Goal: Task Accomplishment & Management: Use online tool/utility

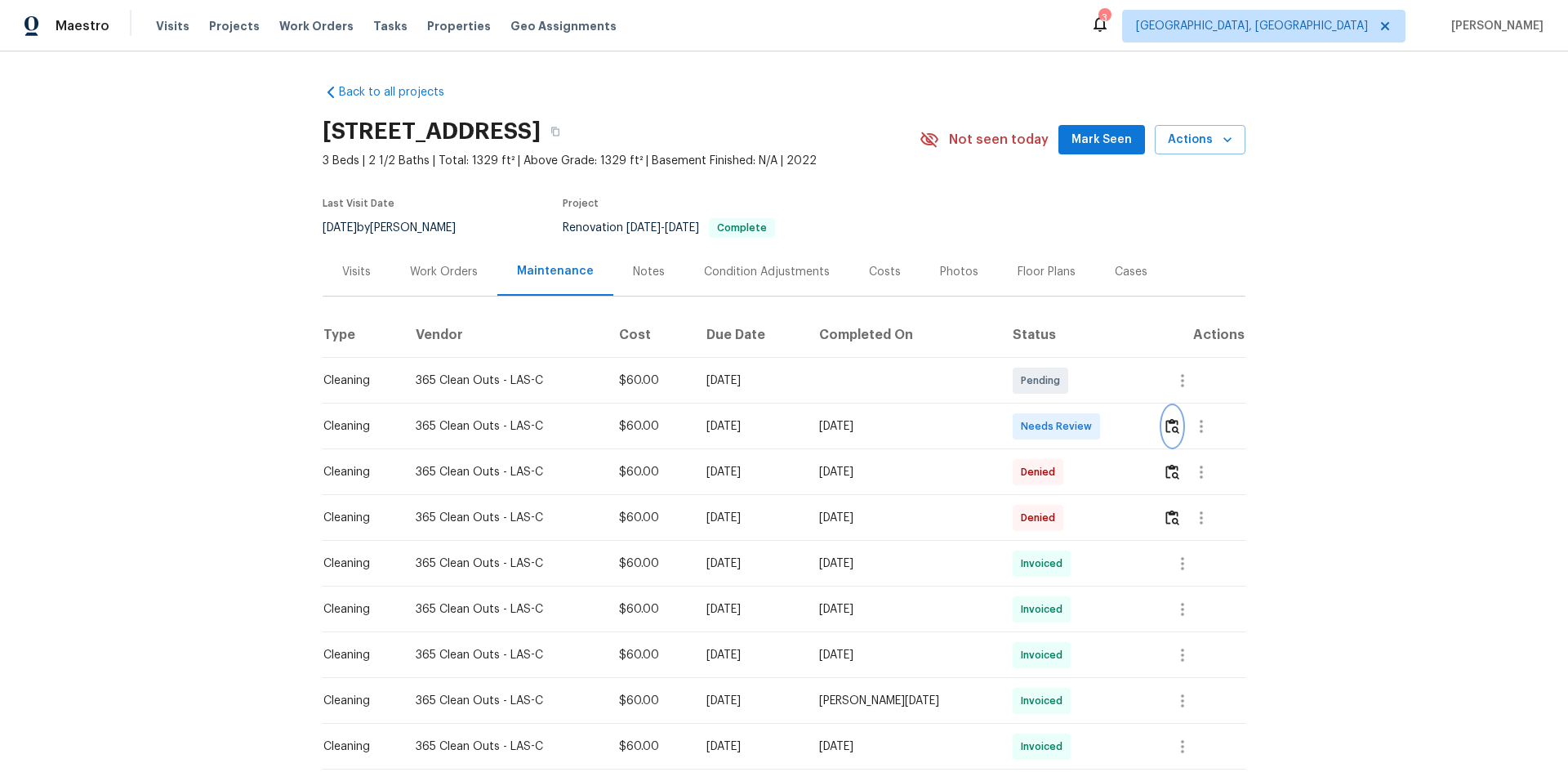
click at [1167, 423] on img "button" at bounding box center [1173, 426] width 14 height 16
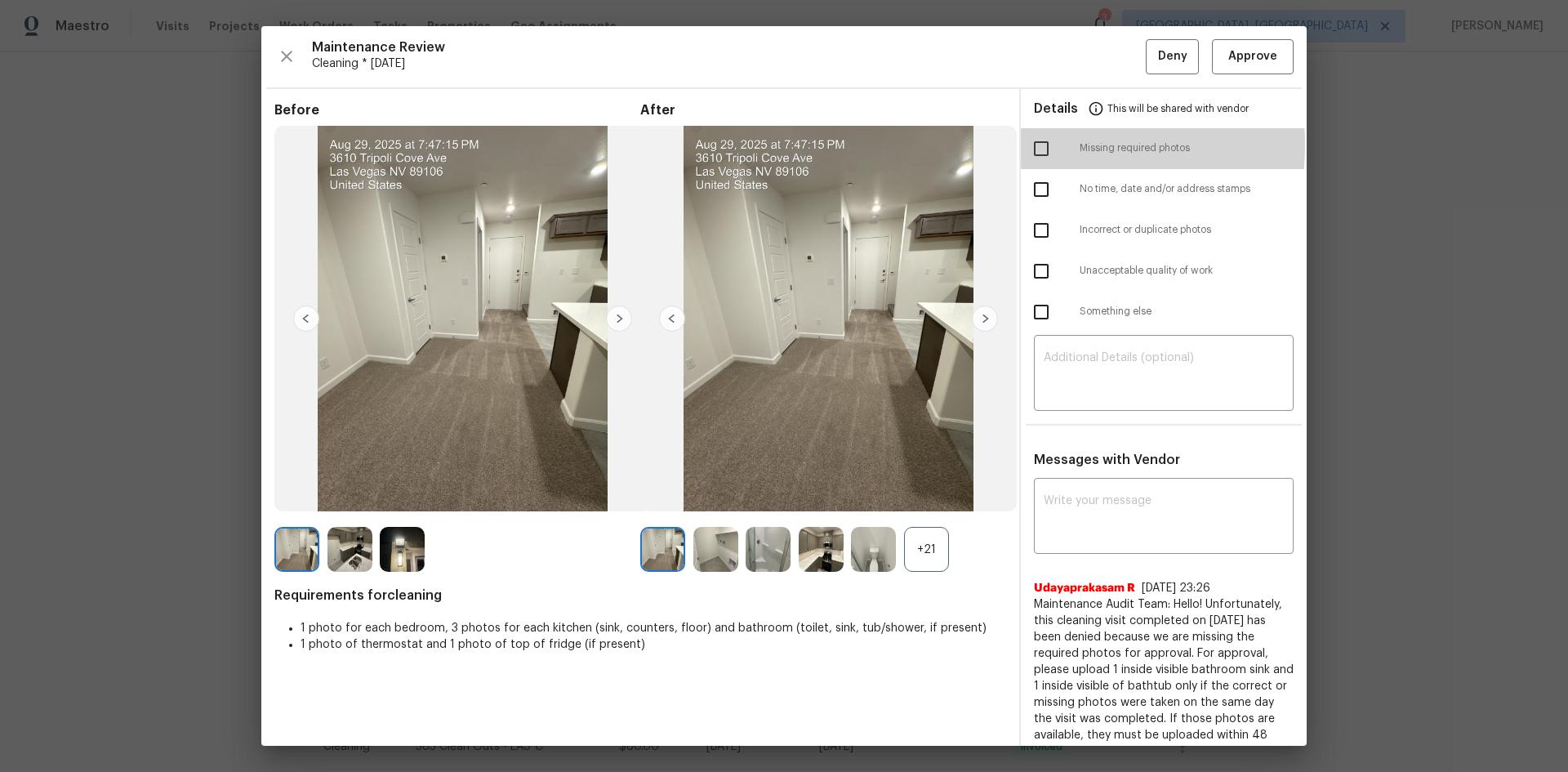
click at [1030, 144] on input "checkbox" at bounding box center [1042, 149] width 34 height 34
checkbox input "true"
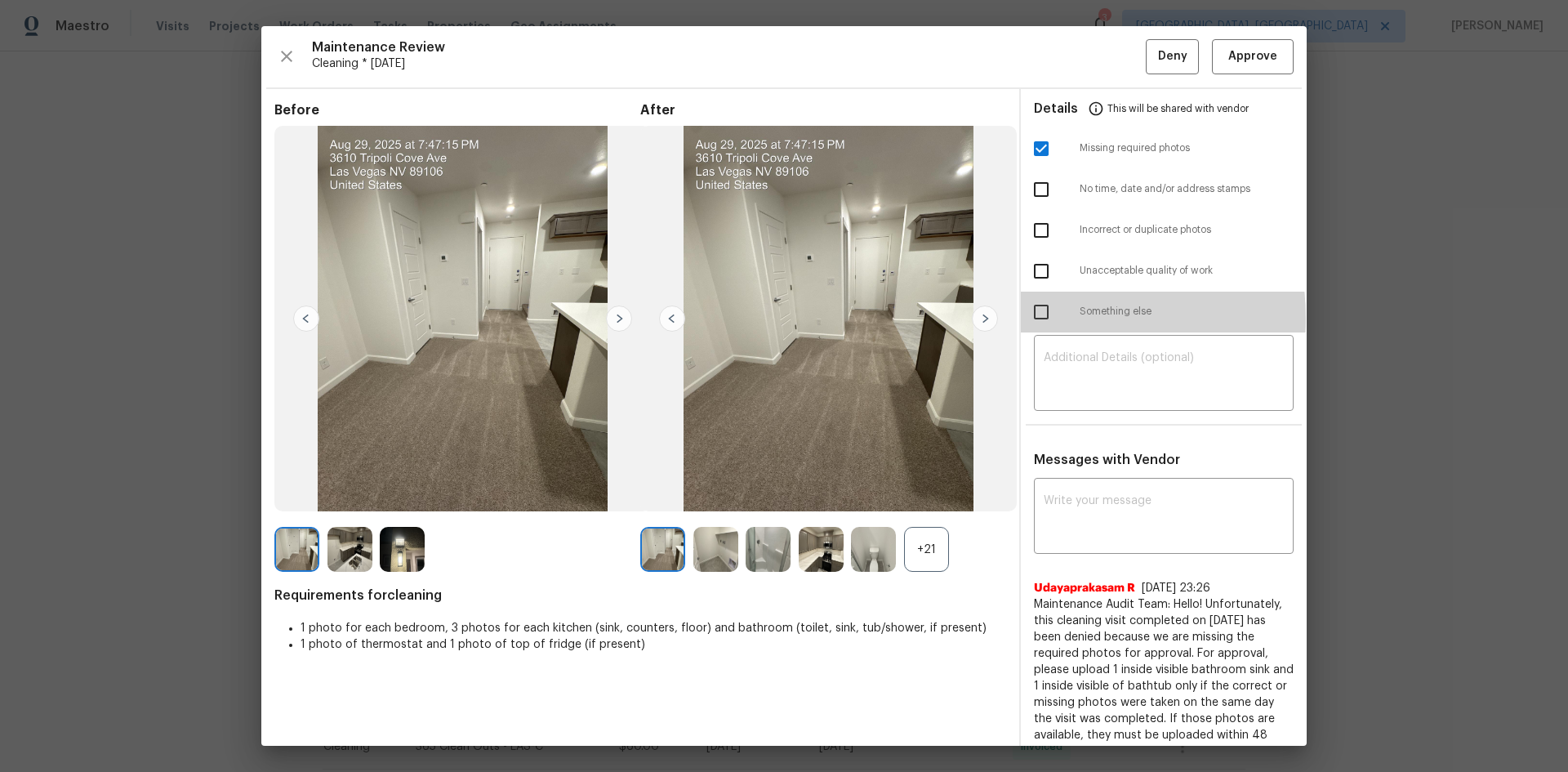
click at [1030, 318] on input "checkbox" at bounding box center [1042, 312] width 34 height 34
checkbox input "true"
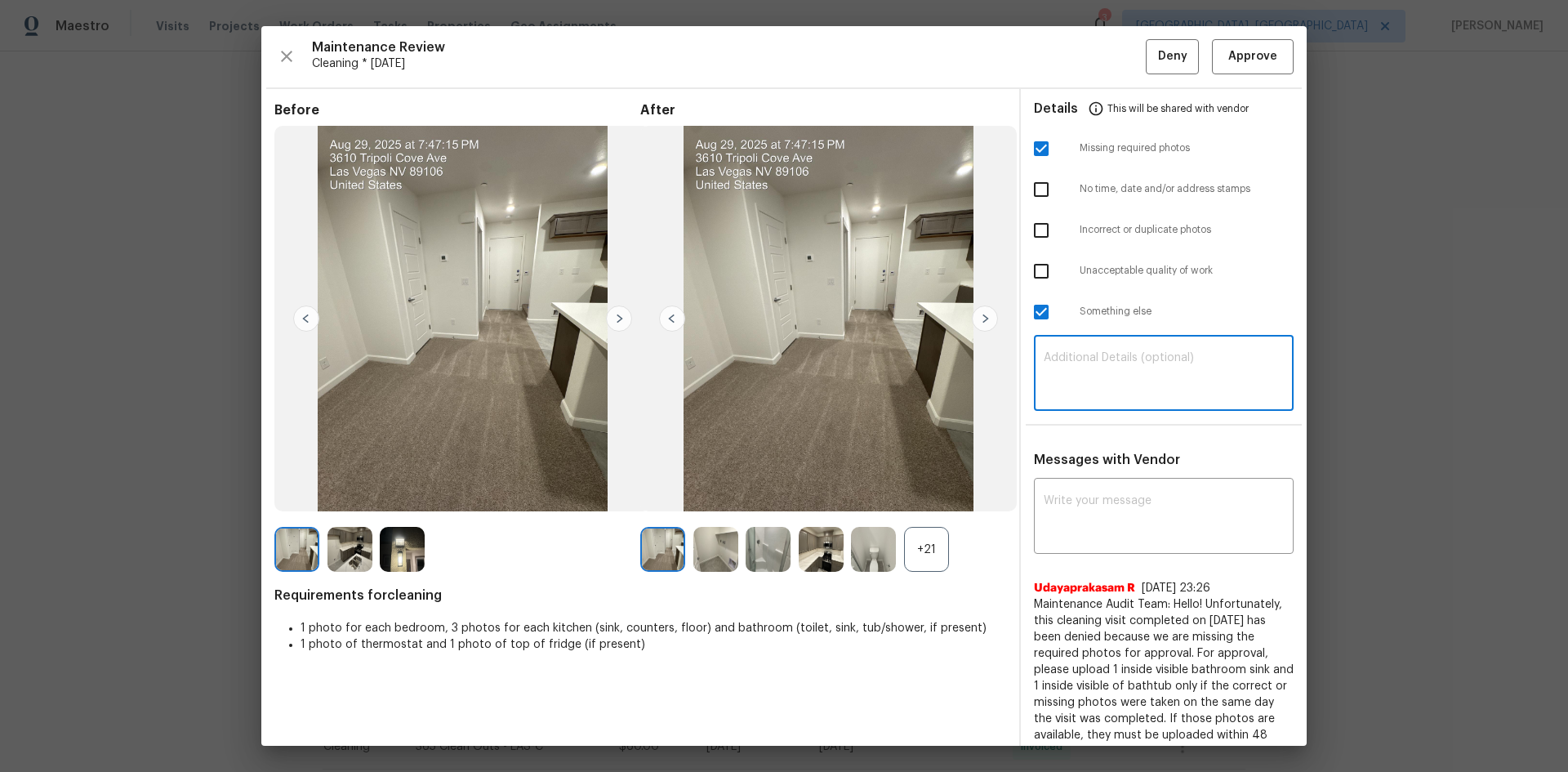
click at [1082, 355] on textarea at bounding box center [1164, 375] width 240 height 46
paste textarea "Maintenance Audit Team: Hello! Unfortunately, this Cleaning visit completed on …"
type textarea "Maintenance Audit Team: Hello! Unfortunately, this Cleaning visit completed on …"
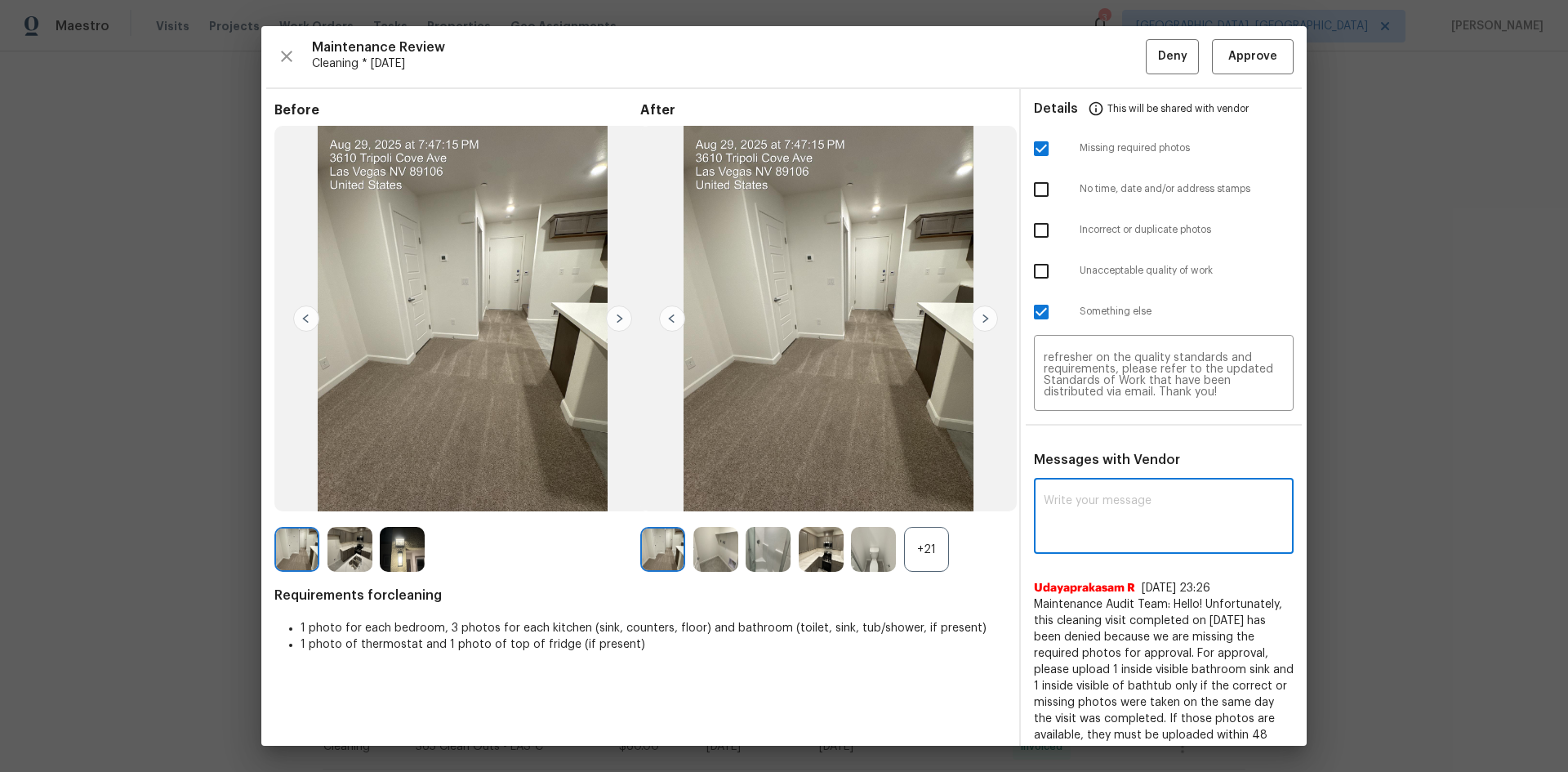
click at [1057, 520] on textarea at bounding box center [1164, 517] width 240 height 46
paste textarea "Maintenance Audit Team: Hello! Unfortunately, this Cleaning visit completed on …"
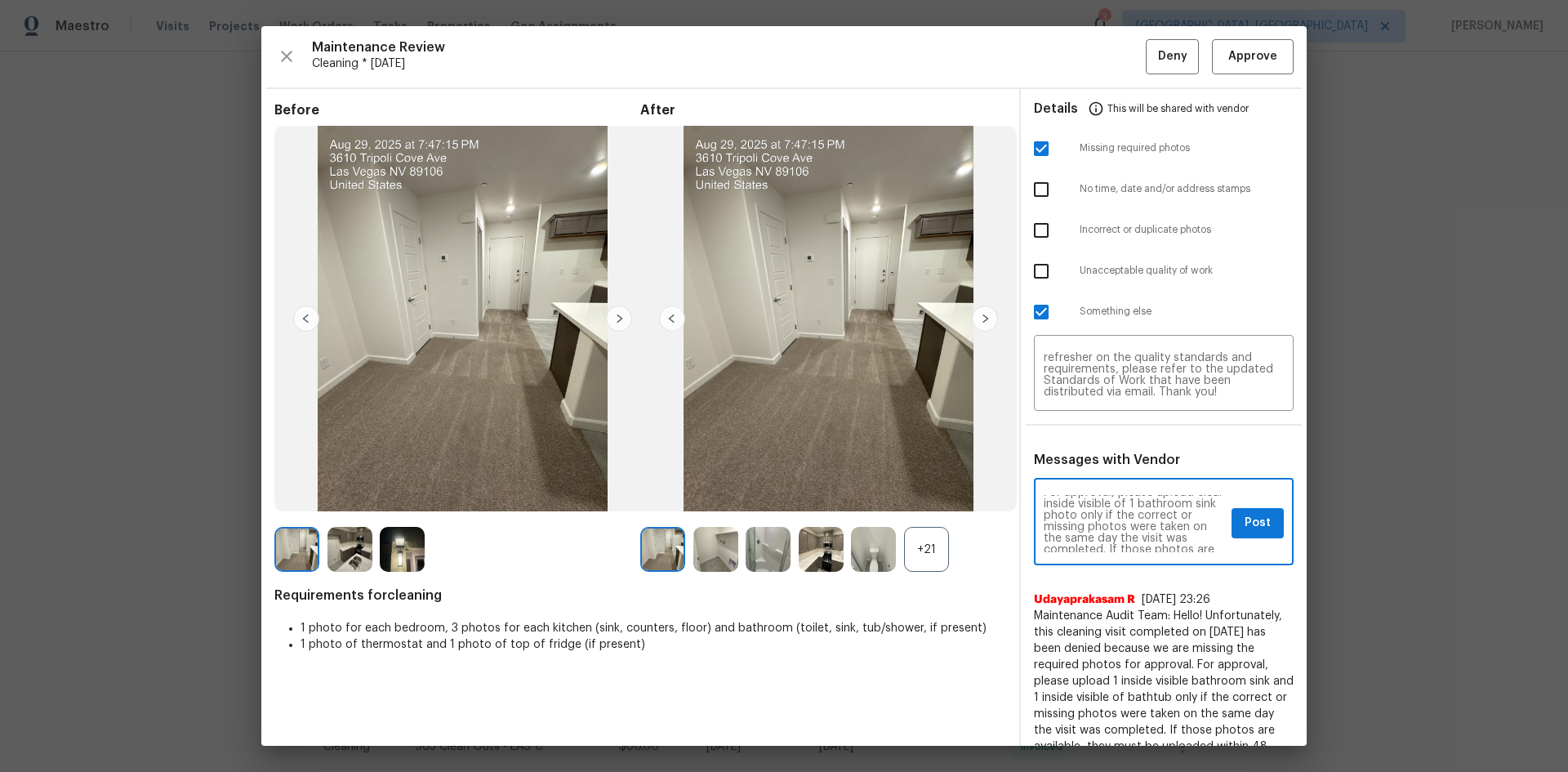
scroll to position [0, 0]
type textarea "Maintenance Audit Team: Hello! Unfortunately, this Cleaning visit completed on …"
click at [1245, 521] on span "Post" at bounding box center [1258, 523] width 26 height 21
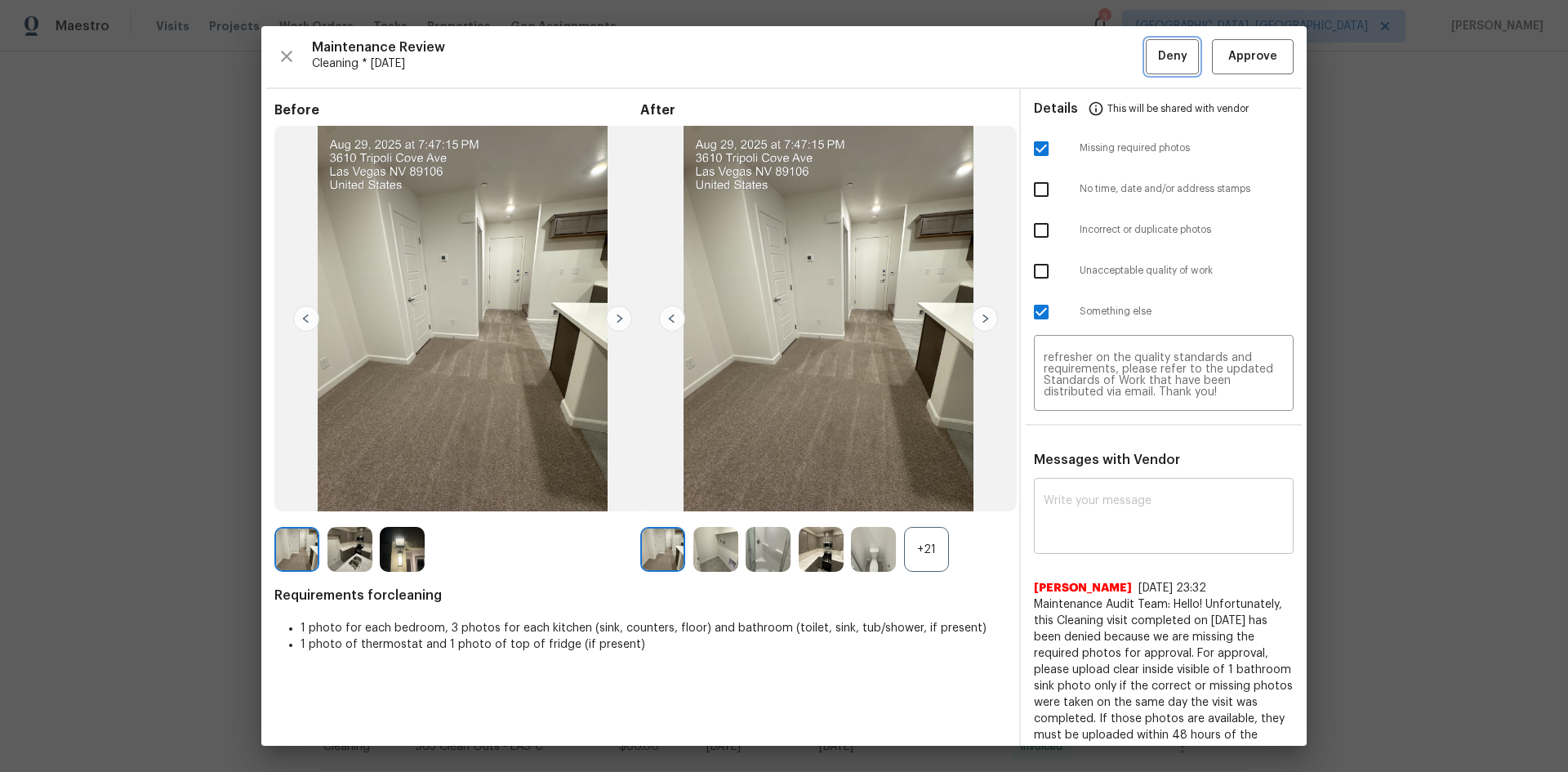
click at [1165, 50] on span "Deny" at bounding box center [1173, 57] width 29 height 21
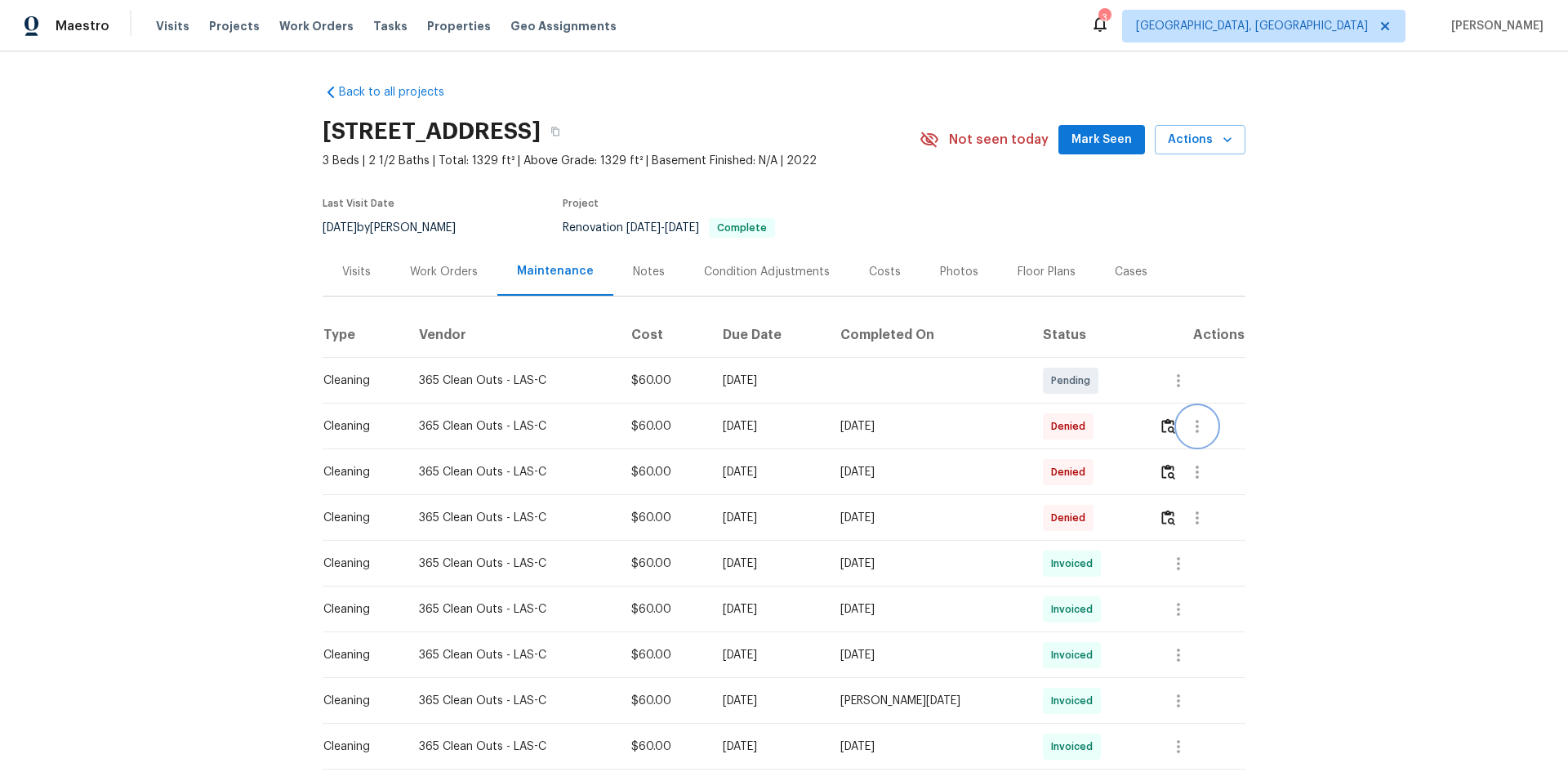
click at [1192, 425] on icon "button" at bounding box center [1197, 426] width 20 height 20
click at [1216, 449] on li "View details" at bounding box center [1231, 452] width 115 height 27
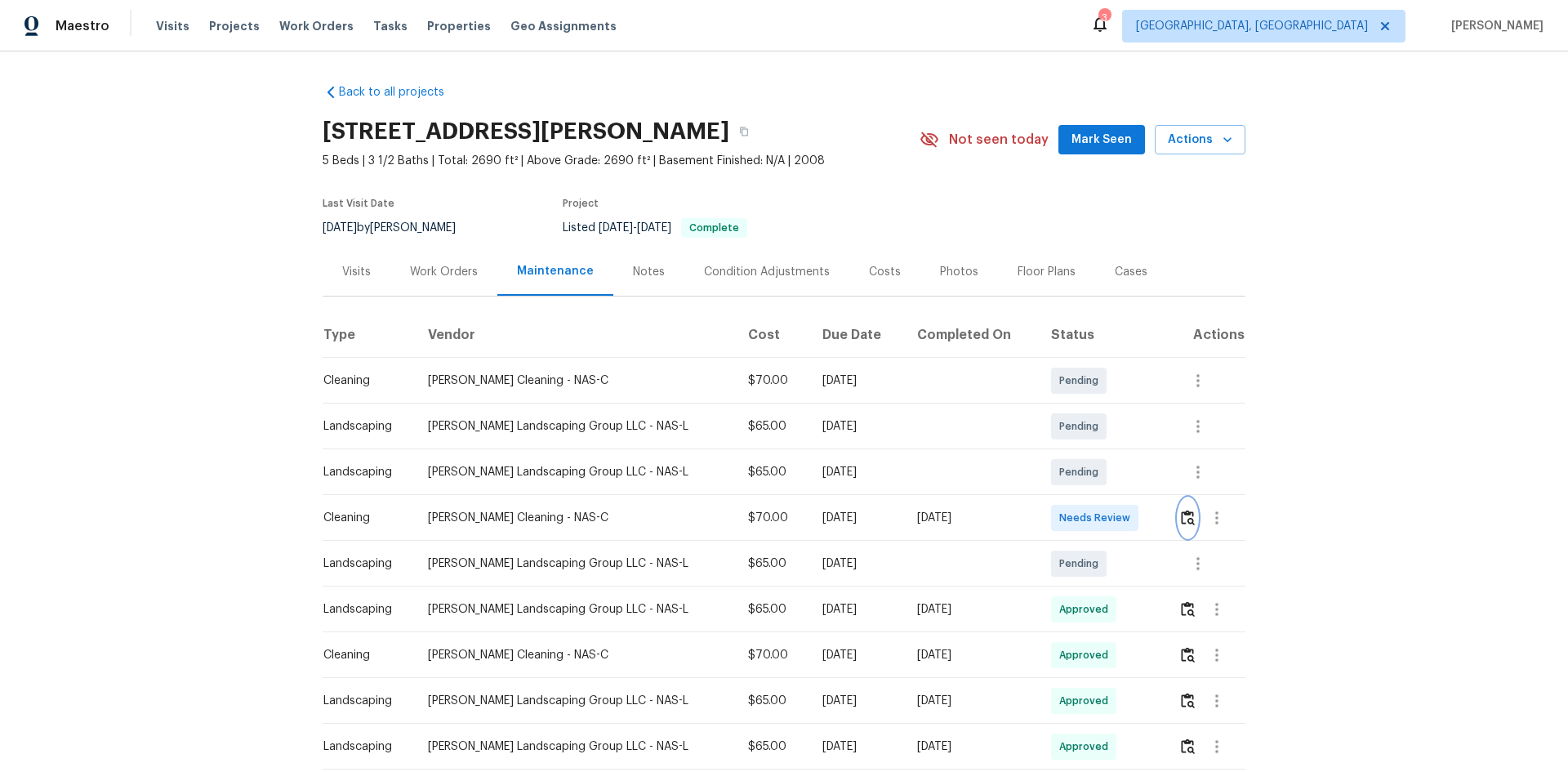
click at [1186, 515] on img "button" at bounding box center [1188, 518] width 14 height 16
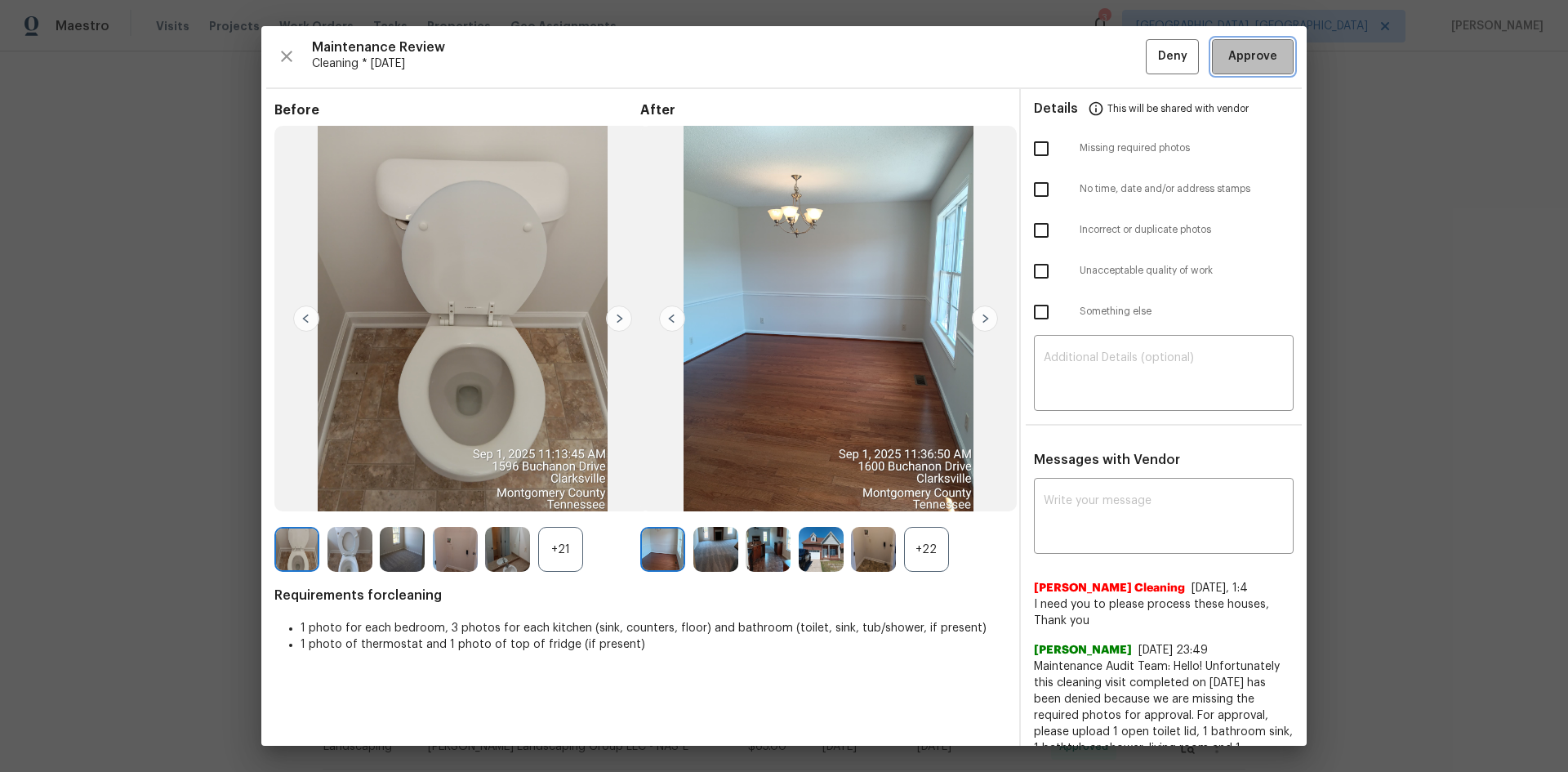
click at [1260, 48] on span "Approve" at bounding box center [1253, 57] width 49 height 21
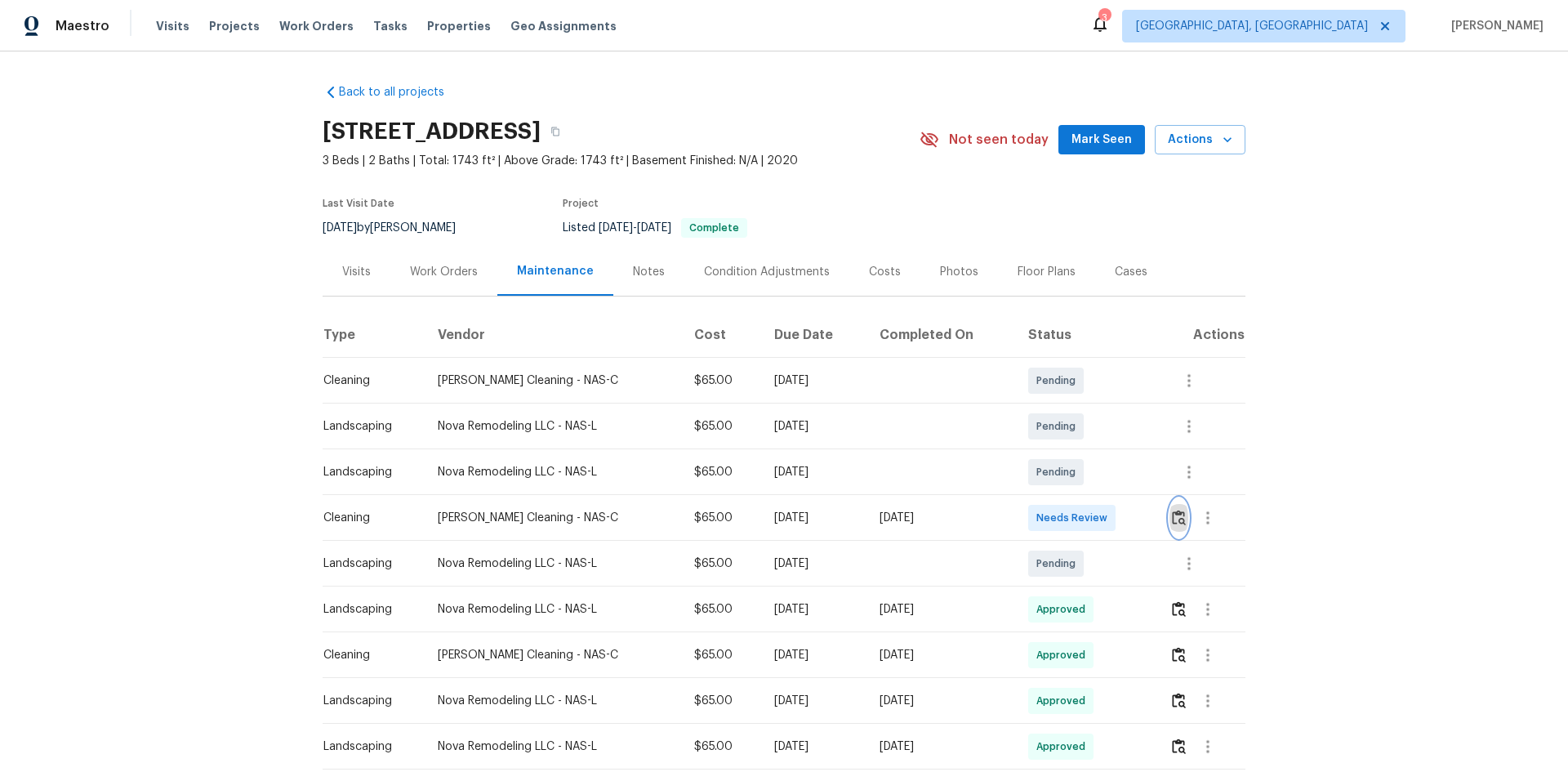
click at [1179, 516] on img "button" at bounding box center [1179, 518] width 14 height 16
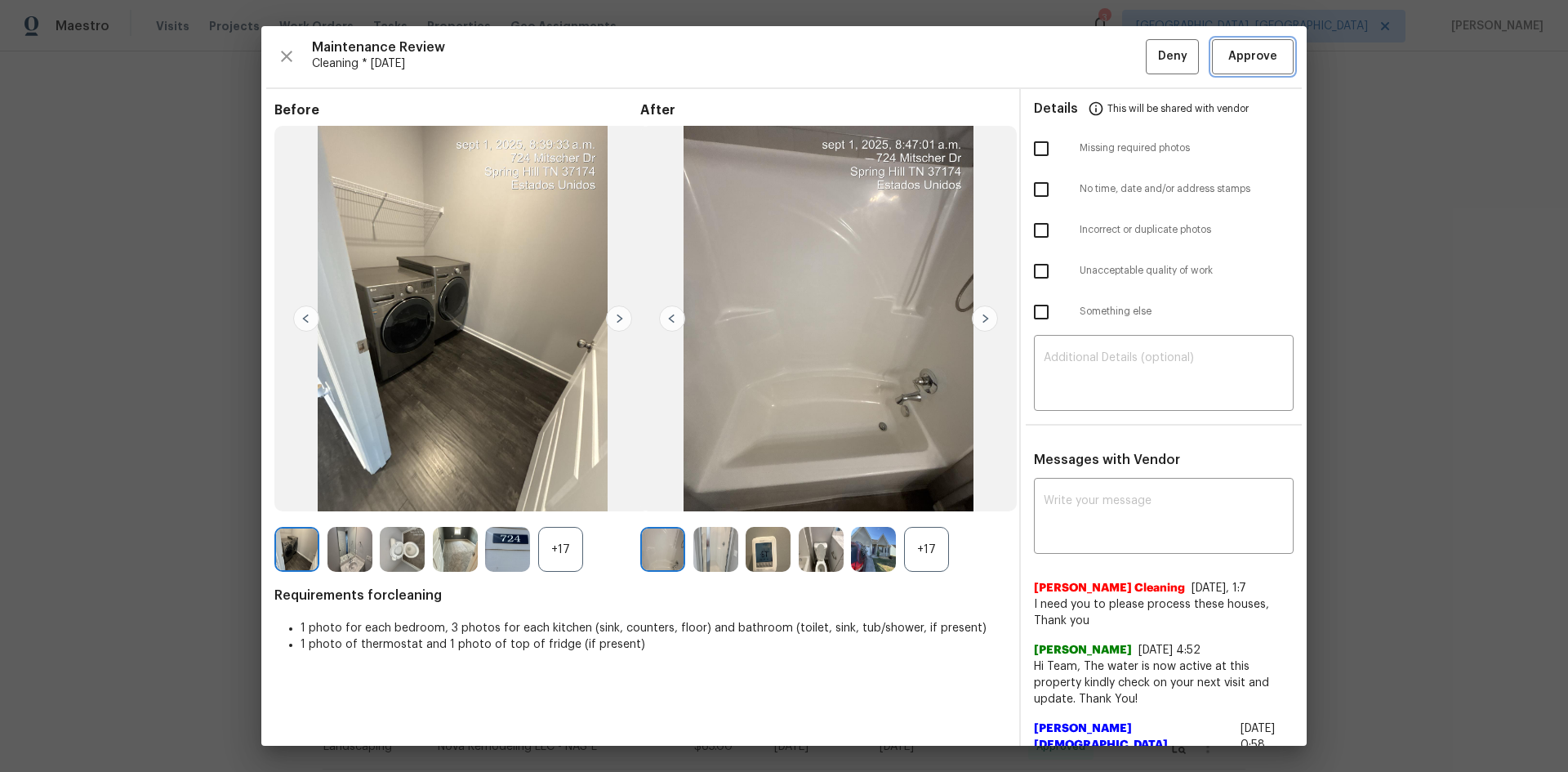
click at [1253, 56] on span "Approve" at bounding box center [1253, 57] width 49 height 21
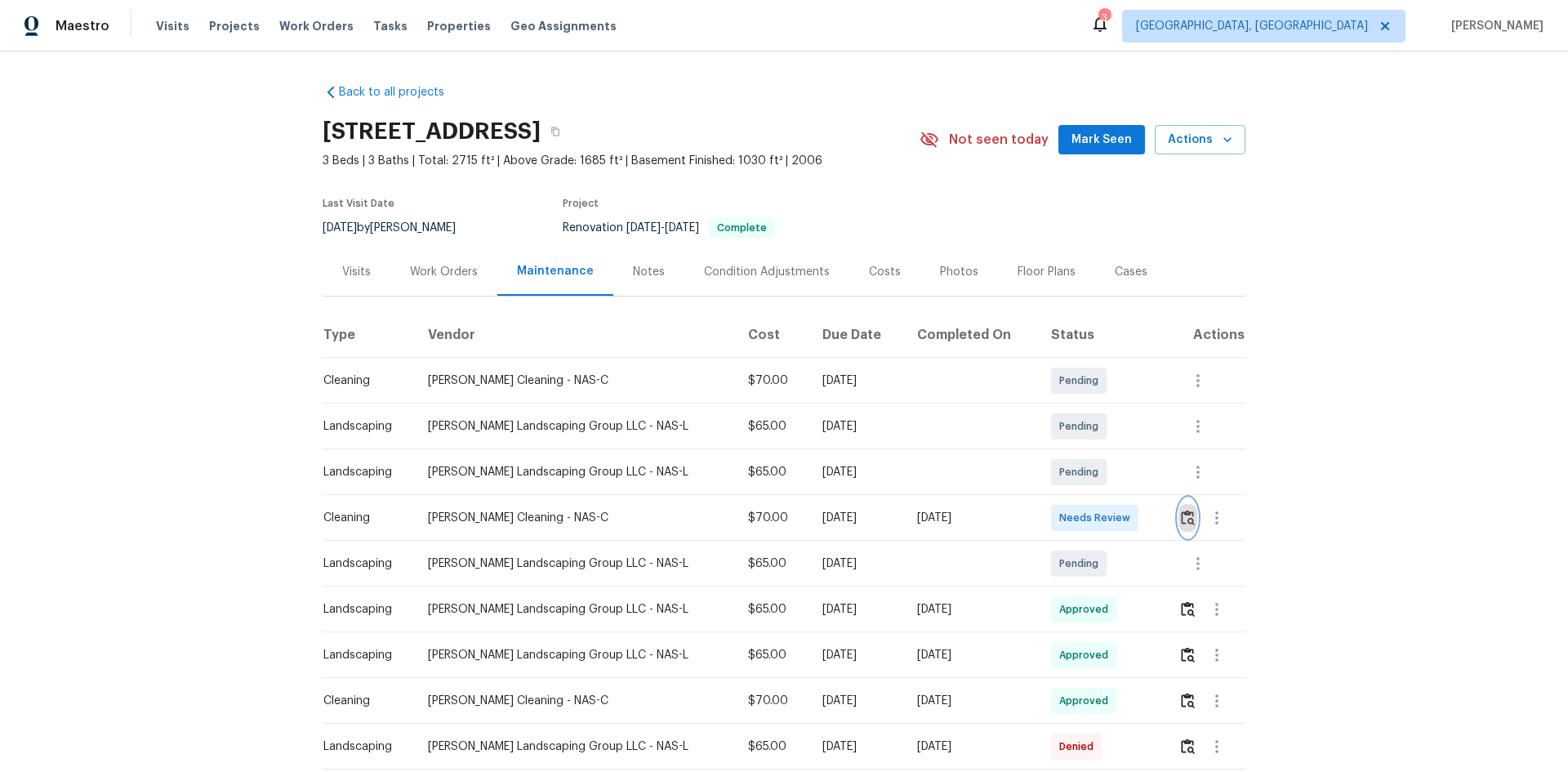
click at [1183, 514] on img "button" at bounding box center [1188, 518] width 14 height 16
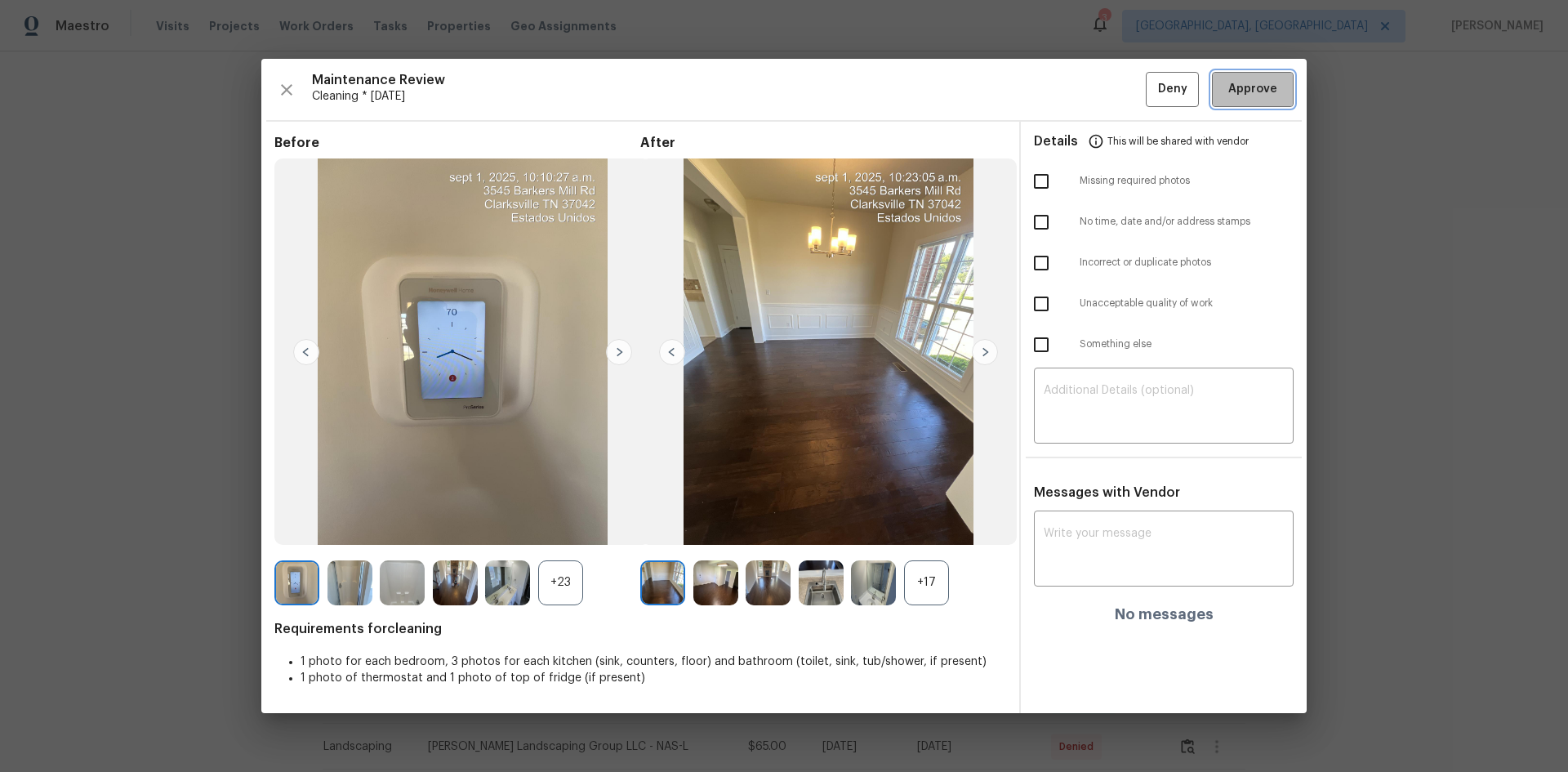
click at [1275, 97] on span "Approve" at bounding box center [1253, 90] width 49 height 21
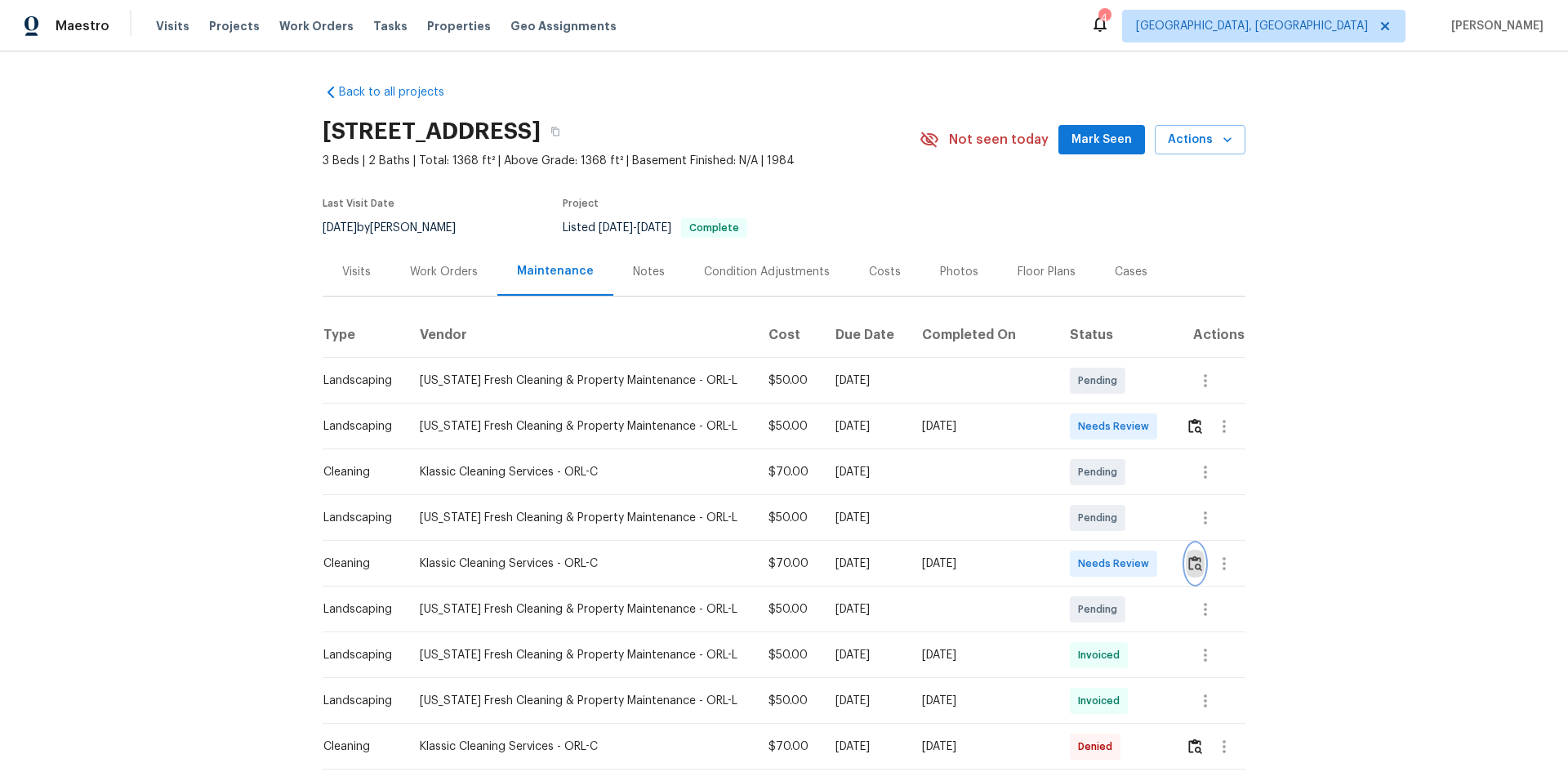
click at [1188, 562] on img "button" at bounding box center [1195, 563] width 14 height 16
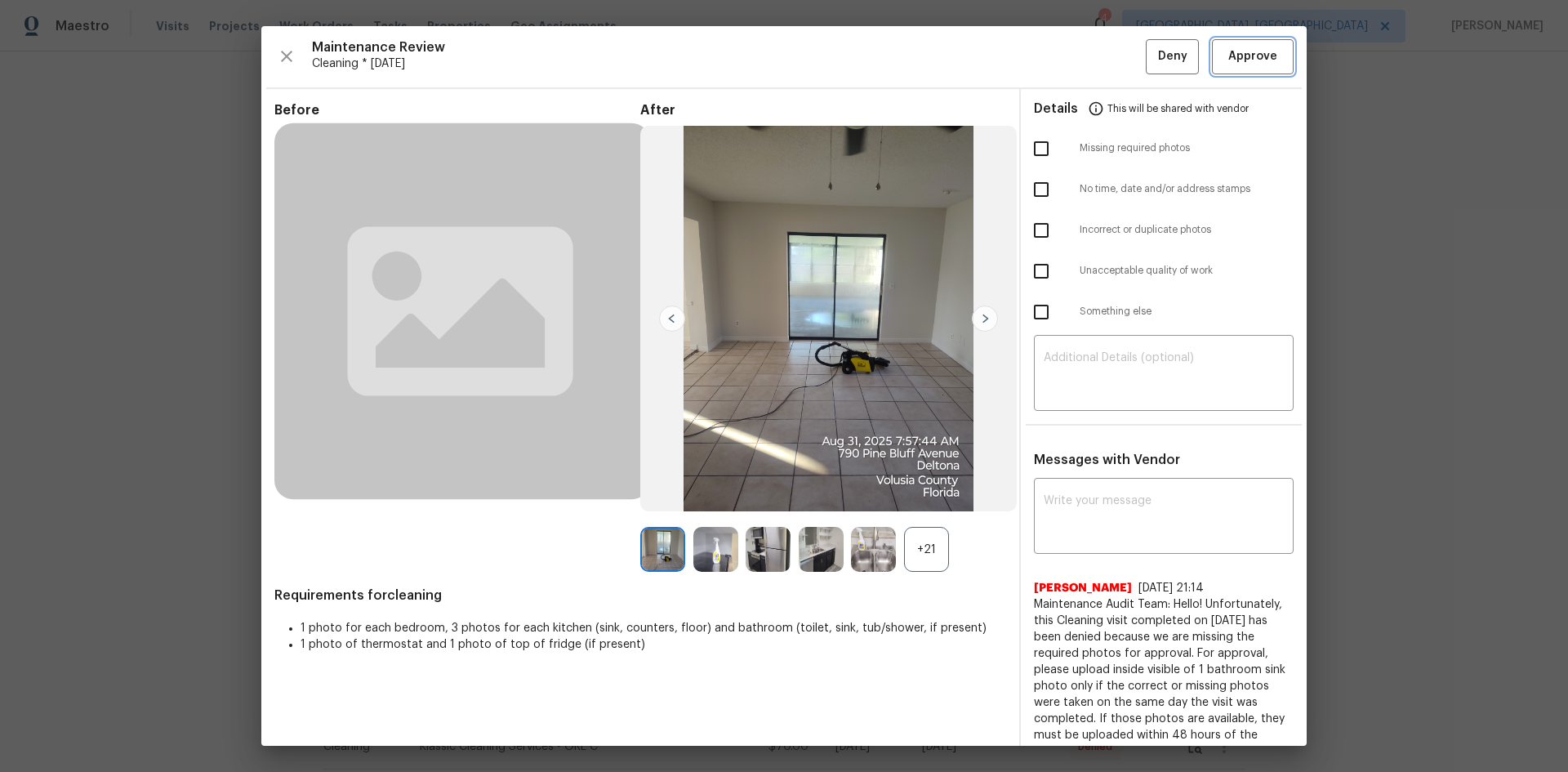
click at [1229, 59] on span "Approve" at bounding box center [1253, 57] width 49 height 21
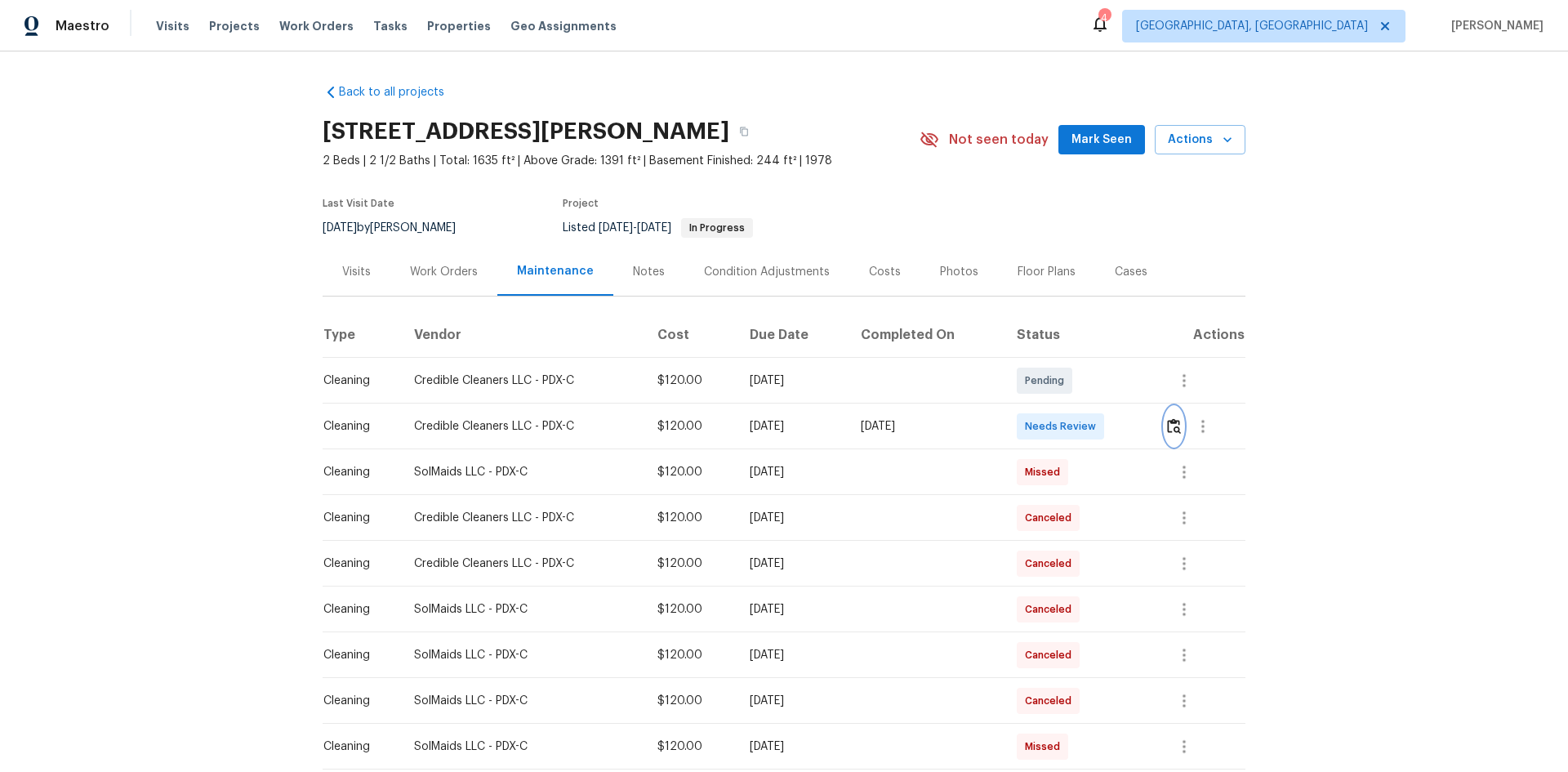
click at [1173, 425] on img "button" at bounding box center [1174, 426] width 14 height 16
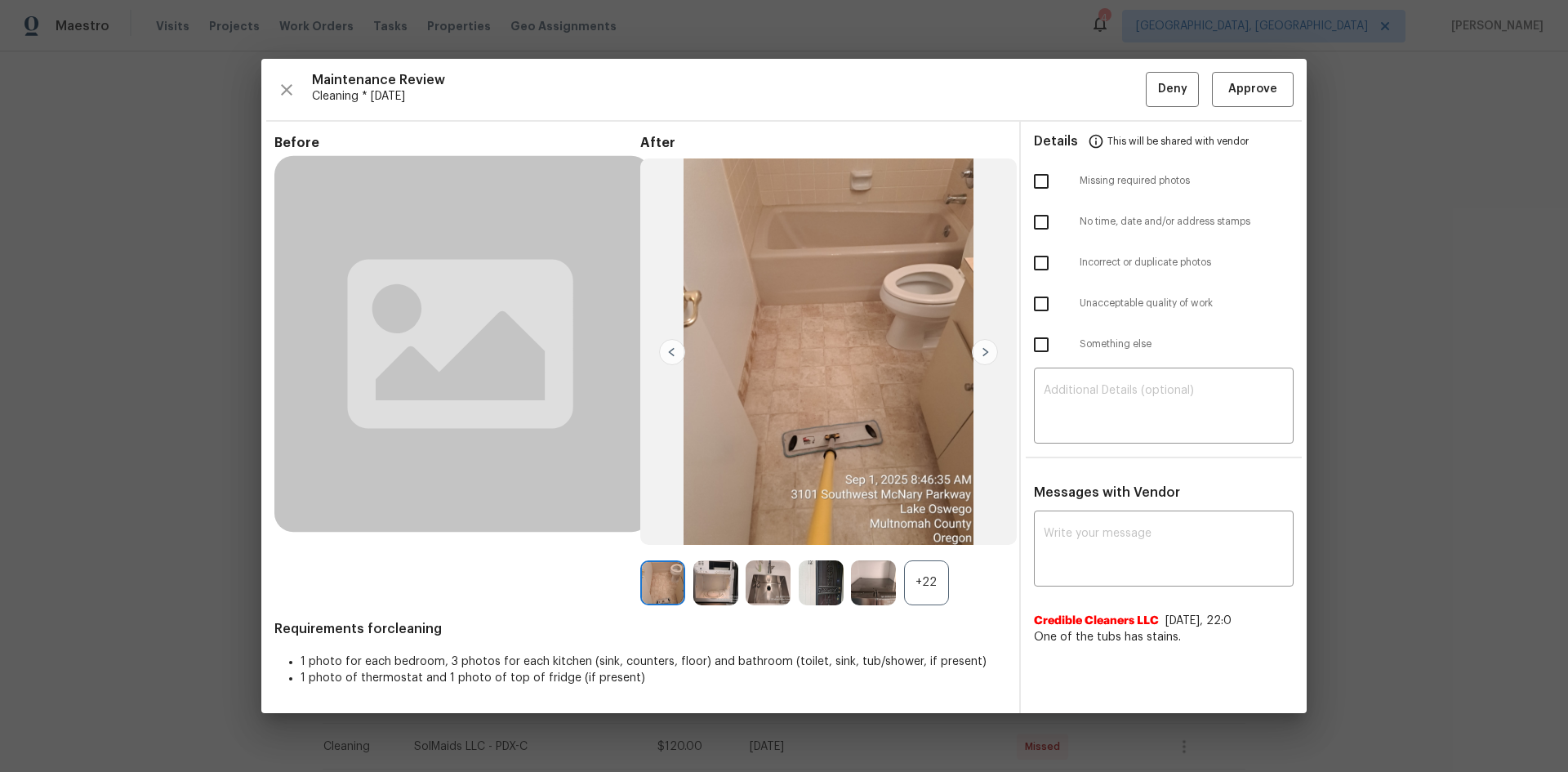
drag, startPoint x: 1037, startPoint y: 180, endPoint x: 1032, endPoint y: 191, distance: 12.1
click at [1037, 180] on input "checkbox" at bounding box center [1042, 182] width 34 height 34
checkbox input "true"
click at [1098, 405] on textarea at bounding box center [1164, 408] width 240 height 46
paste textarea "Maintenance Audit Team: Hello! Unfortunately, this Cleaning visit completed on …"
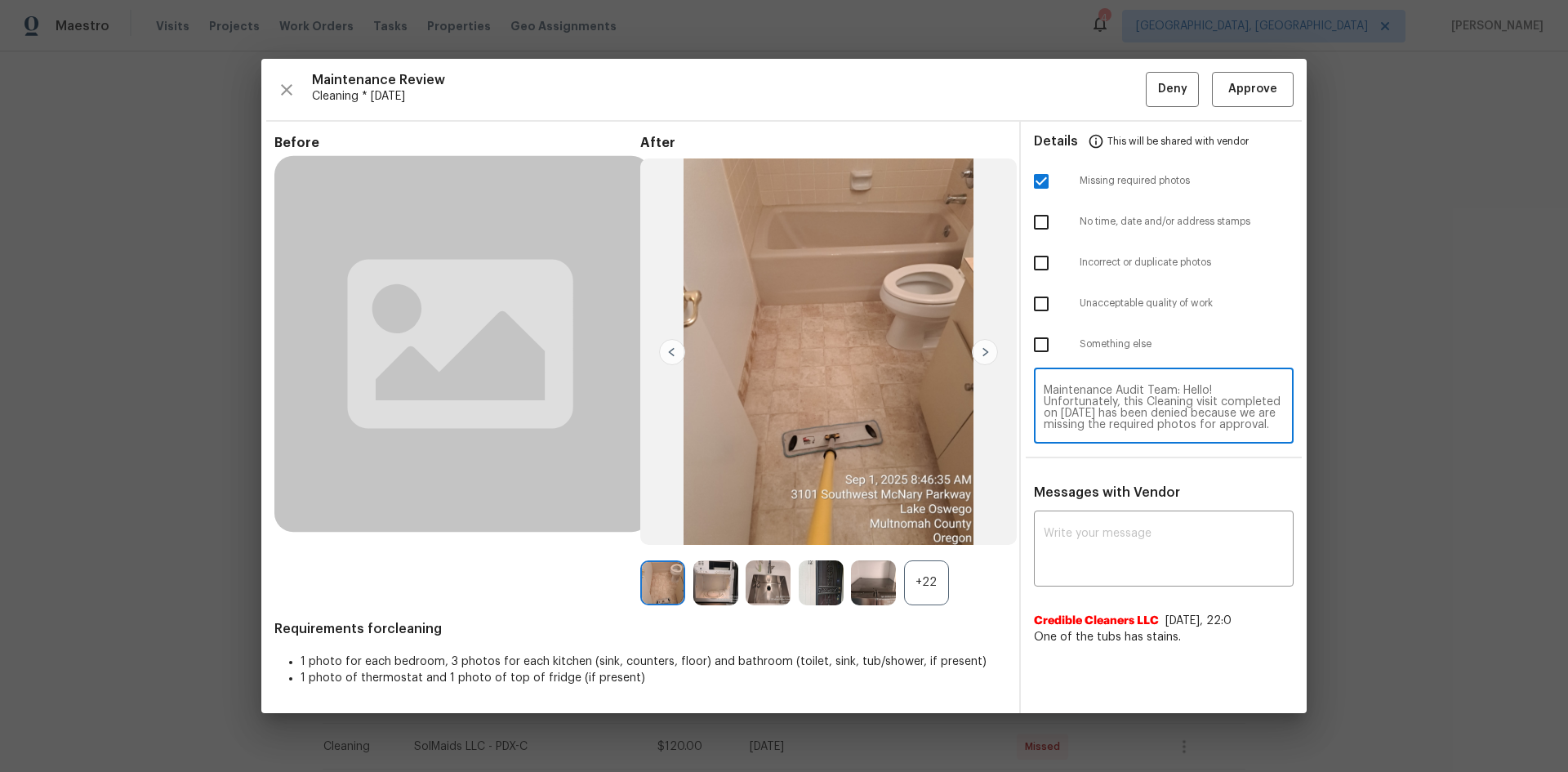
scroll to position [160, 0]
type textarea "Maintenance Audit Team: Hello! Unfortunately, this Cleaning visit completed on …"
click at [1088, 528] on textarea at bounding box center [1164, 550] width 240 height 46
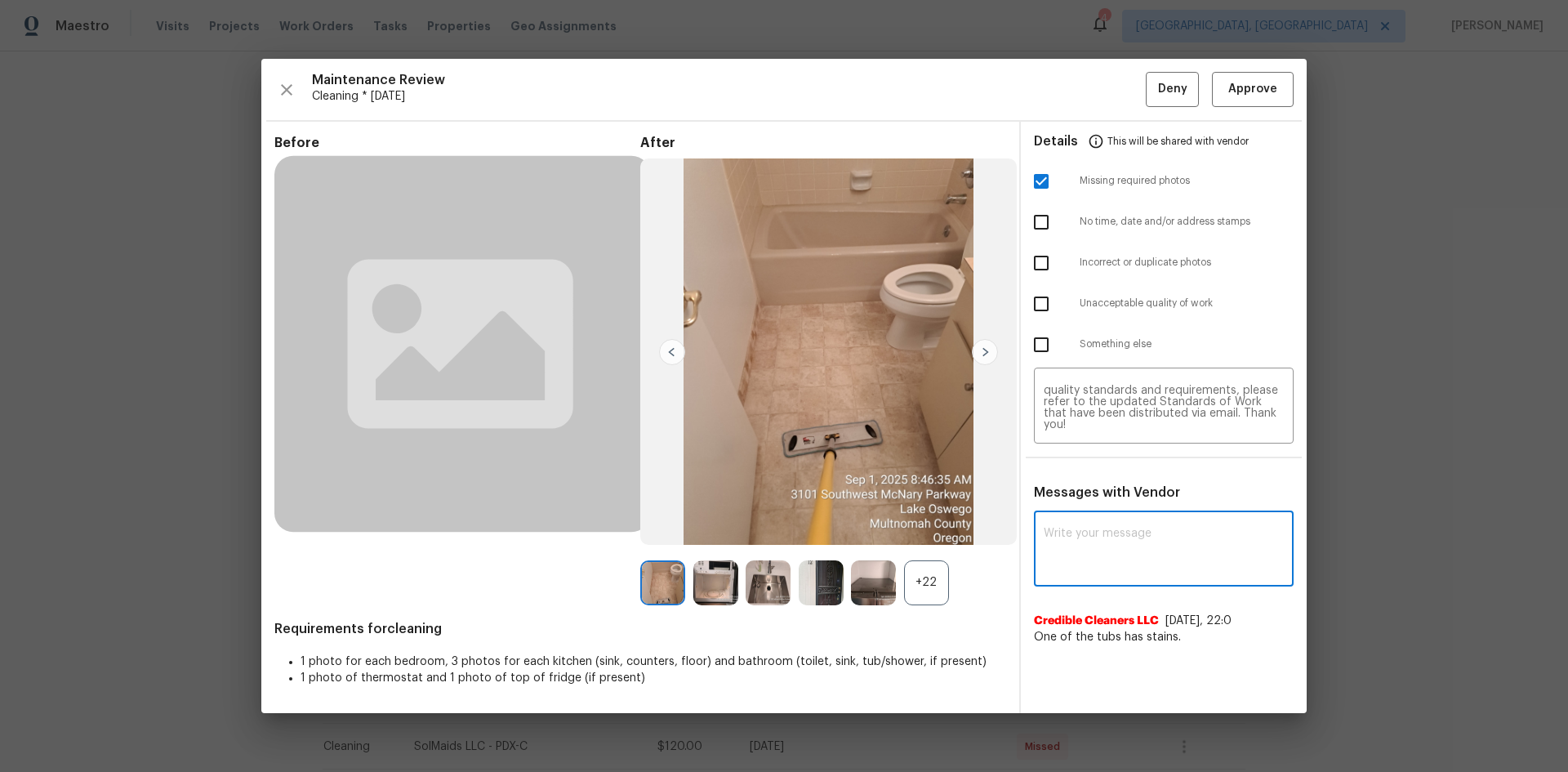
paste textarea "Maintenance Audit Team: Hello! Unfortunately, this Cleaning visit completed on …"
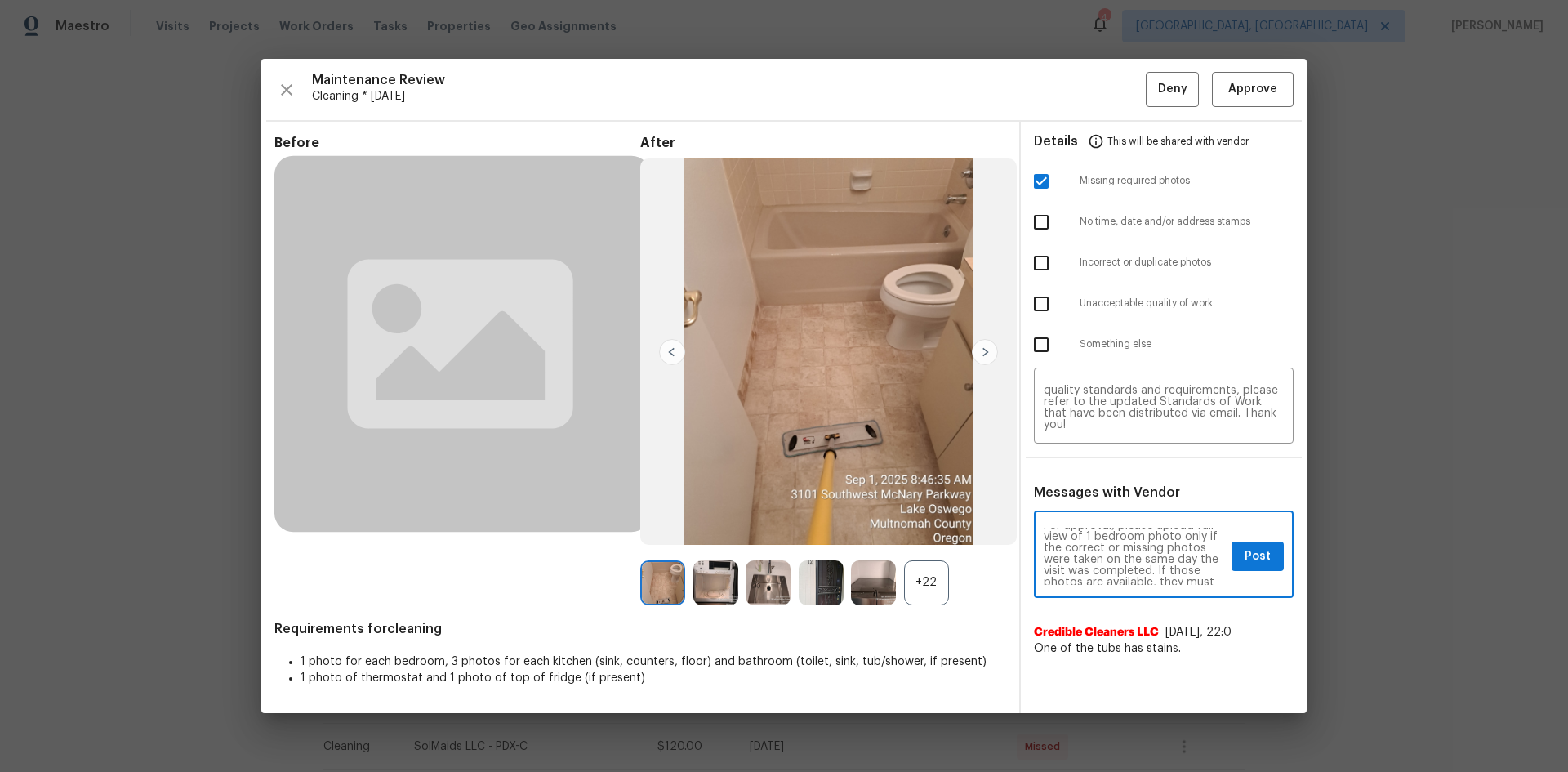
scroll to position [98, 0]
type textarea "Maintenance Audit Team: Hello! Unfortunately, this Cleaning visit completed on …"
click at [1261, 551] on span "Post" at bounding box center [1258, 557] width 26 height 21
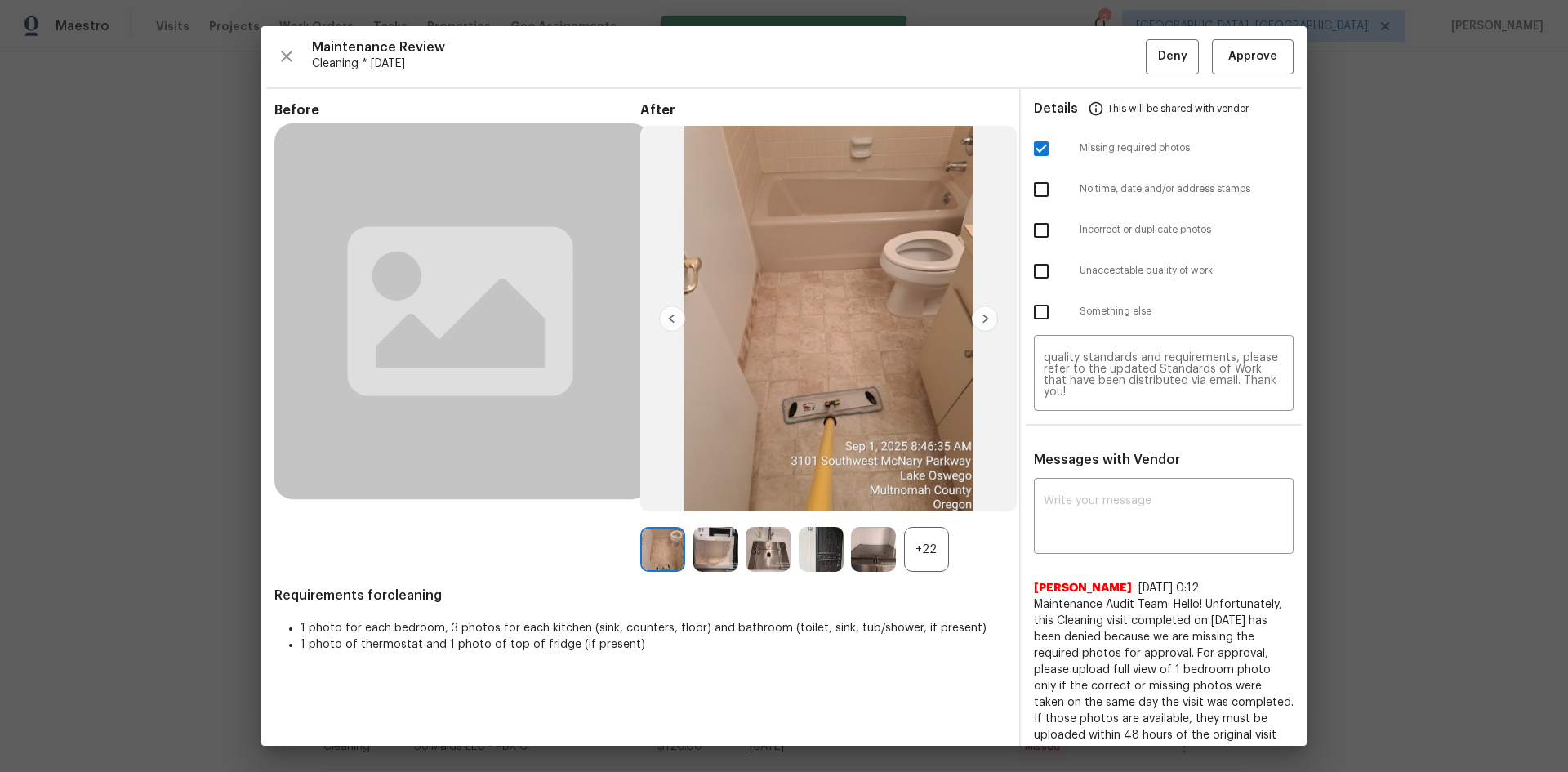
scroll to position [0, 0]
click at [1160, 53] on span "Deny" at bounding box center [1173, 57] width 29 height 21
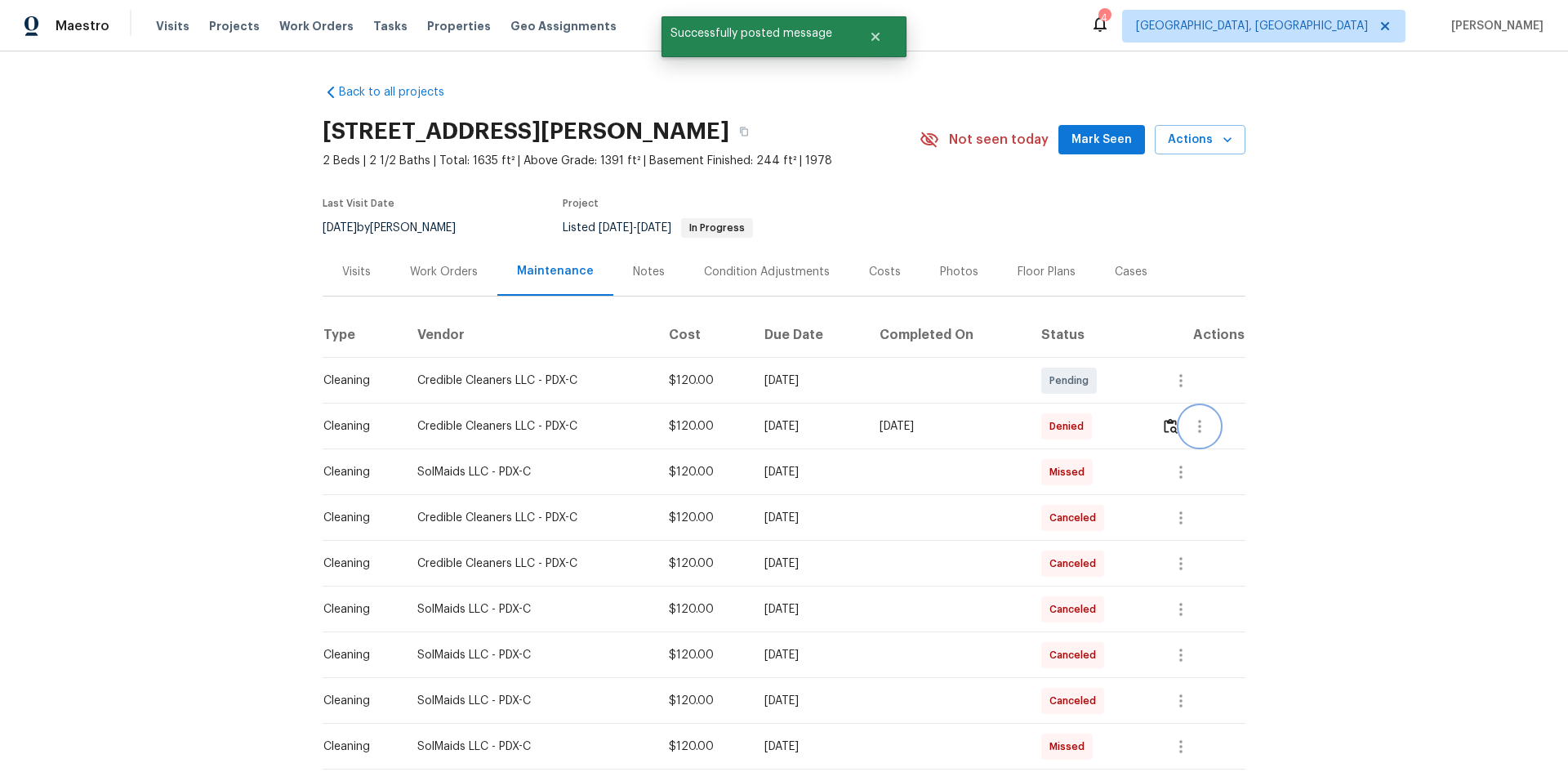
click at [1199, 421] on icon "button" at bounding box center [1200, 426] width 3 height 13
click at [1202, 448] on li "View details" at bounding box center [1237, 452] width 115 height 27
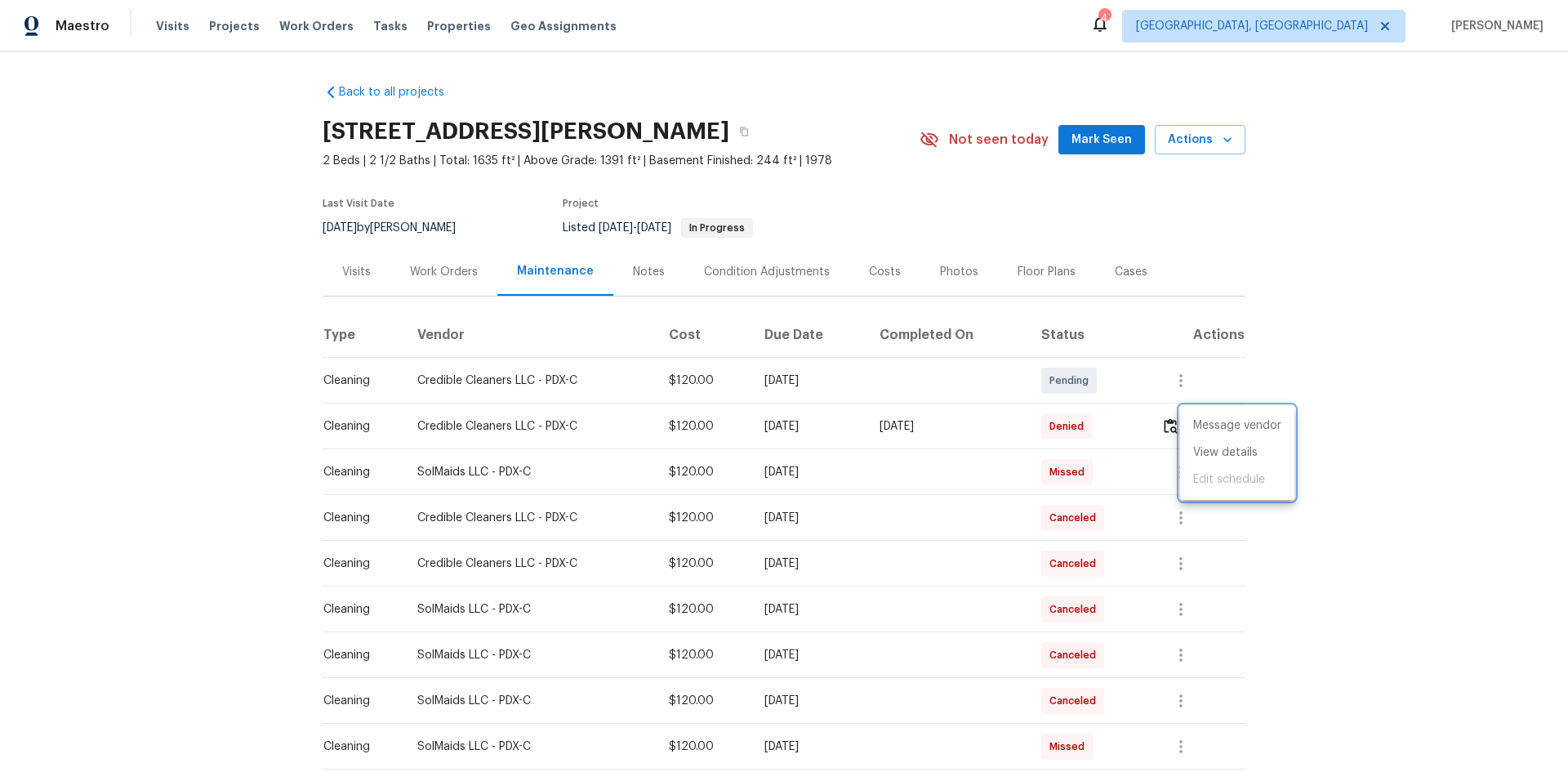
click at [1335, 373] on div at bounding box center [784, 386] width 1568 height 772
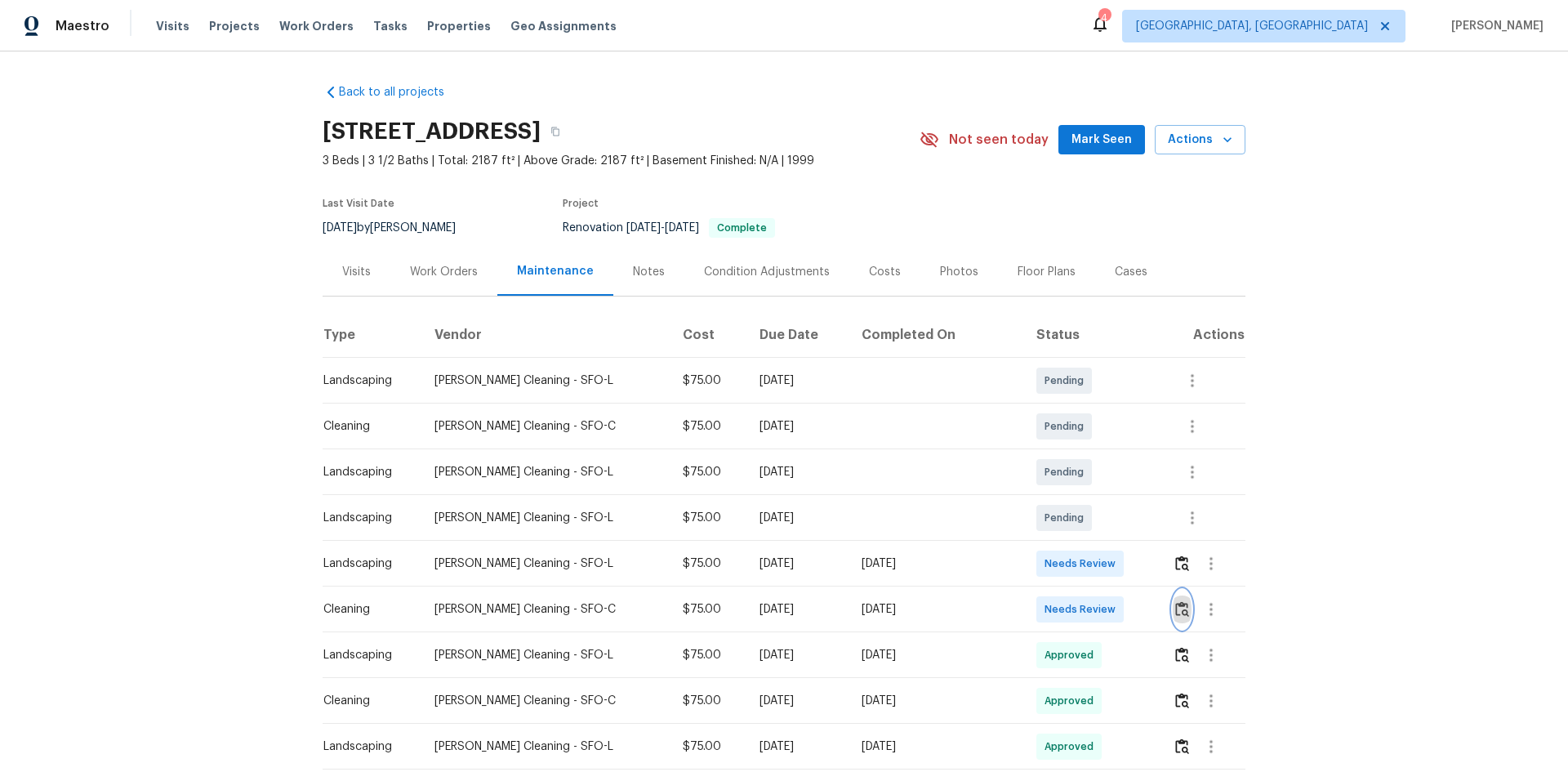
click at [1175, 607] on img "button" at bounding box center [1182, 609] width 14 height 16
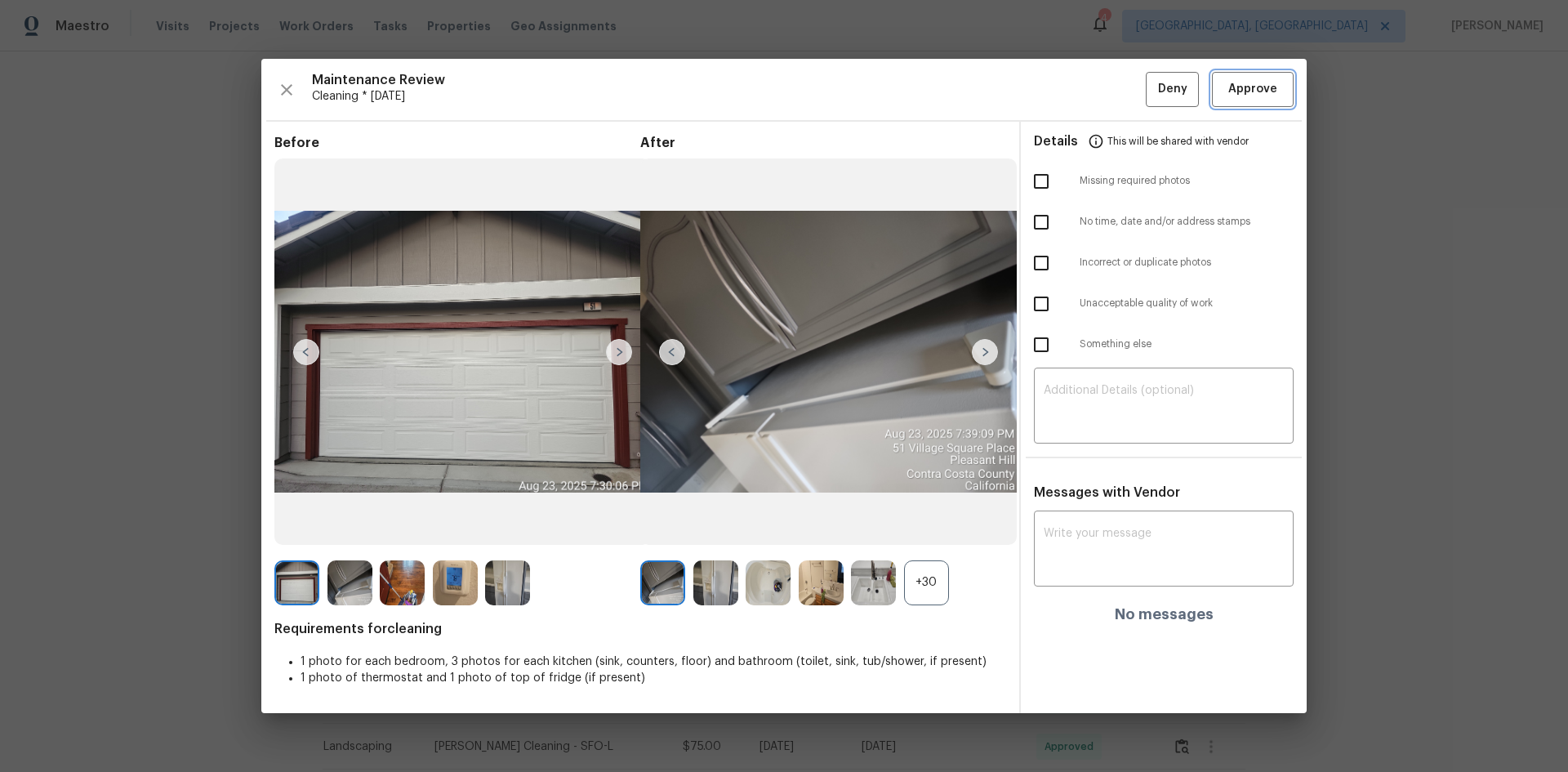
click at [1256, 93] on span "Approve" at bounding box center [1253, 90] width 49 height 21
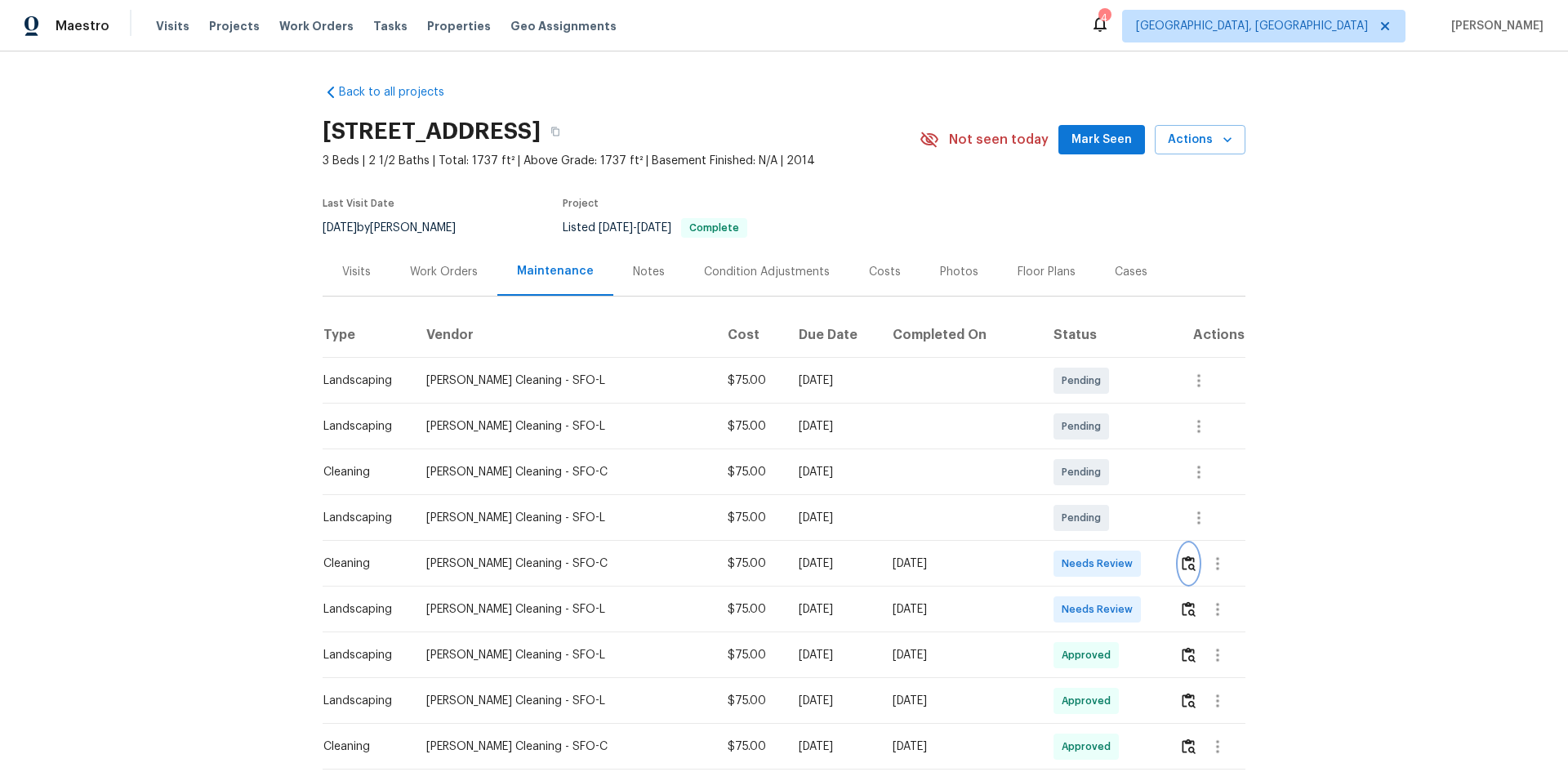
click at [1184, 562] on img "button" at bounding box center [1189, 563] width 14 height 16
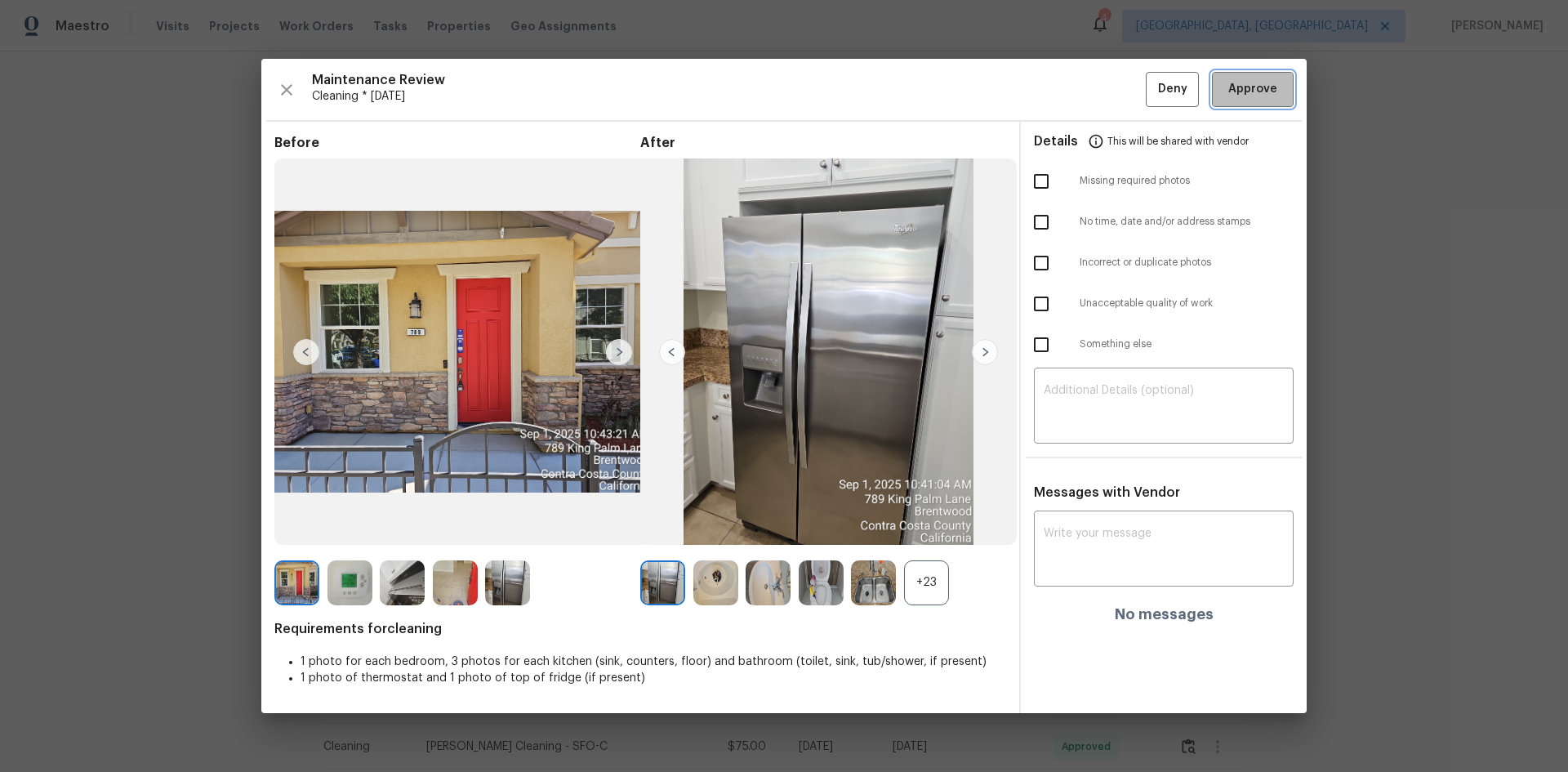
click at [1248, 80] on span "Approve" at bounding box center [1253, 90] width 49 height 21
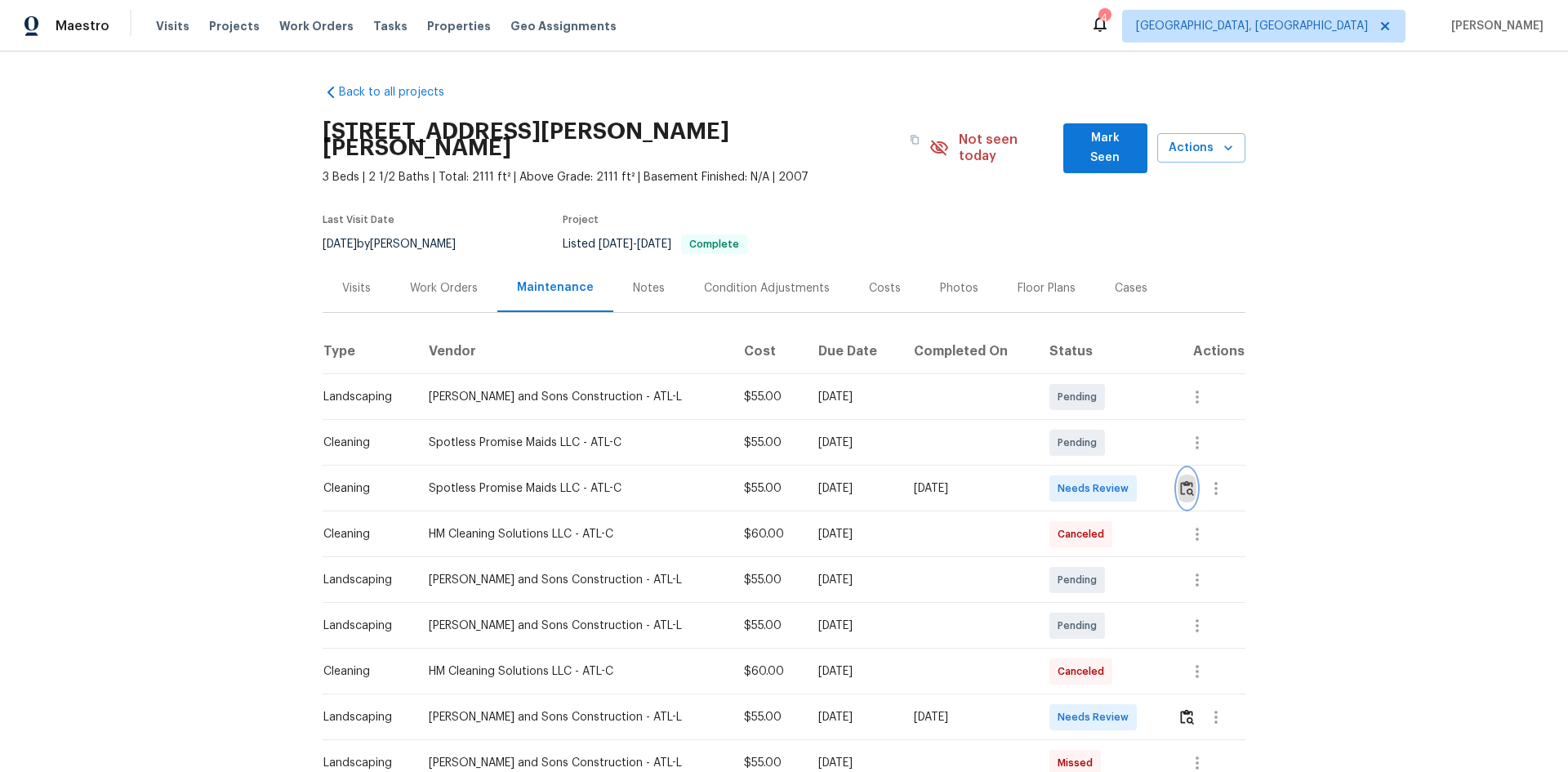
click at [1180, 480] on img "button" at bounding box center [1187, 488] width 14 height 16
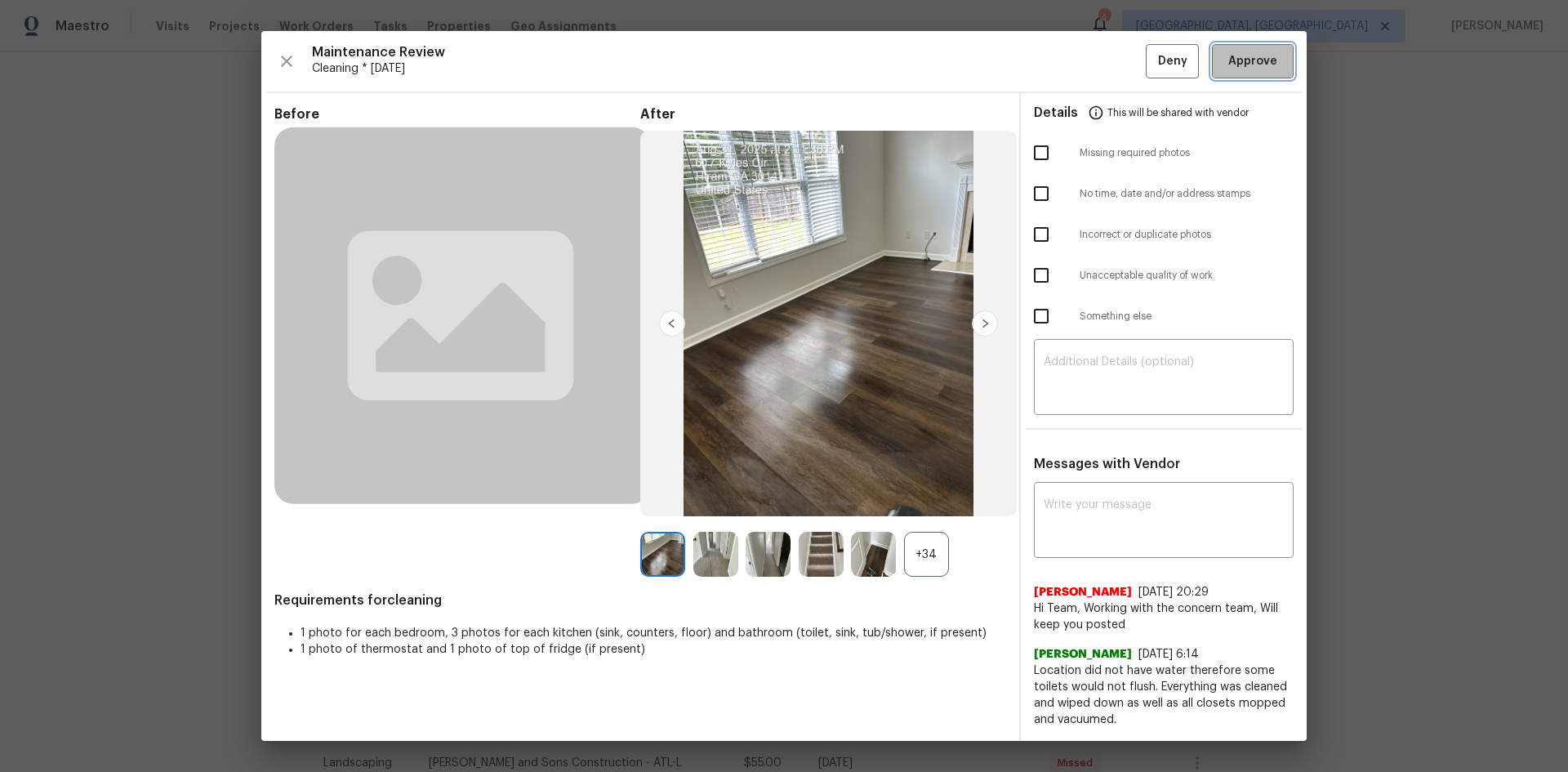
click at [1239, 64] on span "Approve" at bounding box center [1253, 62] width 49 height 21
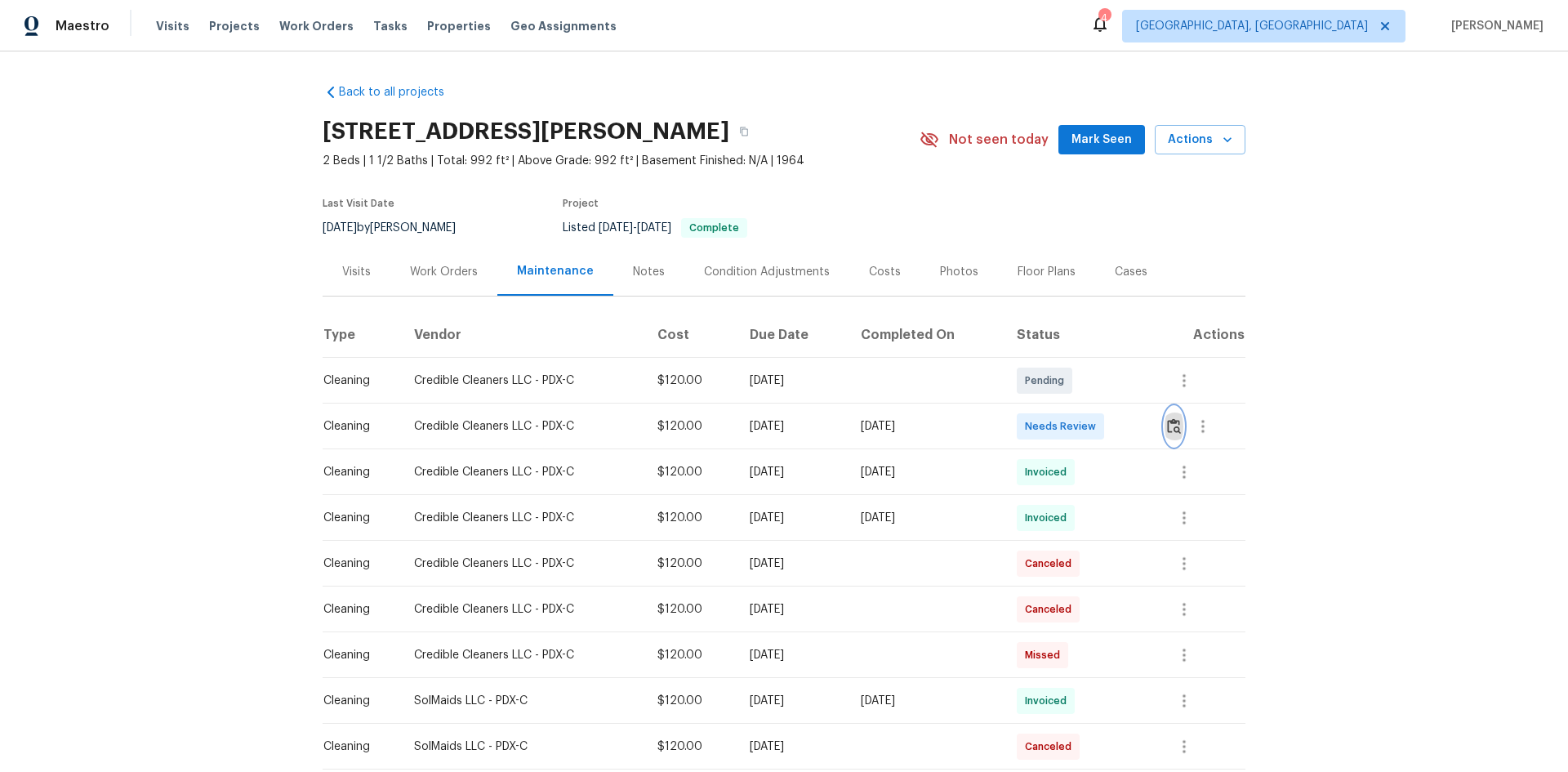
click at [1171, 429] on img "button" at bounding box center [1174, 426] width 14 height 16
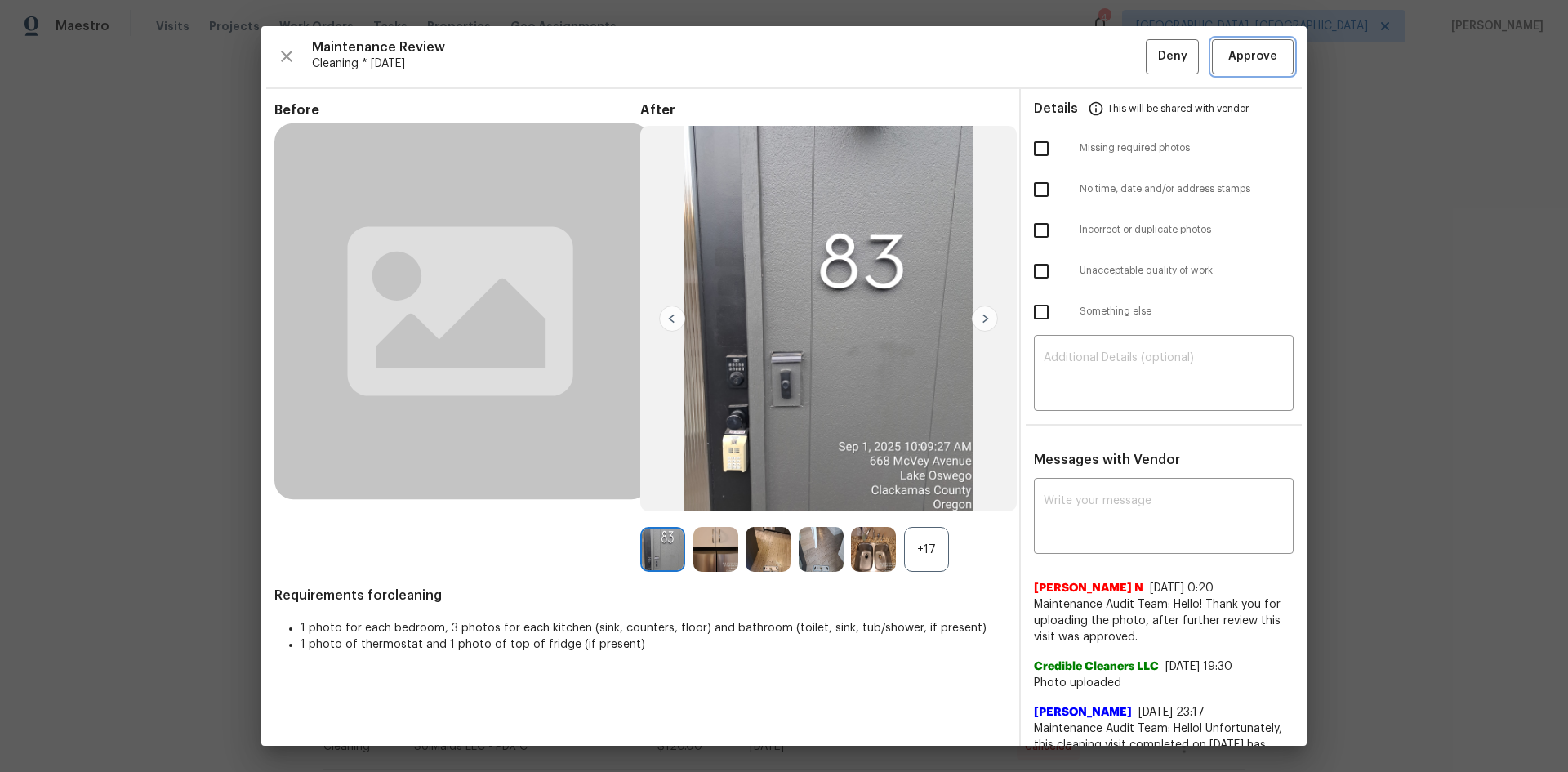
click at [1254, 56] on span "Approve" at bounding box center [1253, 57] width 49 height 21
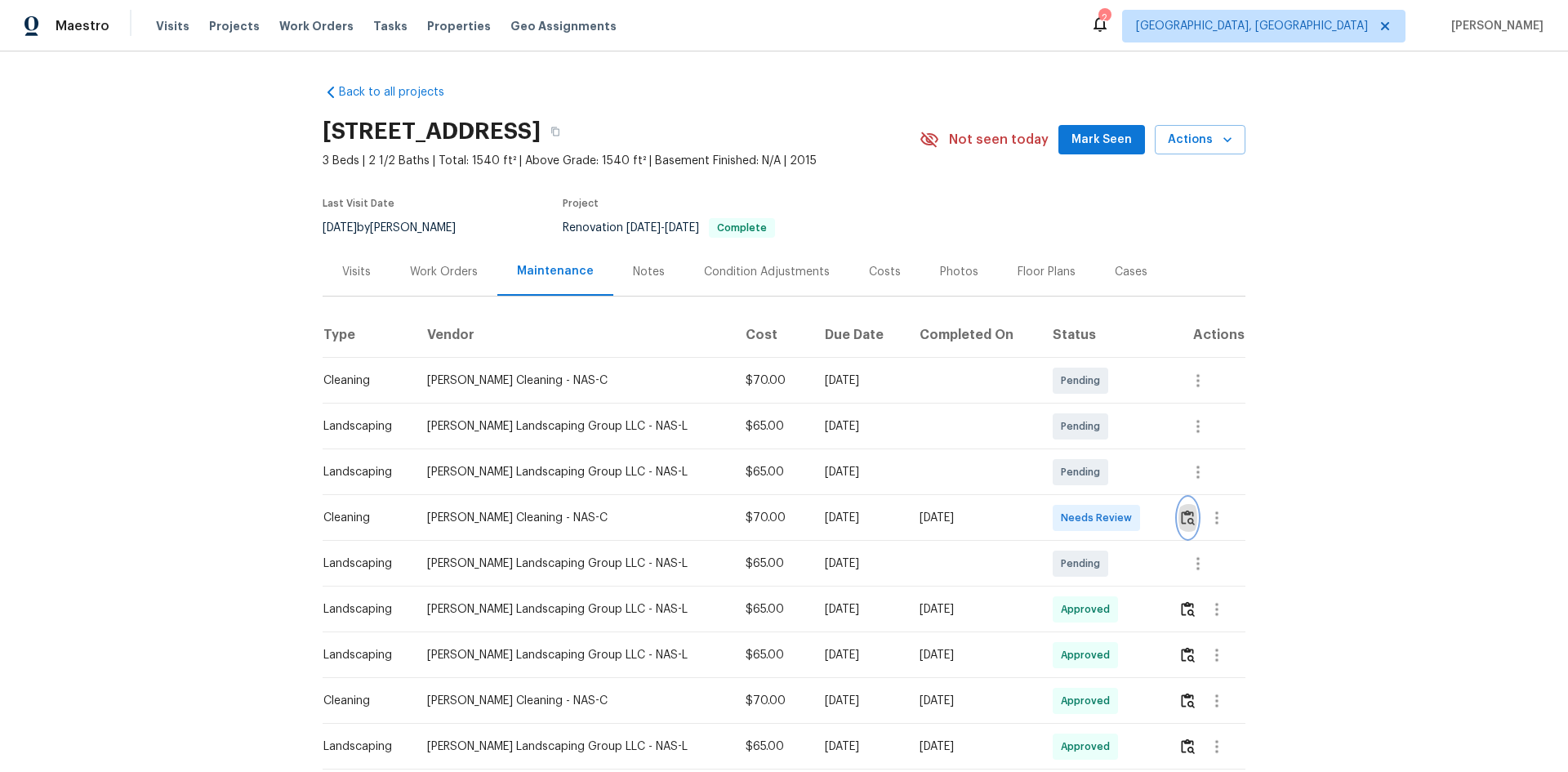
click at [1185, 516] on img "button" at bounding box center [1188, 518] width 14 height 16
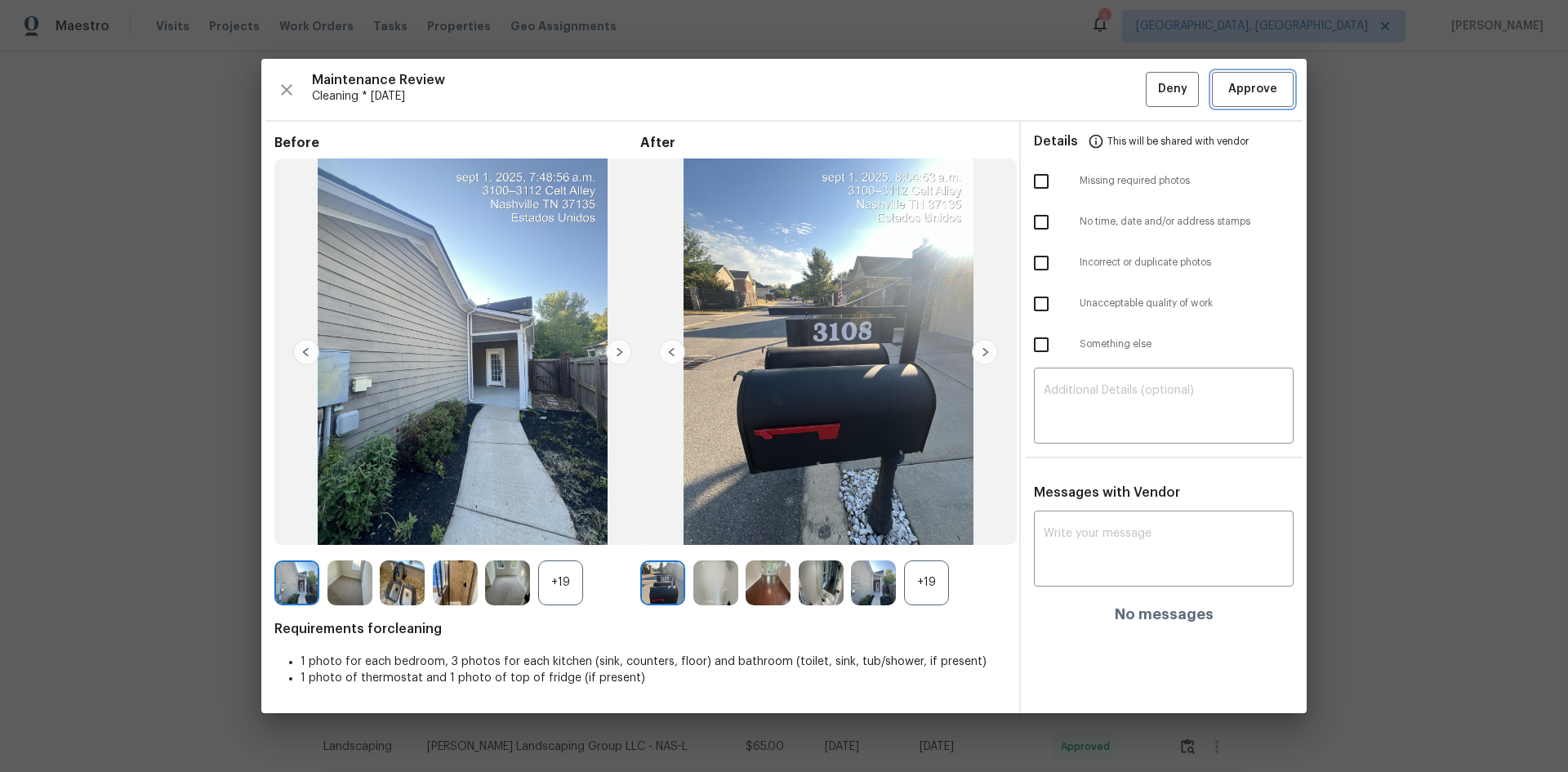
click at [1247, 99] on span "Approve" at bounding box center [1253, 90] width 49 height 21
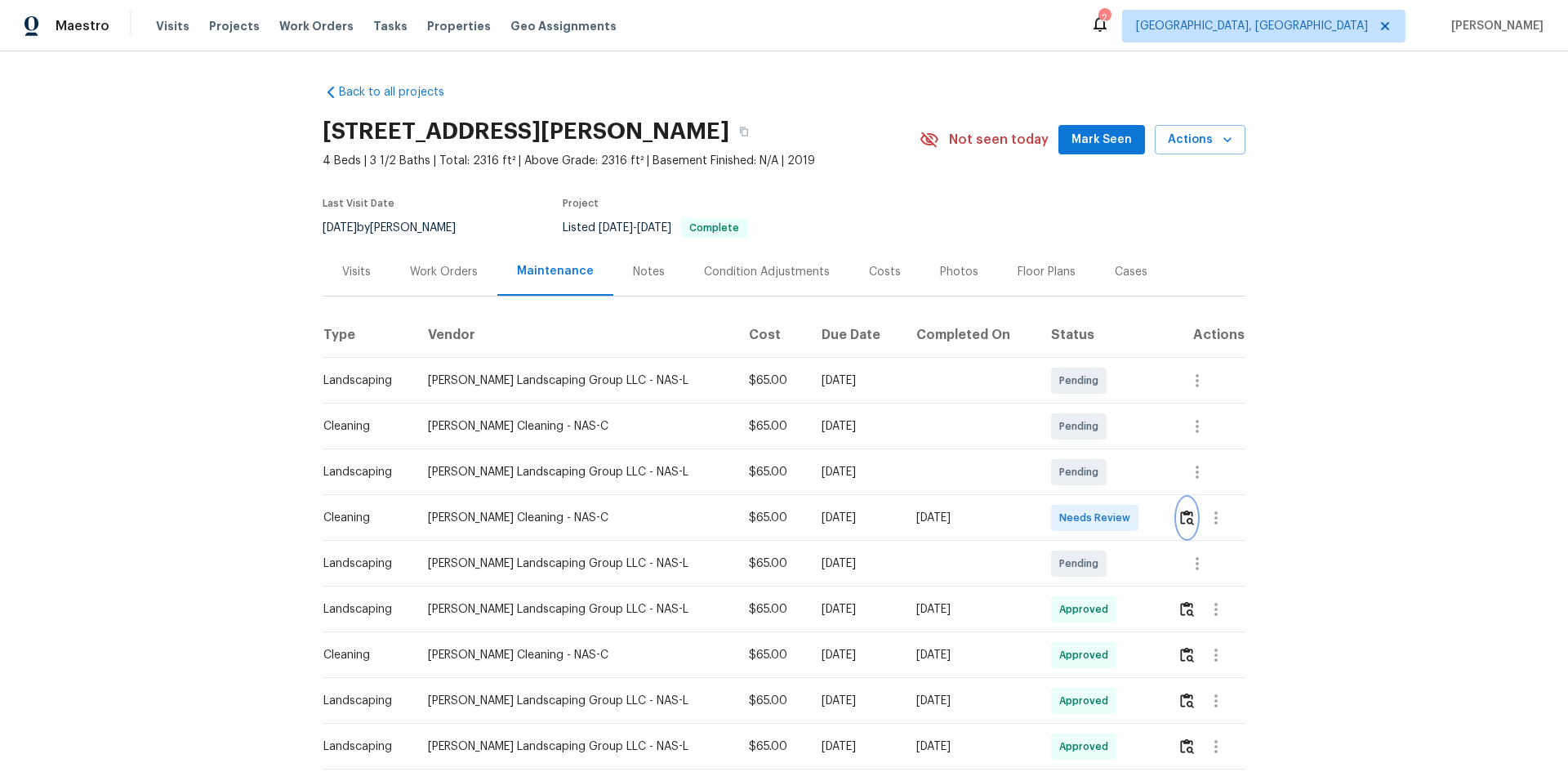
click at [1185, 523] on img "button" at bounding box center [1187, 518] width 14 height 16
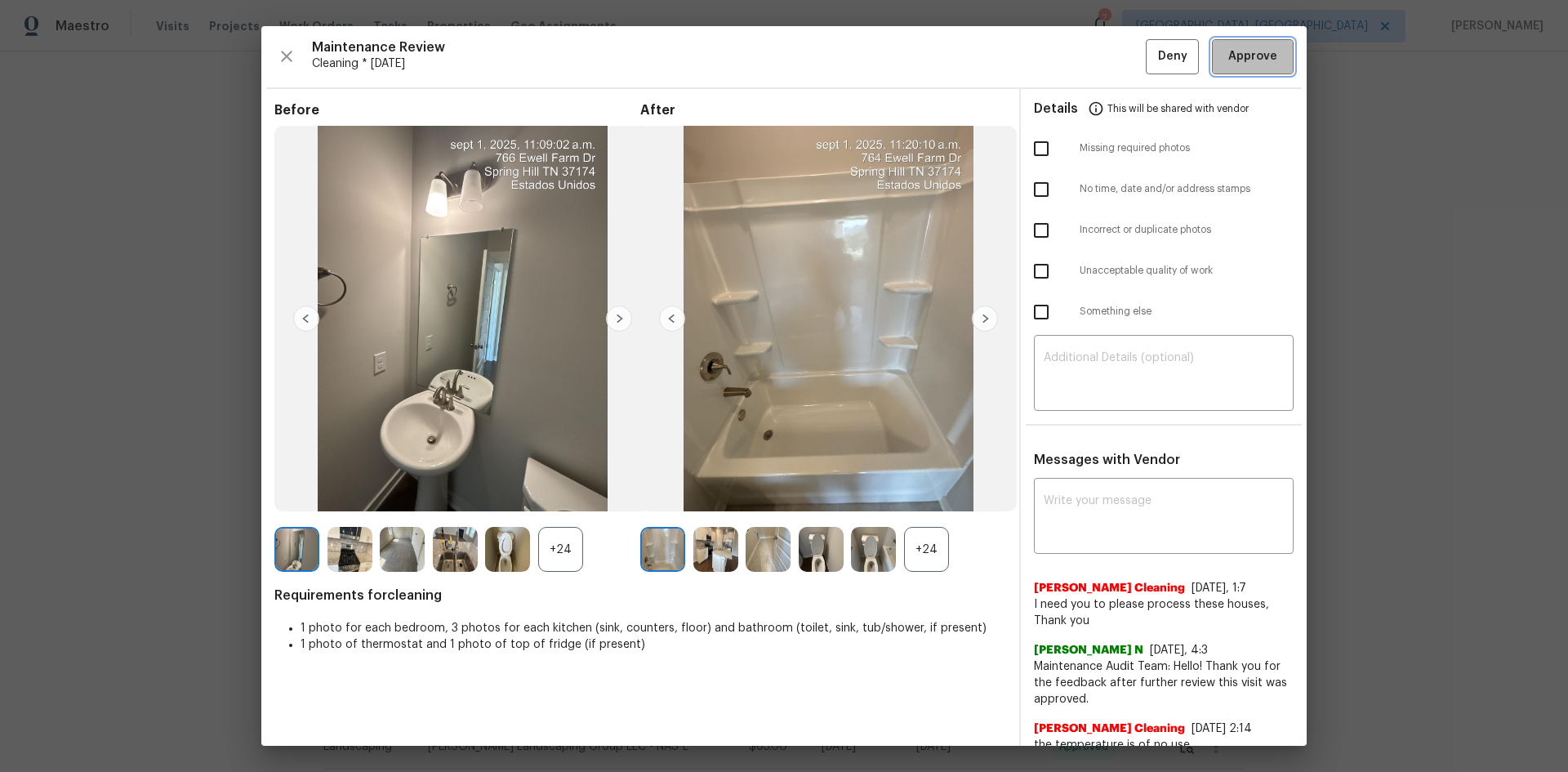
click at [1235, 55] on span "Approve" at bounding box center [1253, 57] width 49 height 21
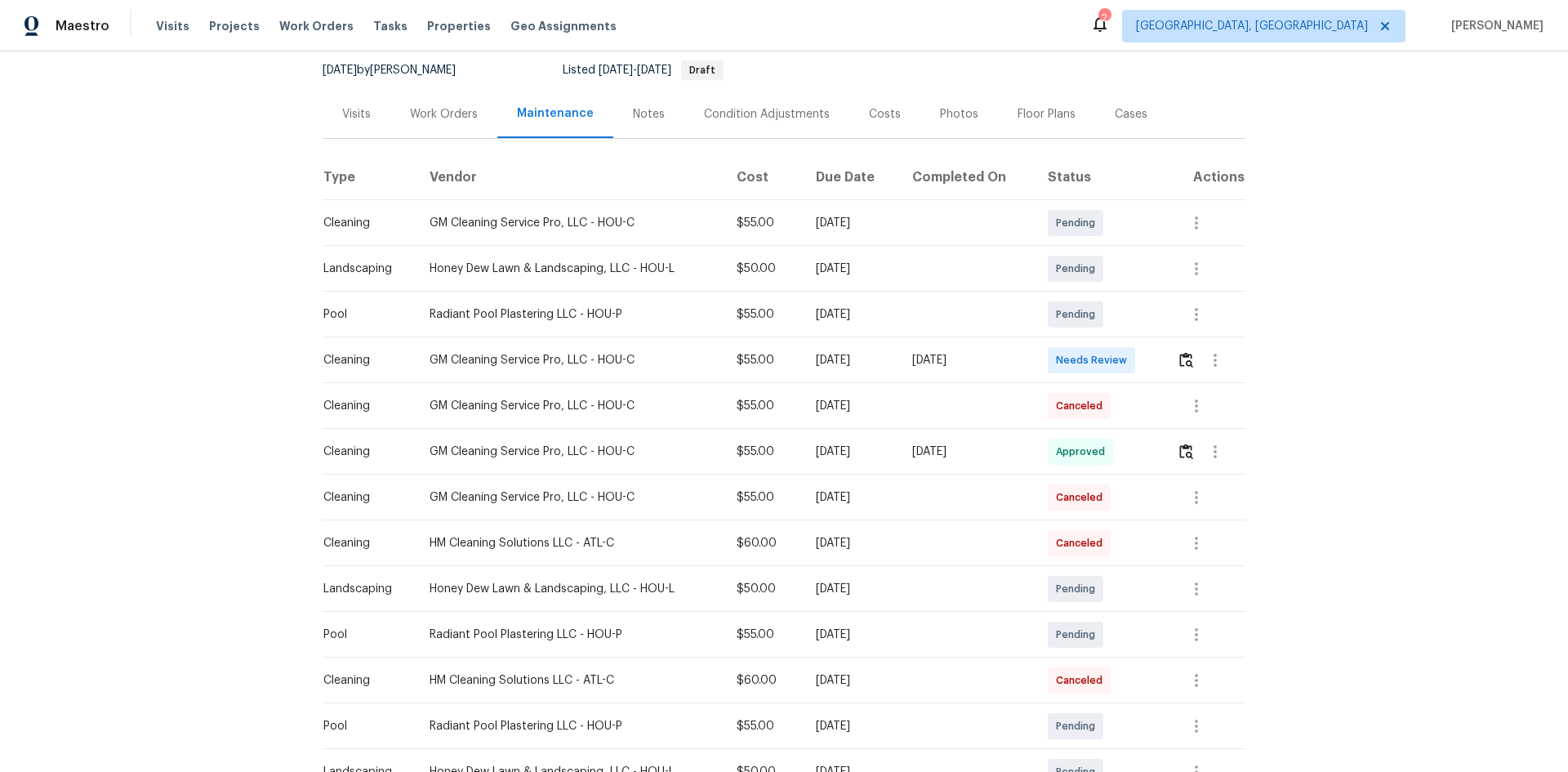
scroll to position [164, 0]
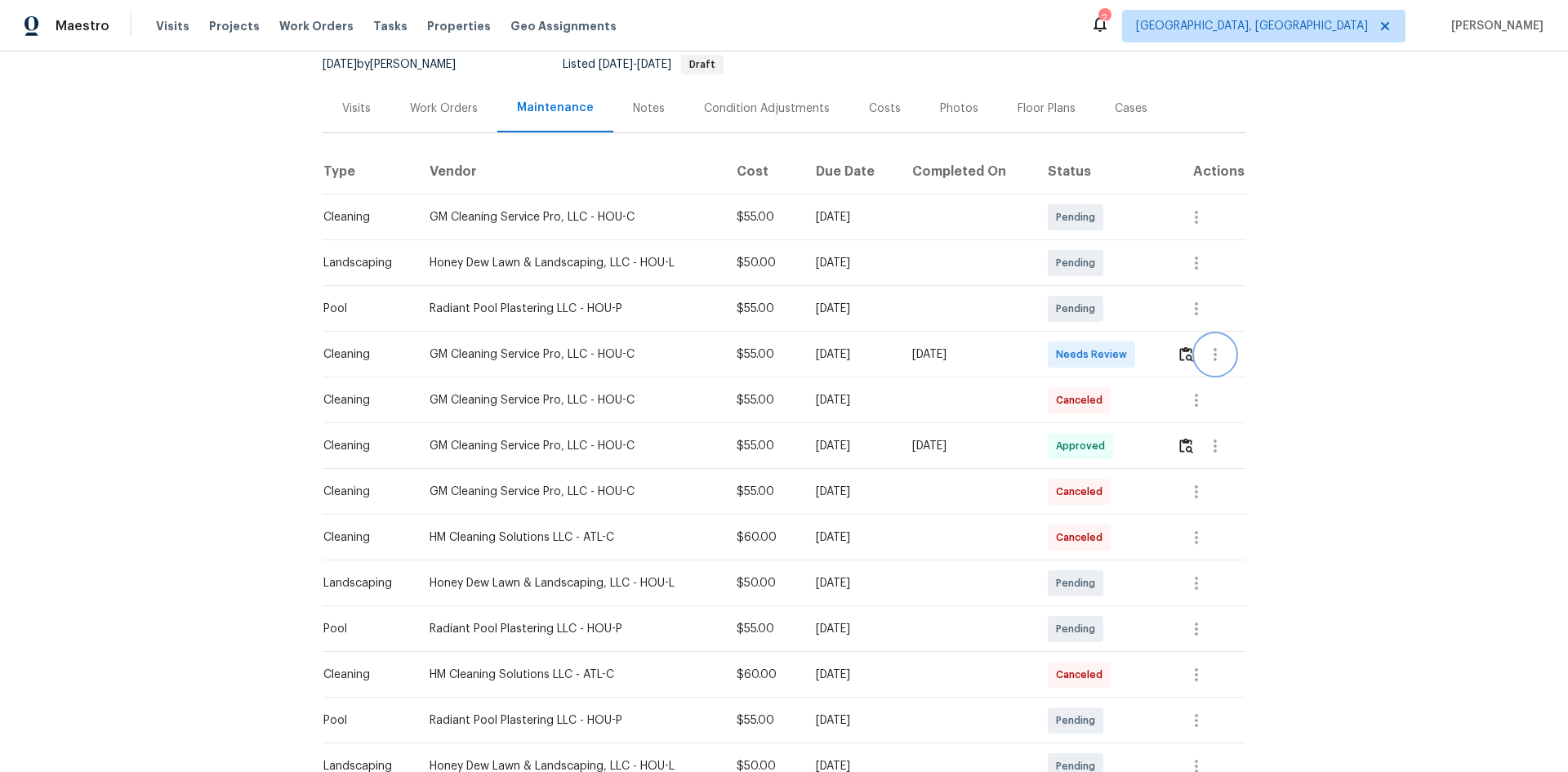
click at [1209, 351] on icon "button" at bounding box center [1215, 354] width 20 height 20
click at [1327, 444] on div at bounding box center [784, 386] width 1568 height 772
click at [1210, 447] on icon "button" at bounding box center [1215, 445] width 20 height 20
click at [1220, 474] on li "View details" at bounding box center [1250, 472] width 115 height 27
click at [1457, 487] on div at bounding box center [784, 386] width 1568 height 772
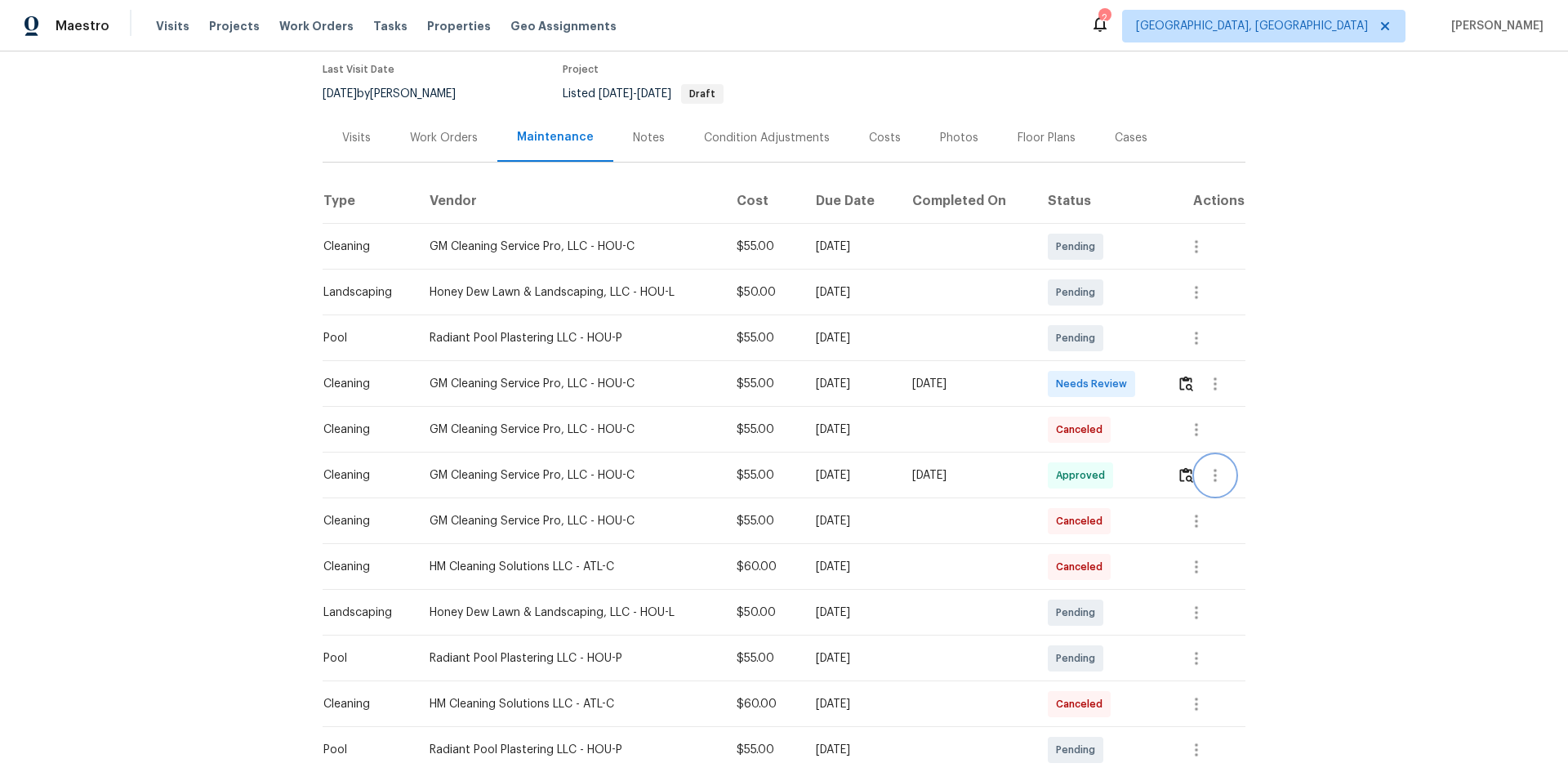
scroll to position [55, 0]
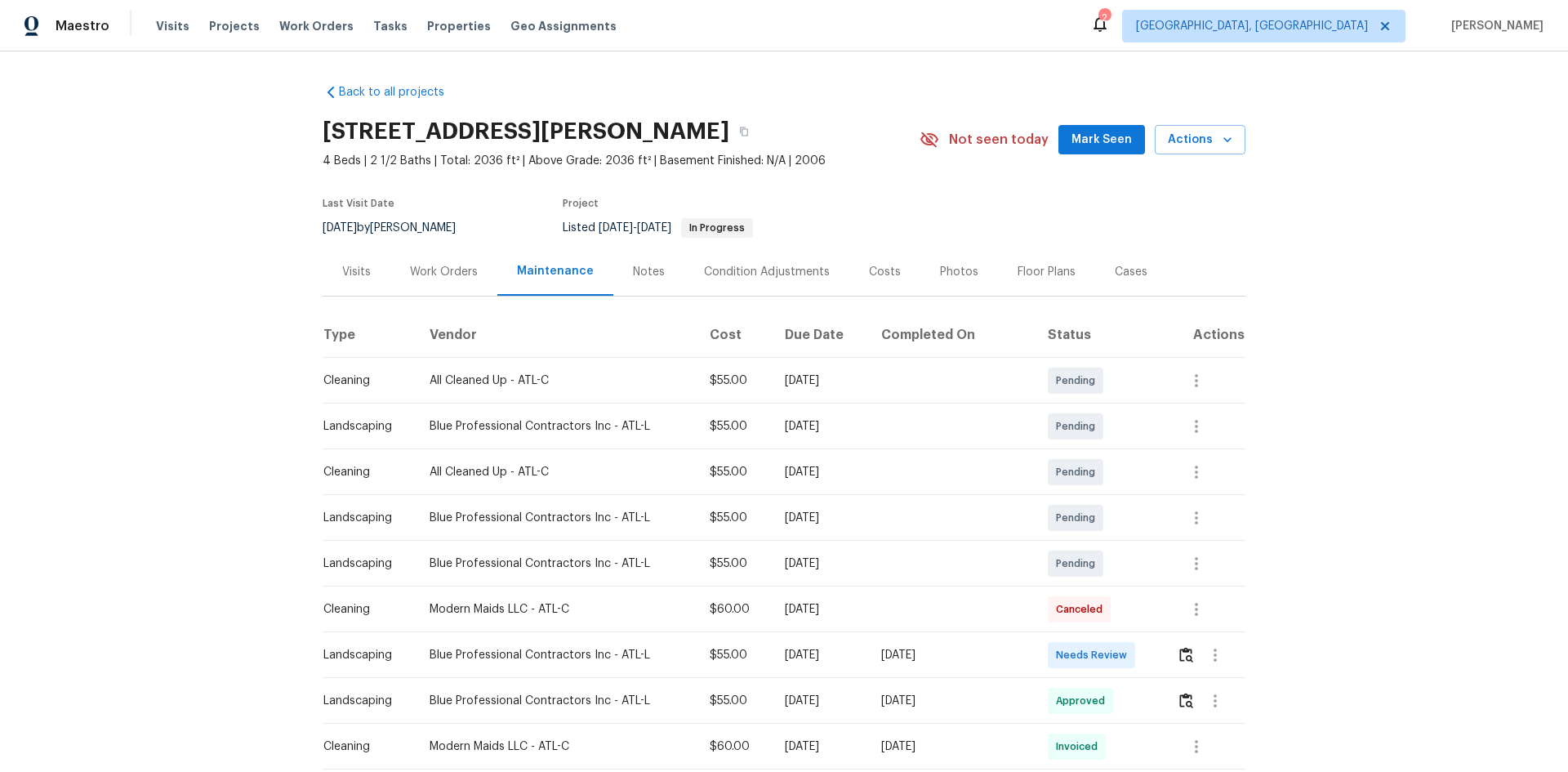
click at [1177, 648] on div at bounding box center [1210, 656] width 68 height 40
click at [1179, 651] on img "button" at bounding box center [1186, 655] width 14 height 16
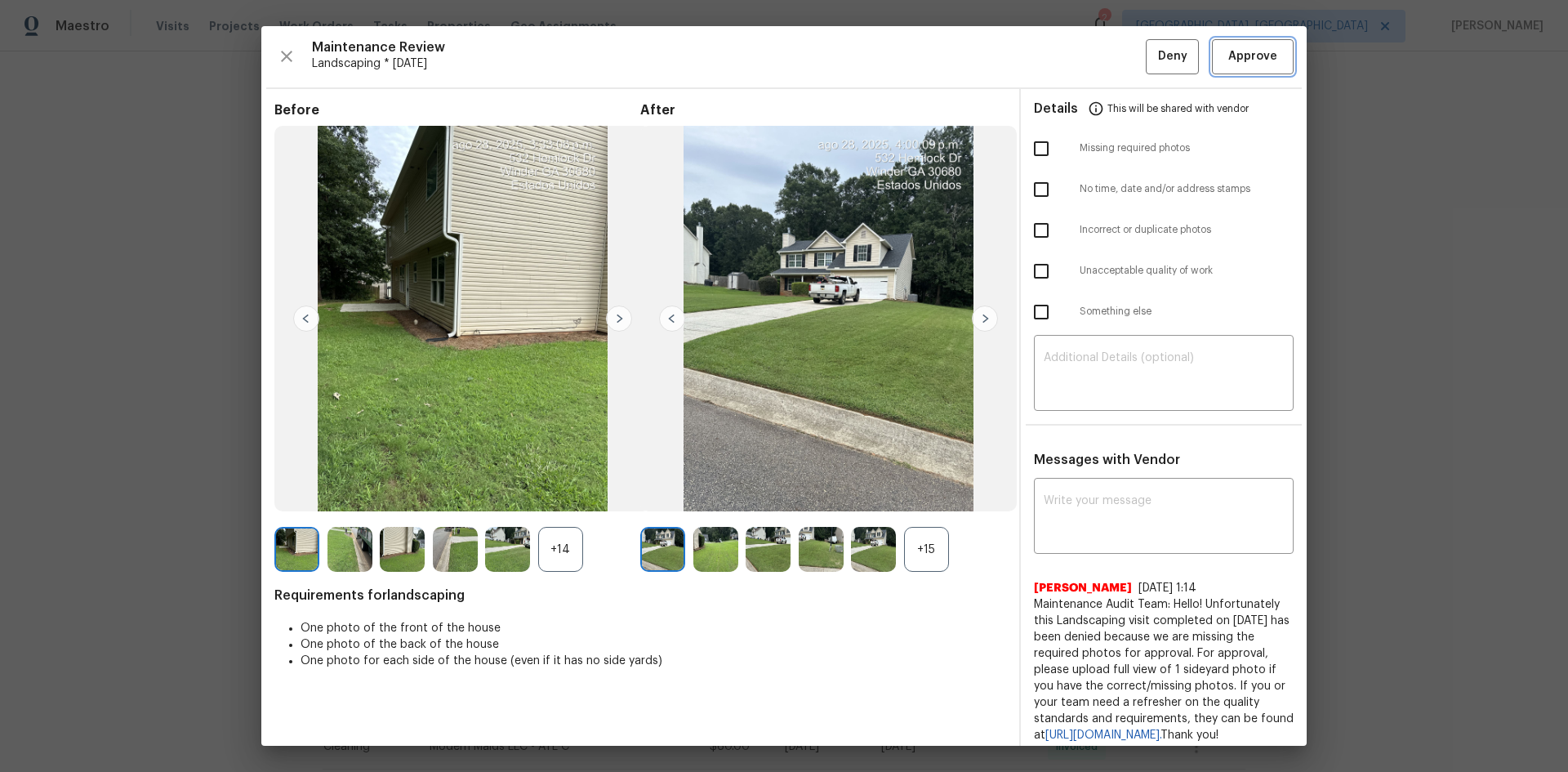
click at [1235, 55] on span "Approve" at bounding box center [1253, 57] width 49 height 21
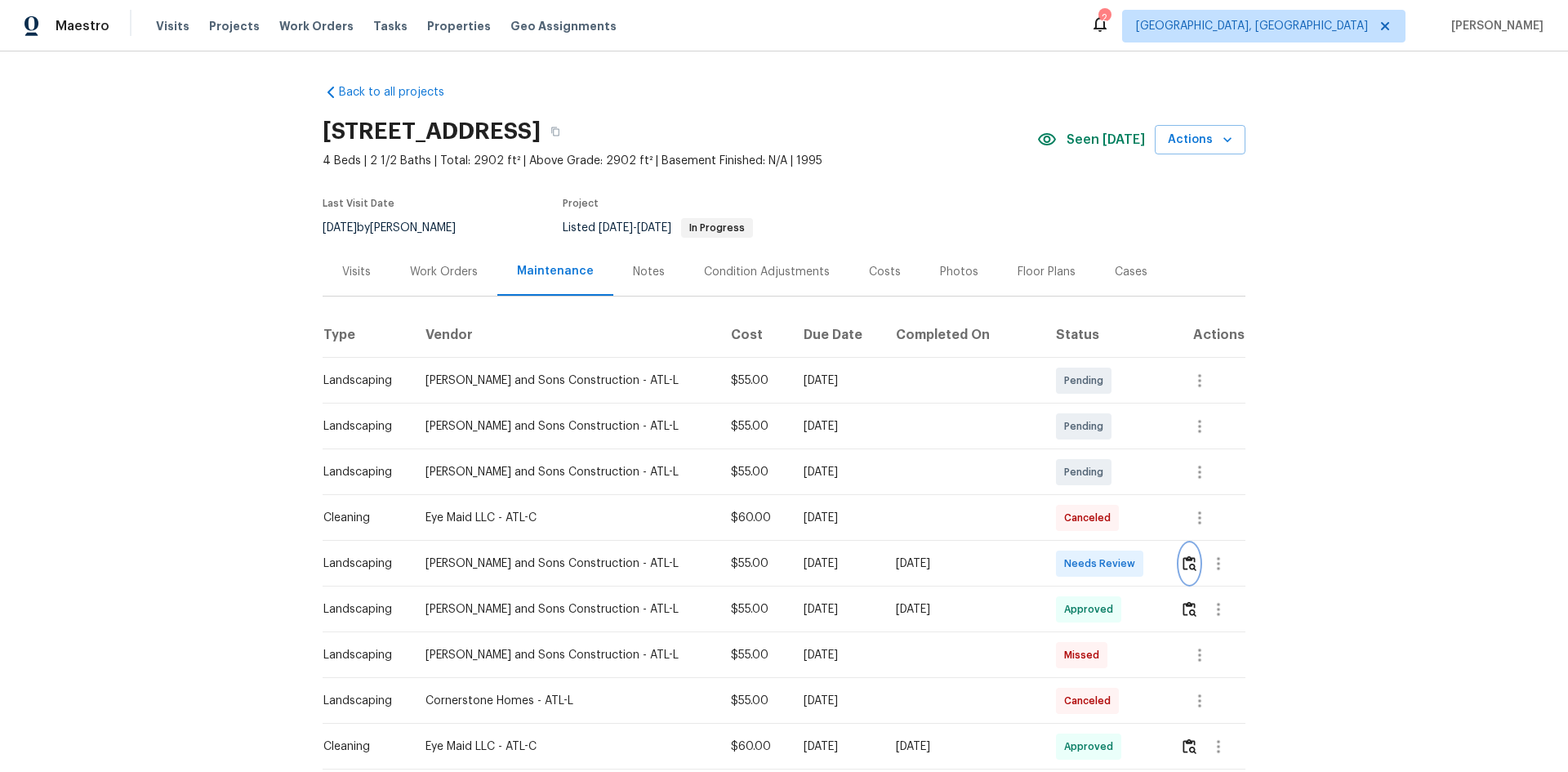
click at [1180, 554] on button "button" at bounding box center [1190, 563] width 19 height 40
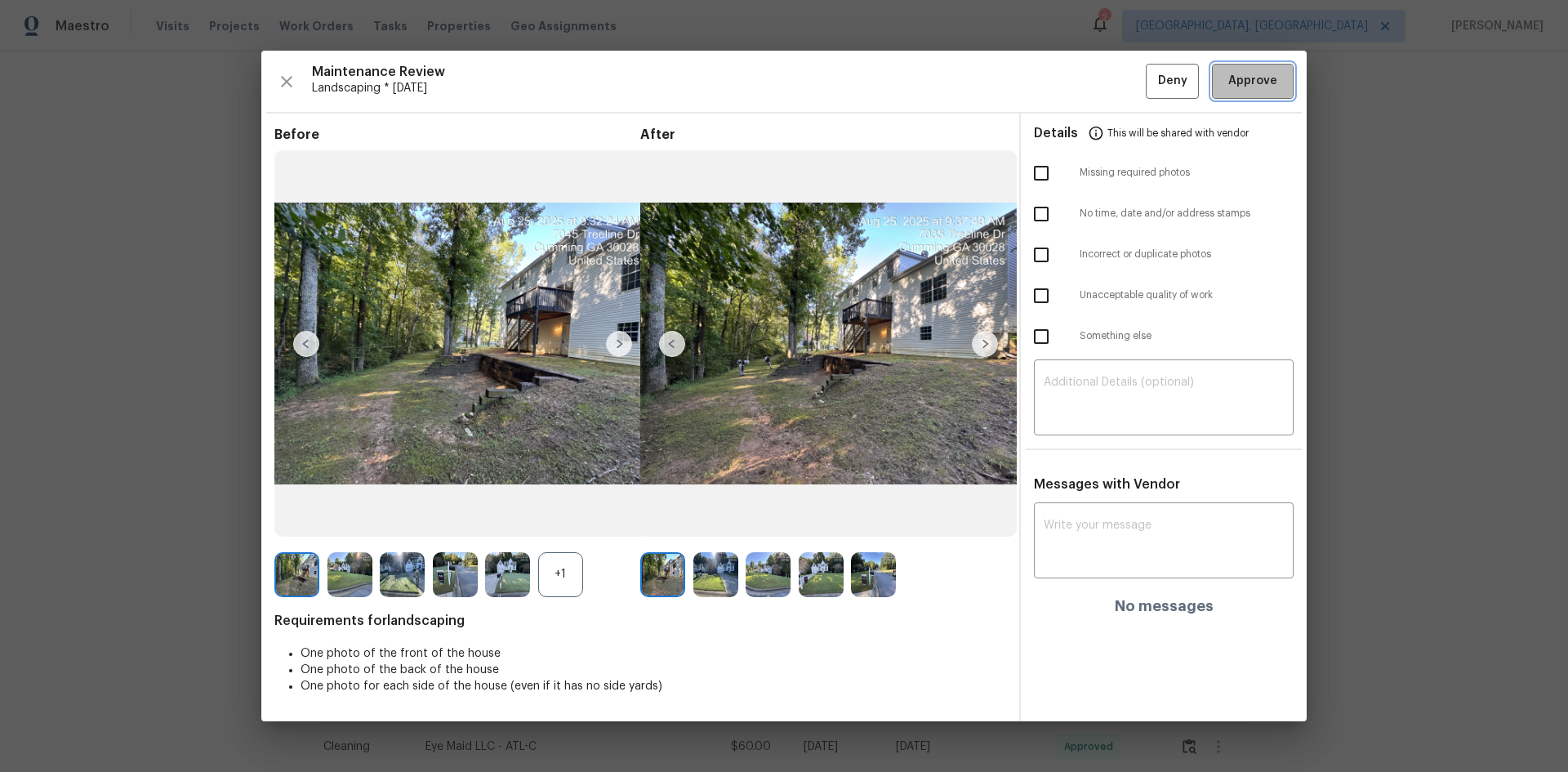
click at [1237, 88] on span "Approve" at bounding box center [1253, 81] width 49 height 21
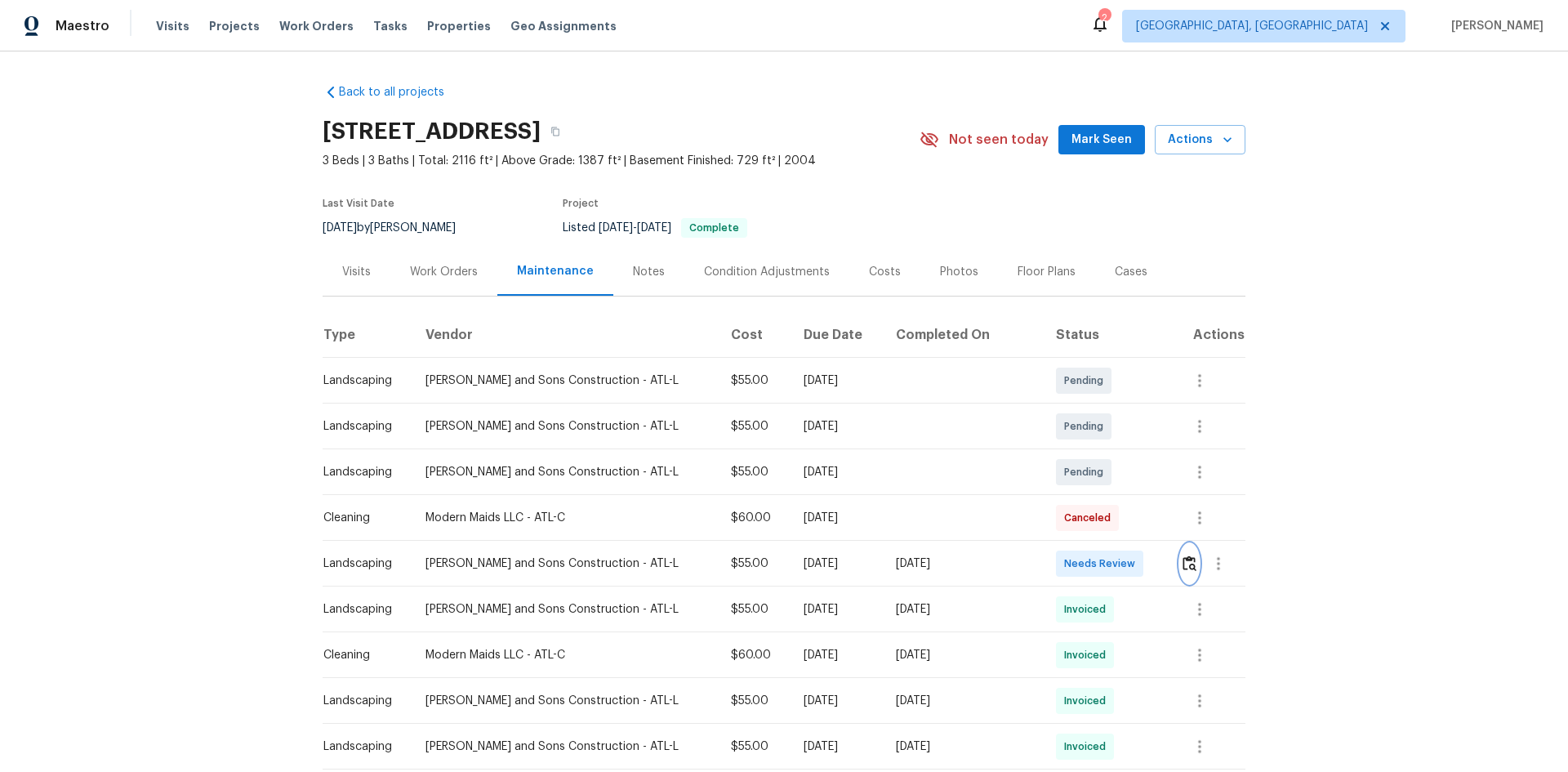
click at [1183, 563] on img "button" at bounding box center [1190, 563] width 14 height 16
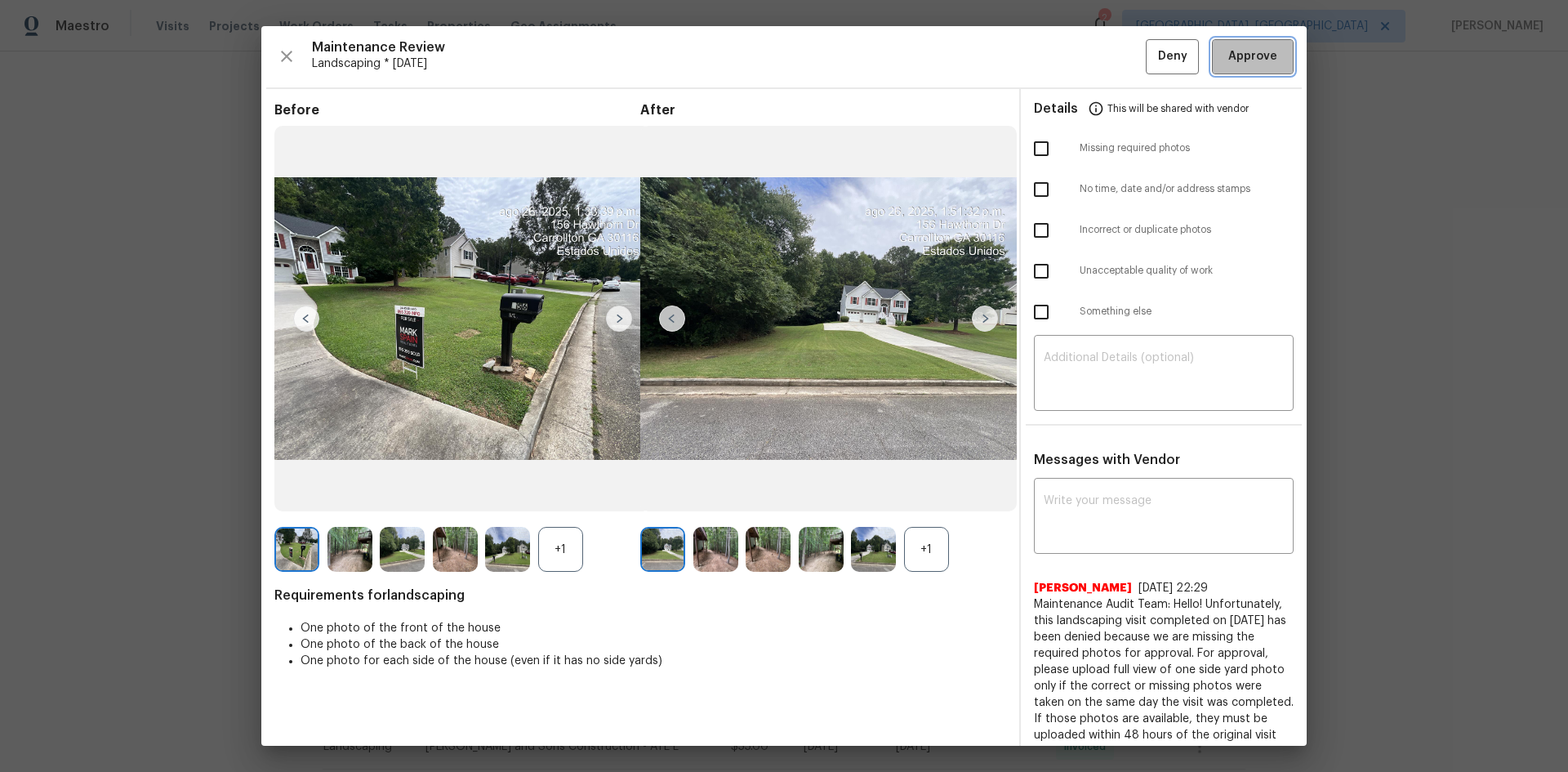
click at [1241, 50] on span "Approve" at bounding box center [1253, 57] width 49 height 21
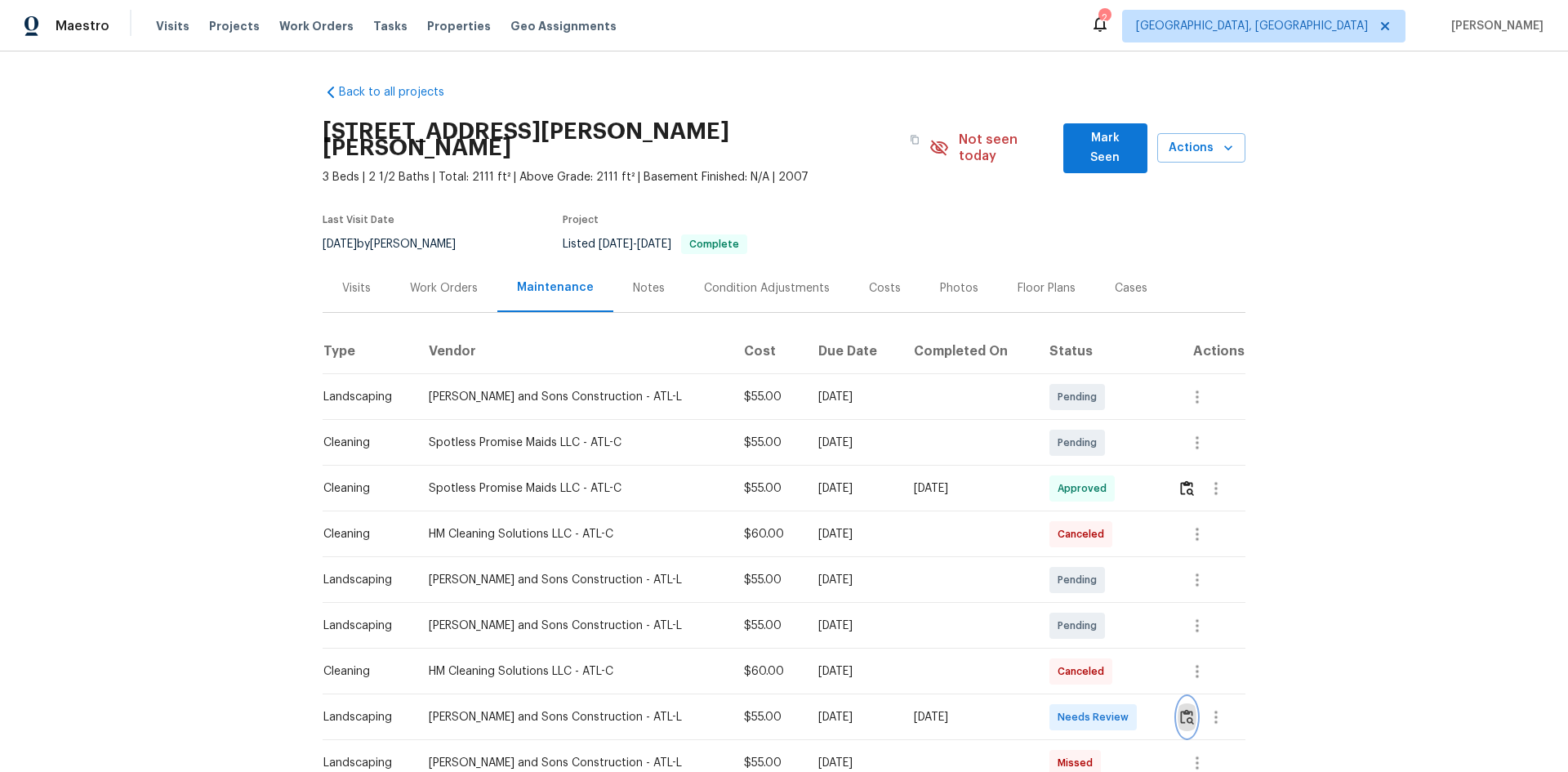
click at [1180, 709] on img "button" at bounding box center [1187, 717] width 14 height 16
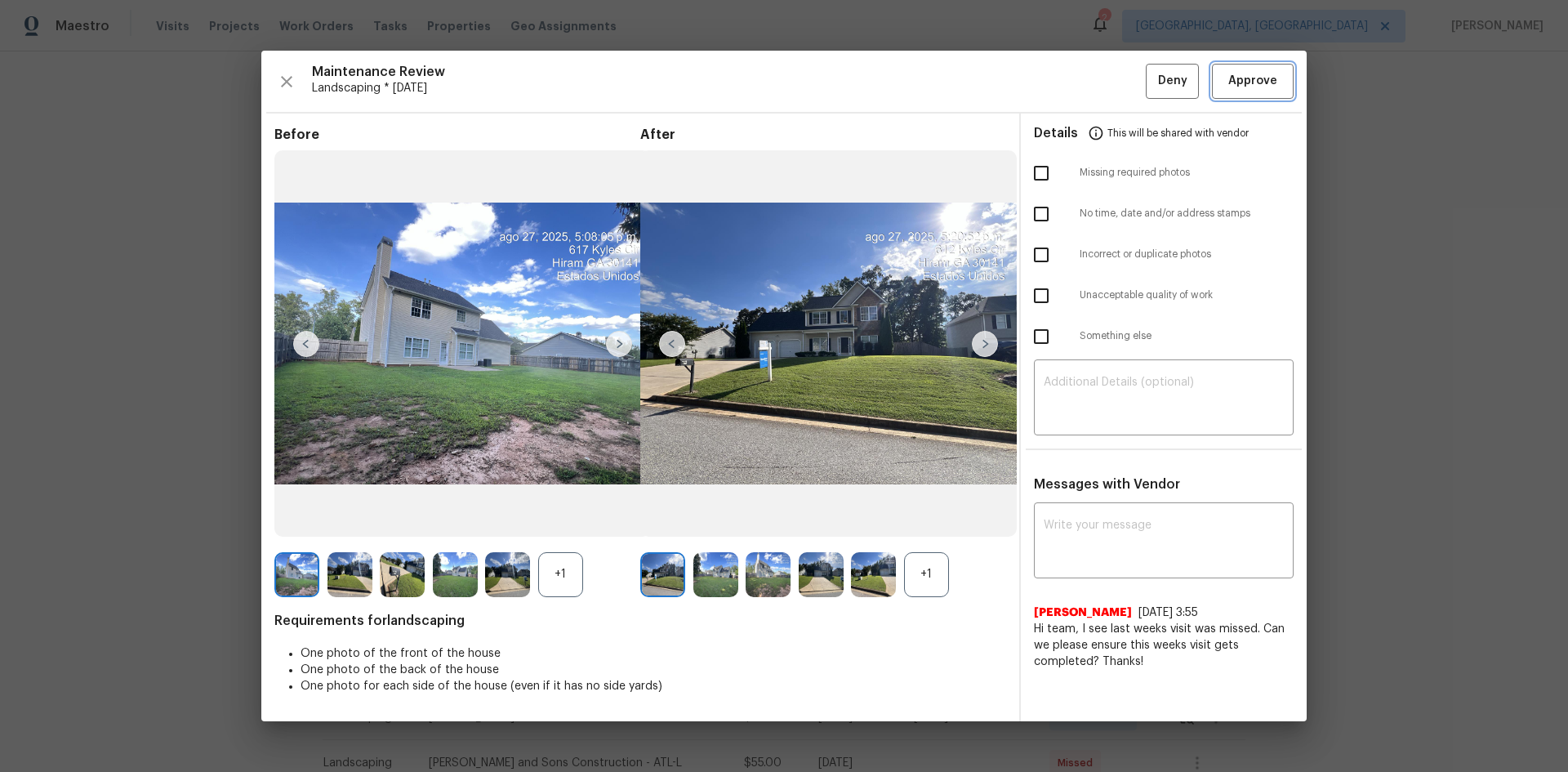
click at [1235, 88] on span "Approve" at bounding box center [1253, 81] width 49 height 21
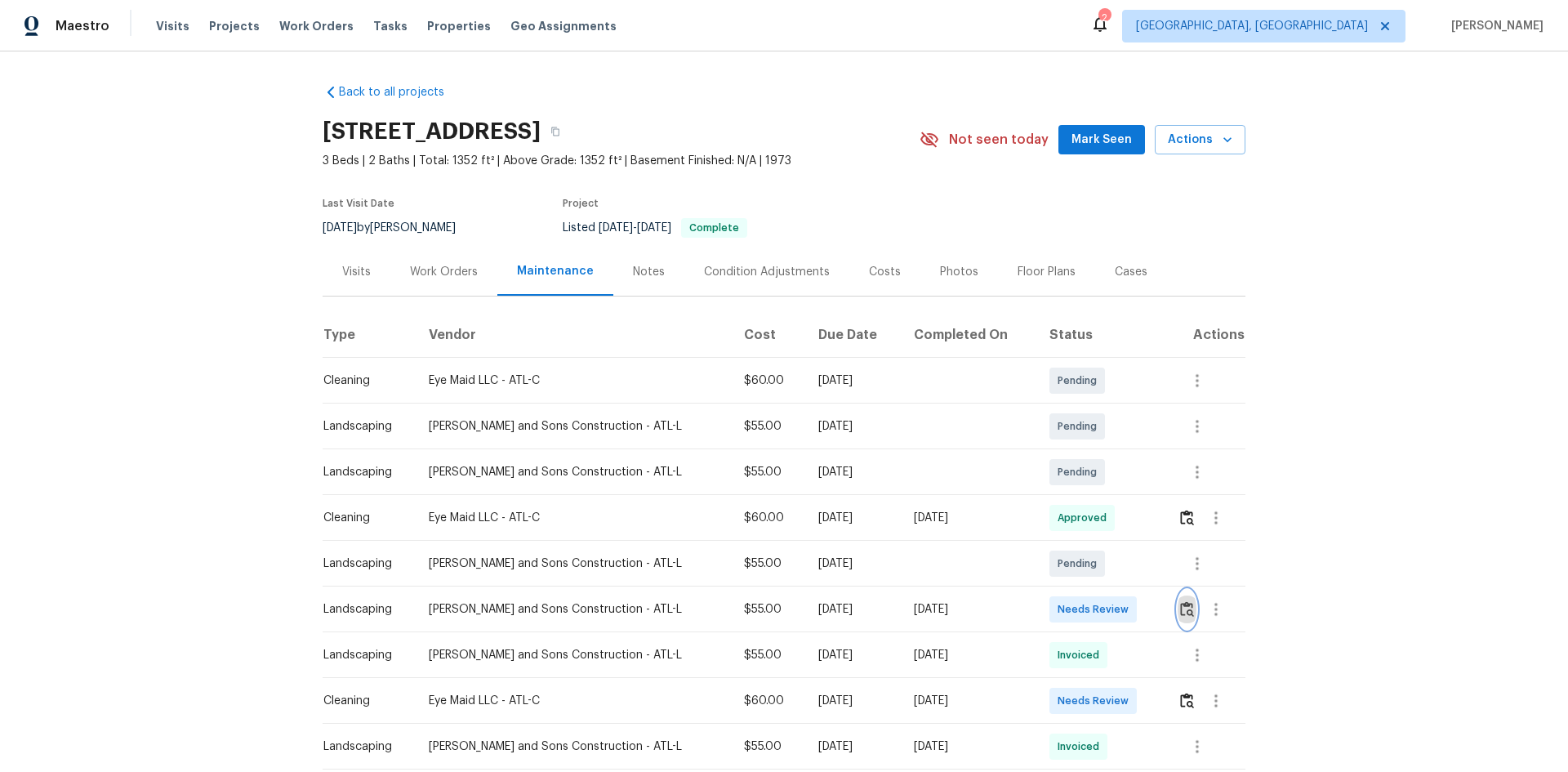
click at [1185, 609] on img "button" at bounding box center [1187, 609] width 14 height 16
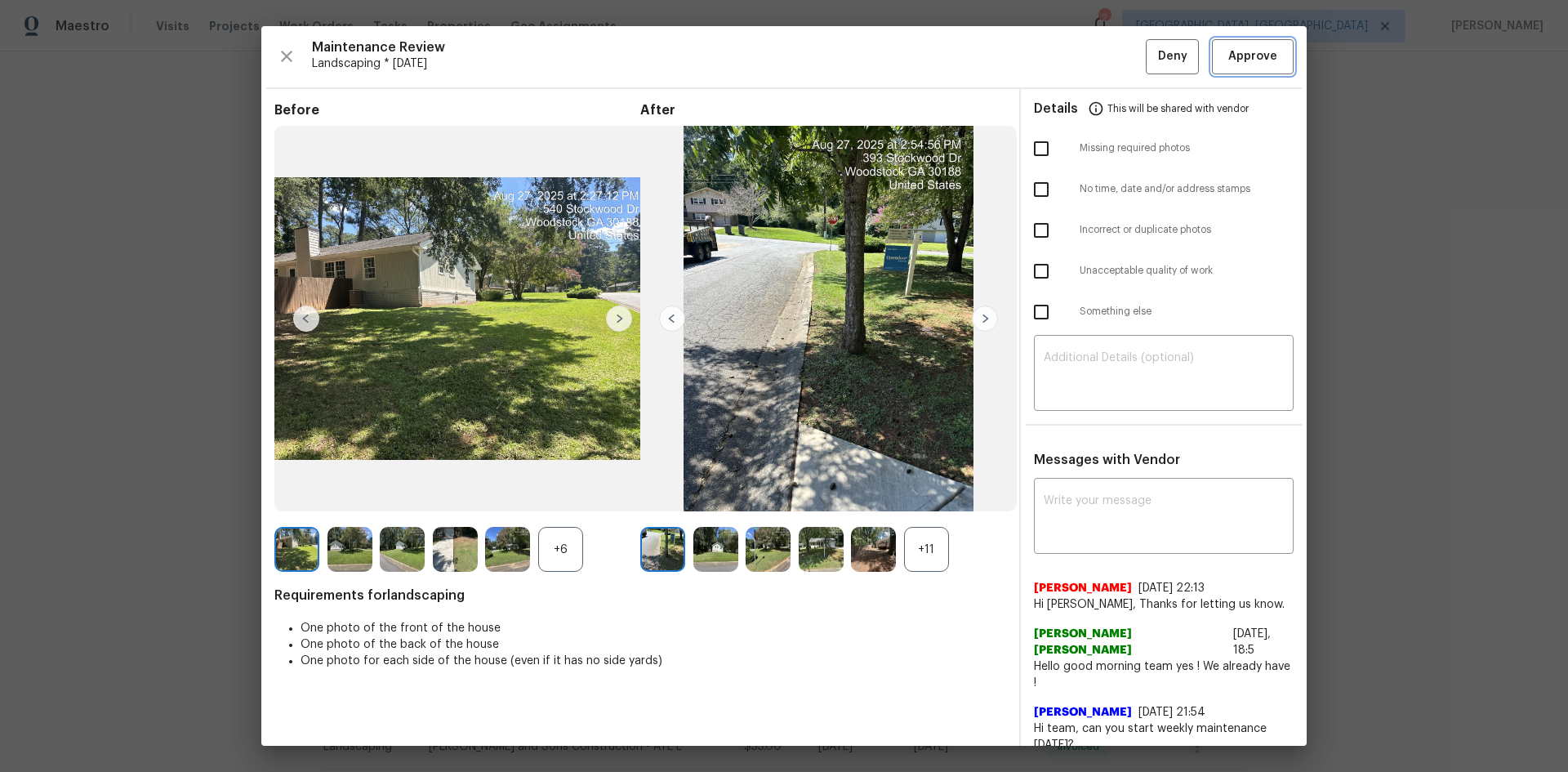
click at [1231, 55] on span "Approve" at bounding box center [1253, 57] width 49 height 21
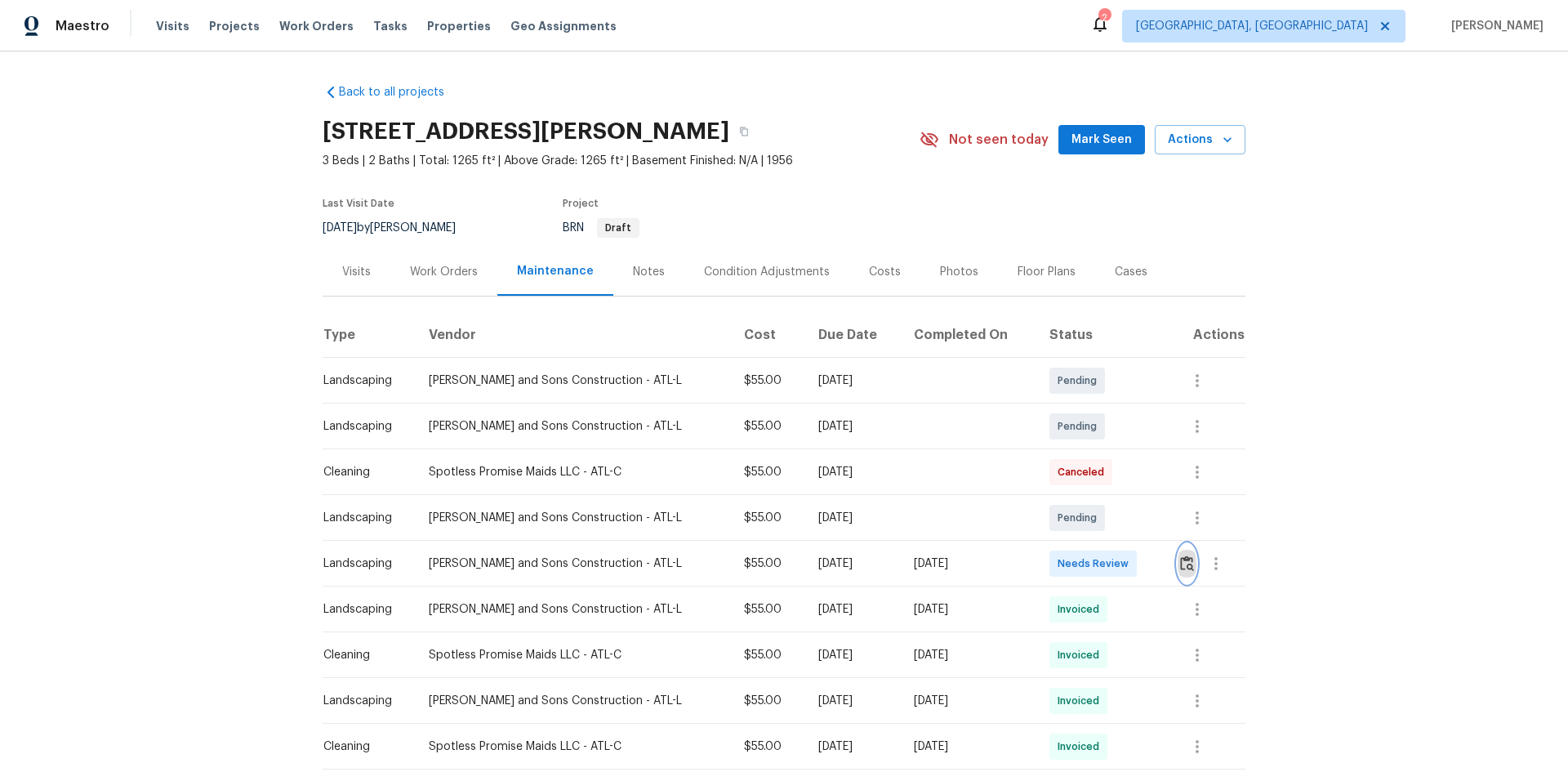
click at [1186, 557] on img "button" at bounding box center [1187, 563] width 14 height 16
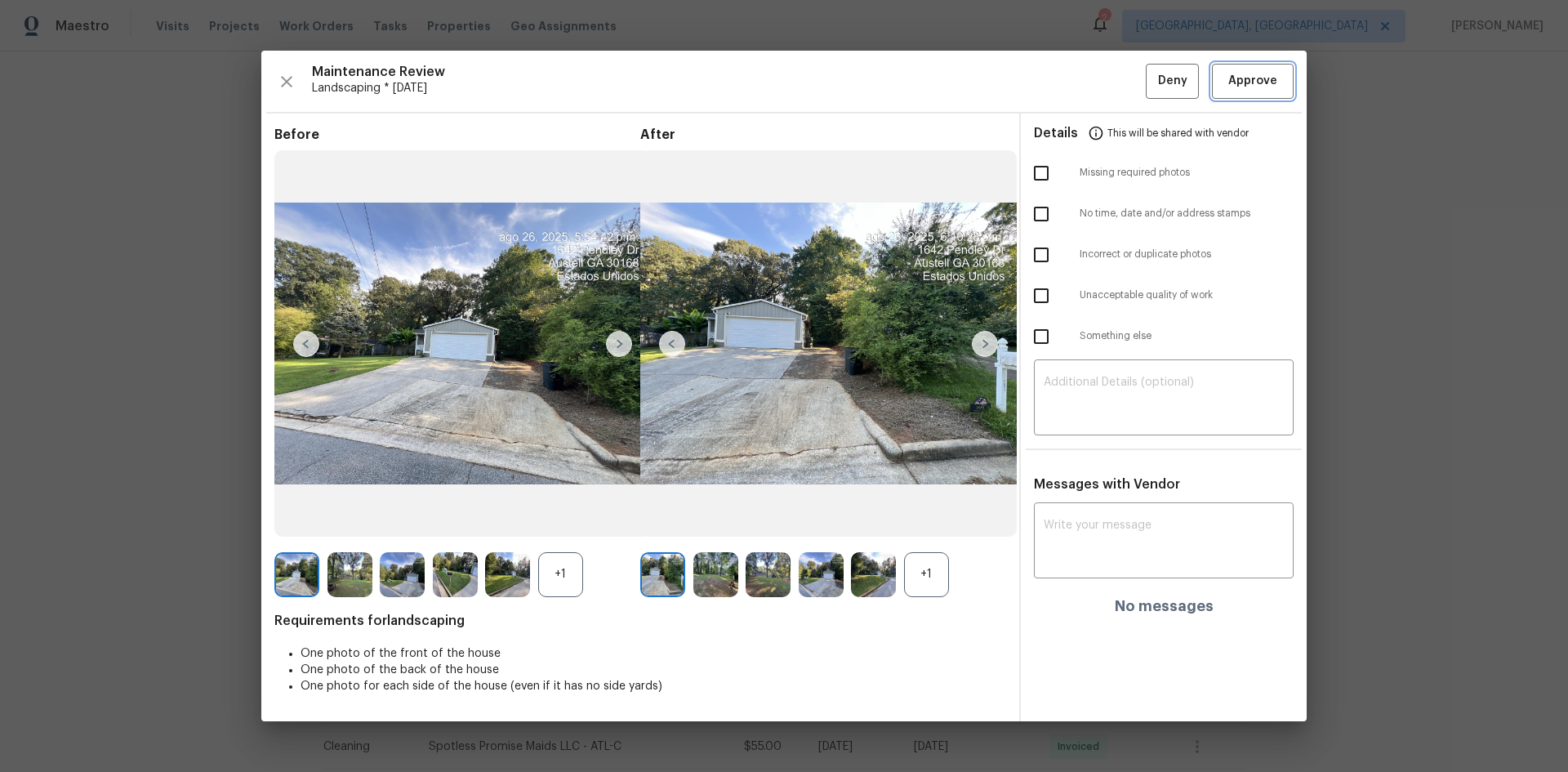
click at [1248, 72] on span "Approve" at bounding box center [1253, 81] width 49 height 21
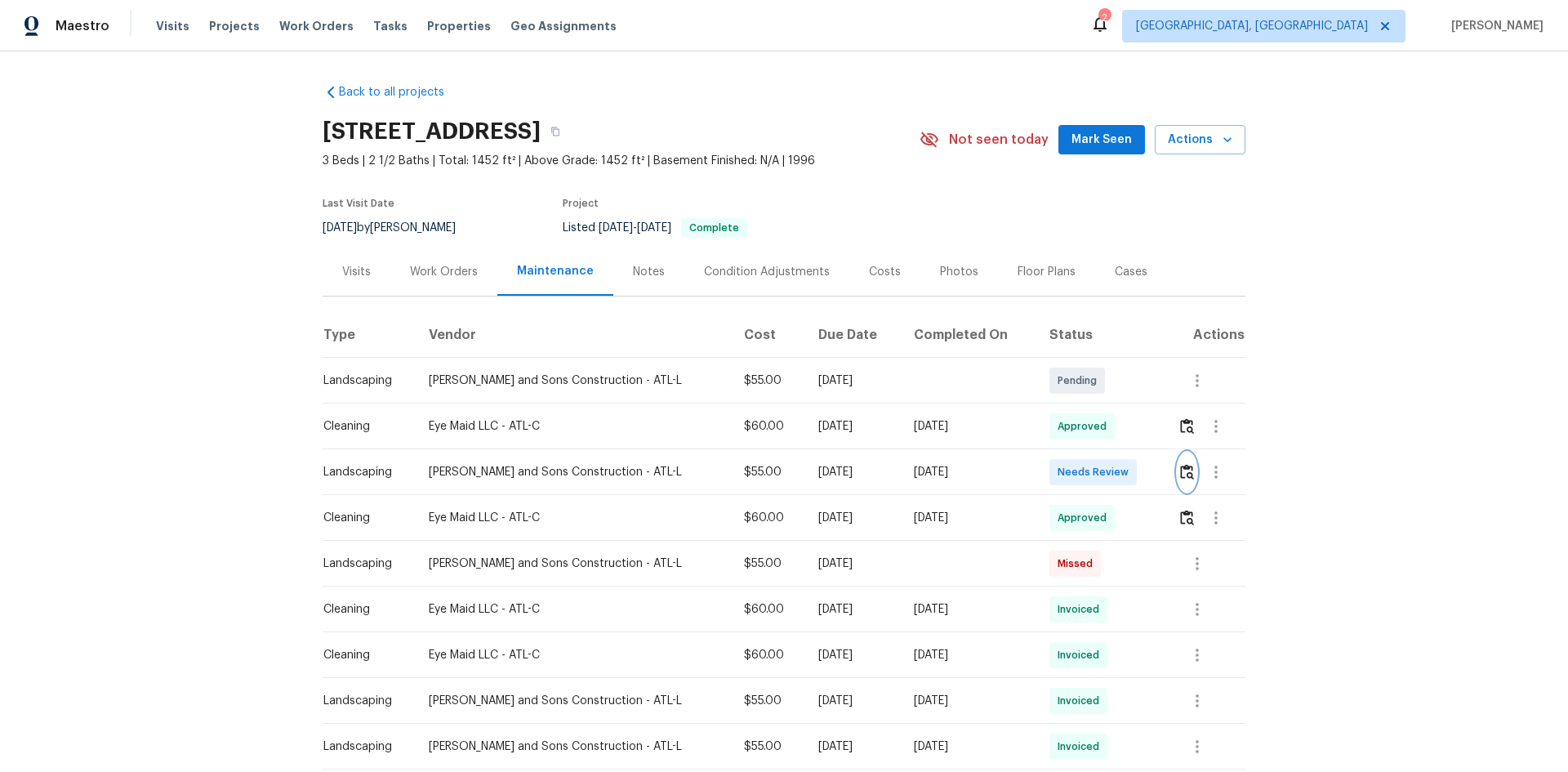
click at [1178, 469] on button "button" at bounding box center [1187, 472] width 19 height 40
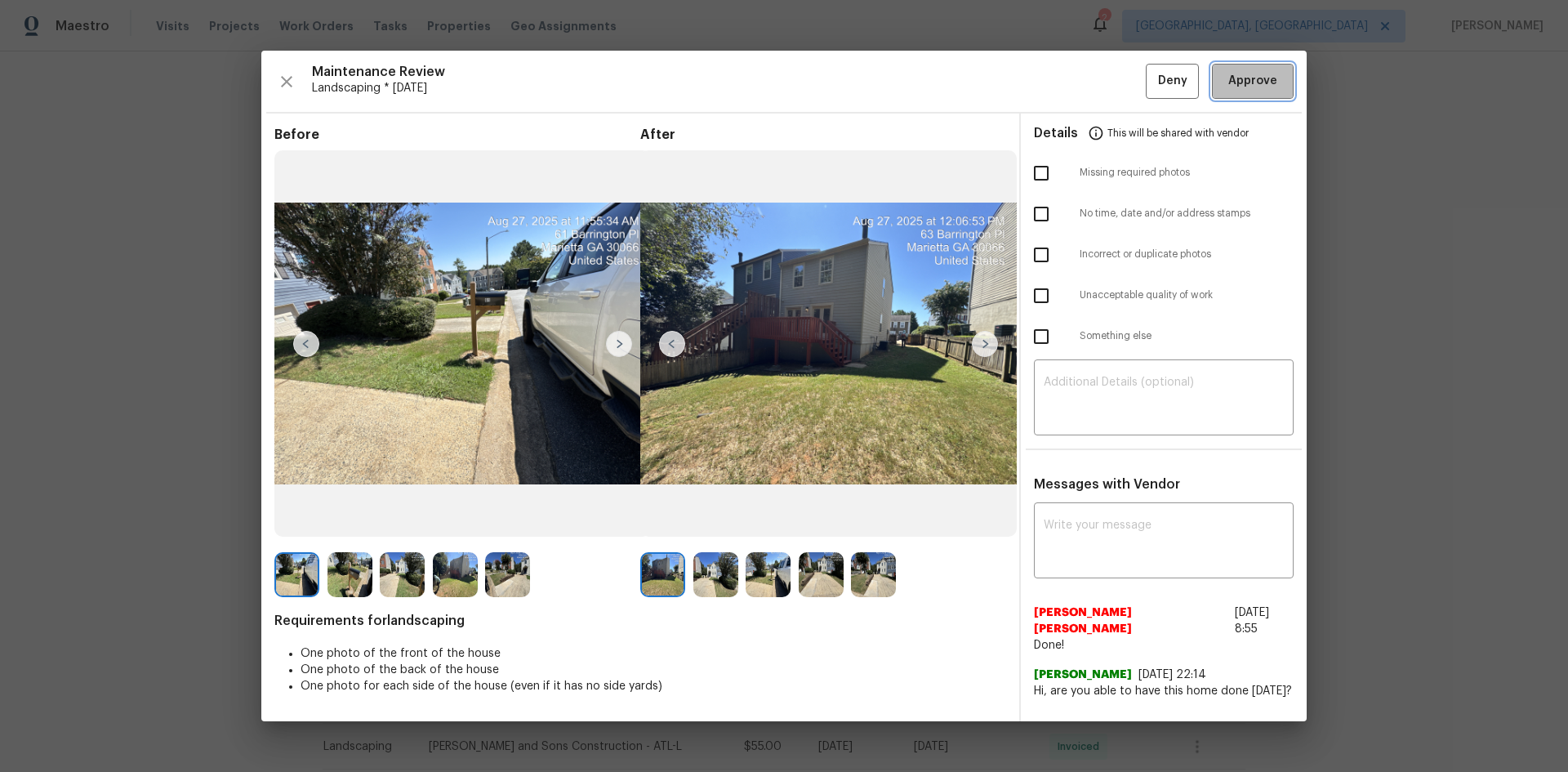
click at [1236, 76] on span "Approve" at bounding box center [1253, 81] width 49 height 21
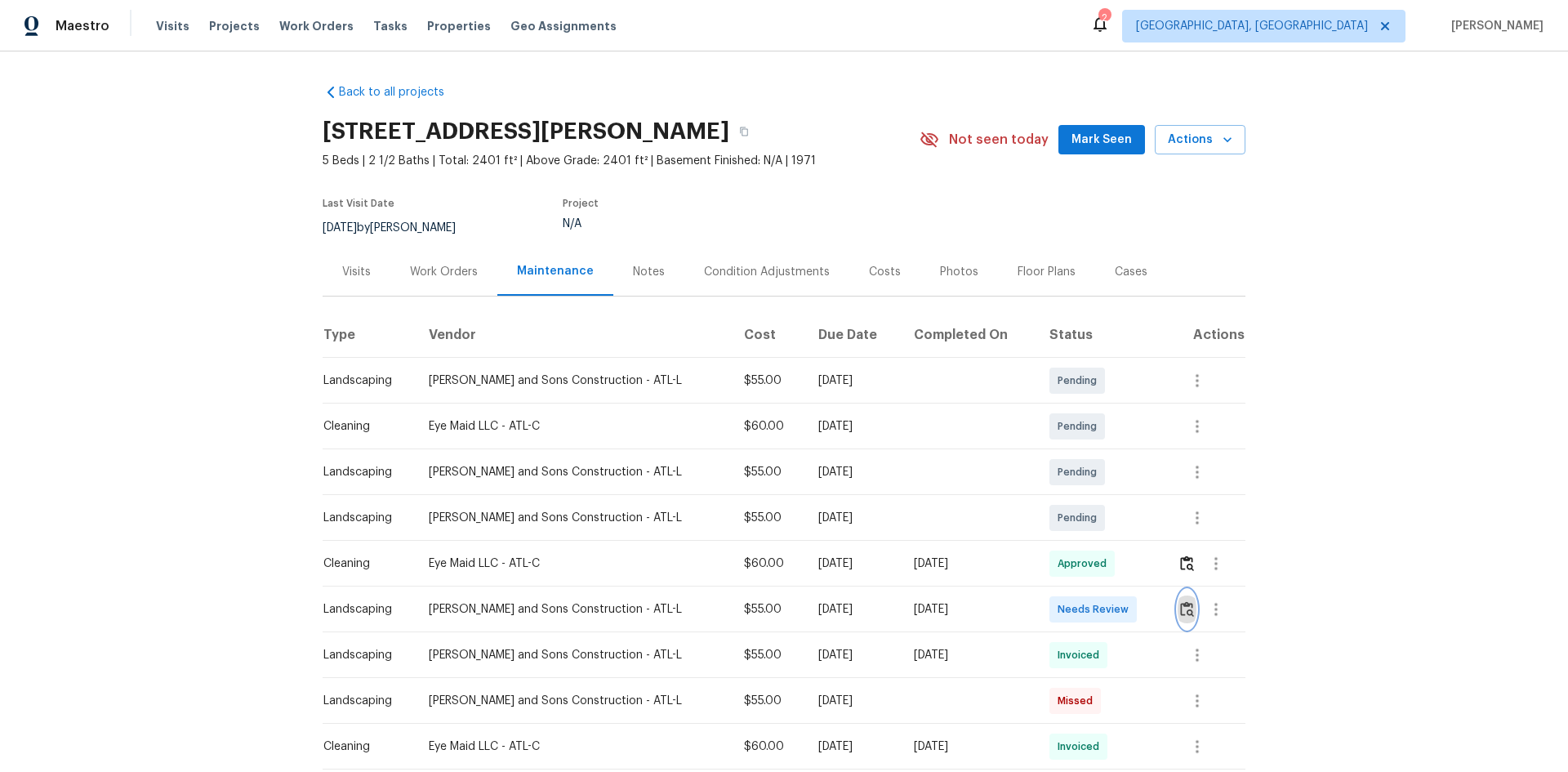
click at [1180, 609] on img "button" at bounding box center [1187, 609] width 14 height 16
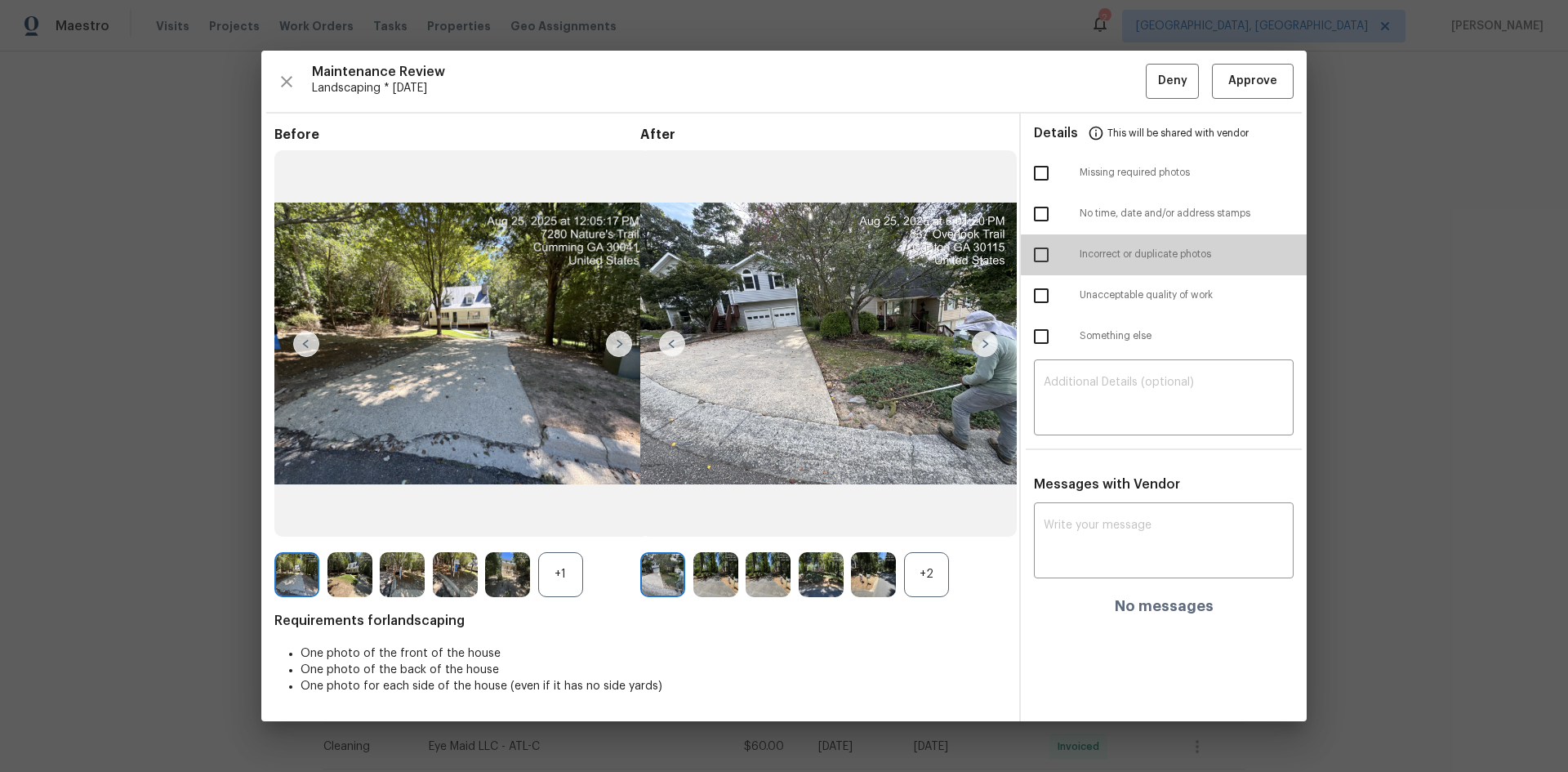
click at [1038, 255] on input "checkbox" at bounding box center [1042, 255] width 34 height 34
checkbox input "true"
click at [1120, 379] on textarea at bounding box center [1164, 399] width 240 height 46
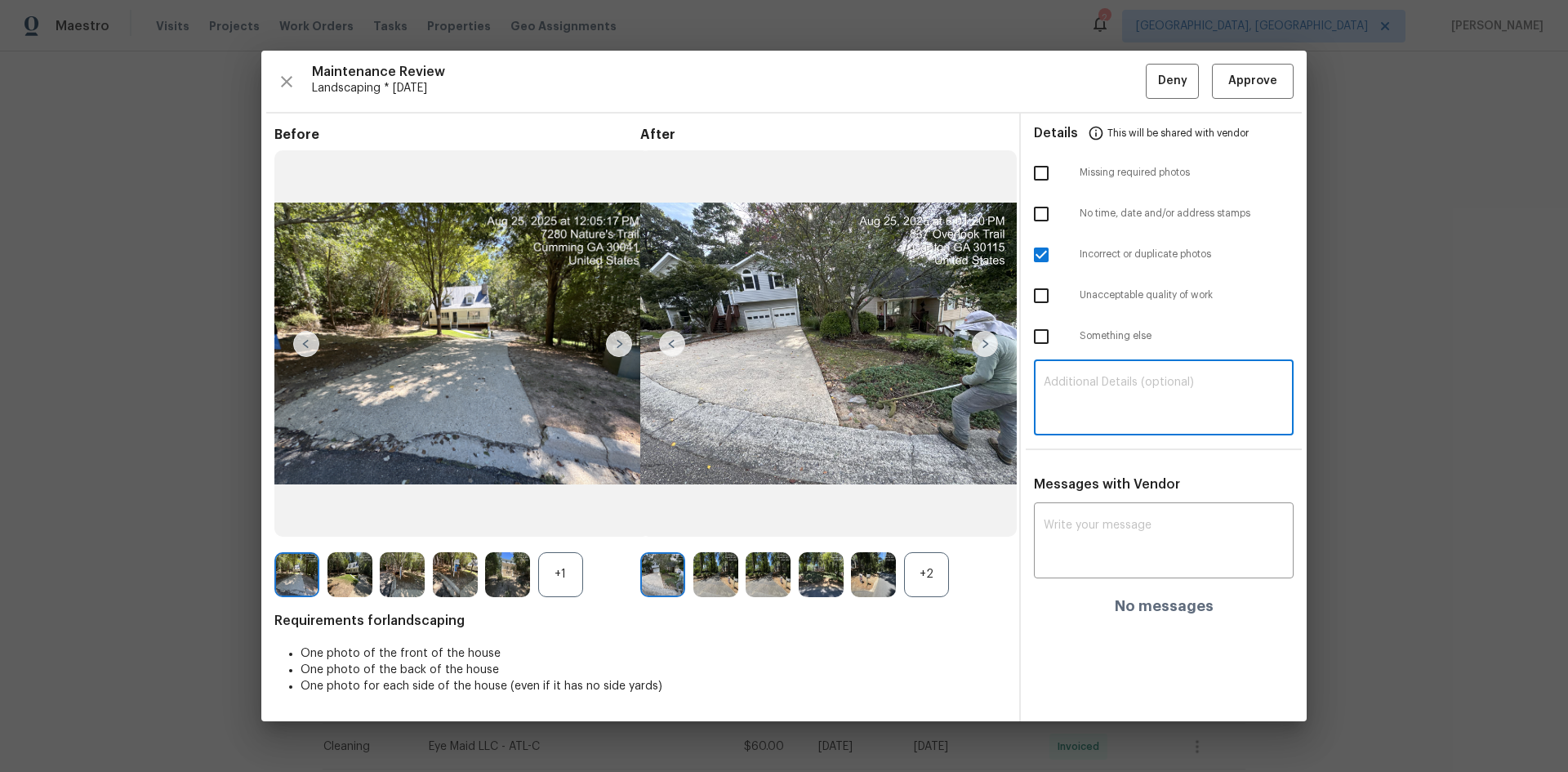
paste textarea "Maintenance Audit Team: Hello! Unfortunately this Landscaping visit completed o…"
type textarea "Maintenance Audit Team: Hello! Unfortunately this Landscaping visit completed o…"
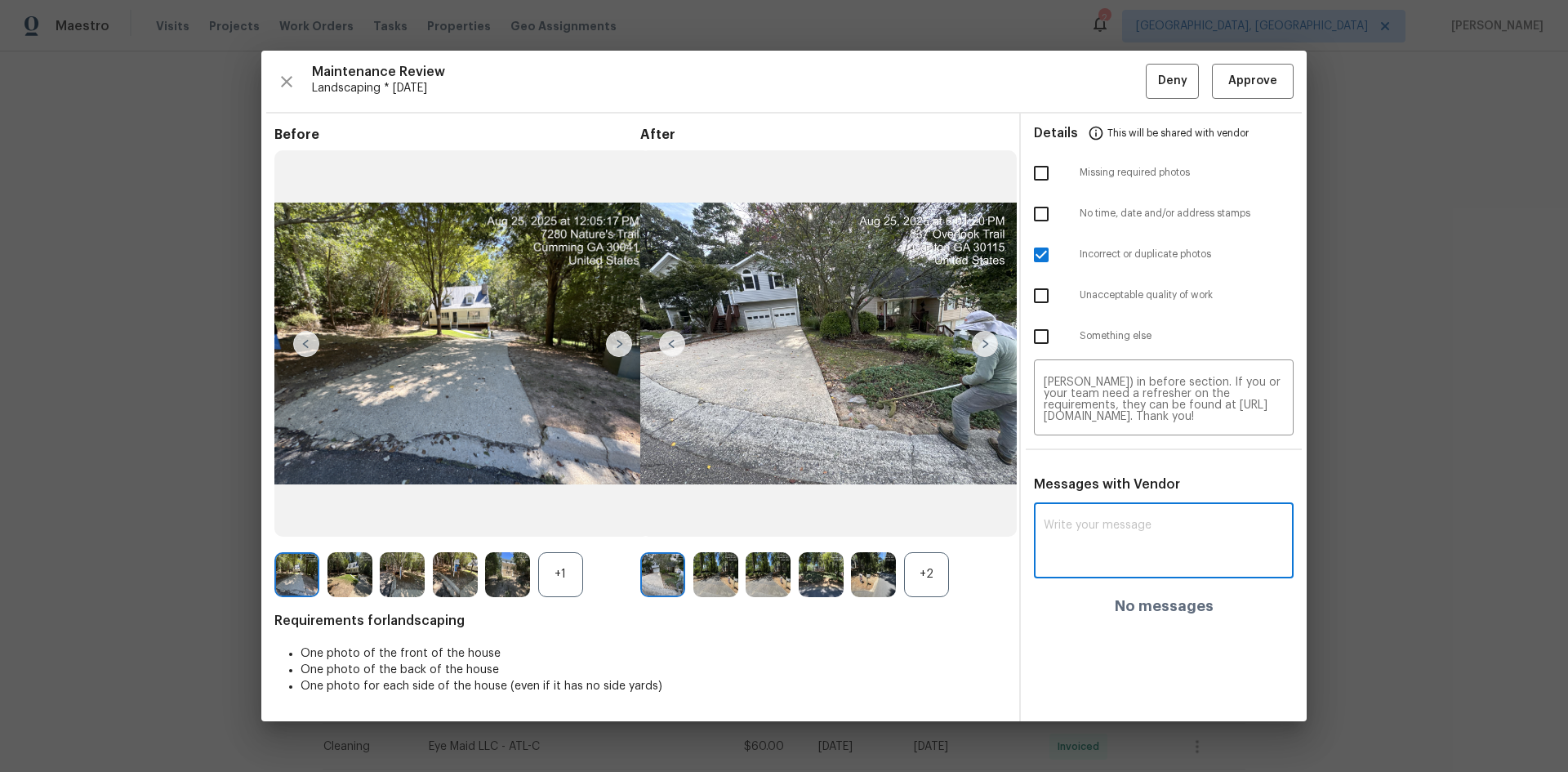
click at [1111, 532] on textarea at bounding box center [1164, 542] width 240 height 46
paste textarea "Maintenance Audit Team: Hello! Unfortunately this Landscaping visit completed o…"
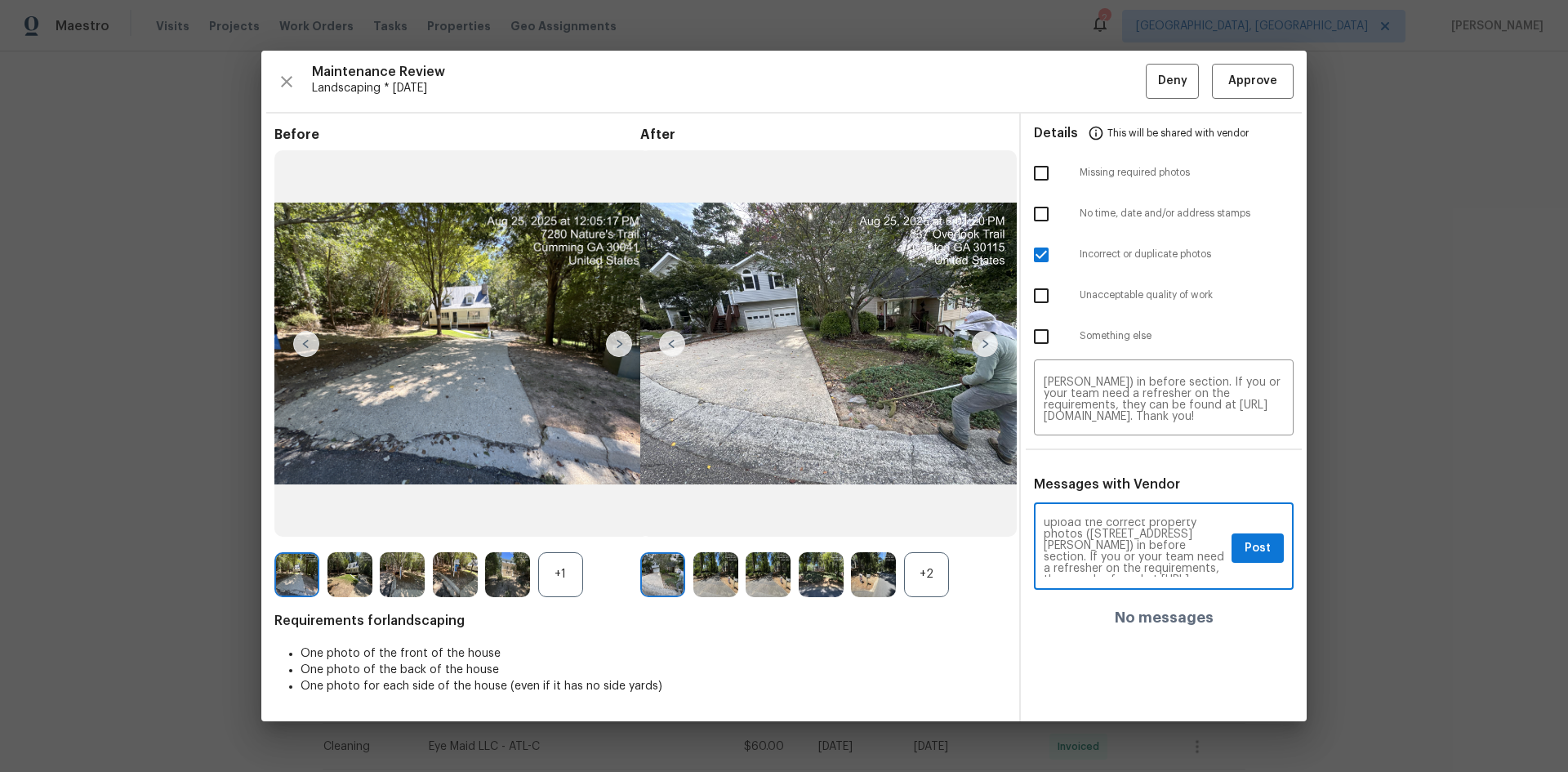
scroll to position [98, 0]
type textarea "Maintenance Audit Team: Hello! Unfortunately this Landscaping visit completed o…"
click at [1252, 548] on span "Post" at bounding box center [1258, 549] width 26 height 21
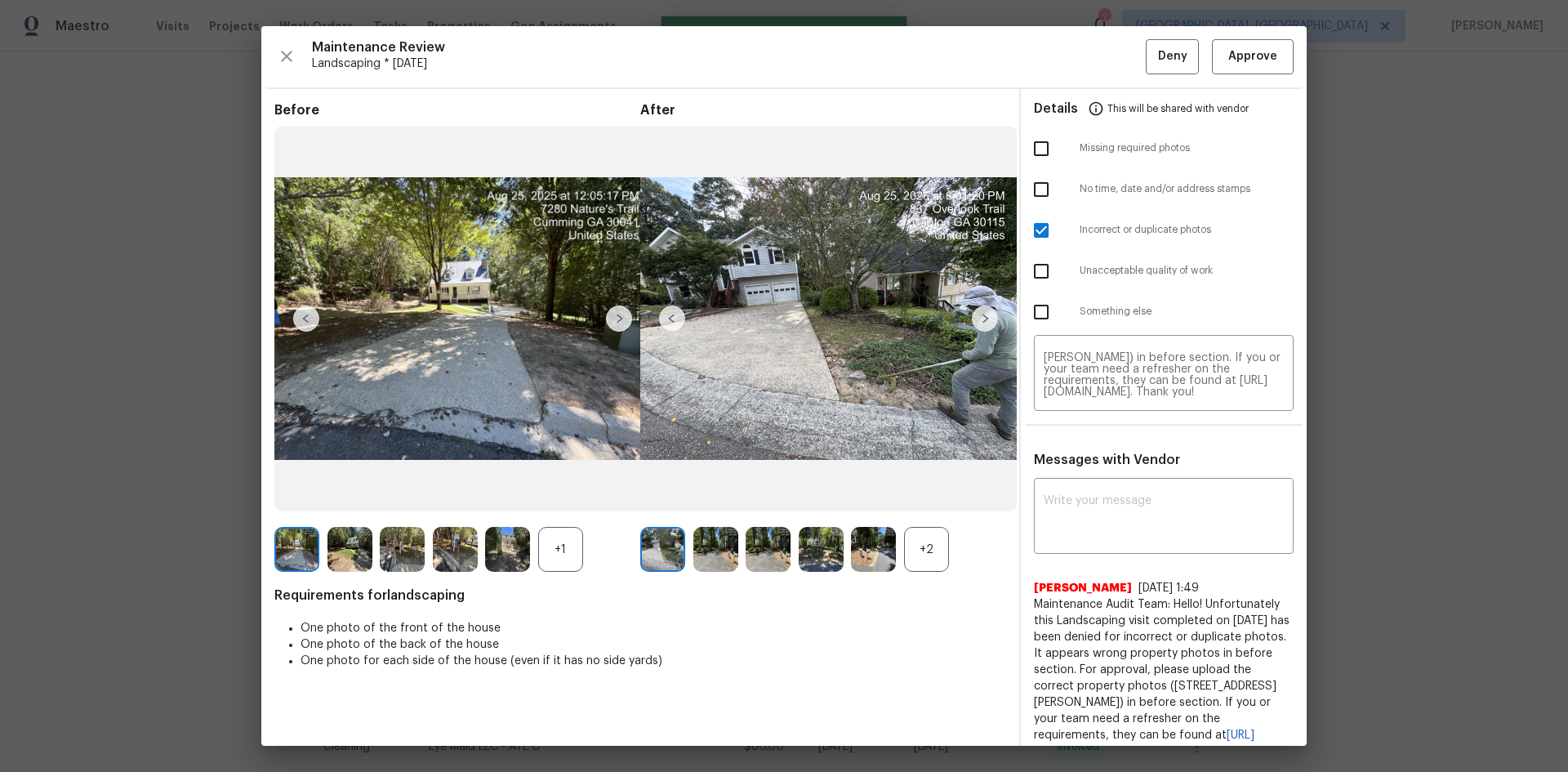
scroll to position [0, 0]
click at [1158, 63] on span "Deny" at bounding box center [1173, 57] width 29 height 21
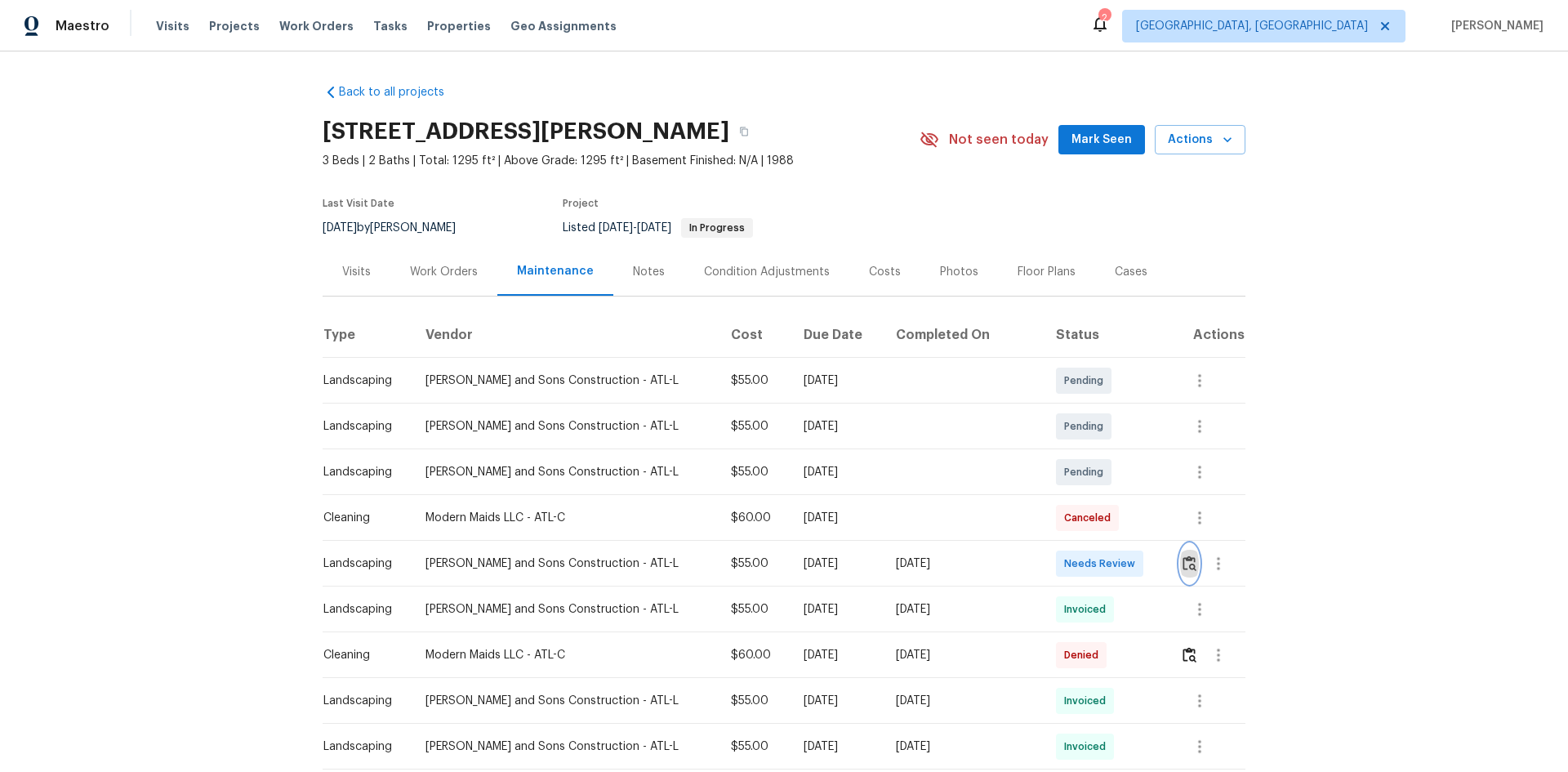
click at [1180, 552] on button "button" at bounding box center [1190, 563] width 19 height 40
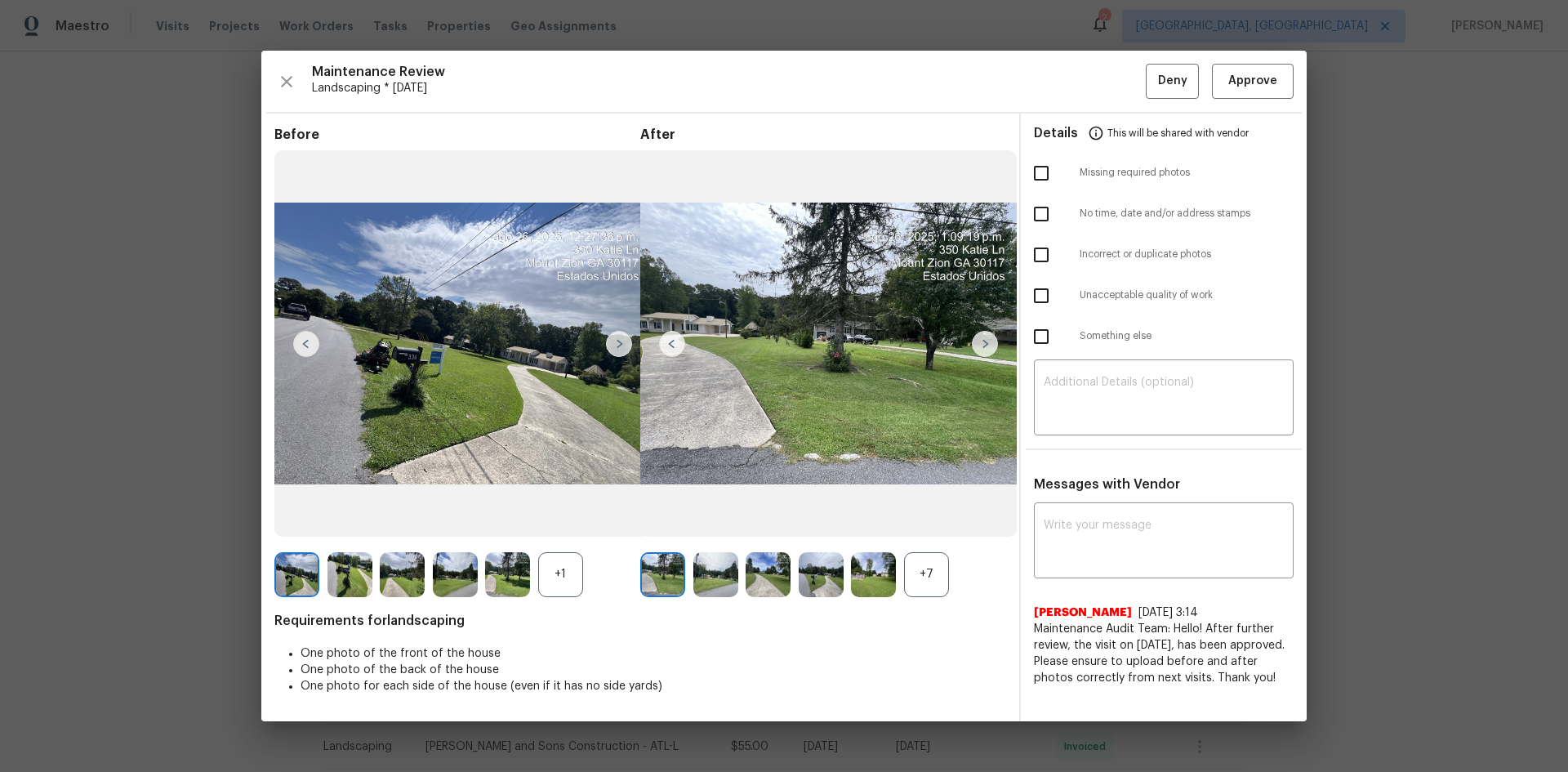
drag, startPoint x: 1248, startPoint y: 106, endPoint x: 1245, endPoint y: 98, distance: 8.5
click at [1248, 105] on div "Maintenance Review Landscaping * Mon, Aug 25 Deny Approve Before +1 After +7 Re…" at bounding box center [783, 385] width 1045 height 669
click at [1239, 78] on span "Approve" at bounding box center [1253, 81] width 49 height 21
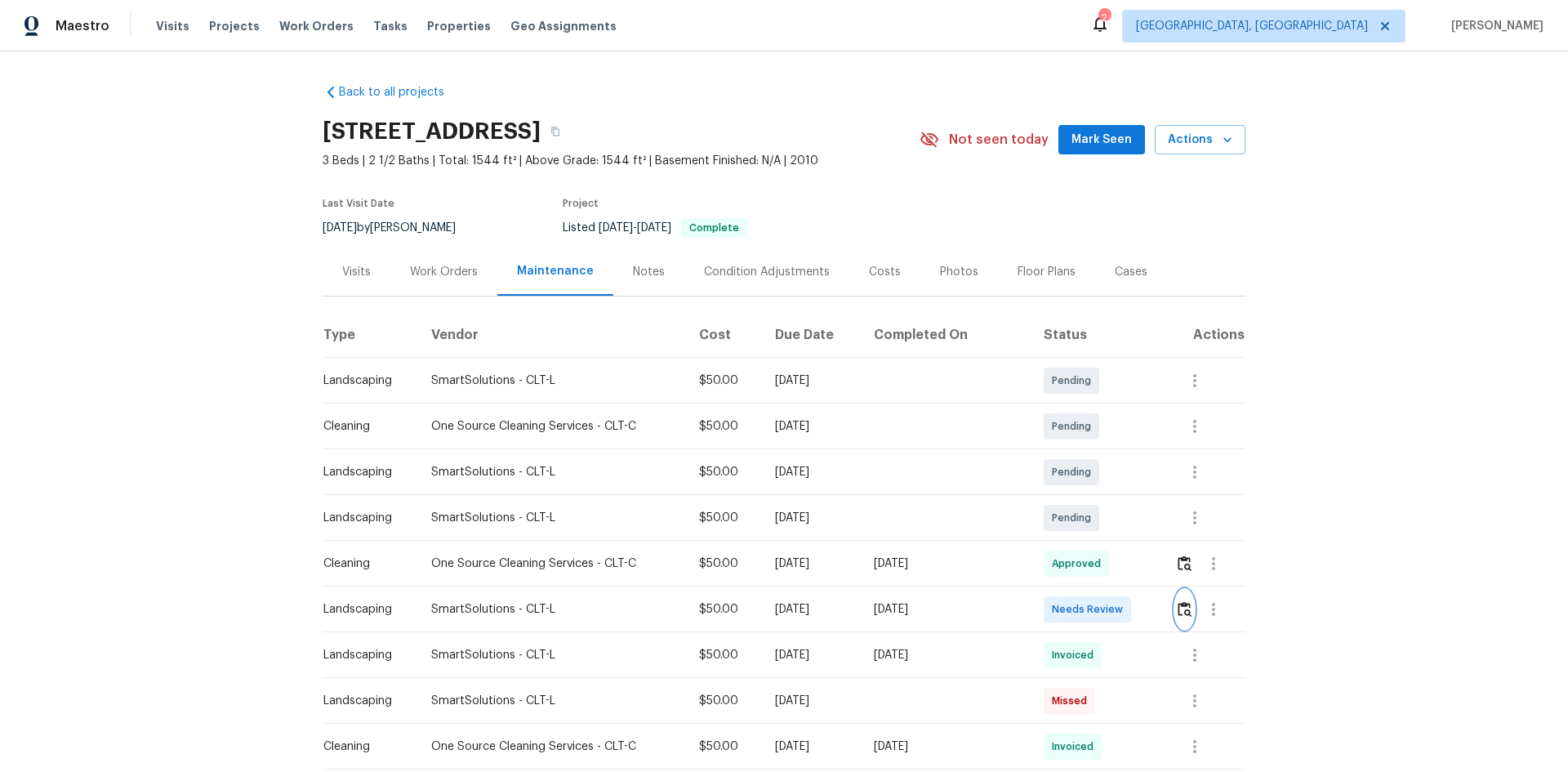
click at [1179, 607] on img "button" at bounding box center [1185, 609] width 14 height 16
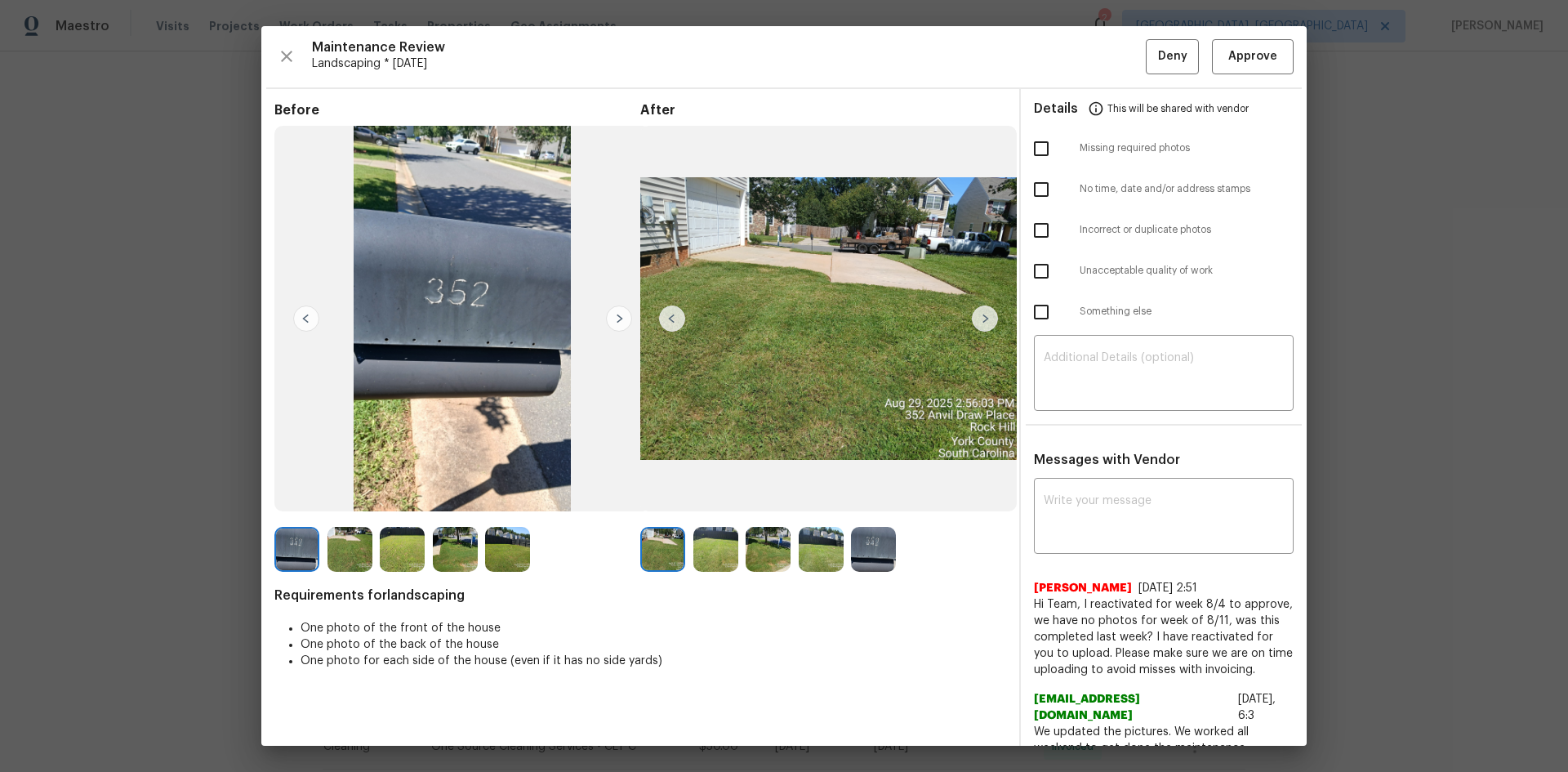
click at [1032, 146] on input "checkbox" at bounding box center [1042, 149] width 34 height 34
checkbox input "true"
click at [1108, 347] on div "​" at bounding box center [1163, 374] width 259 height 72
paste textarea "Maintenance Audit Team: Hello! Unfortunately, this Landscaping visit completed …"
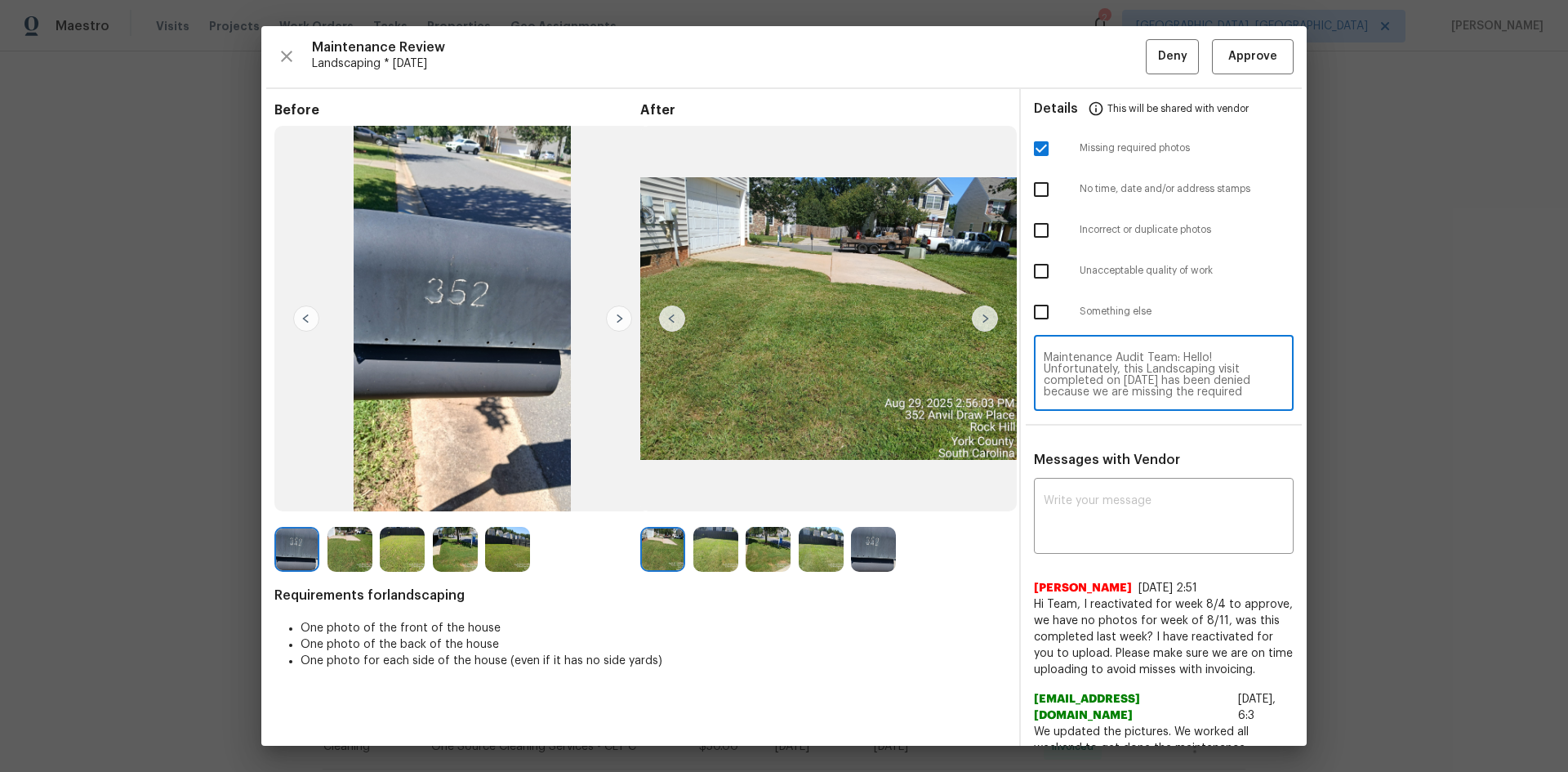
scroll to position [160, 0]
type textarea "Maintenance Audit Team: Hello! Unfortunately, this Landscaping visit completed …"
click at [1114, 505] on textarea at bounding box center [1164, 517] width 240 height 46
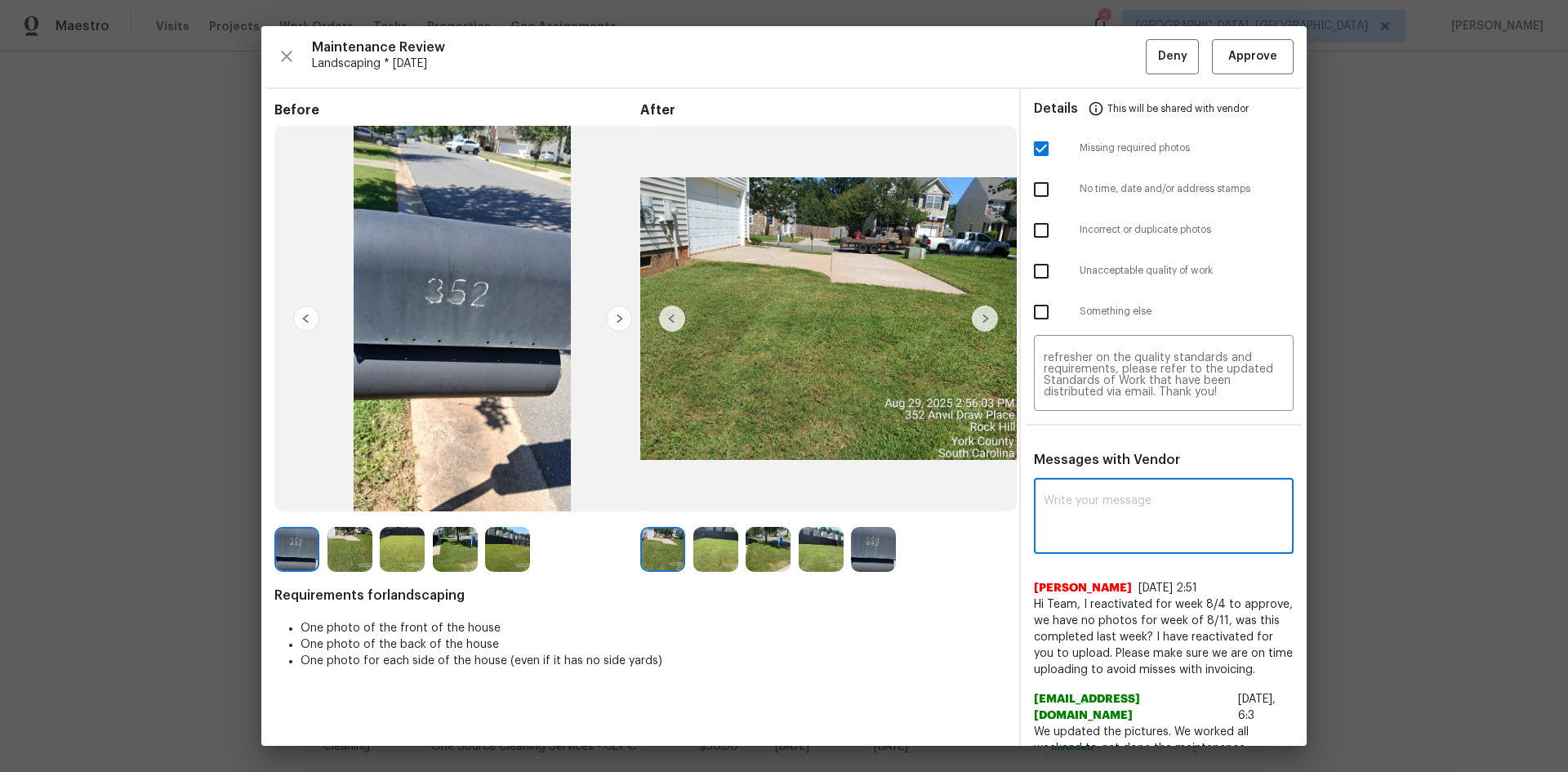
paste textarea "Maintenance Audit Team: Hello! Unfortunately, this Landscaping visit completed …"
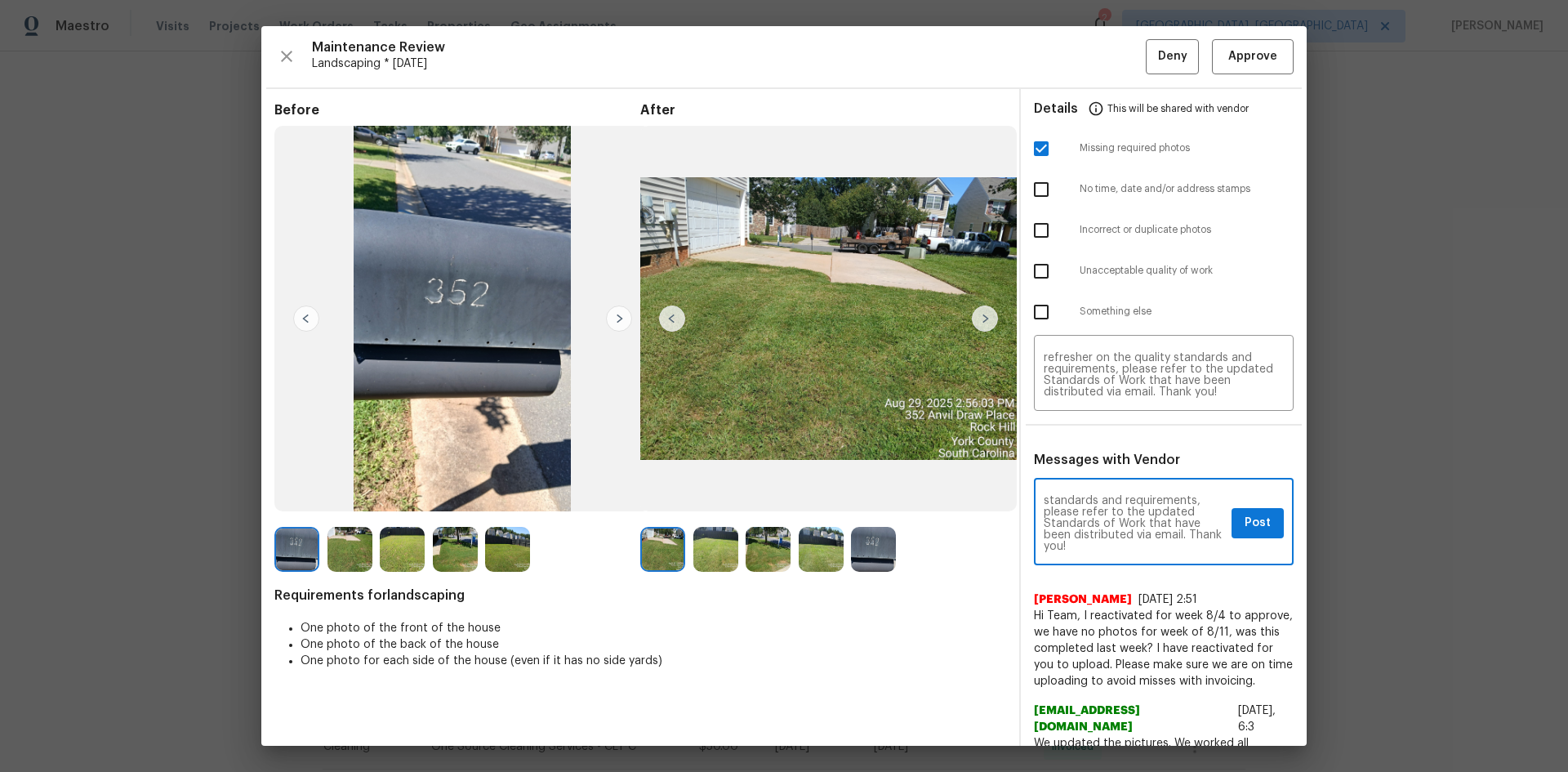
scroll to position [228, 0]
type textarea "Maintenance Audit Team: Hello! Unfortunately, this Landscaping visit completed …"
click at [1266, 523] on button "Post" at bounding box center [1258, 523] width 53 height 30
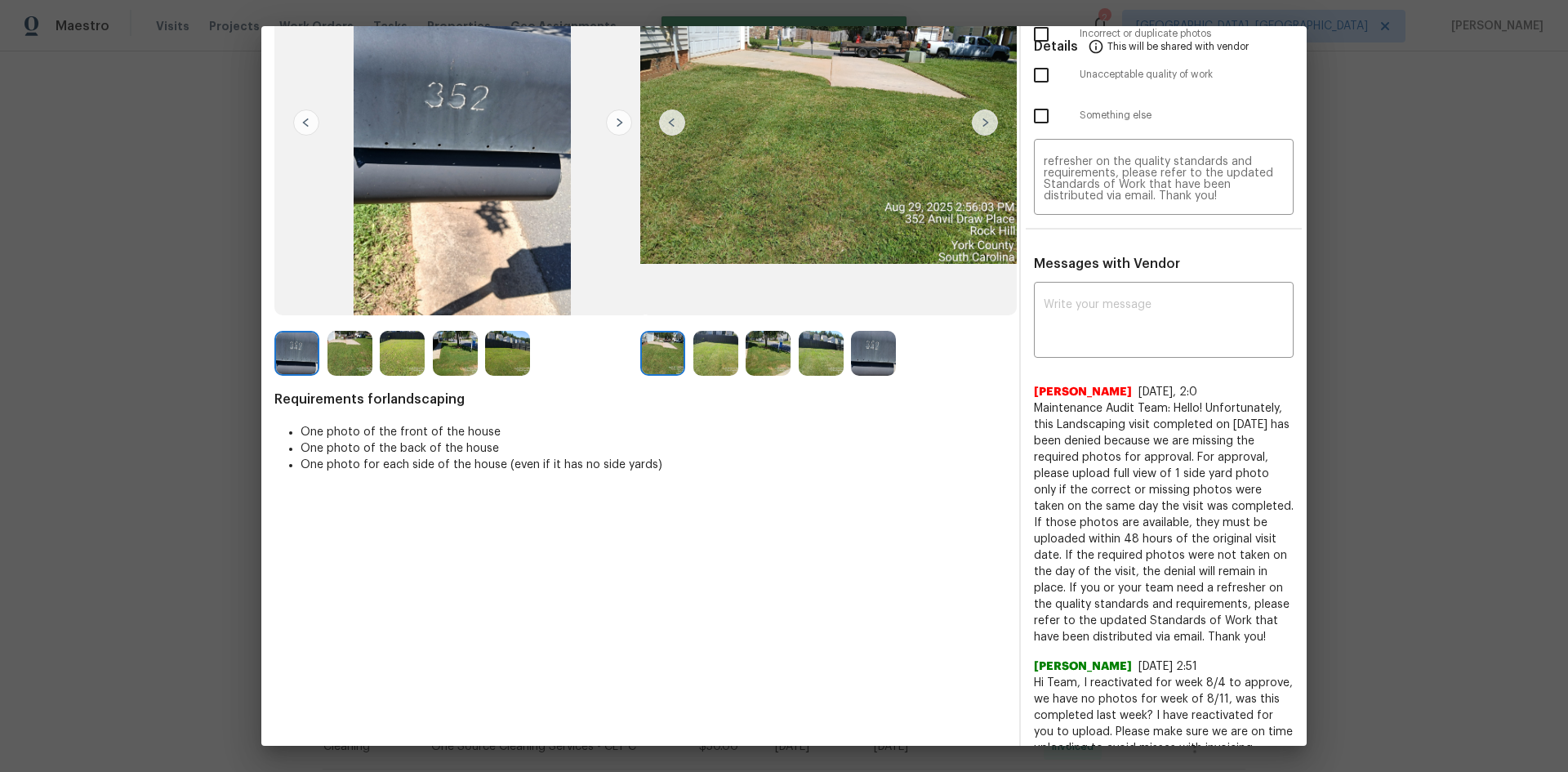
scroll to position [0, 0]
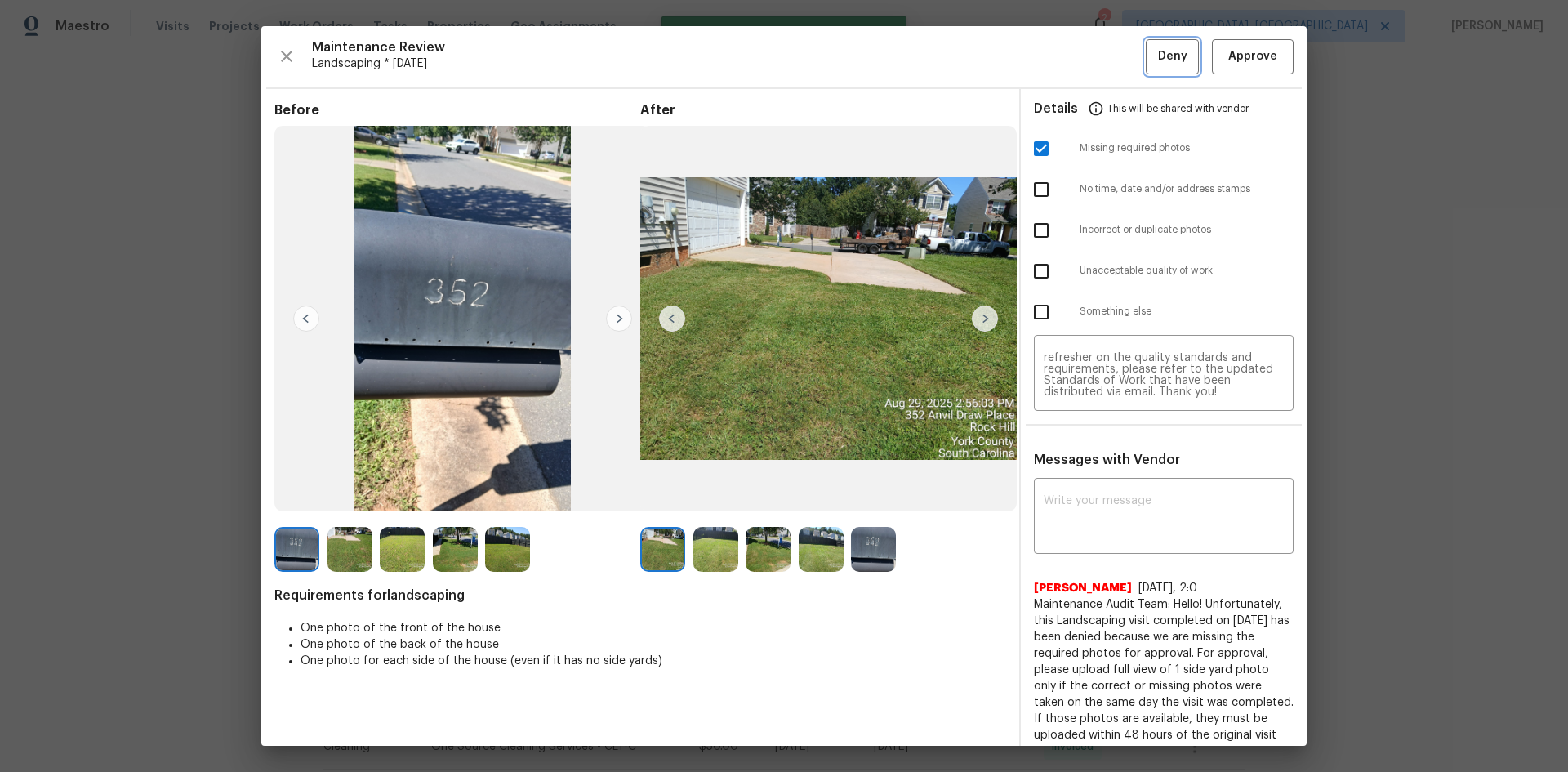
click at [1159, 57] on span "Deny" at bounding box center [1173, 57] width 29 height 21
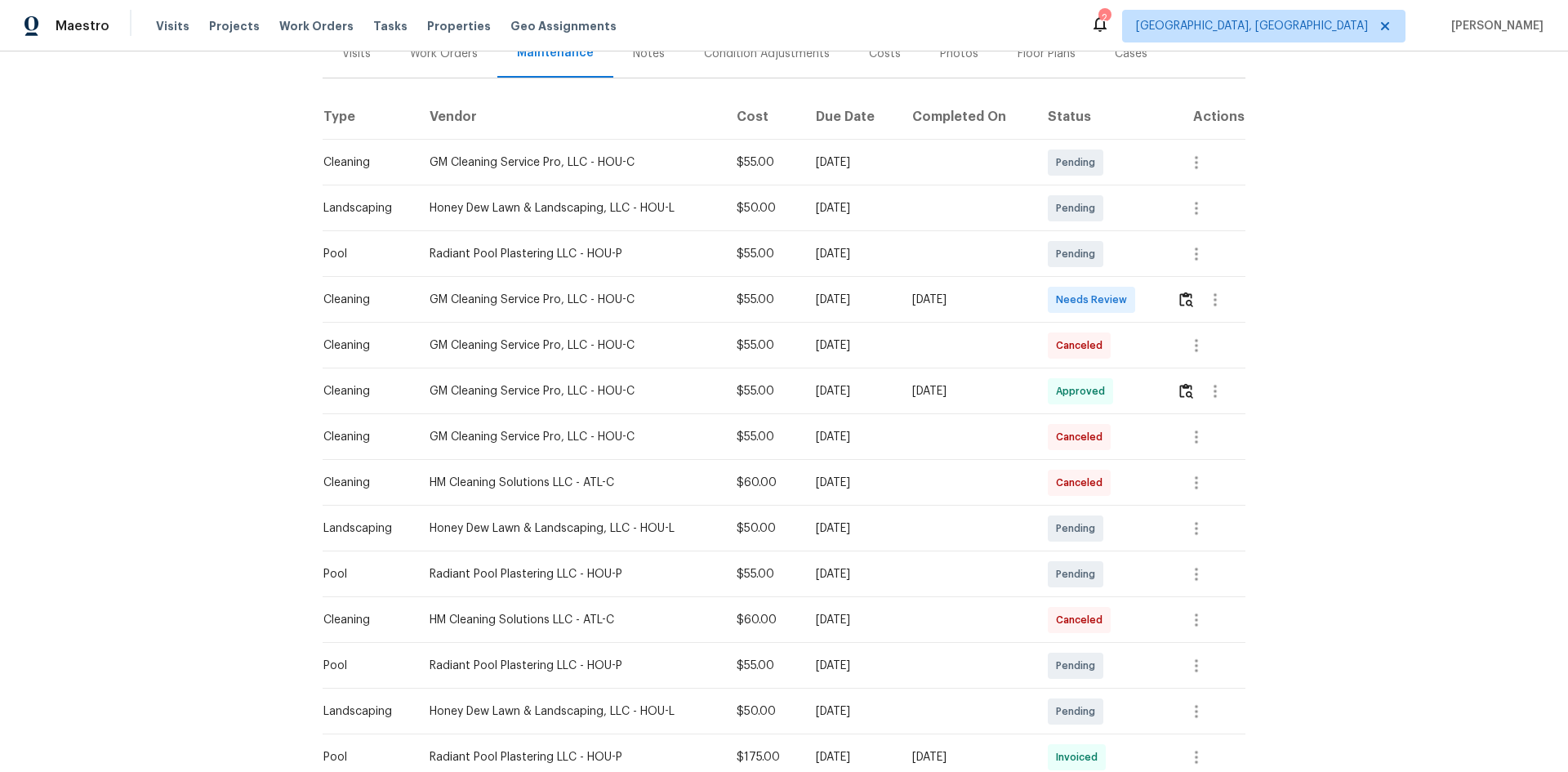
scroll to position [136, 0]
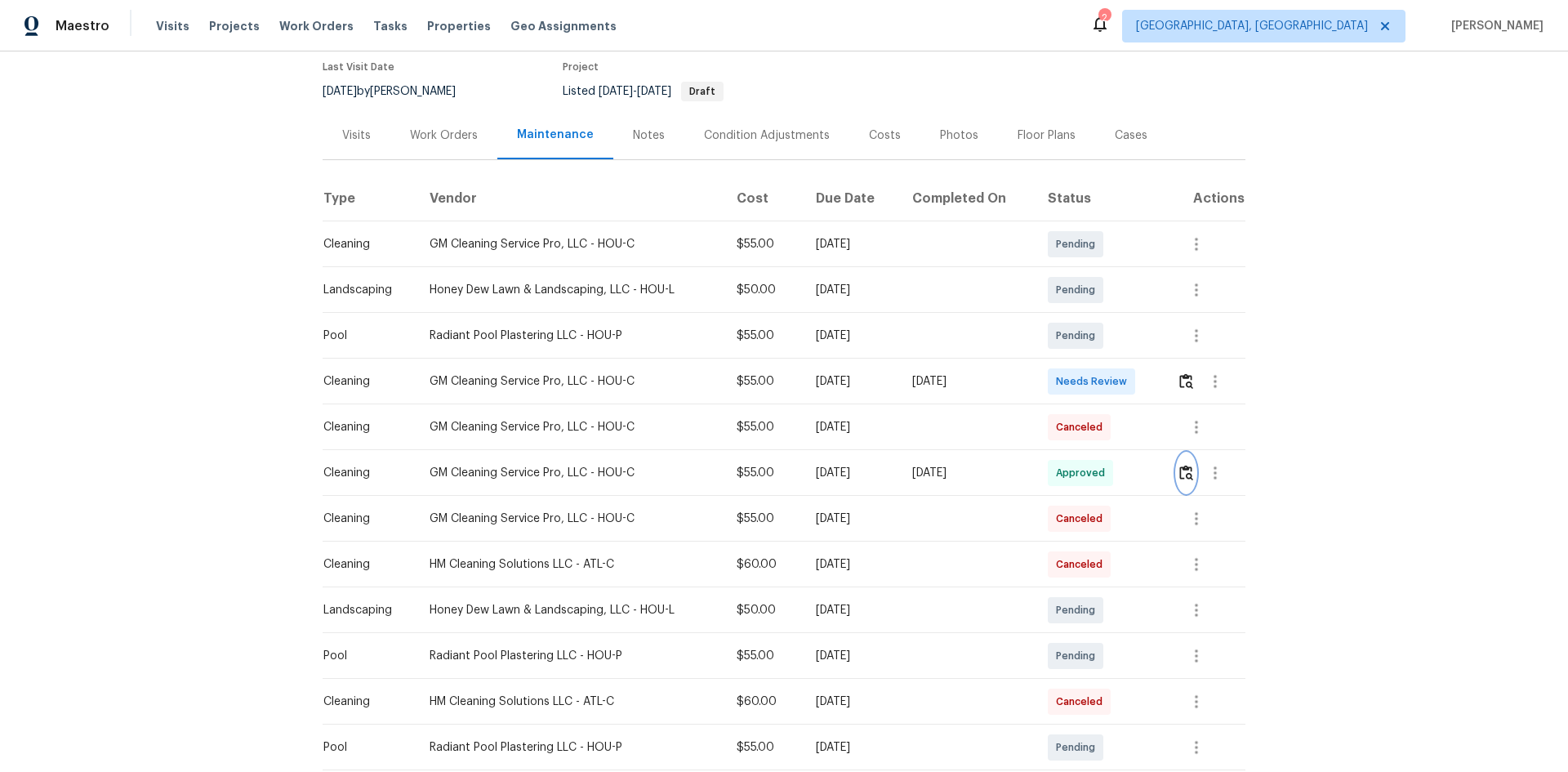
click at [1180, 478] on img "button" at bounding box center [1186, 472] width 14 height 16
drag, startPoint x: 791, startPoint y: 382, endPoint x: 1034, endPoint y: 392, distance: 243.2
click at [1034, 392] on tr "Cleaning GM Cleaning Service Pro, LLC - HOU-C $55.00 [DATE] [DATE] Needs Review" at bounding box center [783, 381] width 923 height 46
drag, startPoint x: 788, startPoint y: 471, endPoint x: 1030, endPoint y: 470, distance: 242.0
click at [1030, 470] on tr "Cleaning GM Cleaning Service Pro, LLC - HOU-C $55.00 [DATE] [DATE] Approved" at bounding box center [783, 472] width 923 height 46
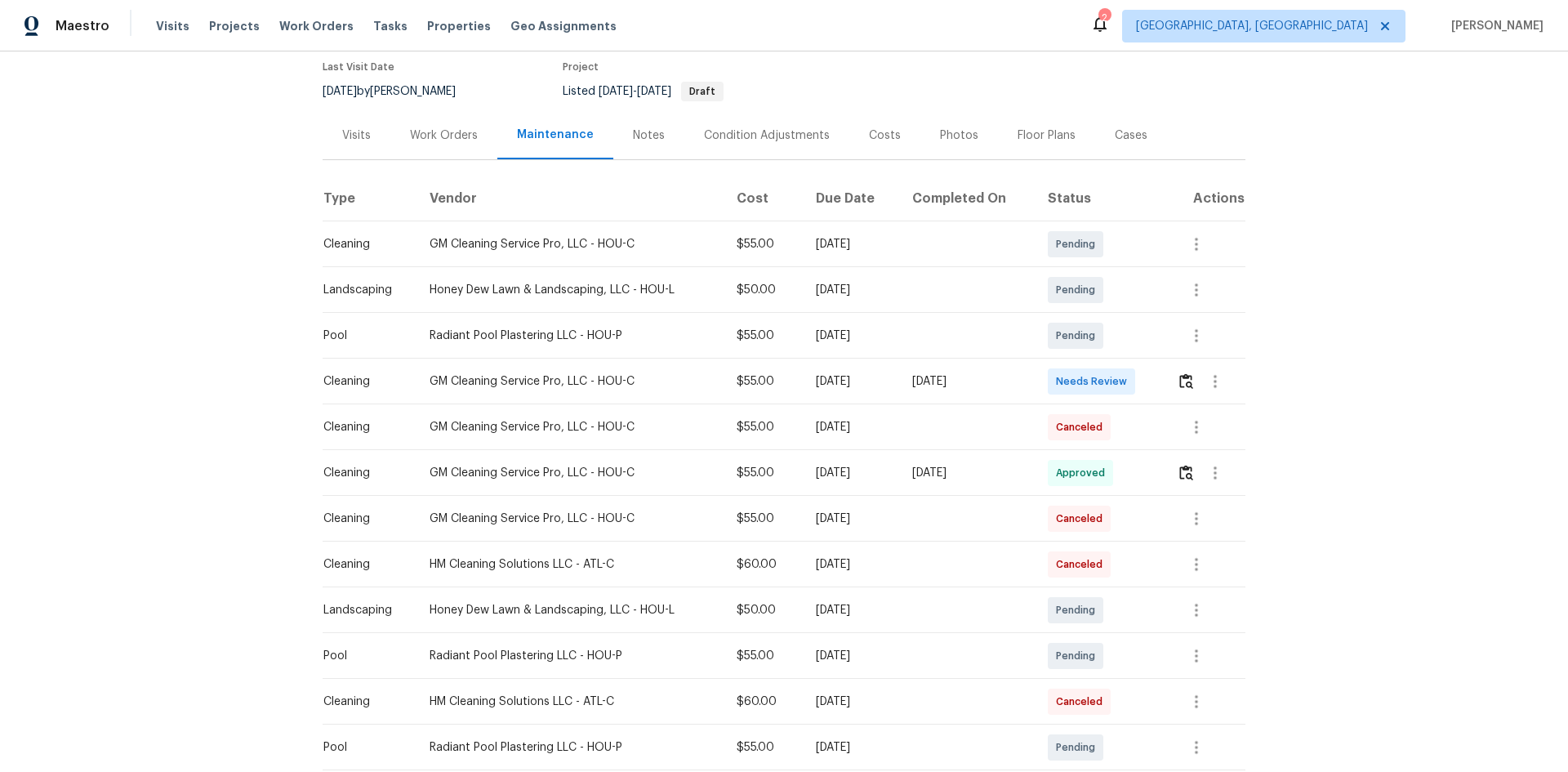
drag, startPoint x: 801, startPoint y: 389, endPoint x: 1217, endPoint y: 622, distance: 476.8
click at [834, 400] on td "[DATE]" at bounding box center [851, 381] width 96 height 46
click at [1185, 379] on img "button" at bounding box center [1186, 381] width 14 height 16
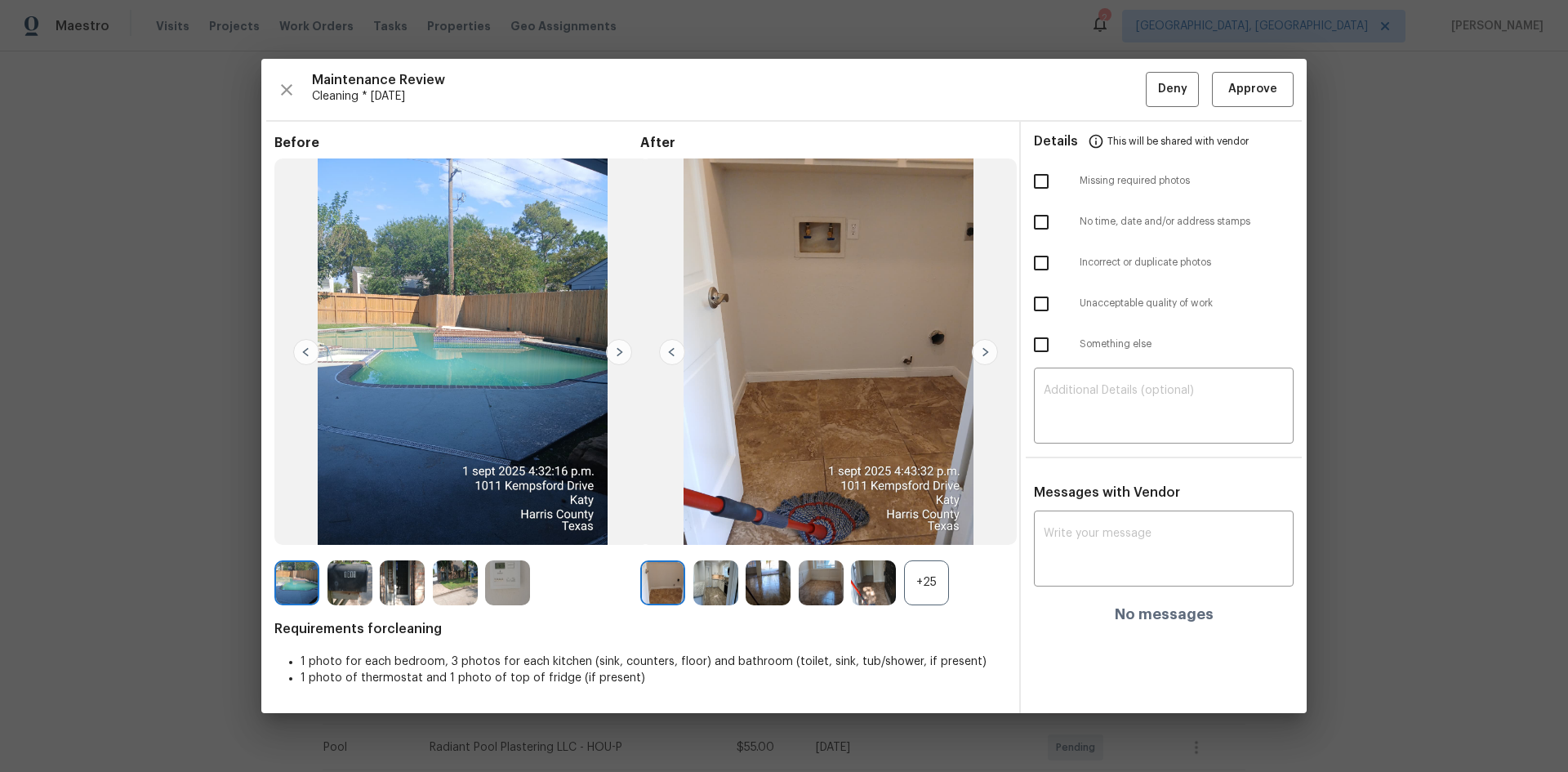
drag, startPoint x: 1385, startPoint y: 360, endPoint x: 1353, endPoint y: 333, distance: 41.9
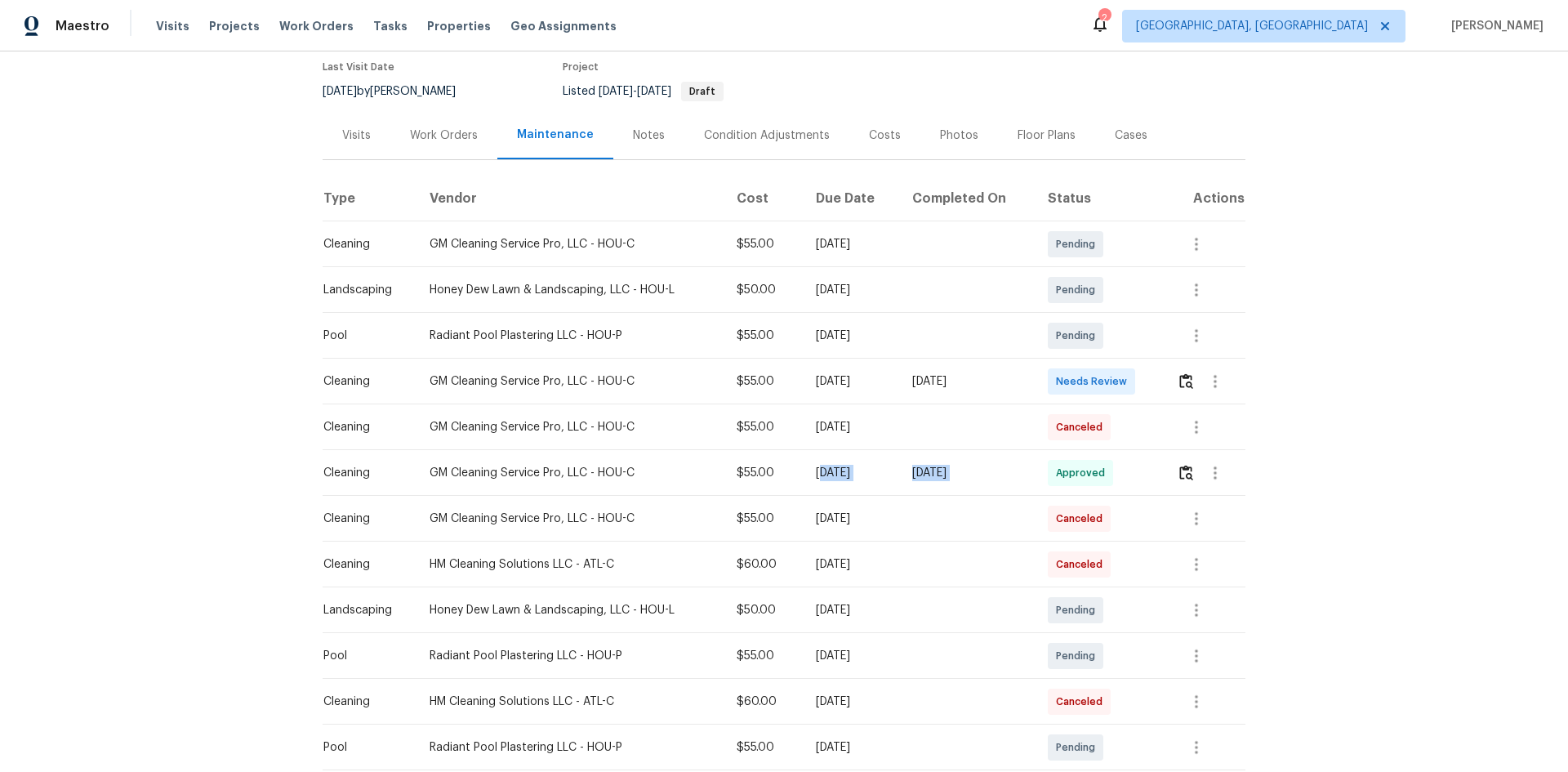
drag, startPoint x: 800, startPoint y: 464, endPoint x: 1048, endPoint y: 477, distance: 248.3
click at [1048, 477] on tr "Cleaning GM Cleaning Service Pro, LLC - HOU-C $55.00 Mon, Aug 25 2025 Mon, Sep …" at bounding box center [783, 472] width 923 height 46
click at [983, 469] on div "[DATE]" at bounding box center [968, 472] width 110 height 16
drag, startPoint x: 941, startPoint y: 476, endPoint x: 1030, endPoint y: 478, distance: 89.0
click at [1023, 478] on div "[DATE]" at bounding box center [968, 472] width 110 height 16
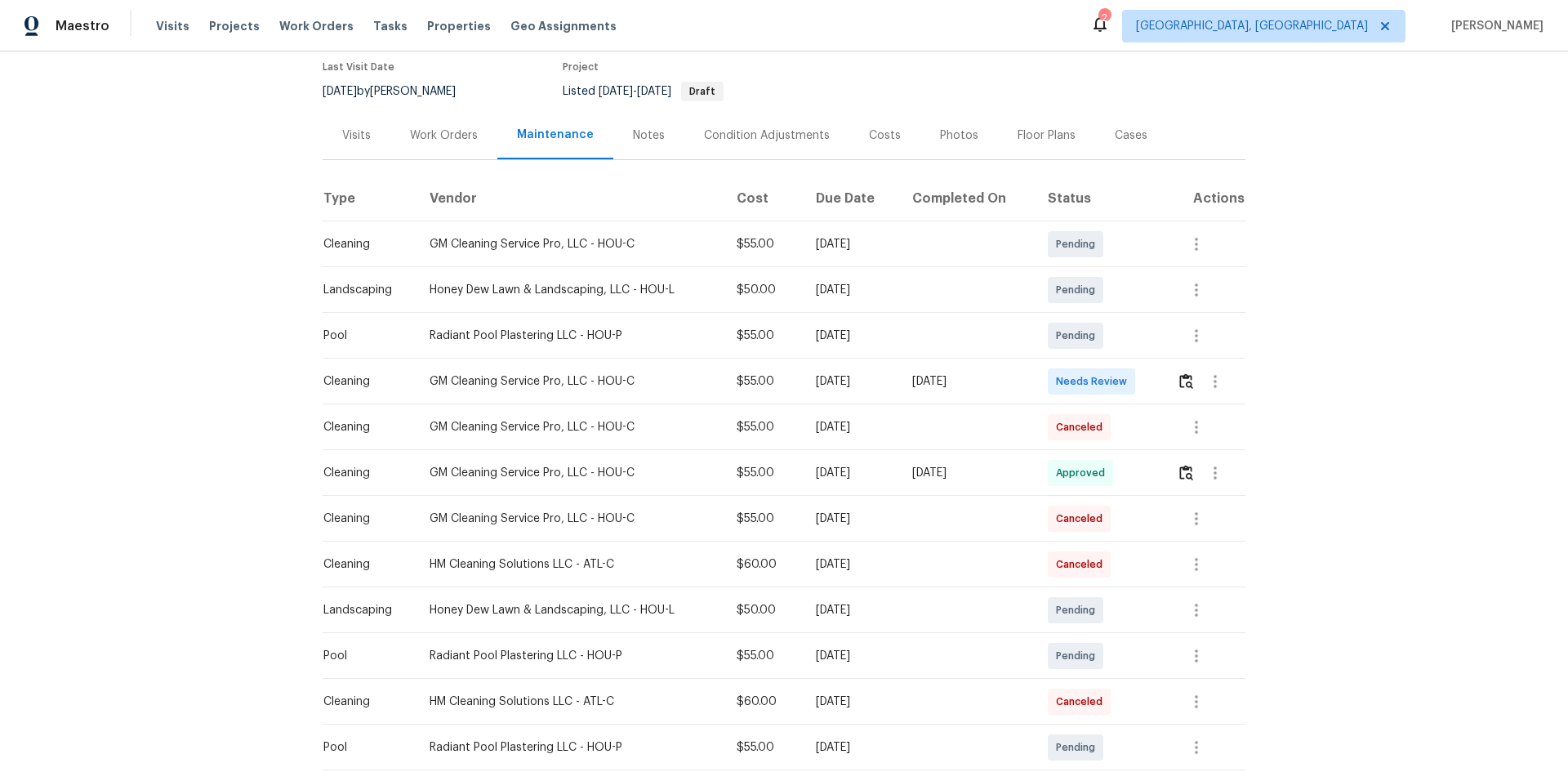
click at [1010, 473] on div "[DATE]" at bounding box center [968, 472] width 110 height 16
click at [887, 420] on div "[DATE]" at bounding box center [851, 426] width 71 height 16
drag, startPoint x: 810, startPoint y: 377, endPoint x: 1010, endPoint y: 383, distance: 200.1
click at [1010, 383] on tr "Cleaning GM Cleaning Service Pro, LLC - HOU-C $55.00 Tue, Sep 02 2025 Mon, Sep …" at bounding box center [783, 381] width 923 height 46
click at [1010, 383] on div "[DATE]" at bounding box center [968, 381] width 110 height 16
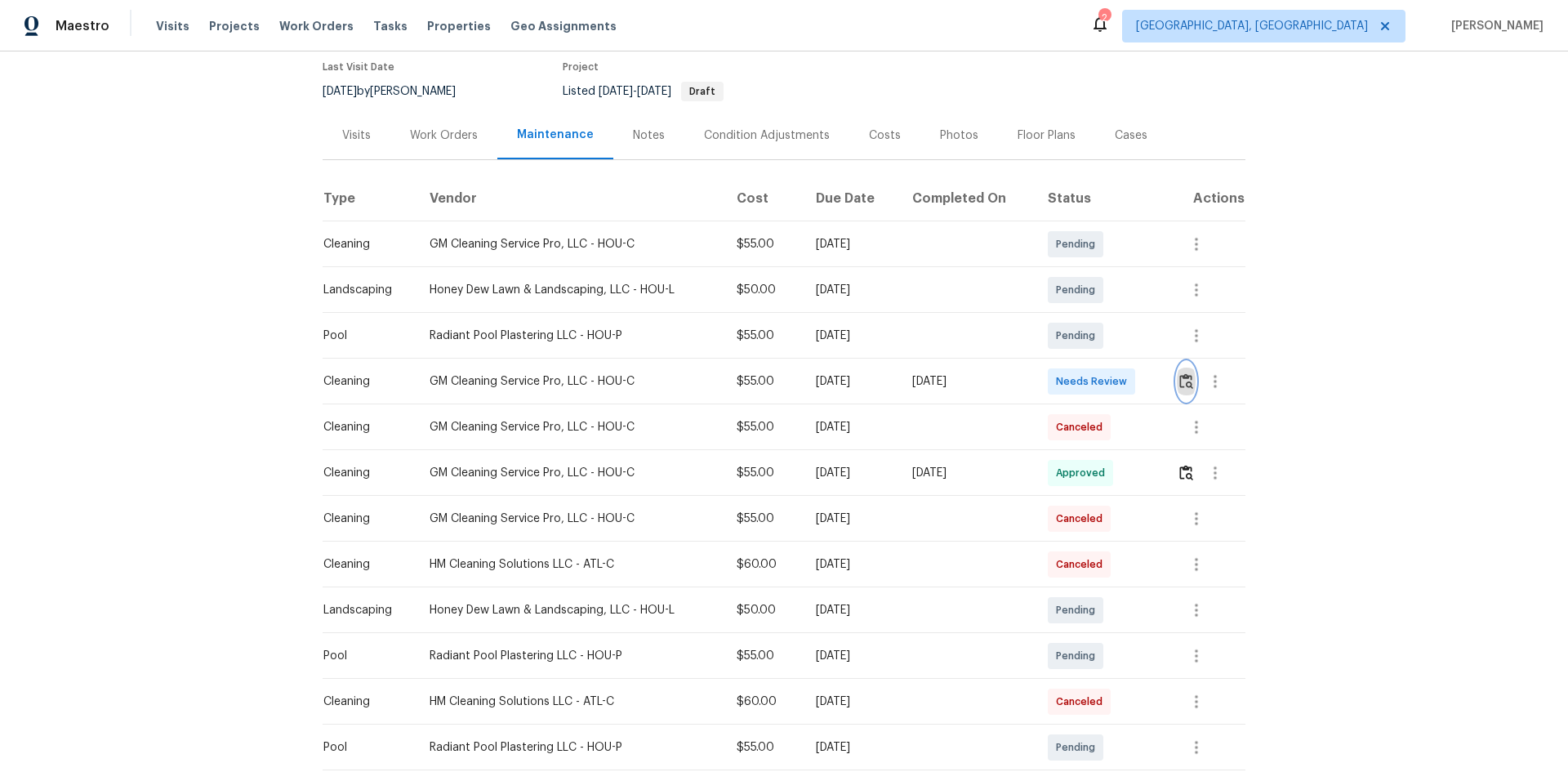
click at [1185, 377] on img "button" at bounding box center [1186, 381] width 14 height 16
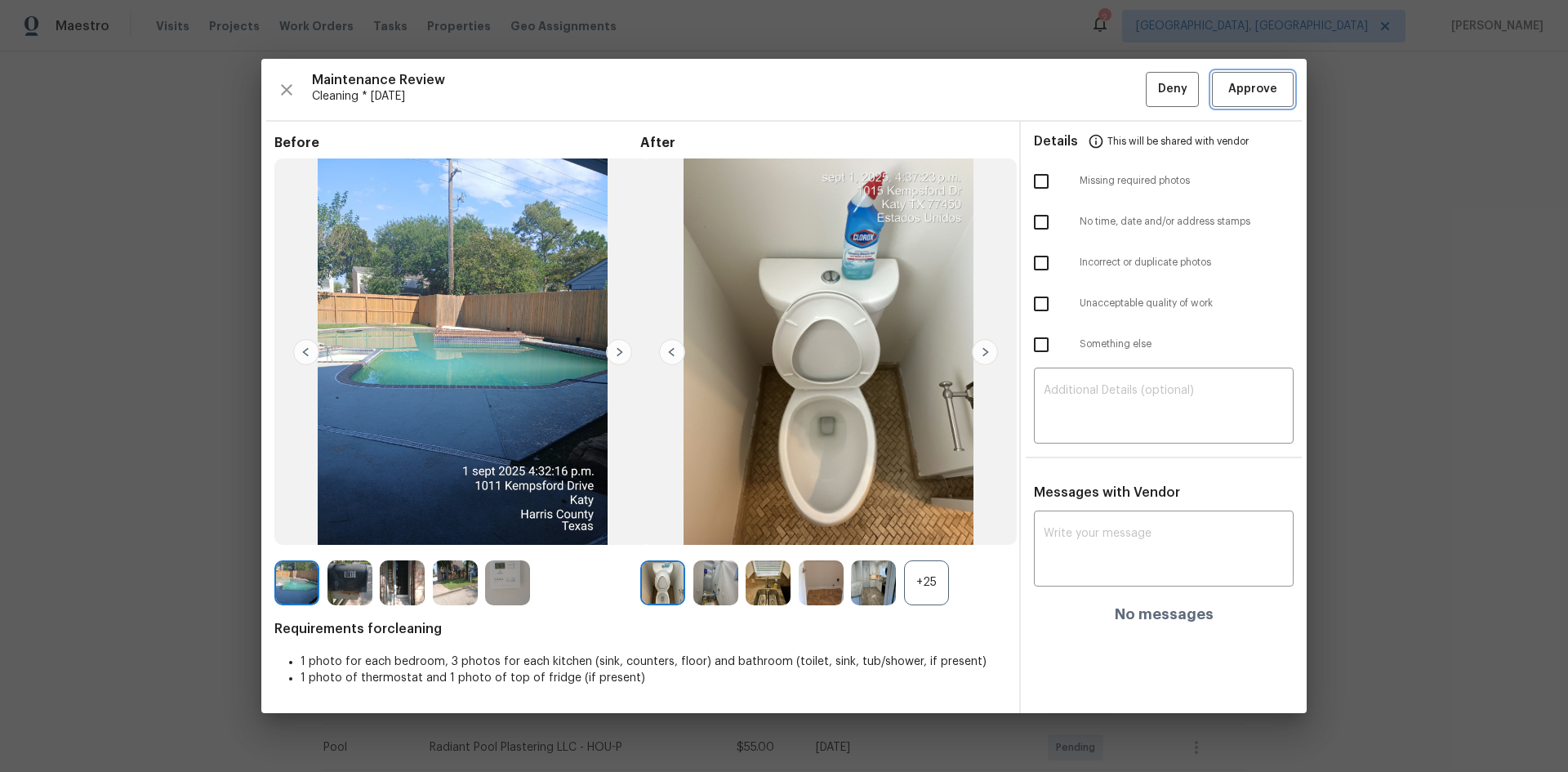
click at [1249, 85] on span "Approve" at bounding box center [1253, 90] width 49 height 21
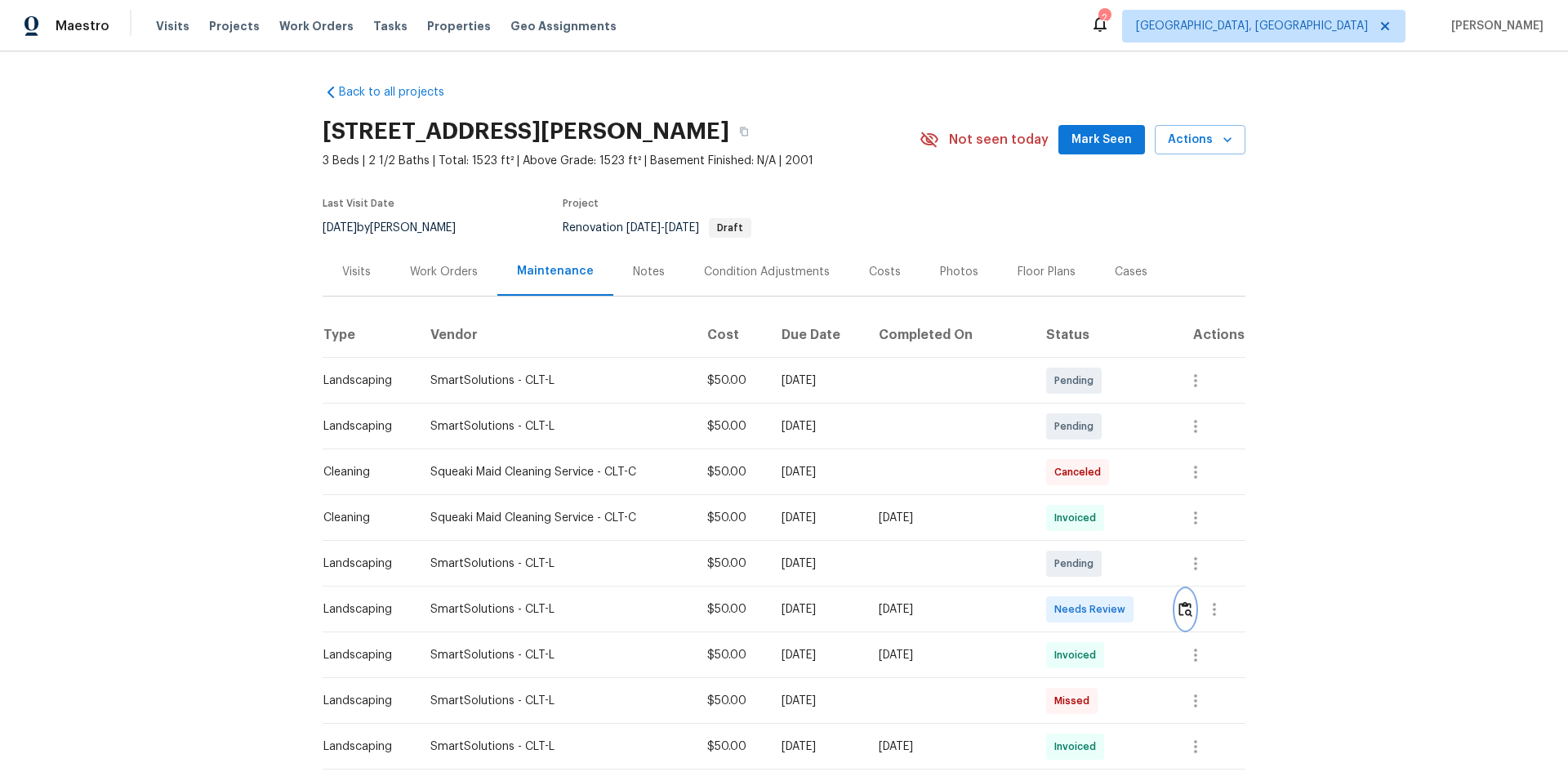
click at [1184, 613] on img "button" at bounding box center [1185, 609] width 14 height 16
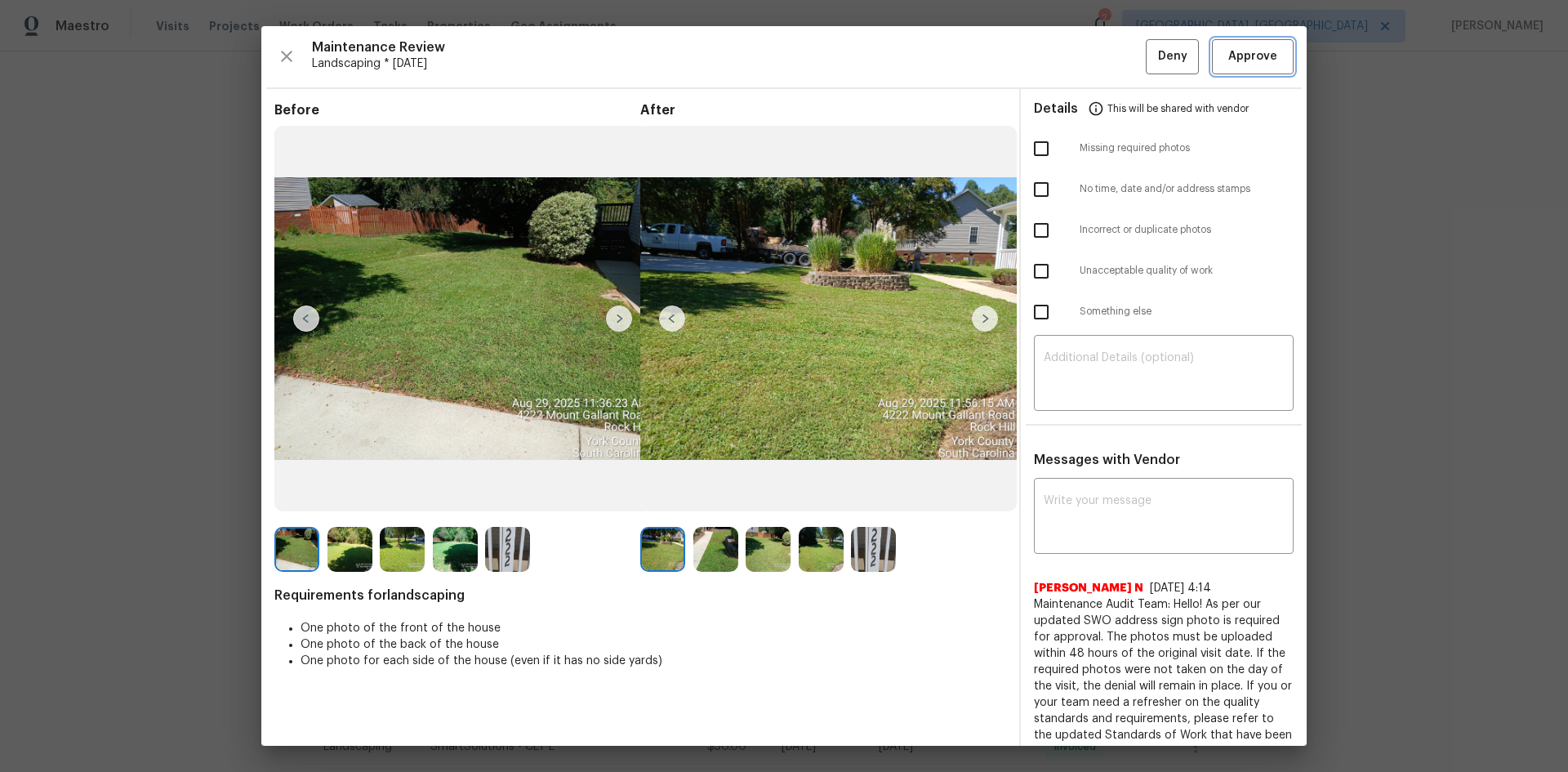
click at [1233, 55] on span "Approve" at bounding box center [1253, 57] width 49 height 21
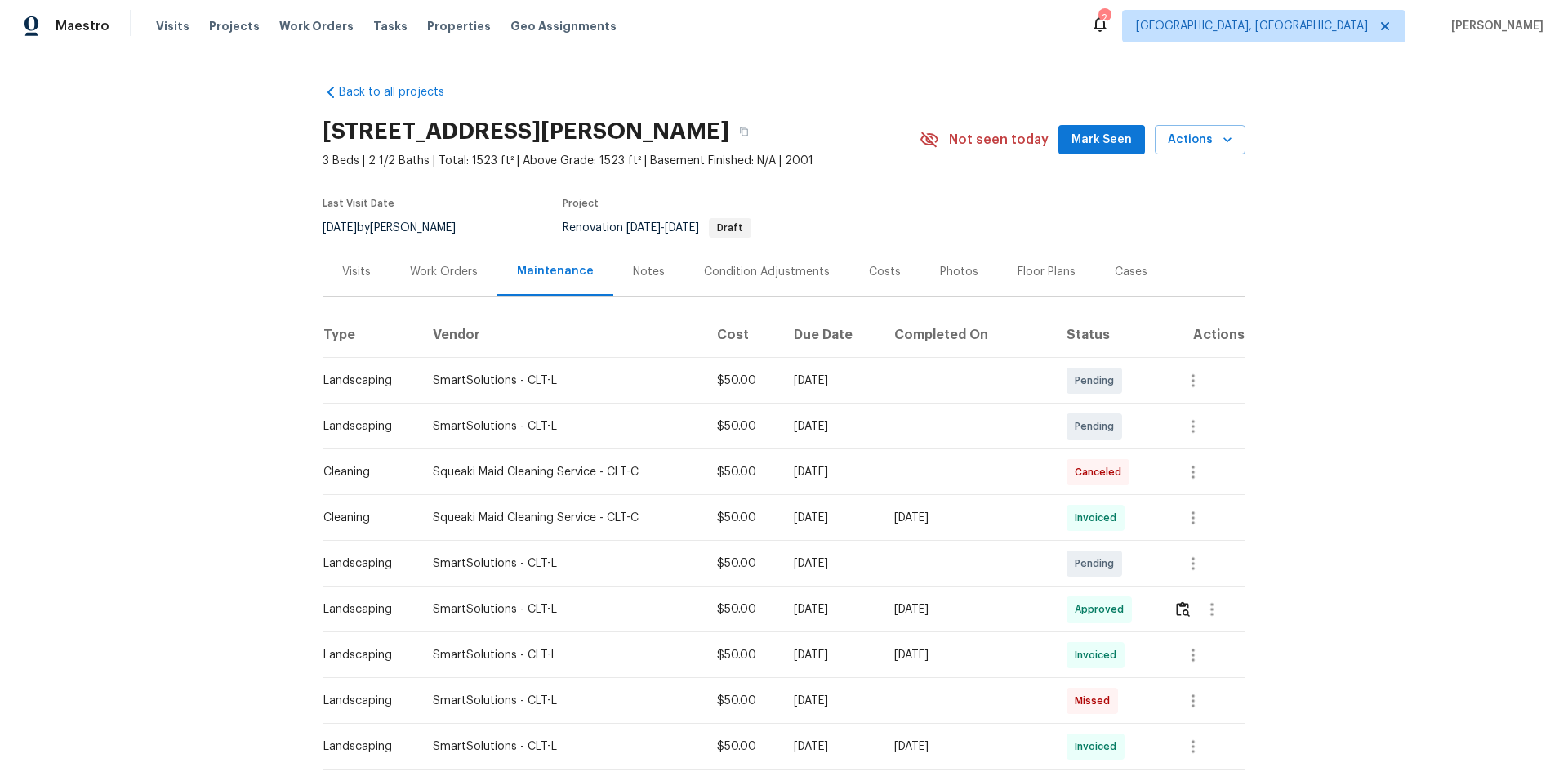
click at [536, 1] on div "Maestro Visits Projects Work Orders Tasks Properties Geo Assignments 2 [GEOGRAP…" at bounding box center [784, 26] width 1568 height 52
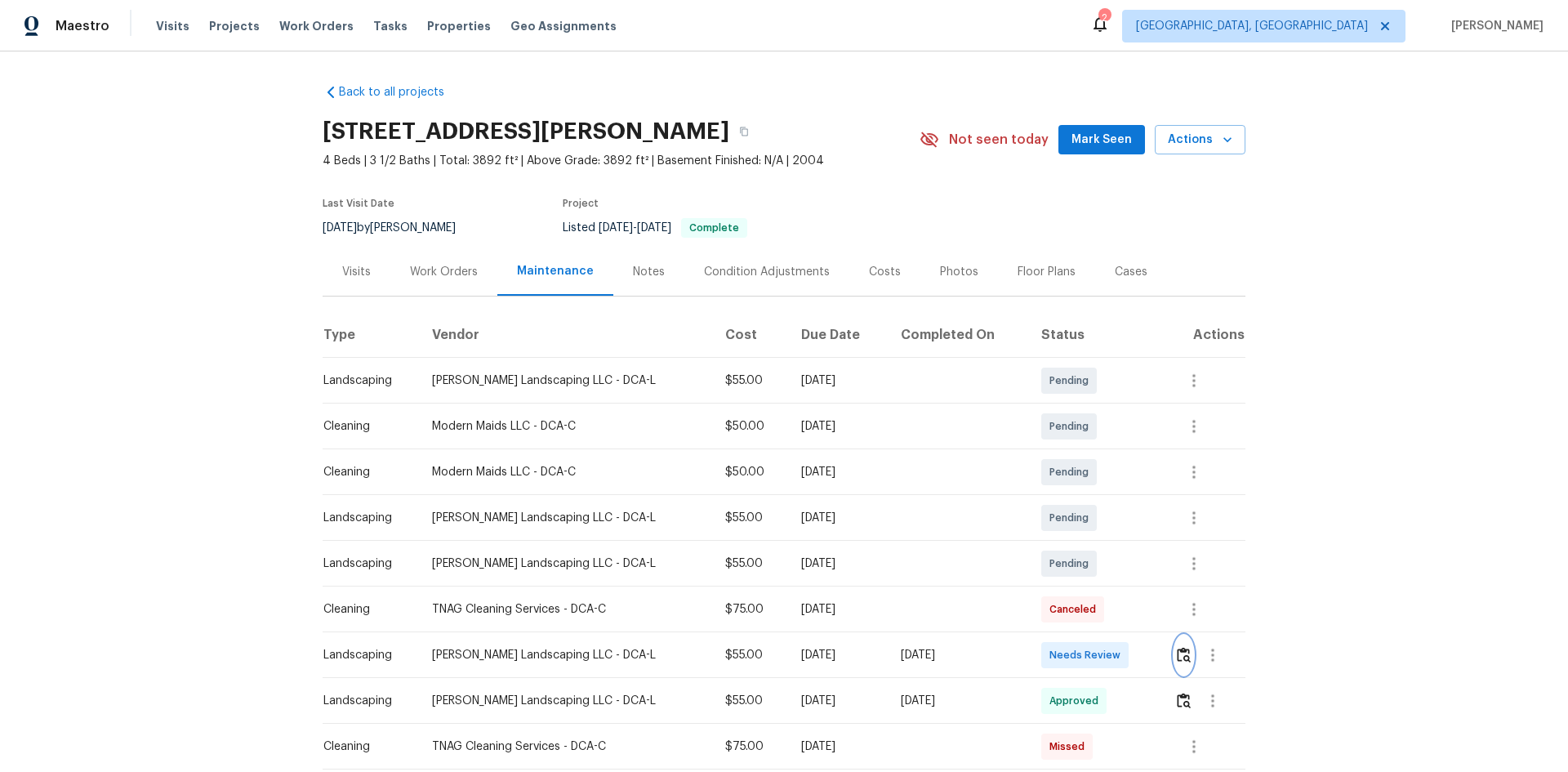
click at [1177, 651] on img "button" at bounding box center [1184, 655] width 14 height 16
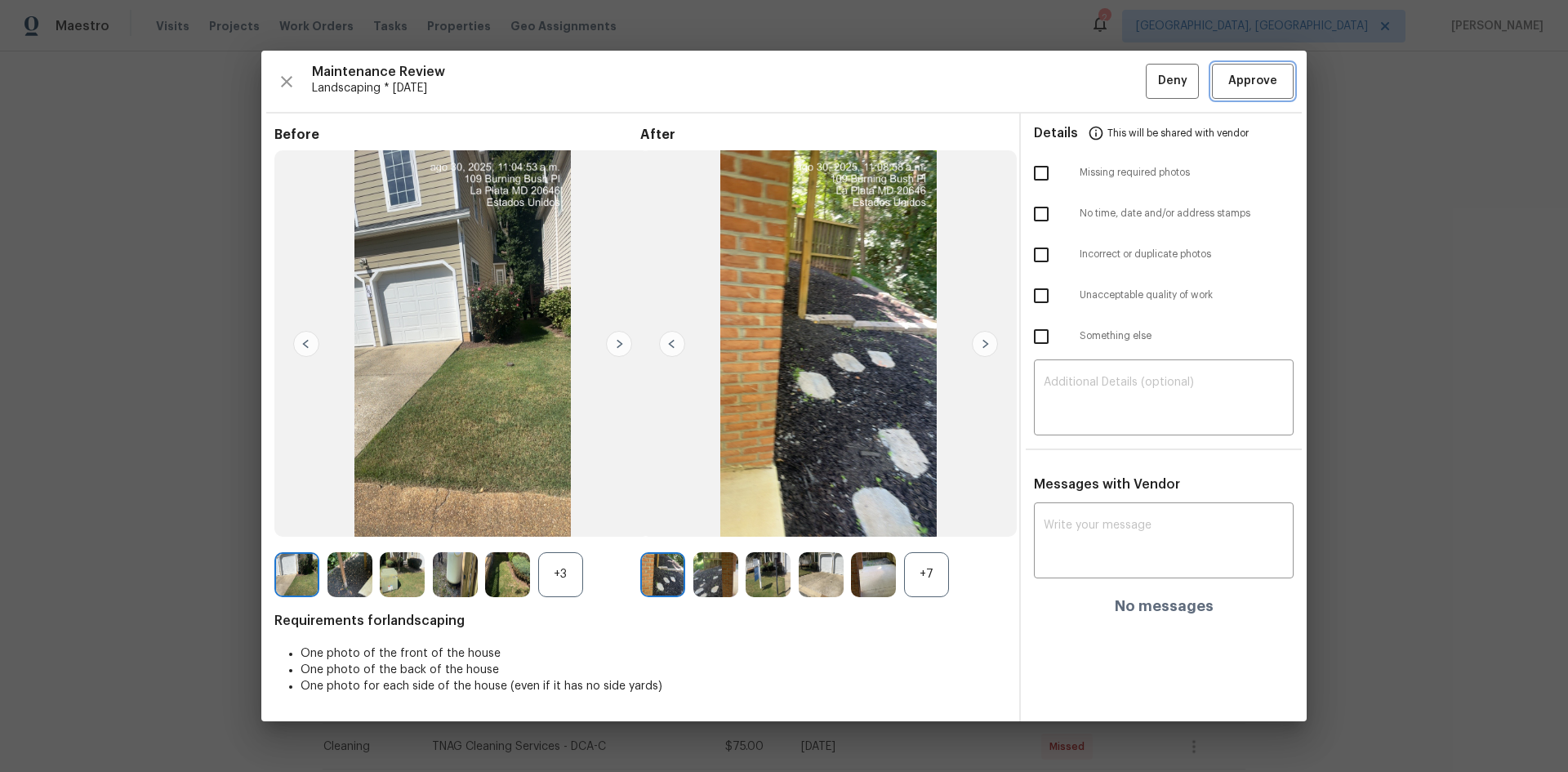
click at [1254, 87] on span "Approve" at bounding box center [1253, 81] width 49 height 21
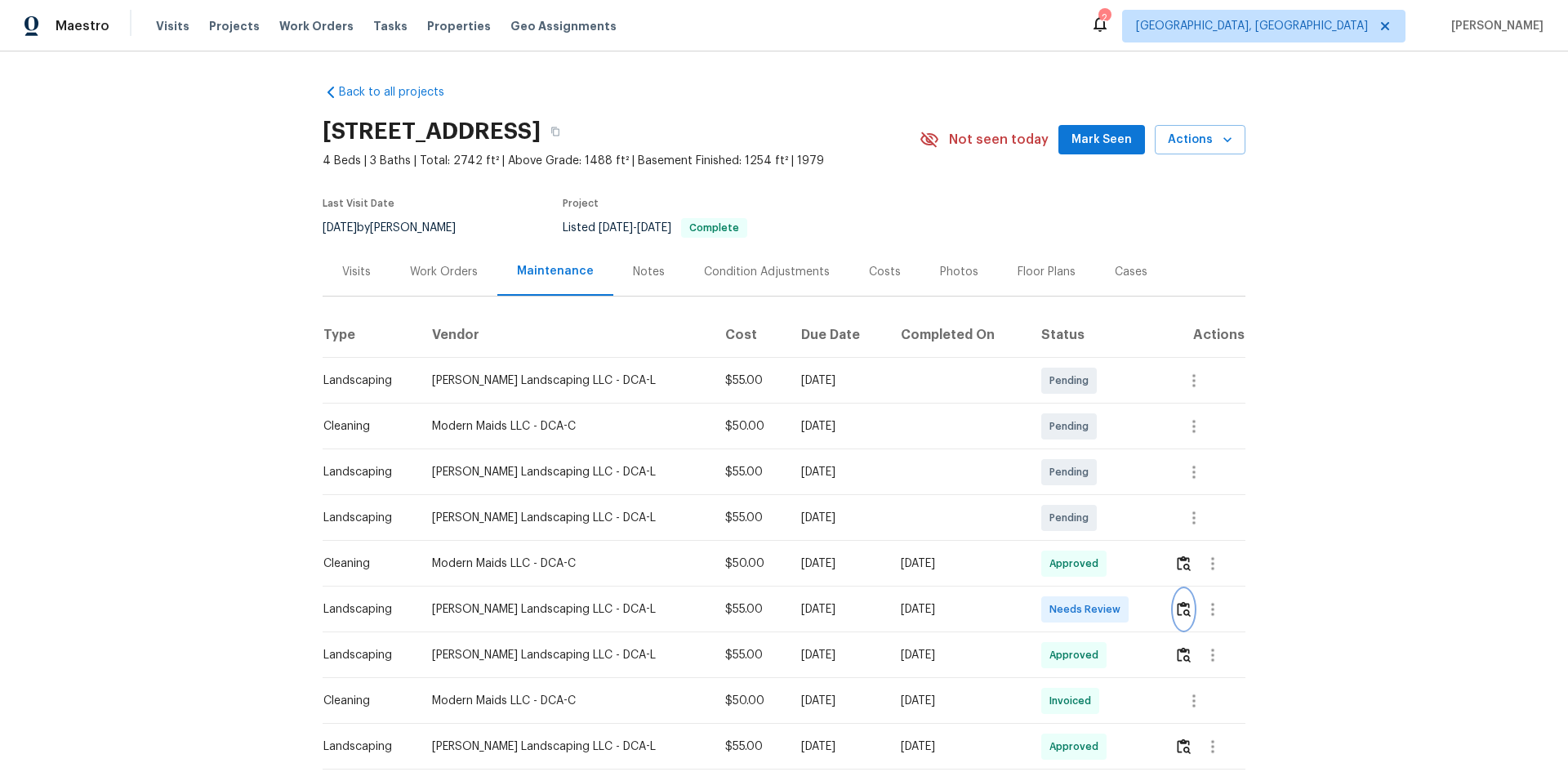
click at [1177, 606] on img "button" at bounding box center [1184, 609] width 14 height 16
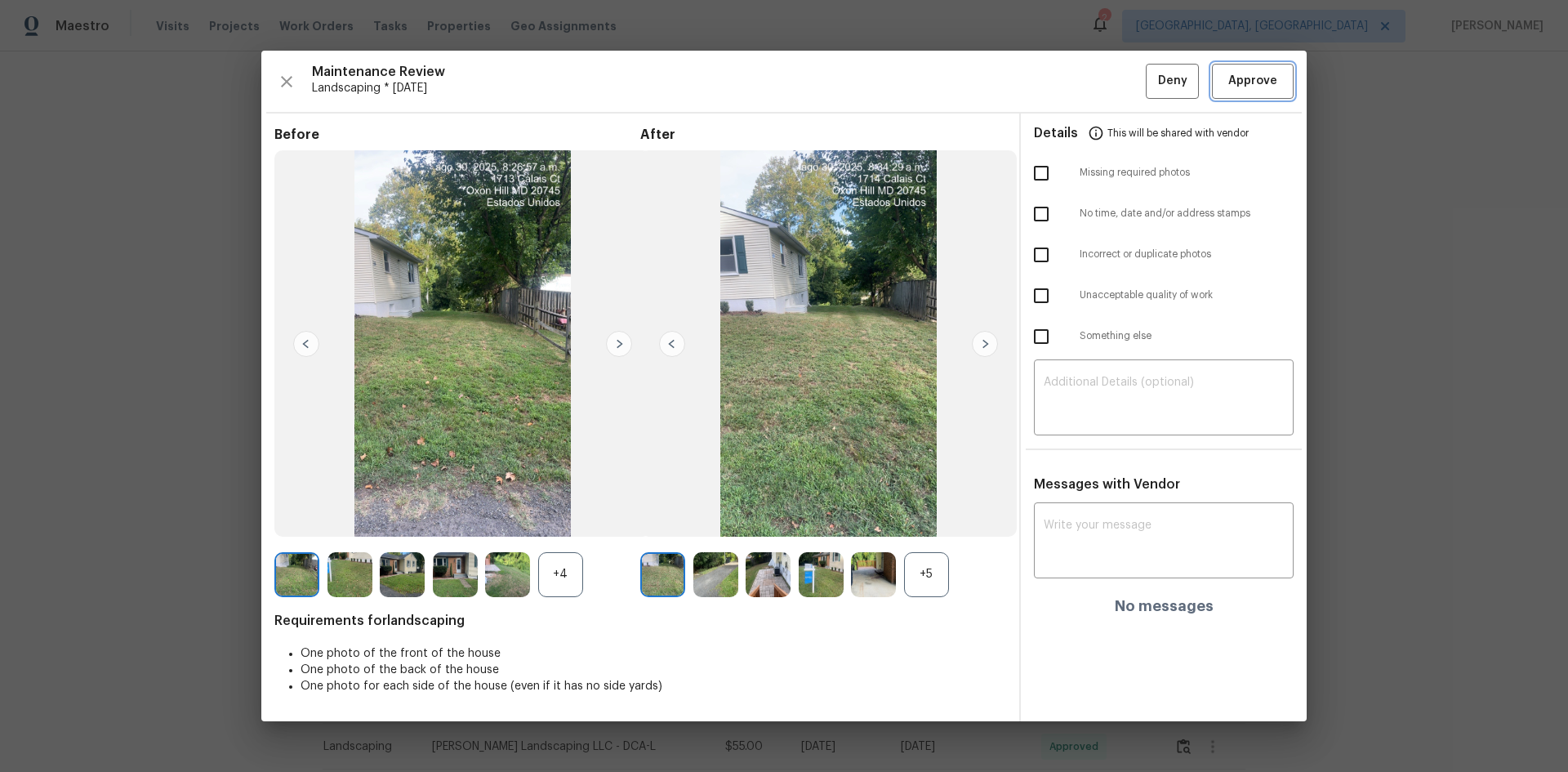
click at [1241, 84] on span "Approve" at bounding box center [1253, 81] width 49 height 21
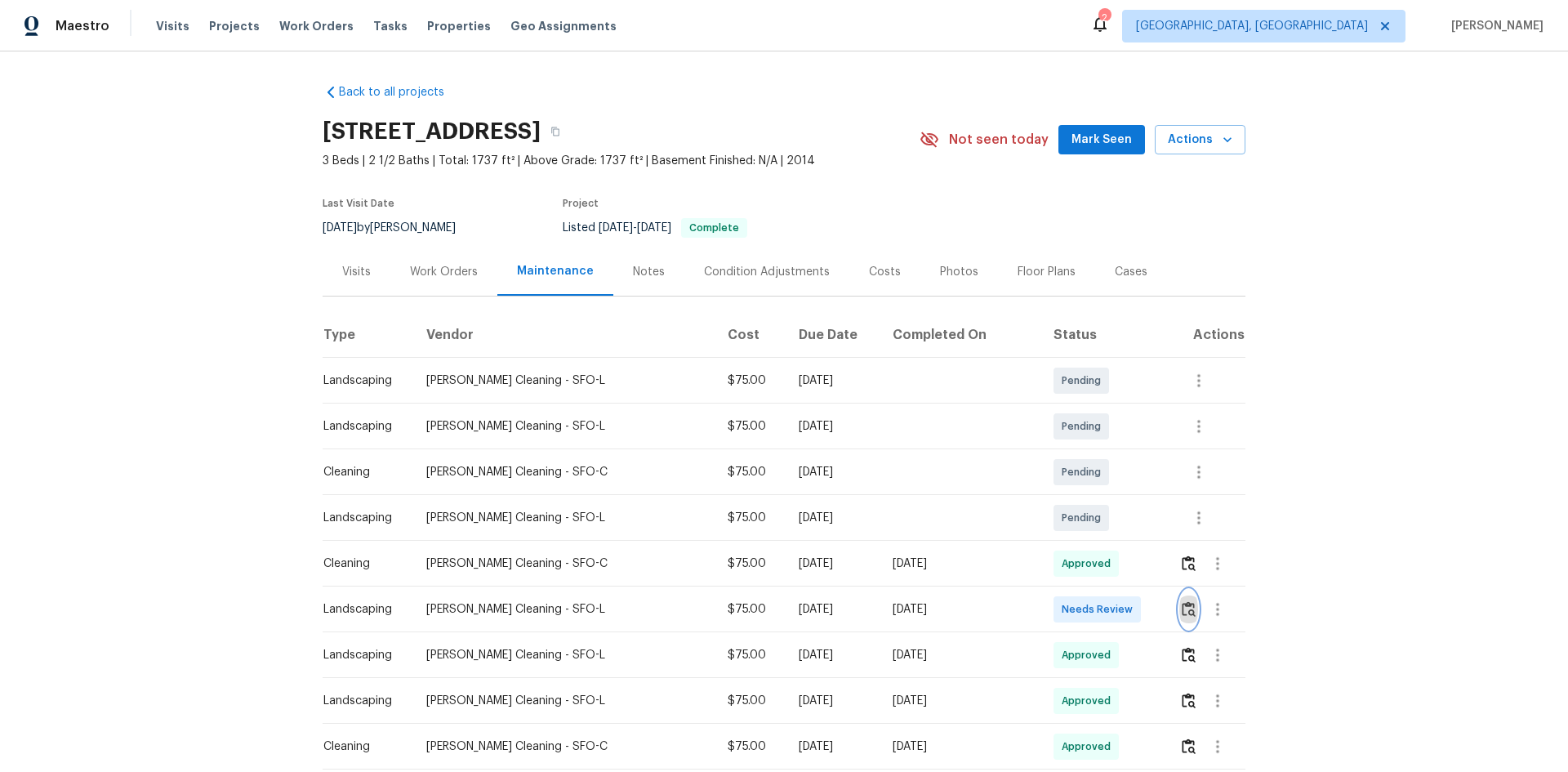
click at [1182, 603] on img "button" at bounding box center [1189, 609] width 14 height 16
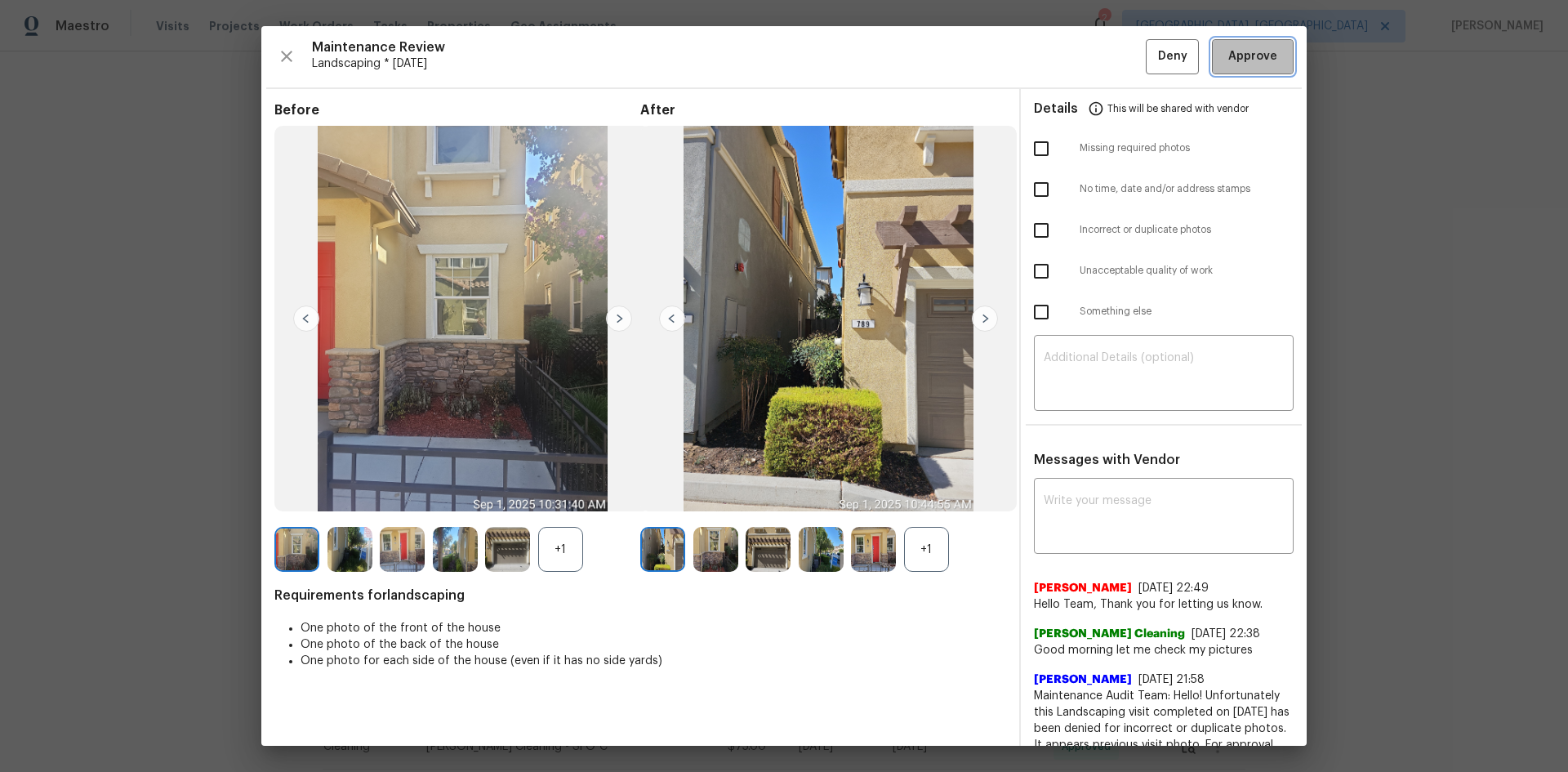
click at [1233, 56] on span "Approve" at bounding box center [1253, 57] width 49 height 21
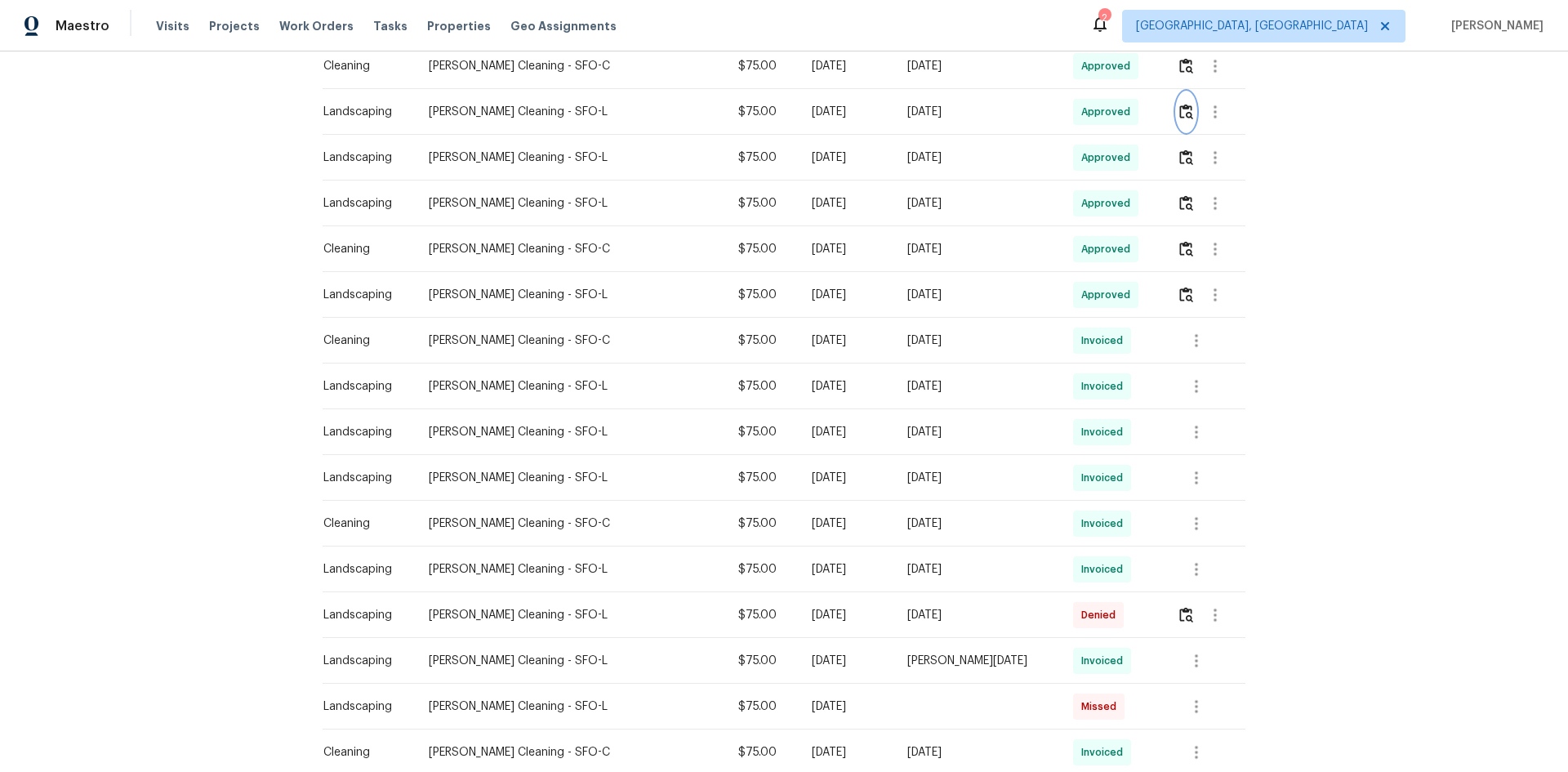
scroll to position [572, 0]
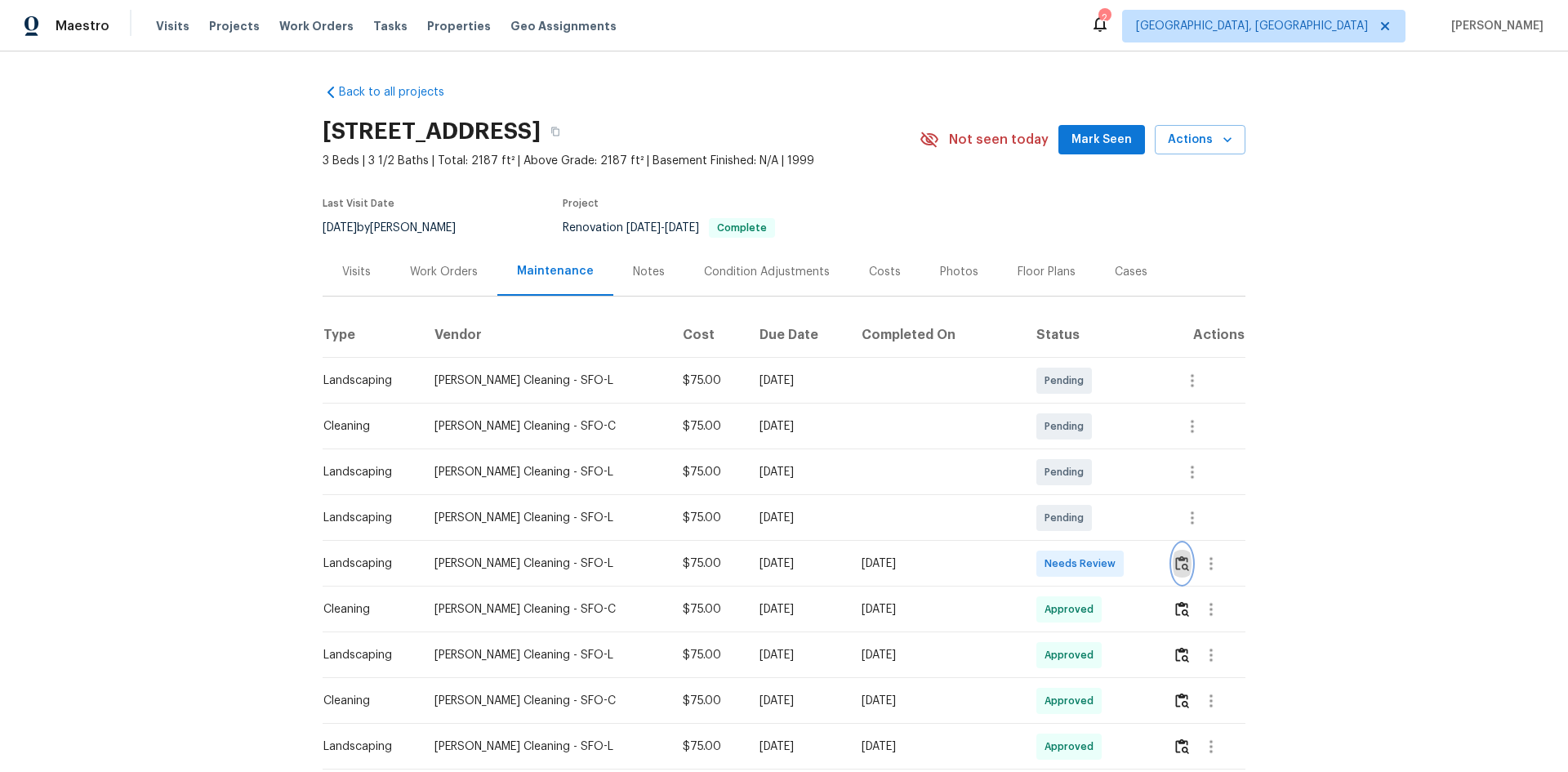
click at [1175, 563] on img "button" at bounding box center [1182, 563] width 14 height 16
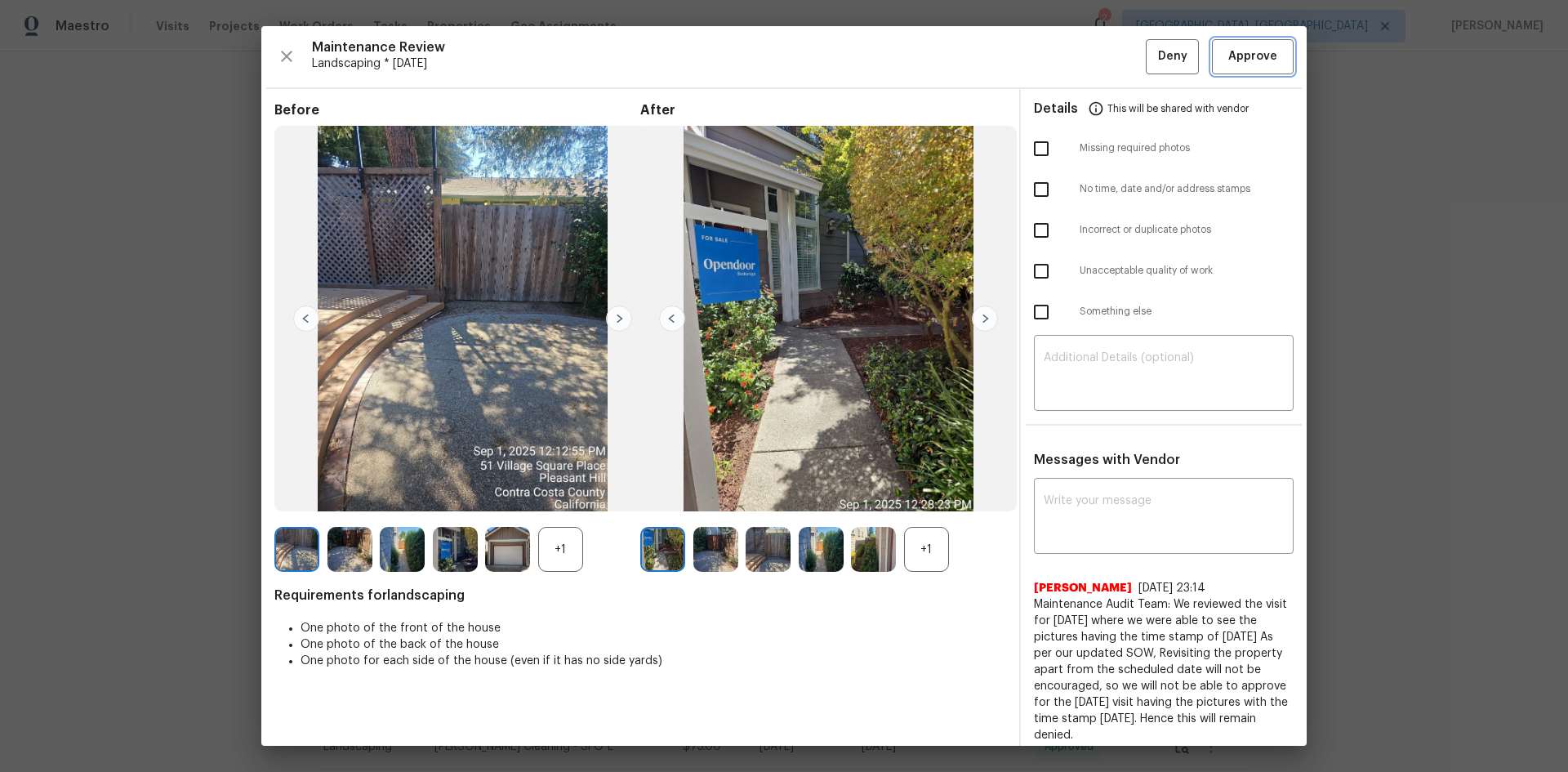
click at [1250, 63] on span "Approve" at bounding box center [1253, 57] width 49 height 21
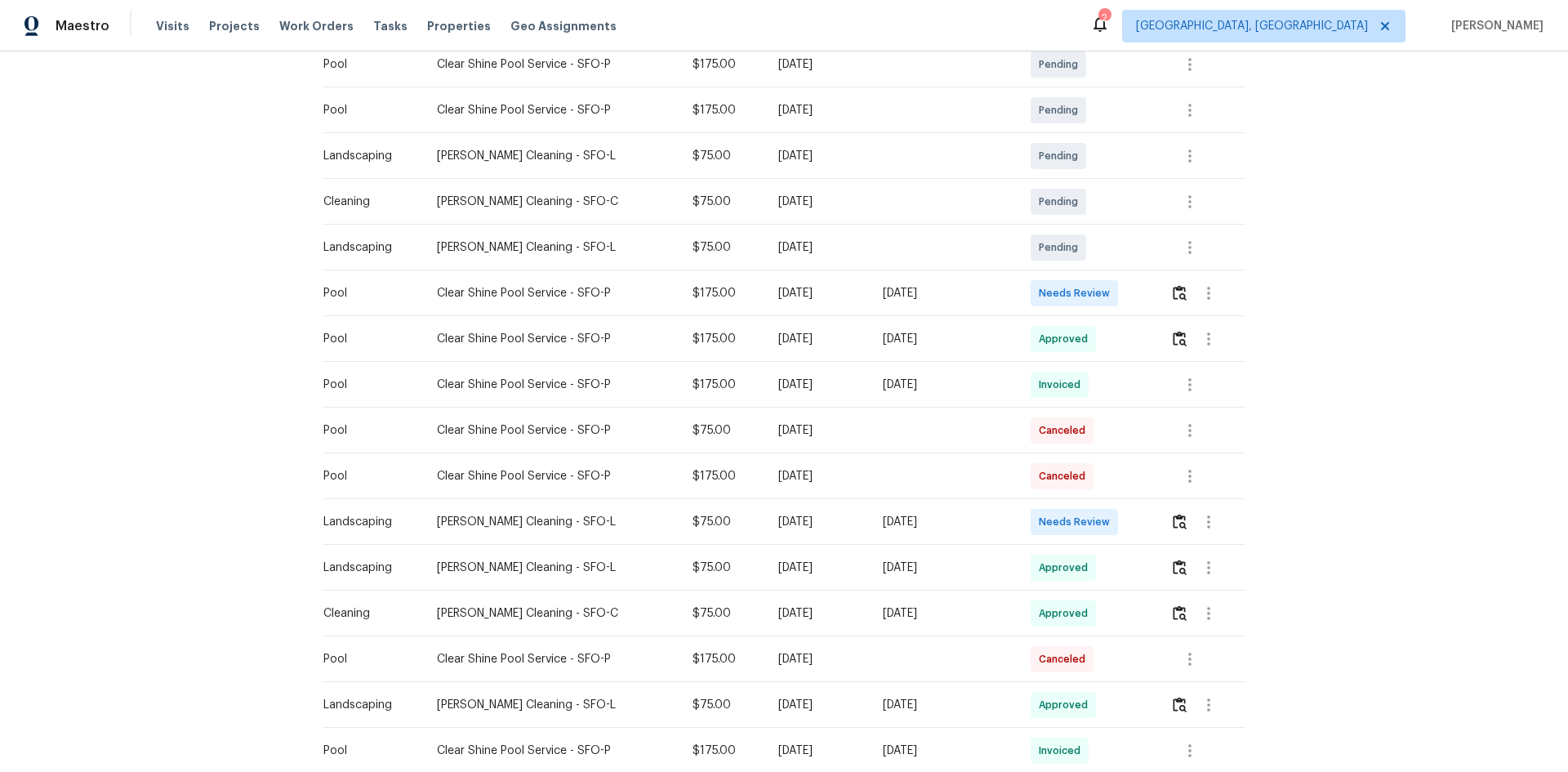
scroll to position [408, 0]
click at [1173, 518] on img "button" at bounding box center [1179, 520] width 14 height 16
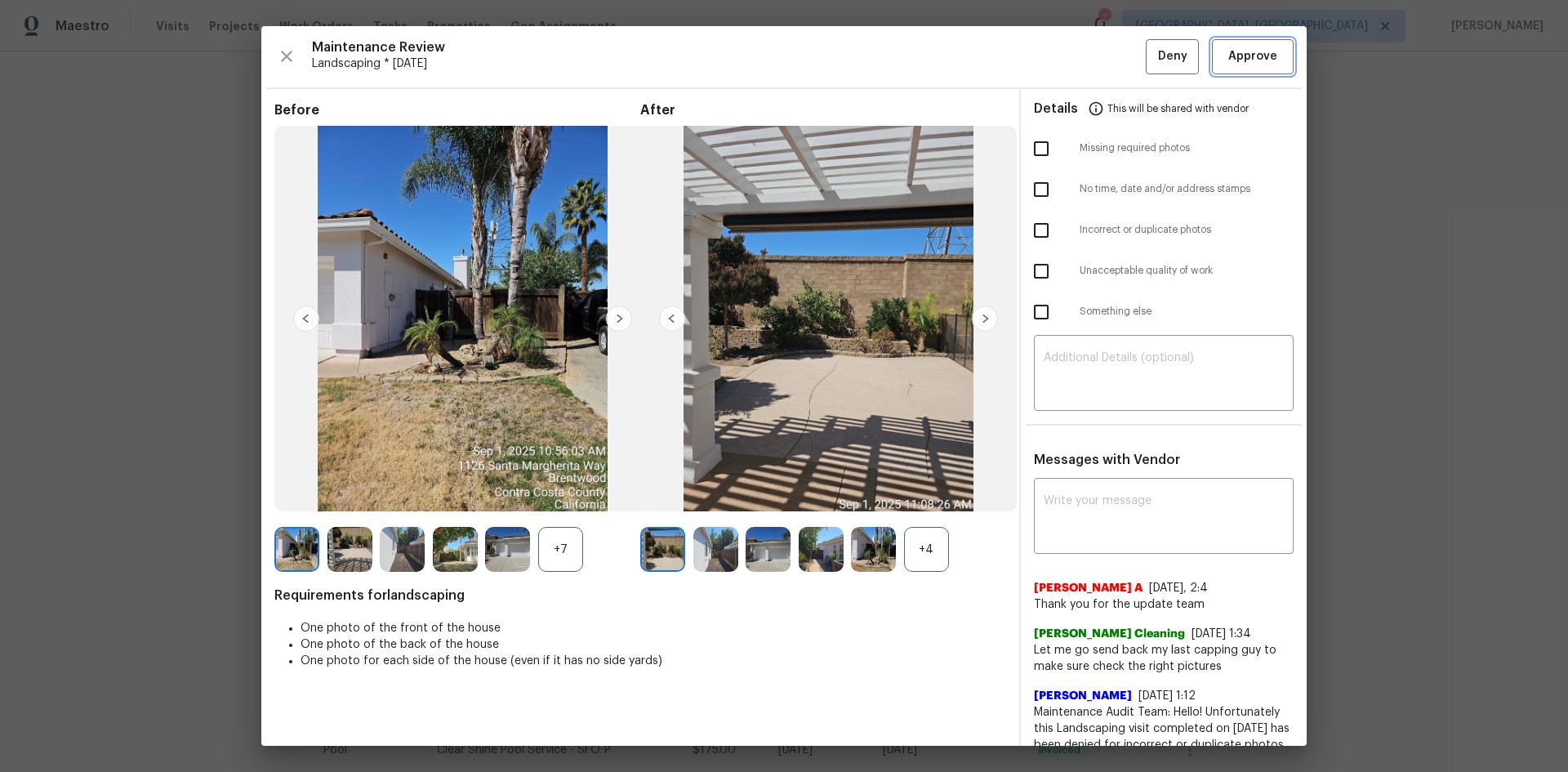
click at [1241, 55] on span "Approve" at bounding box center [1253, 57] width 49 height 21
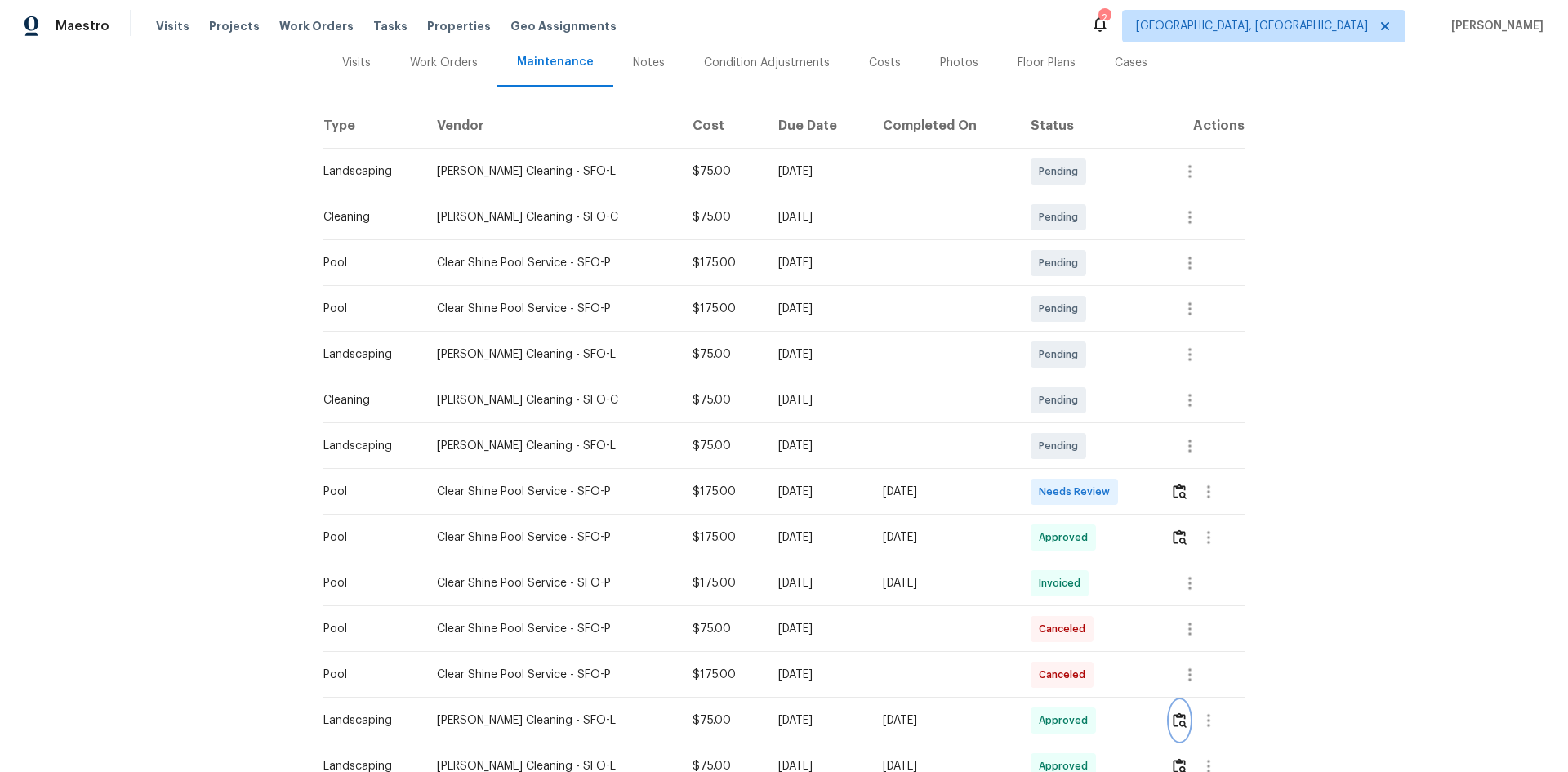
scroll to position [164, 0]
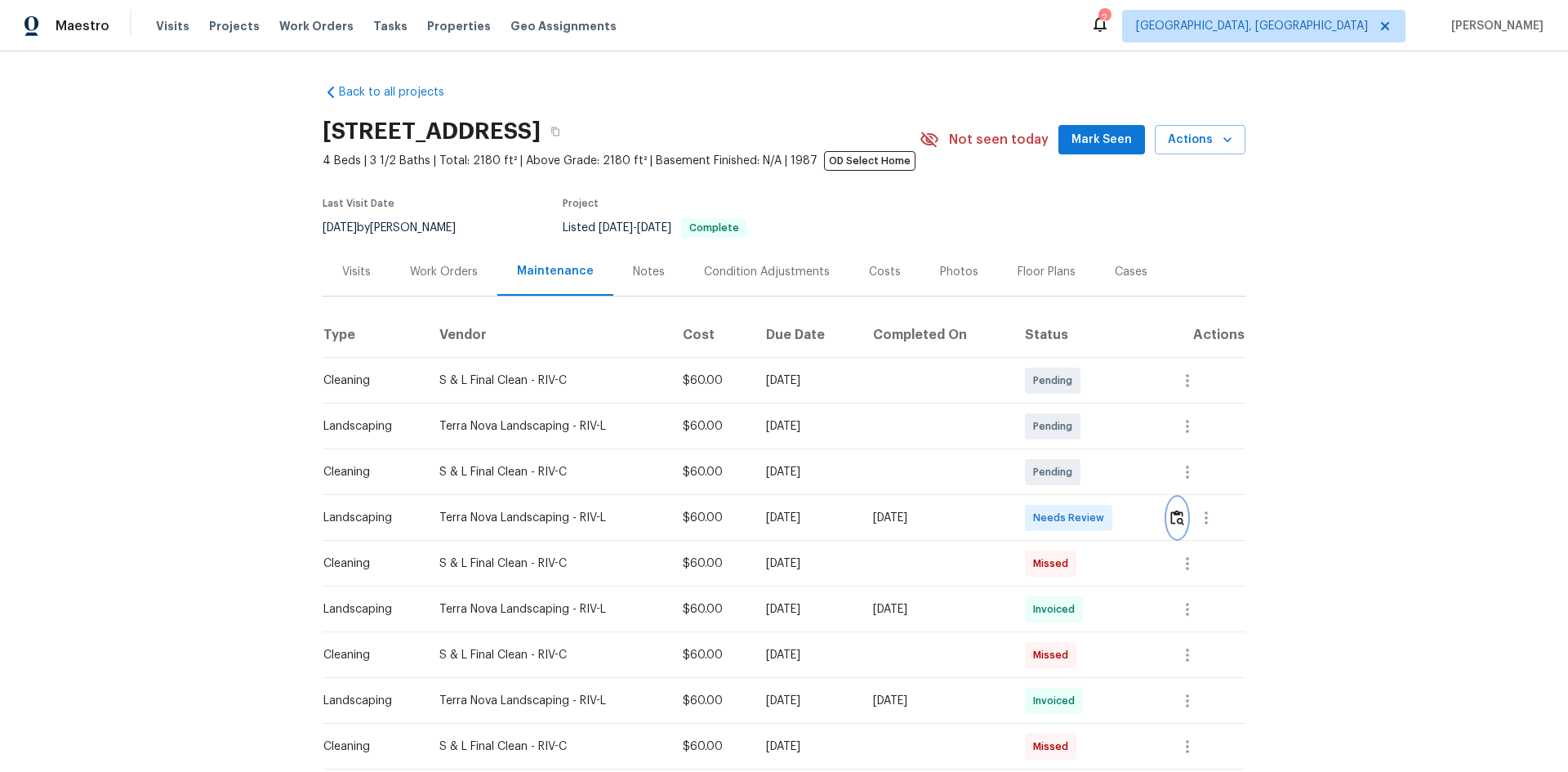
click at [1173, 518] on img "button" at bounding box center [1177, 518] width 14 height 16
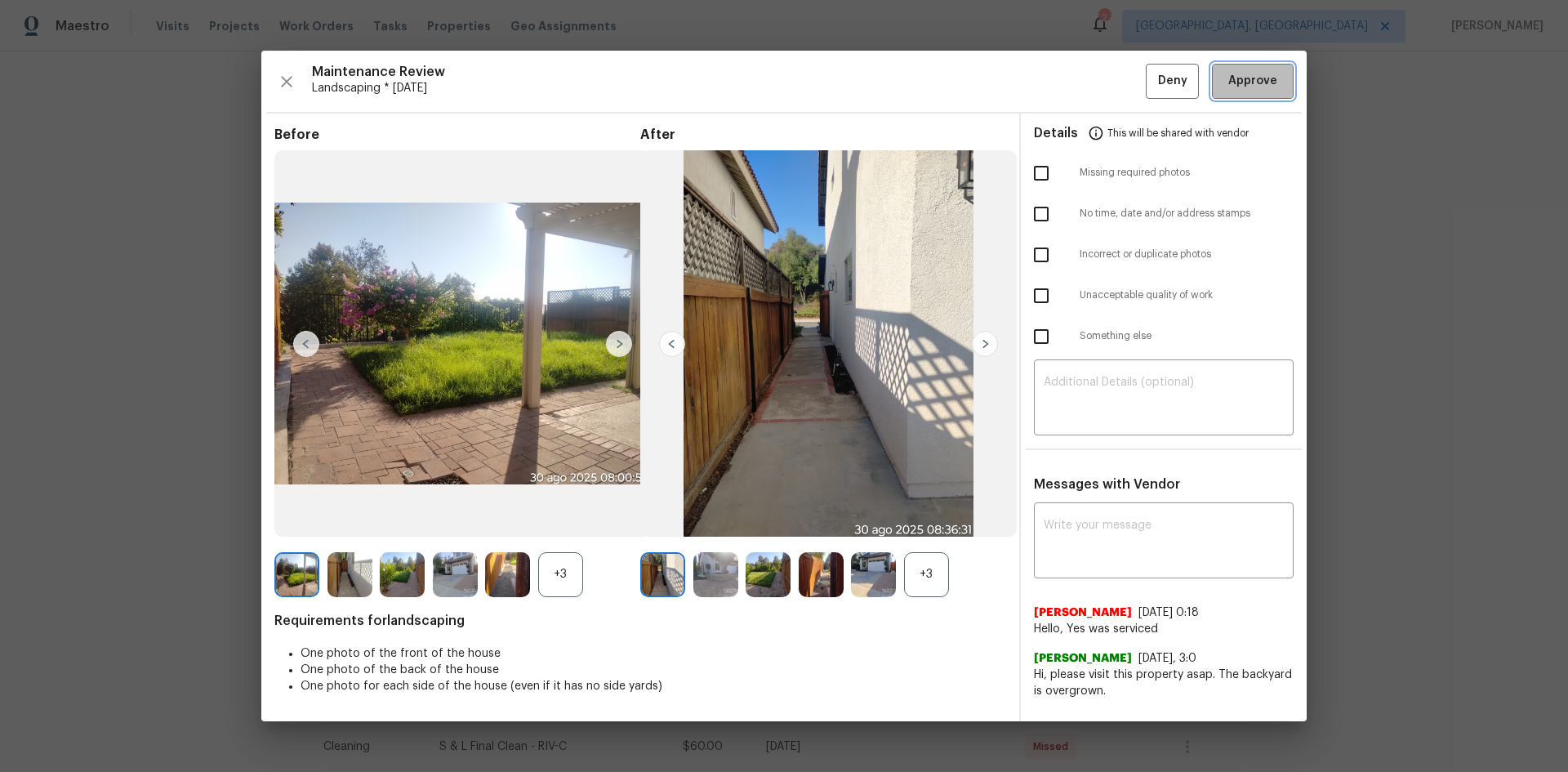
click at [1248, 80] on span "Approve" at bounding box center [1253, 81] width 49 height 21
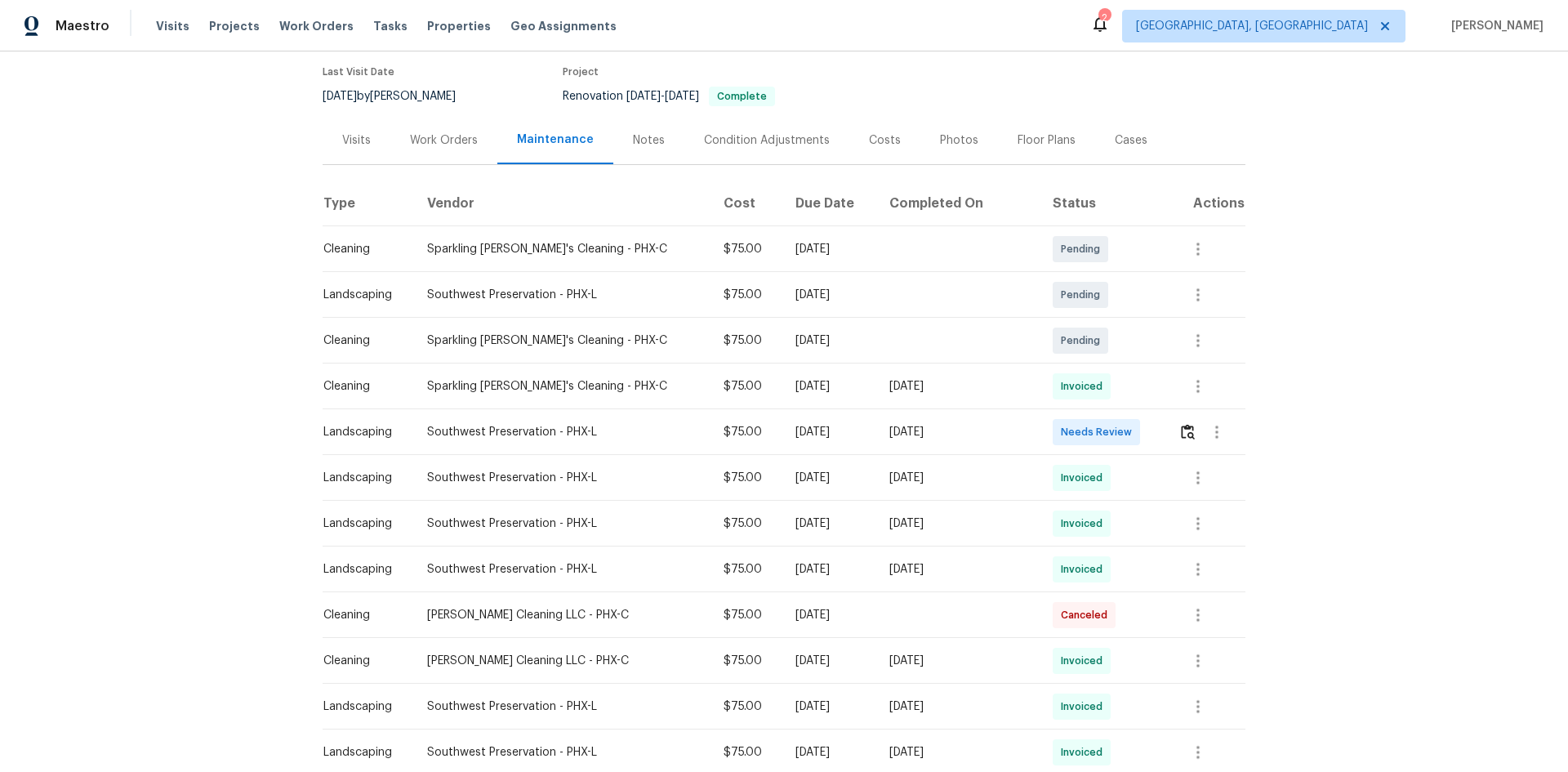
scroll to position [164, 0]
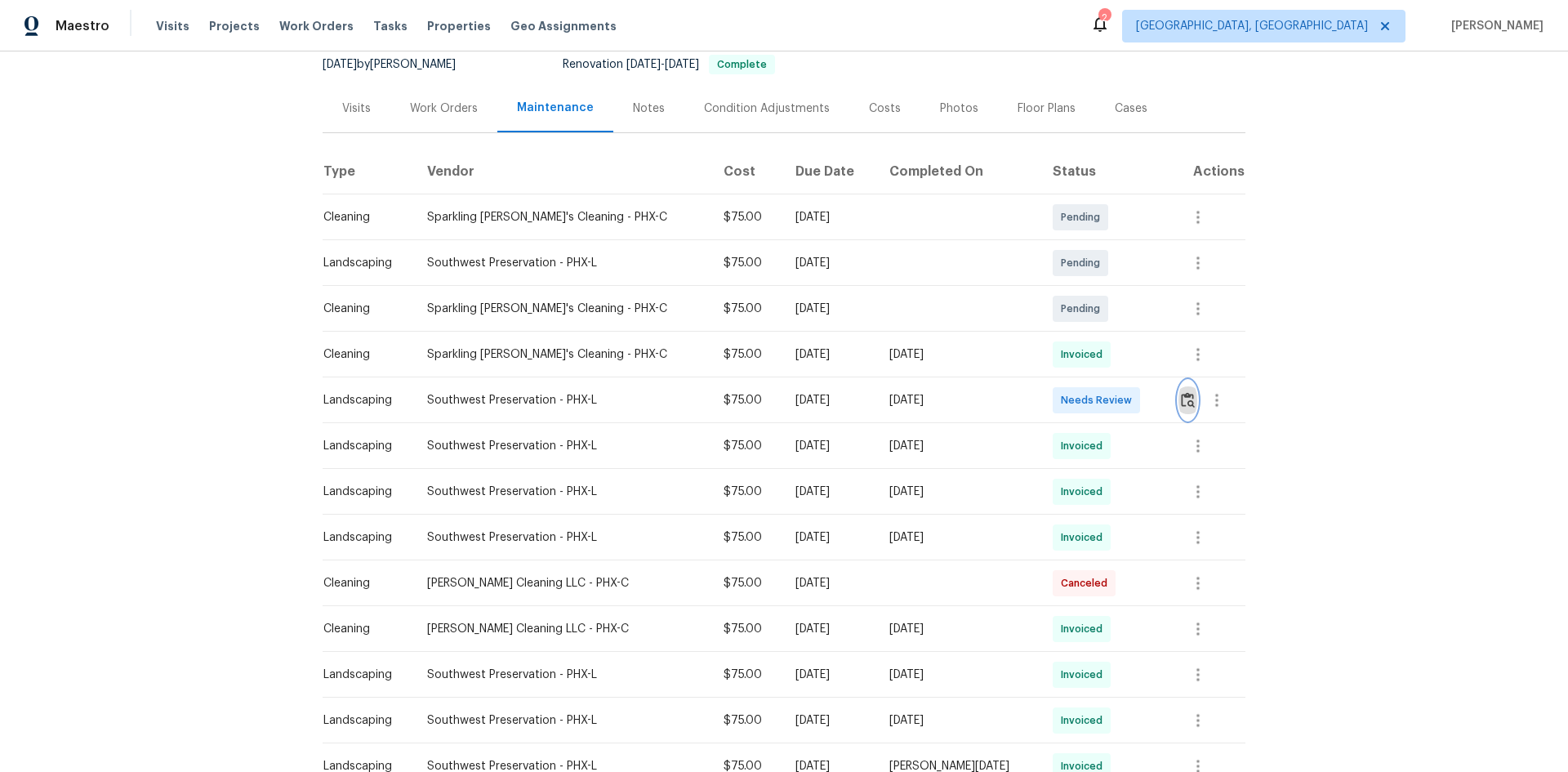
click at [1185, 394] on img "button" at bounding box center [1188, 400] width 14 height 16
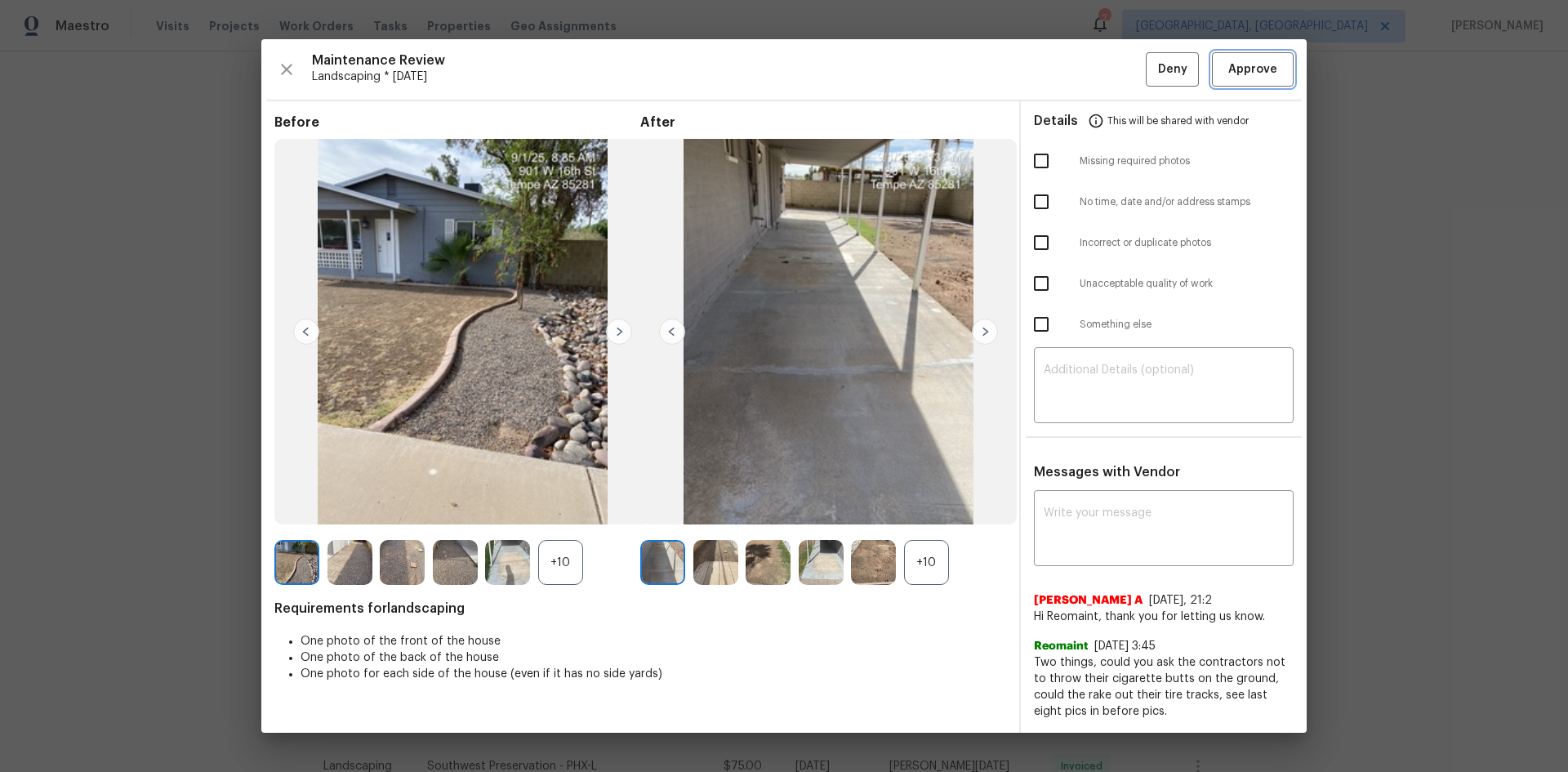
click at [1254, 64] on span "Approve" at bounding box center [1253, 70] width 49 height 21
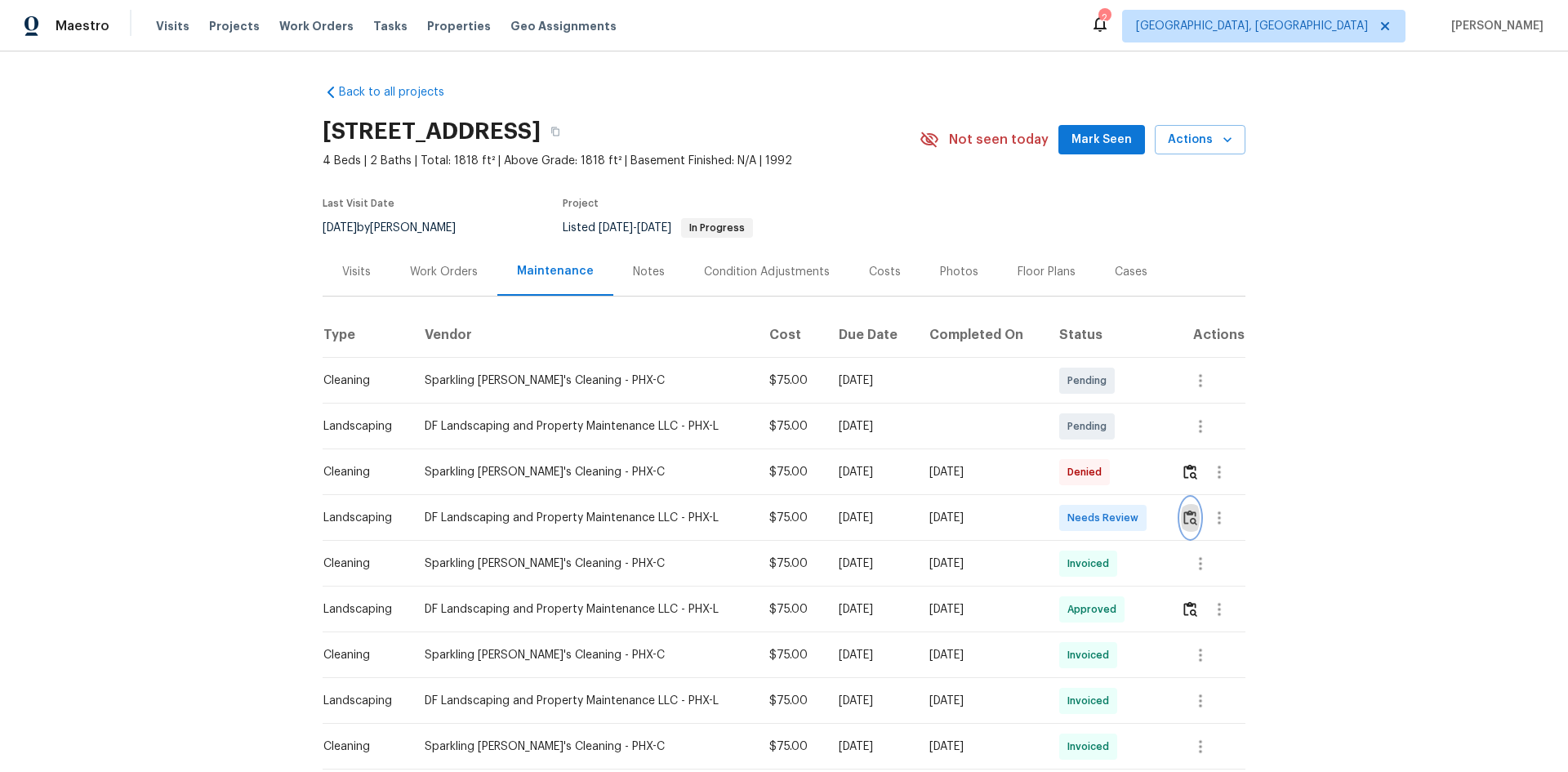
click at [1185, 514] on img "button" at bounding box center [1191, 518] width 14 height 16
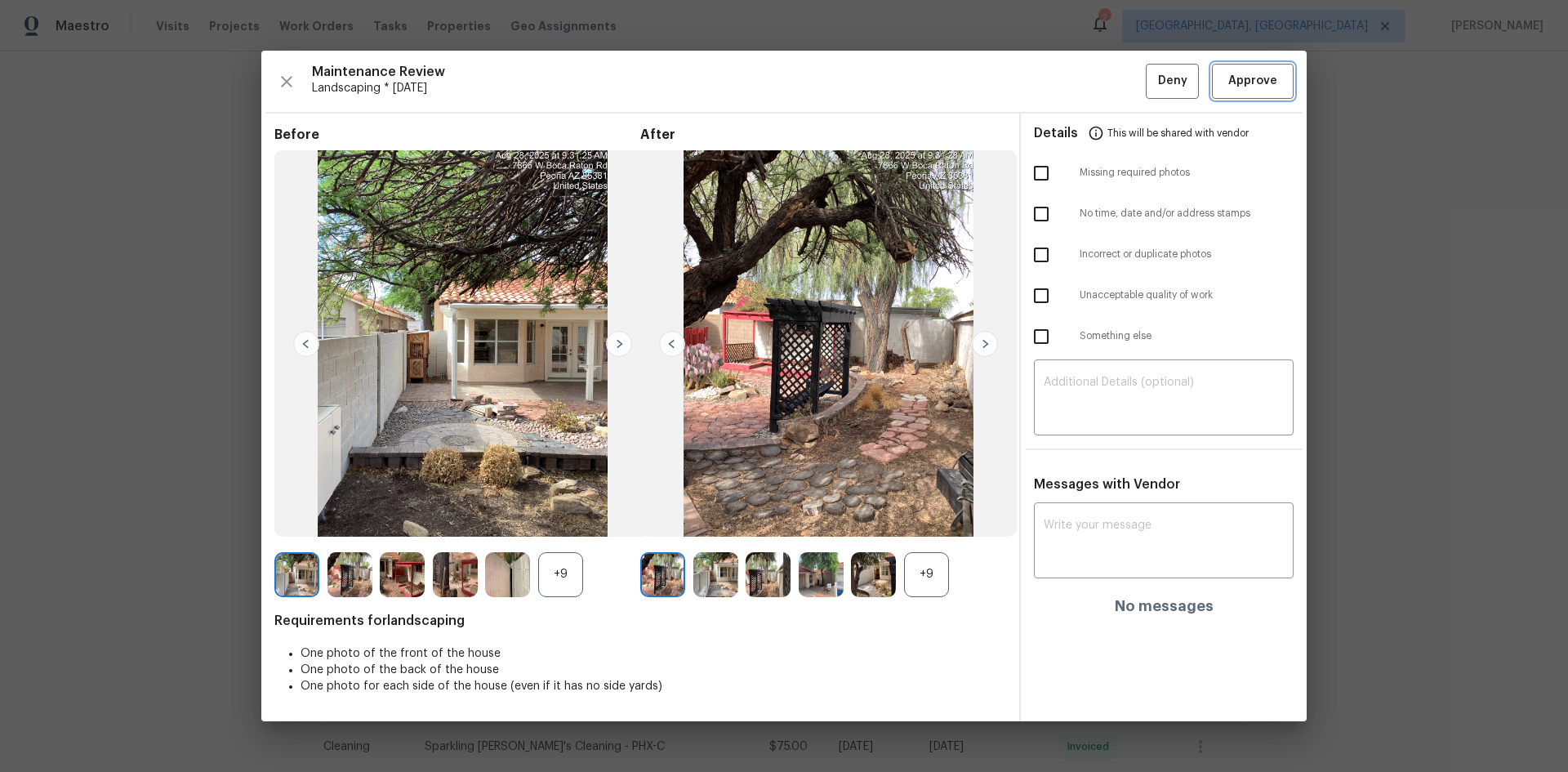
click at [1256, 83] on span "Approve" at bounding box center [1253, 81] width 49 height 21
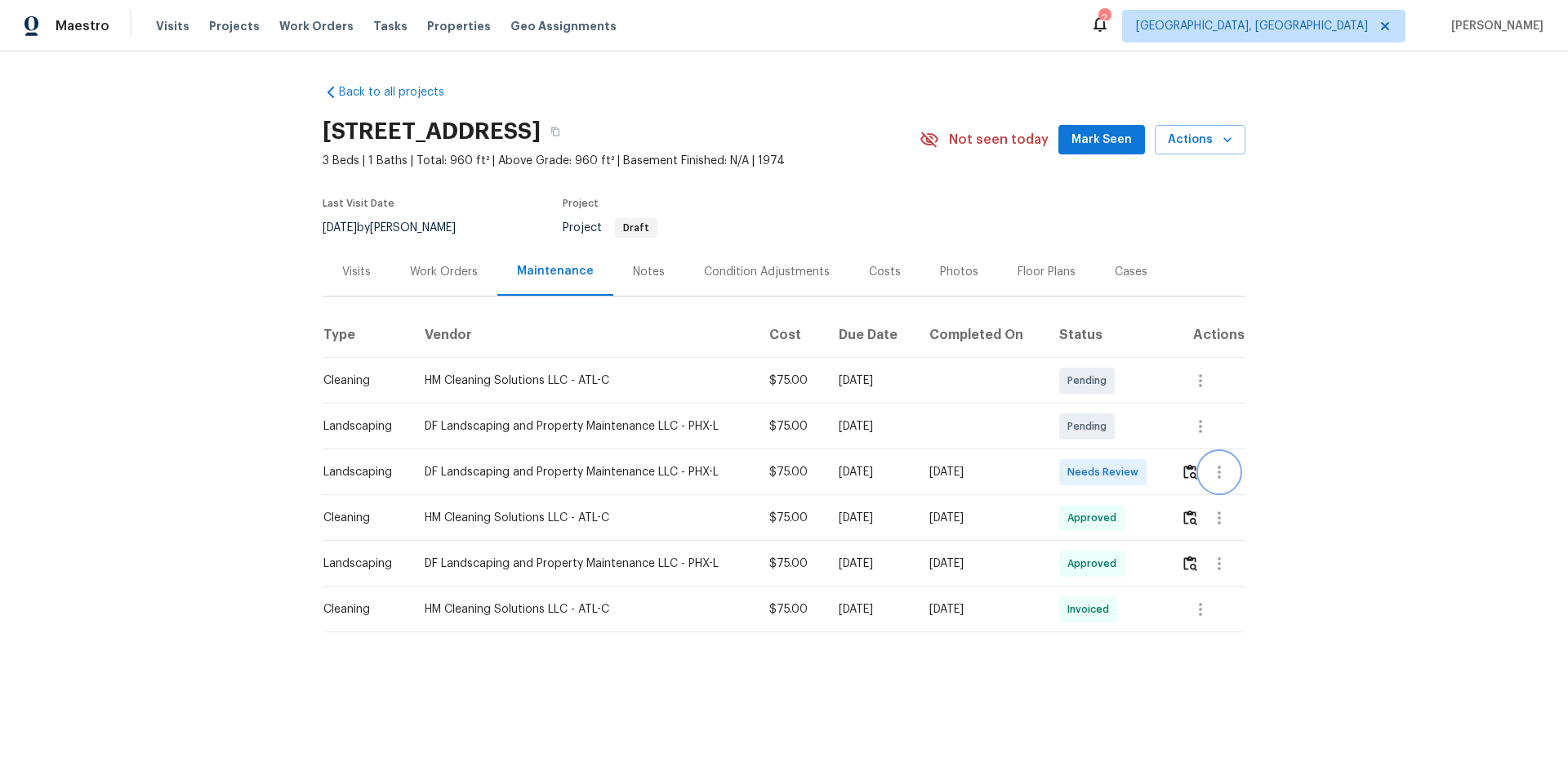
click at [1203, 470] on button "button" at bounding box center [1220, 472] width 40 height 40
click at [1188, 468] on div at bounding box center [784, 386] width 1568 height 772
click at [1184, 476] on img "button" at bounding box center [1191, 471] width 14 height 16
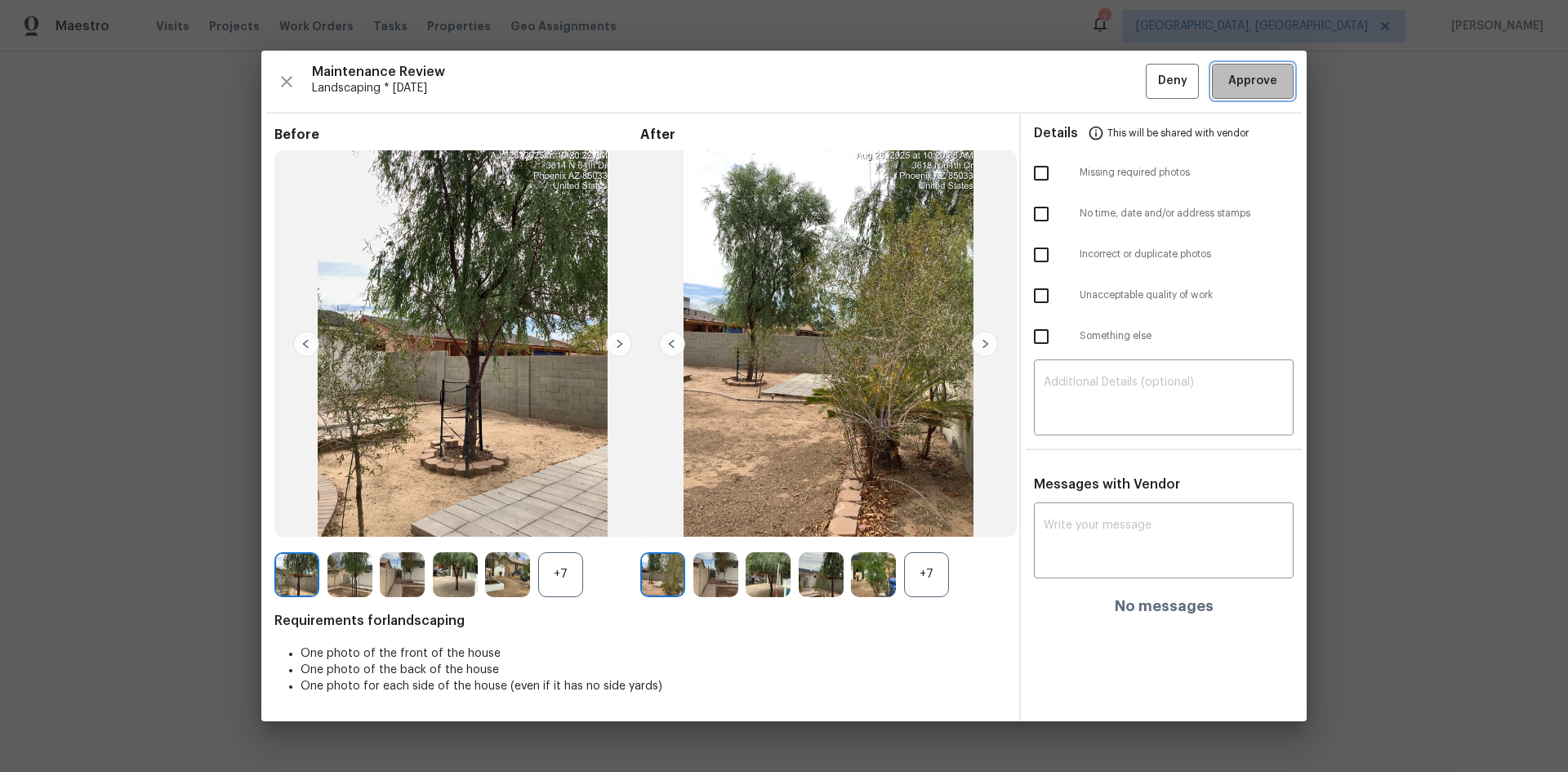
click at [1248, 72] on span "Approve" at bounding box center [1253, 81] width 49 height 21
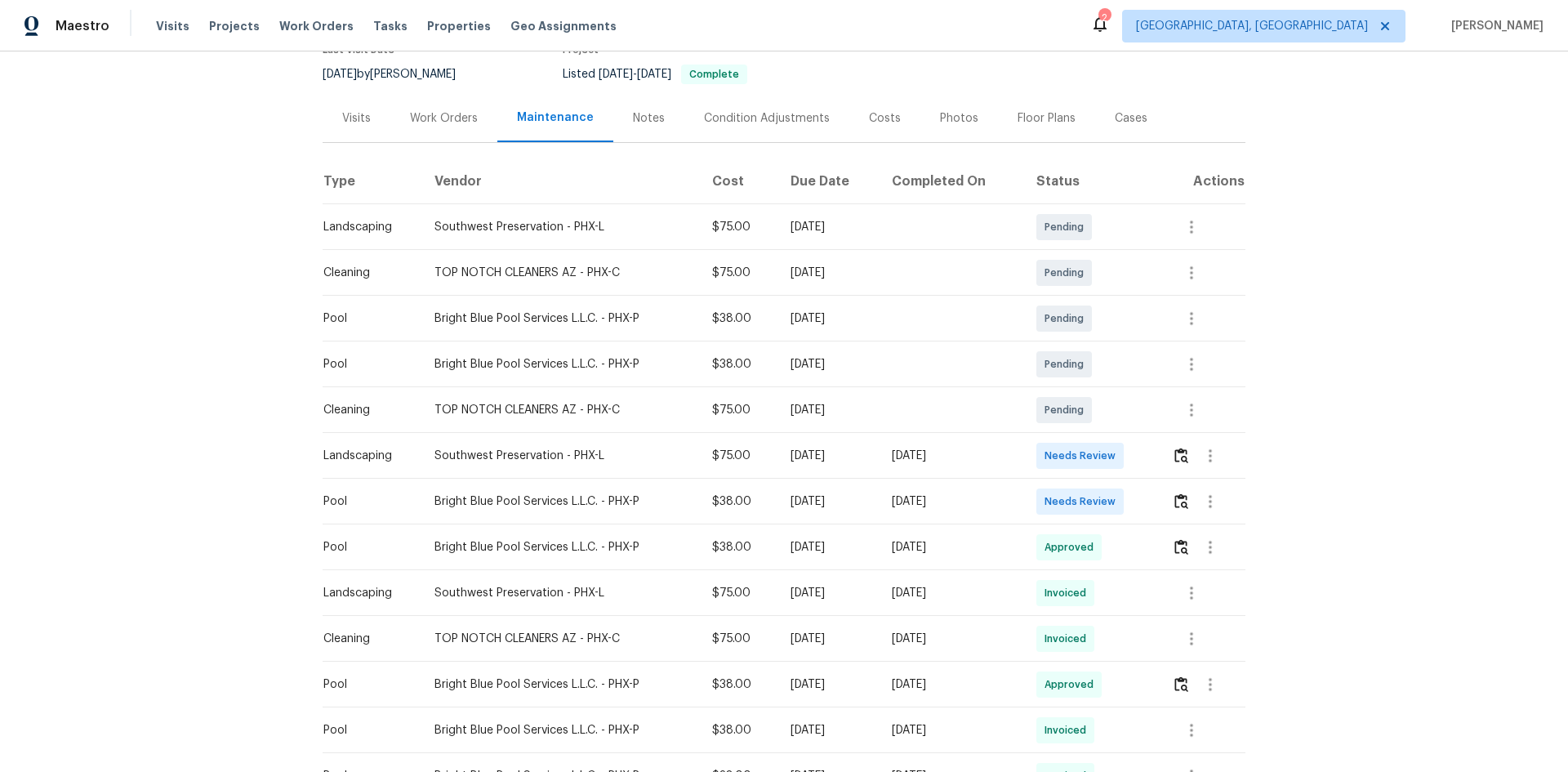
scroll to position [164, 0]
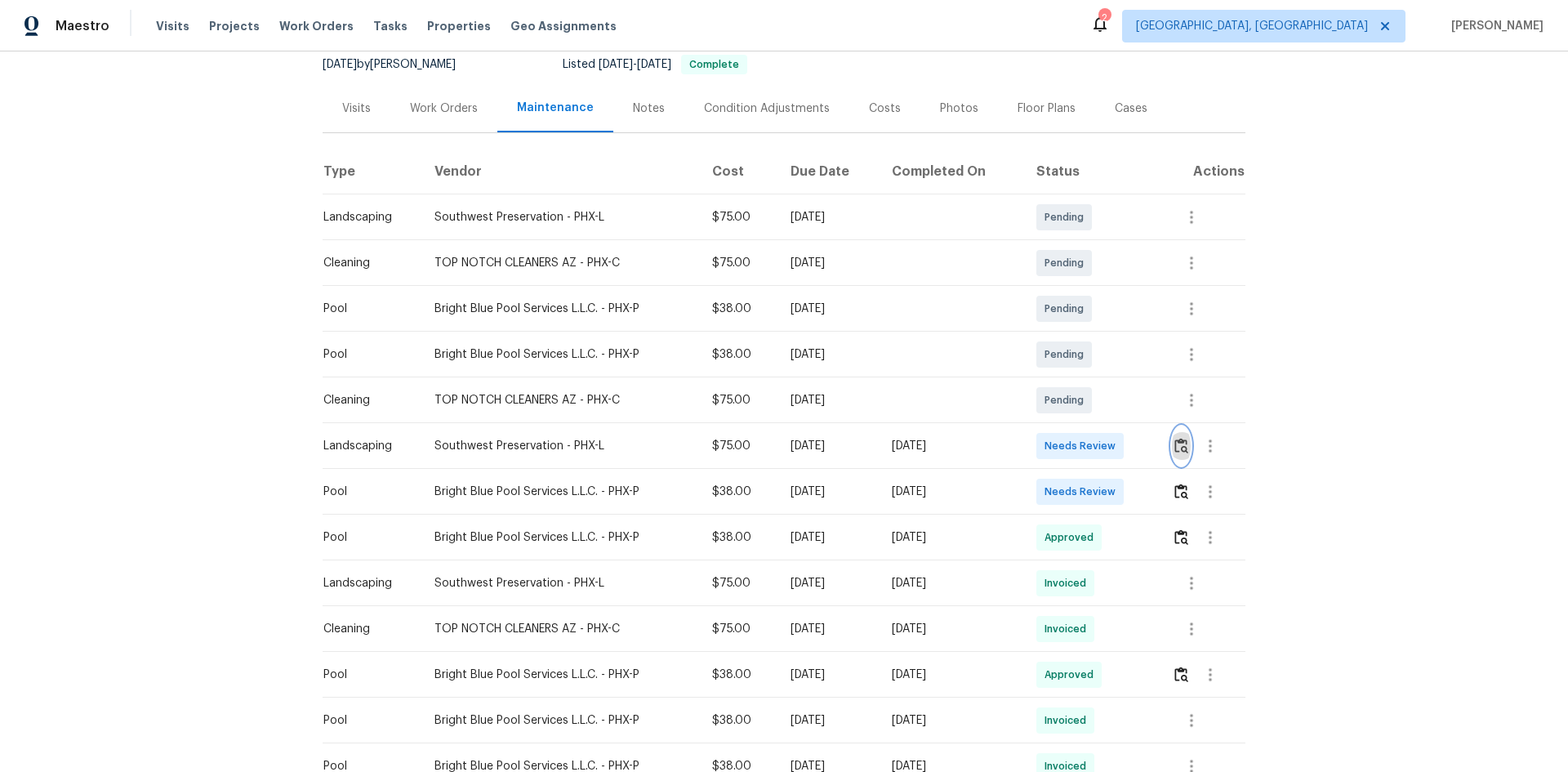
click at [1183, 444] on img "button" at bounding box center [1181, 445] width 14 height 16
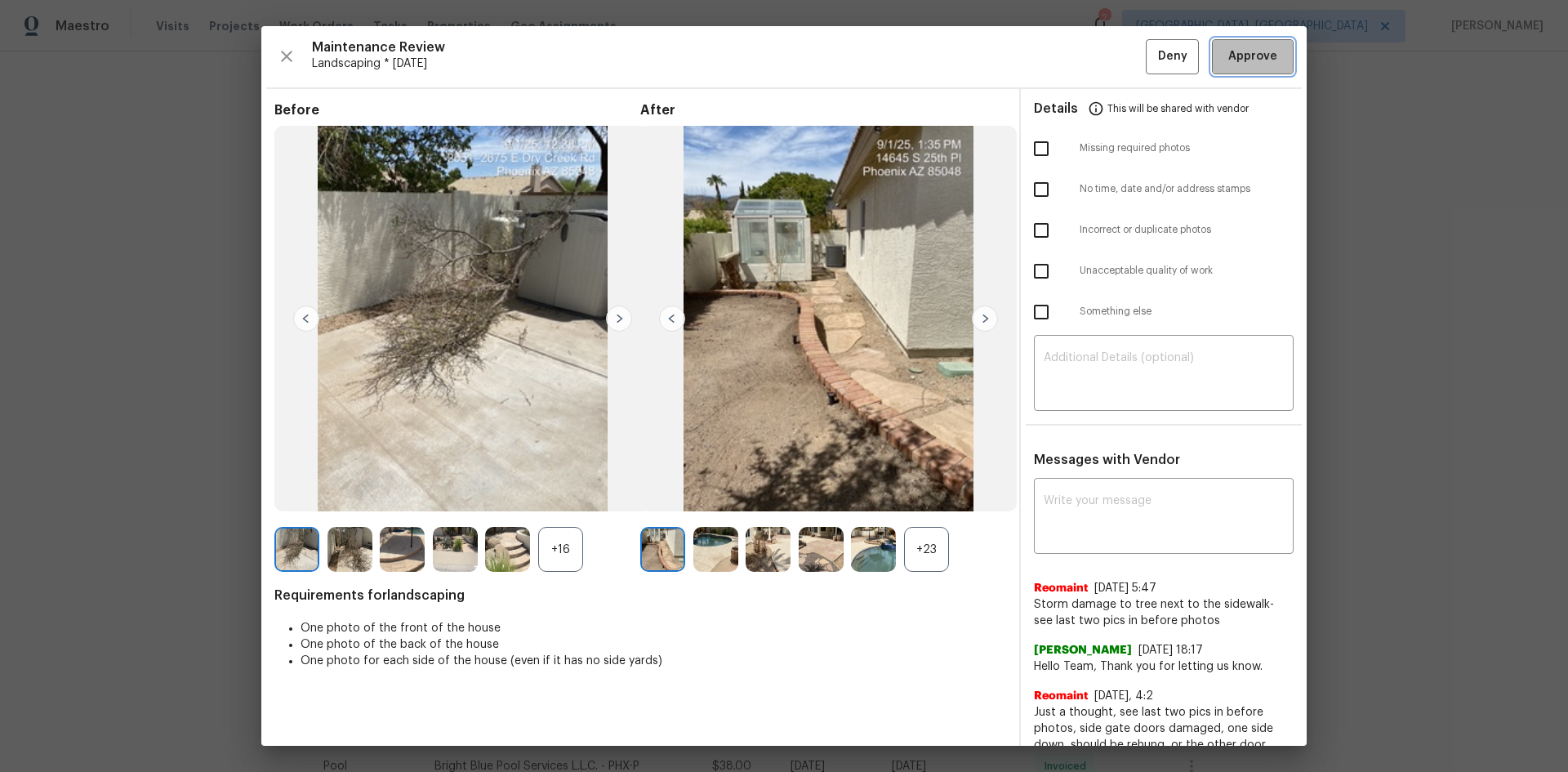
click at [1237, 55] on span "Approve" at bounding box center [1253, 57] width 49 height 21
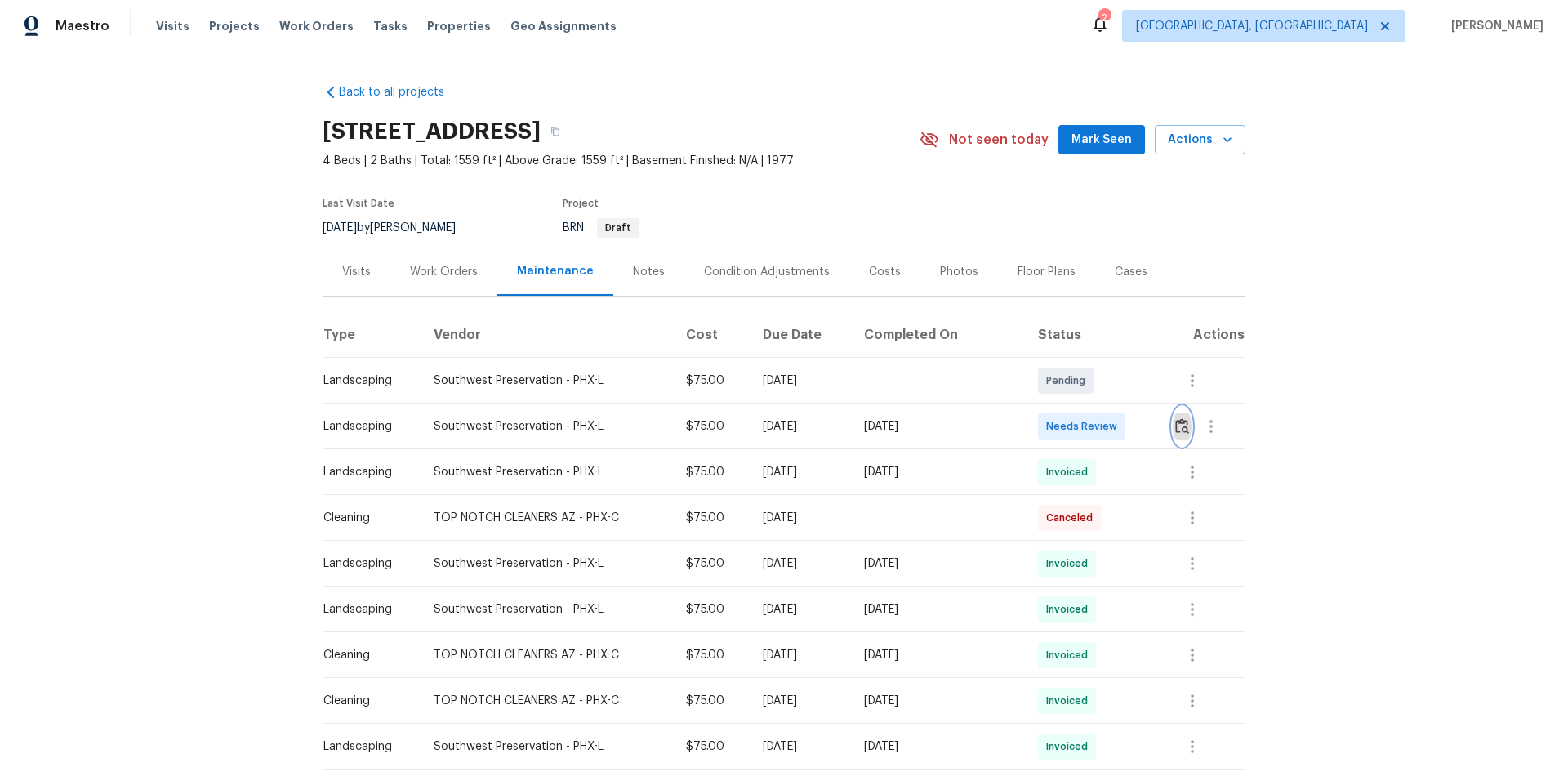
click at [1178, 426] on img "button" at bounding box center [1182, 426] width 14 height 16
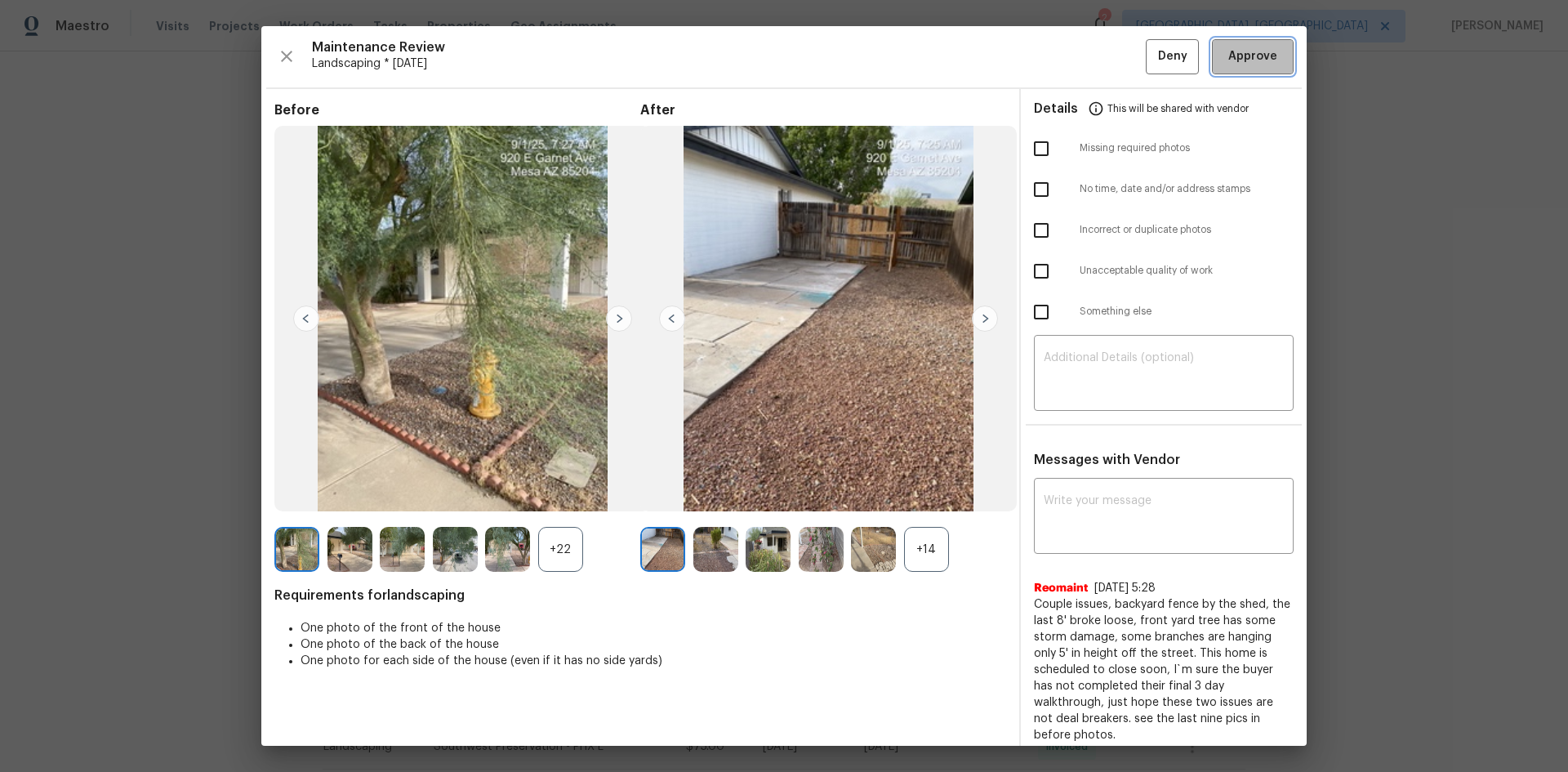
click at [1242, 55] on span "Approve" at bounding box center [1253, 57] width 49 height 21
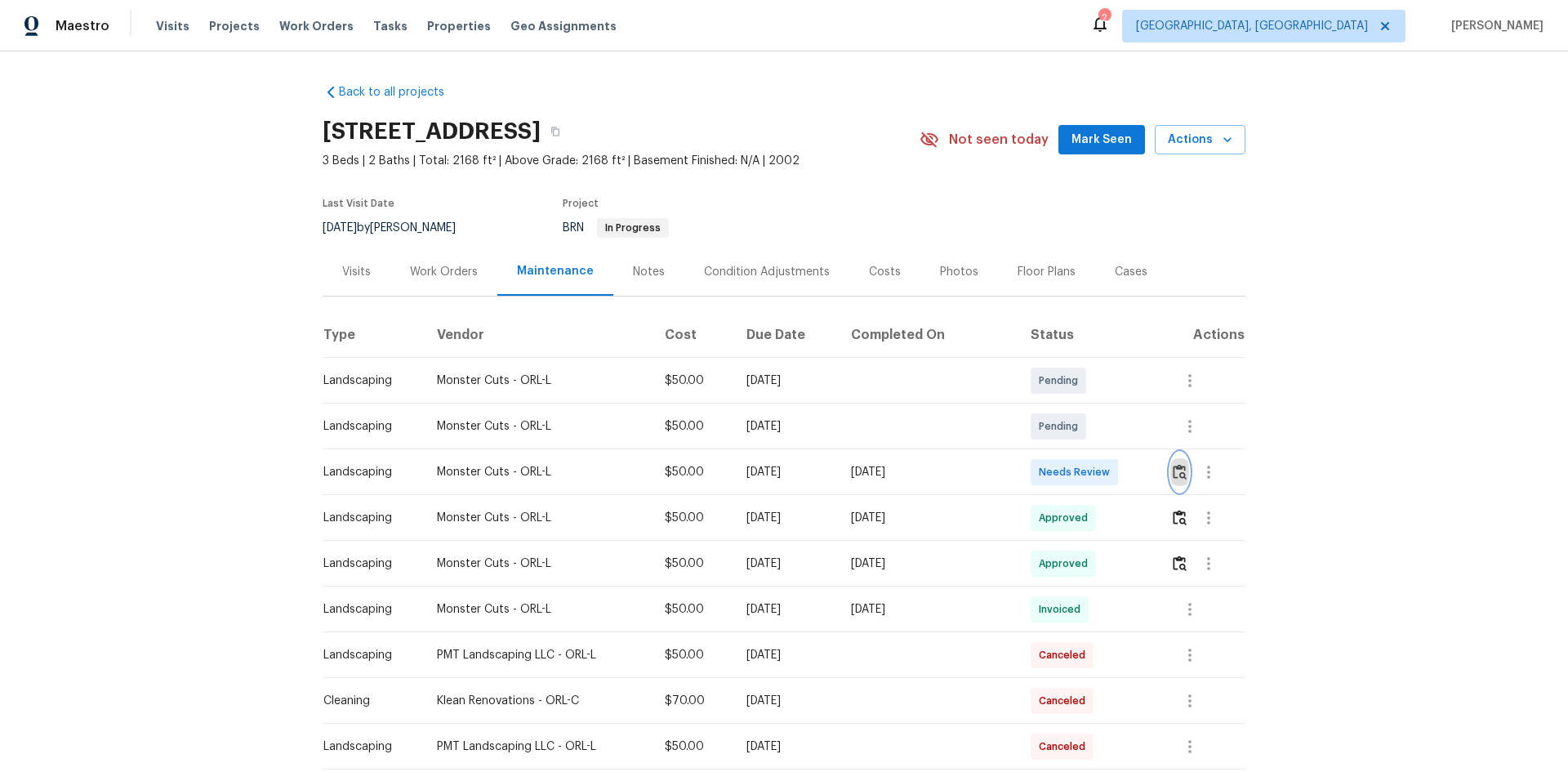
click at [1179, 471] on img "button" at bounding box center [1179, 471] width 14 height 16
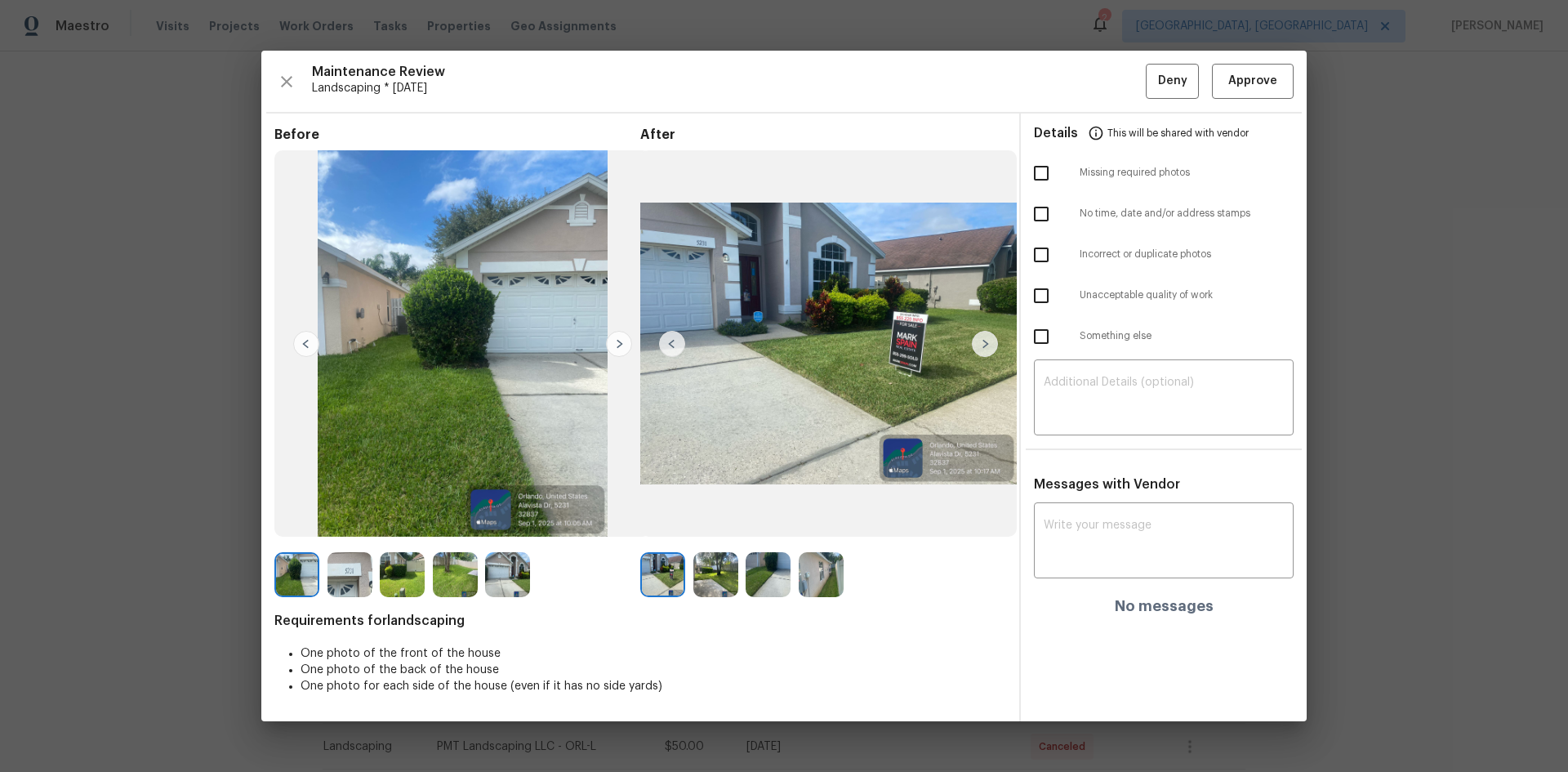
click at [1041, 169] on input "checkbox" at bounding box center [1042, 173] width 34 height 34
checkbox input "true"
click at [1055, 390] on textarea at bounding box center [1164, 399] width 240 height 46
paste textarea "Maintenance Audit Team: Hello! Unfortunately, this Landscaping visit completed …"
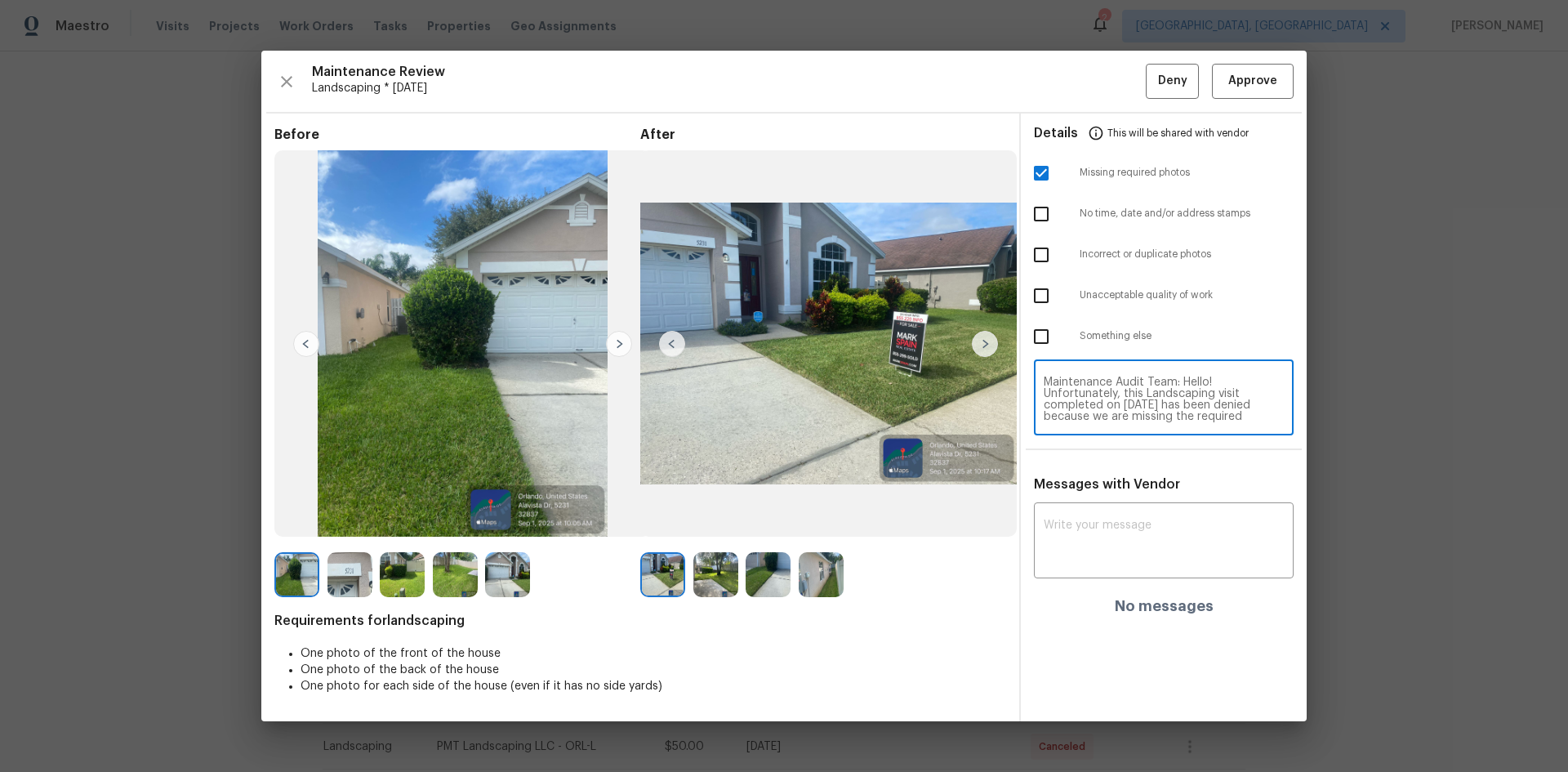
scroll to position [160, 0]
type textarea "Maintenance Audit Team: Hello! Unfortunately, this Landscaping visit completed …"
click at [1040, 544] on div "x ​" at bounding box center [1163, 542] width 259 height 72
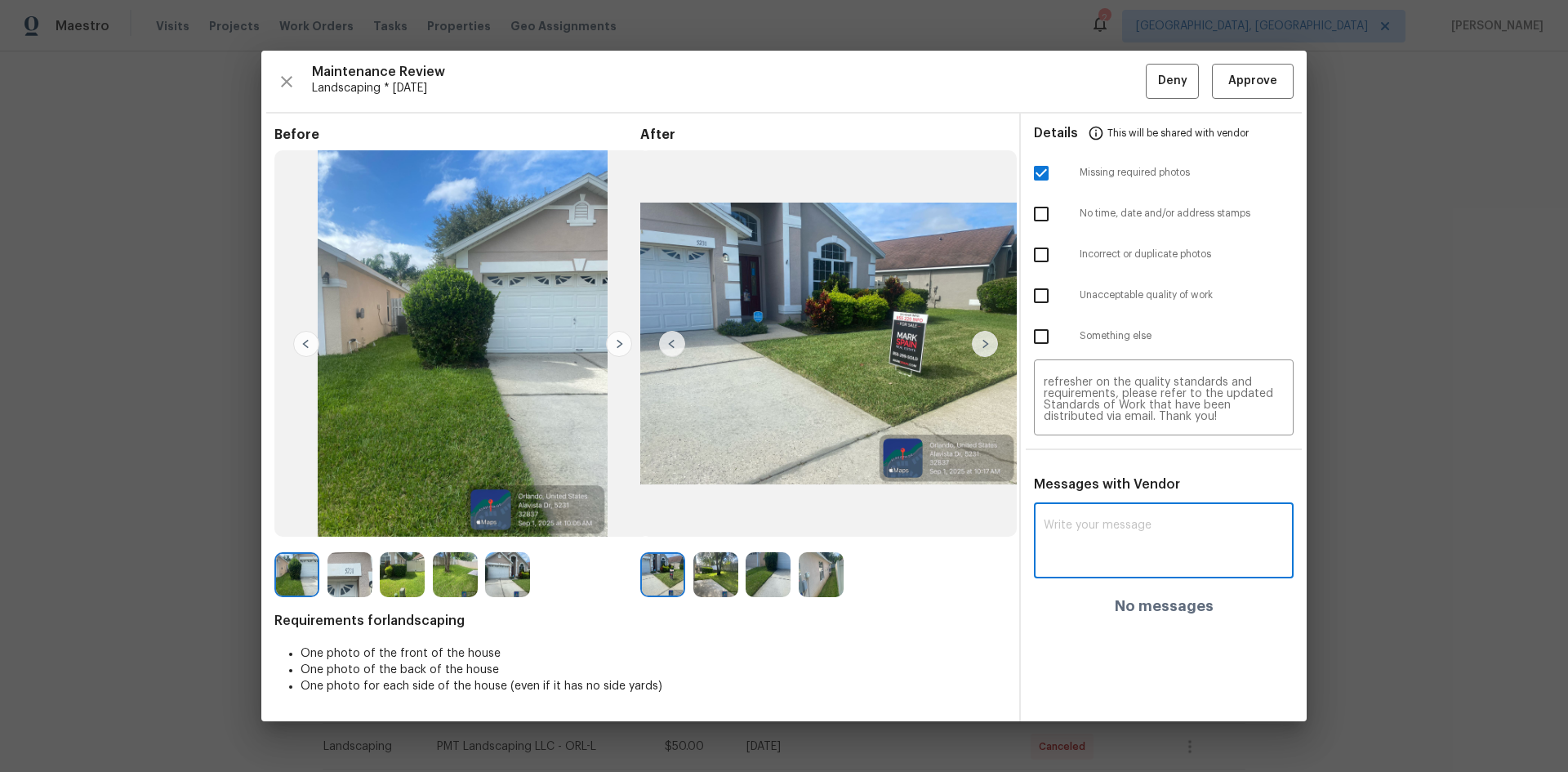
paste textarea "Maintenance Audit Team: Hello! Unfortunately, this Landscaping visit completed …"
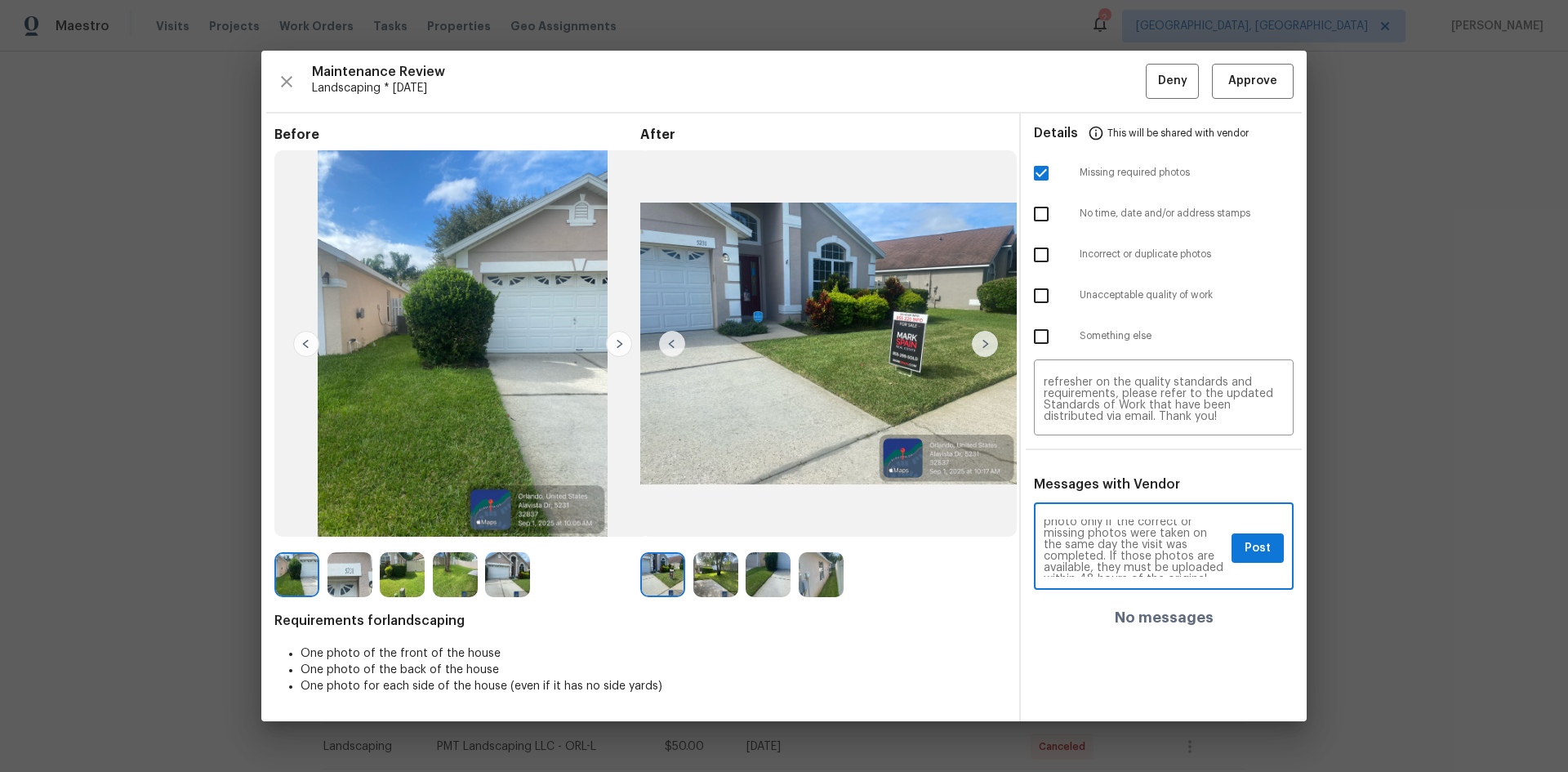
scroll to position [98, 0]
type textarea "Maintenance Audit Team: Hello! Unfortunately, this Landscaping visit completed …"
click at [1254, 551] on span "Post" at bounding box center [1258, 549] width 26 height 21
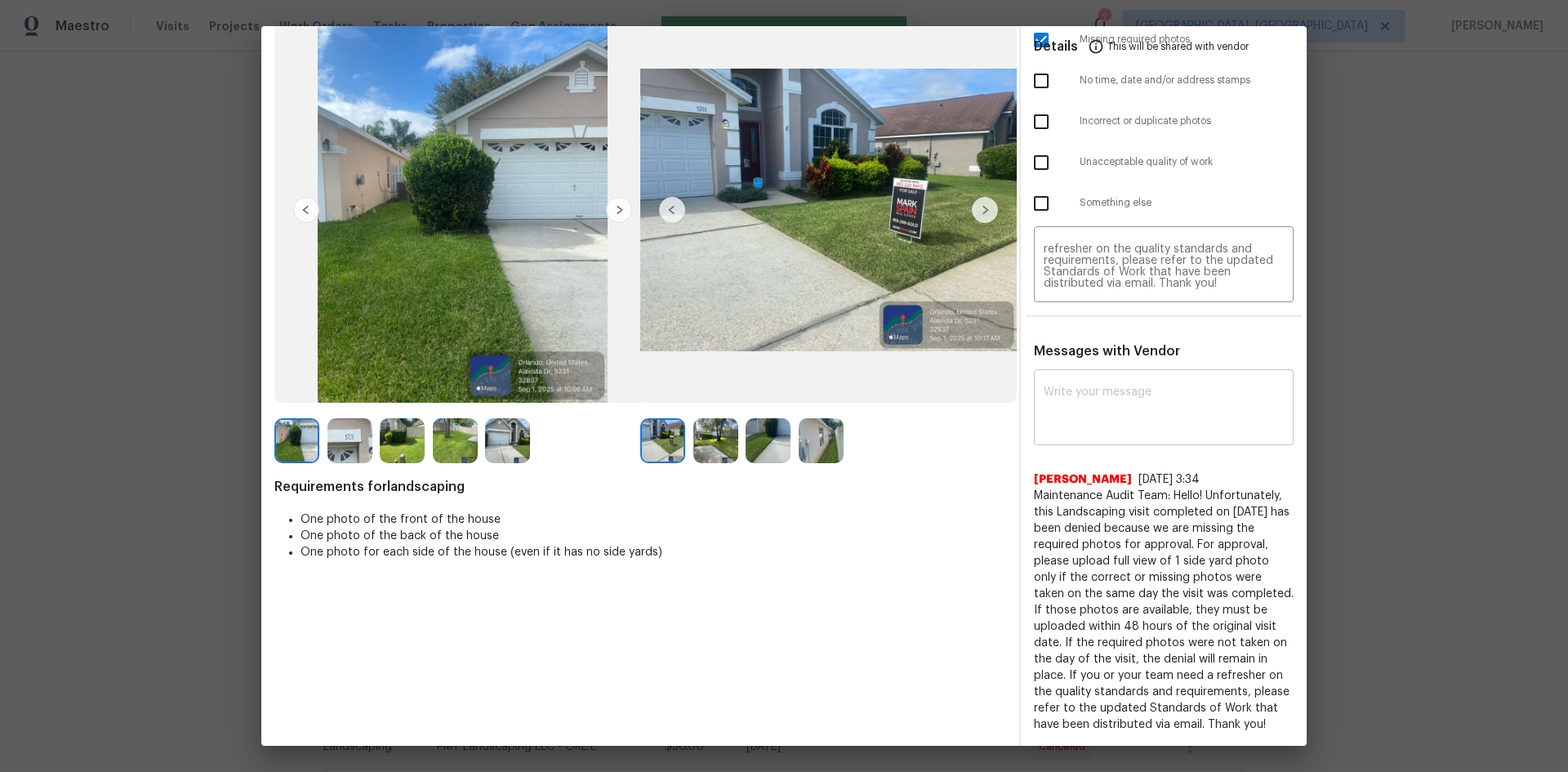
scroll to position [0, 0]
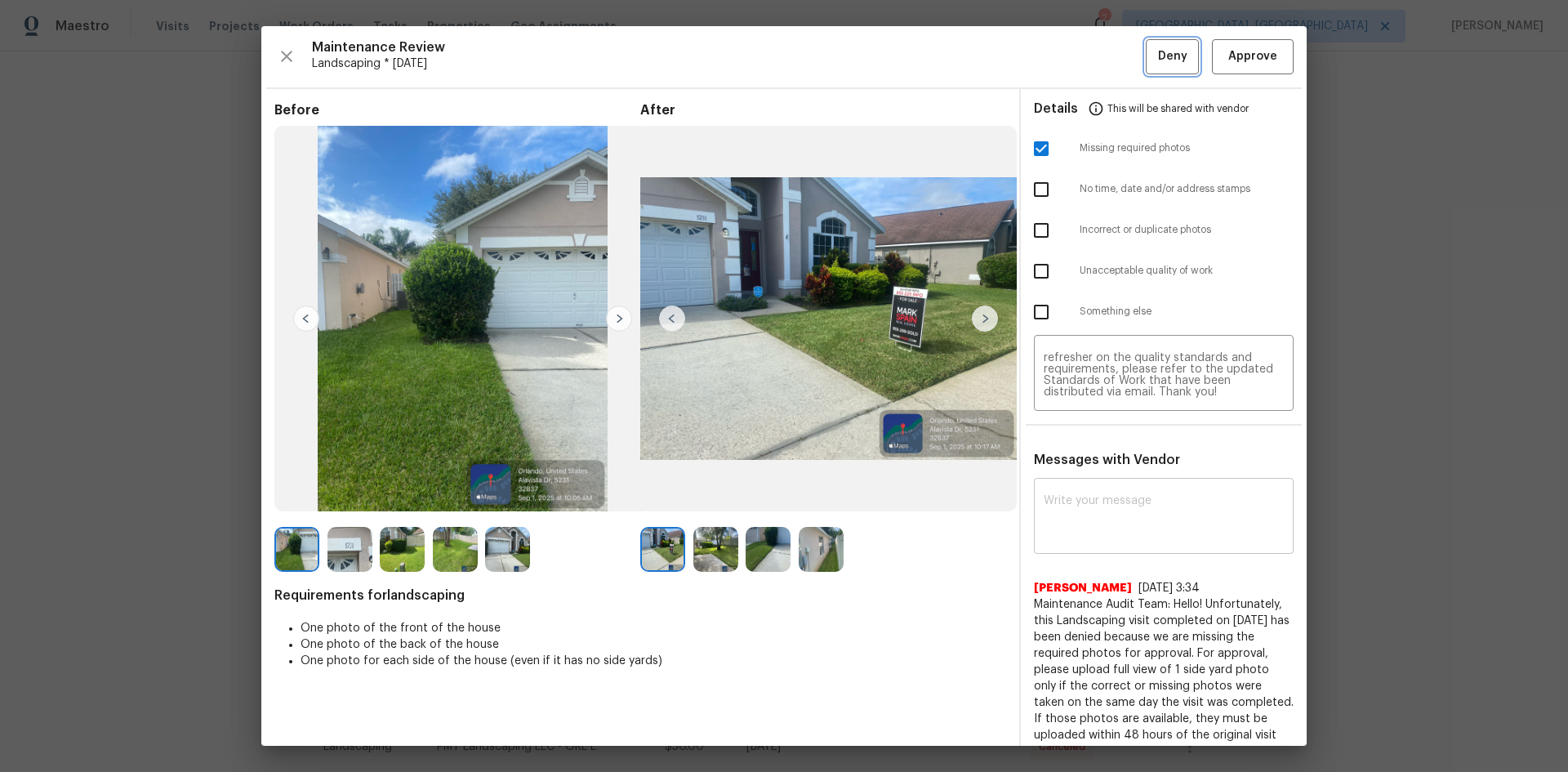
click at [1158, 61] on span "Deny" at bounding box center [1173, 57] width 29 height 21
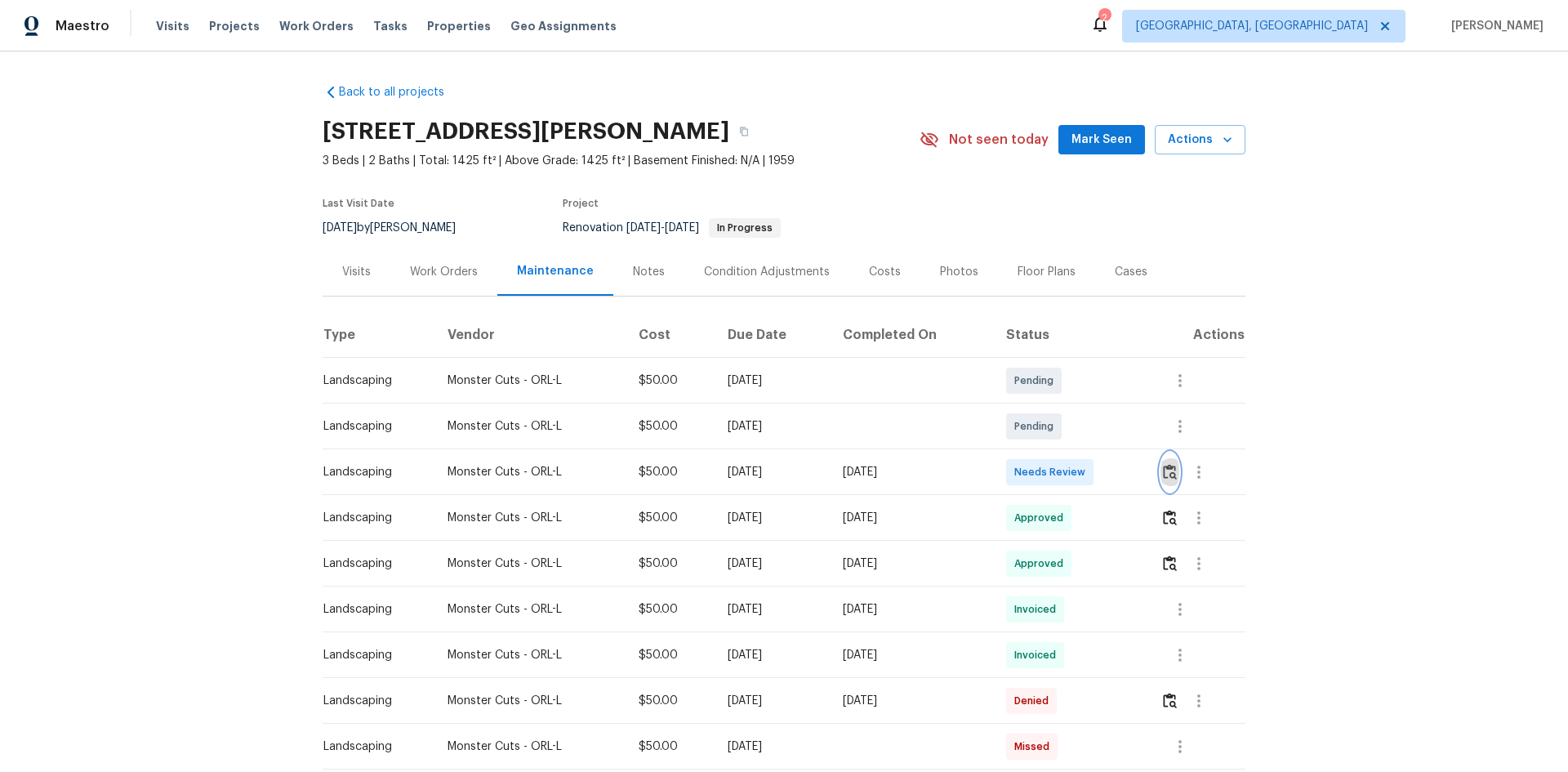
click at [1167, 465] on img "button" at bounding box center [1170, 471] width 14 height 16
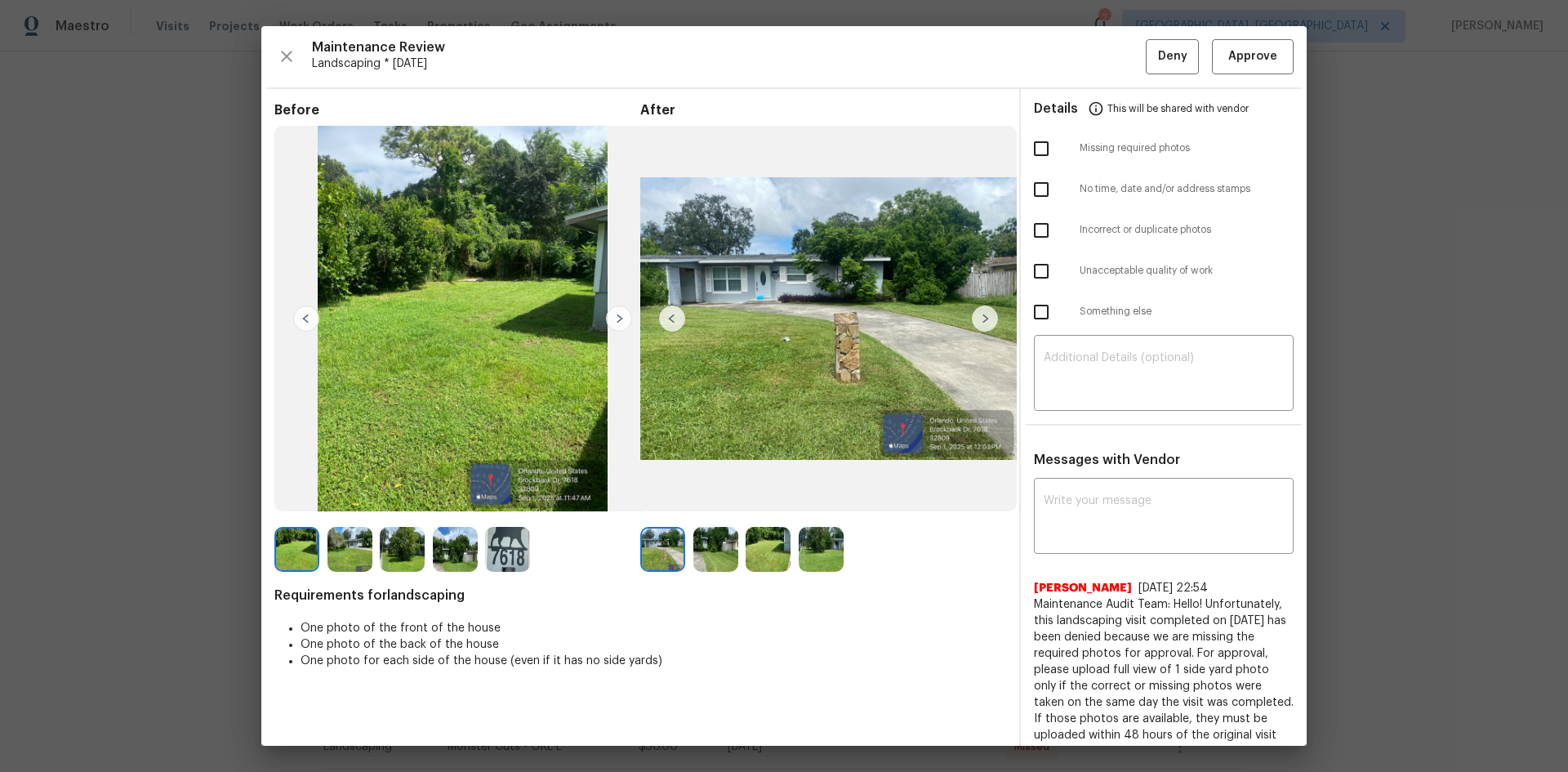
click at [979, 316] on img at bounding box center [985, 319] width 26 height 26
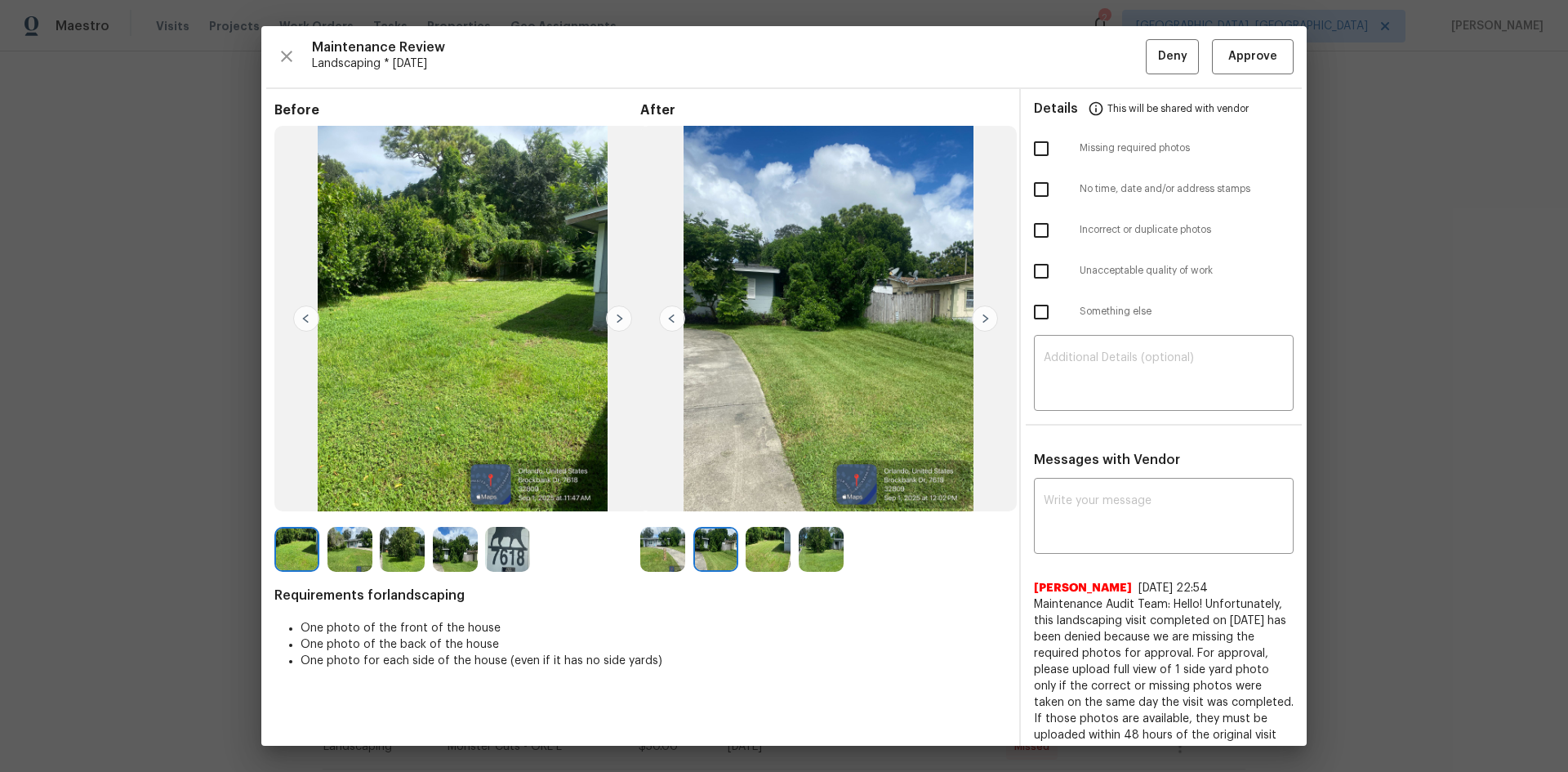
click at [979, 316] on img at bounding box center [985, 319] width 26 height 26
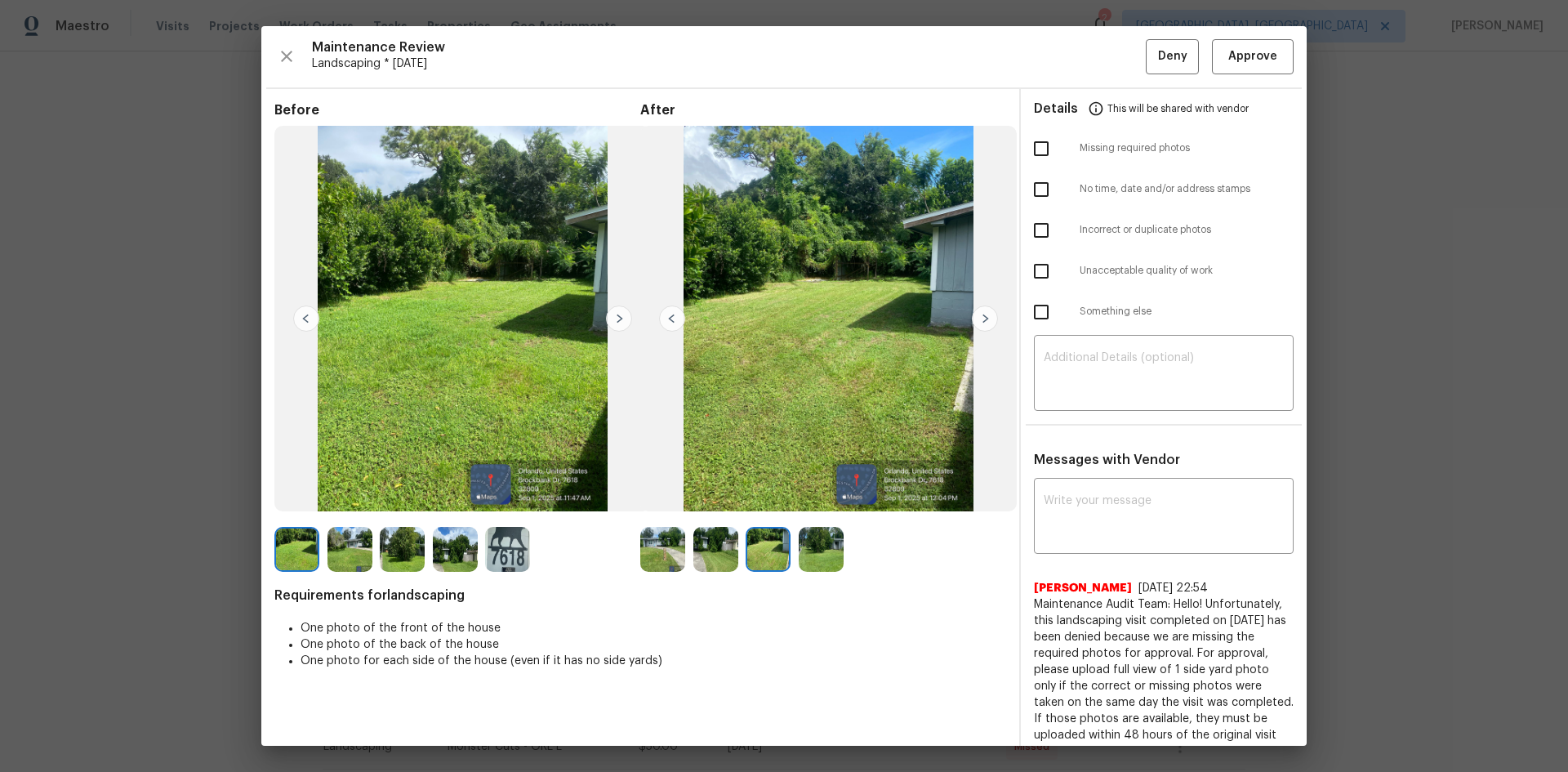
click at [979, 316] on img at bounding box center [985, 319] width 26 height 26
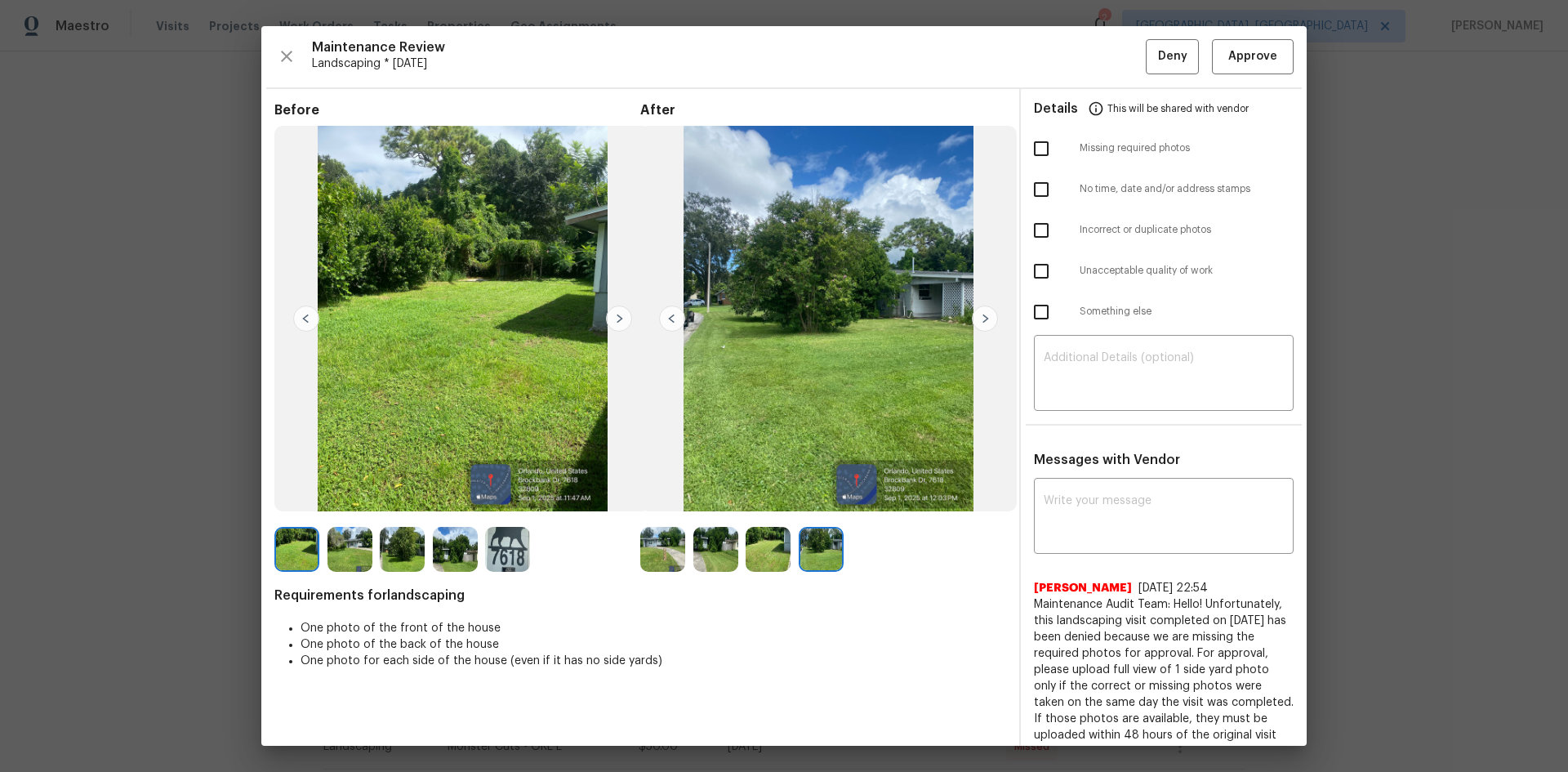
click at [977, 316] on img at bounding box center [985, 319] width 26 height 26
click at [1234, 65] on span "Approve" at bounding box center [1253, 57] width 49 height 21
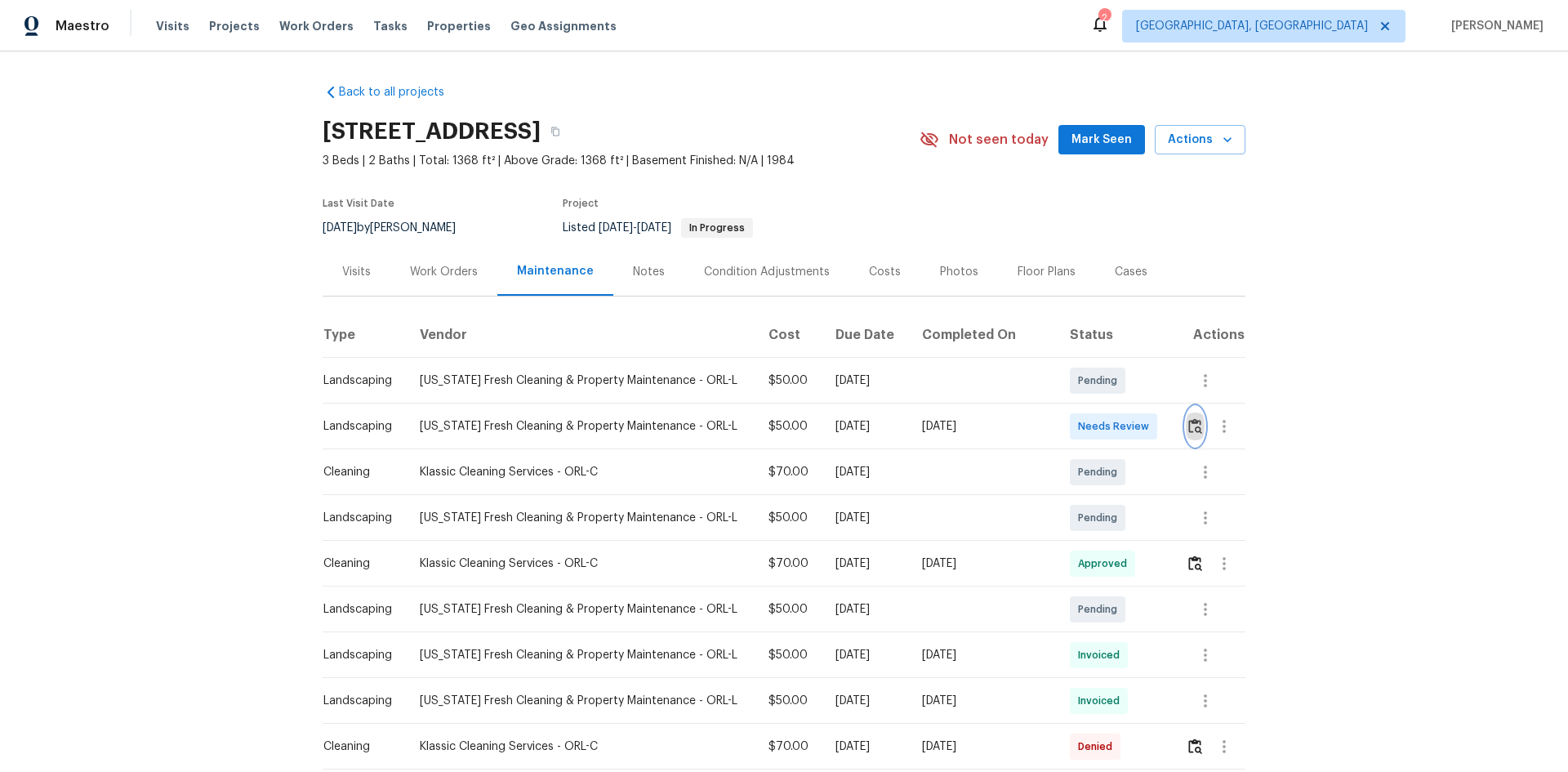
click at [1188, 427] on img "button" at bounding box center [1195, 426] width 14 height 16
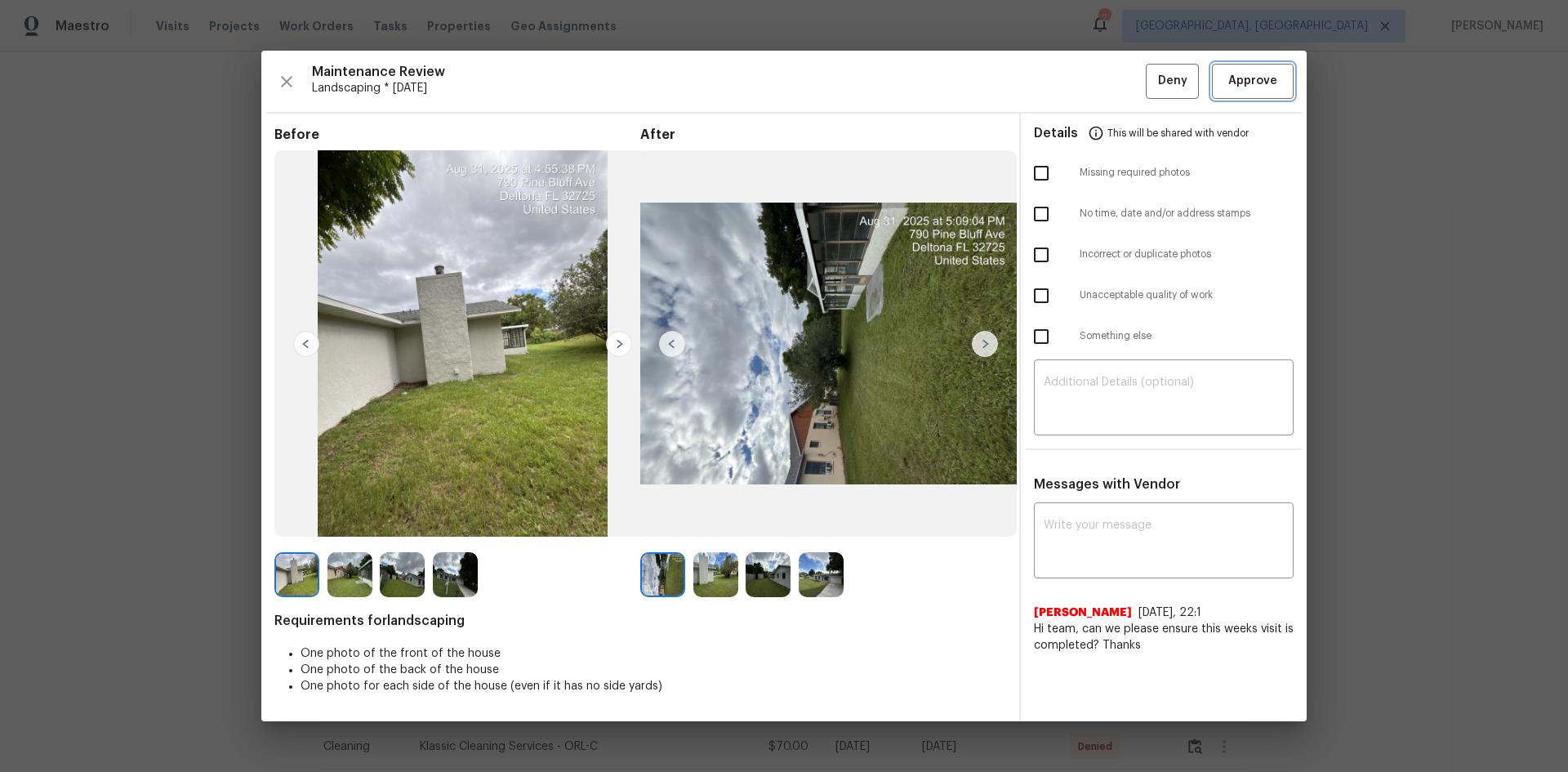
click at [1264, 86] on span "Approve" at bounding box center [1253, 81] width 49 height 21
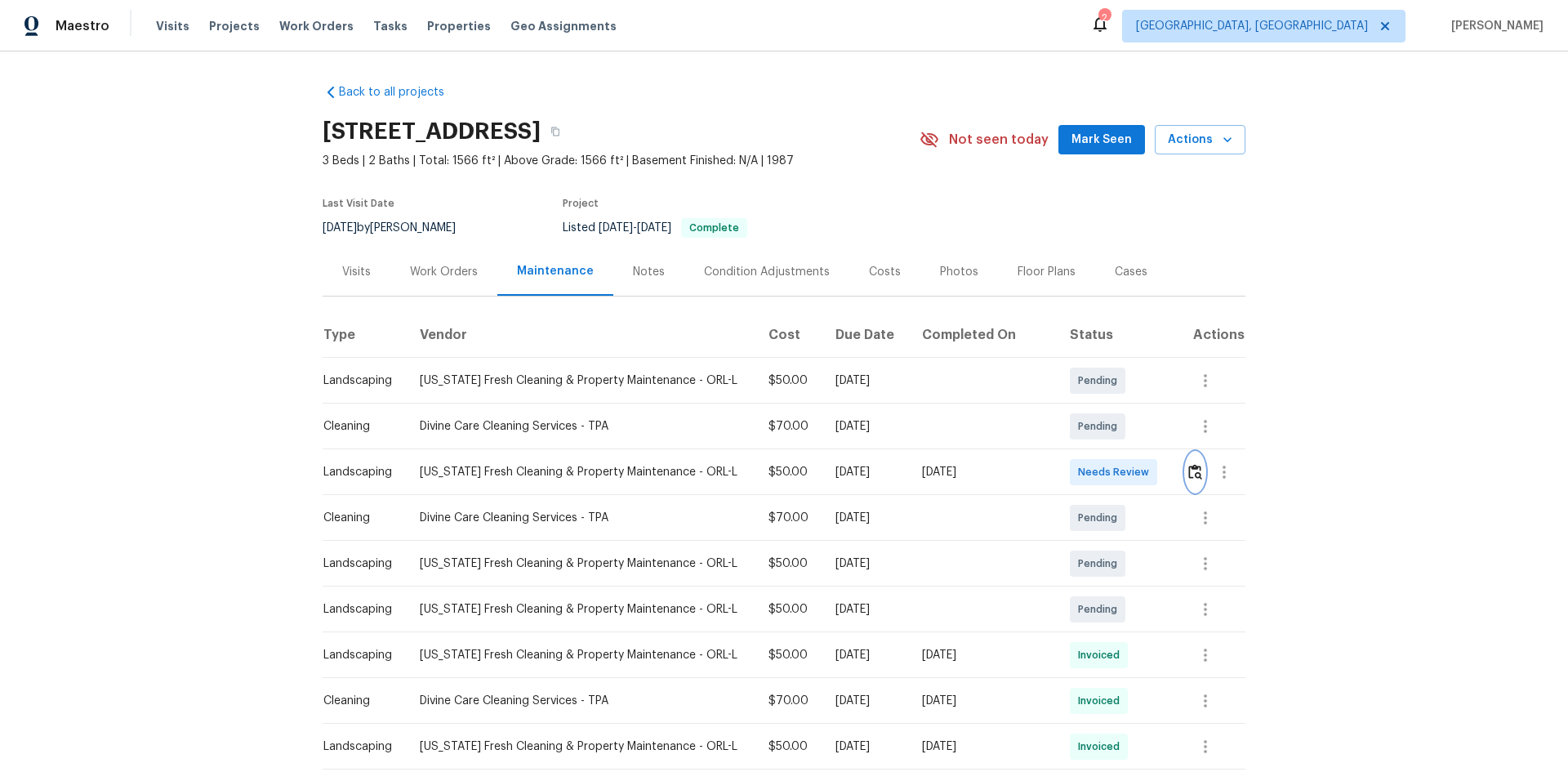
click at [1188, 476] on img "button" at bounding box center [1195, 471] width 14 height 16
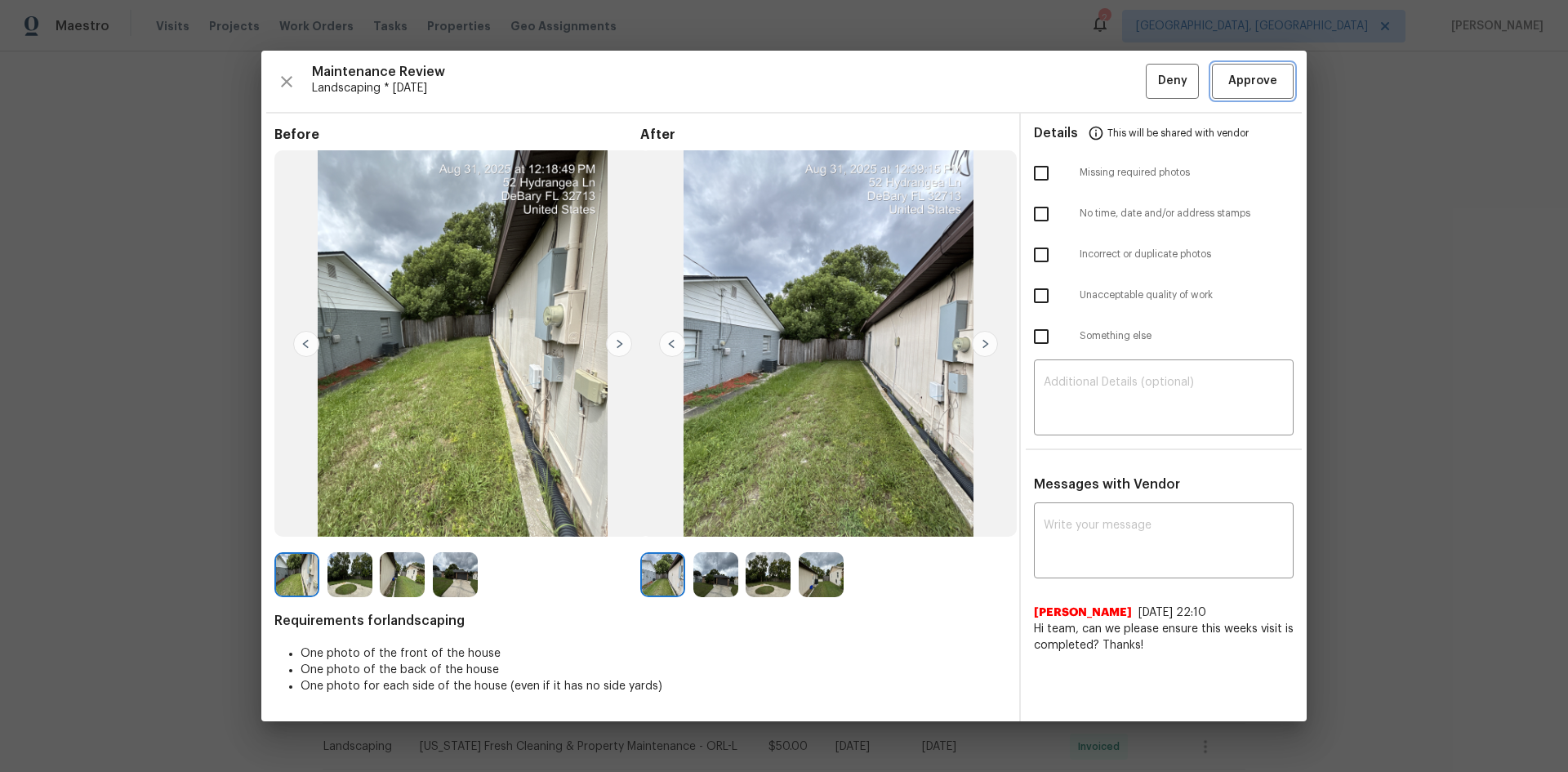
click at [1260, 80] on span "Approve" at bounding box center [1253, 81] width 49 height 21
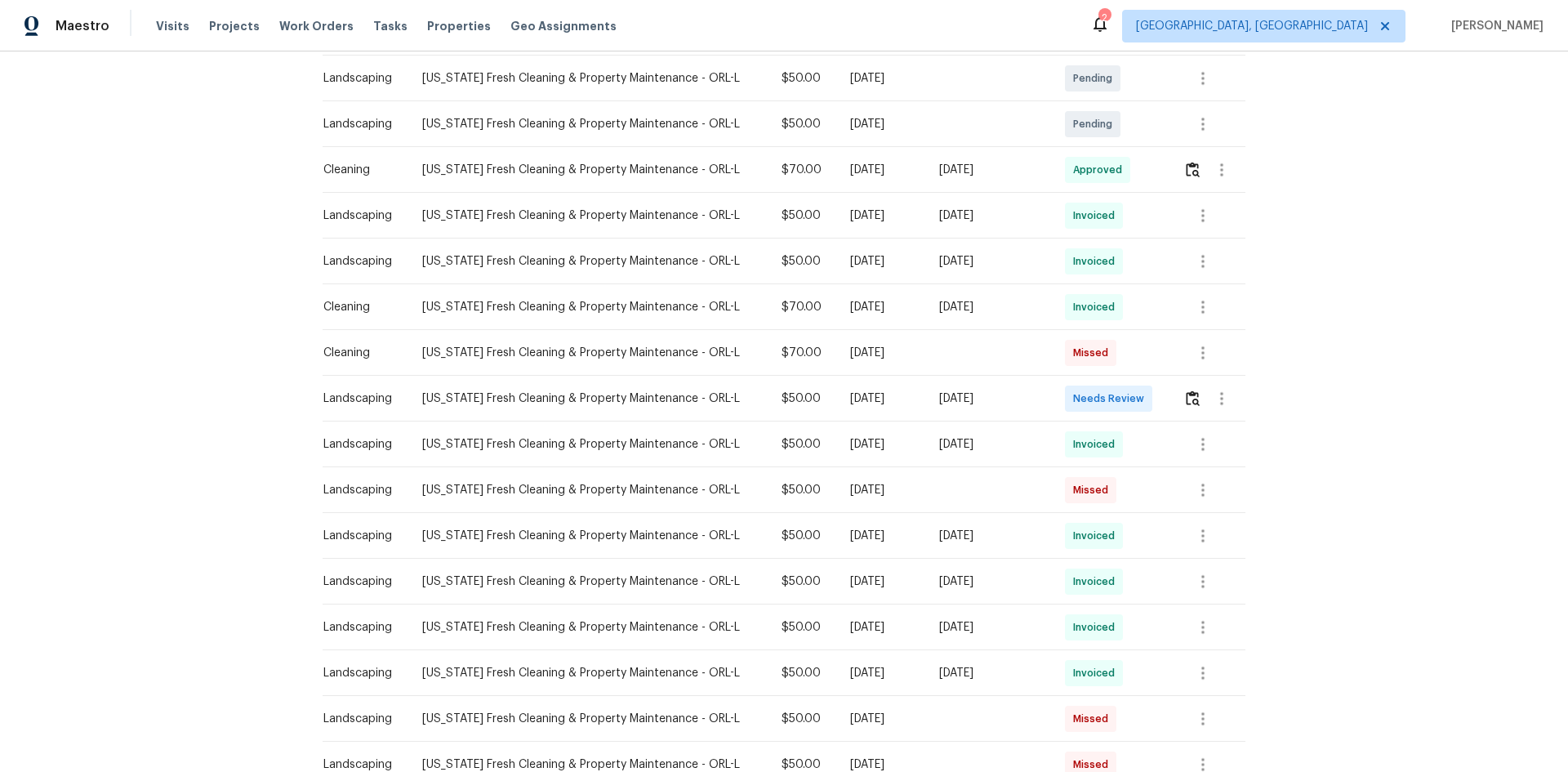
scroll to position [408, 0]
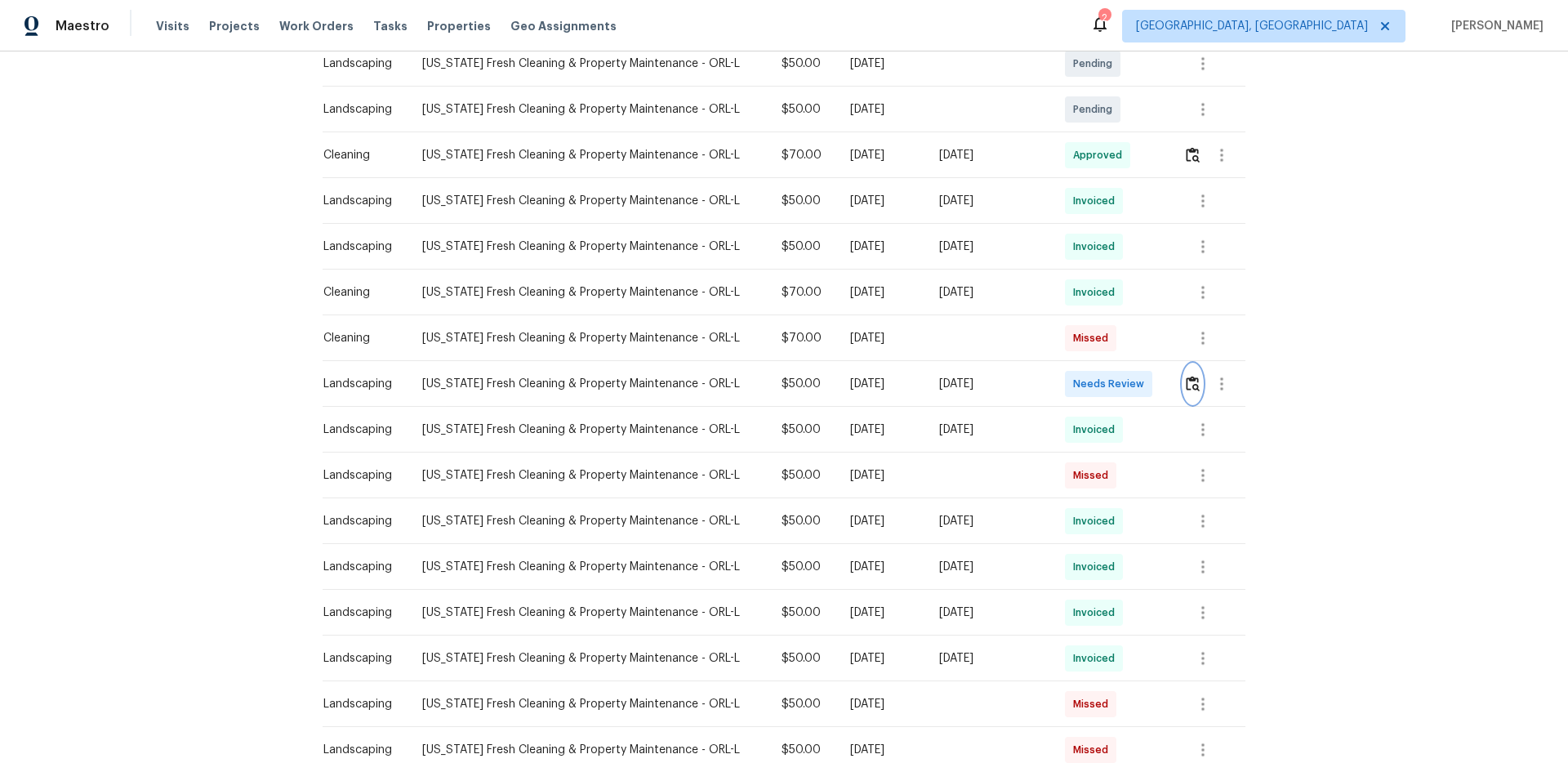
click at [1185, 383] on img "button" at bounding box center [1192, 383] width 14 height 16
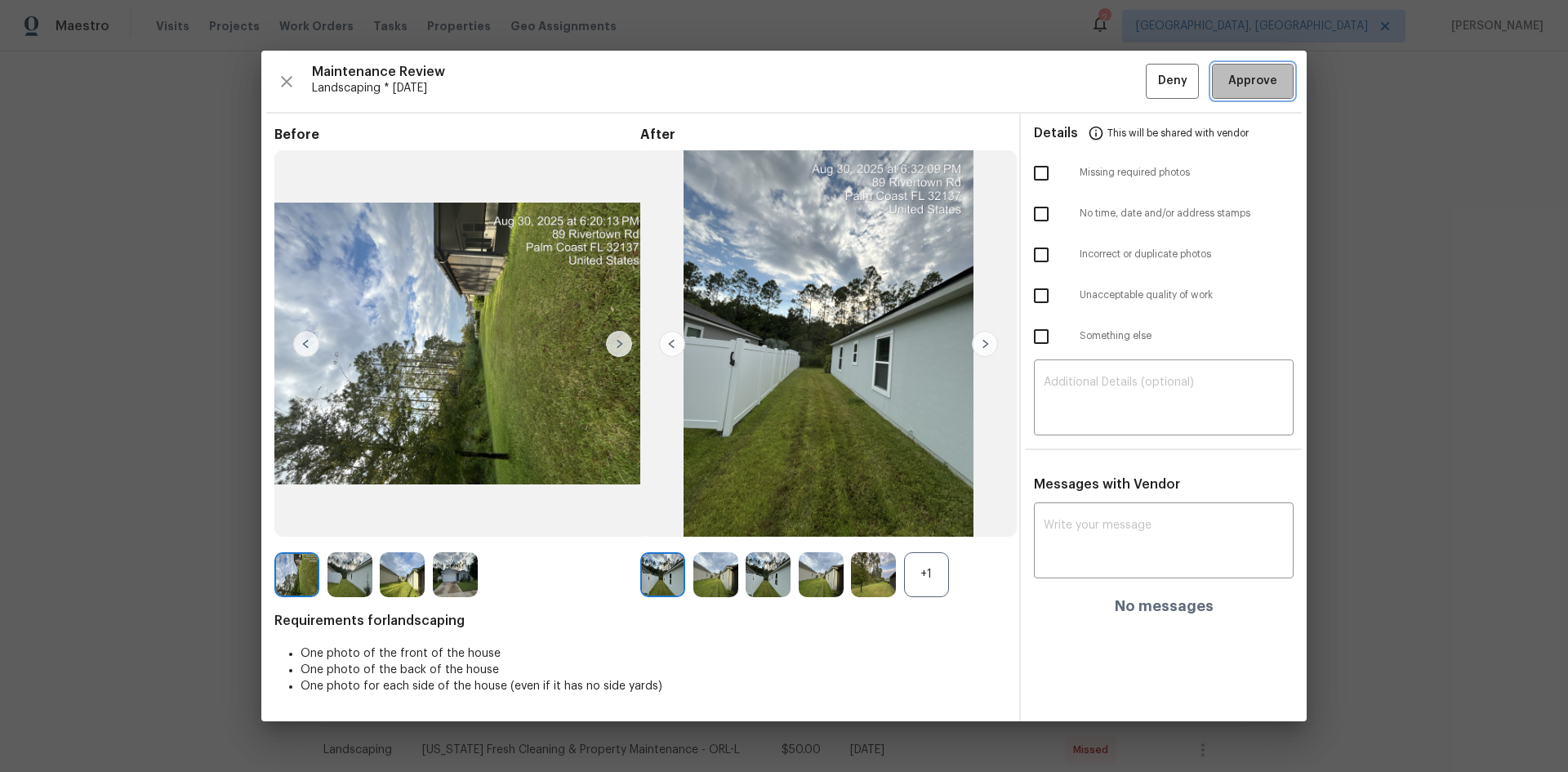
click at [1253, 85] on span "Approve" at bounding box center [1253, 81] width 49 height 21
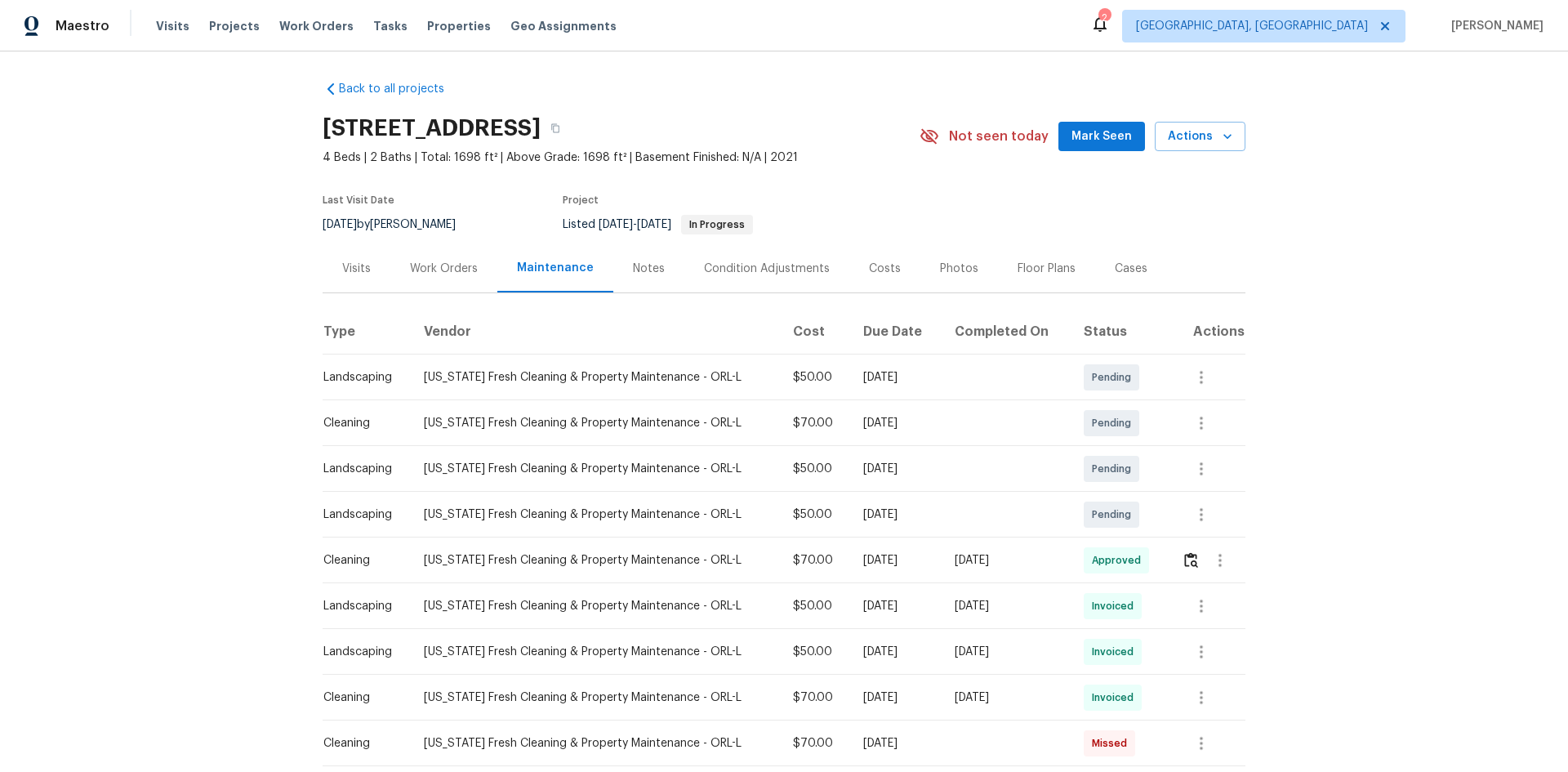
scroll to position [0, 0]
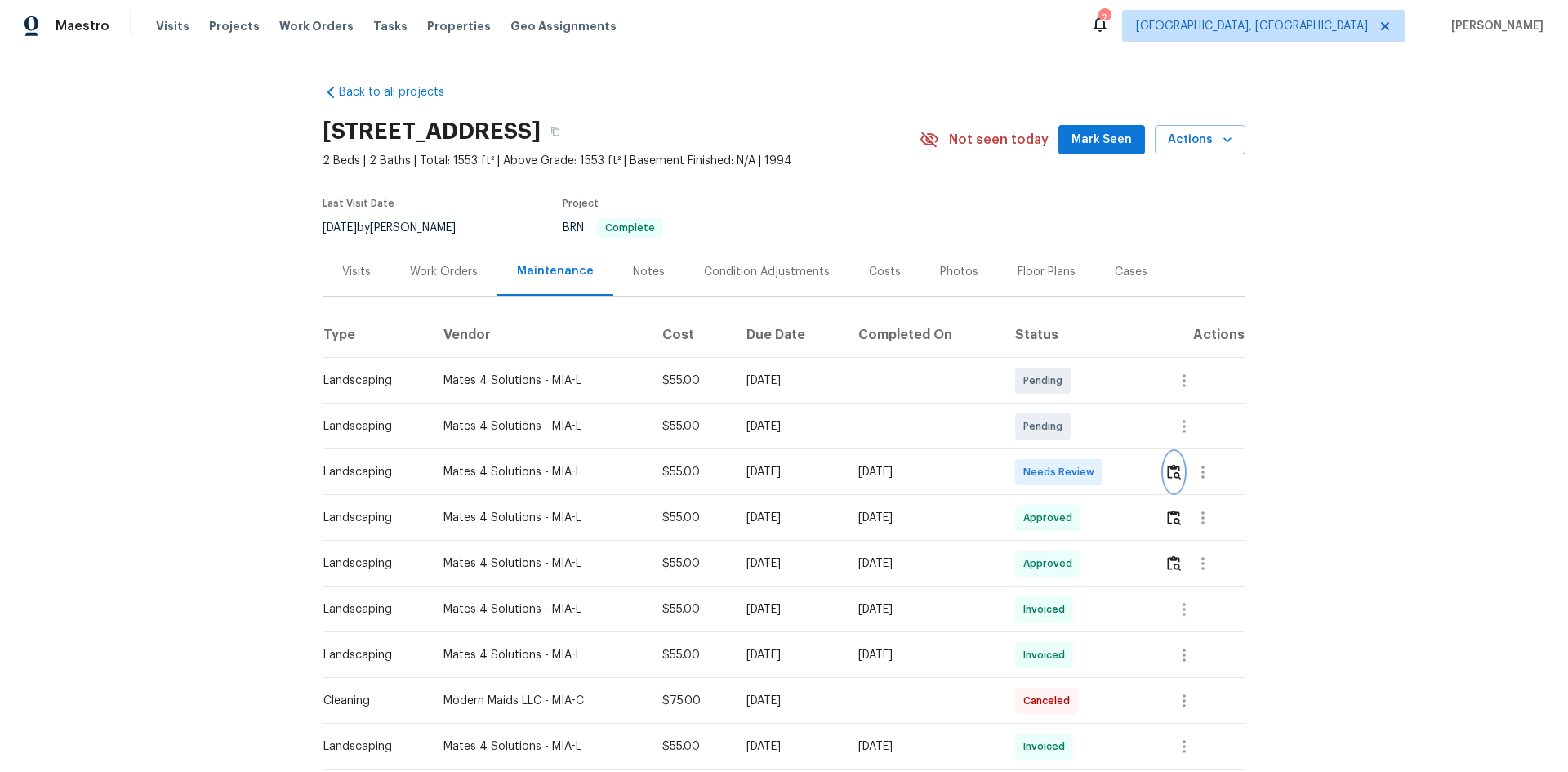
click at [1169, 466] on img "button" at bounding box center [1174, 471] width 14 height 16
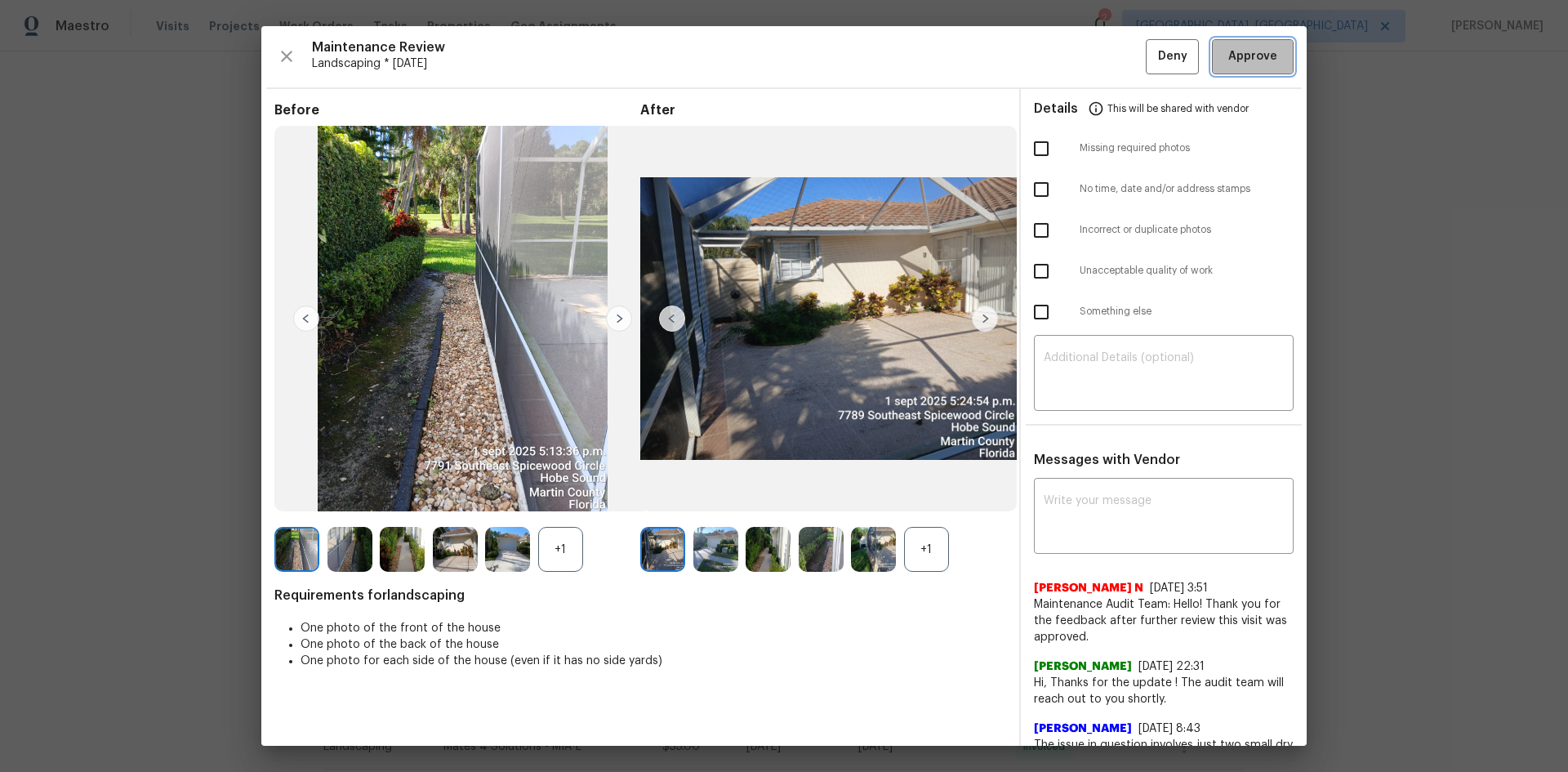
click at [1229, 64] on span "Approve" at bounding box center [1253, 57] width 49 height 21
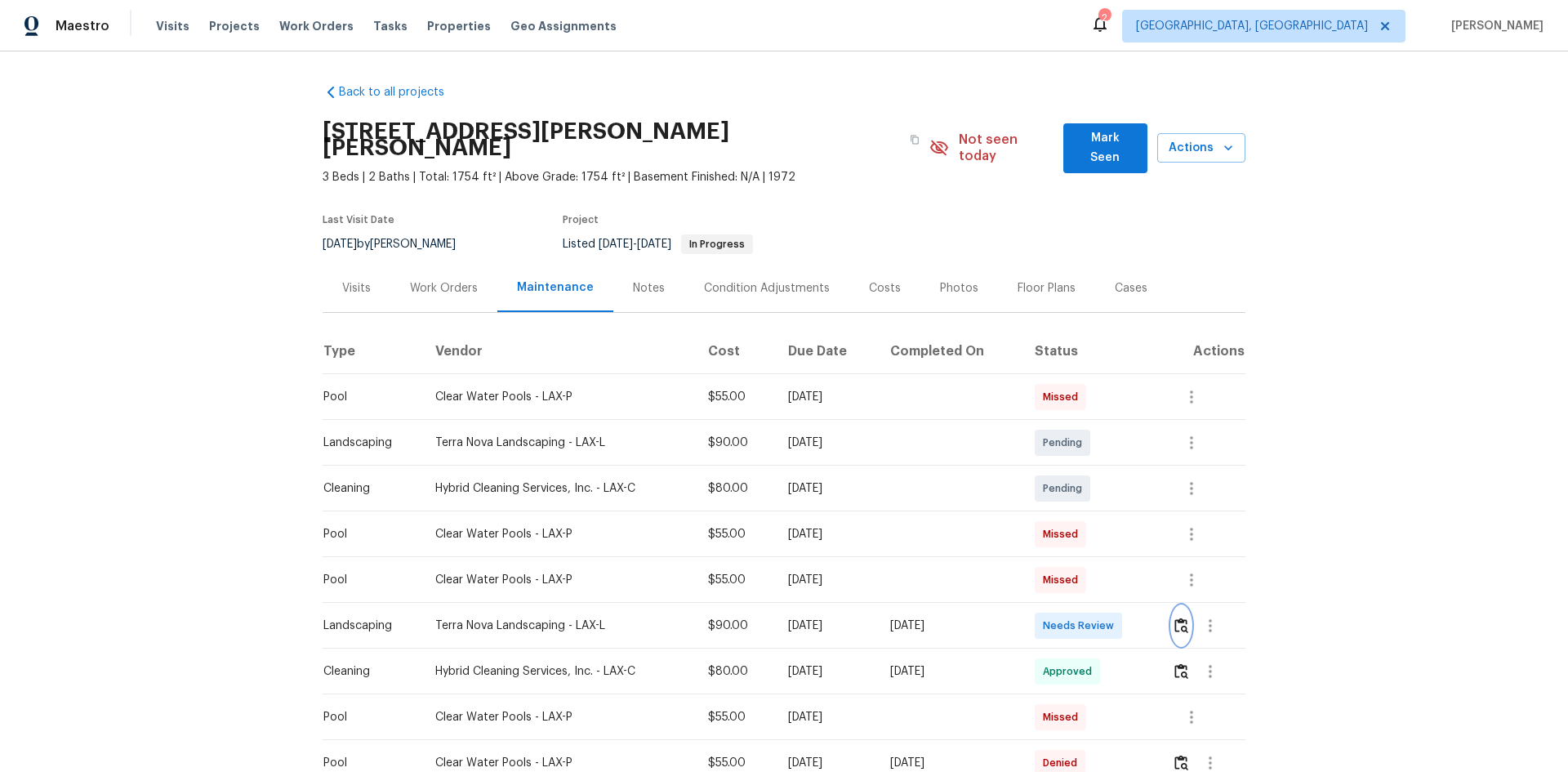
click at [1180, 618] on img "button" at bounding box center [1181, 626] width 14 height 16
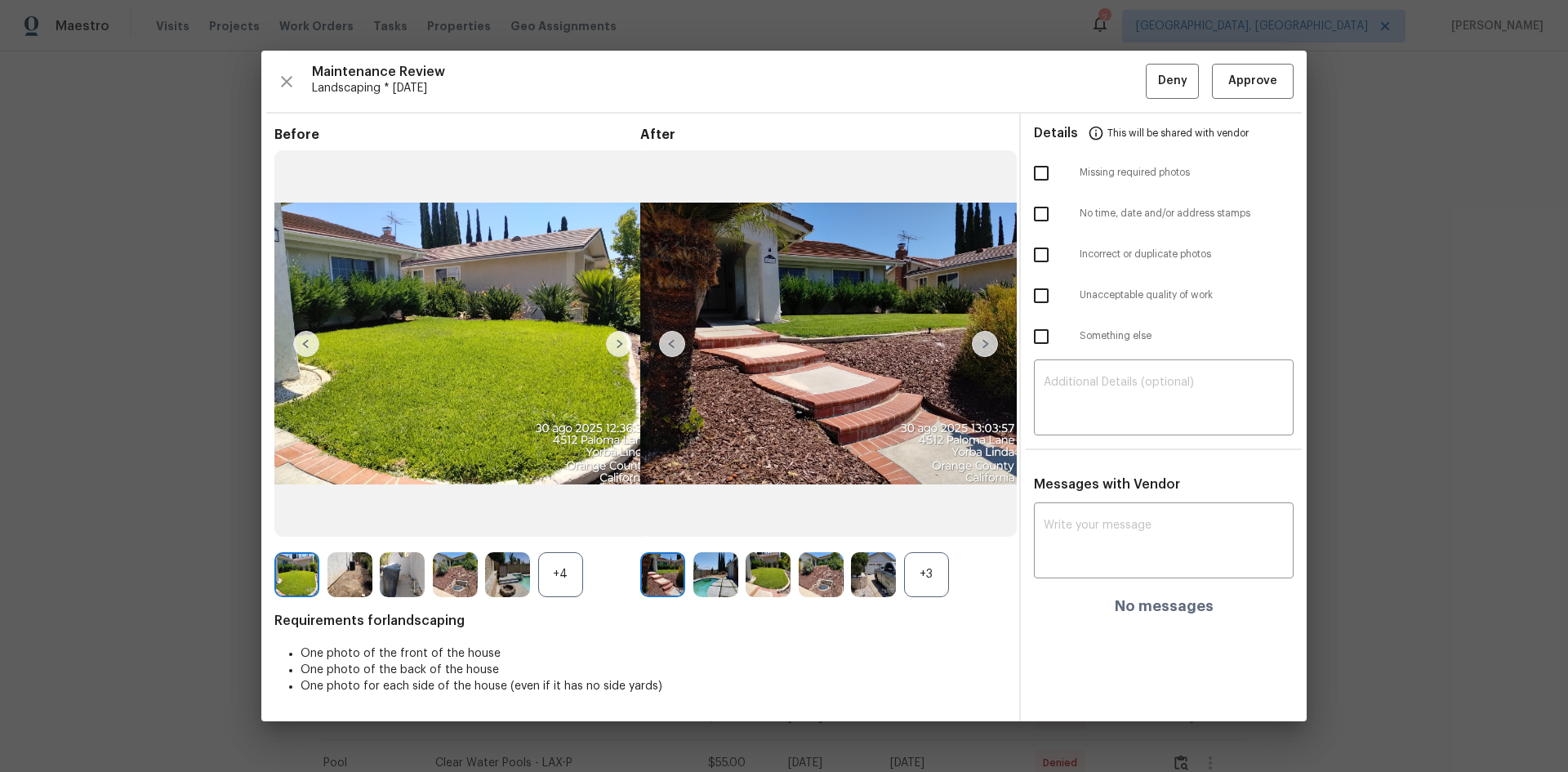
click at [986, 346] on img at bounding box center [985, 344] width 26 height 26
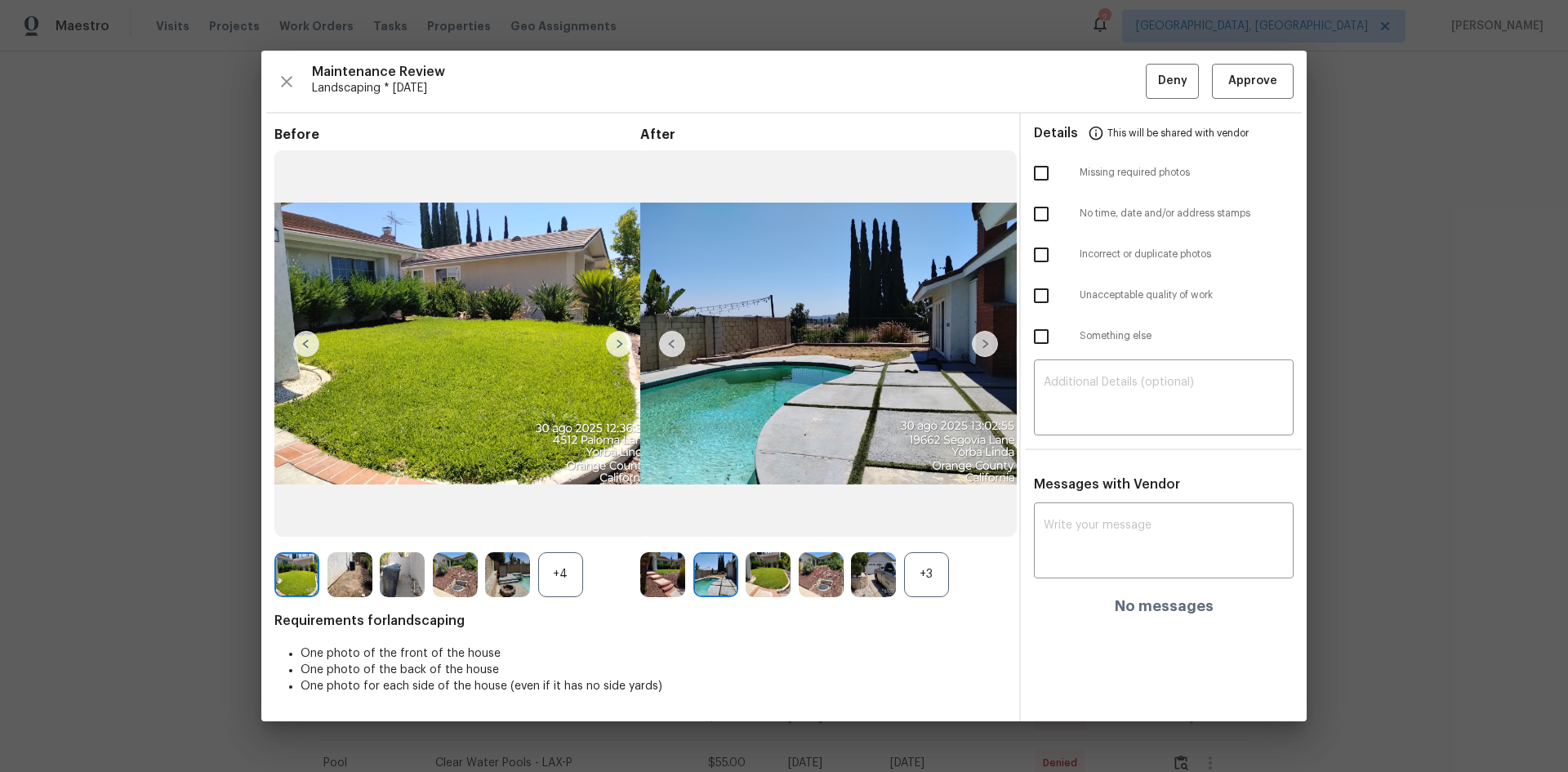
click at [986, 346] on img at bounding box center [985, 344] width 26 height 26
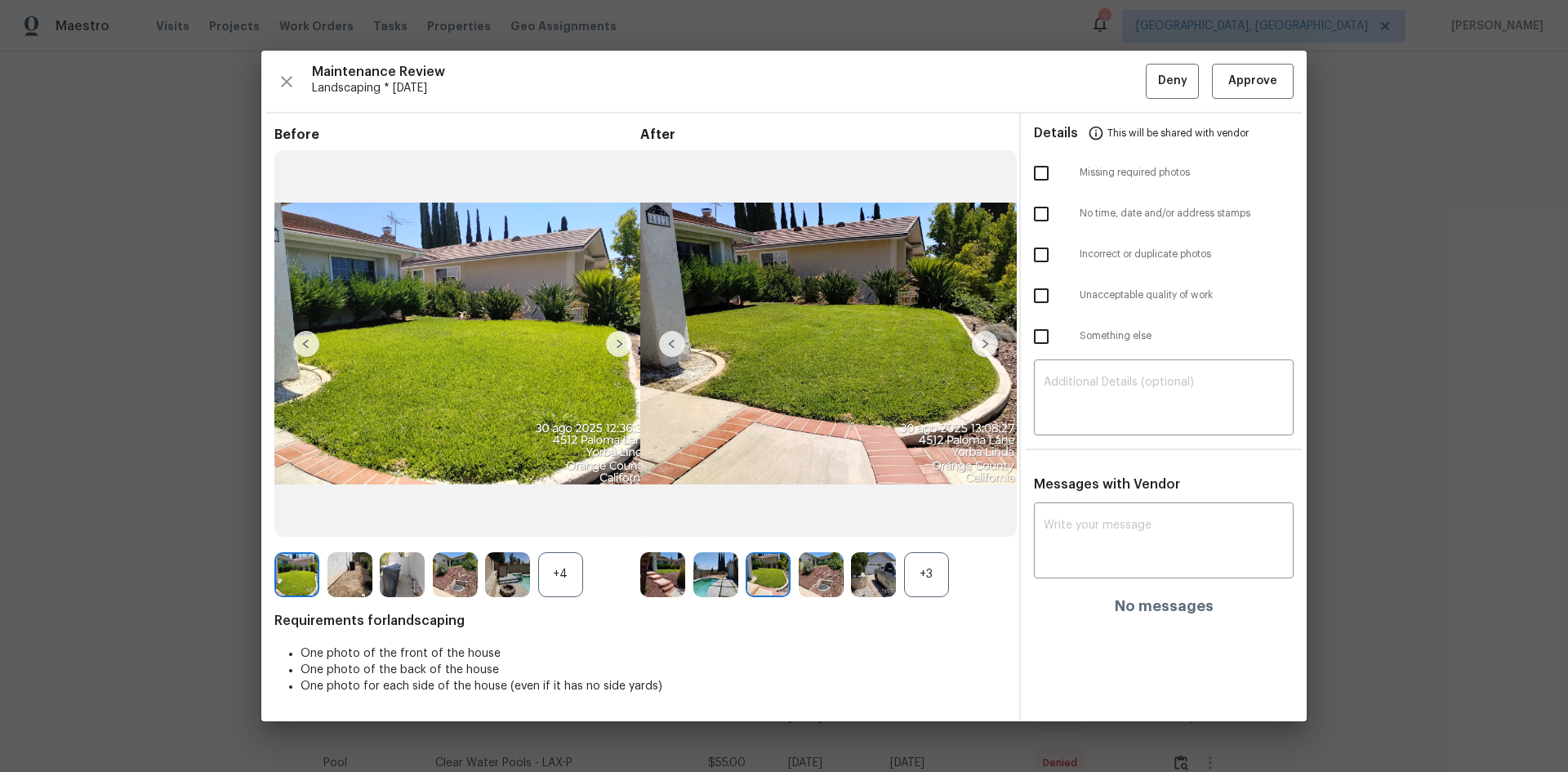
click at [986, 346] on img at bounding box center [985, 344] width 26 height 26
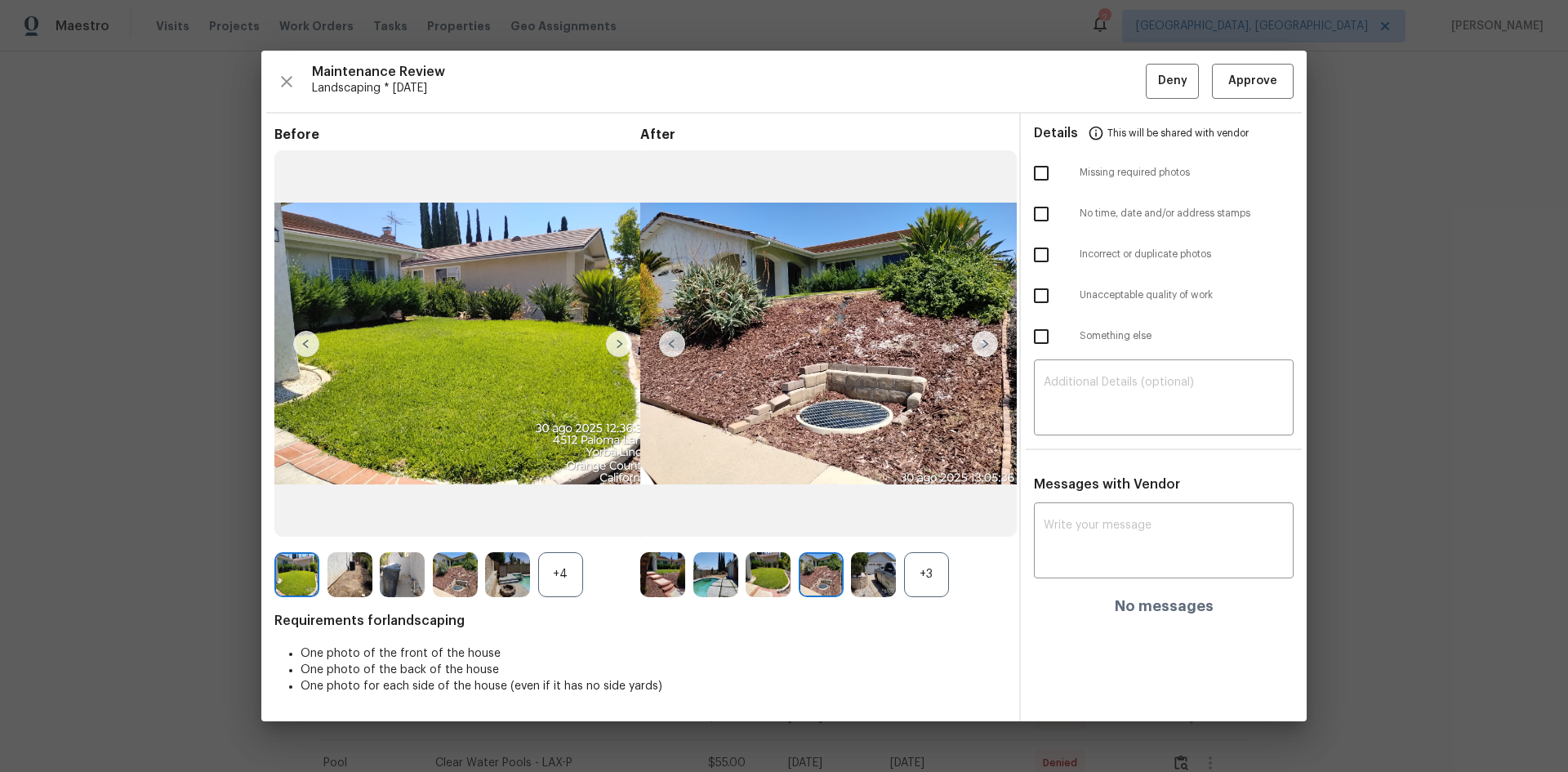
click at [986, 346] on img at bounding box center [985, 344] width 26 height 26
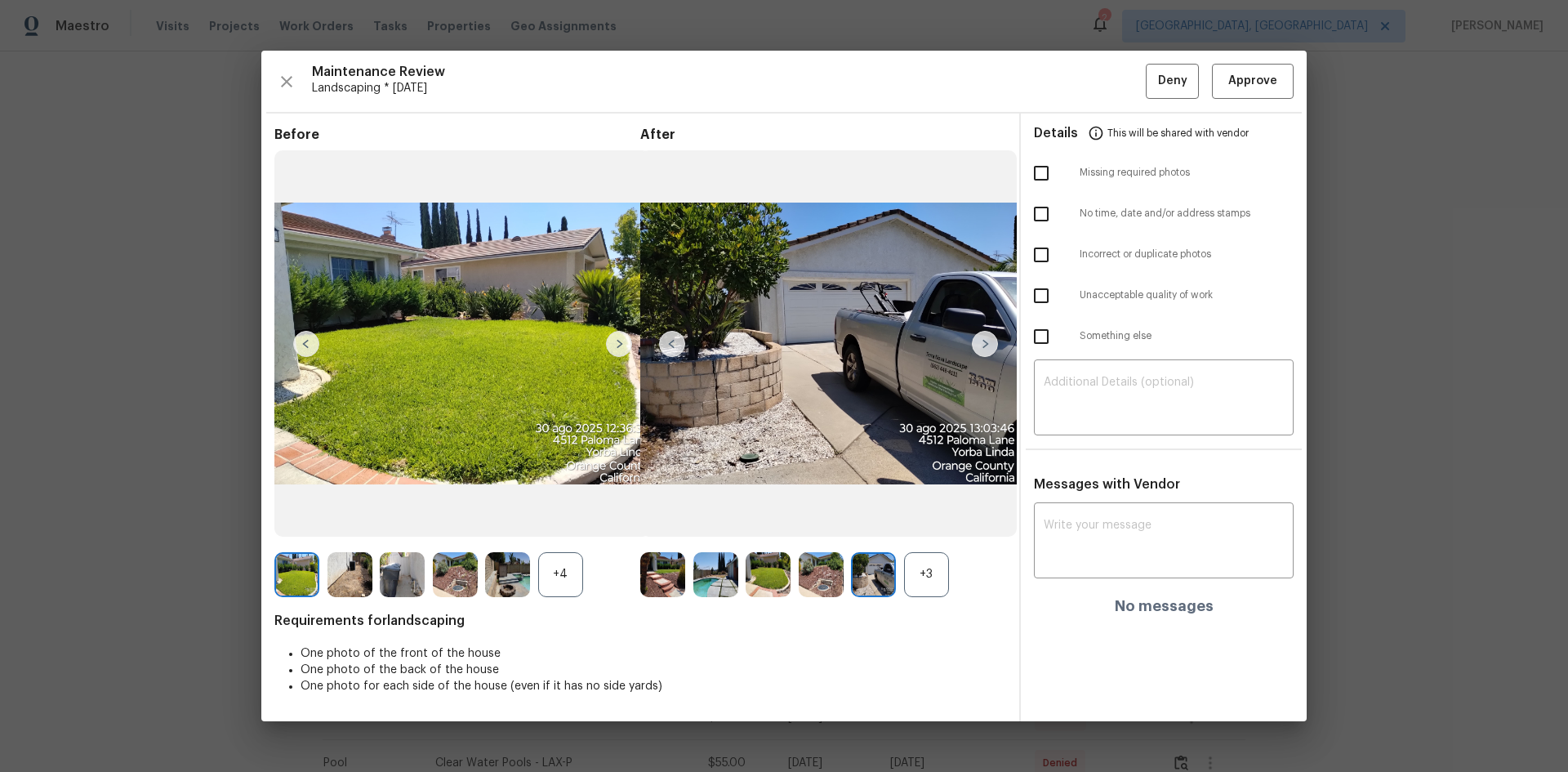
click at [986, 346] on img at bounding box center [985, 344] width 26 height 26
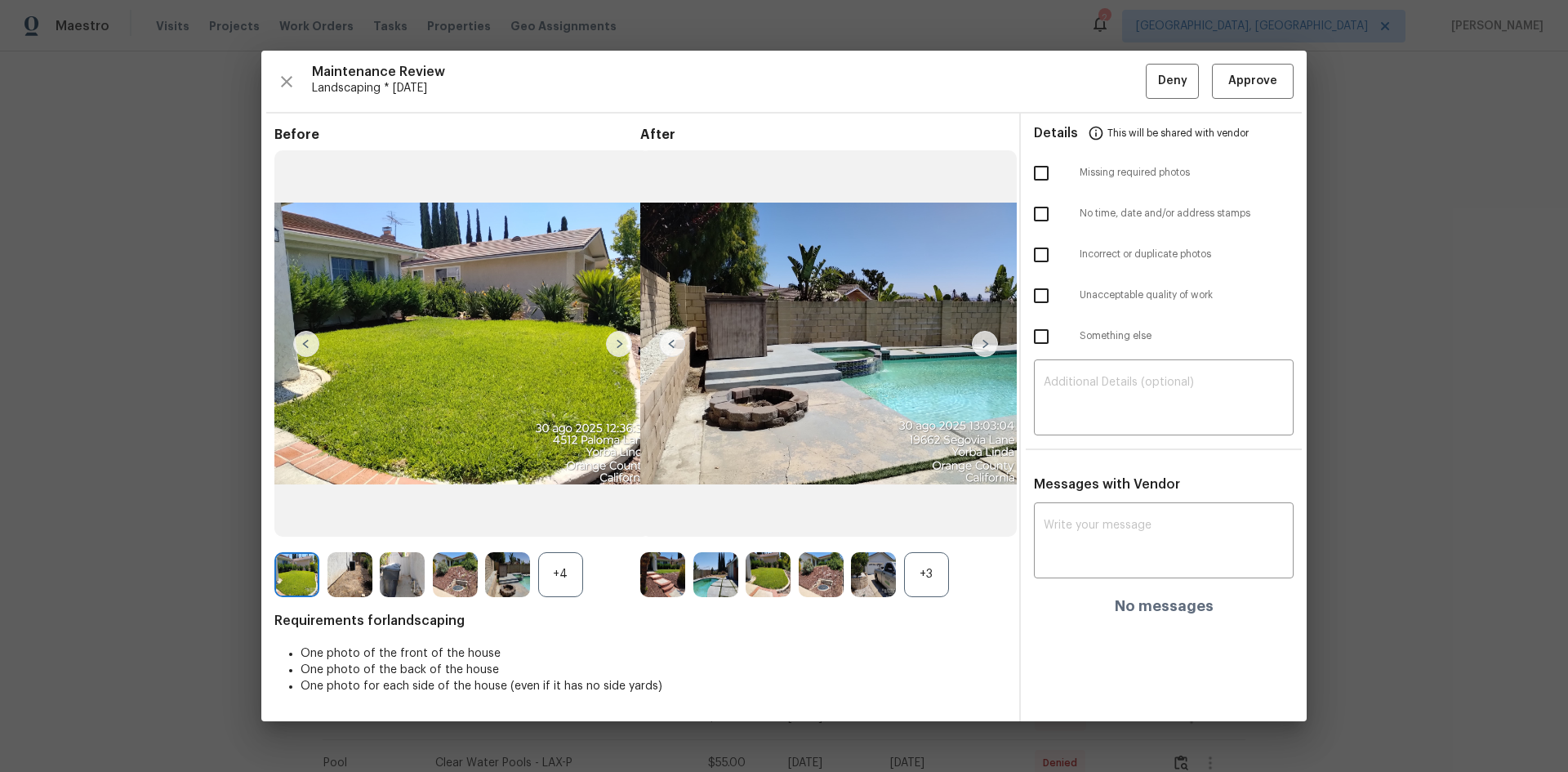
click at [986, 346] on img at bounding box center [985, 344] width 26 height 26
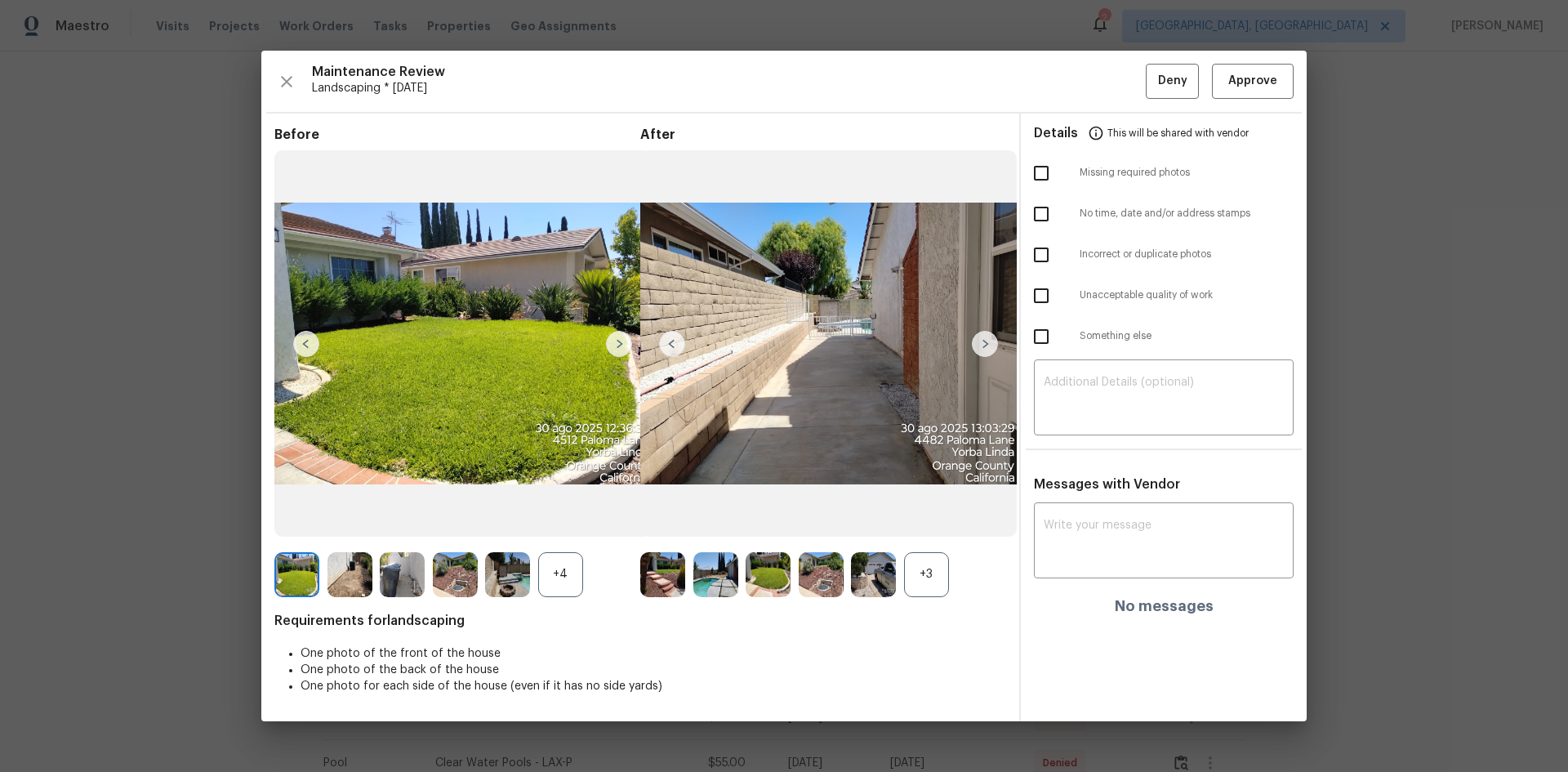
click at [986, 346] on img at bounding box center [985, 344] width 26 height 26
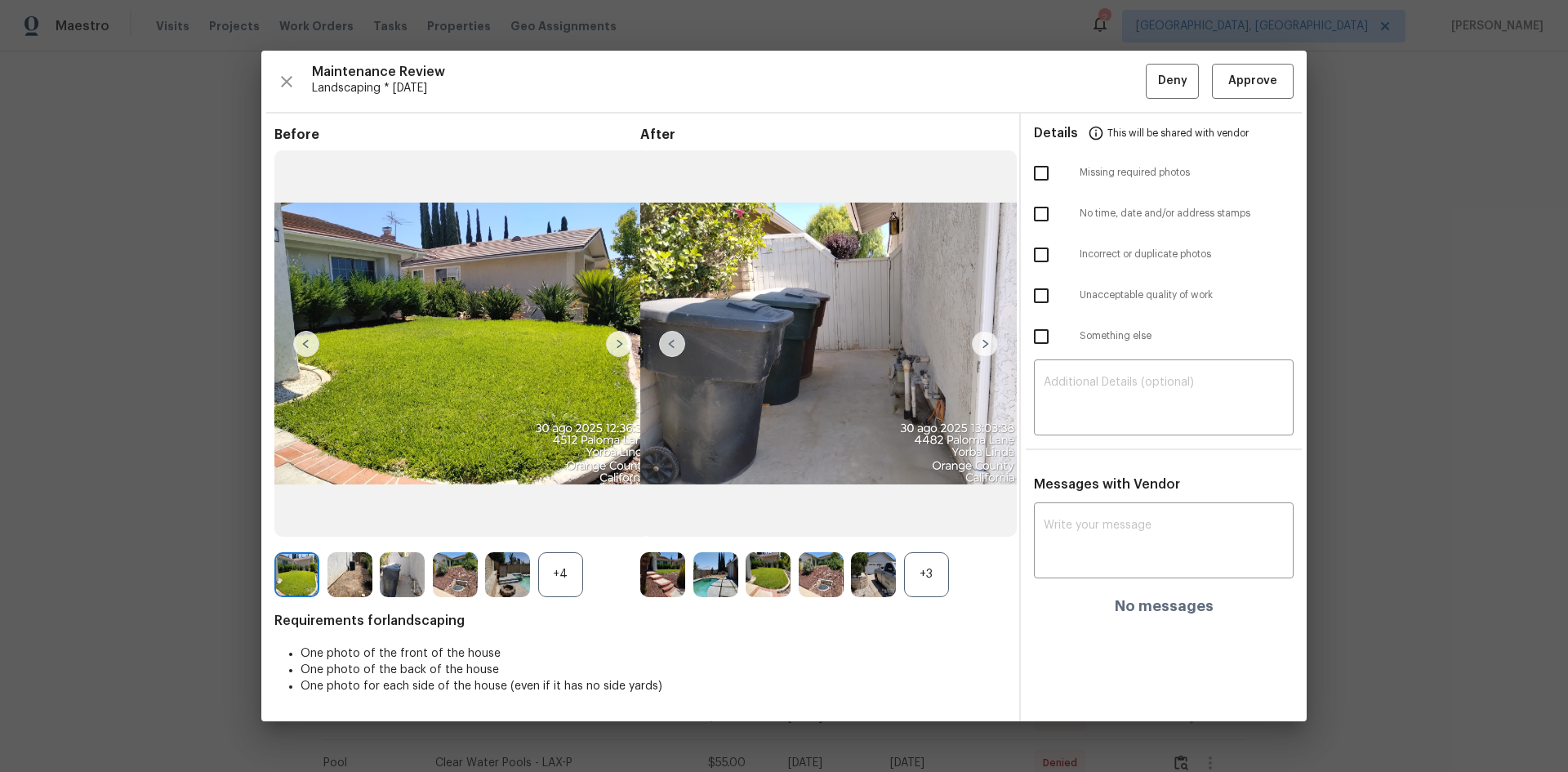
click at [986, 346] on img at bounding box center [985, 344] width 26 height 26
click at [1244, 87] on span "Approve" at bounding box center [1253, 81] width 49 height 21
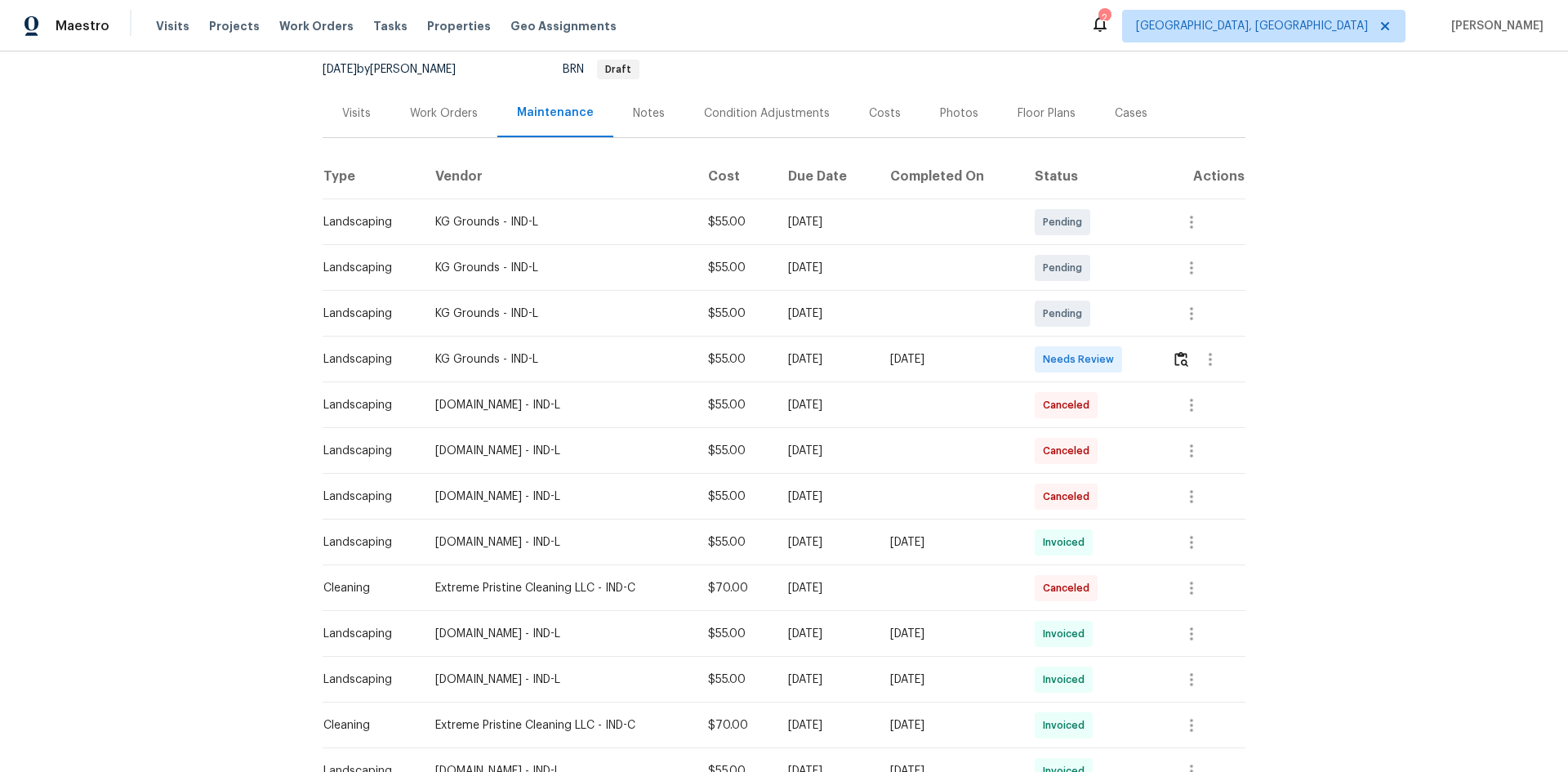
scroll to position [164, 0]
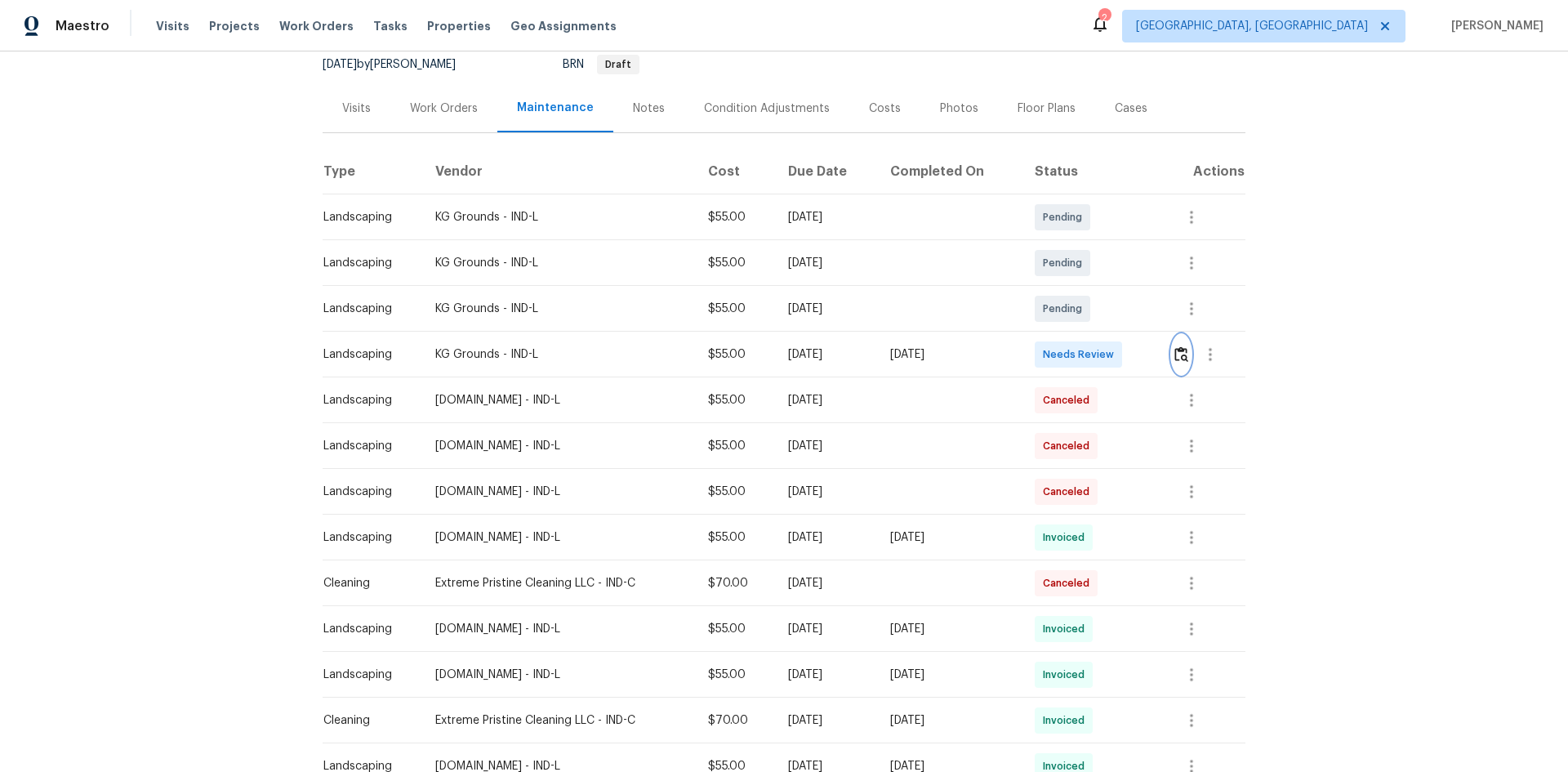
click at [1174, 347] on img "button" at bounding box center [1181, 354] width 14 height 16
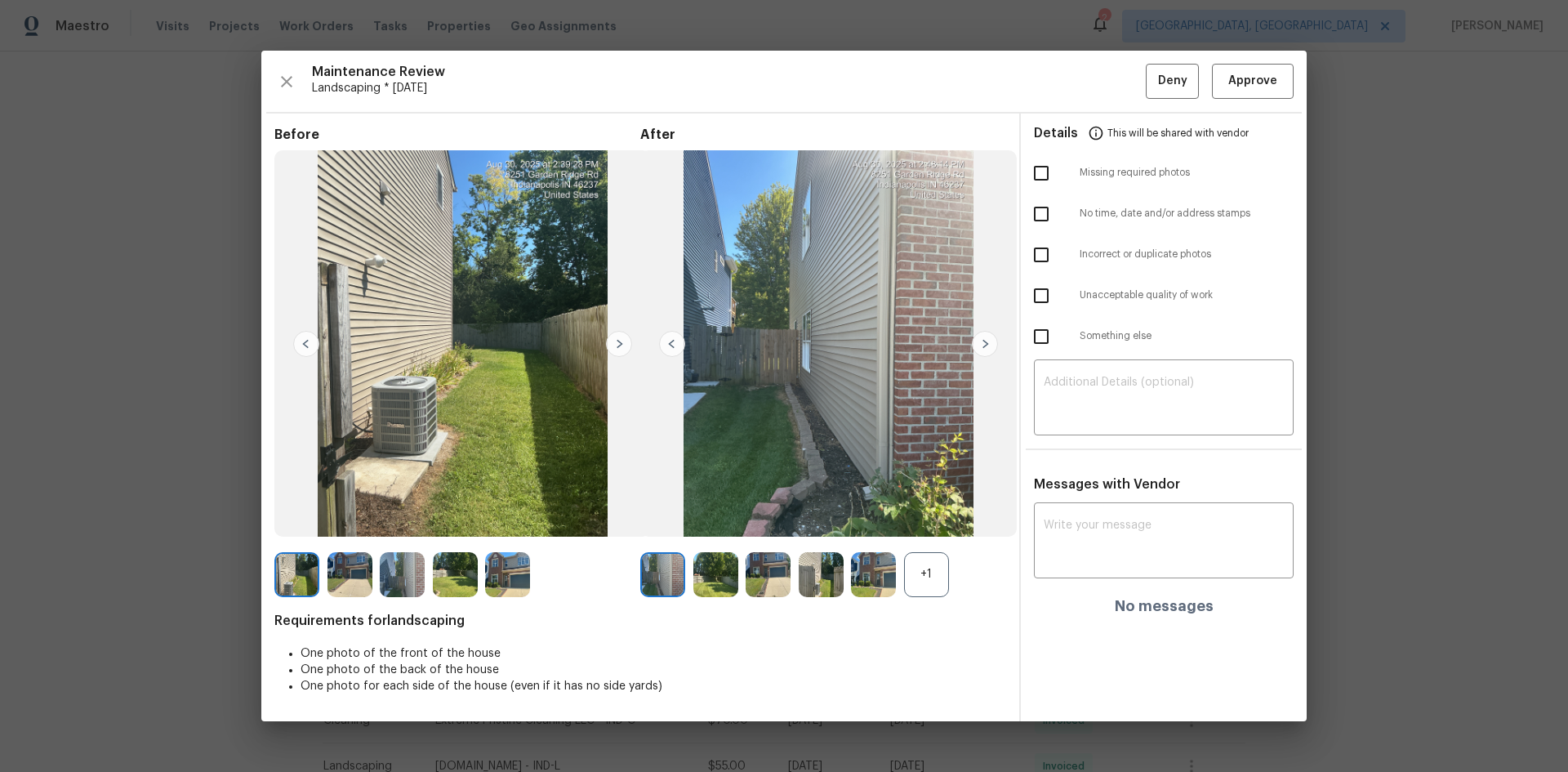
click at [987, 343] on img at bounding box center [985, 344] width 26 height 26
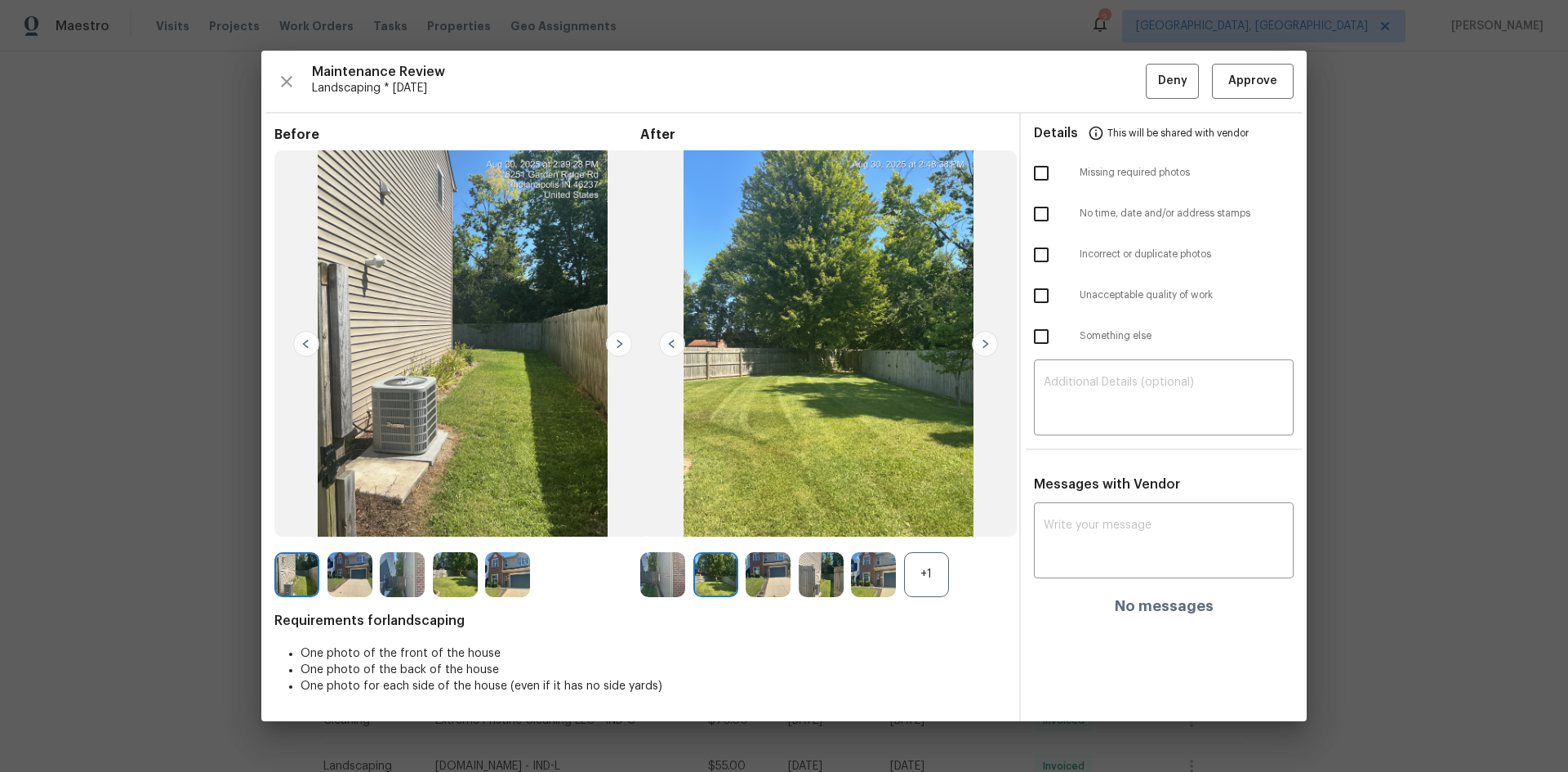
click at [987, 343] on img at bounding box center [985, 344] width 26 height 26
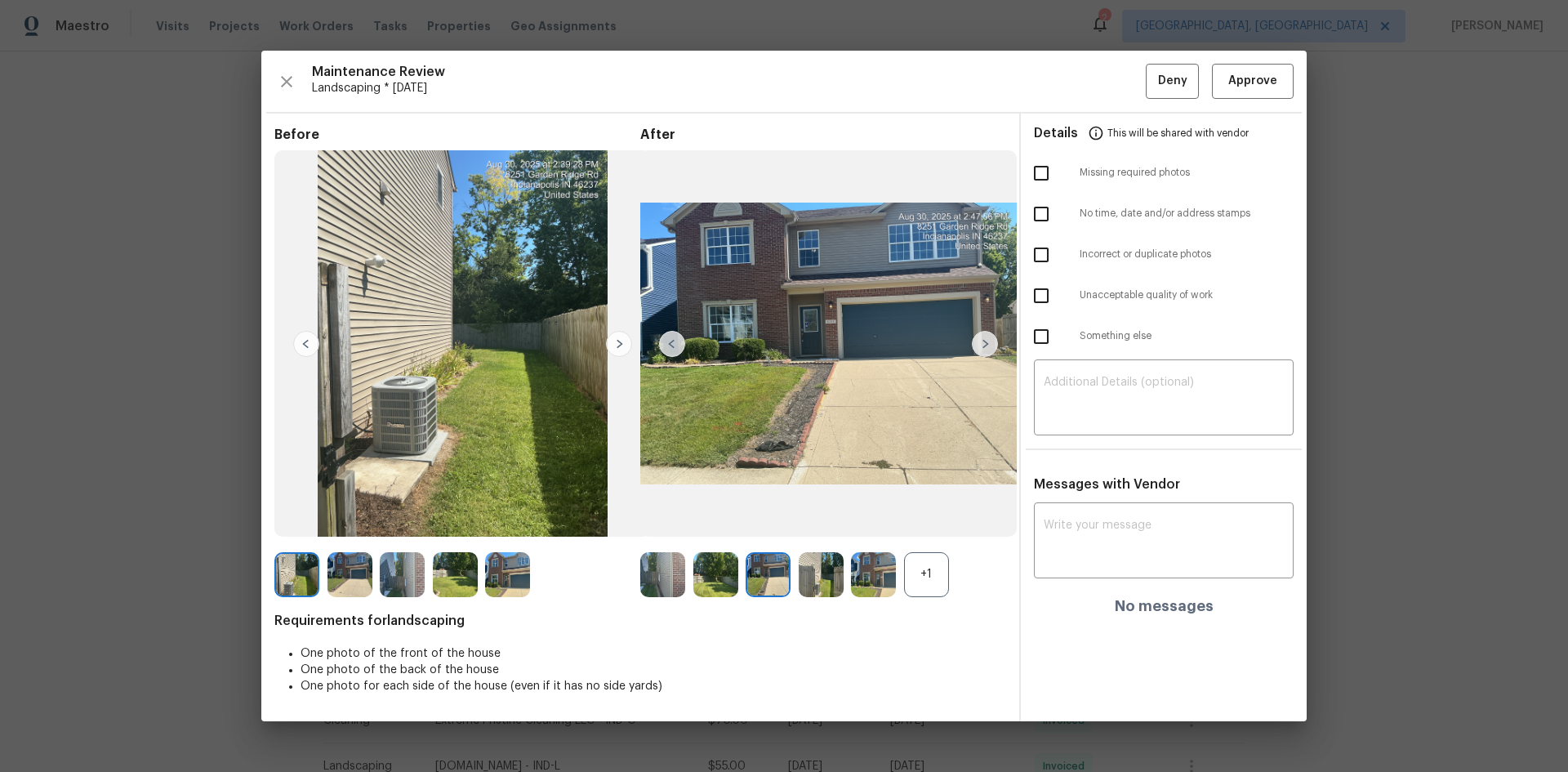
click at [987, 343] on img at bounding box center [985, 344] width 26 height 26
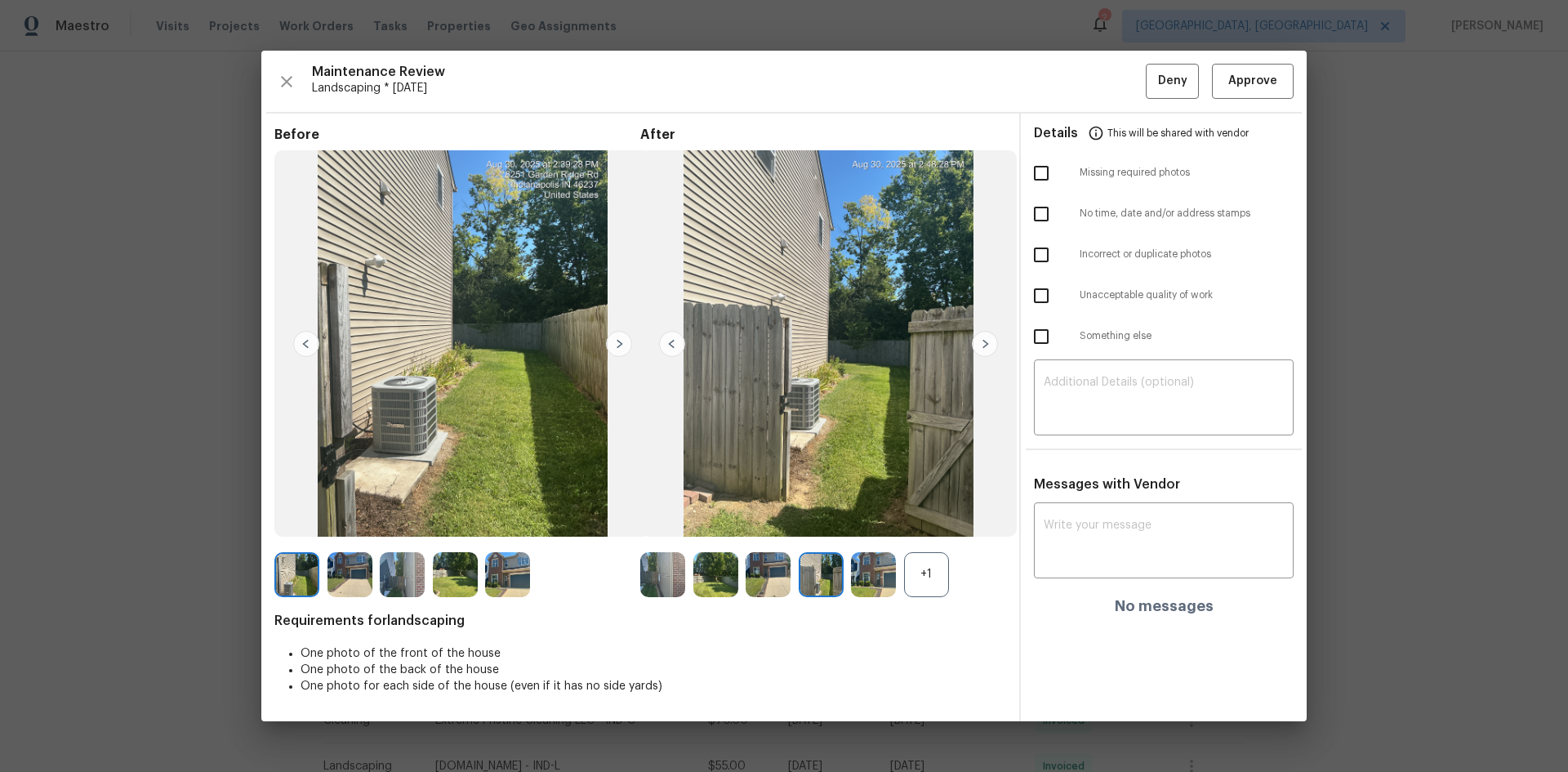
click at [987, 343] on img at bounding box center [985, 344] width 26 height 26
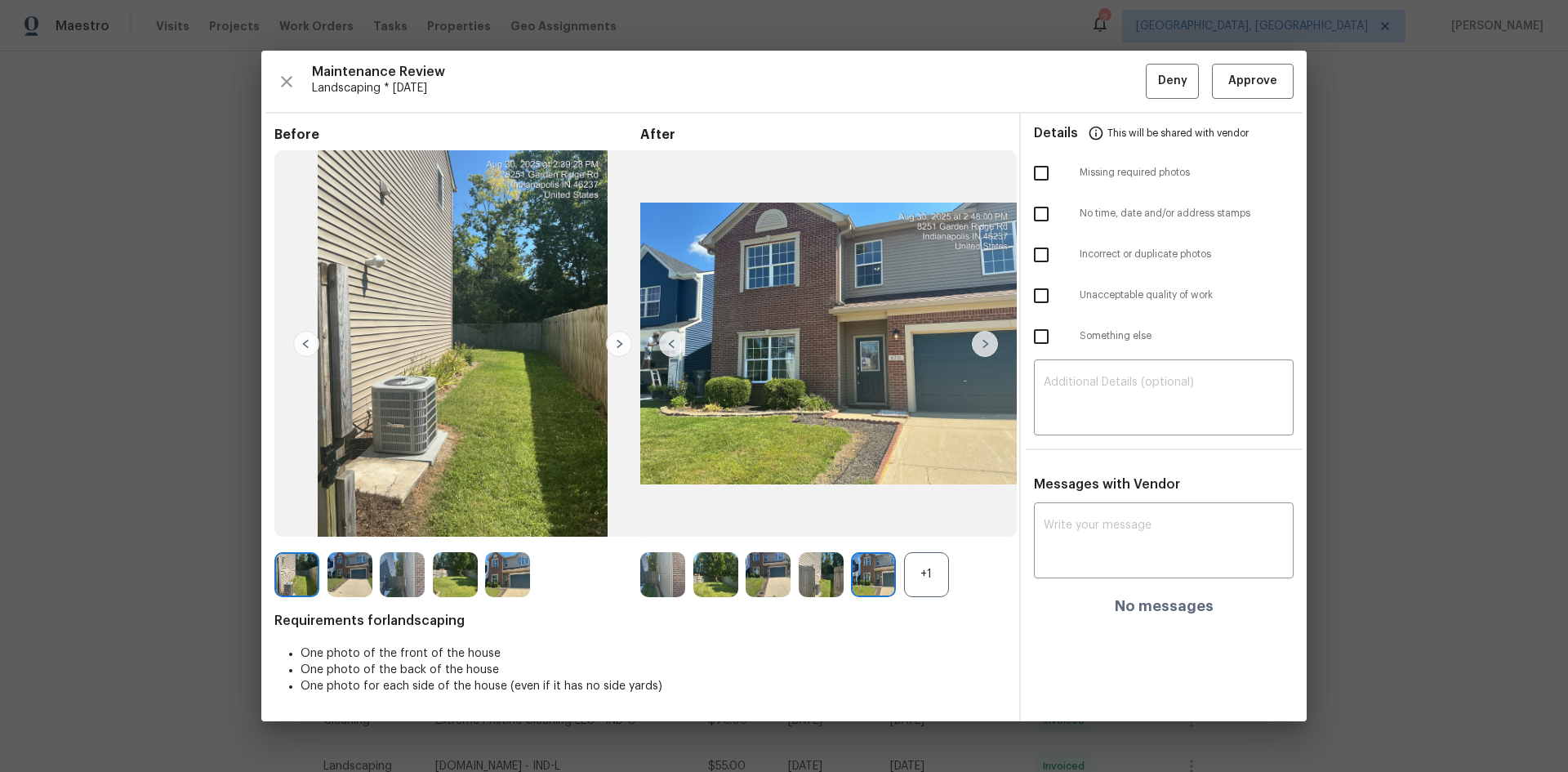
click at [987, 343] on img at bounding box center [985, 344] width 26 height 26
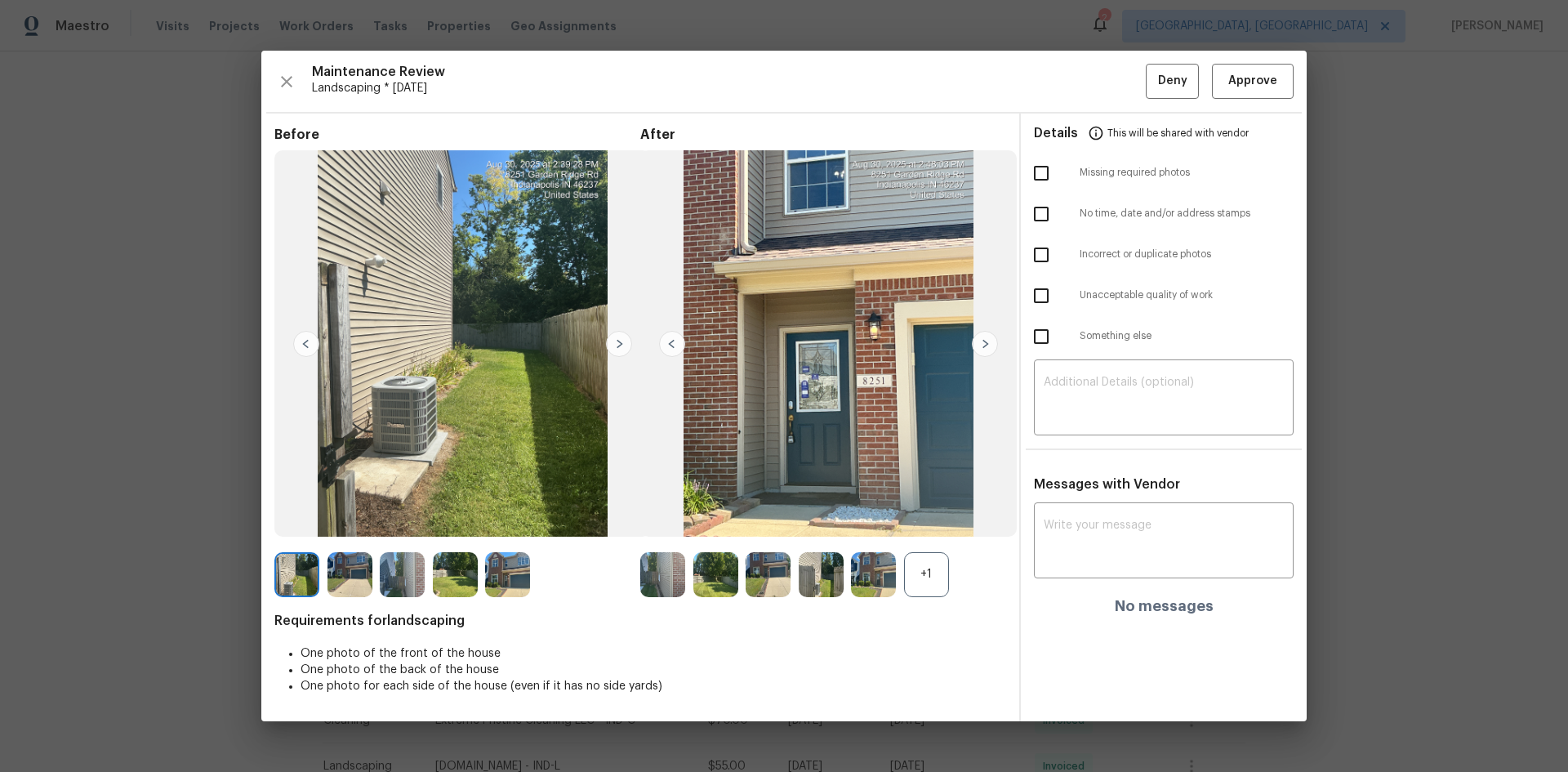
click at [987, 343] on img at bounding box center [985, 344] width 26 height 26
click at [1273, 78] on span "Approve" at bounding box center [1253, 81] width 49 height 21
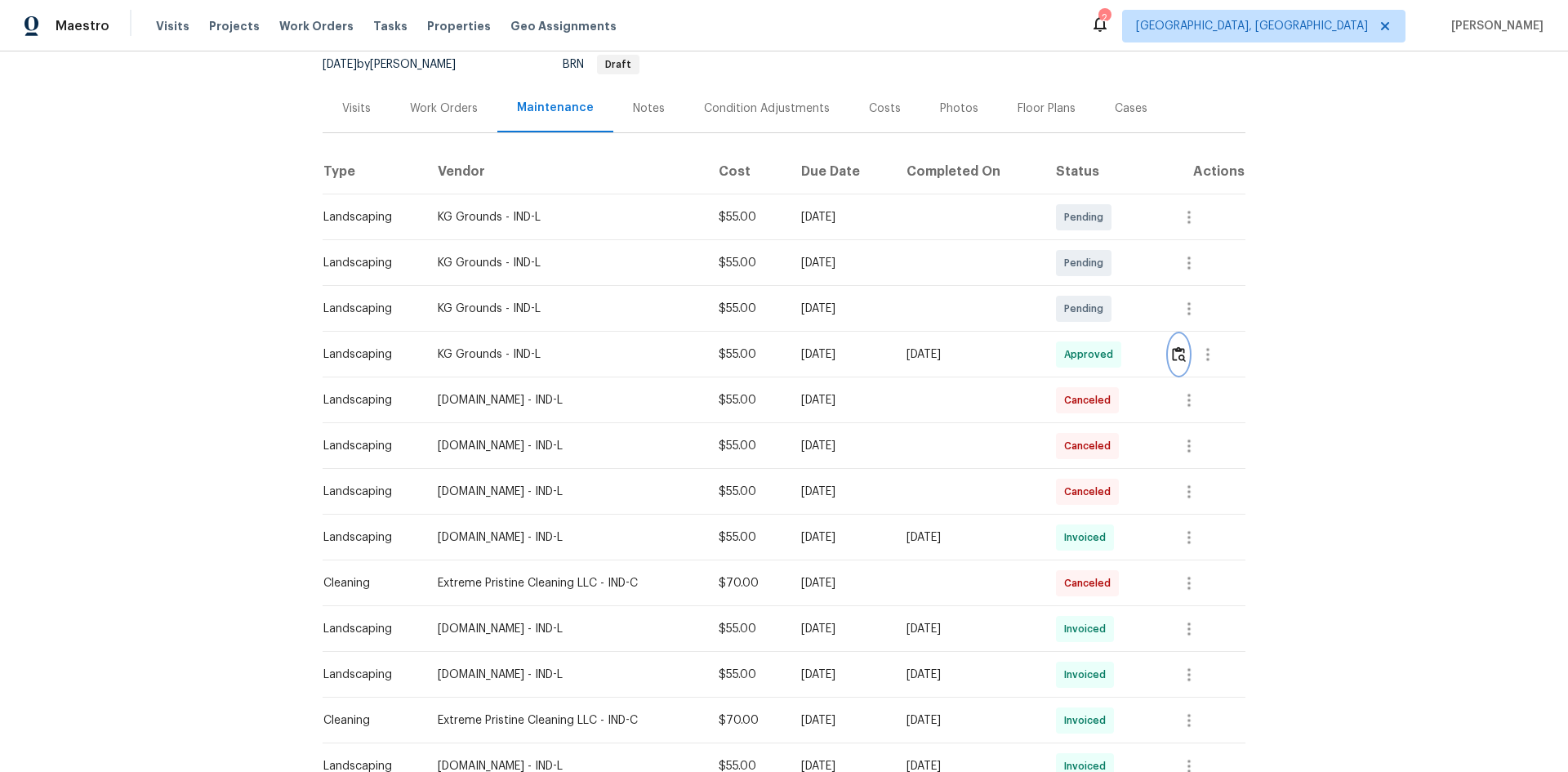
scroll to position [0, 0]
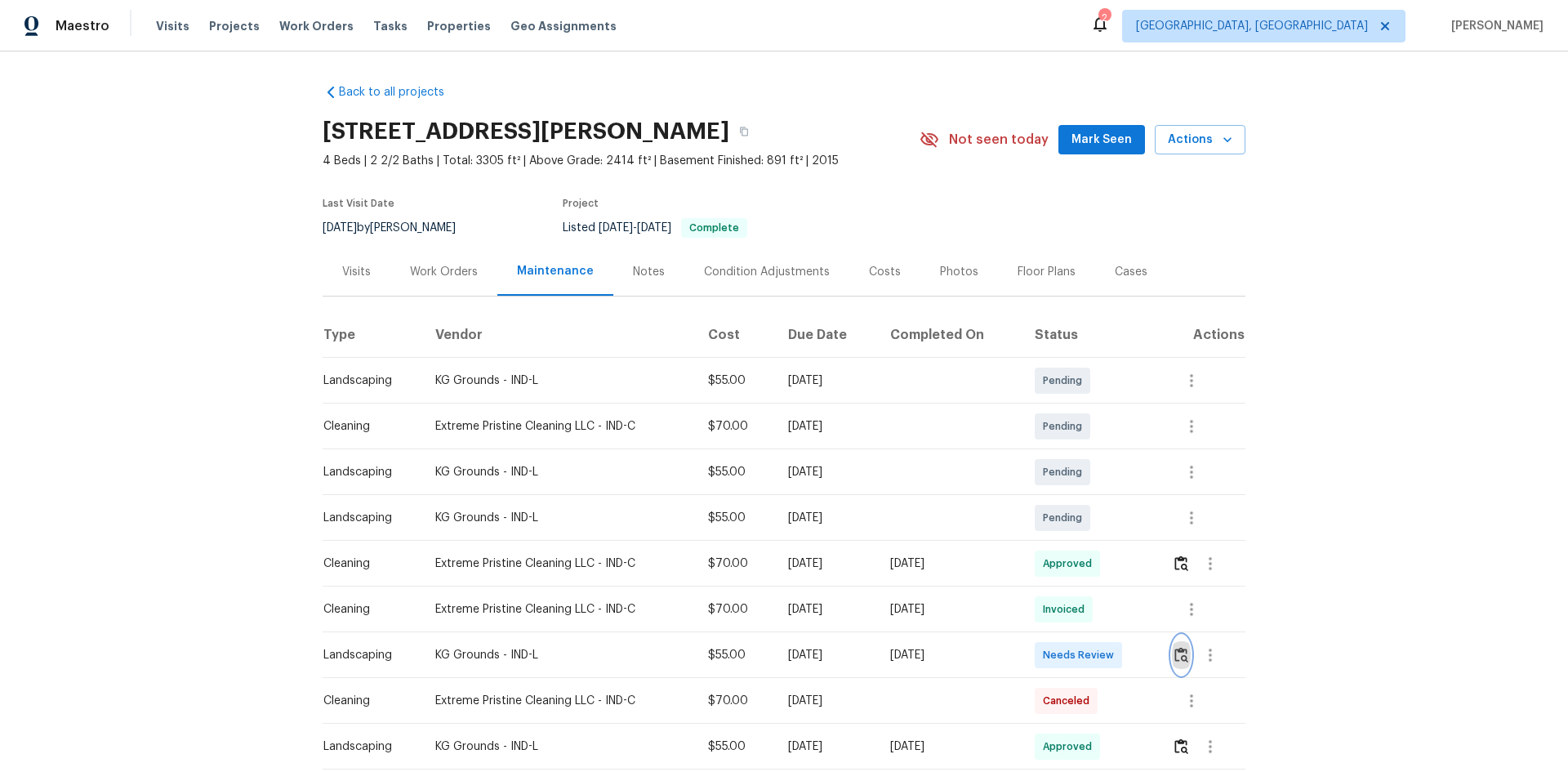
click at [1185, 659] on img "button" at bounding box center [1181, 655] width 14 height 16
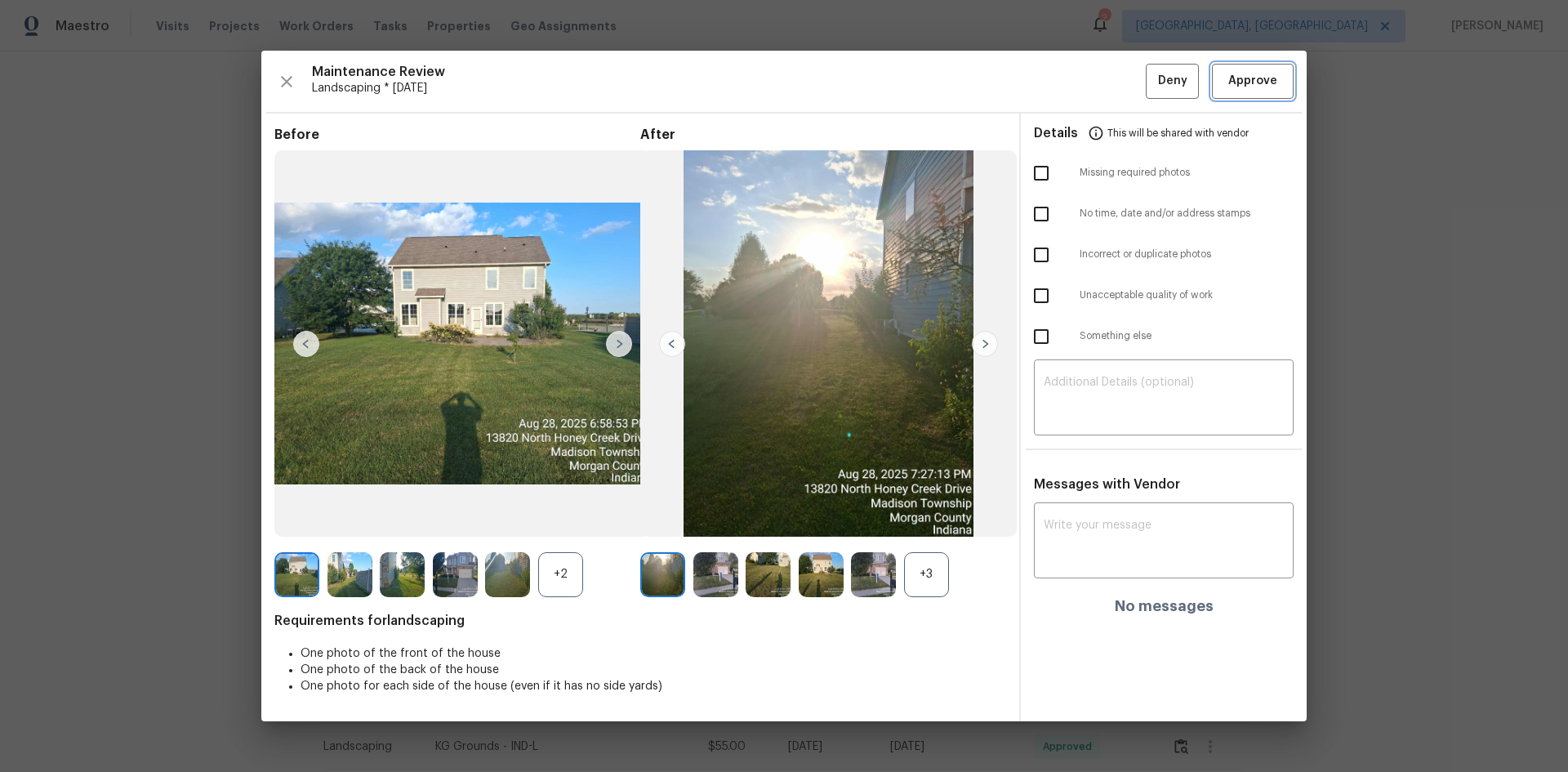
click at [1248, 87] on span "Approve" at bounding box center [1253, 81] width 49 height 21
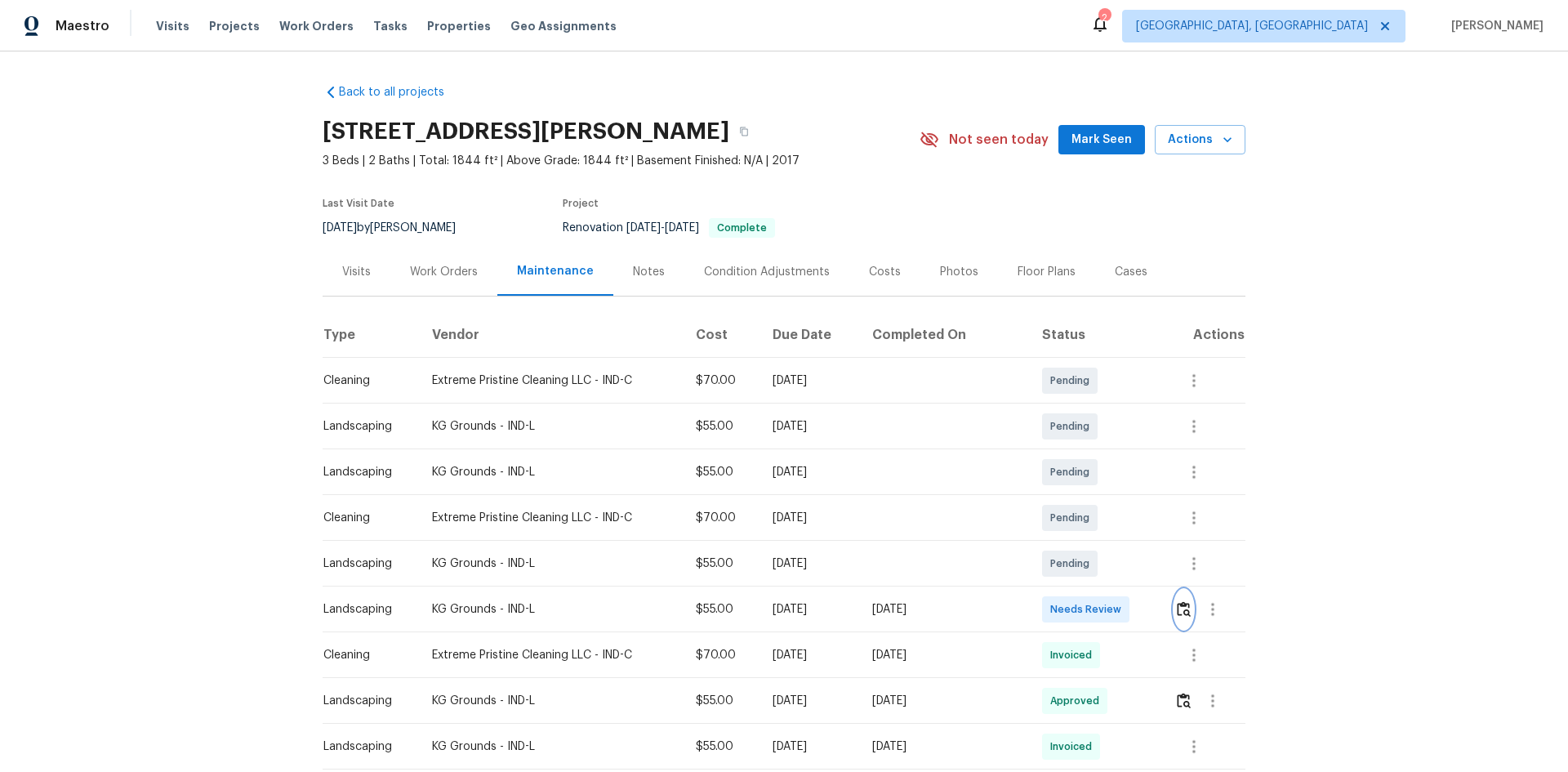
click at [1179, 609] on img "button" at bounding box center [1184, 609] width 14 height 16
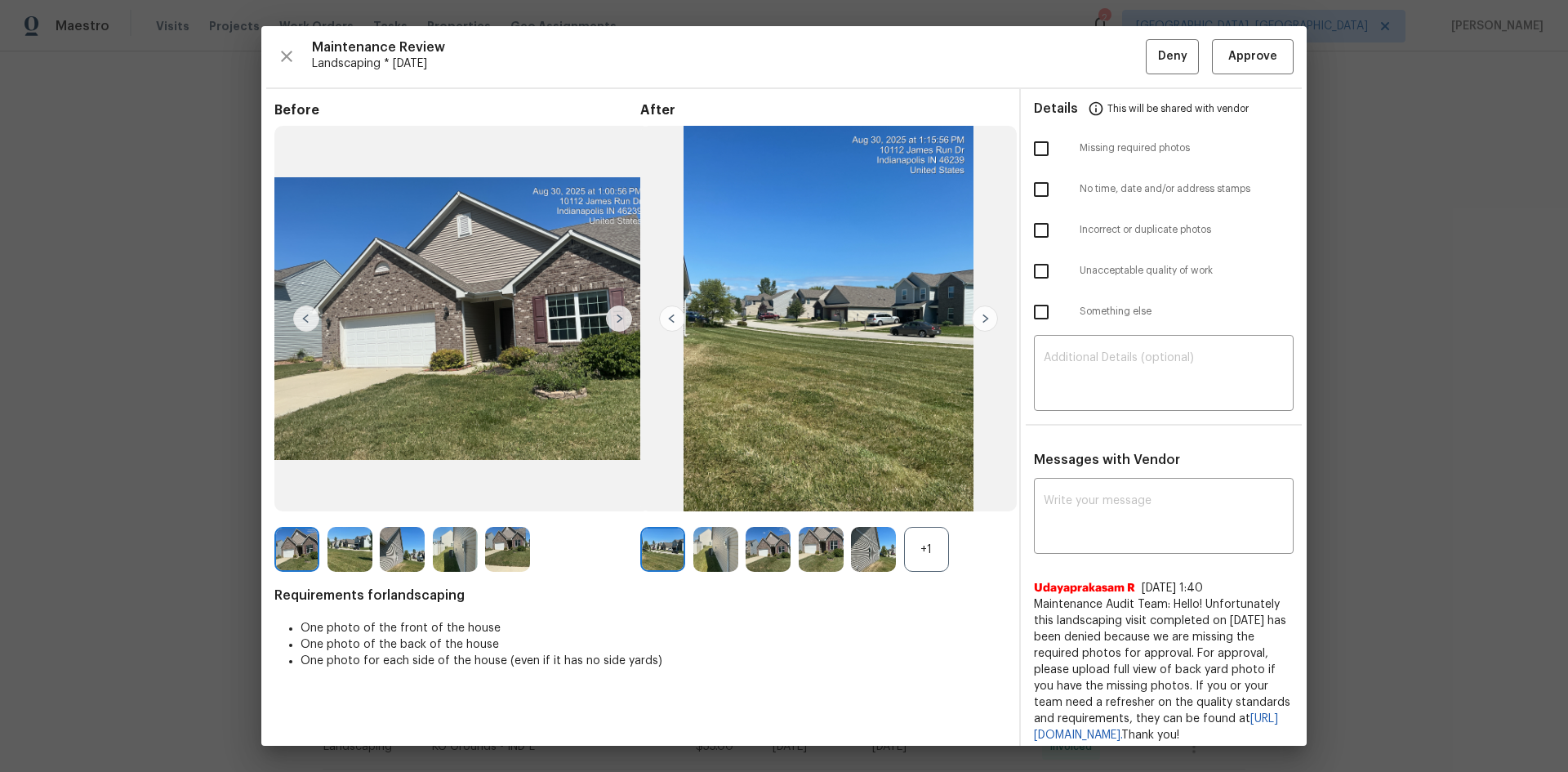
click at [1029, 149] on input "checkbox" at bounding box center [1042, 149] width 34 height 34
checkbox input "true"
click at [1034, 358] on div "​" at bounding box center [1163, 374] width 259 height 72
paste textarea "Maintenance Audit Team: Hello! Unfortunately, this Landscaping visit completed …"
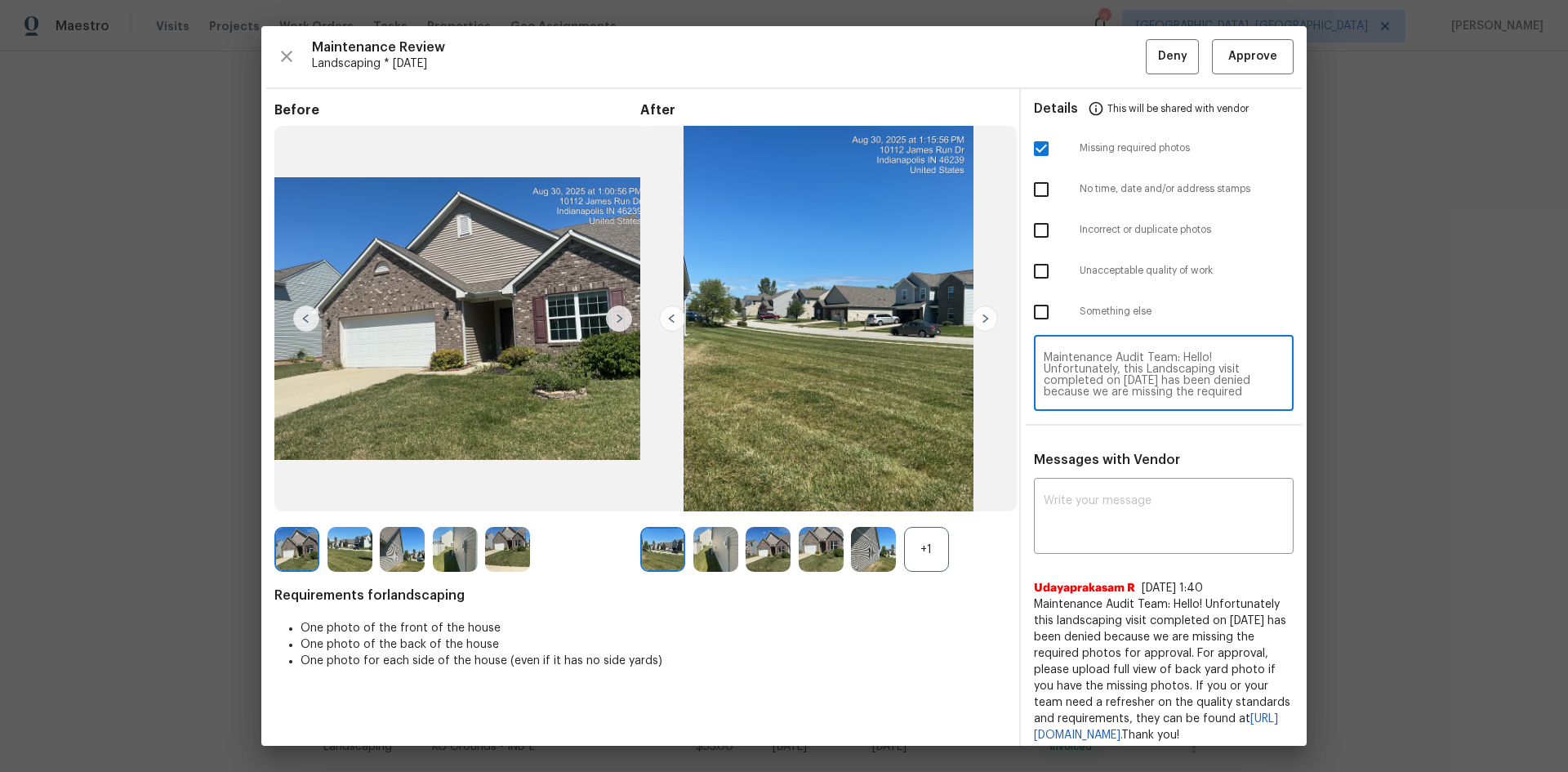
scroll to position [160, 0]
type textarea "Maintenance Audit Team: Hello! Unfortunately, this Landscaping visit completed …"
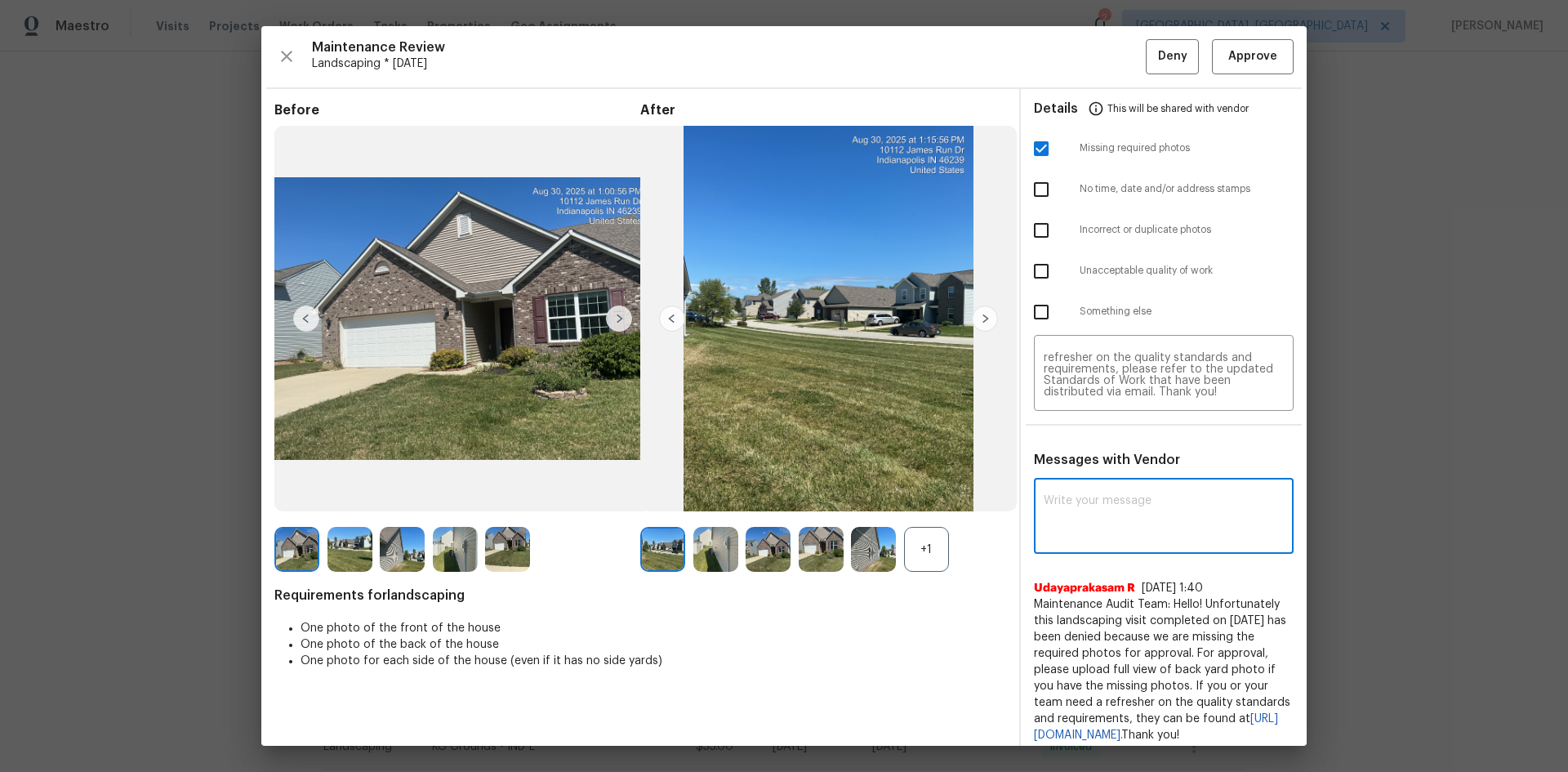
click at [1069, 510] on textarea at bounding box center [1164, 517] width 240 height 46
paste textarea "Maintenance Audit Team: Hello! Unfortunately, this Landscaping visit completed …"
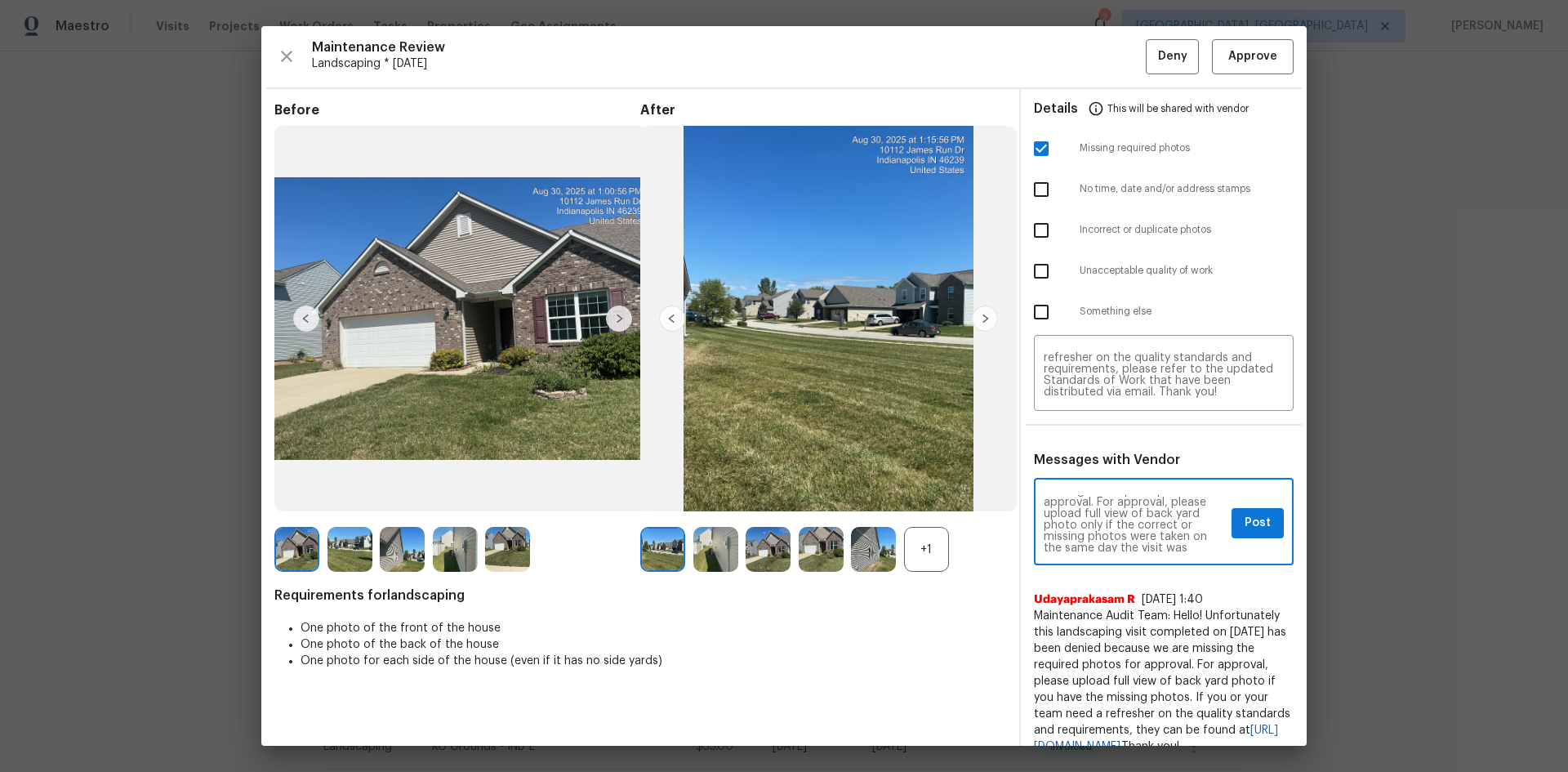
scroll to position [65, 0]
type textarea "Maintenance Audit Team: Hello! Unfortunately, this Landscaping visit completed …"
click at [1245, 526] on span "Post" at bounding box center [1258, 523] width 26 height 21
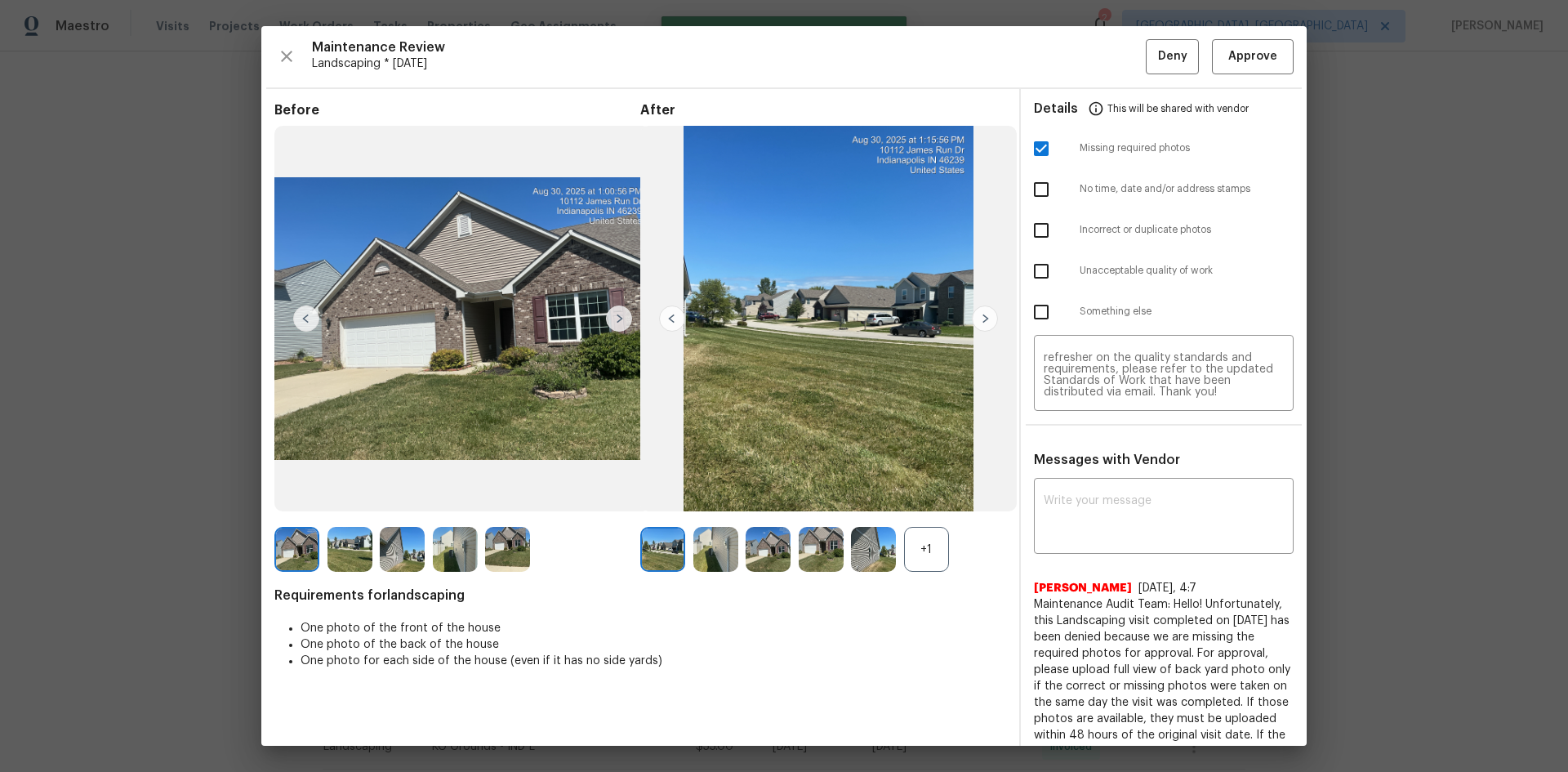
scroll to position [0, 0]
click at [1160, 52] on span "Deny" at bounding box center [1173, 57] width 29 height 21
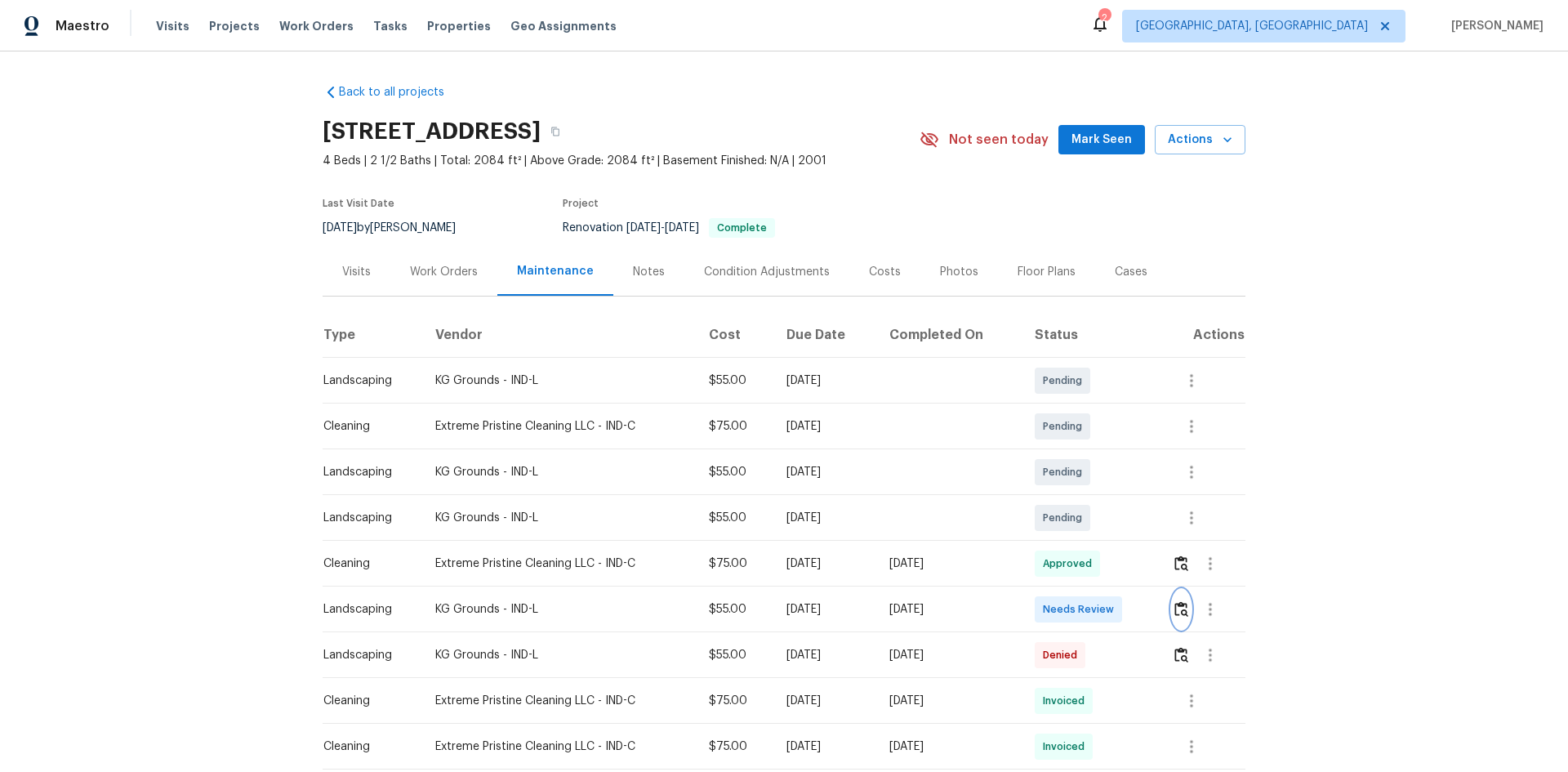
click at [1183, 606] on img "button" at bounding box center [1181, 609] width 14 height 16
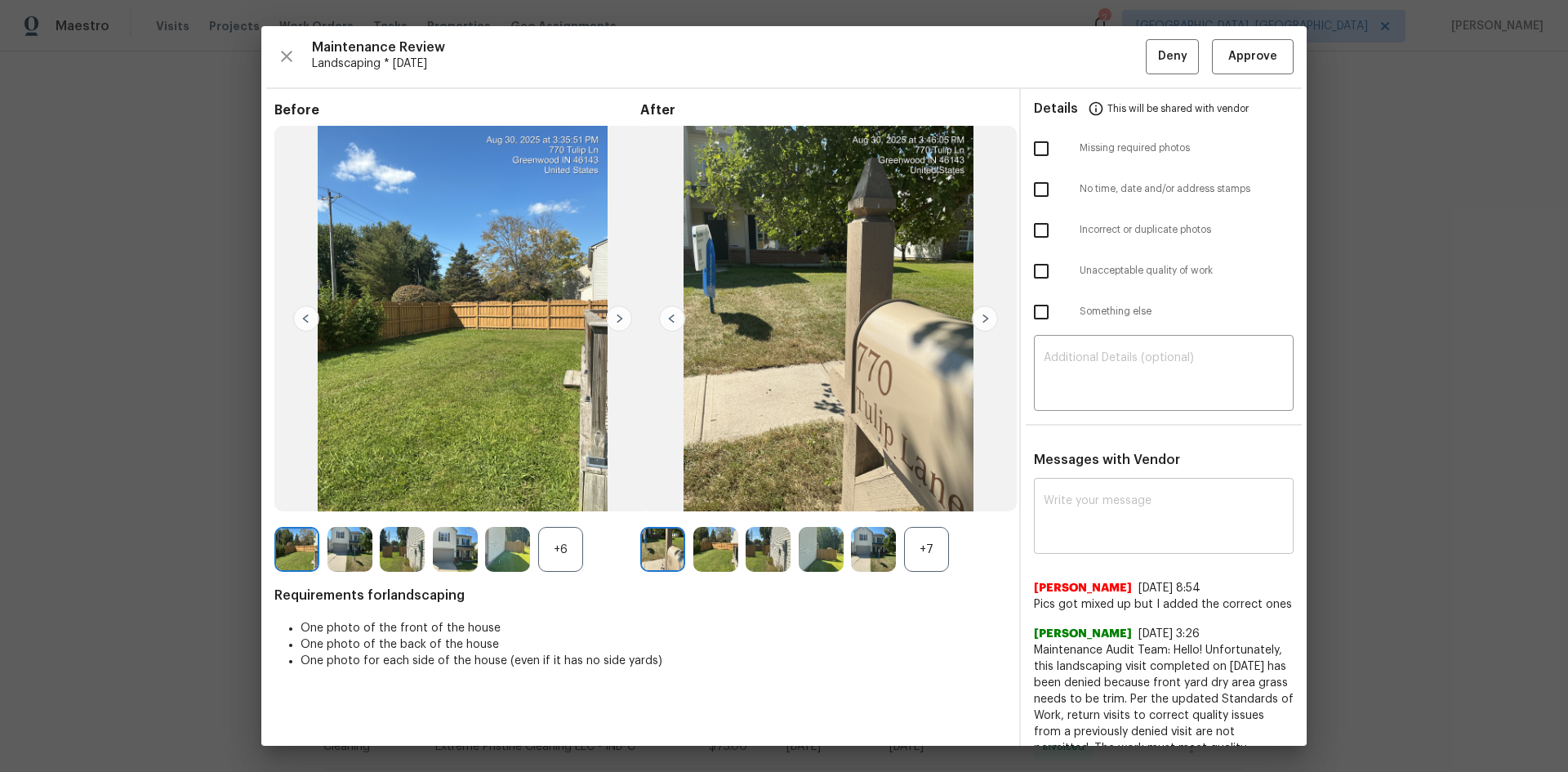
click at [1096, 505] on textarea at bounding box center [1164, 517] width 240 height 46
paste textarea "Maintenance Audit Team: Hello! After further review the visit has been approved…"
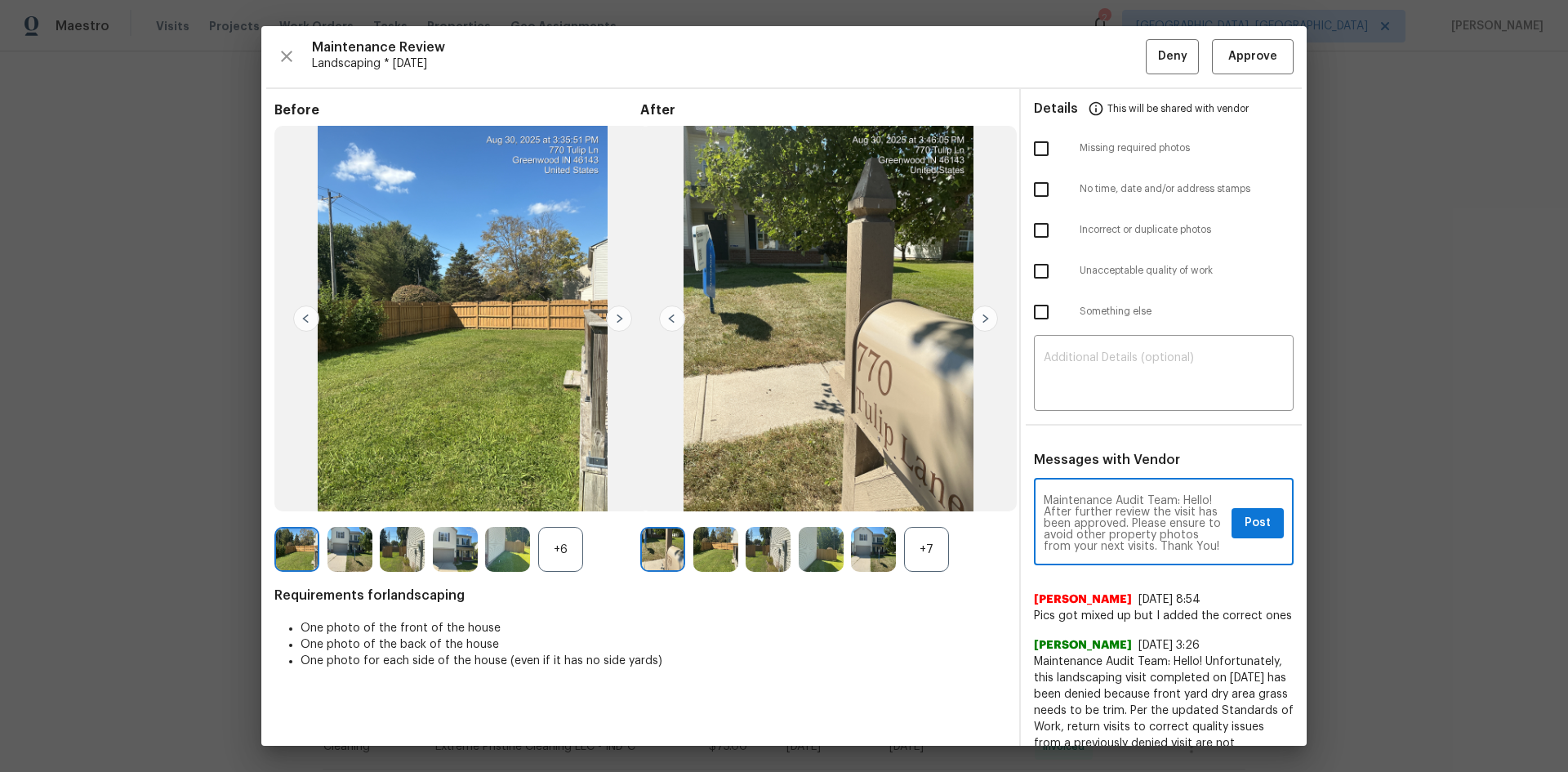
scroll to position [11, 0]
type textarea "Maintenance Audit Team: Hello! After further review the visit has been approved…"
click at [980, 317] on img at bounding box center [985, 319] width 26 height 26
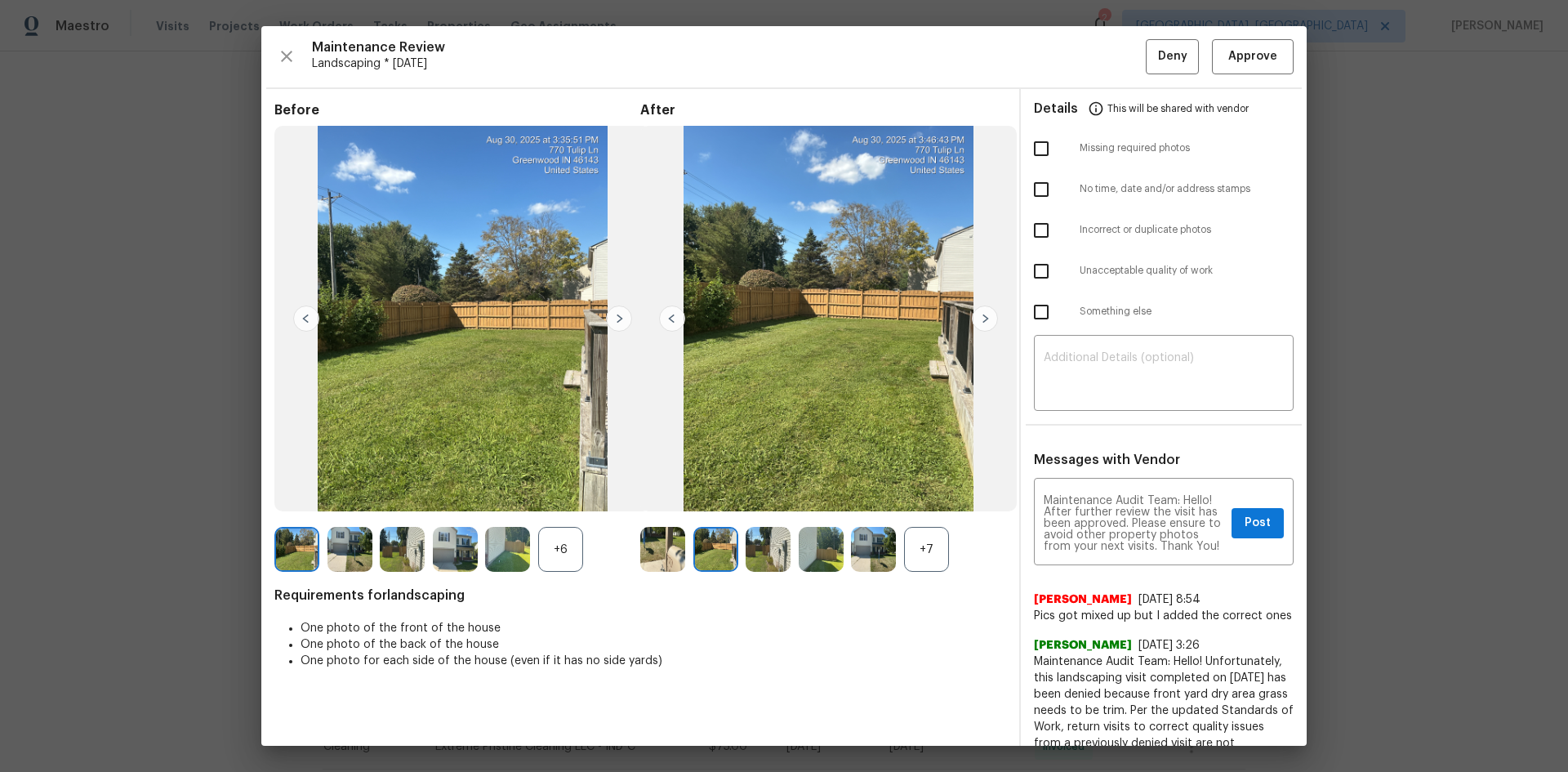
click at [927, 553] on div "+7" at bounding box center [926, 549] width 45 height 45
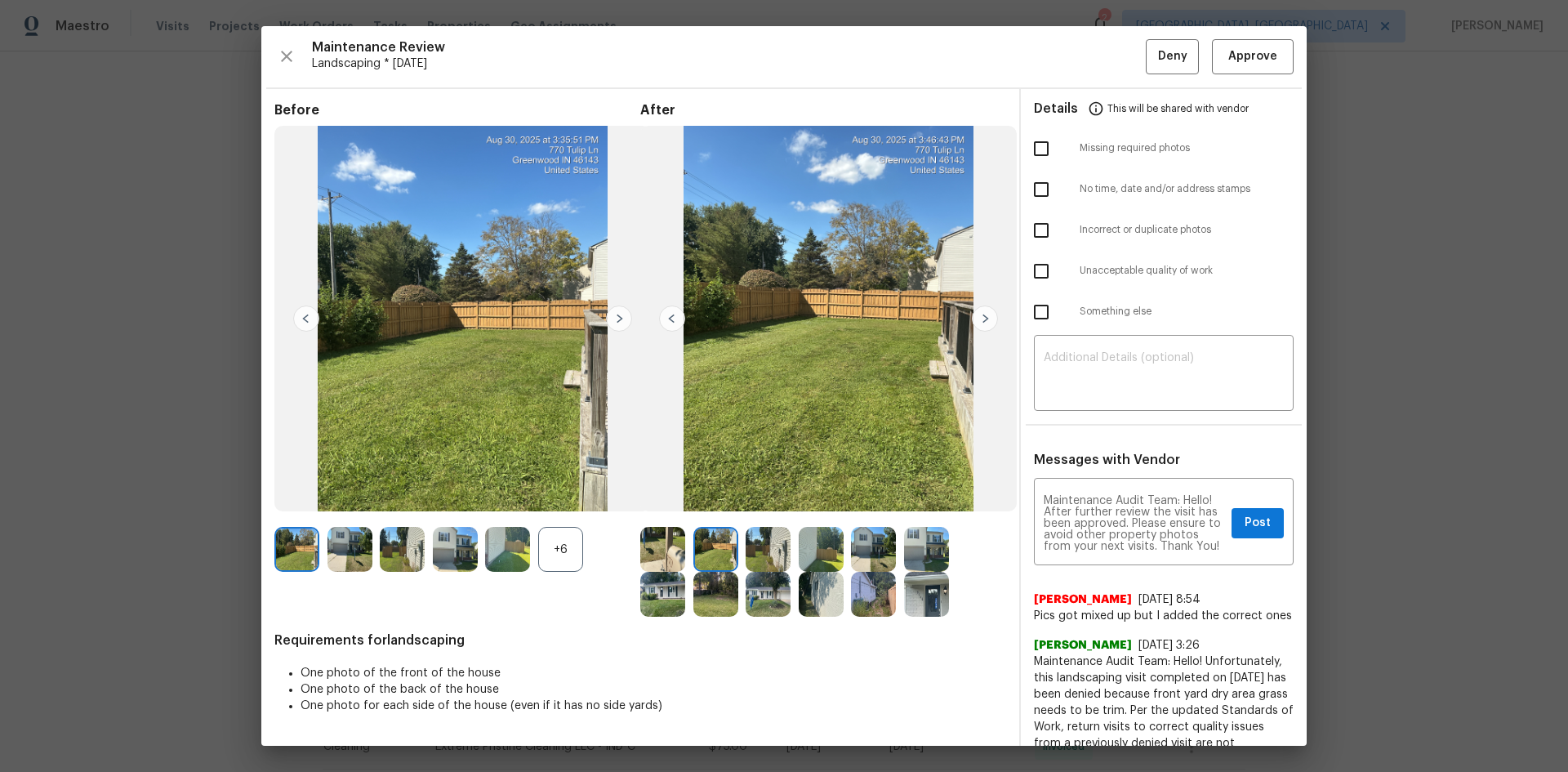
click at [978, 317] on img at bounding box center [985, 319] width 26 height 26
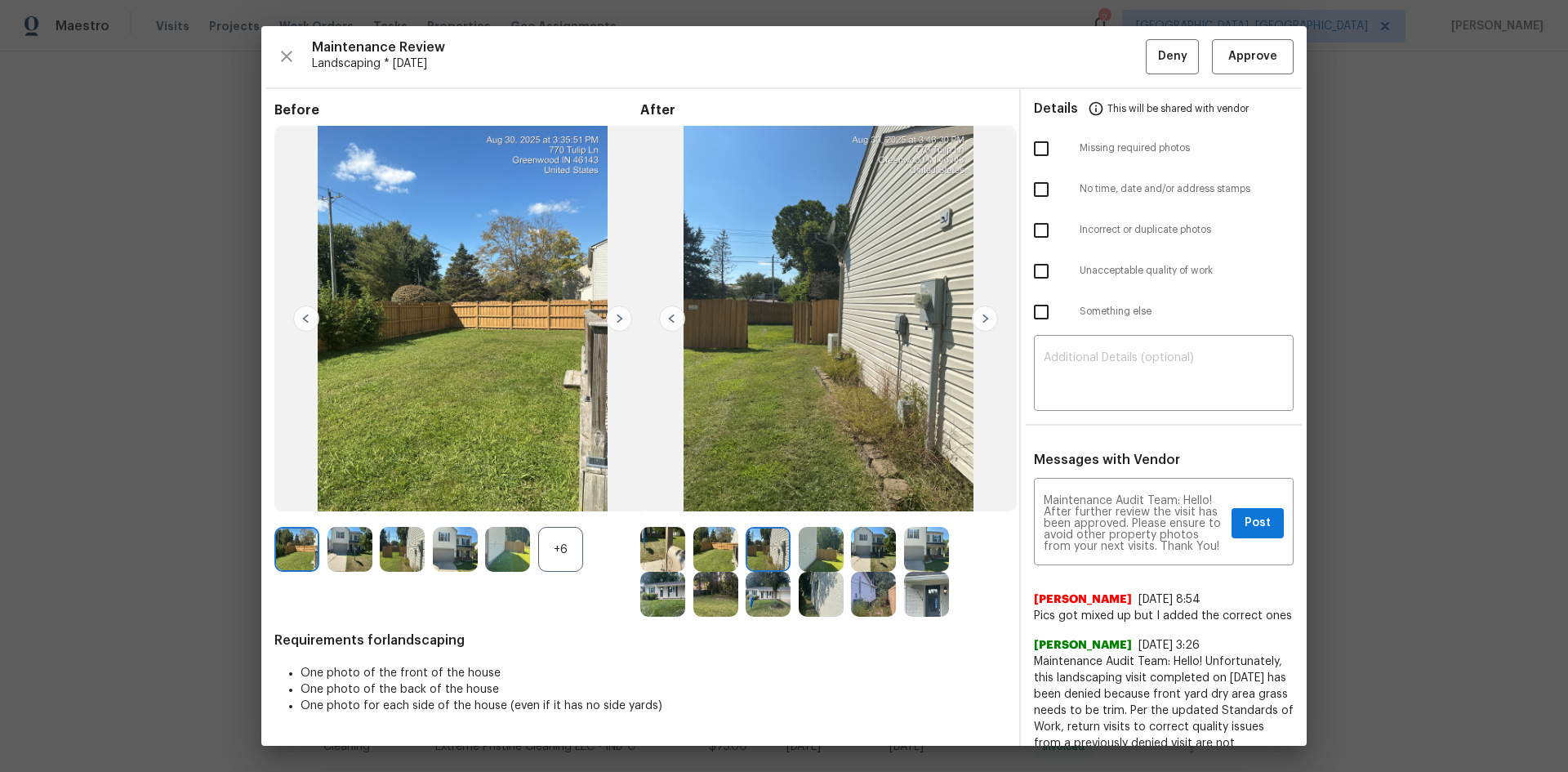
click at [986, 315] on img at bounding box center [985, 319] width 26 height 26
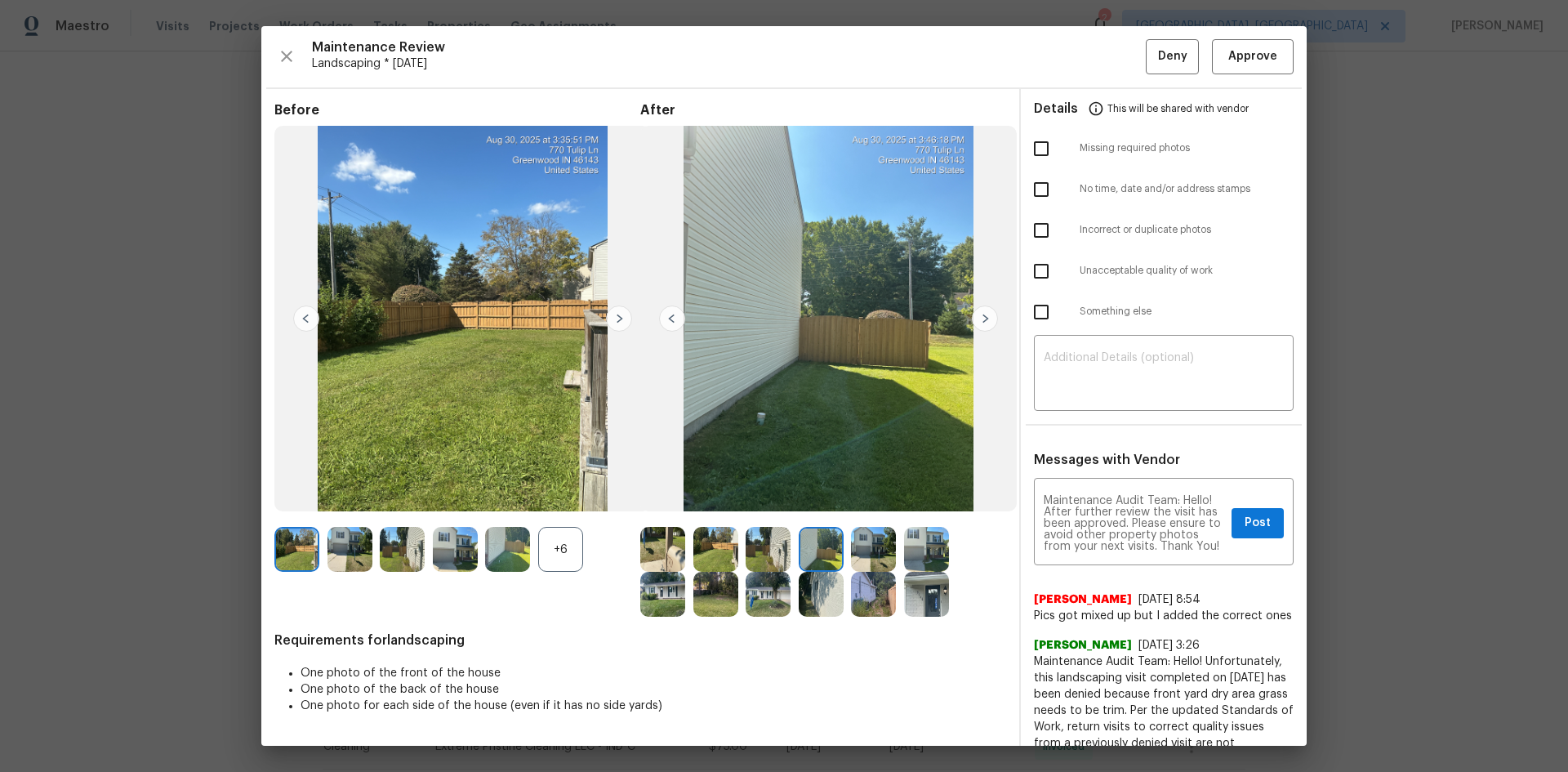
click at [986, 315] on img at bounding box center [985, 319] width 26 height 26
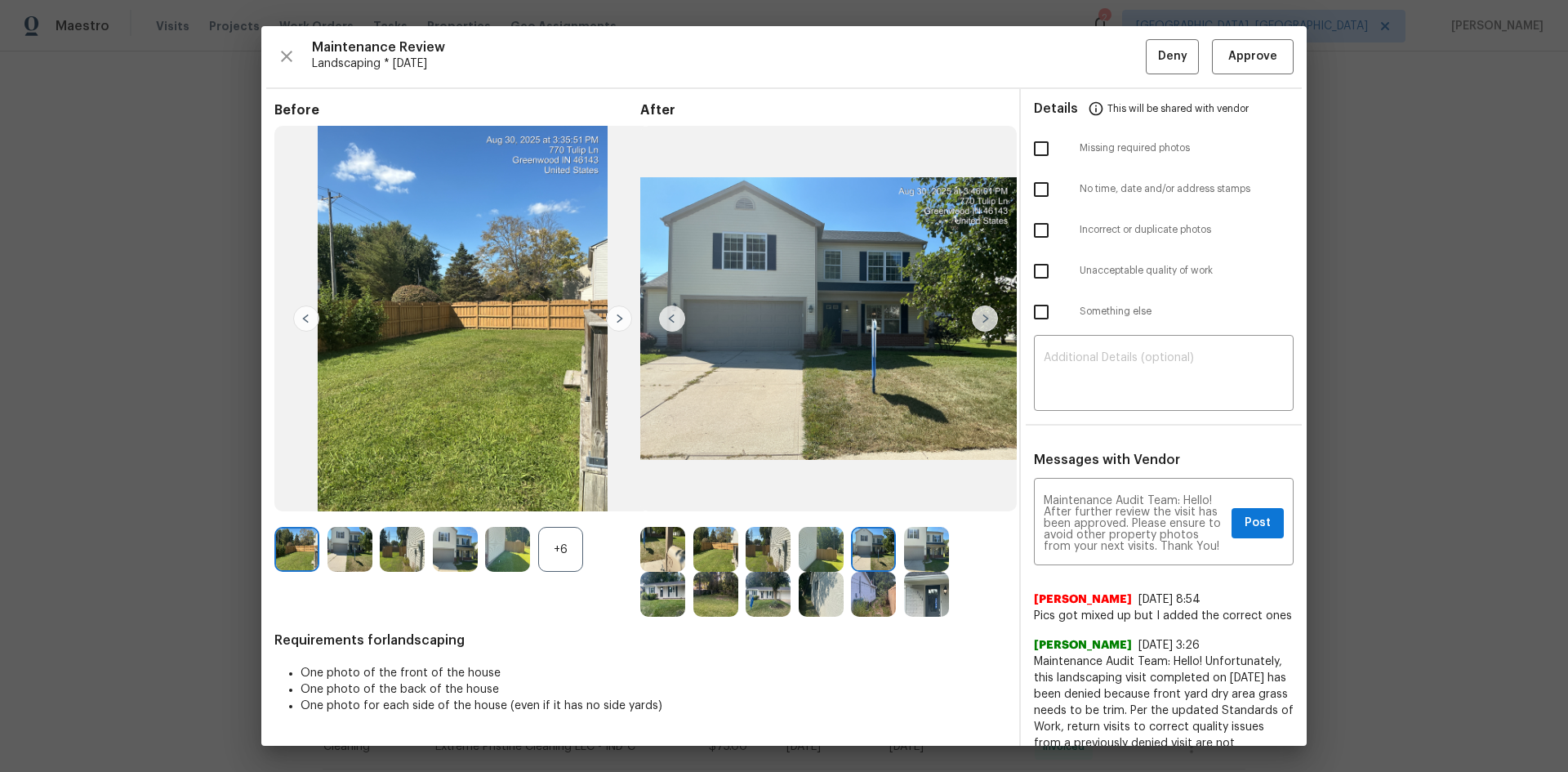
click at [986, 315] on img at bounding box center [985, 319] width 26 height 26
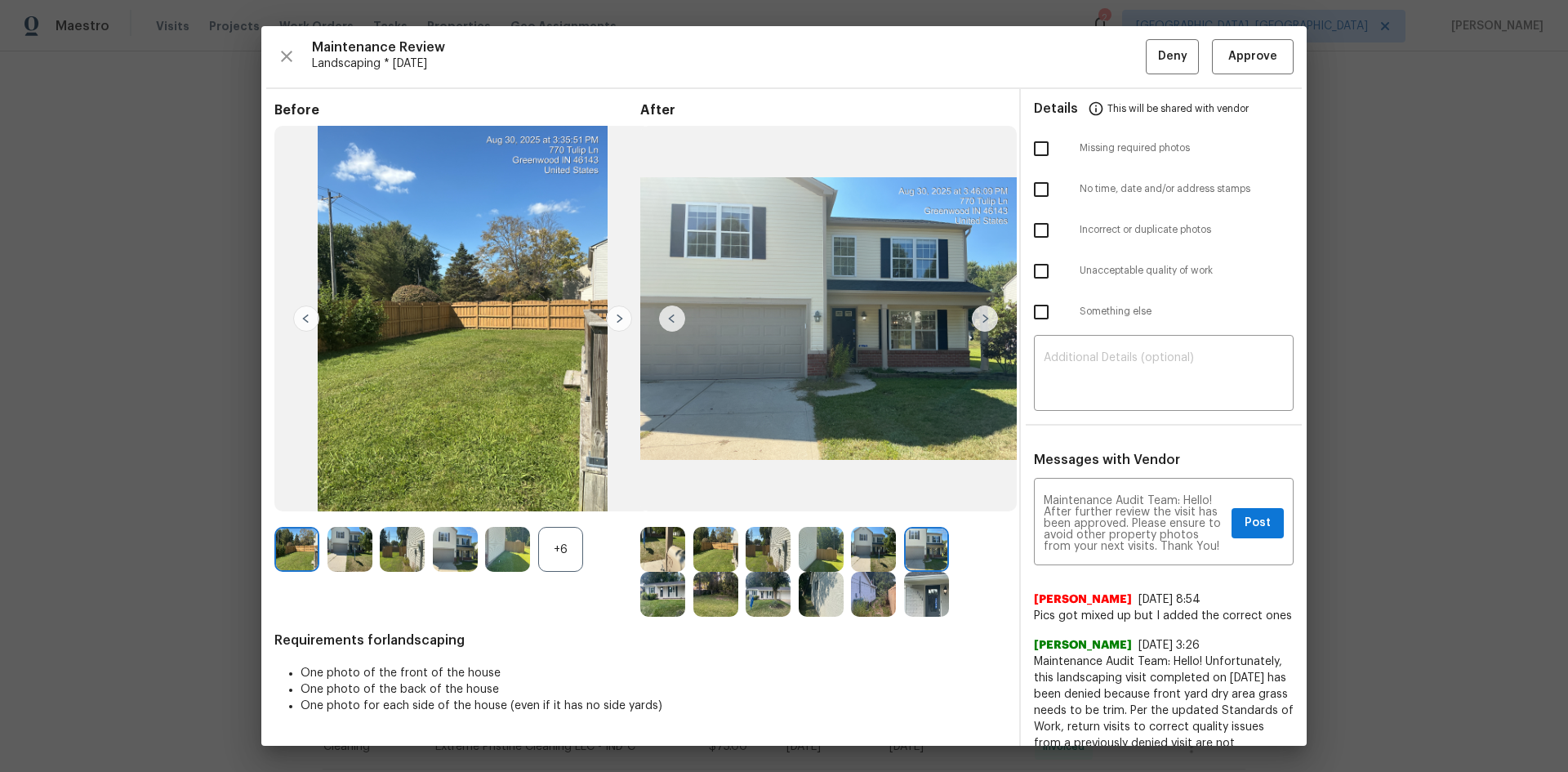
click at [981, 317] on img at bounding box center [985, 319] width 26 height 26
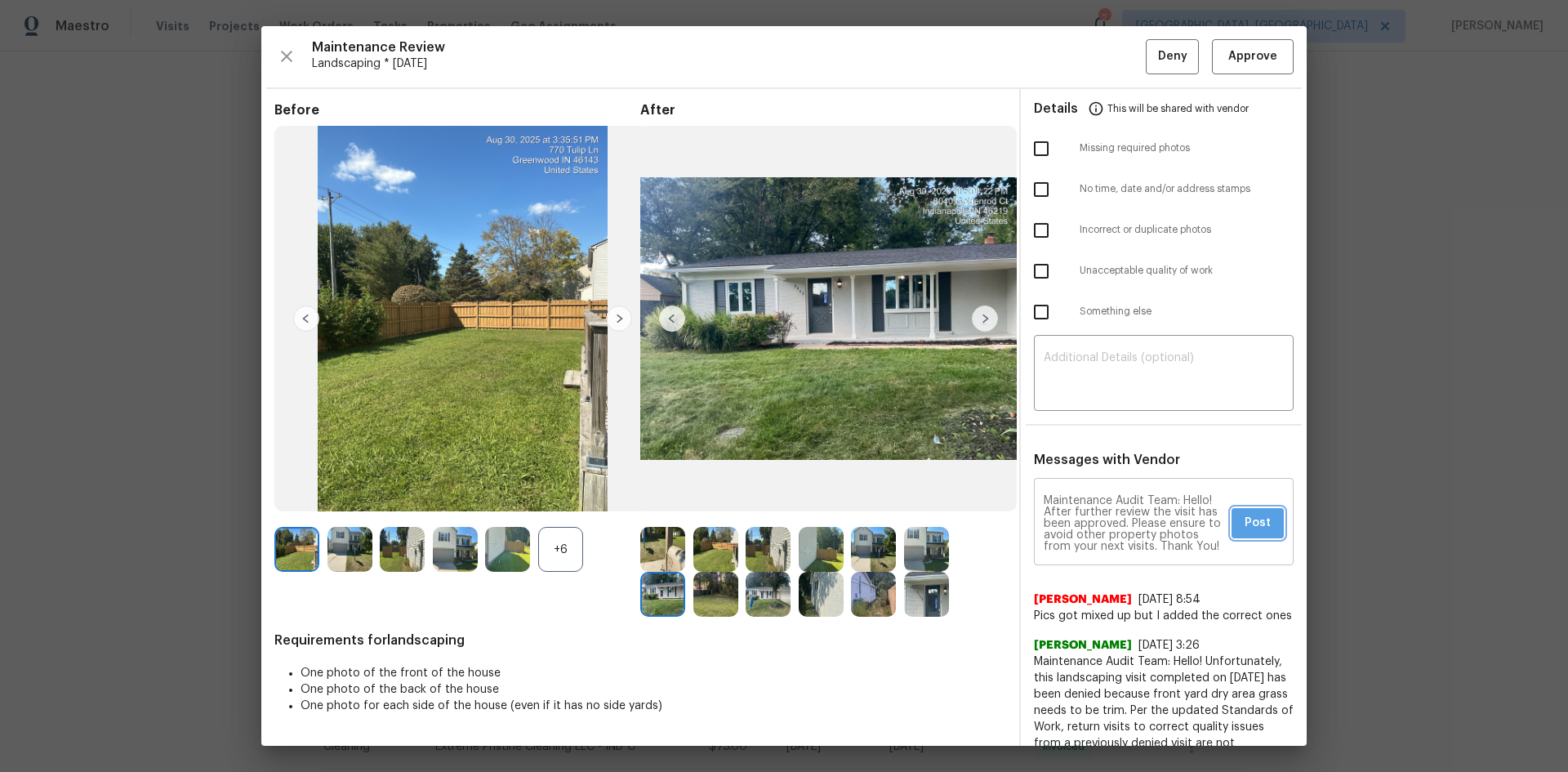
click at [1253, 519] on span "Post" at bounding box center [1258, 523] width 26 height 21
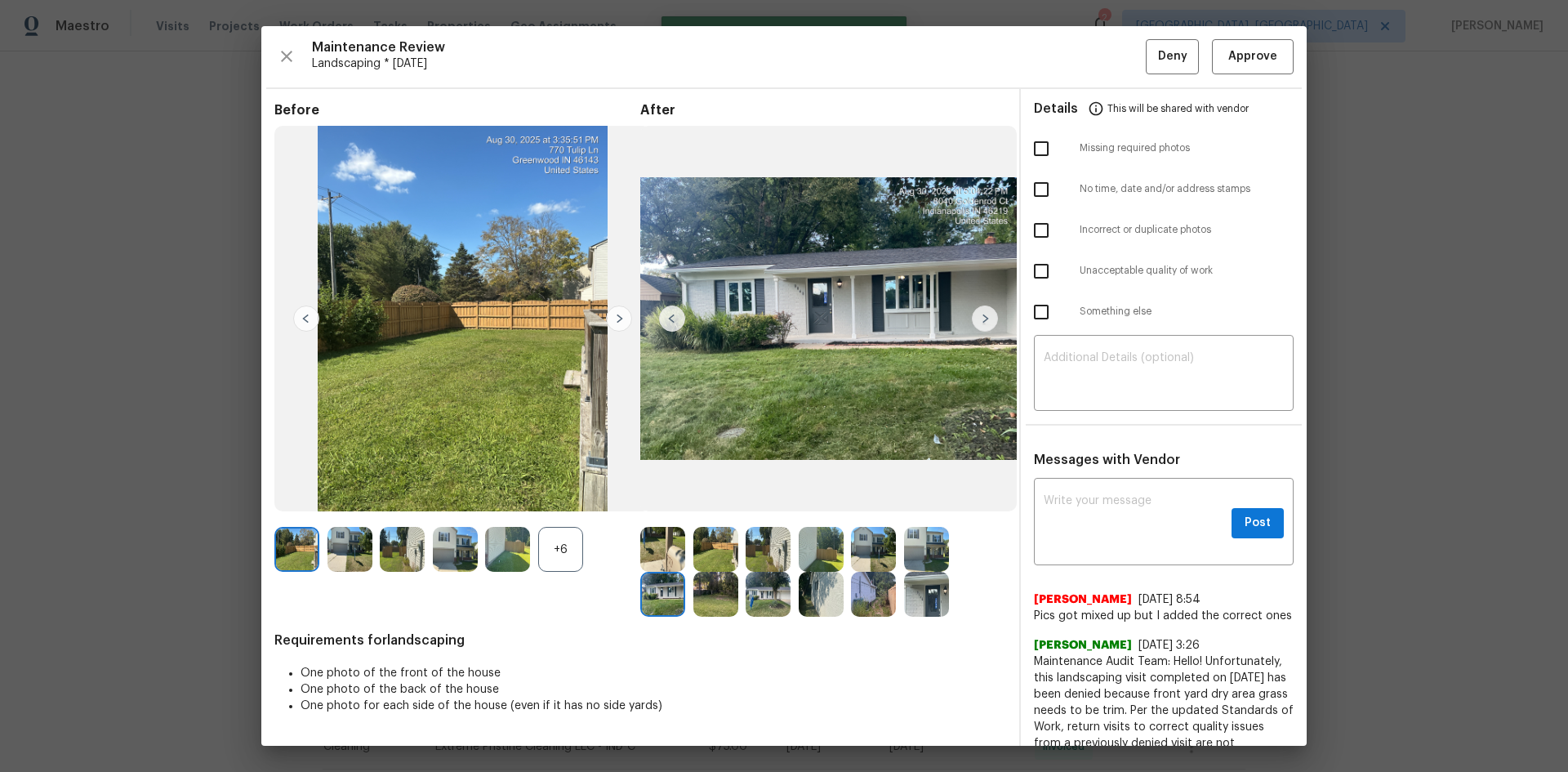
scroll to position [0, 0]
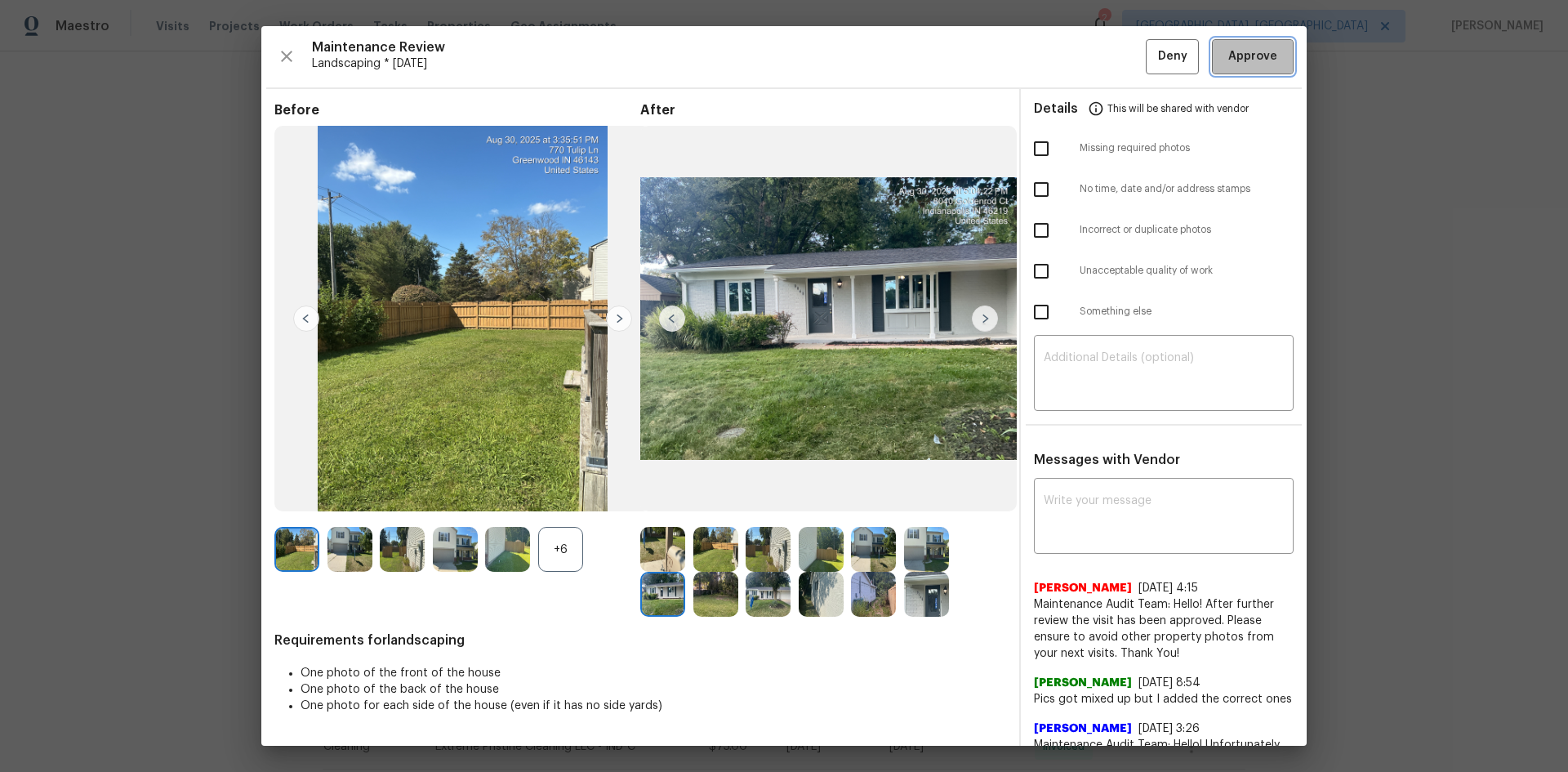
click at [1238, 56] on span "Approve" at bounding box center [1253, 57] width 49 height 21
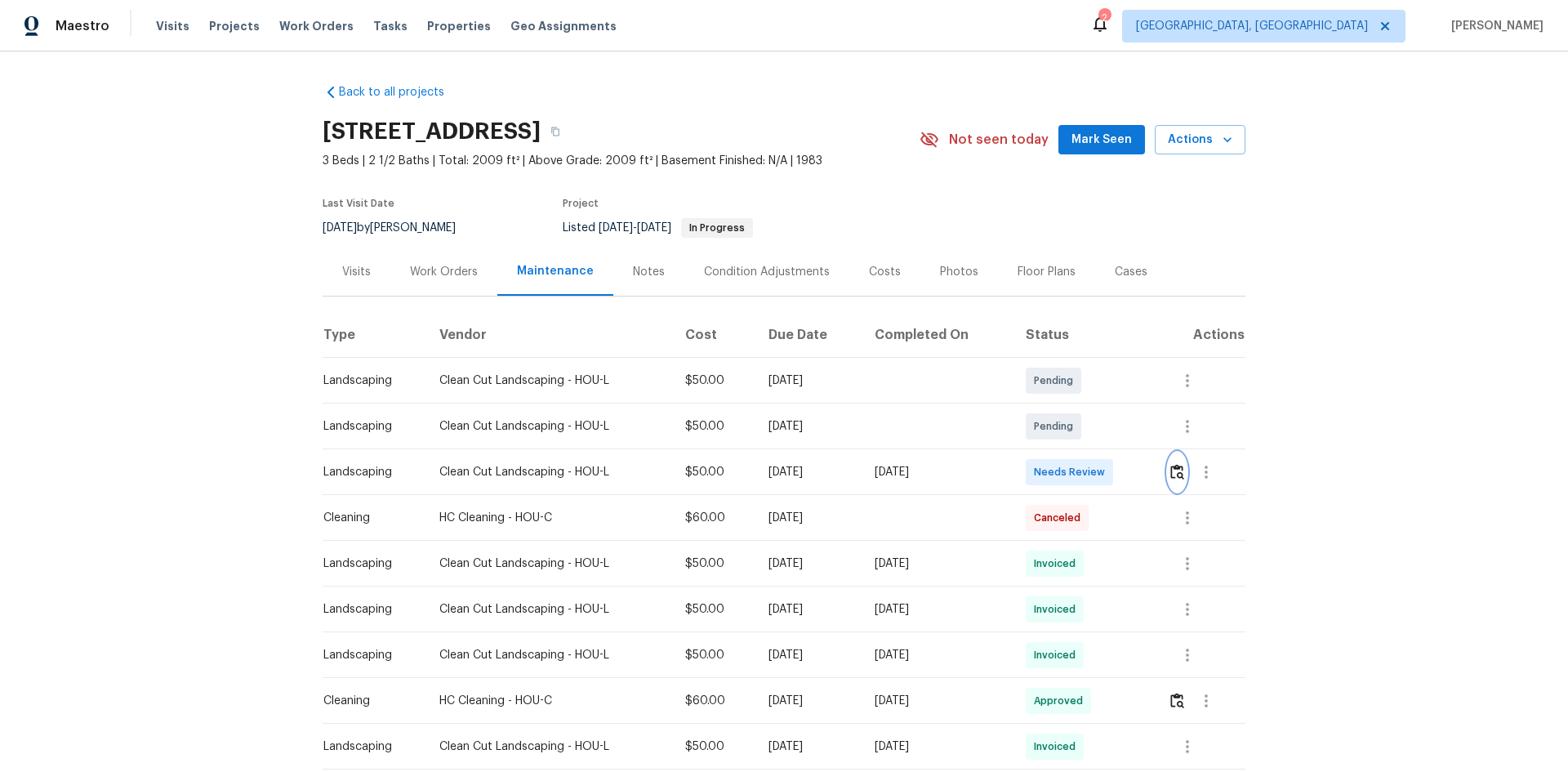
click at [1173, 468] on img "button" at bounding box center [1177, 471] width 14 height 16
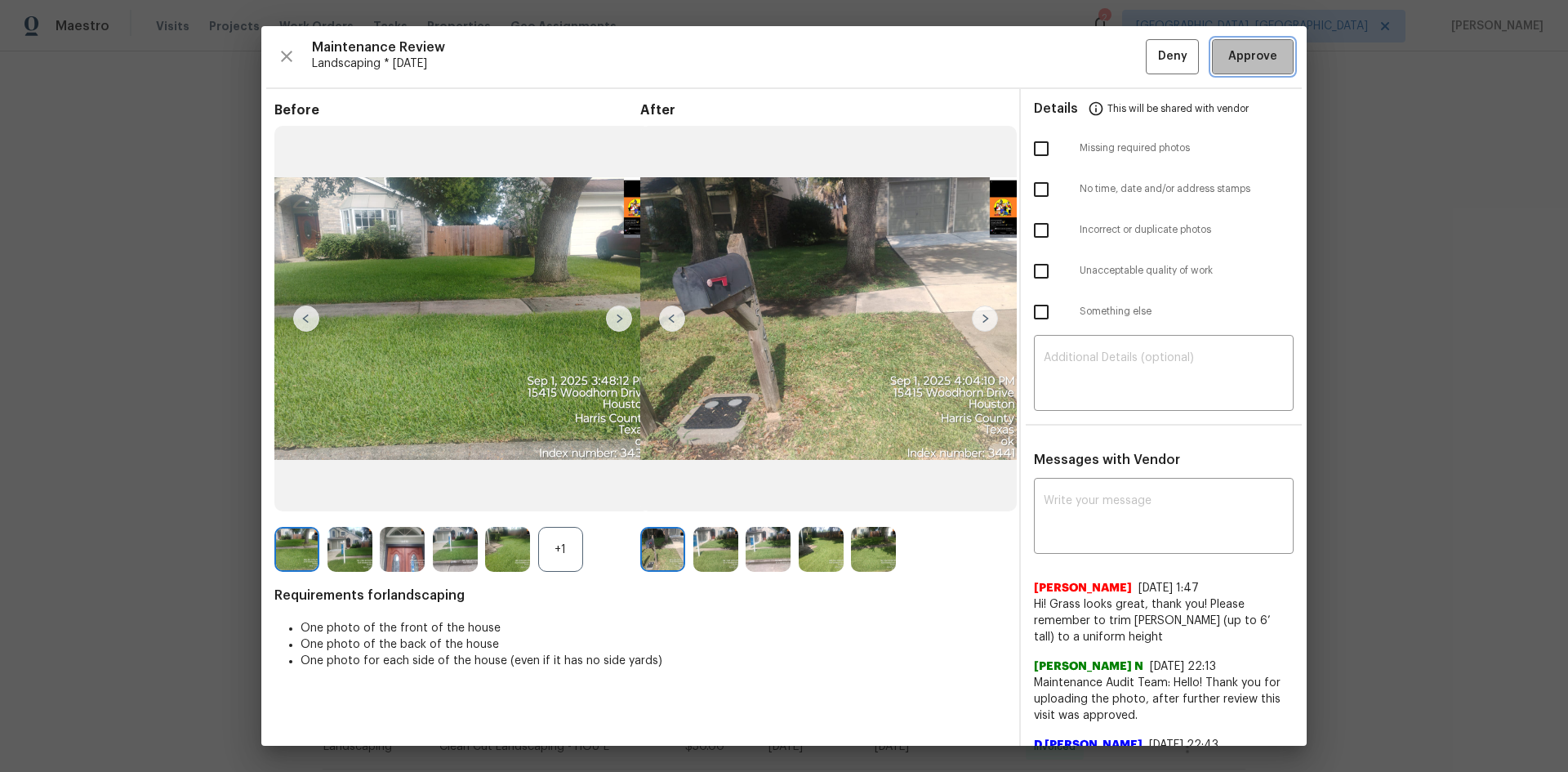
click at [1229, 54] on span "Approve" at bounding box center [1253, 57] width 49 height 21
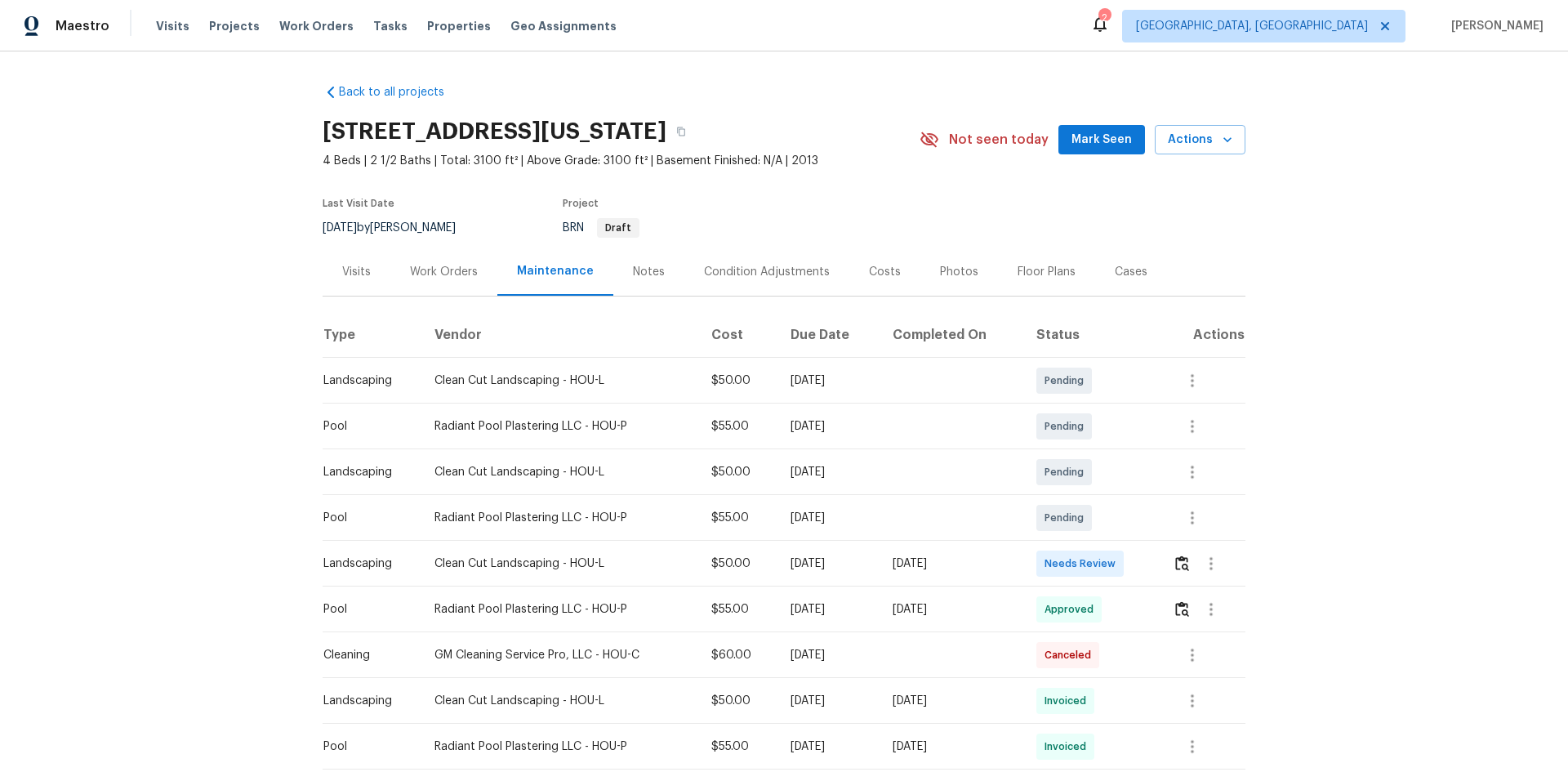
scroll to position [82, 0]
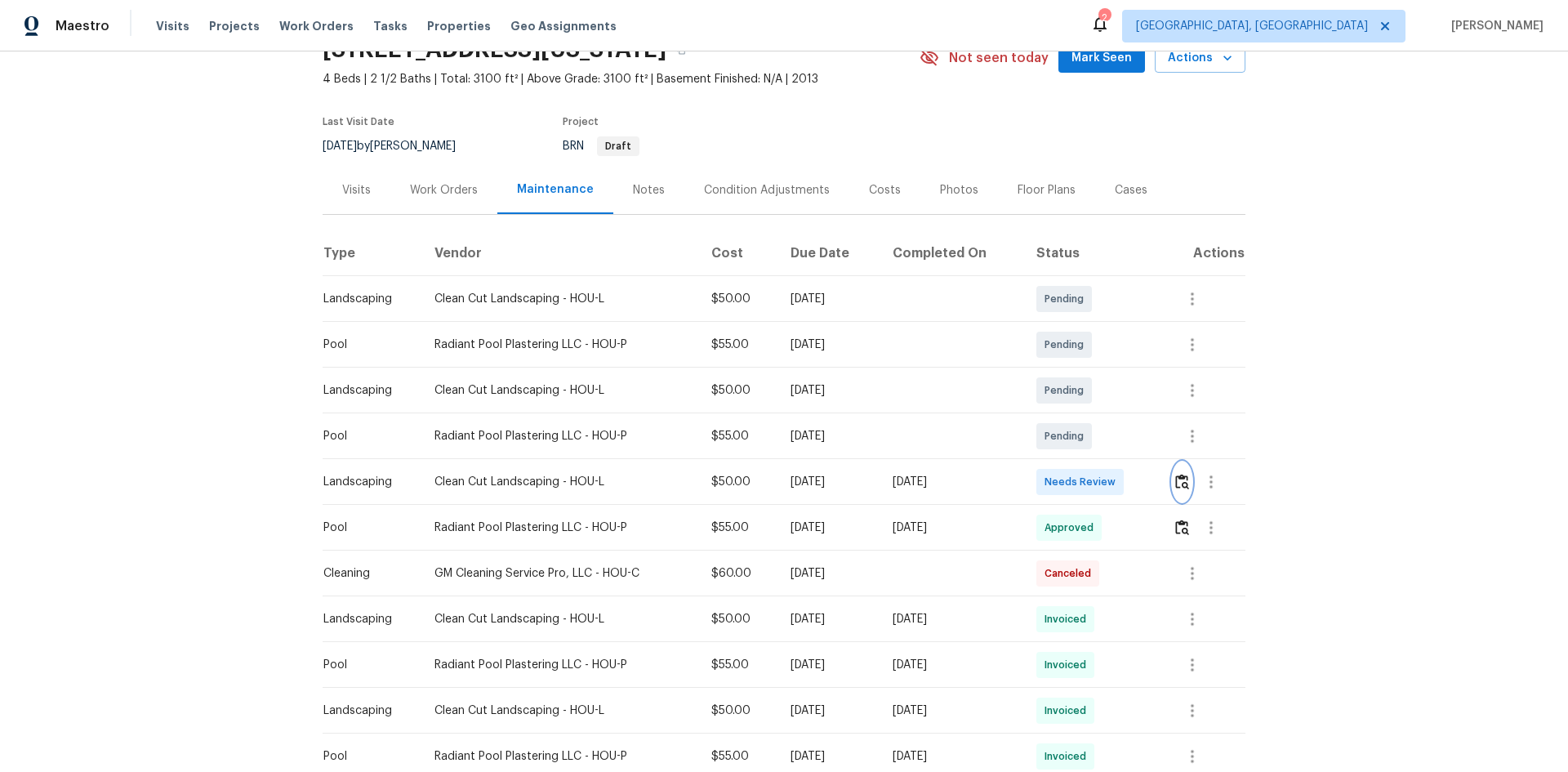
click at [1179, 477] on img "button" at bounding box center [1182, 482] width 14 height 16
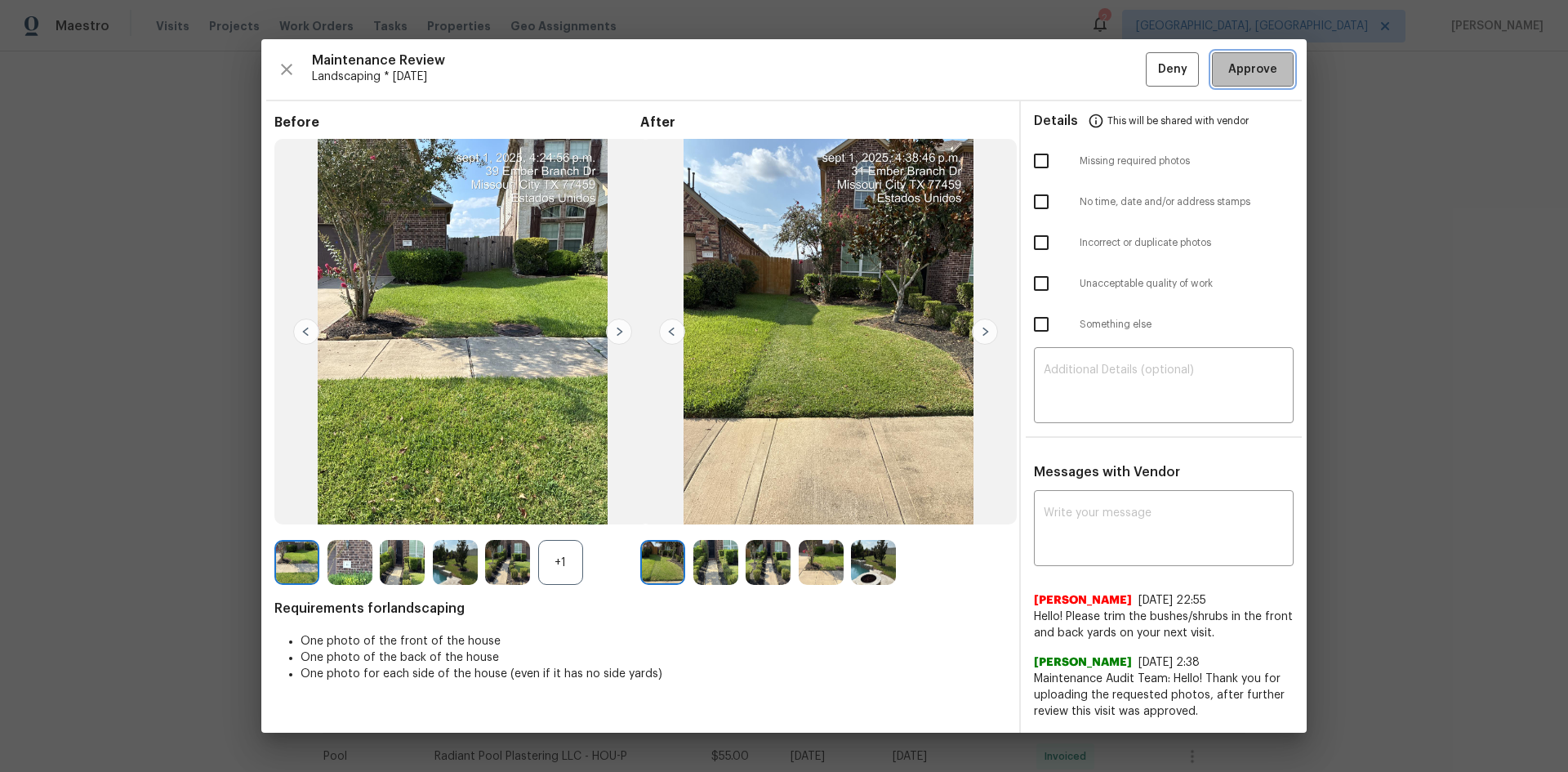
click at [1243, 57] on button "Approve" at bounding box center [1253, 70] width 82 height 35
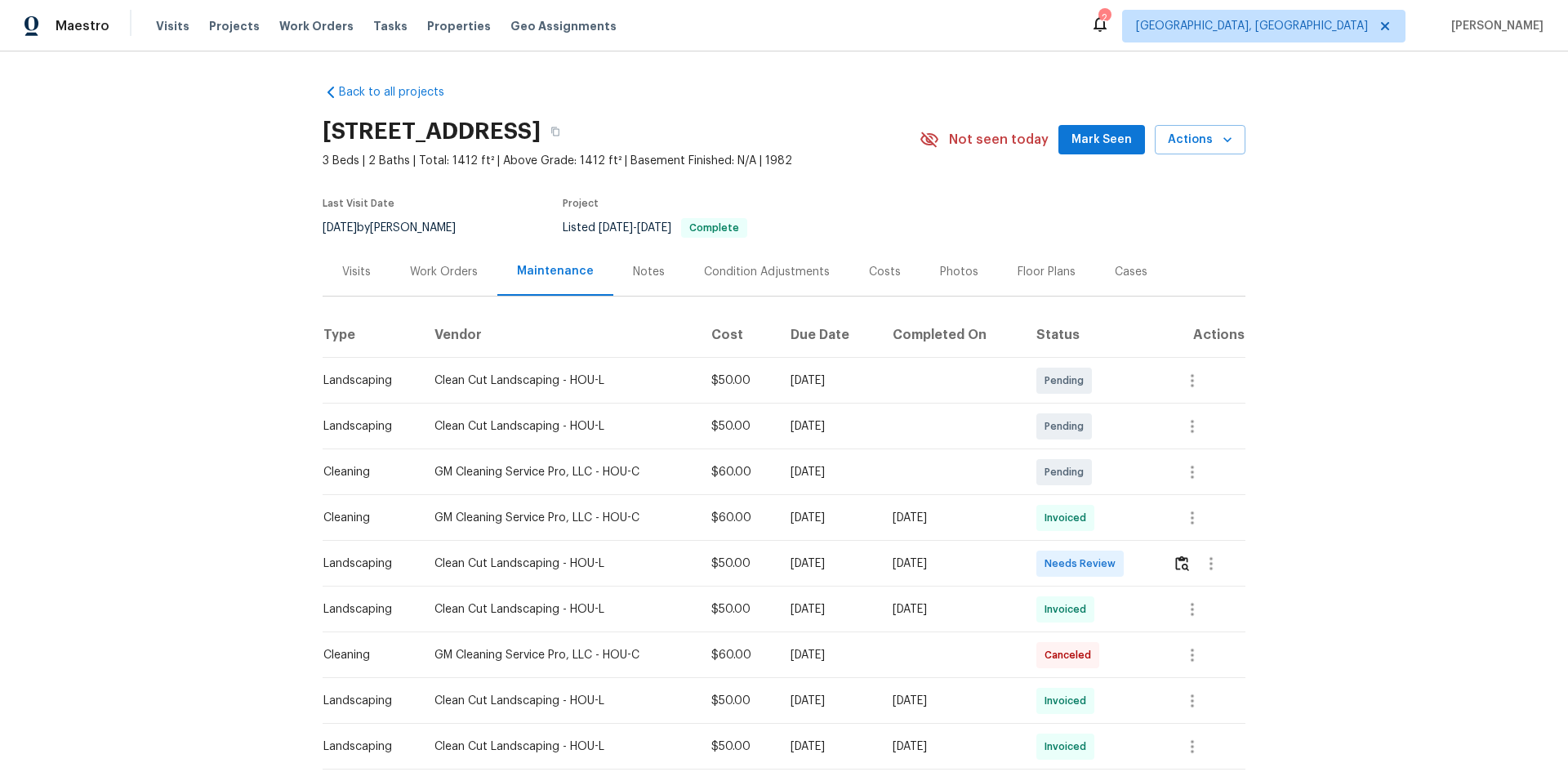
click at [1166, 558] on td at bounding box center [1203, 563] width 86 height 46
click at [1181, 565] on img "button" at bounding box center [1182, 563] width 14 height 16
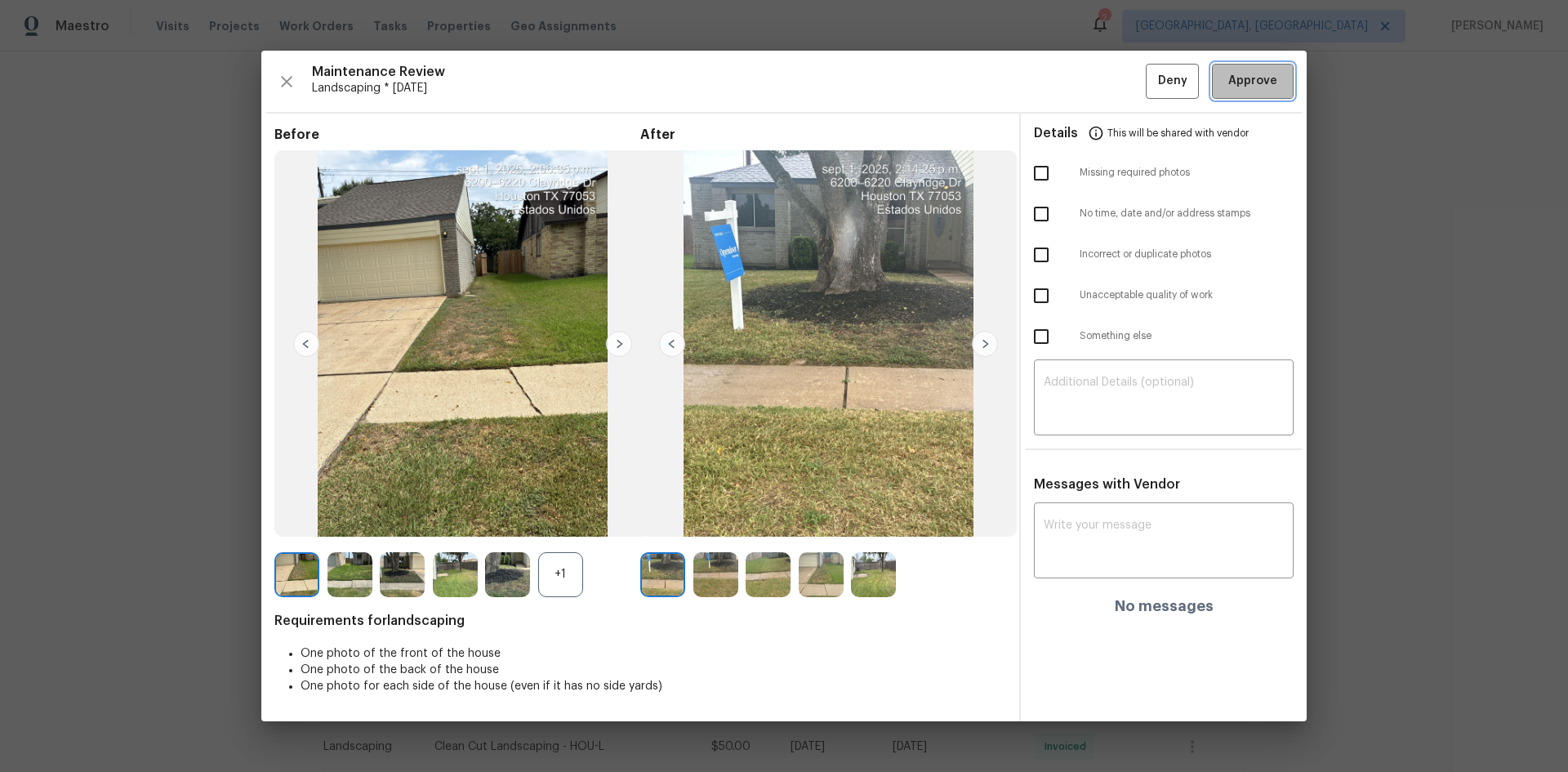
click at [1242, 78] on span "Approve" at bounding box center [1253, 81] width 49 height 21
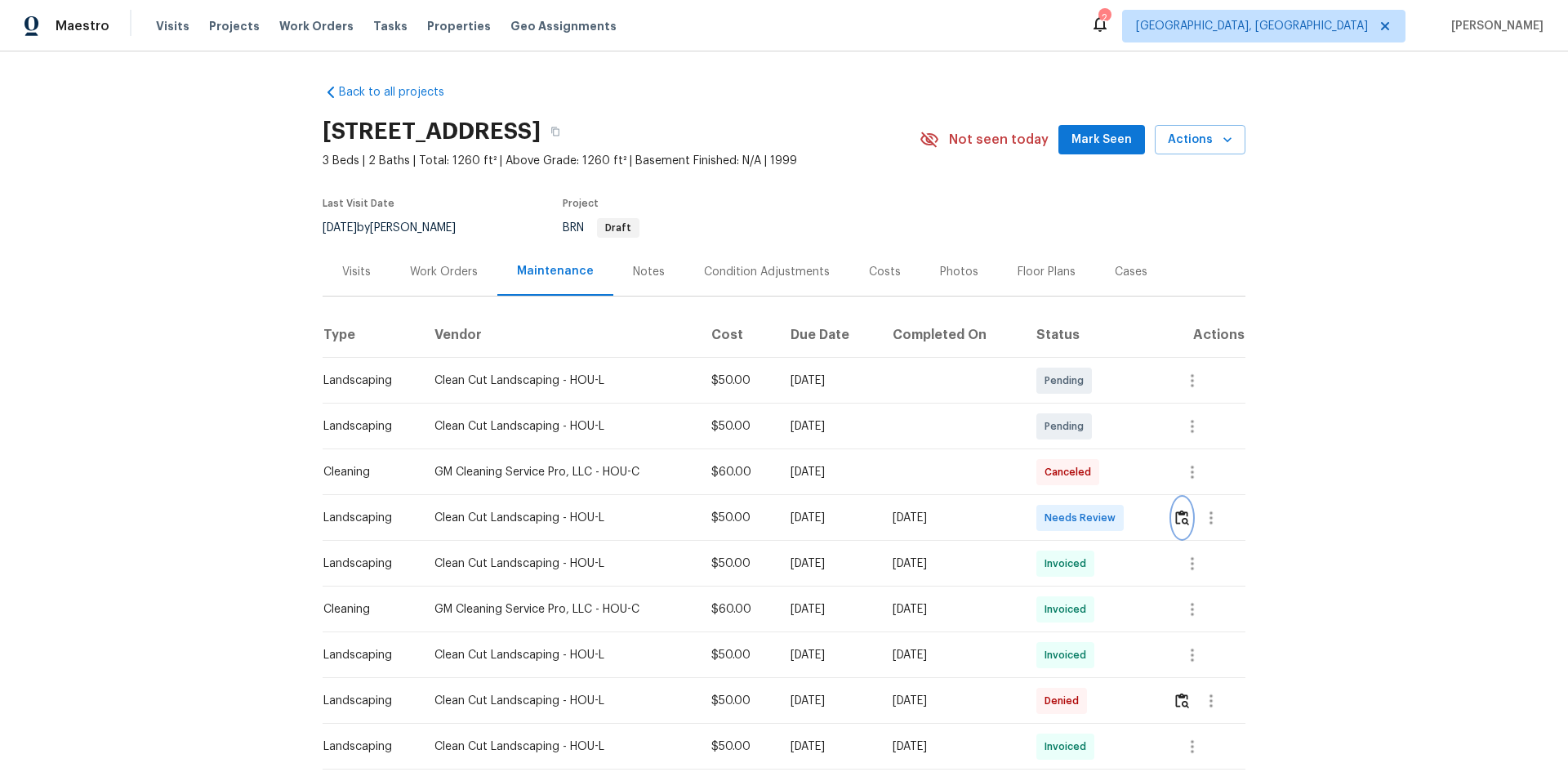
click at [1179, 516] on img "button" at bounding box center [1182, 518] width 14 height 16
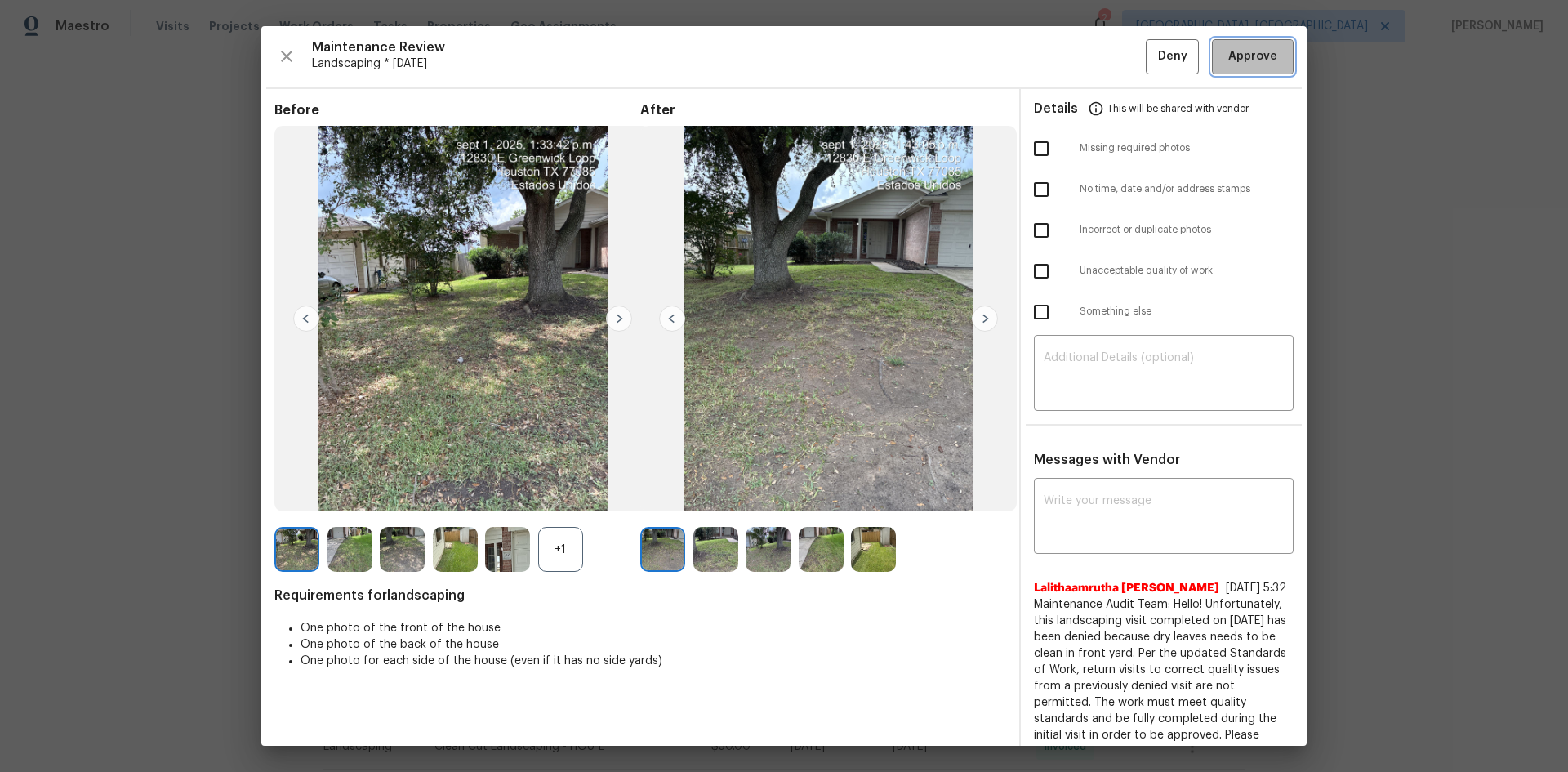
click at [1237, 59] on span "Approve" at bounding box center [1253, 57] width 49 height 21
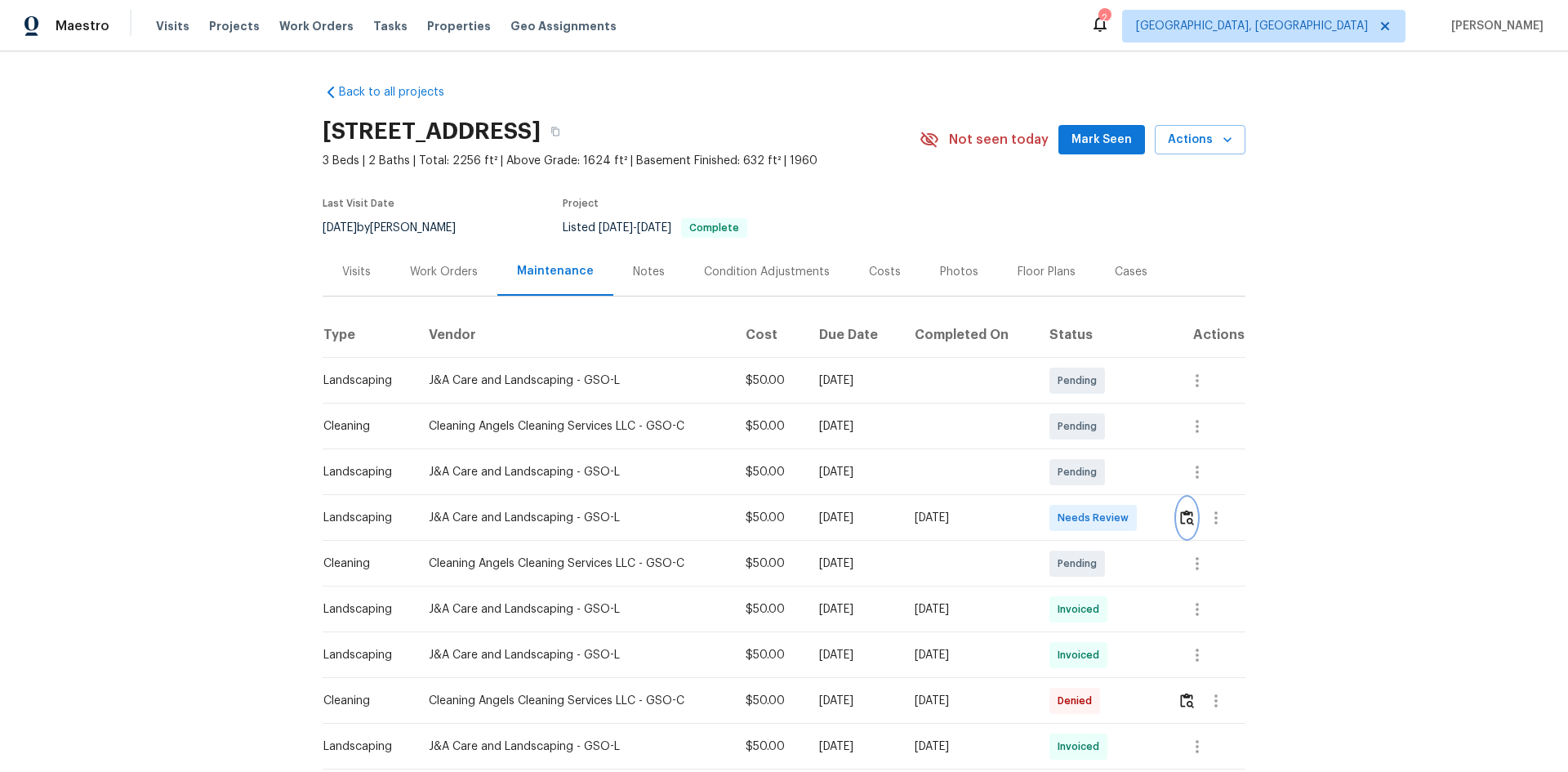
click at [1193, 517] on button "button" at bounding box center [1187, 518] width 19 height 40
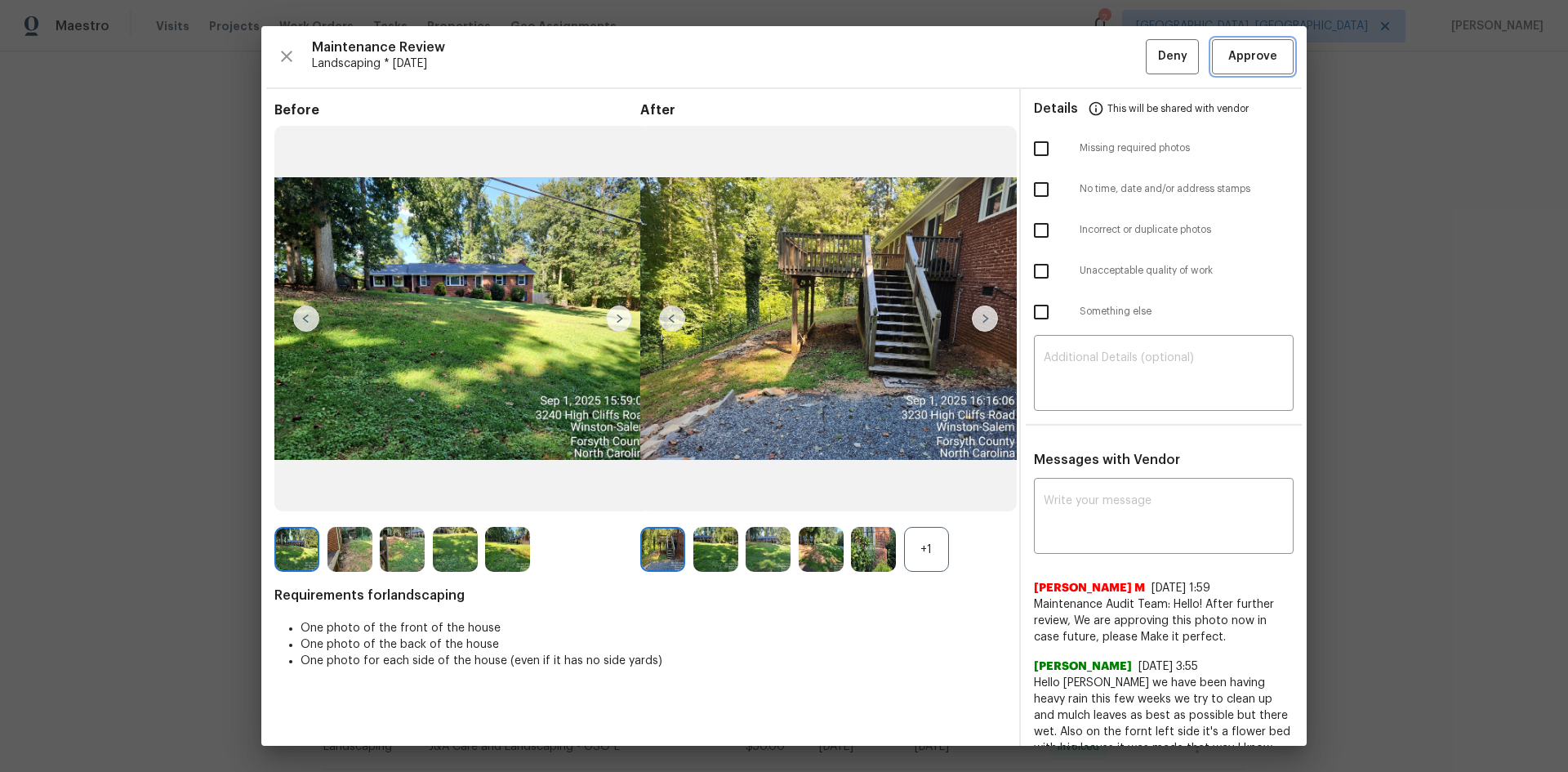
click at [1229, 51] on span "Approve" at bounding box center [1253, 57] width 49 height 21
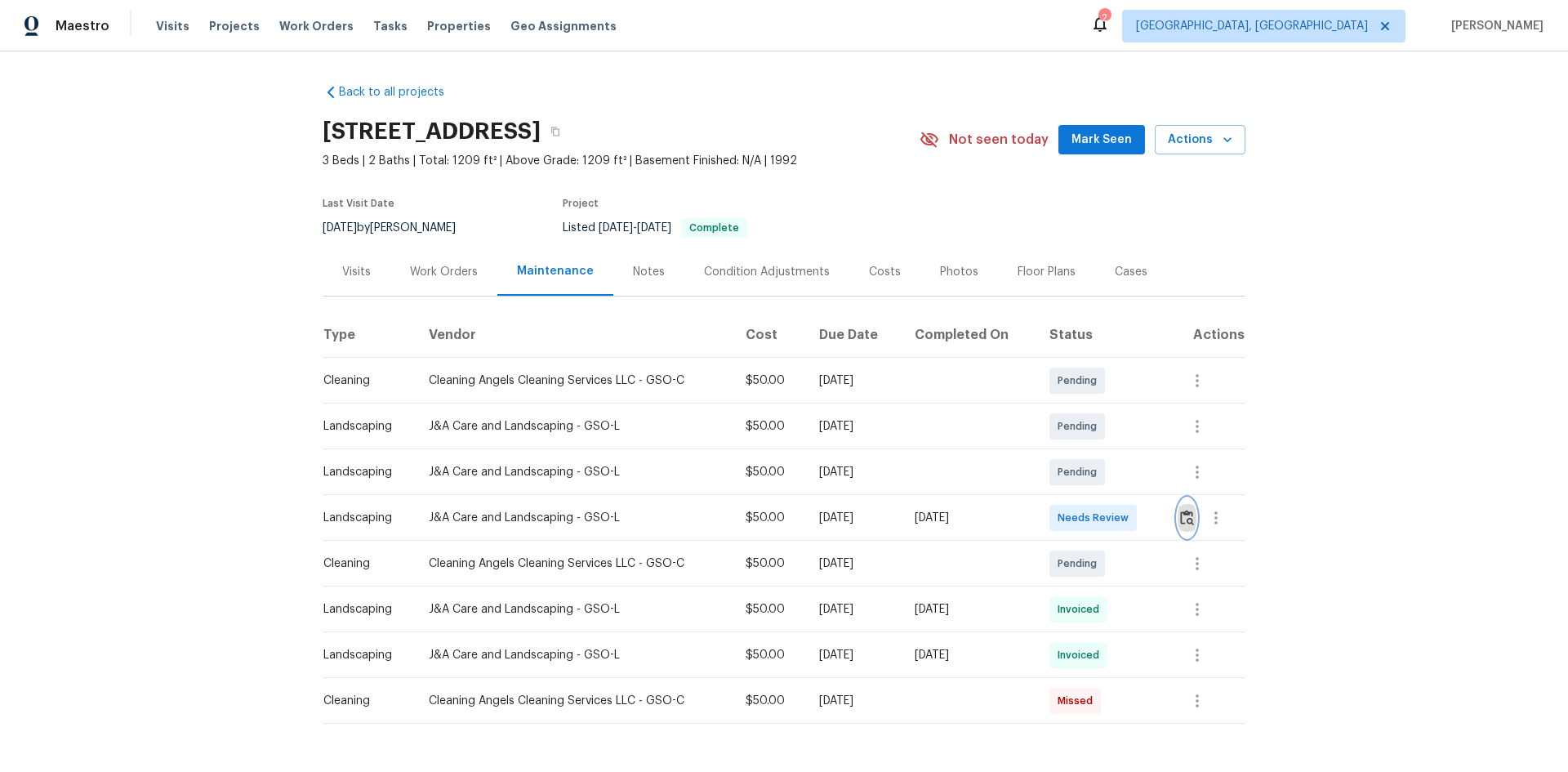
click at [1185, 517] on img "button" at bounding box center [1187, 518] width 14 height 16
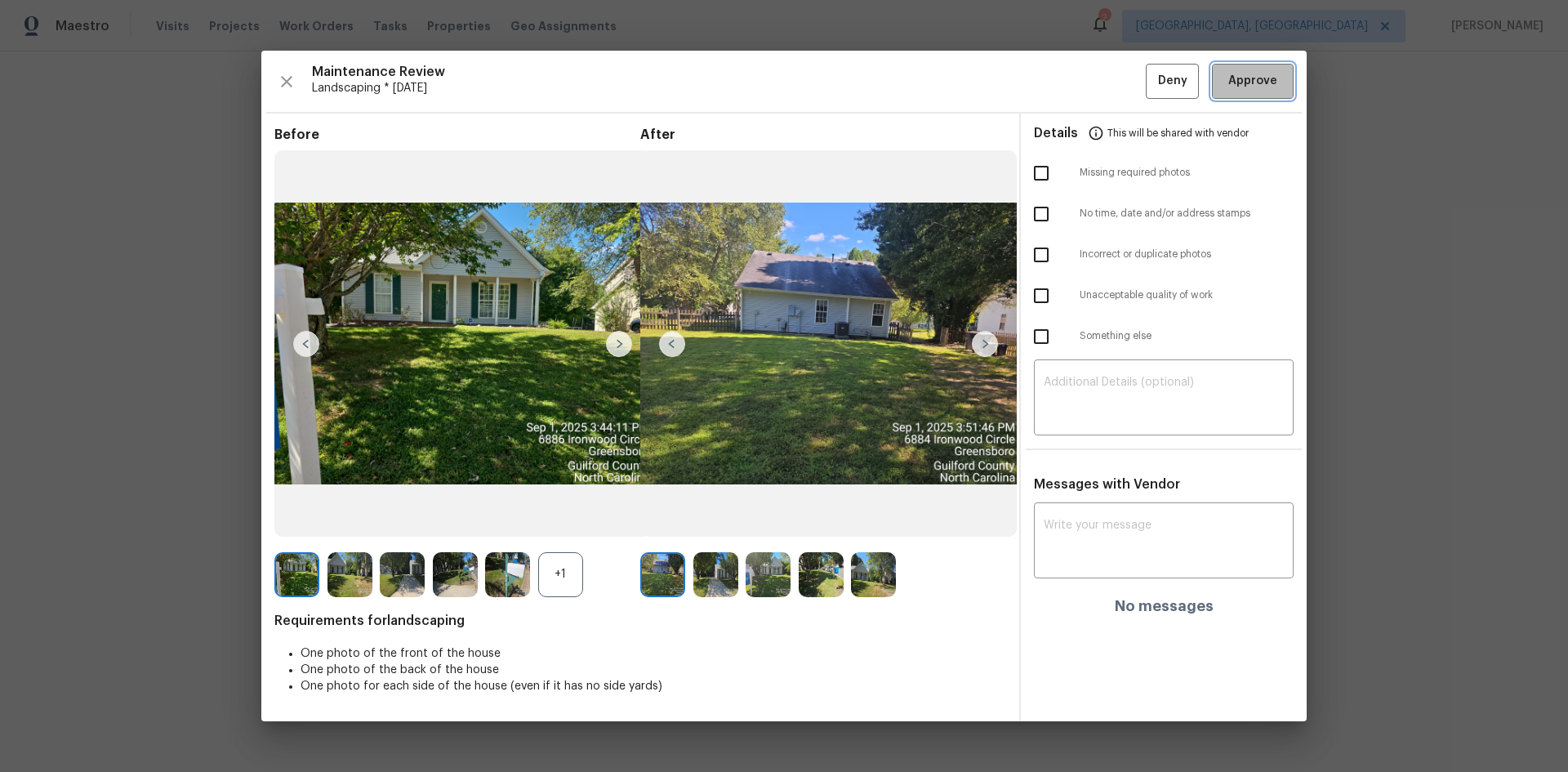
click at [1252, 90] on span "Approve" at bounding box center [1253, 81] width 49 height 21
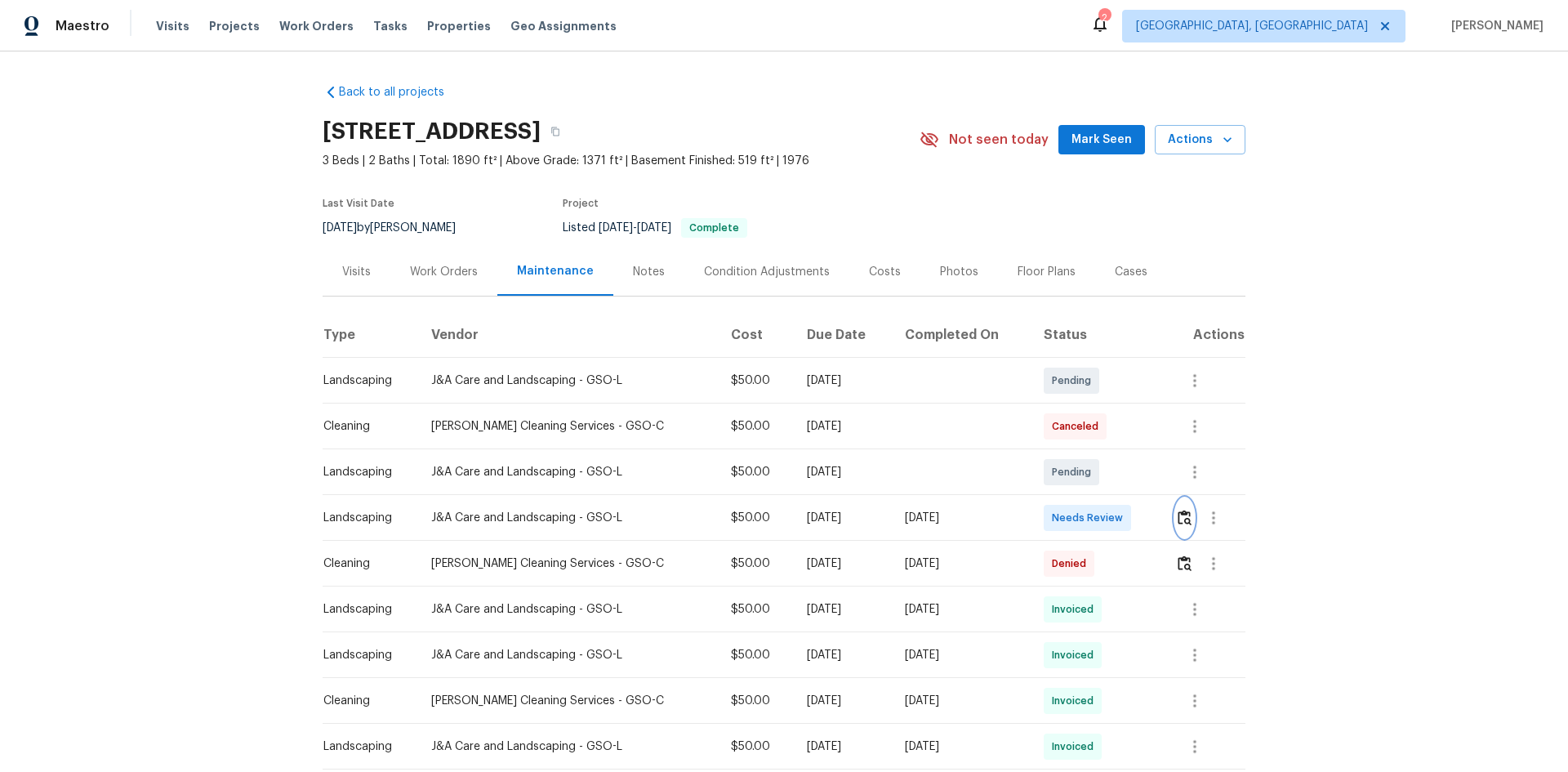
click at [1187, 518] on button "button" at bounding box center [1185, 518] width 19 height 40
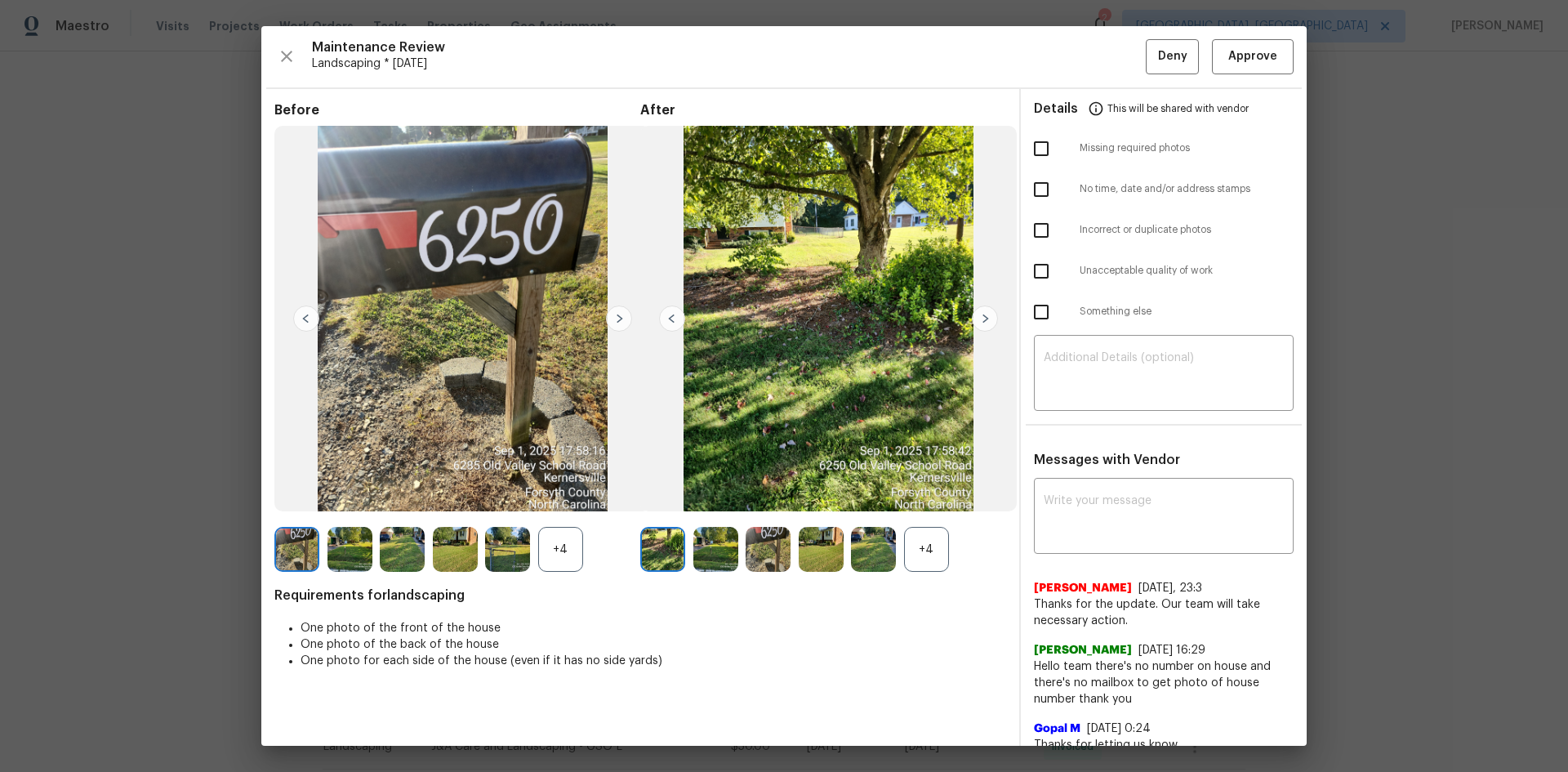
click at [355, 556] on img at bounding box center [350, 549] width 45 height 45
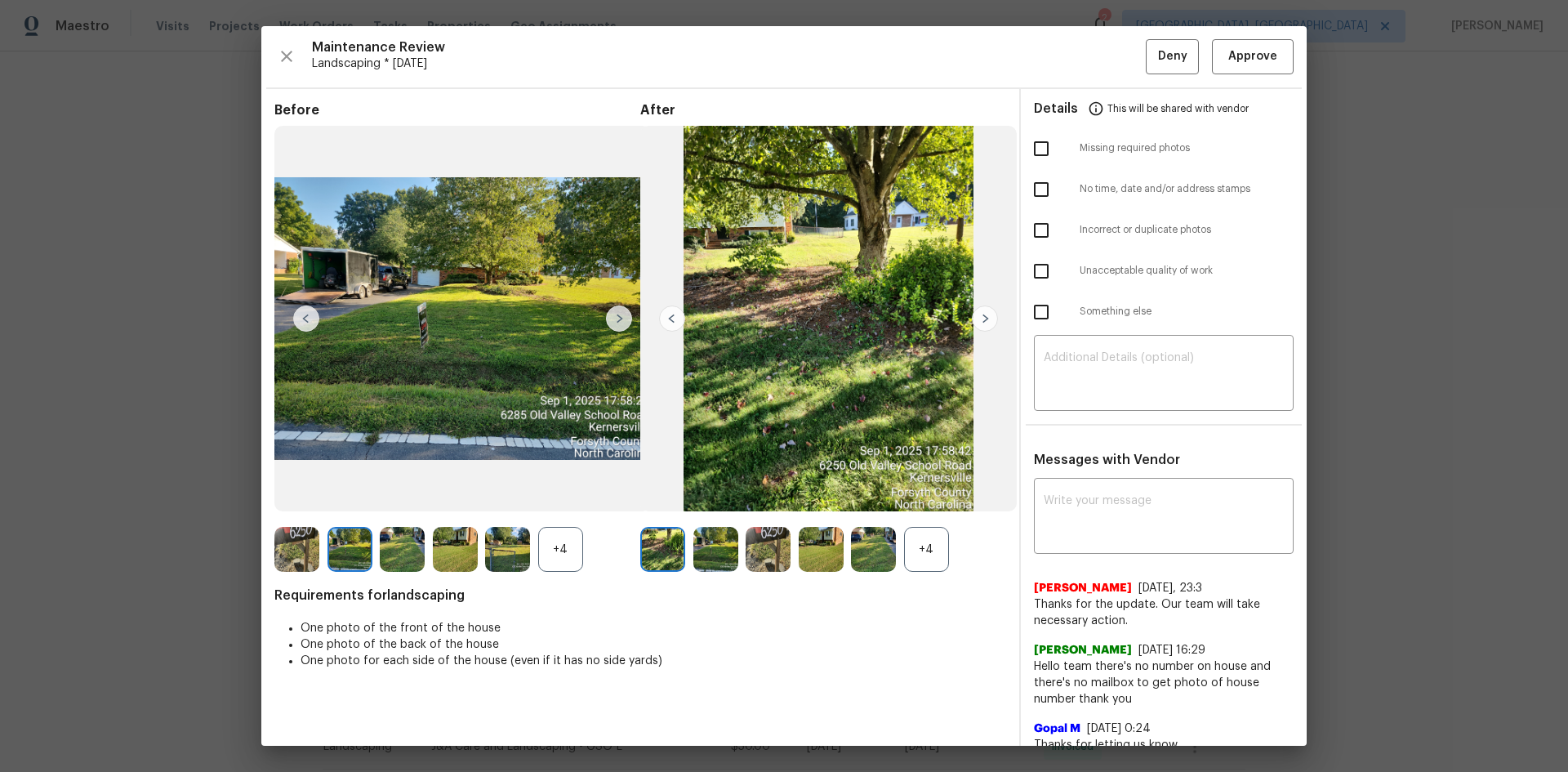
click at [616, 316] on img at bounding box center [619, 319] width 26 height 26
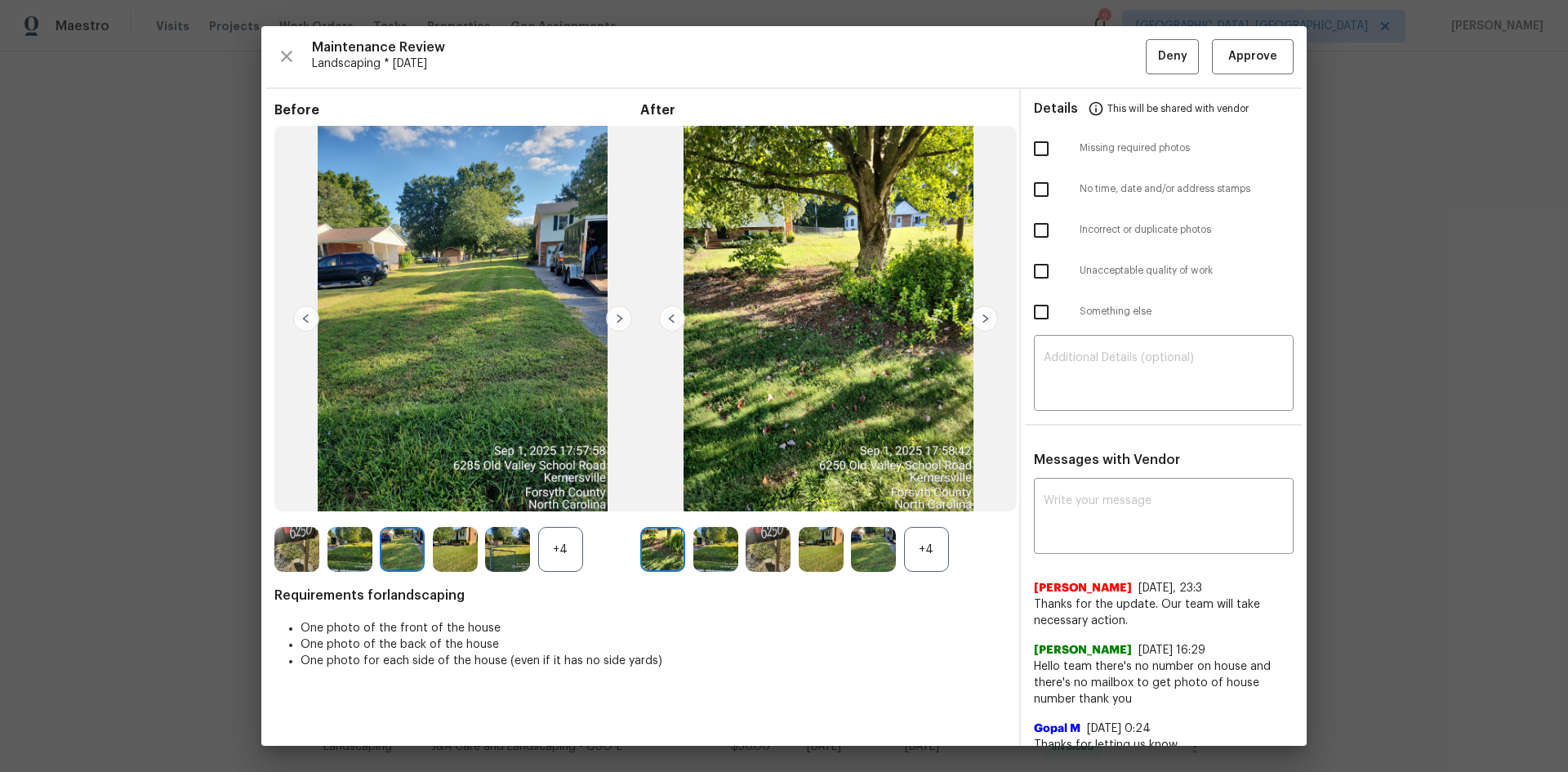
click at [616, 316] on img at bounding box center [619, 319] width 26 height 26
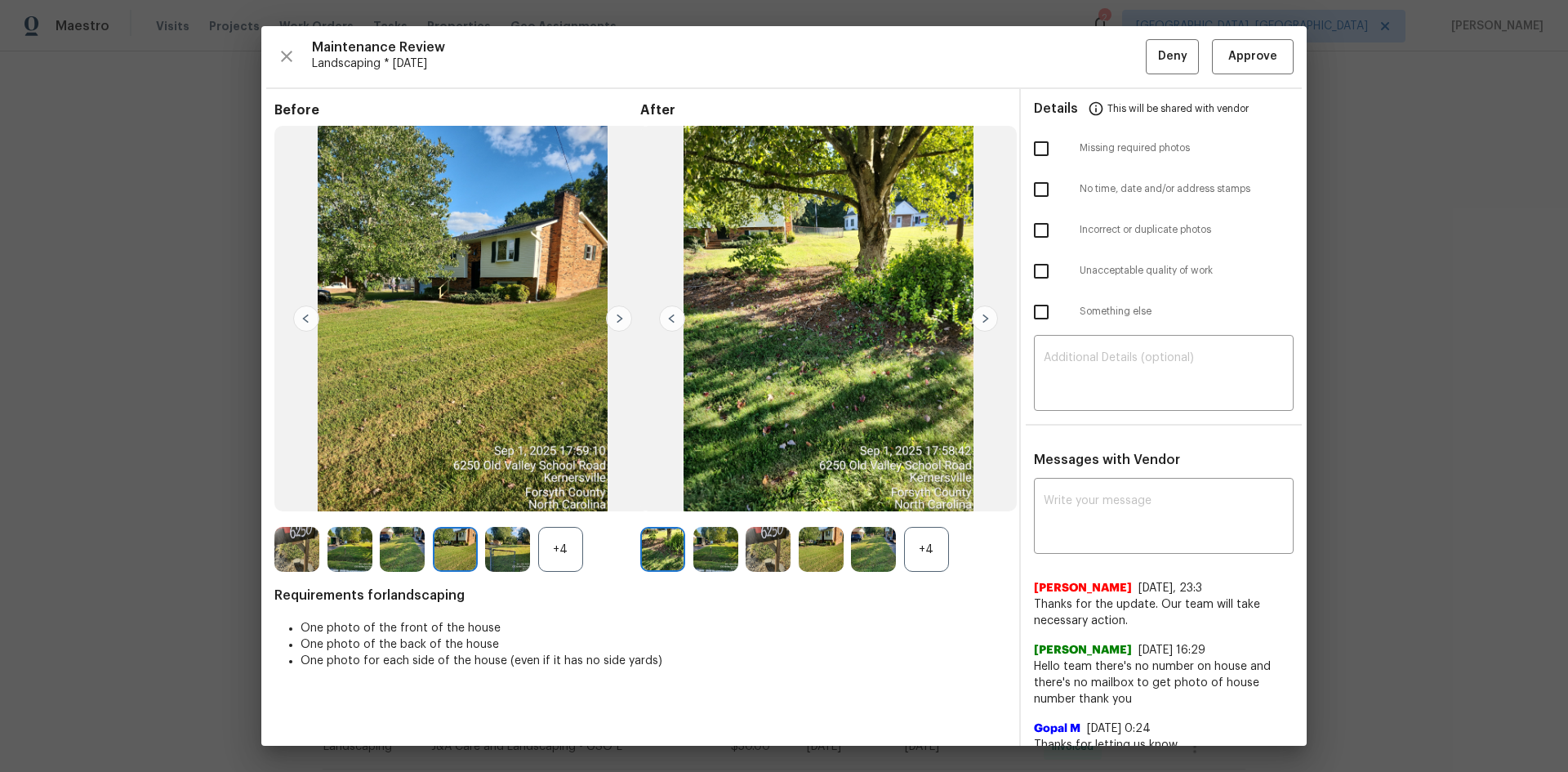
click at [616, 316] on img at bounding box center [619, 319] width 26 height 26
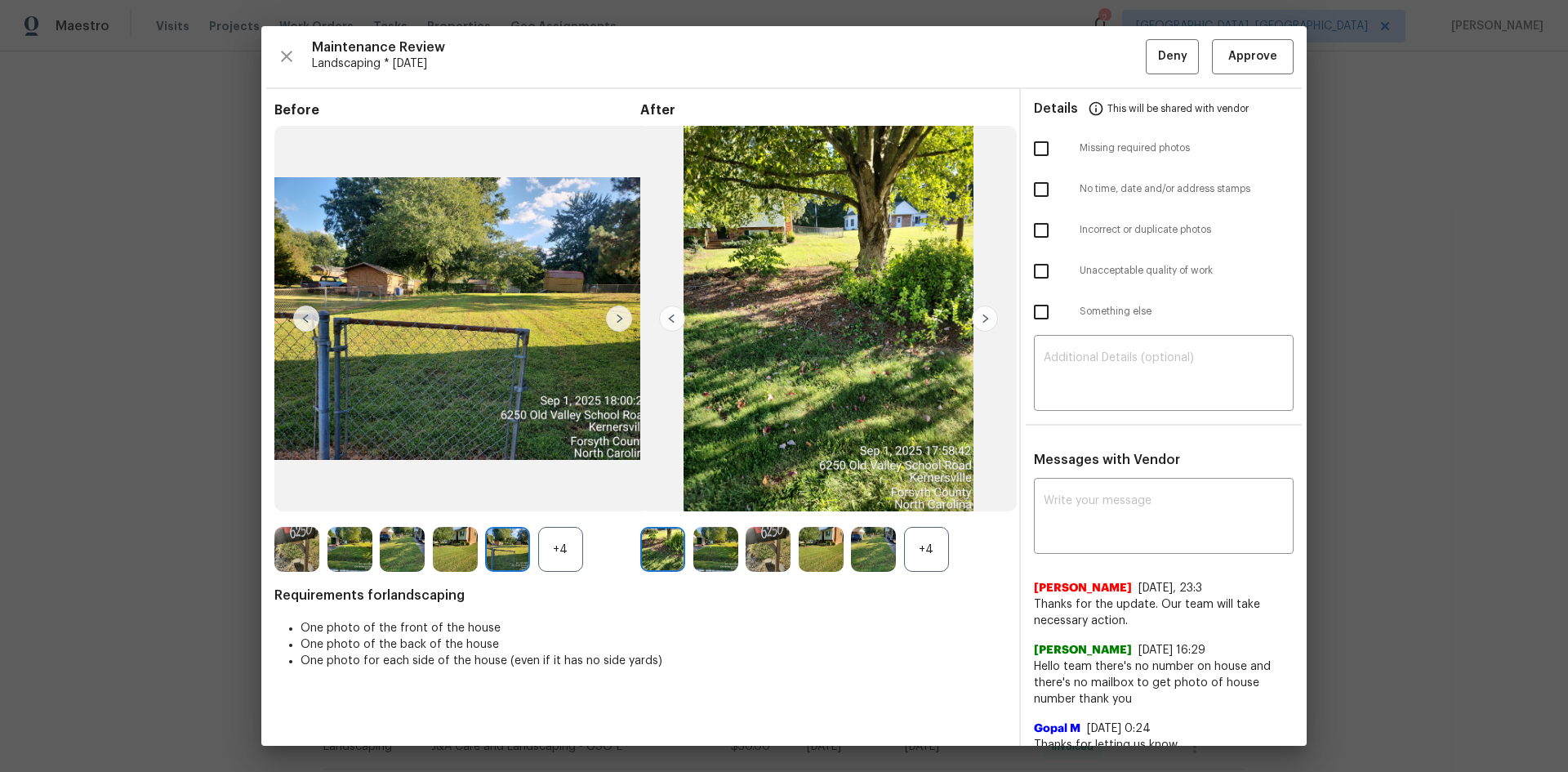
click at [616, 316] on img at bounding box center [619, 319] width 26 height 26
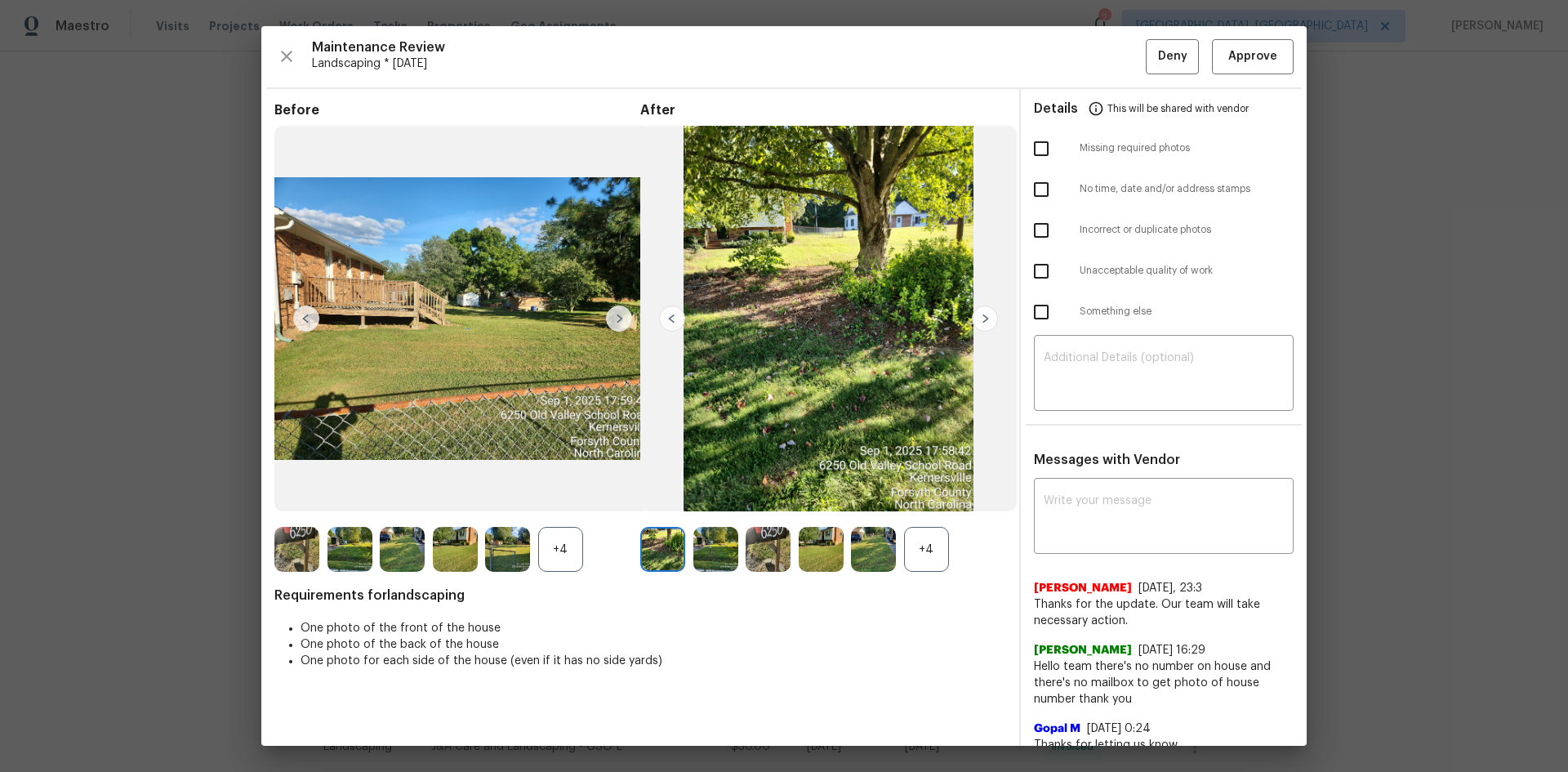
click at [616, 316] on img at bounding box center [619, 319] width 26 height 26
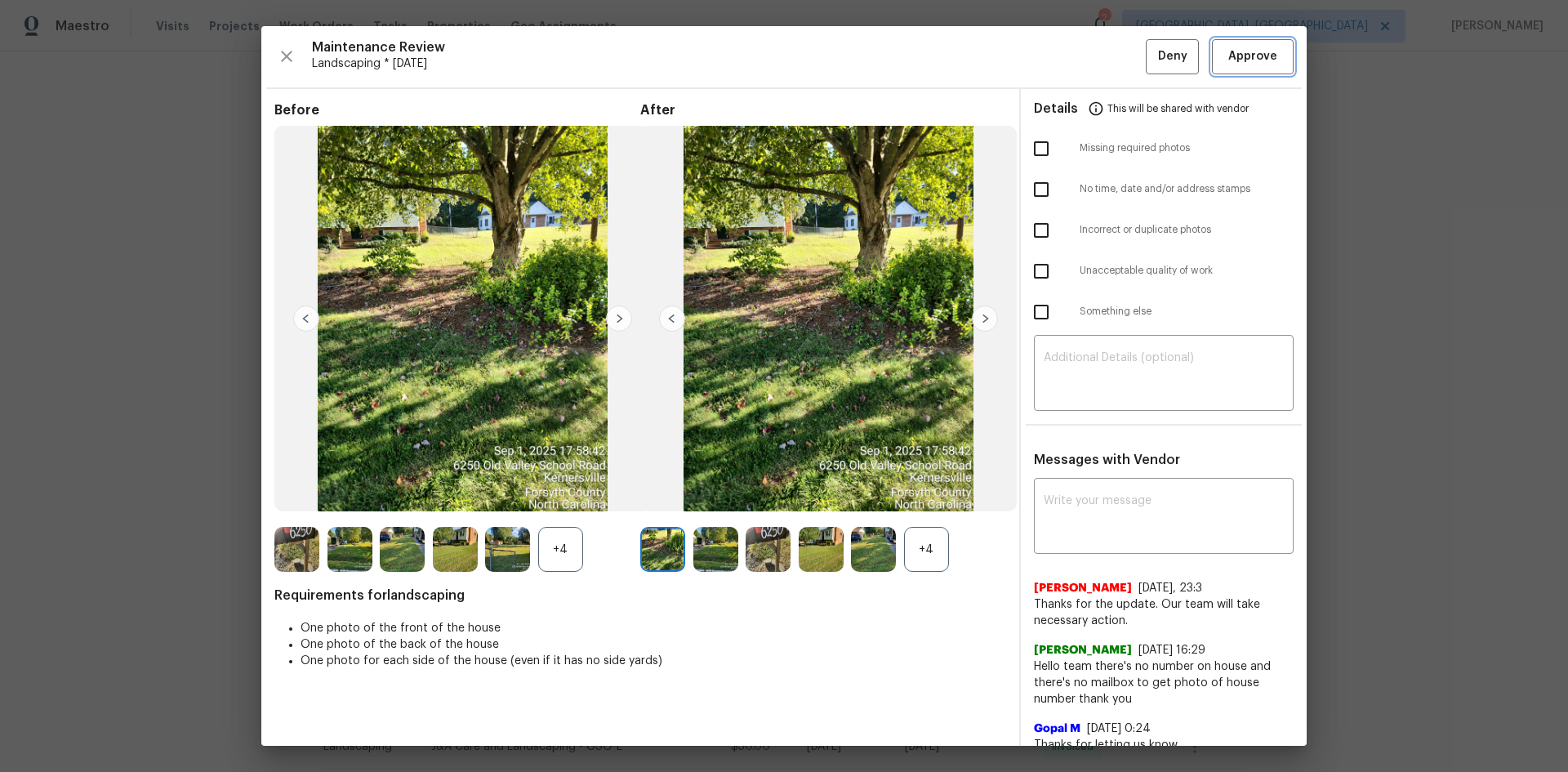
click at [1230, 59] on span "Approve" at bounding box center [1253, 57] width 49 height 21
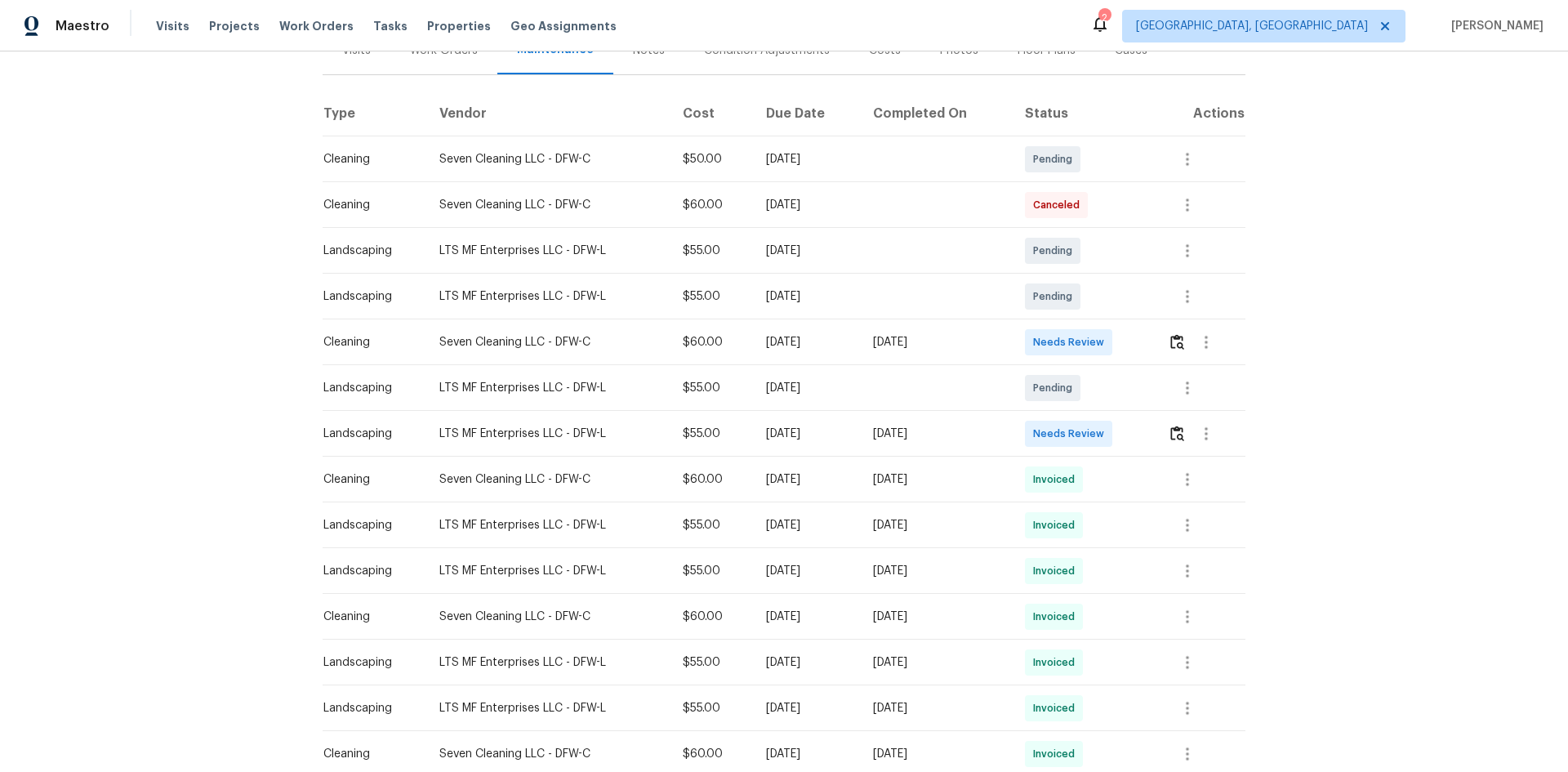
scroll to position [245, 0]
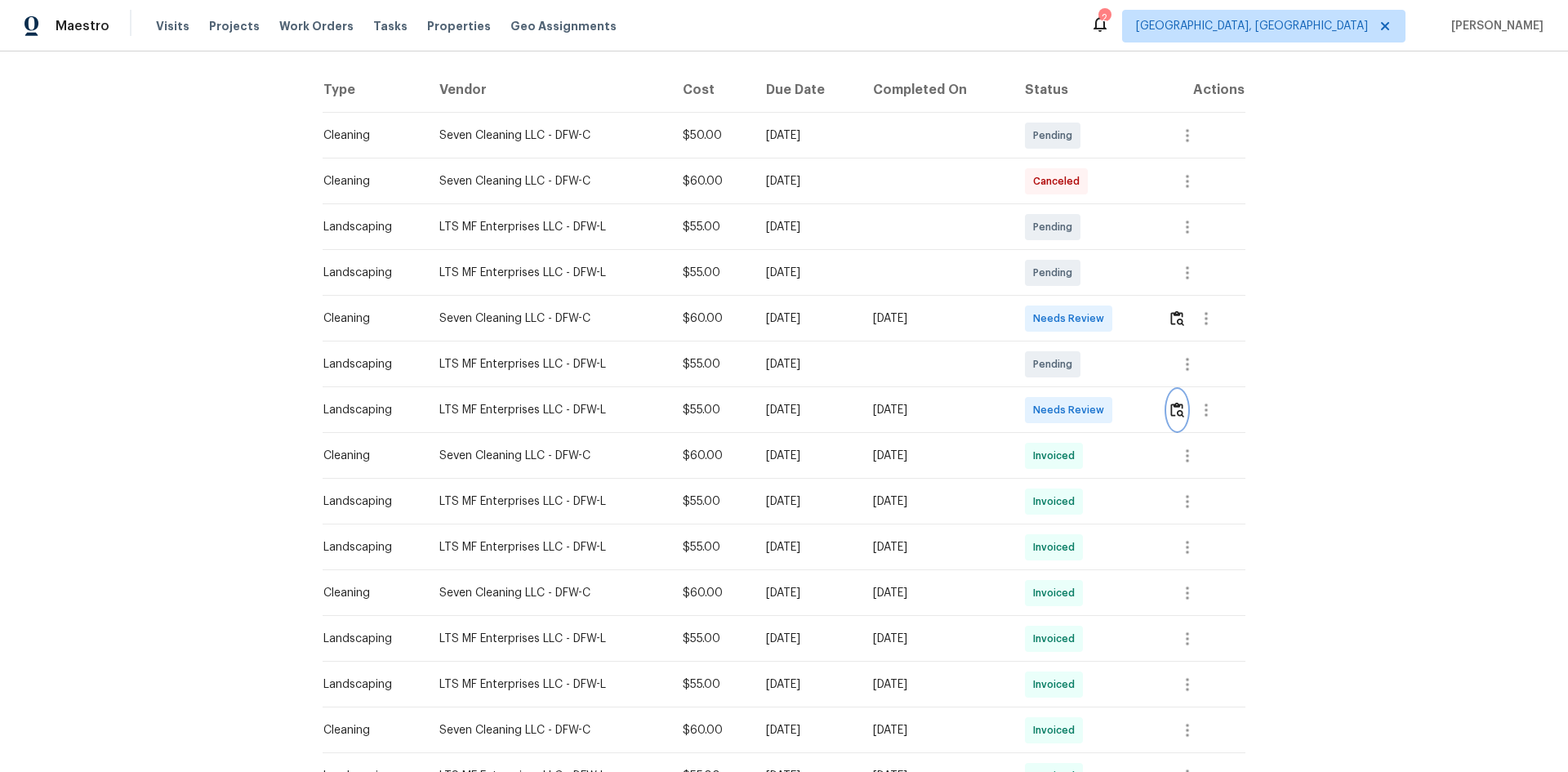
click at [1178, 412] on img "button" at bounding box center [1177, 409] width 14 height 16
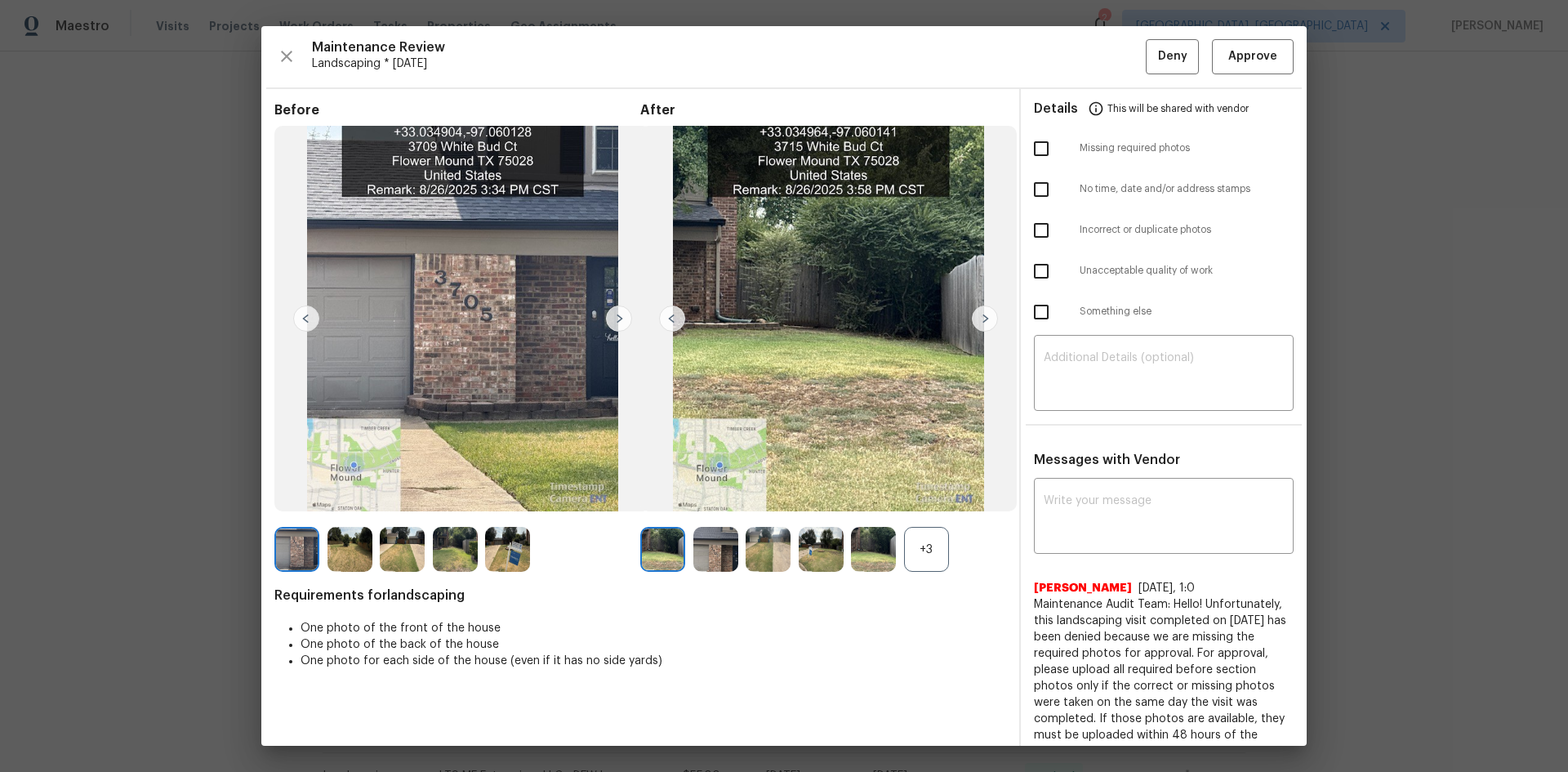
click at [1030, 146] on input "checkbox" at bounding box center [1042, 149] width 34 height 34
checkbox input "true"
click at [1049, 358] on textarea at bounding box center [1164, 375] width 240 height 46
paste textarea "Maintenance Audit Team: Hello! Unfortunately, this Landscaping visit completed …"
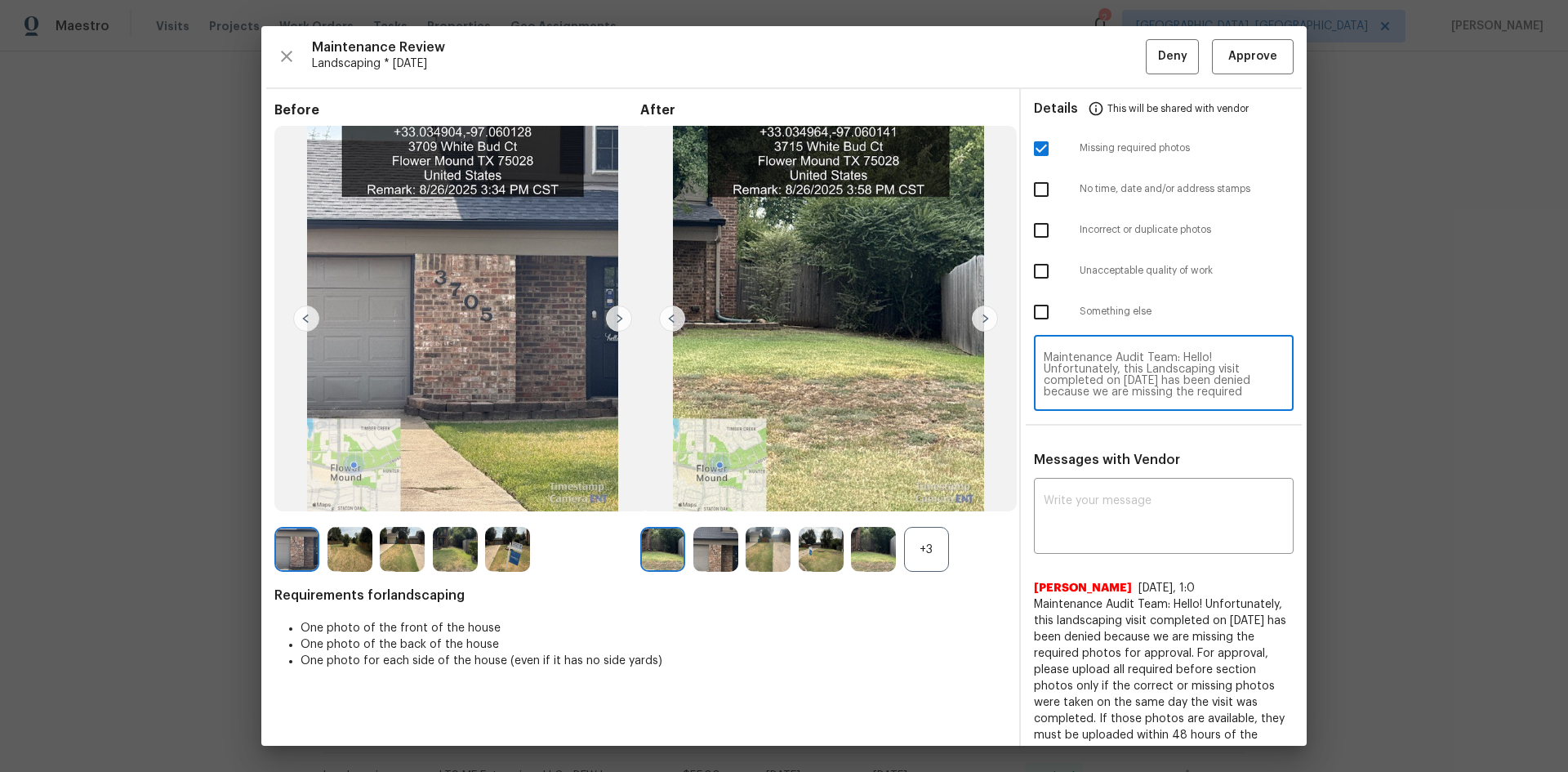
scroll to position [160, 0]
type textarea "Maintenance Audit Team: Hello! Unfortunately, this Landscaping visit completed …"
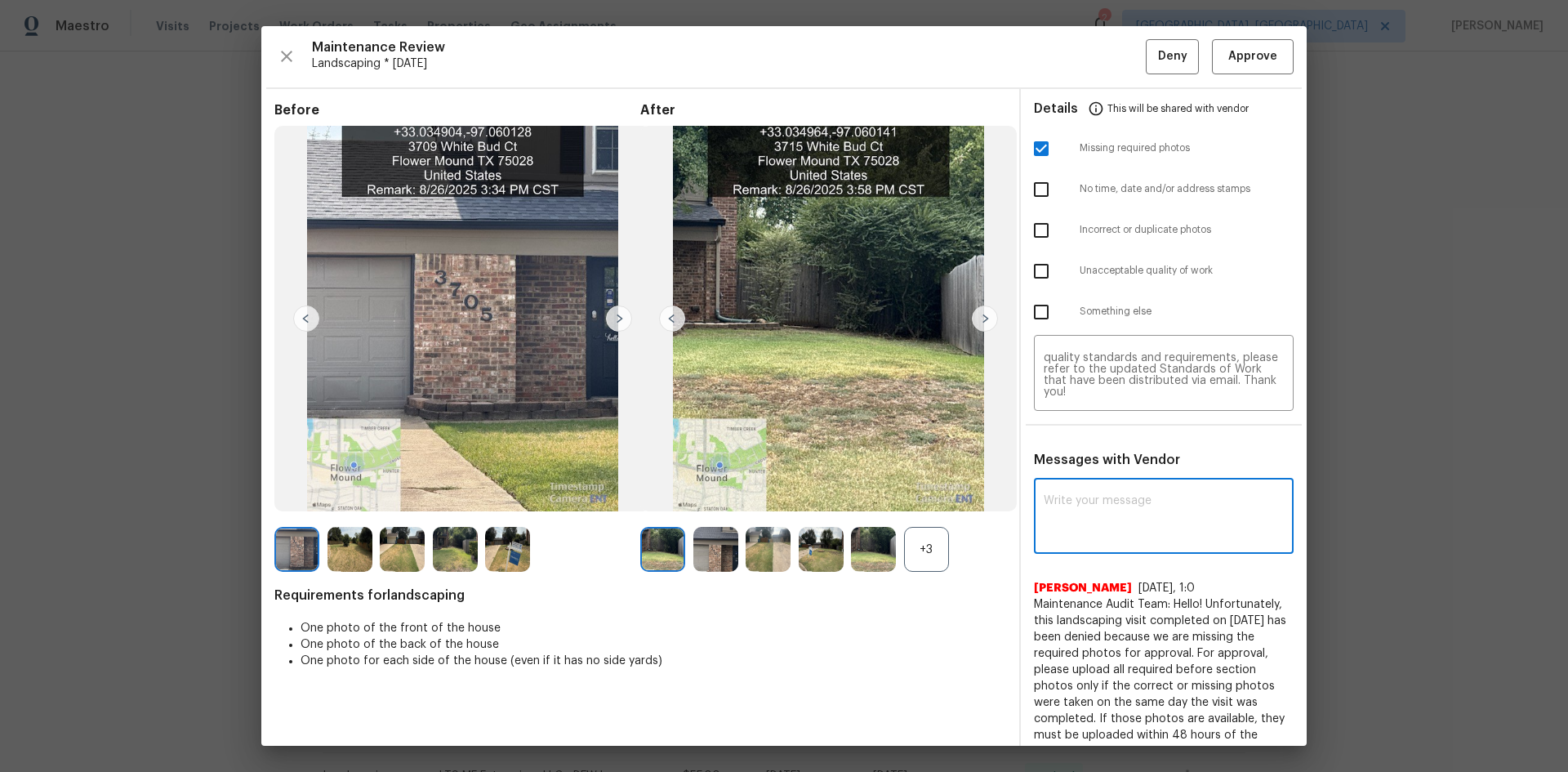
click at [1085, 508] on textarea at bounding box center [1164, 517] width 240 height 46
paste textarea "Maintenance Audit Team: Hello! Unfortunately, this Landscaping visit completed …"
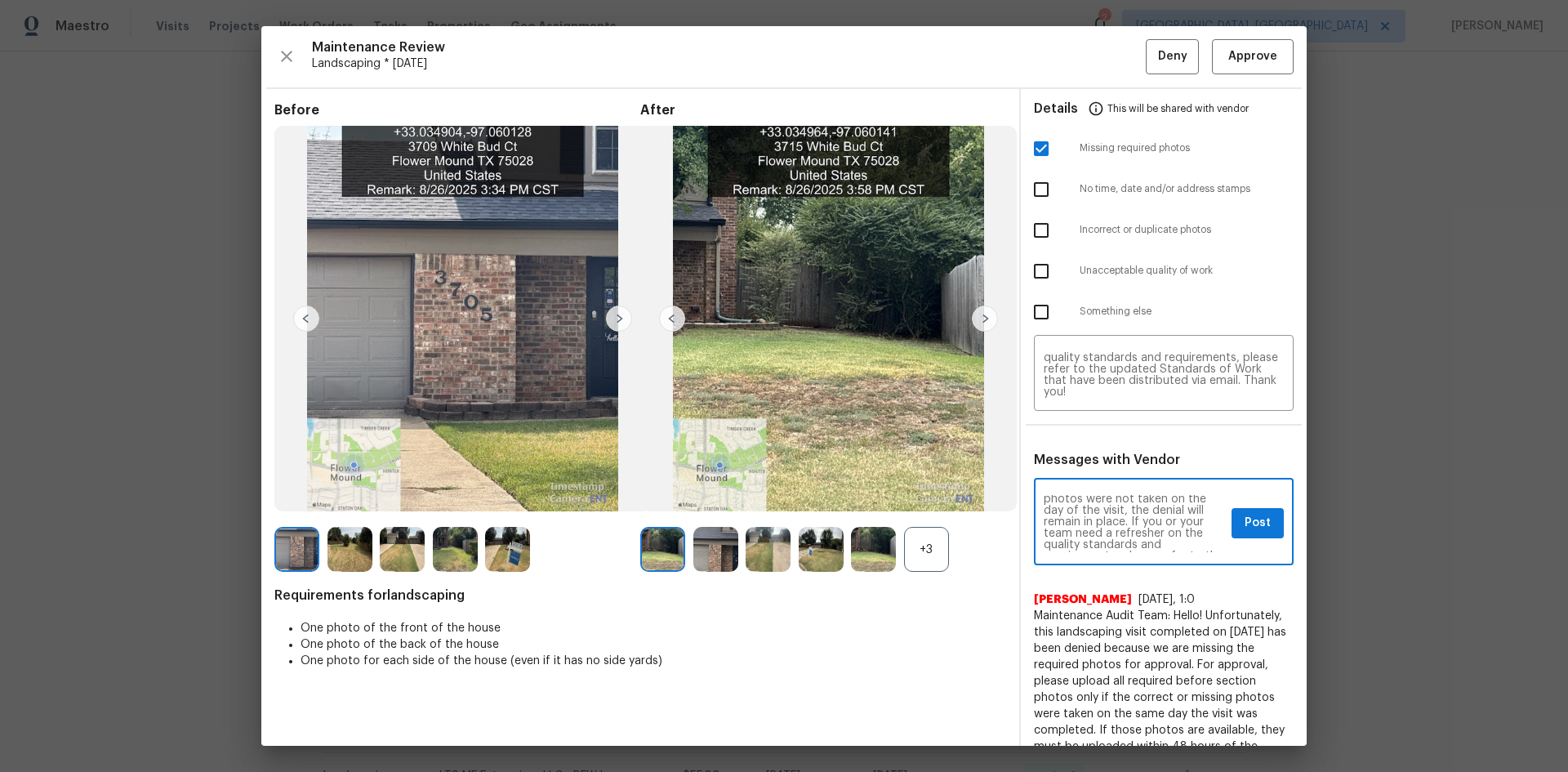
scroll to position [164, 0]
type textarea "Maintenance Audit Team: Hello! Unfortunately, this Landscaping visit completed …"
click at [1248, 526] on span "Post" at bounding box center [1258, 523] width 26 height 21
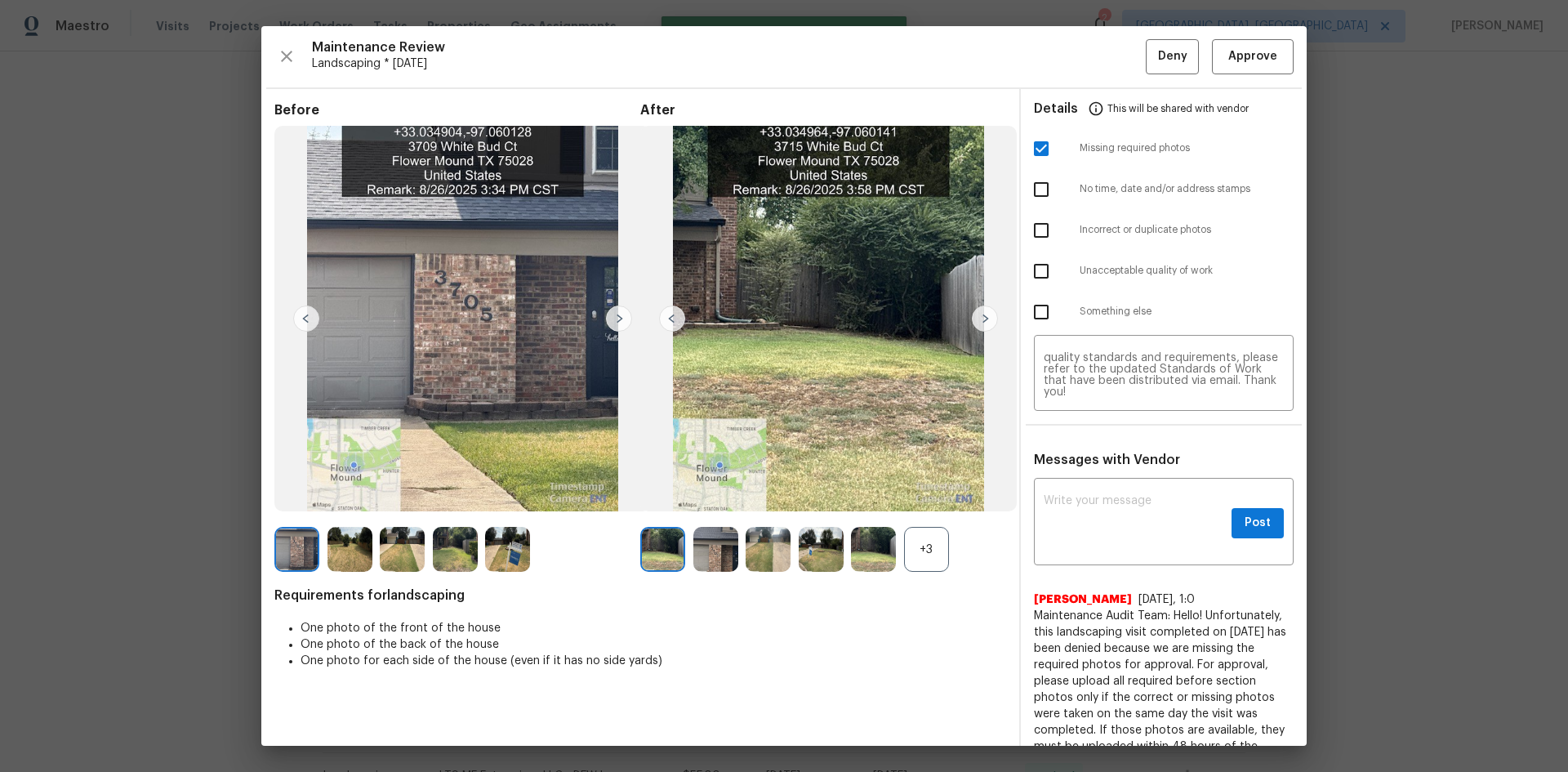
scroll to position [0, 0]
click at [1154, 44] on button "Deny" at bounding box center [1173, 57] width 53 height 35
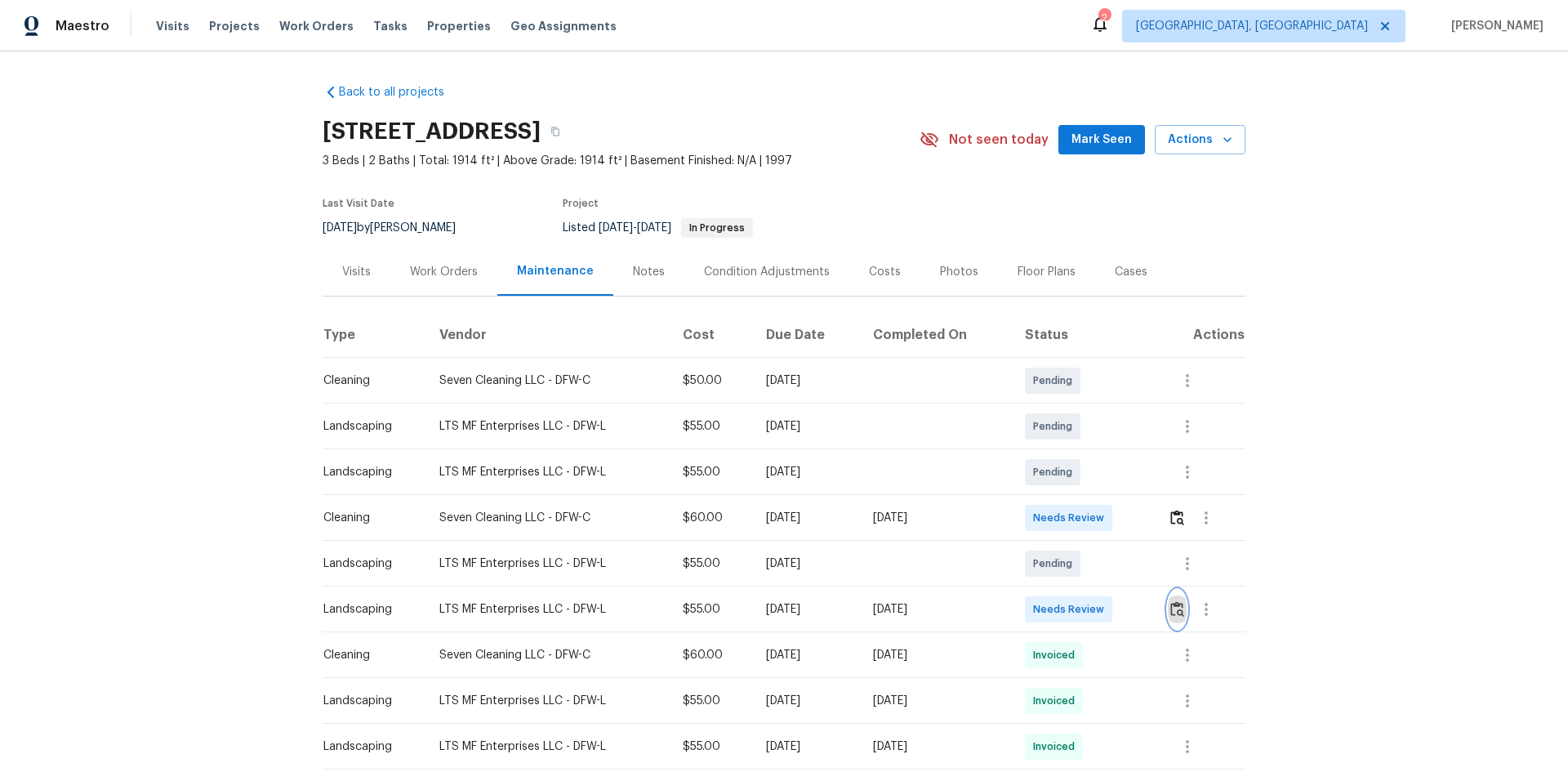
click at [1175, 603] on img "button" at bounding box center [1177, 609] width 14 height 16
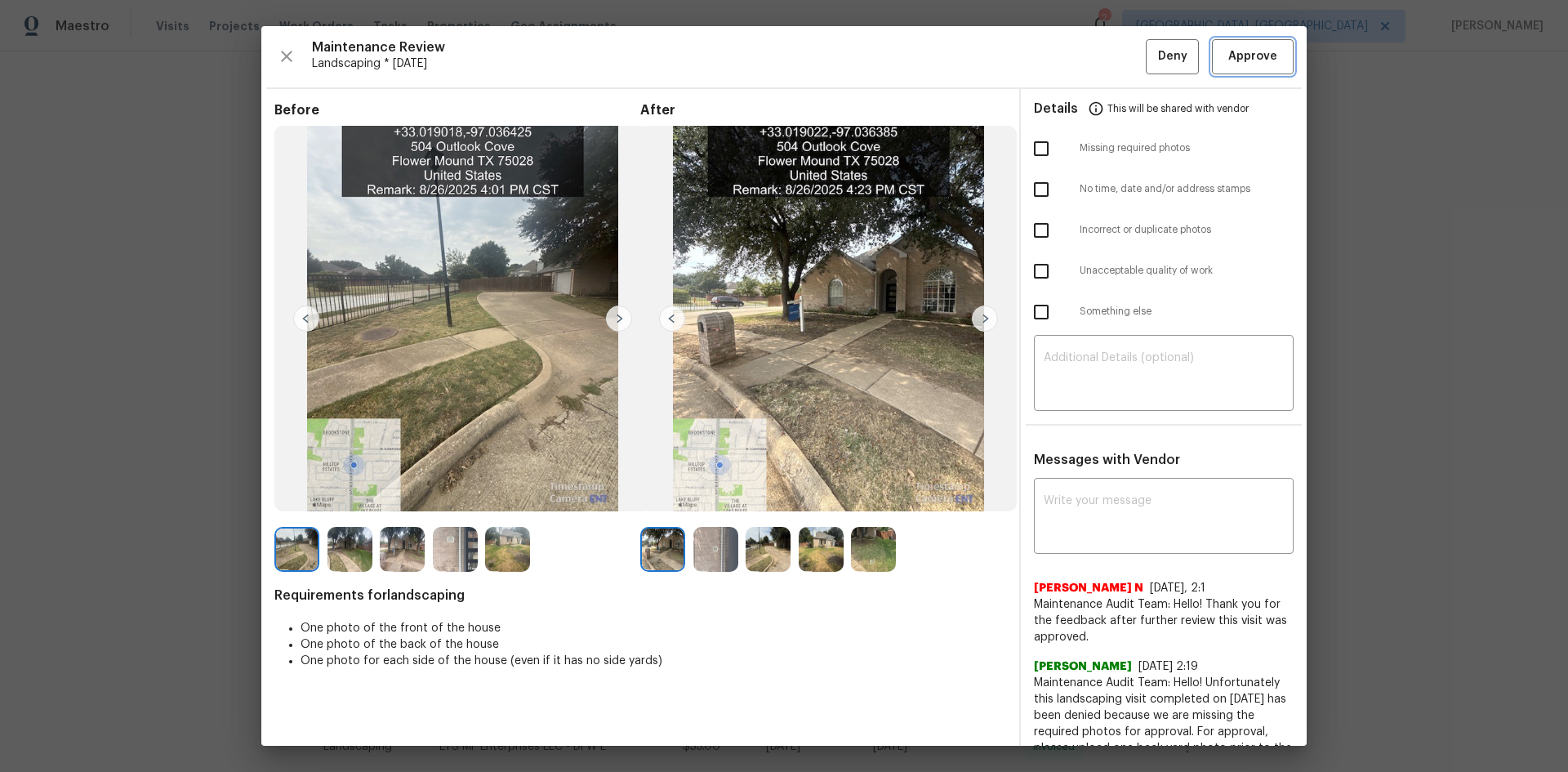
click at [1240, 47] on span "Approve" at bounding box center [1253, 57] width 49 height 21
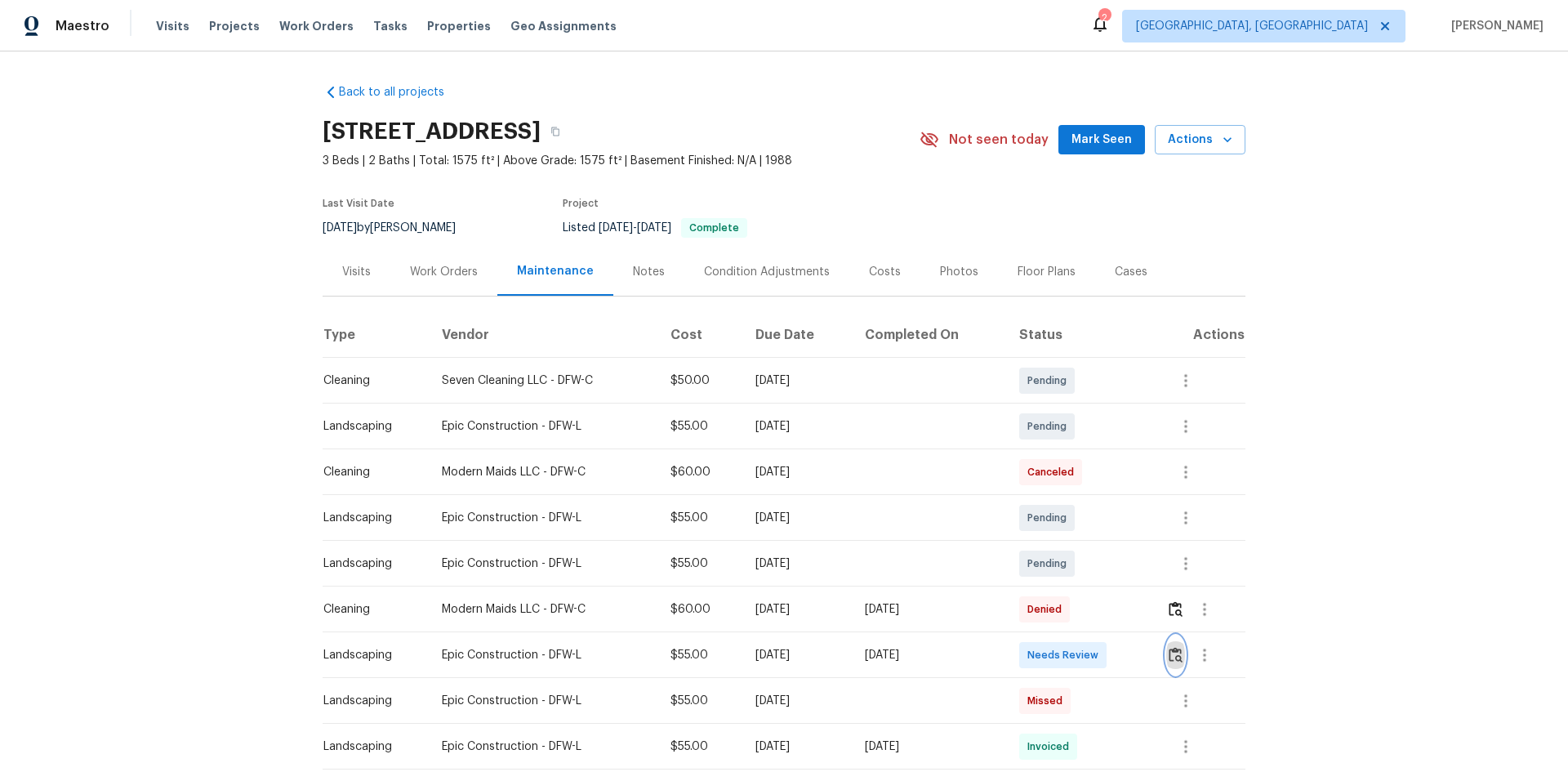
click at [1170, 657] on img "button" at bounding box center [1176, 655] width 14 height 16
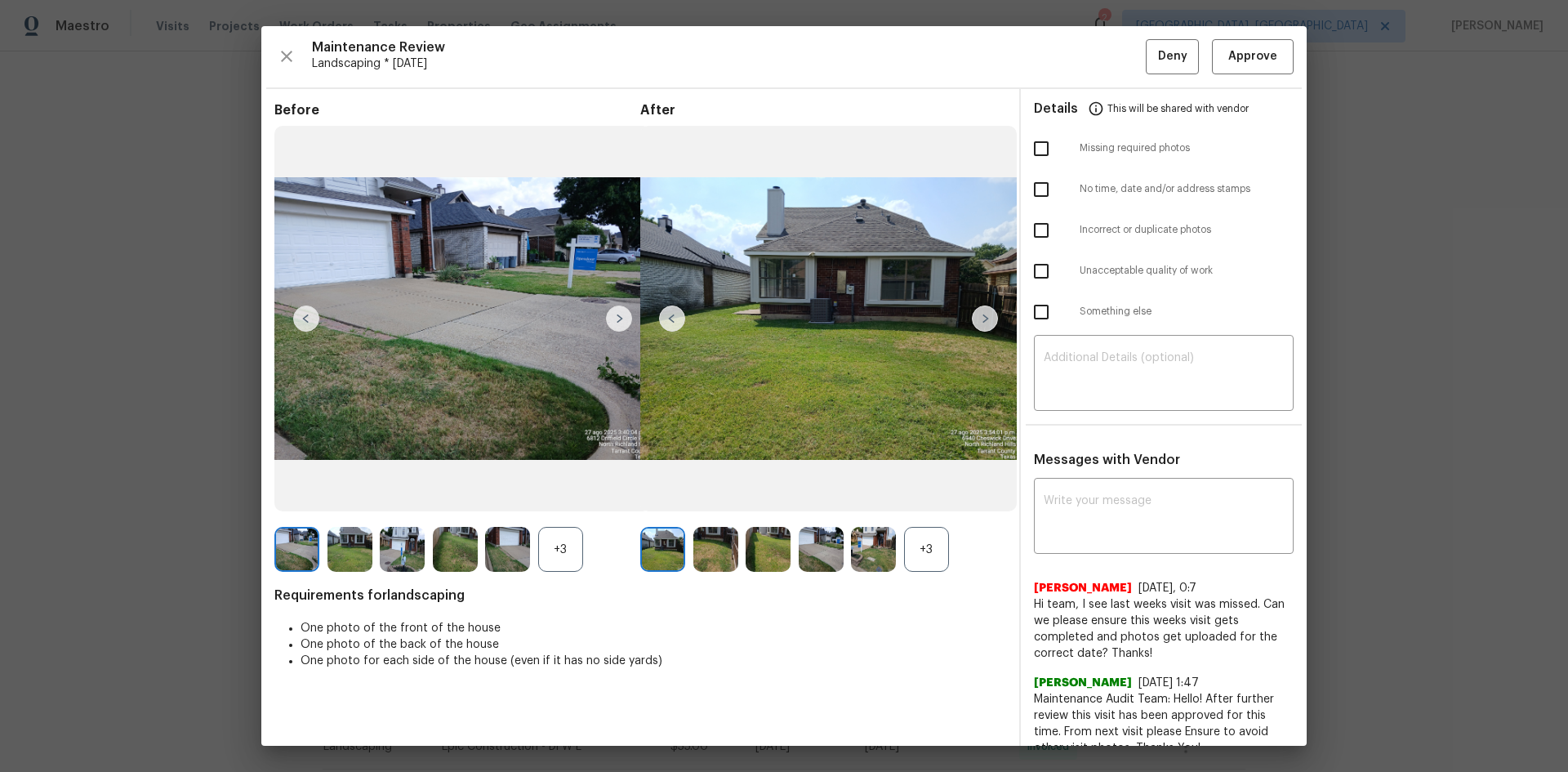
click at [976, 320] on img at bounding box center [985, 319] width 26 height 26
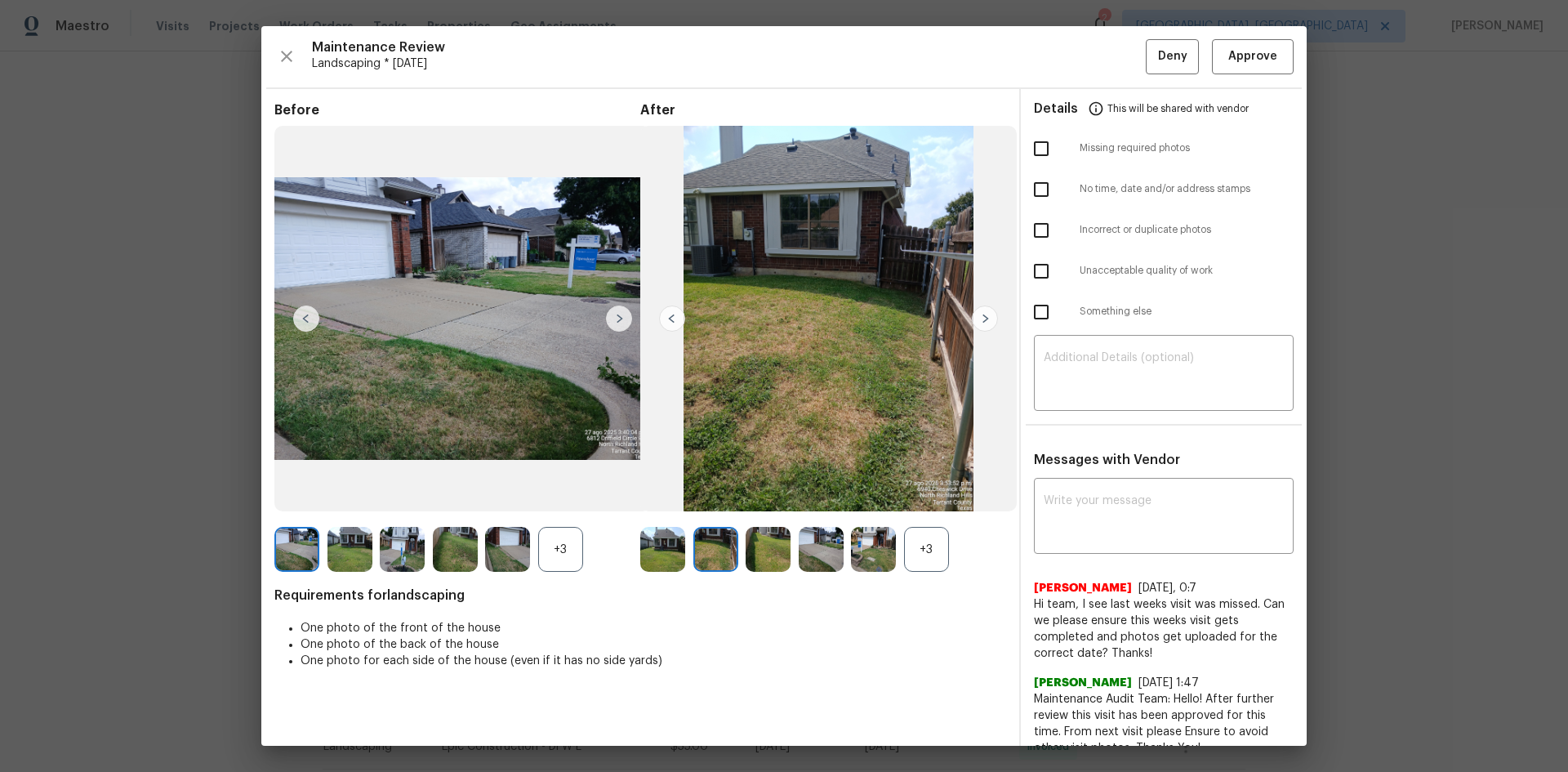
click at [976, 320] on img at bounding box center [985, 319] width 26 height 26
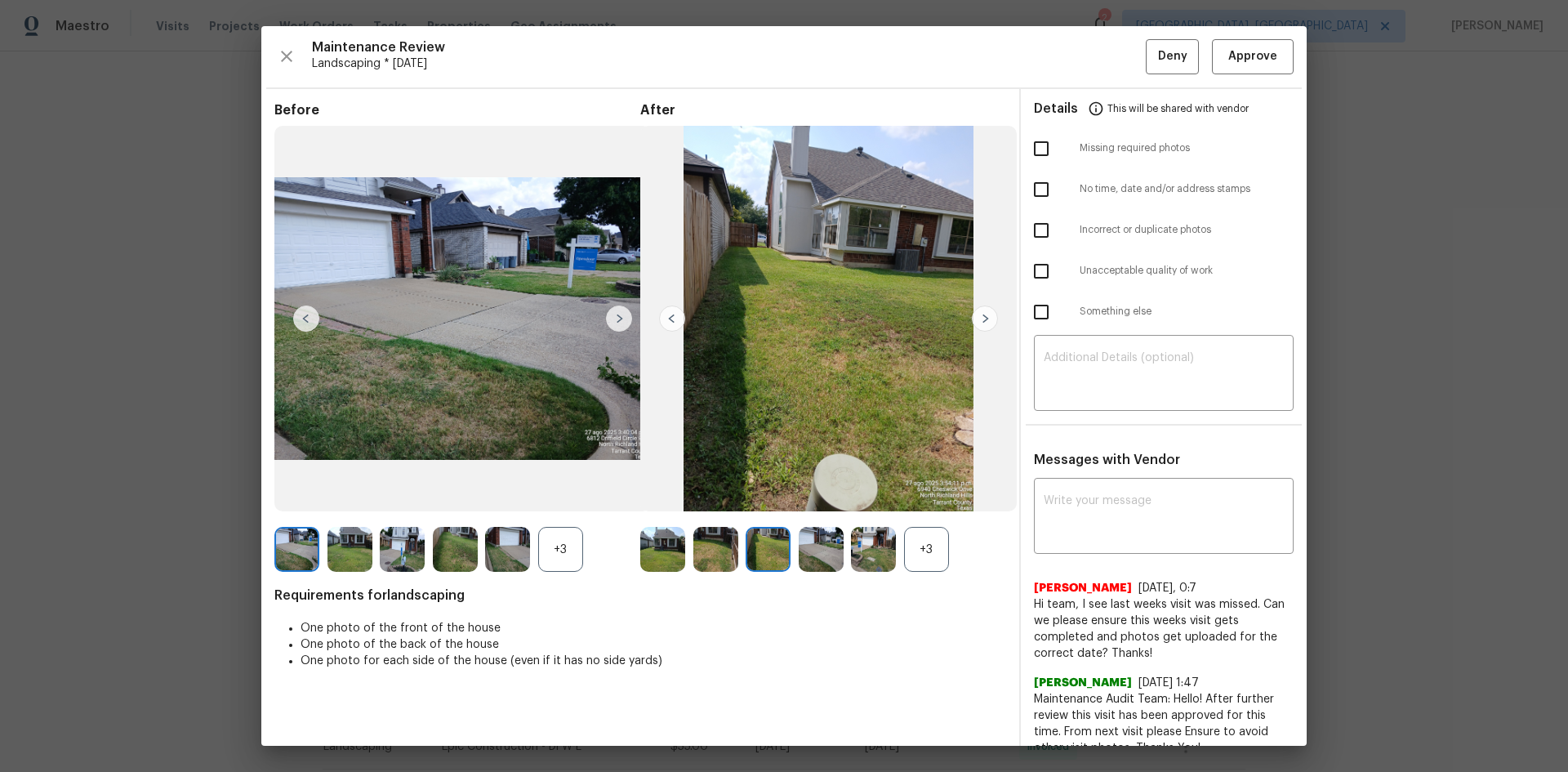
click at [976, 320] on img at bounding box center [985, 319] width 26 height 26
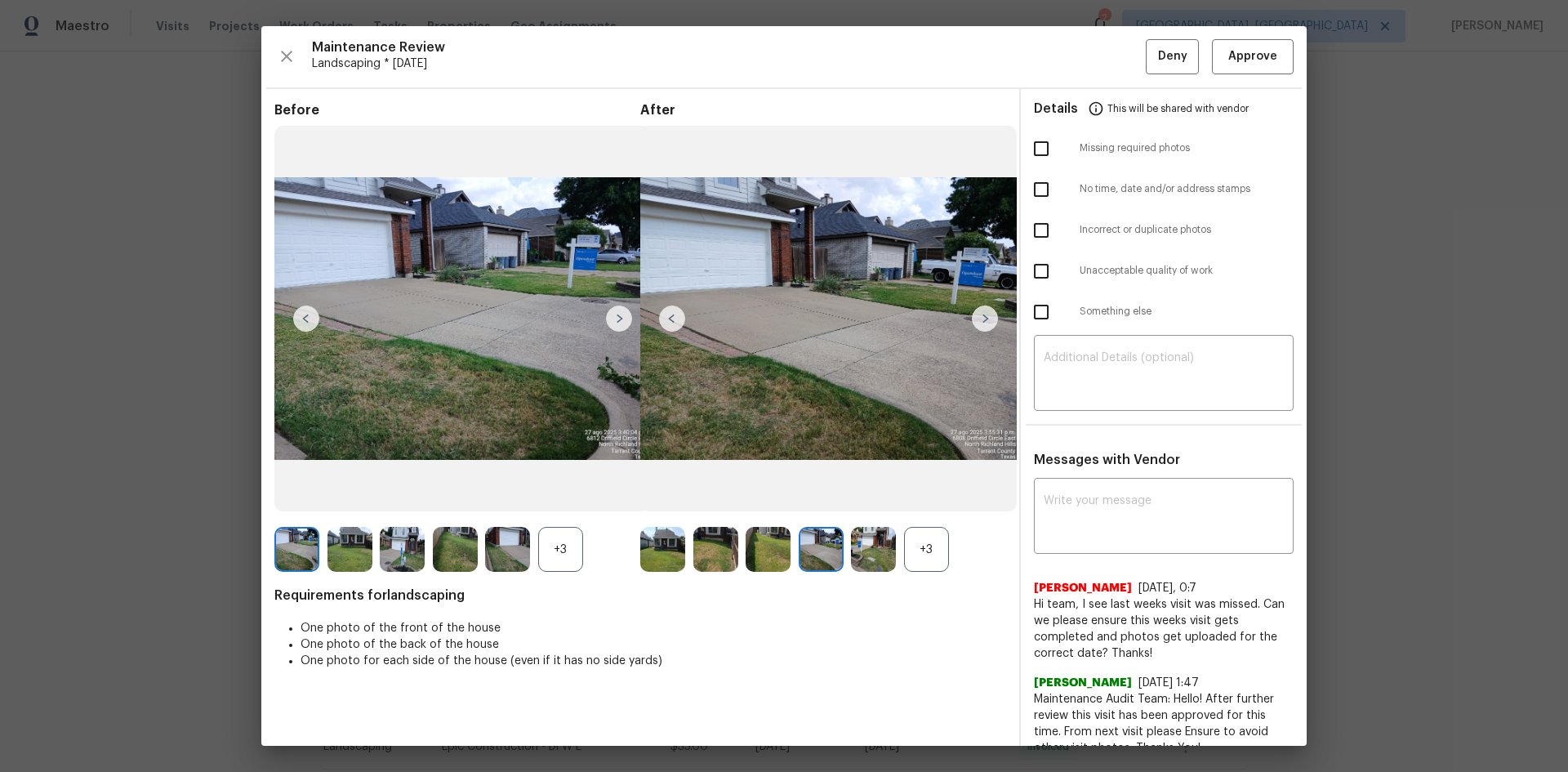
click at [976, 320] on img at bounding box center [985, 319] width 26 height 26
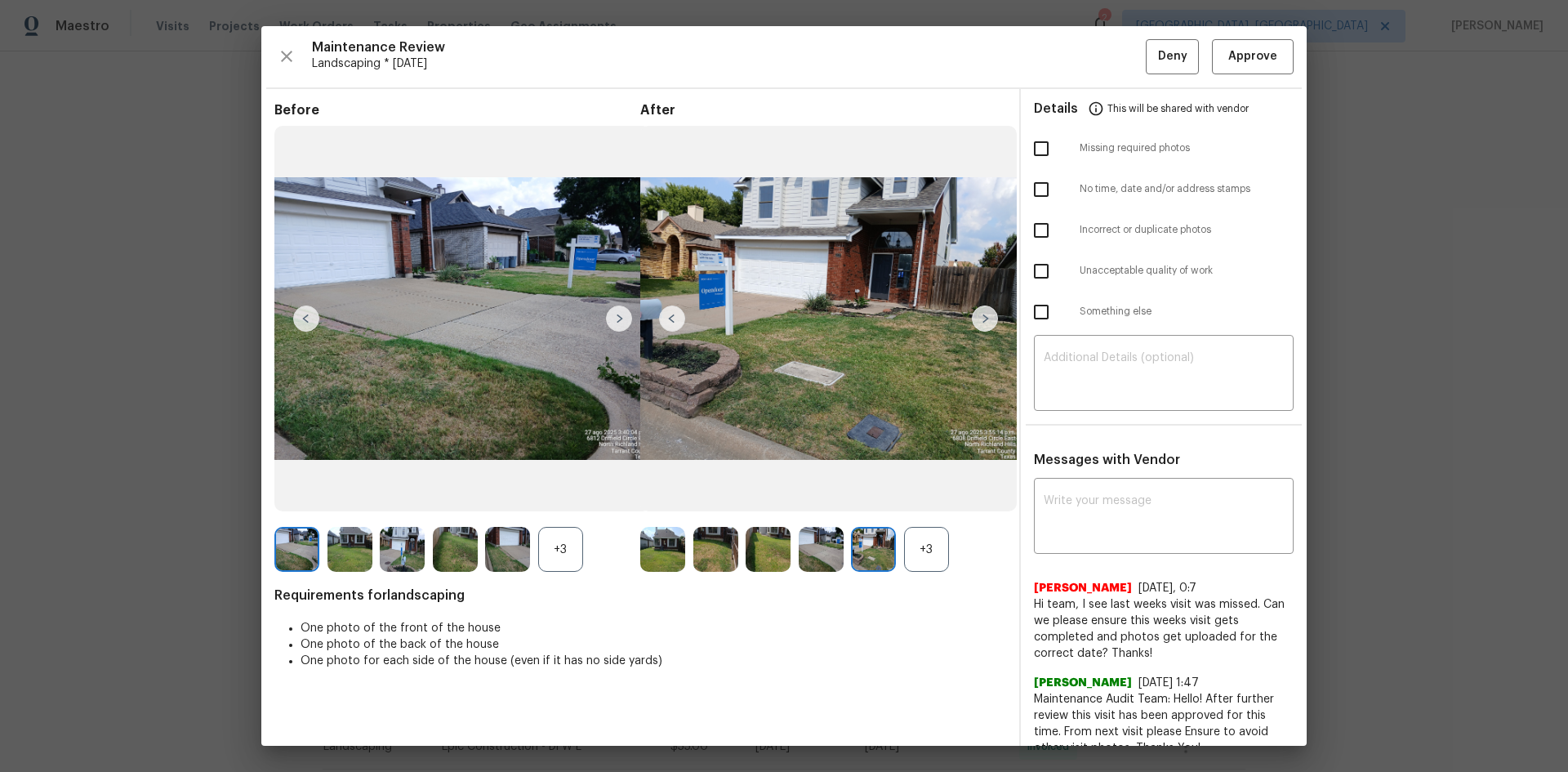
click at [976, 320] on img at bounding box center [985, 319] width 26 height 26
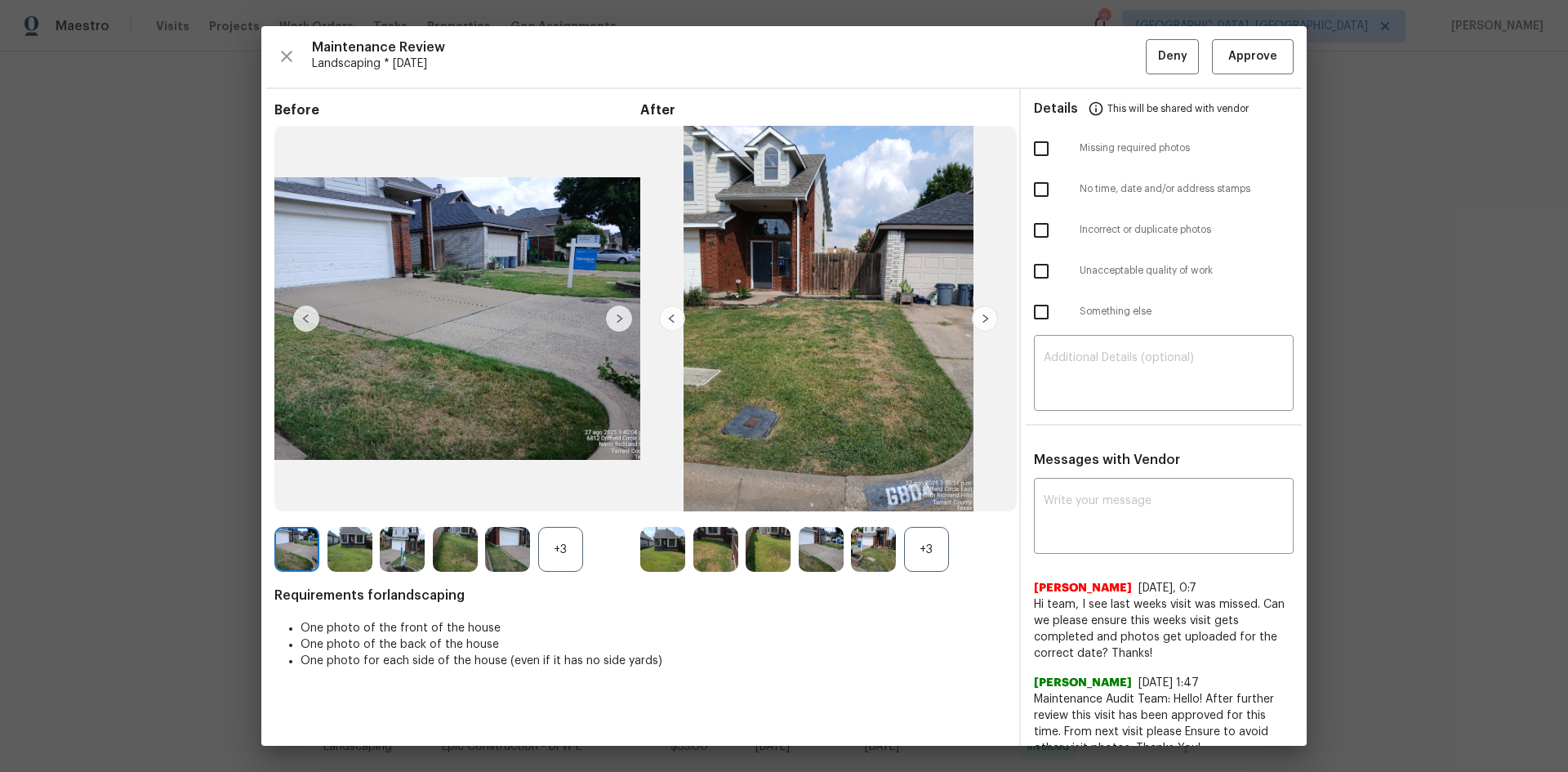
click at [976, 320] on img at bounding box center [985, 319] width 26 height 26
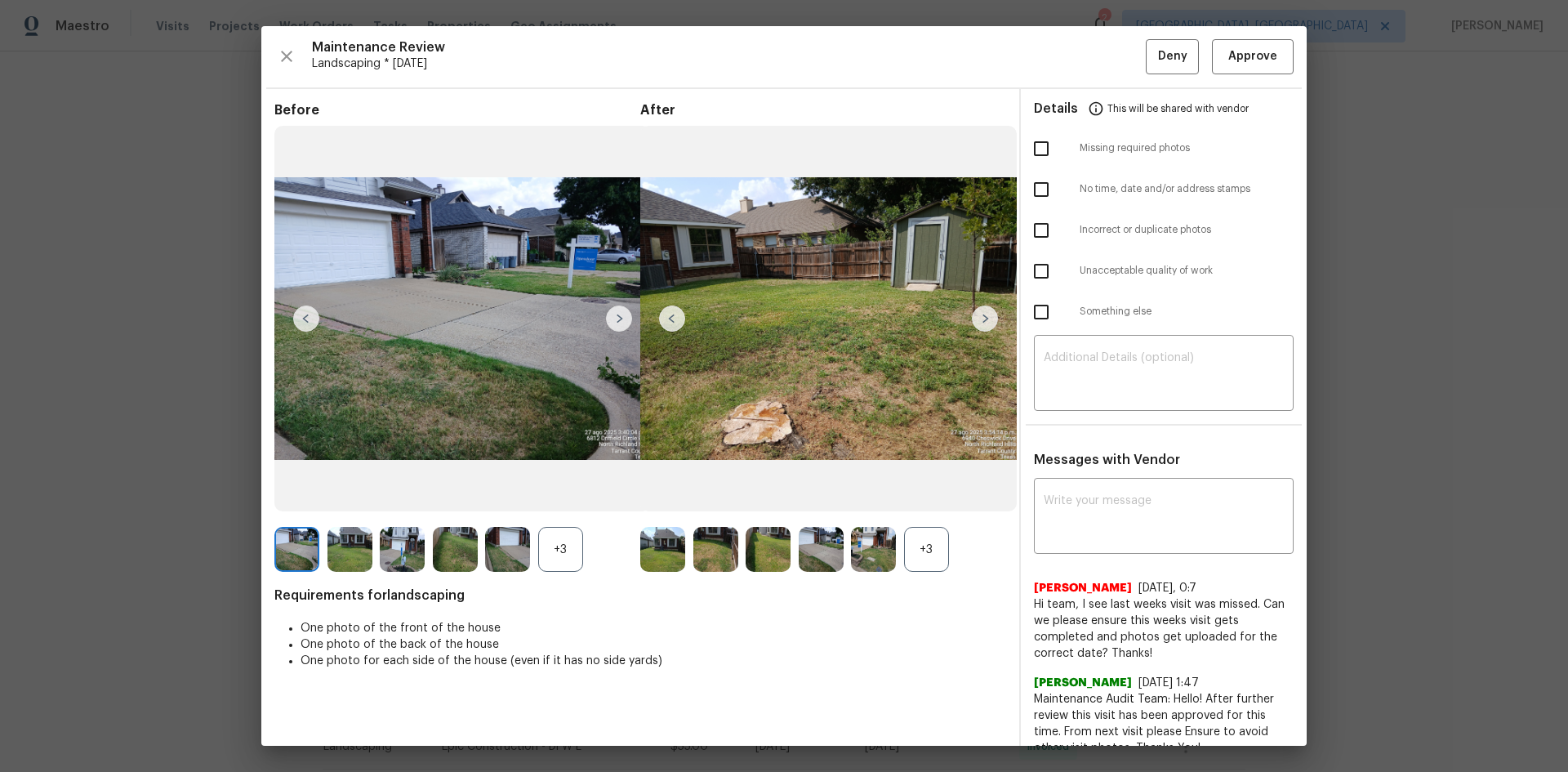
click at [976, 320] on img at bounding box center [985, 319] width 26 height 26
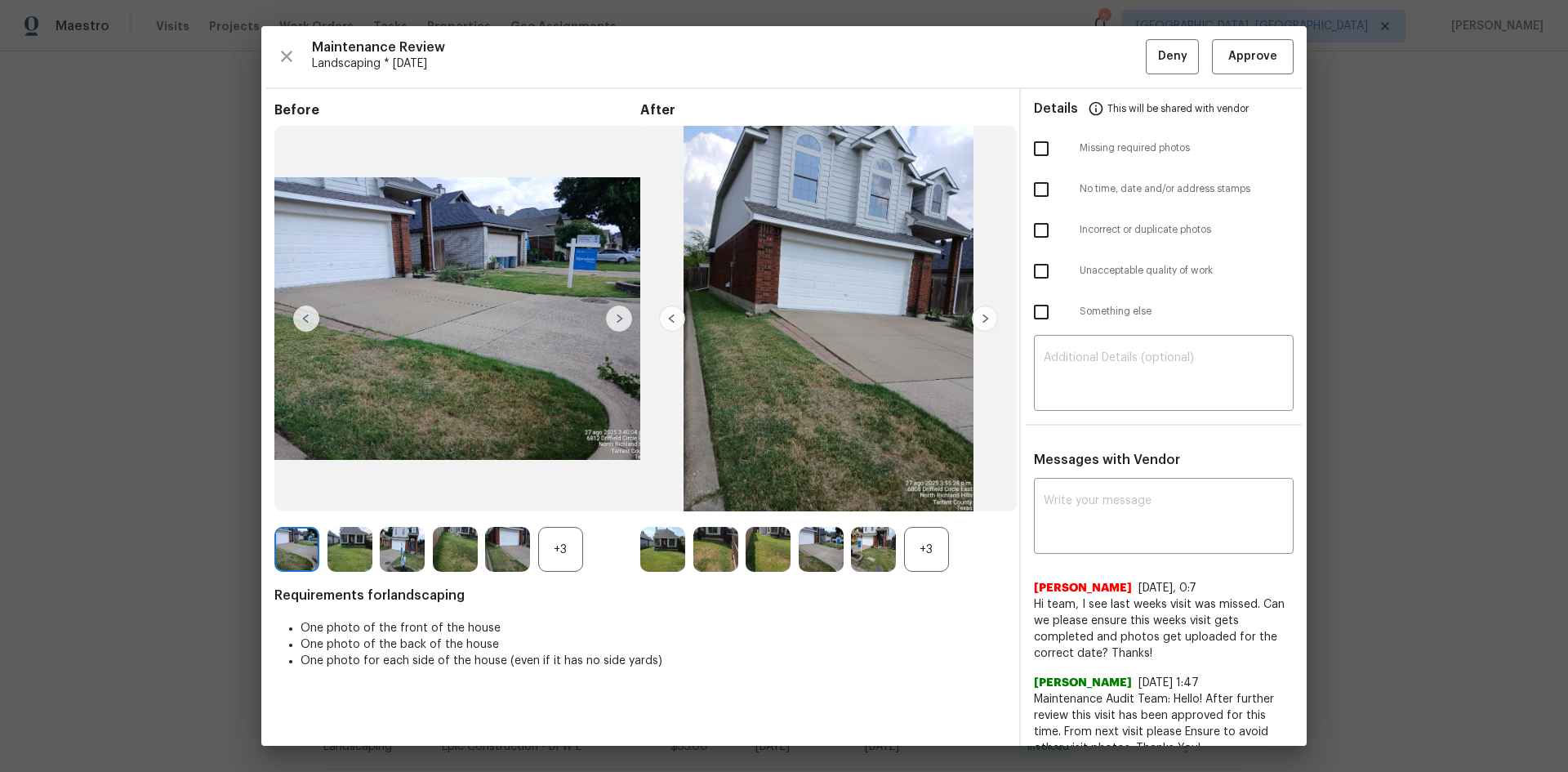
click at [976, 320] on img at bounding box center [985, 319] width 26 height 26
click at [665, 321] on img at bounding box center [672, 319] width 26 height 26
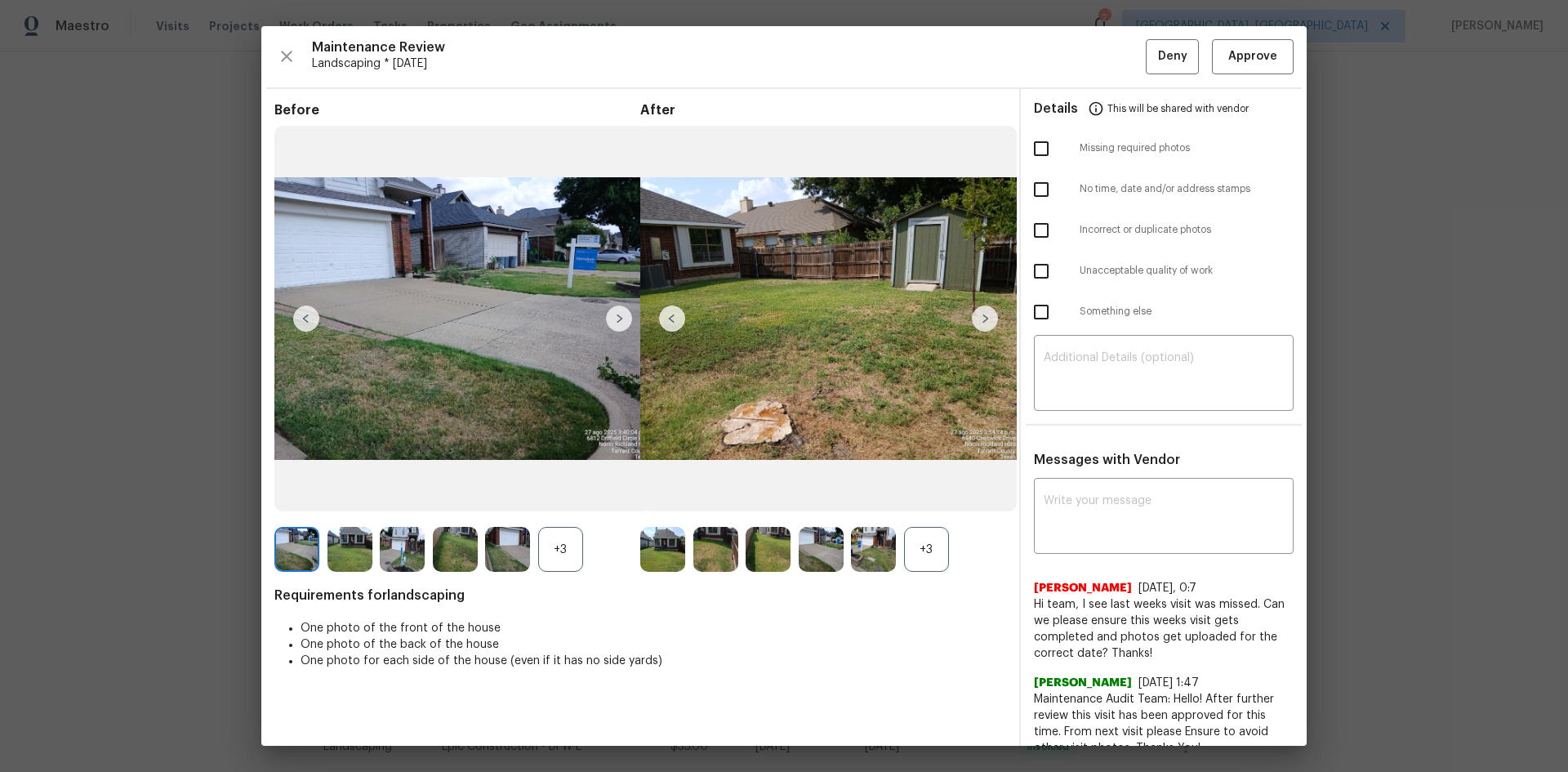
click at [665, 321] on img at bounding box center [672, 319] width 26 height 26
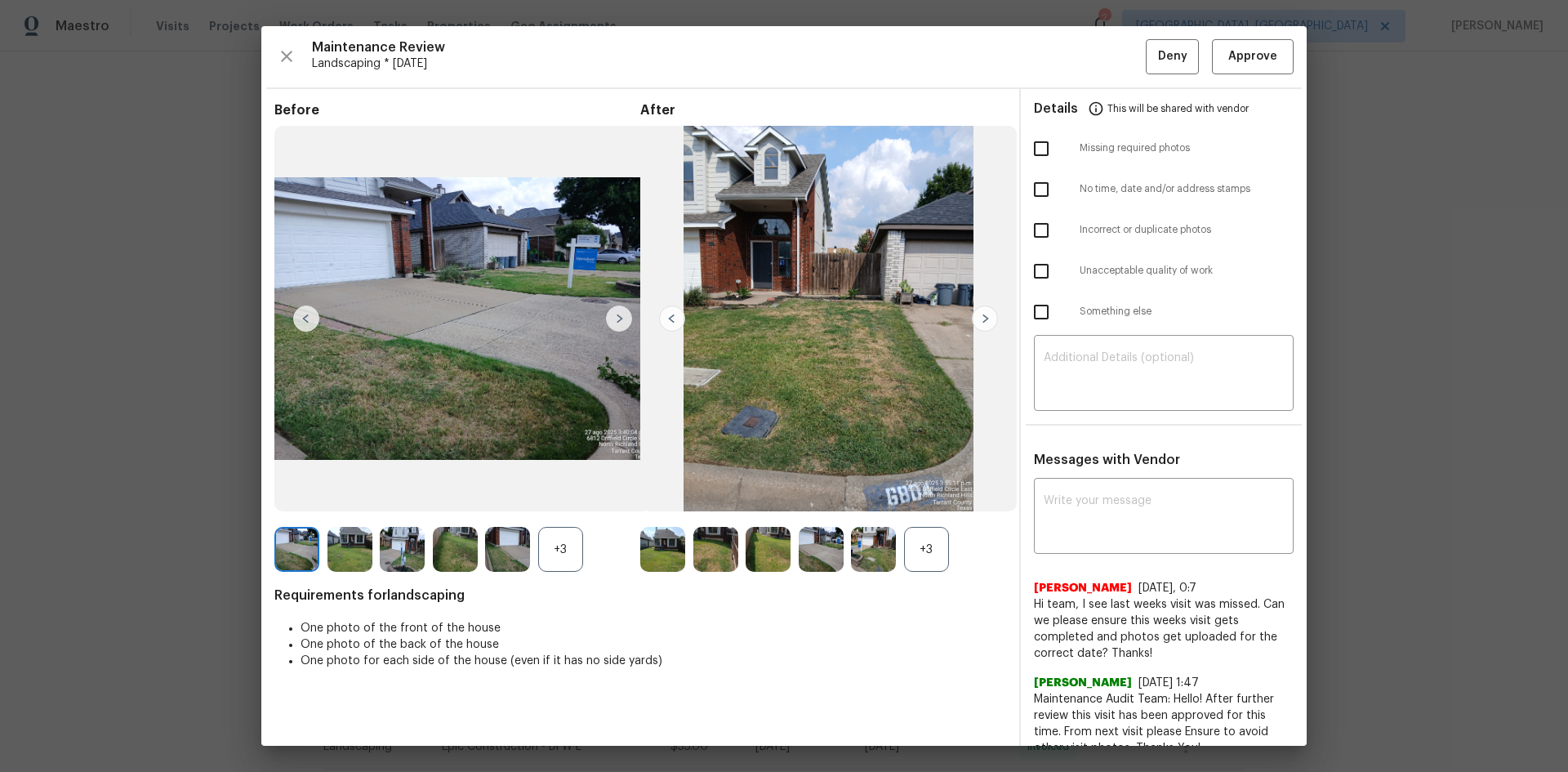
click at [665, 321] on img at bounding box center [672, 319] width 26 height 26
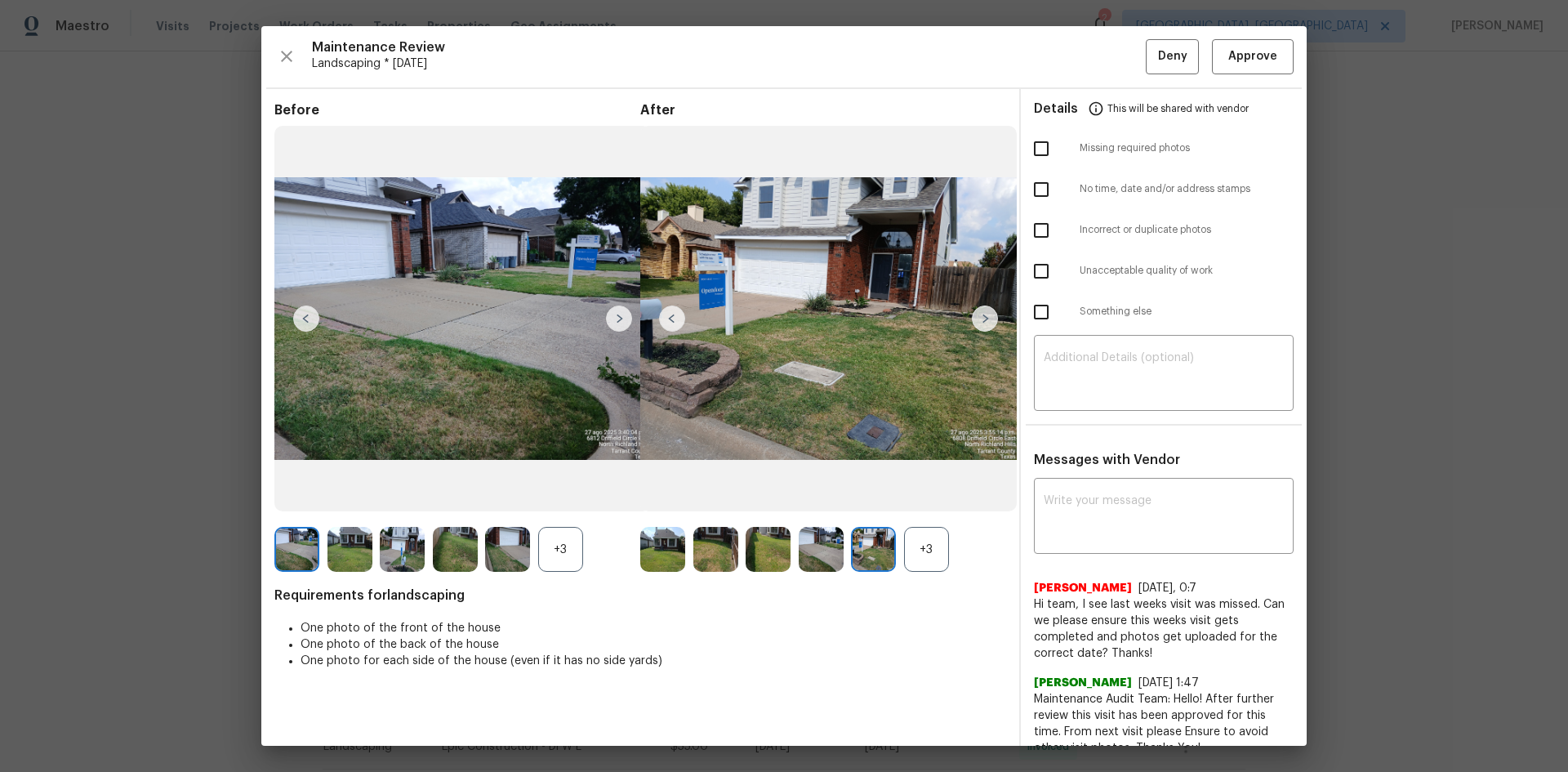
click at [974, 314] on img at bounding box center [985, 319] width 26 height 26
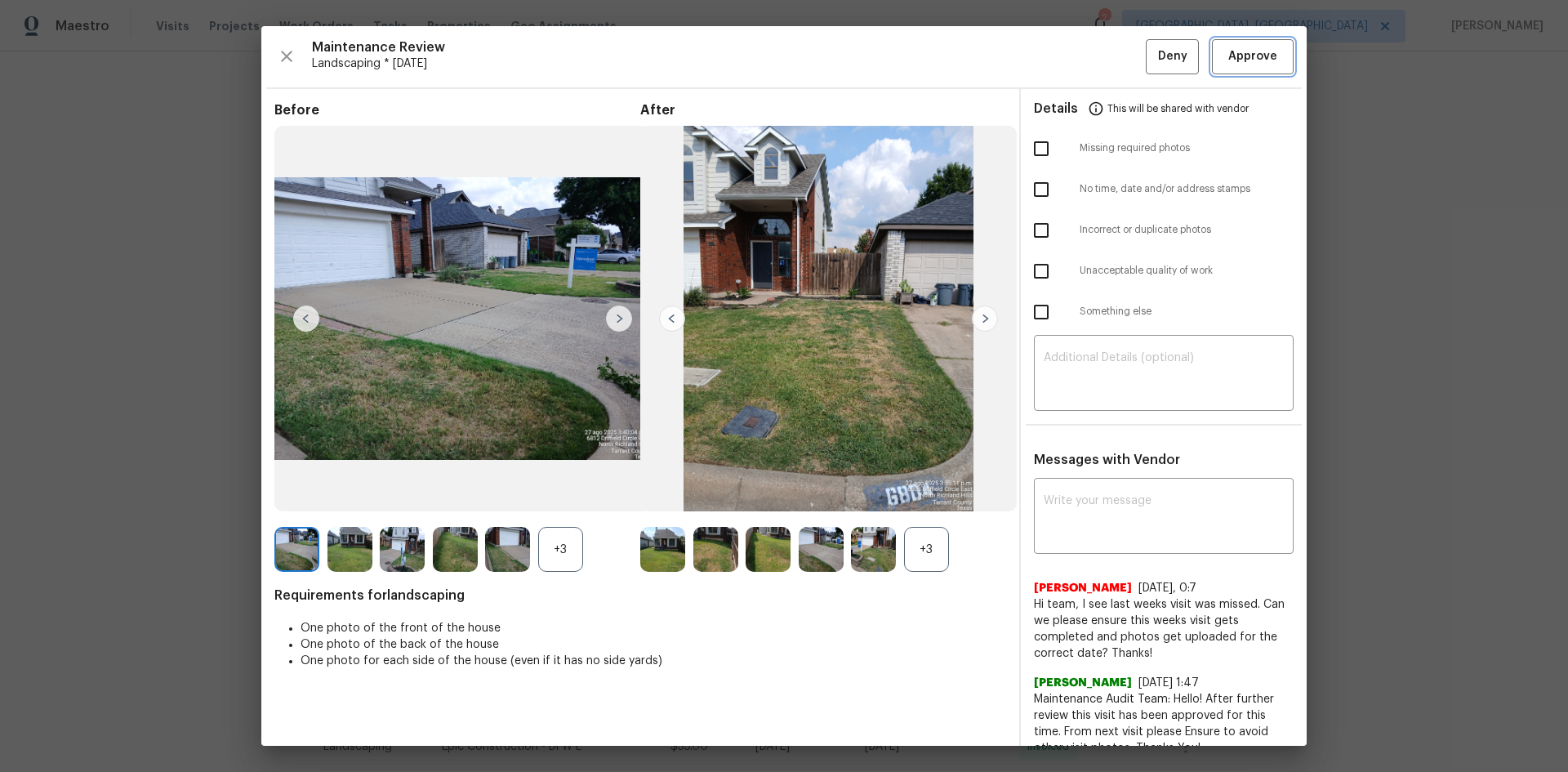
click at [1241, 57] on span "Approve" at bounding box center [1253, 57] width 49 height 21
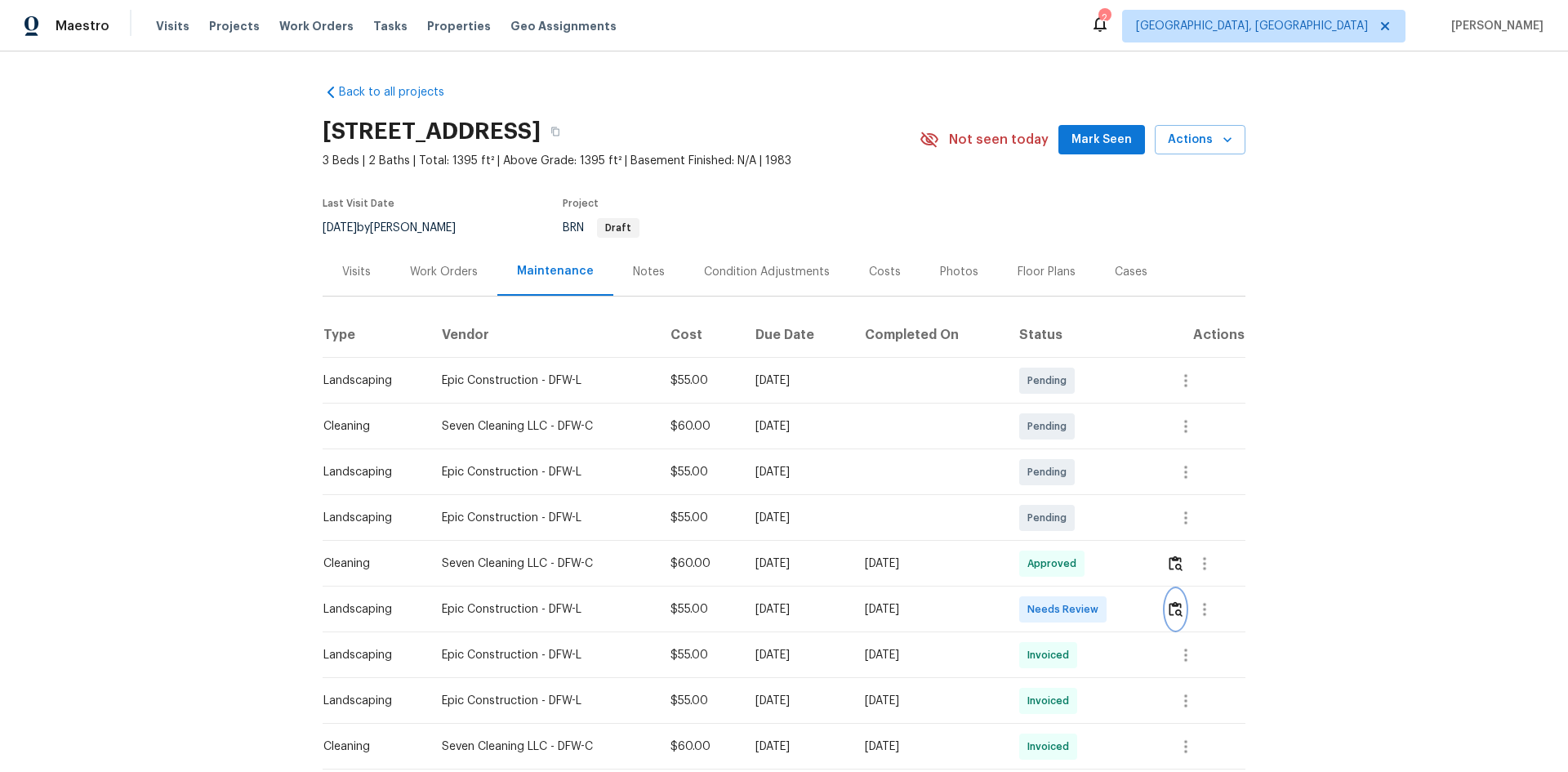
click at [1179, 613] on img "button" at bounding box center [1176, 609] width 14 height 16
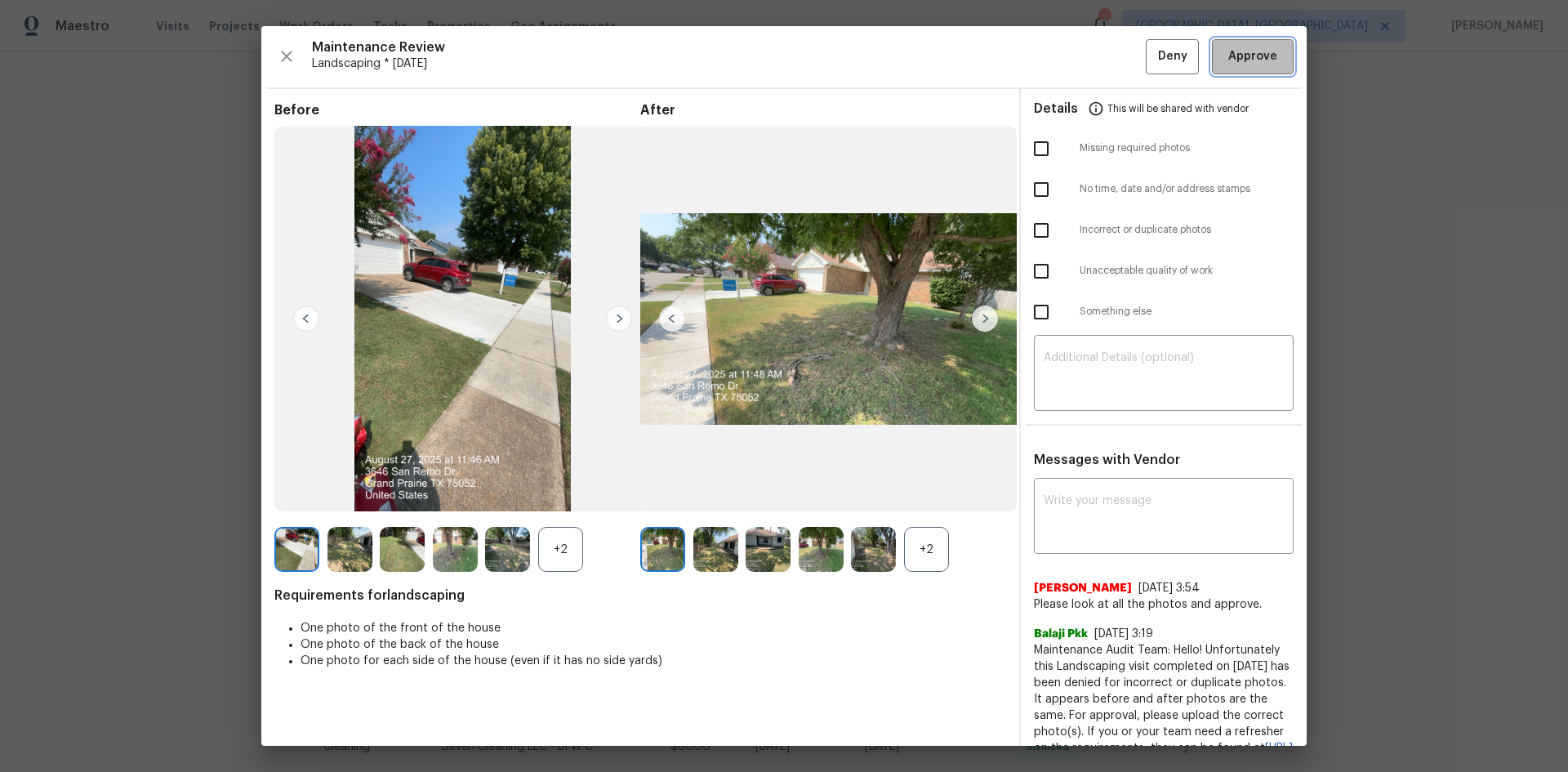
click at [1232, 64] on span "Approve" at bounding box center [1253, 57] width 49 height 21
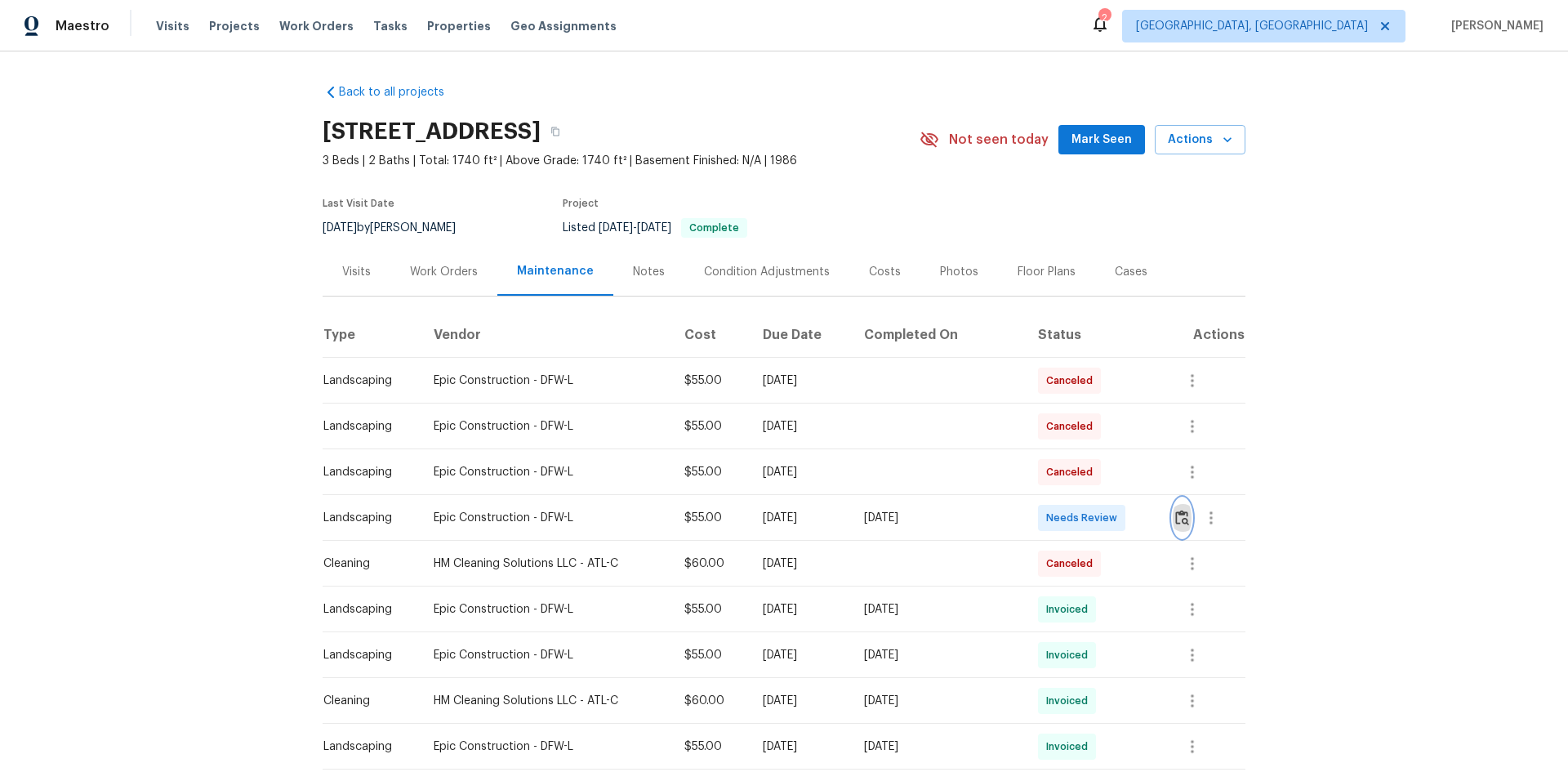
click at [1183, 513] on img "button" at bounding box center [1182, 518] width 14 height 16
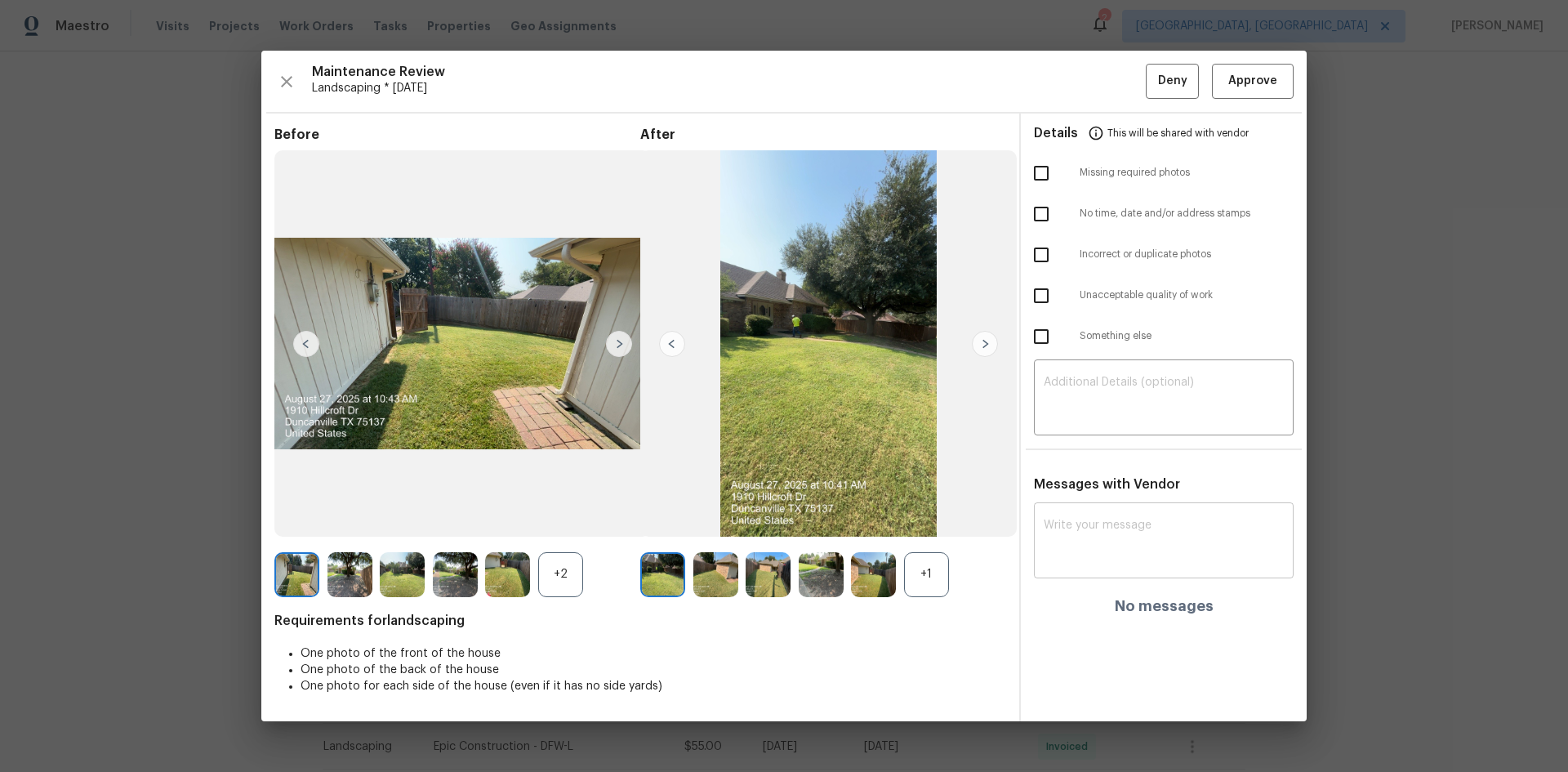
click at [1102, 529] on textarea at bounding box center [1164, 542] width 240 height 46
paste textarea "Maintenance Audit Team: Hello! After further review the visit has been approved…"
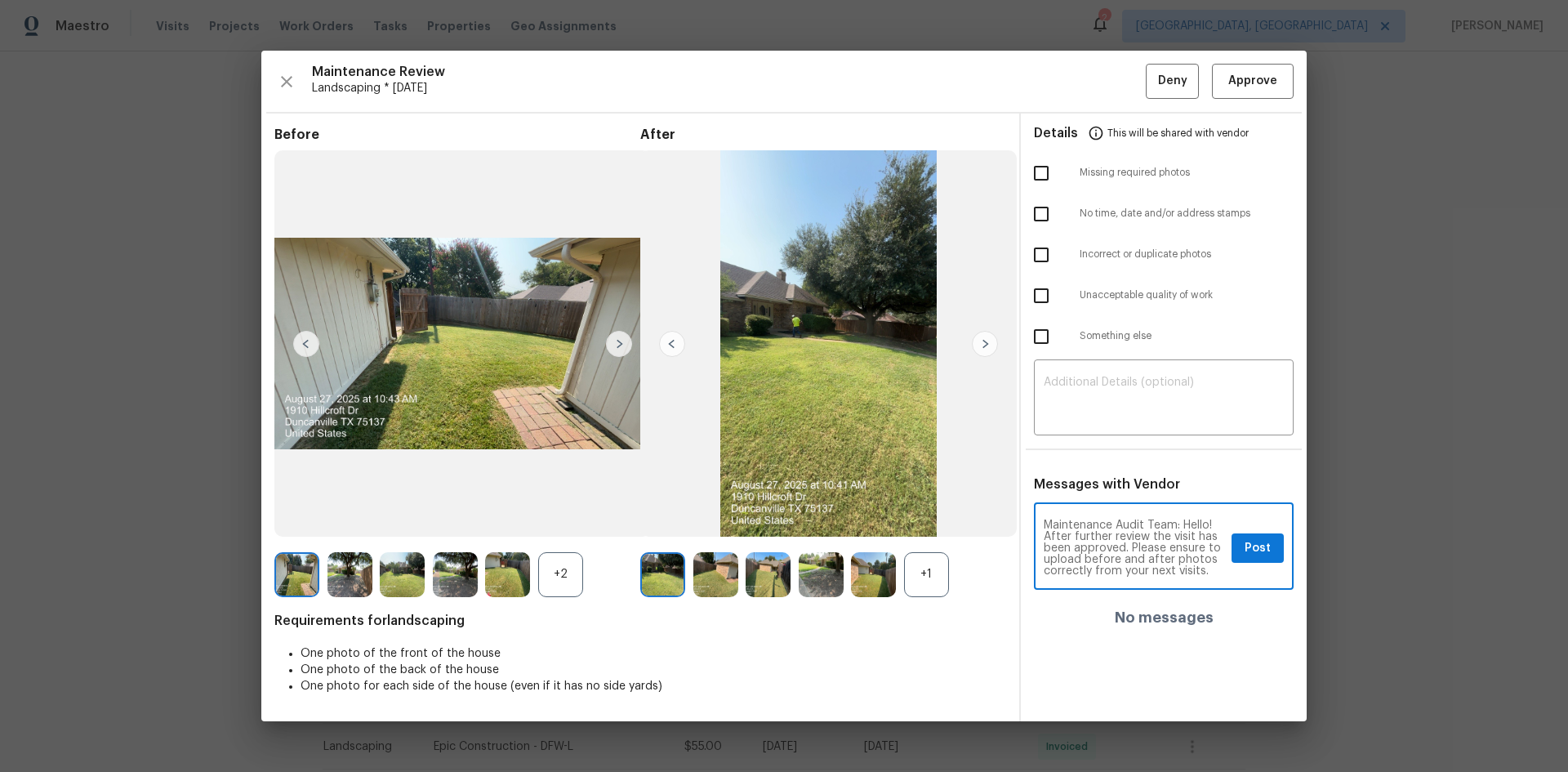
type textarea "Maintenance Audit Team: Hello! After further review the visit has been approved…"
click at [1248, 553] on span "Post" at bounding box center [1258, 549] width 26 height 21
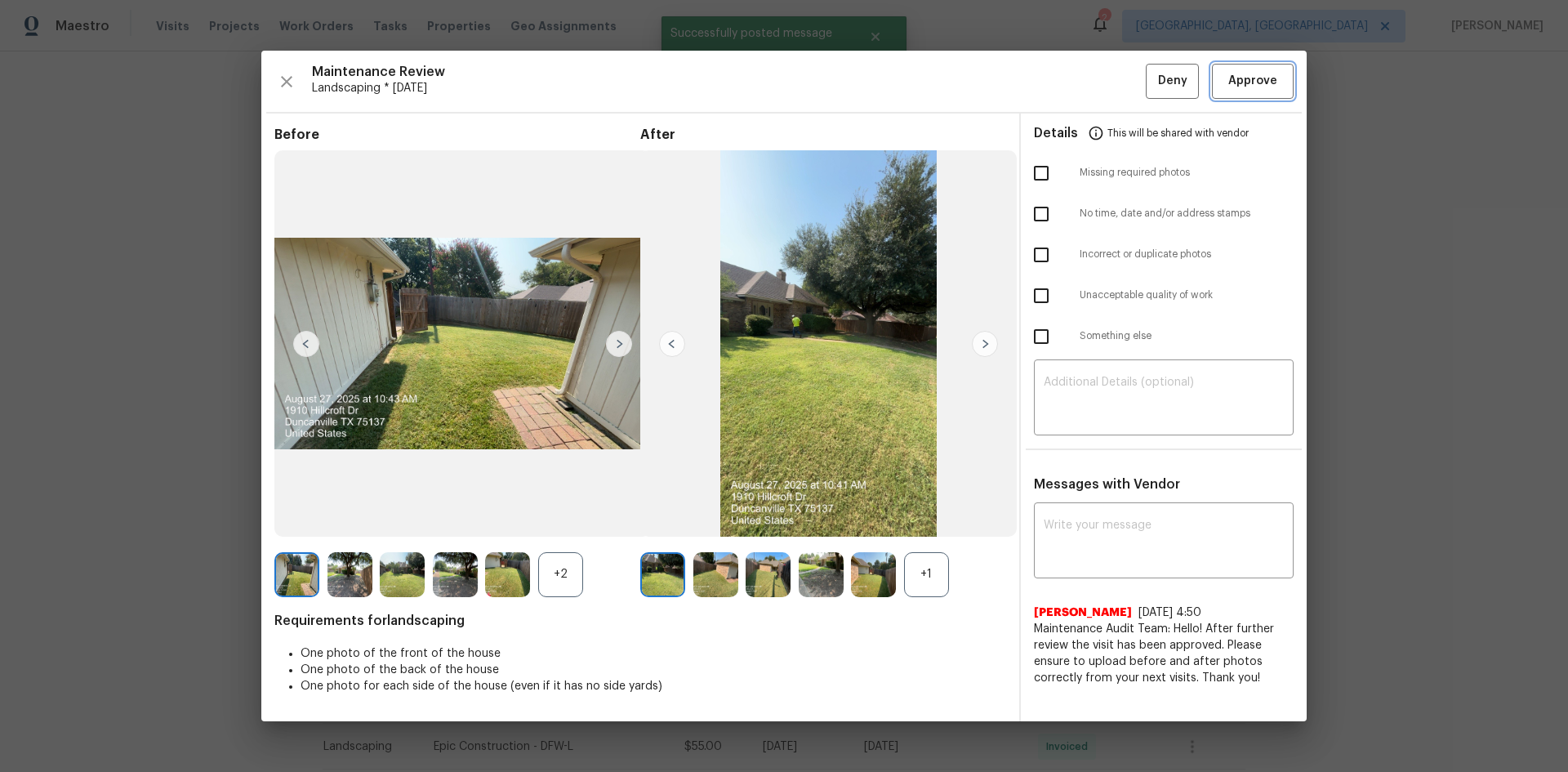
click at [1235, 84] on span "Approve" at bounding box center [1253, 81] width 49 height 21
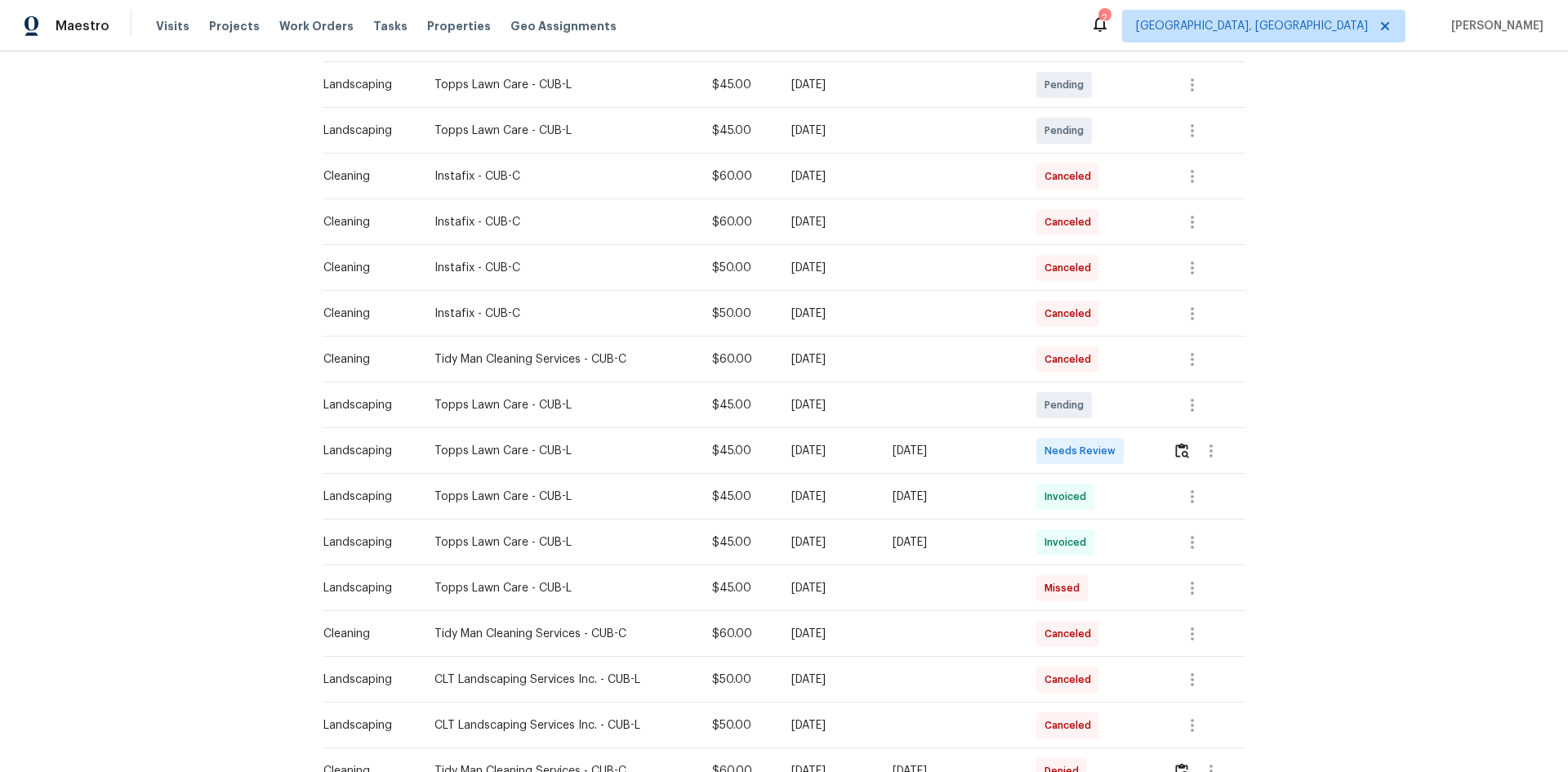
scroll to position [327, 0]
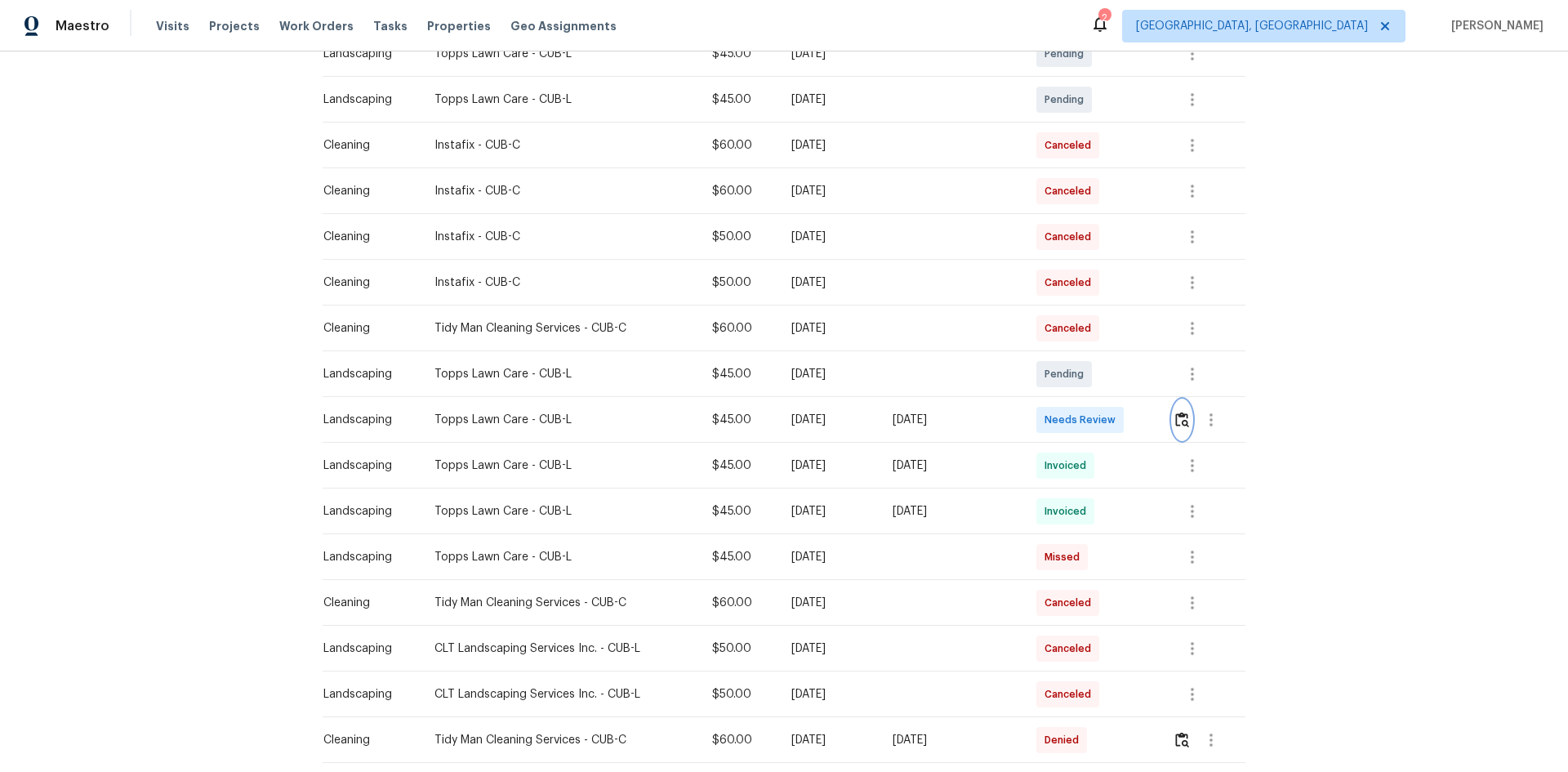
click at [1179, 418] on img "button" at bounding box center [1182, 420] width 14 height 16
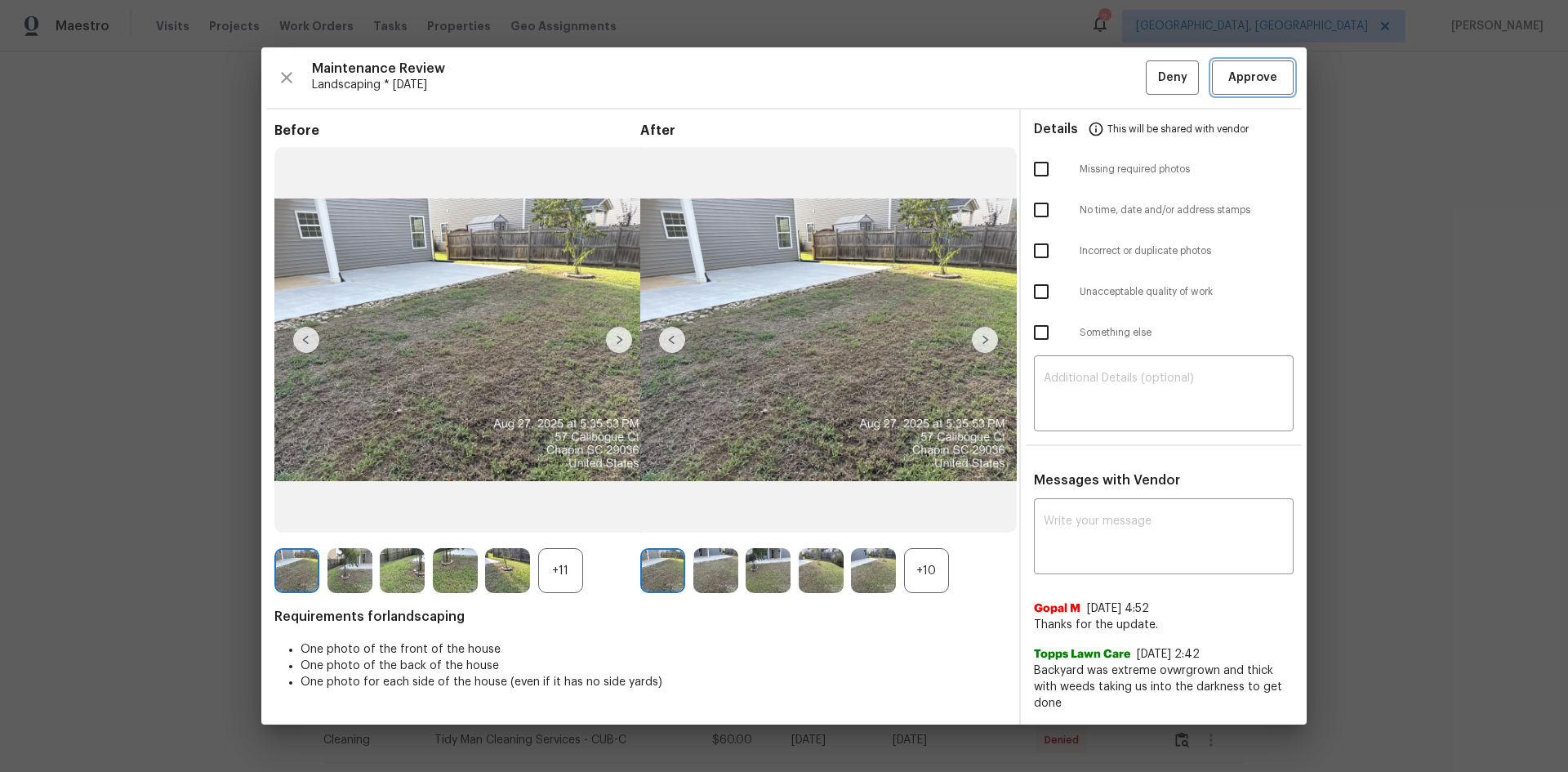
click at [1250, 72] on span "Approve" at bounding box center [1253, 78] width 49 height 21
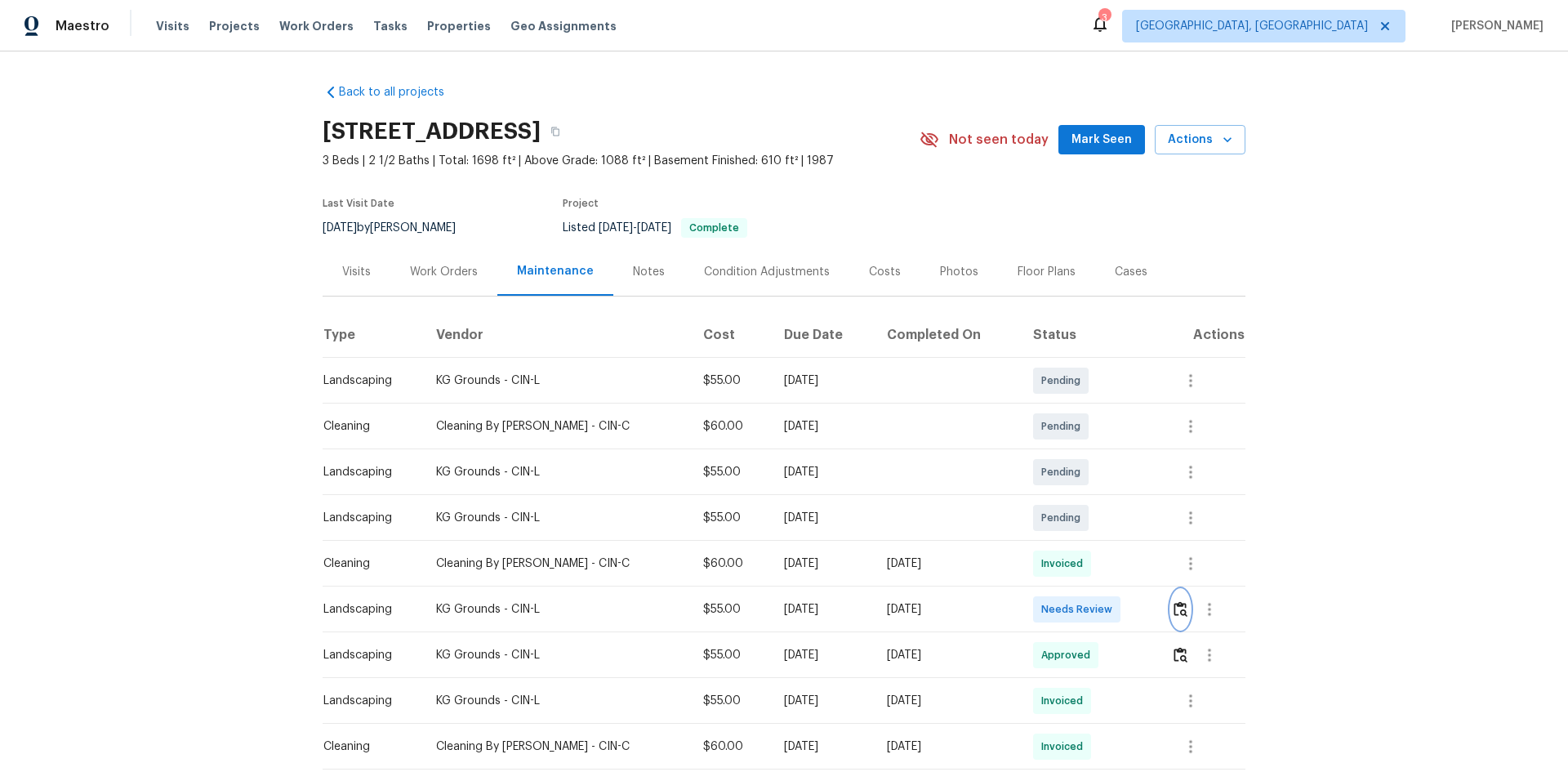
click at [1174, 608] on img "button" at bounding box center [1180, 609] width 14 height 16
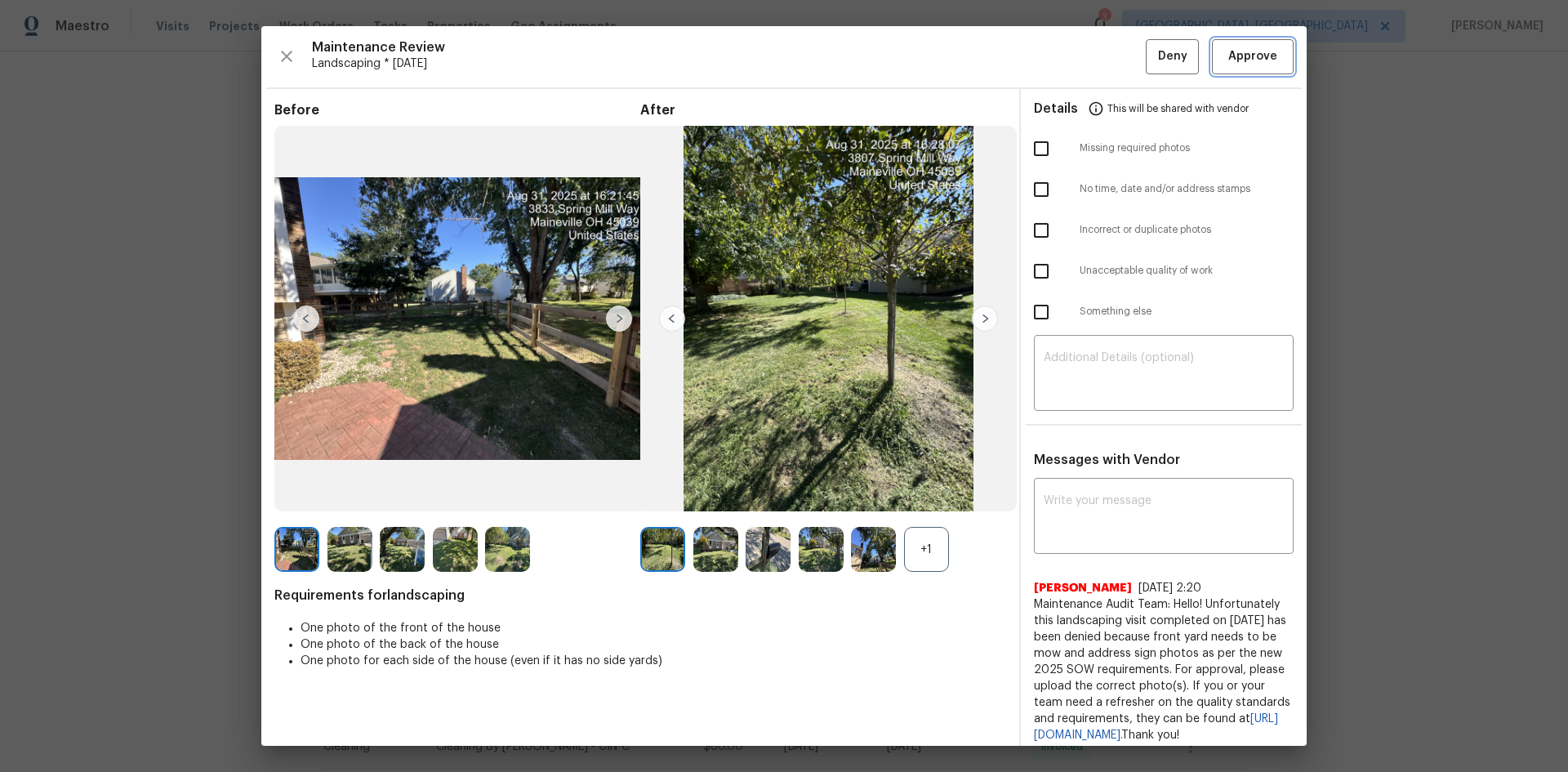
click at [1225, 55] on span "Approve" at bounding box center [1253, 57] width 55 height 21
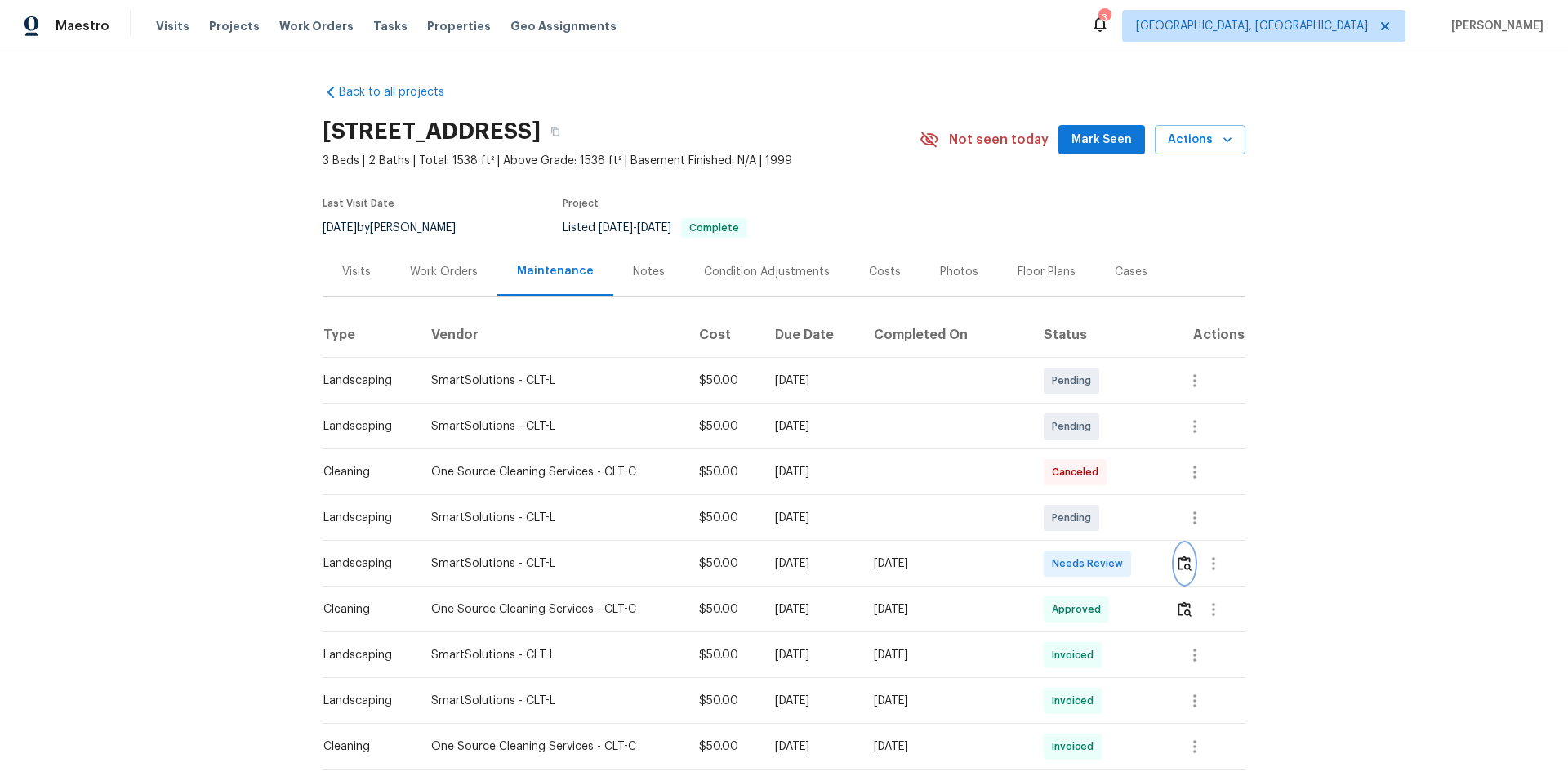
click at [1178, 564] on img "button" at bounding box center [1185, 563] width 14 height 16
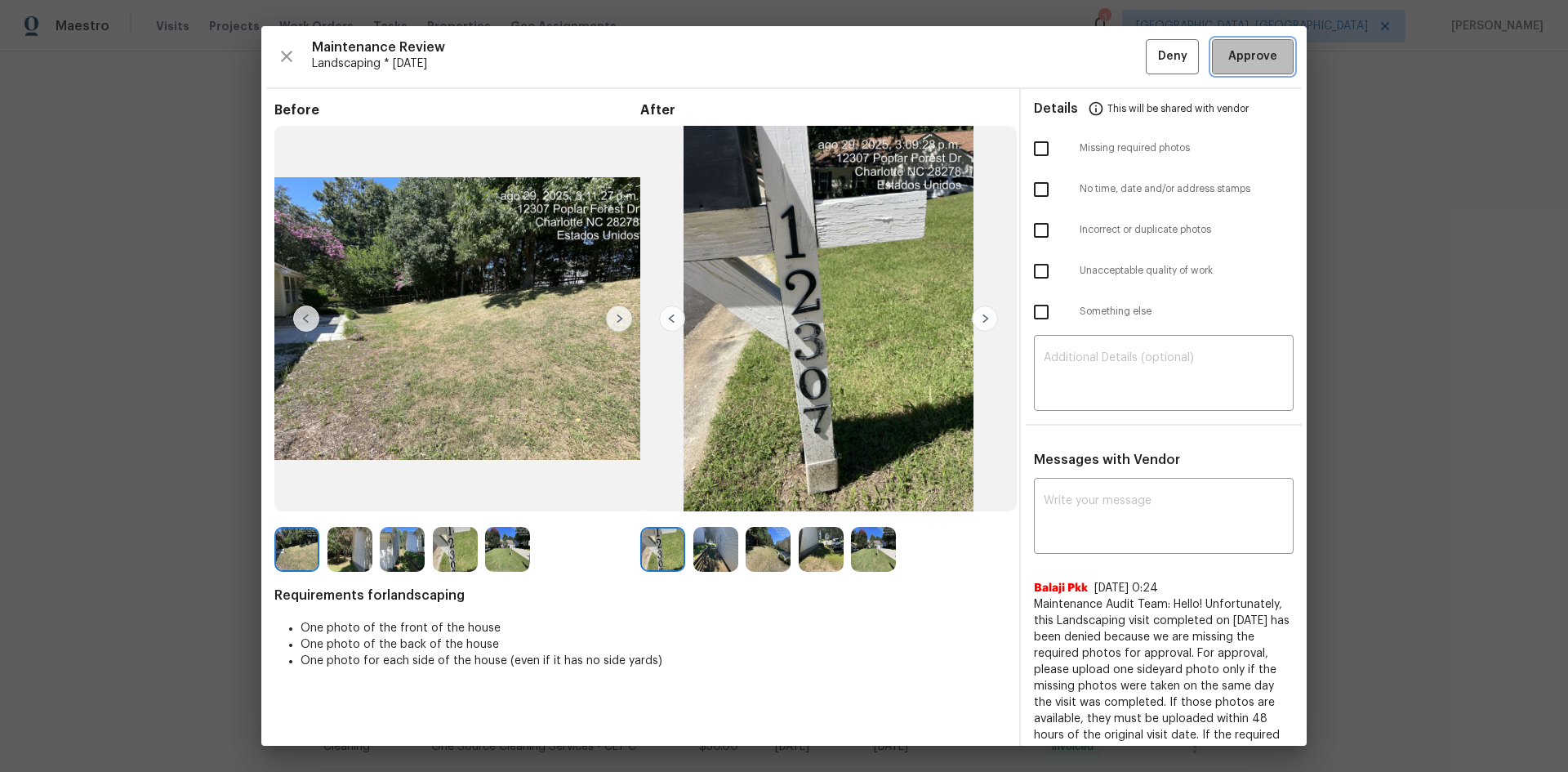
click at [1248, 55] on span "Approve" at bounding box center [1253, 57] width 49 height 21
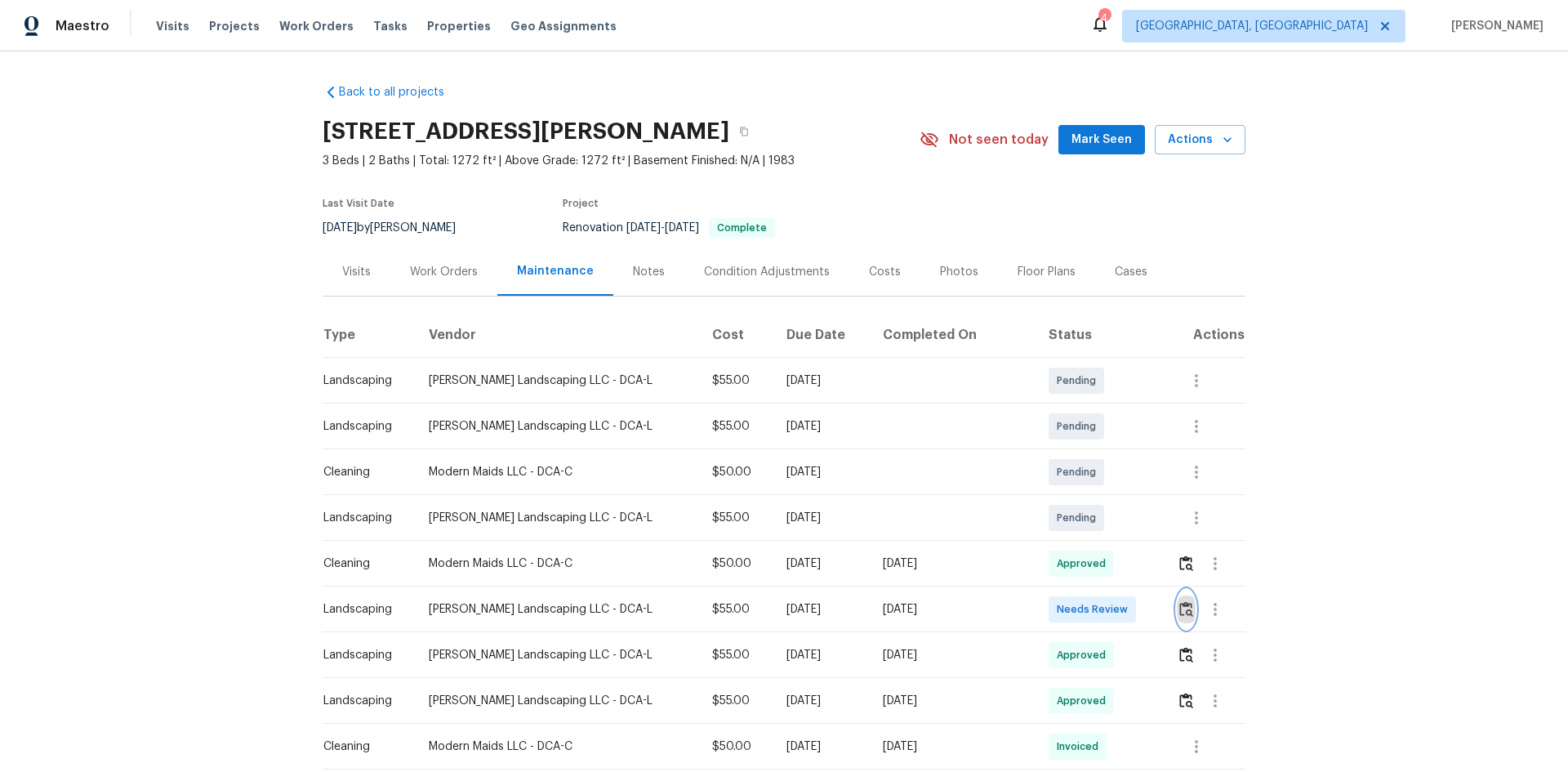
click at [1179, 607] on img "button" at bounding box center [1186, 609] width 14 height 16
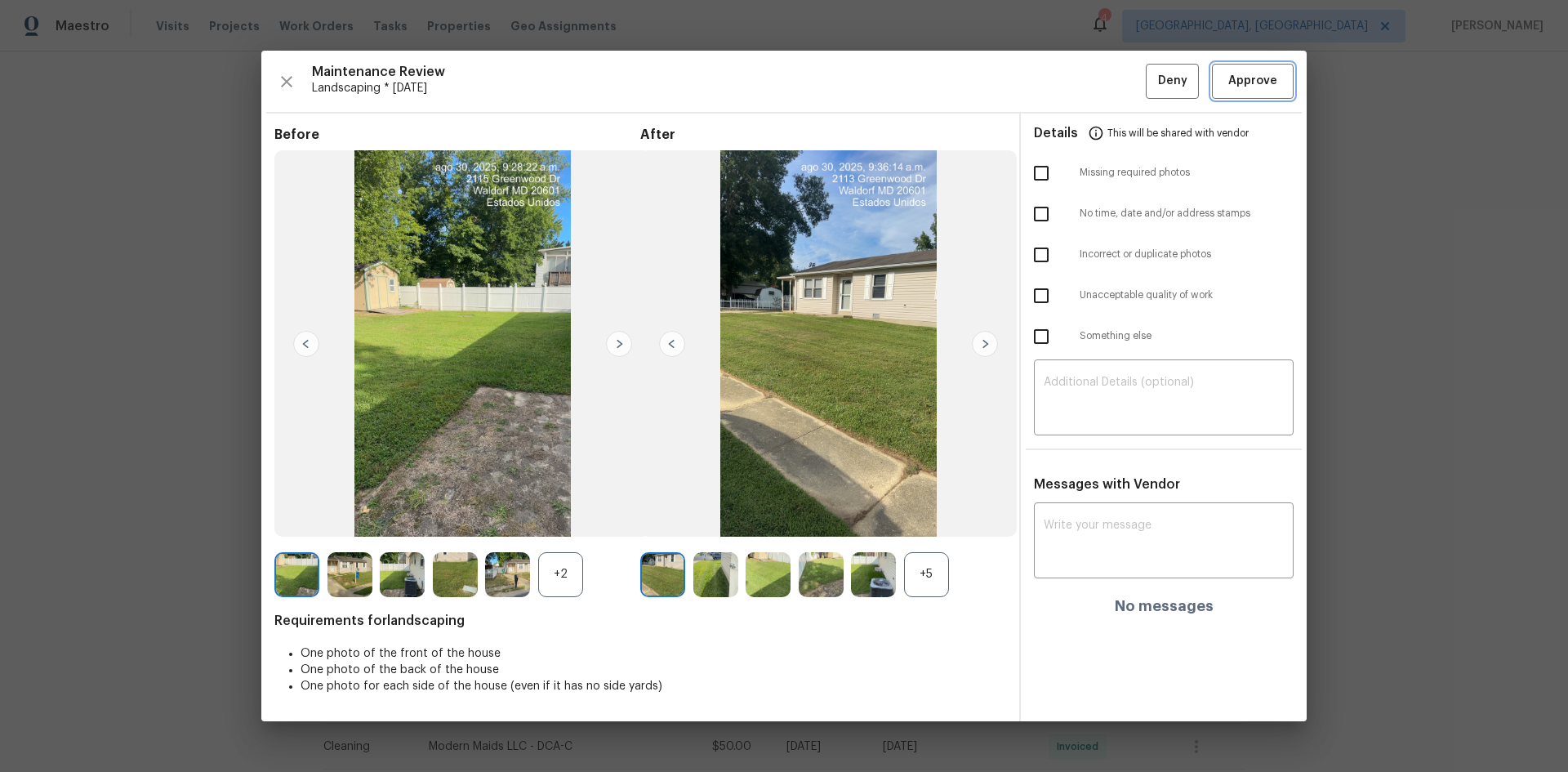
click at [1262, 81] on span "Approve" at bounding box center [1253, 81] width 49 height 21
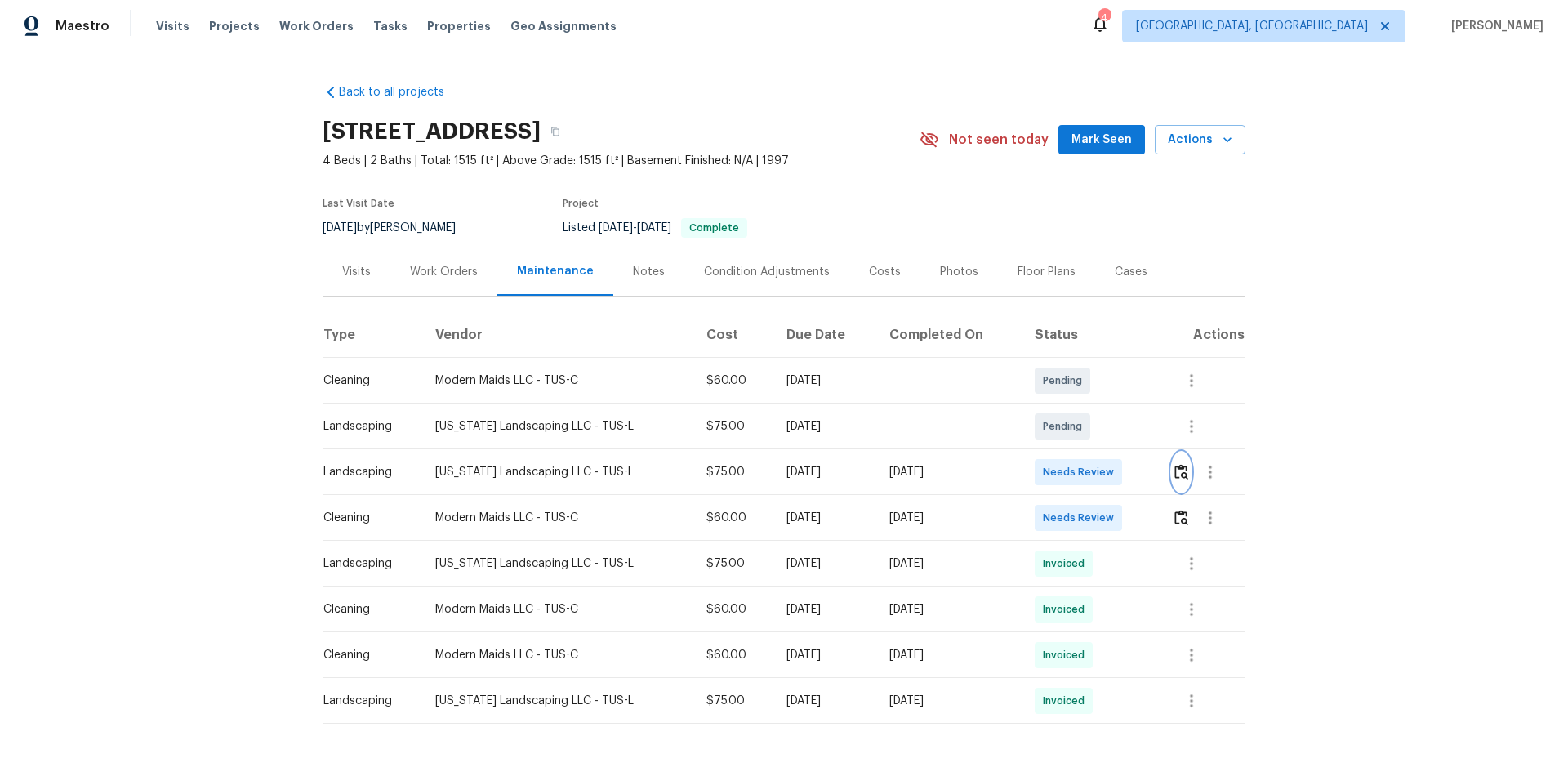
click at [1175, 466] on img "button" at bounding box center [1181, 471] width 14 height 16
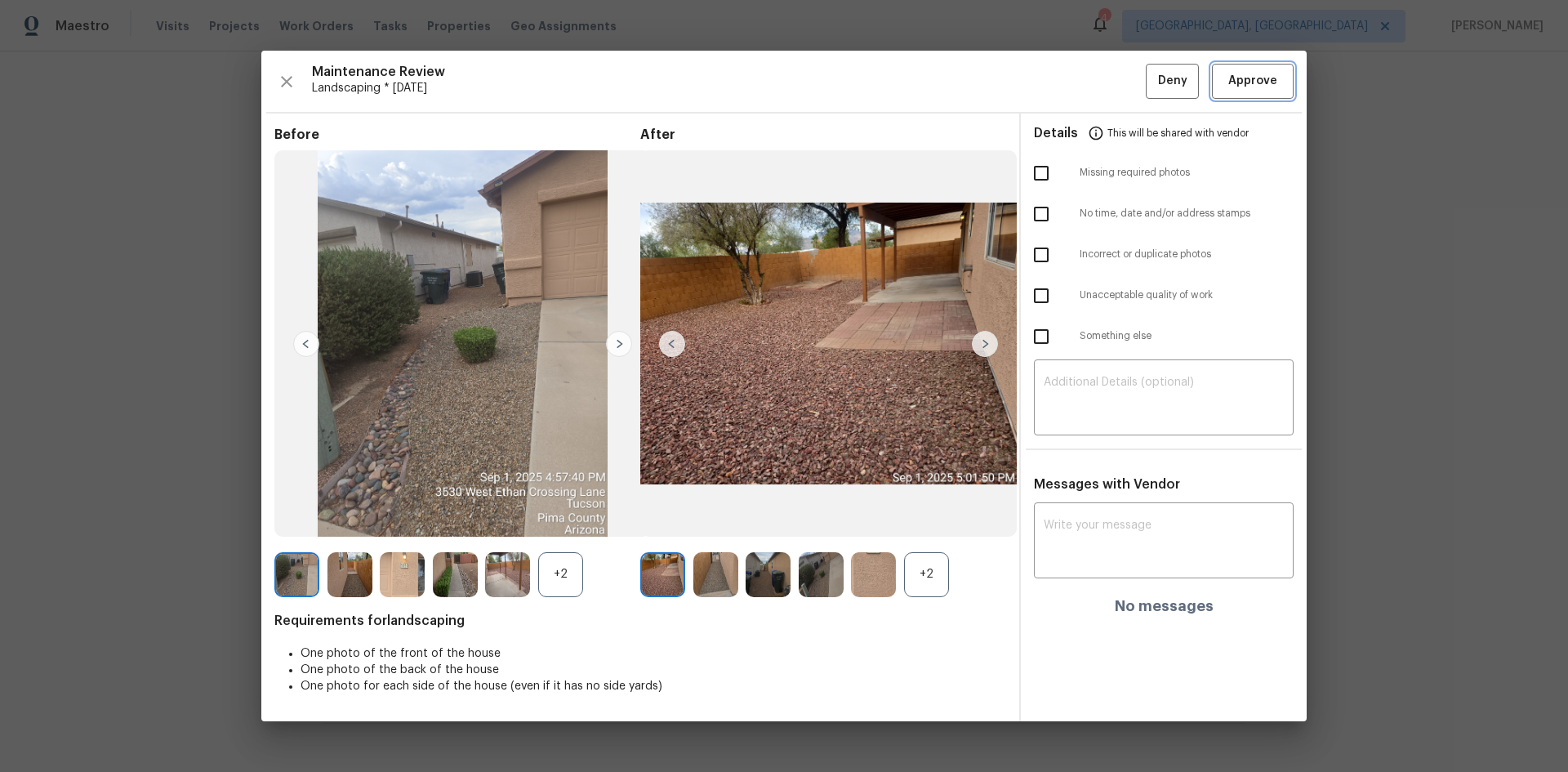
click at [1250, 84] on span "Approve" at bounding box center [1253, 81] width 49 height 21
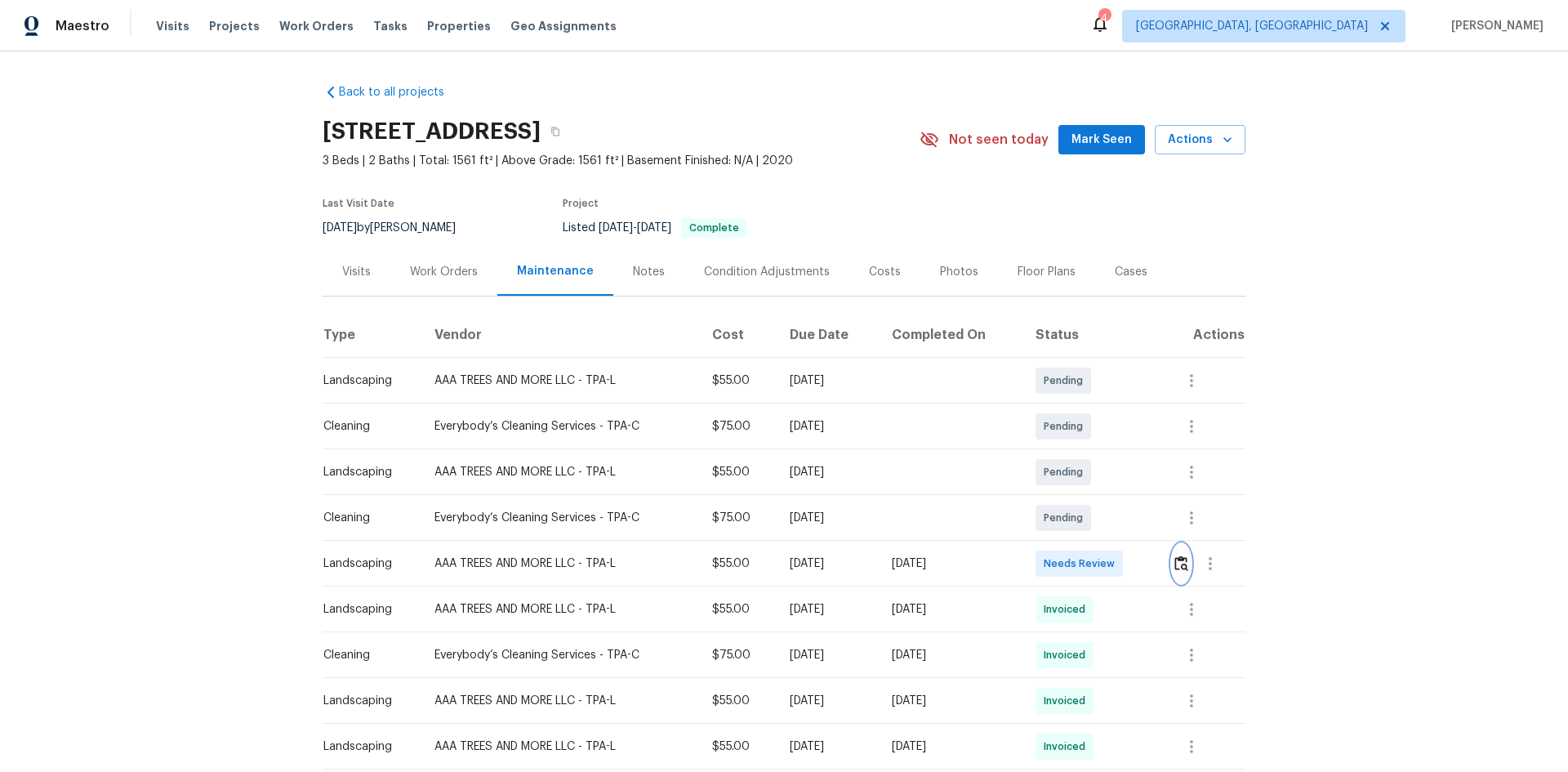
click at [1186, 564] on button "button" at bounding box center [1181, 563] width 19 height 40
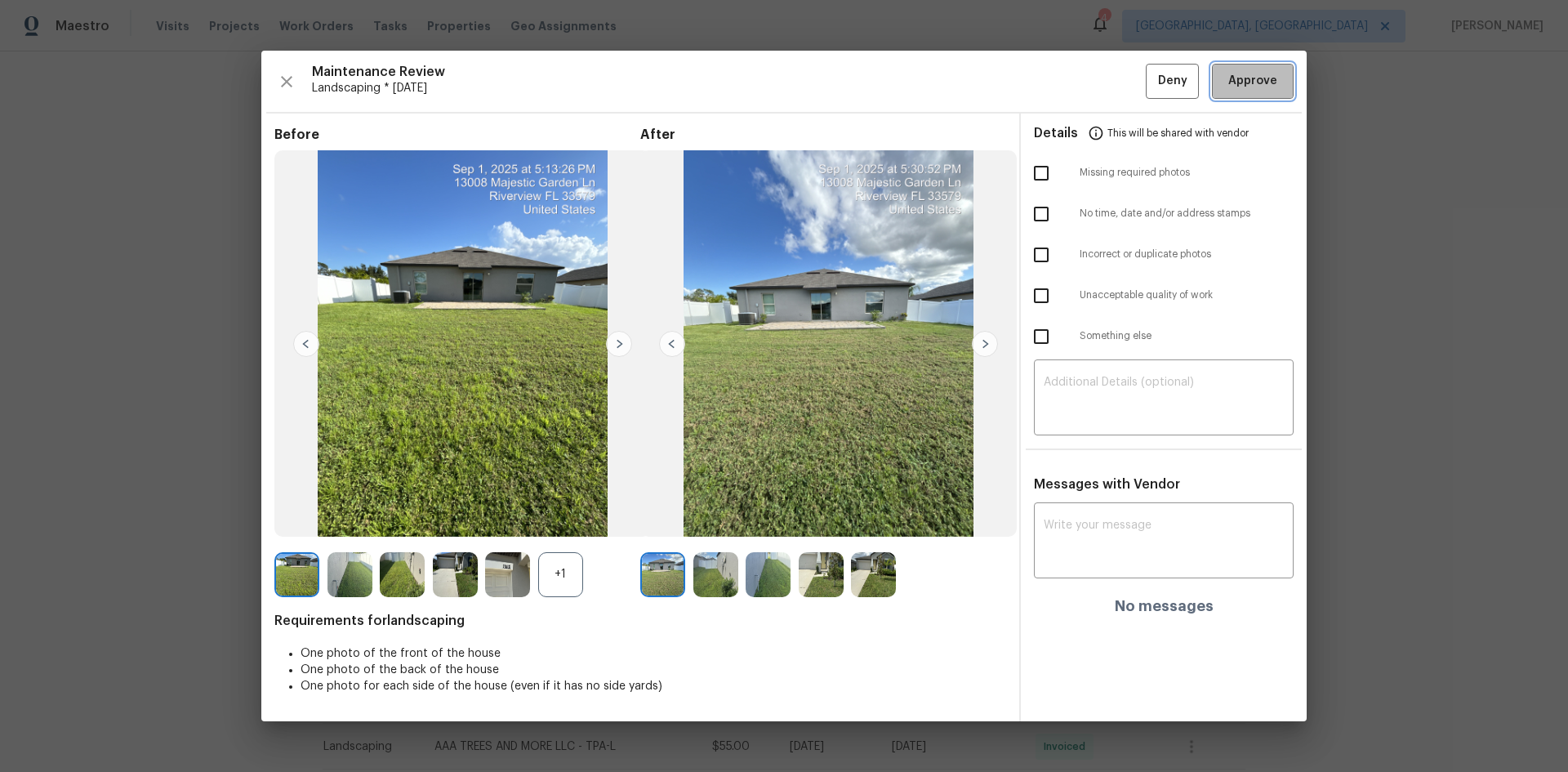
click at [1243, 85] on span "Approve" at bounding box center [1253, 81] width 49 height 21
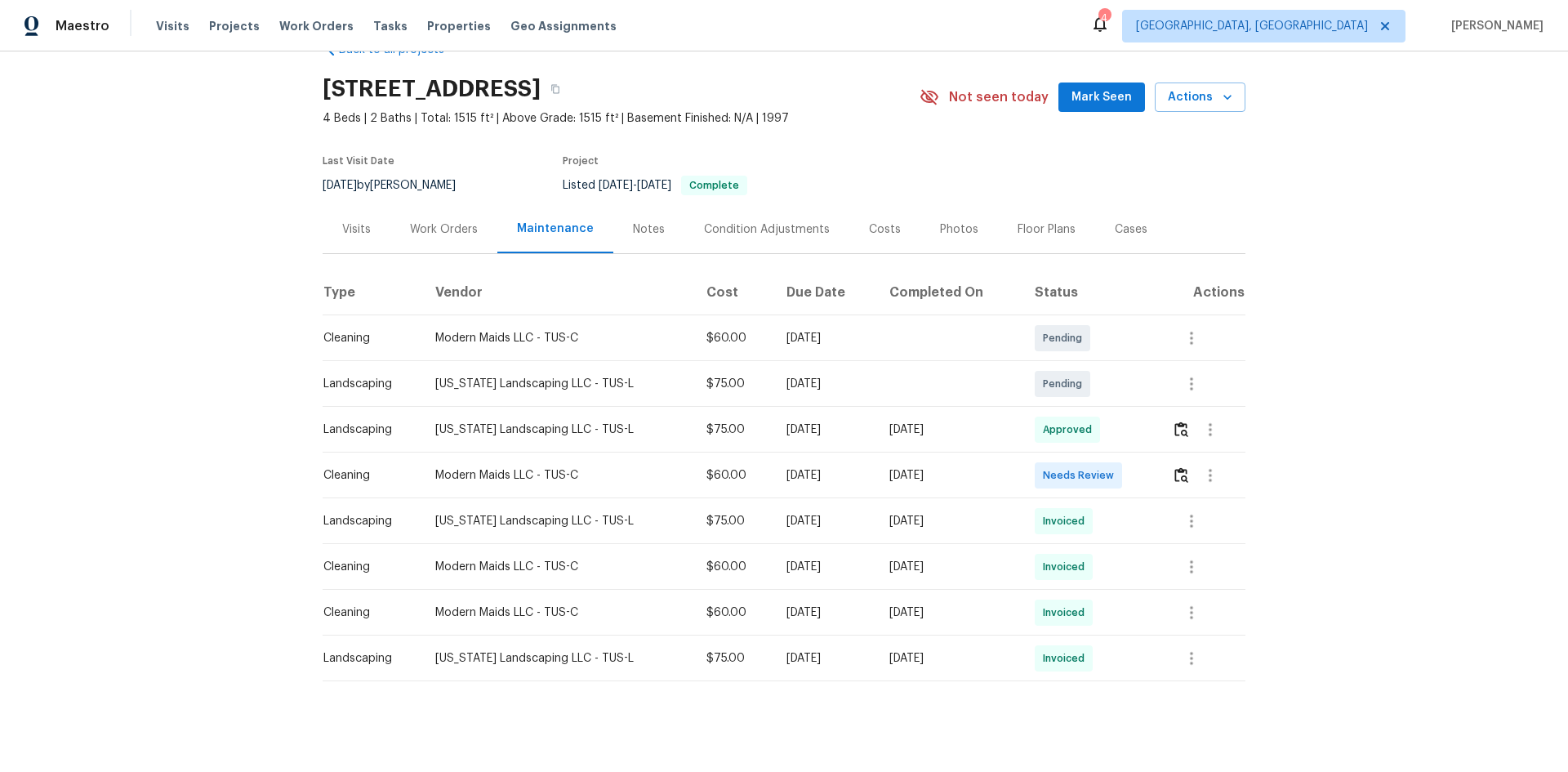
scroll to position [62, 0]
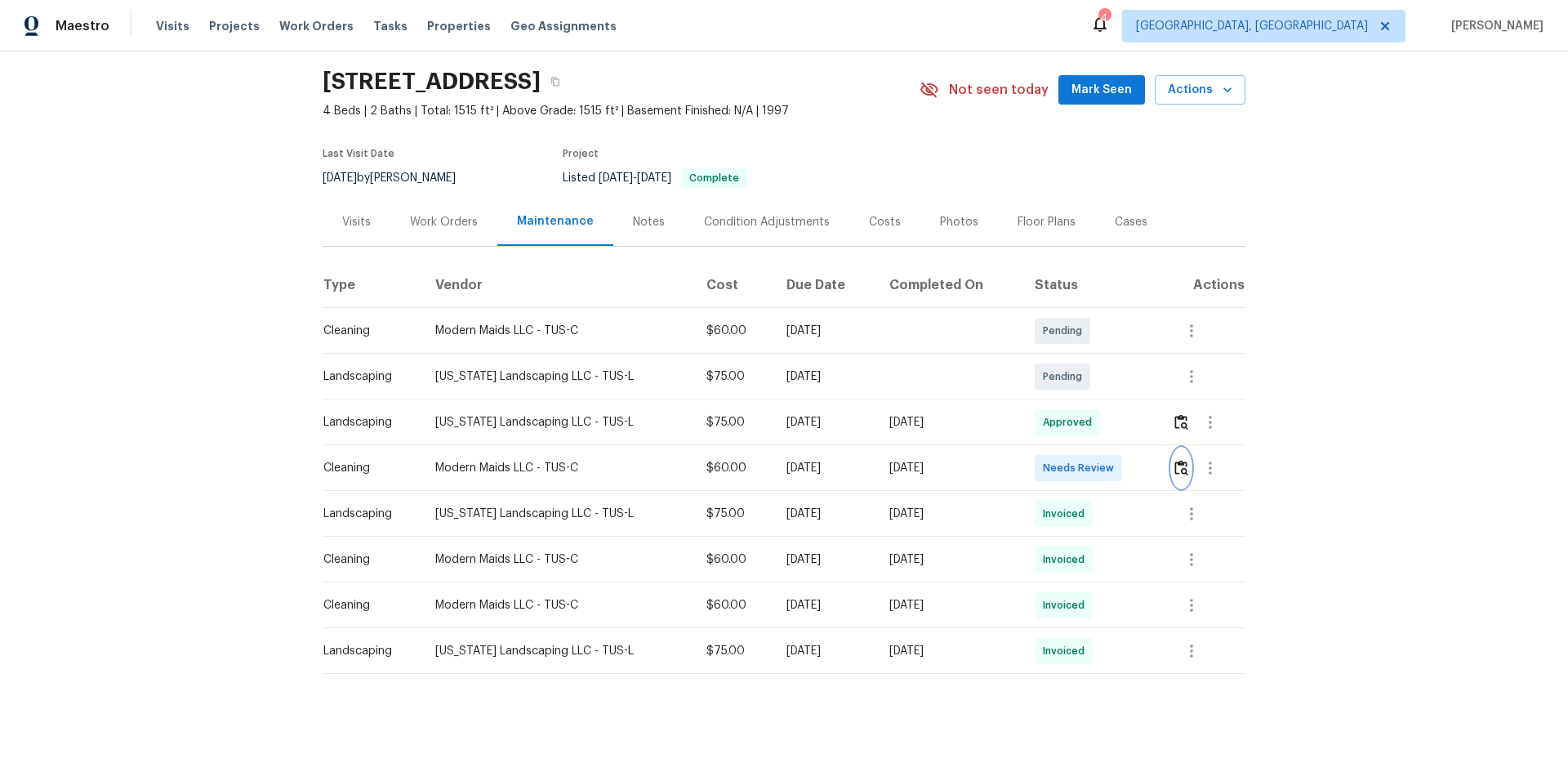
click at [1179, 460] on img "button" at bounding box center [1181, 468] width 14 height 16
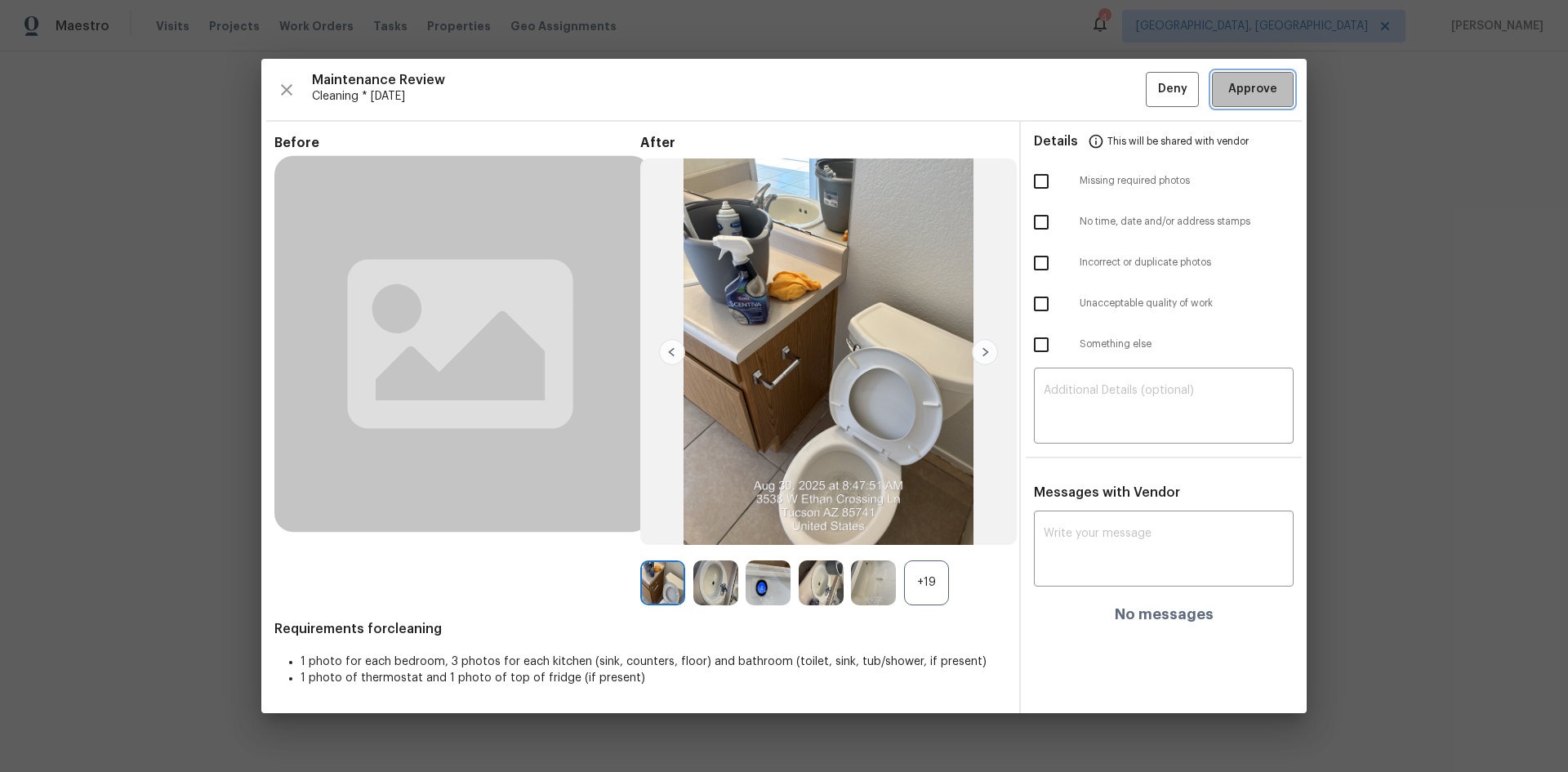
click at [1237, 82] on span "Approve" at bounding box center [1253, 90] width 49 height 21
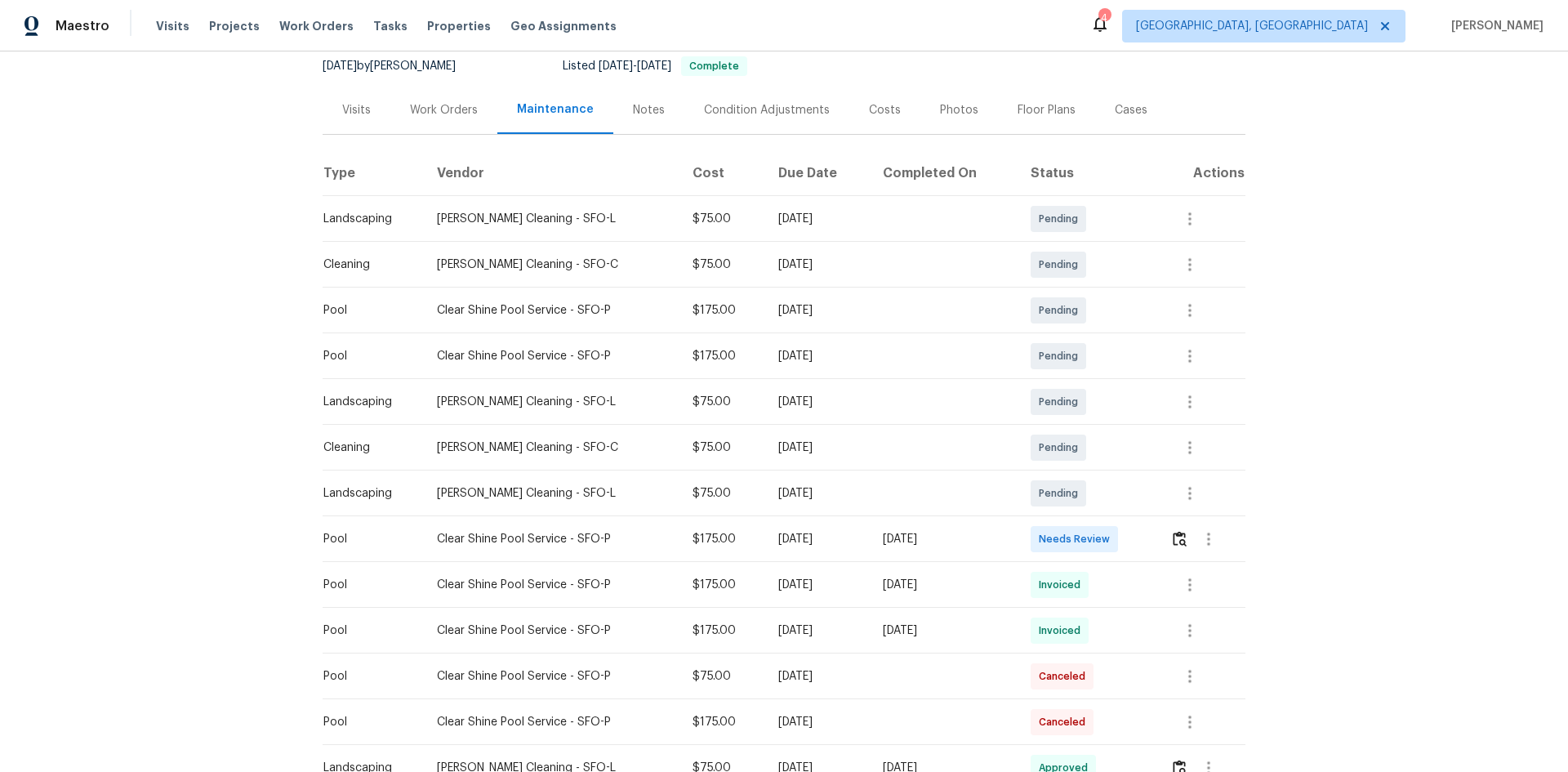
scroll to position [164, 0]
click at [1179, 539] on img "button" at bounding box center [1179, 537] width 14 height 16
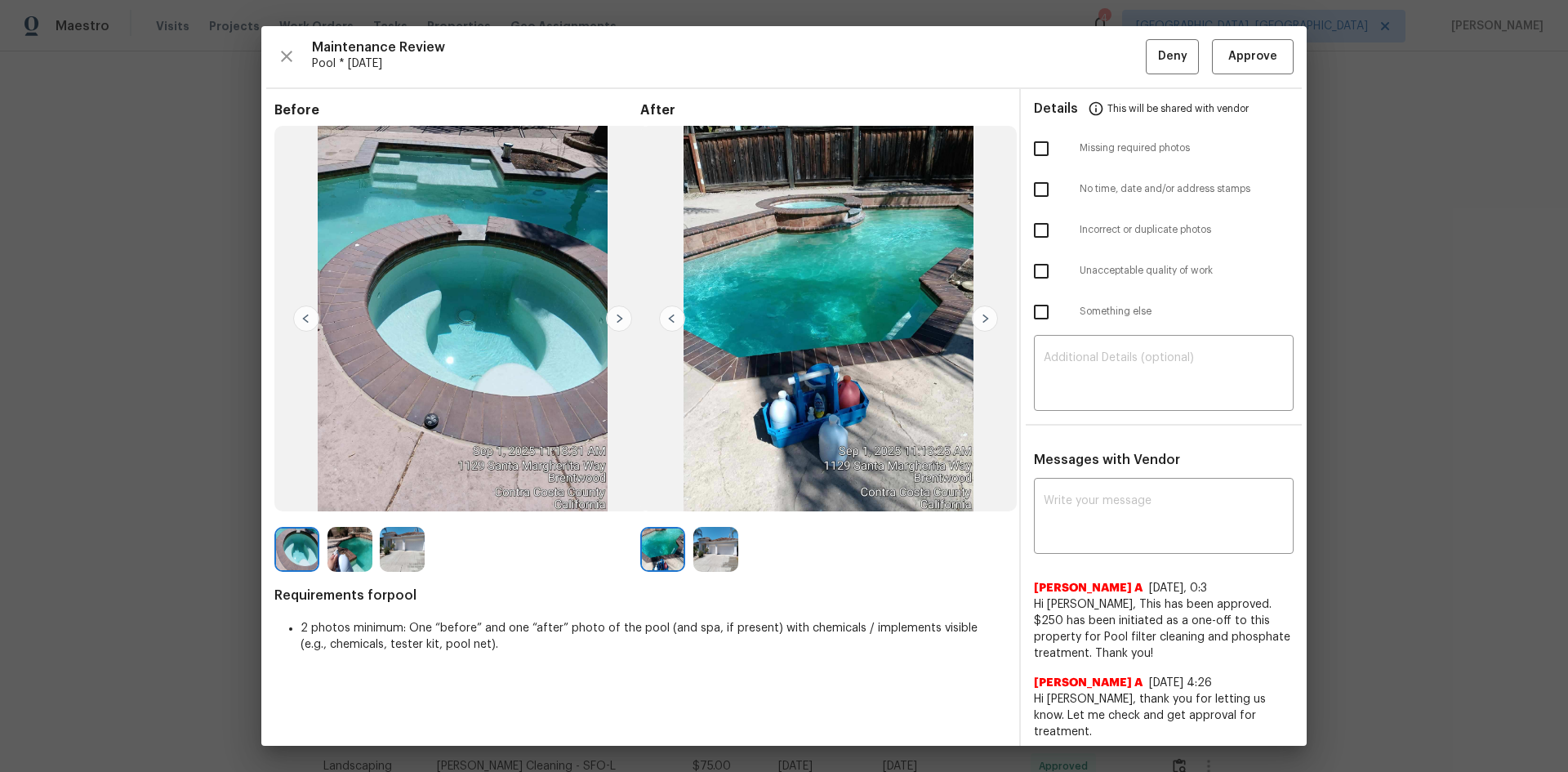
click at [1036, 270] on input "checkbox" at bounding box center [1042, 271] width 34 height 34
checkbox input "true"
click at [1034, 307] on input "checkbox" at bounding box center [1042, 312] width 34 height 34
checkbox input "true"
click at [1123, 369] on textarea at bounding box center [1164, 375] width 240 height 46
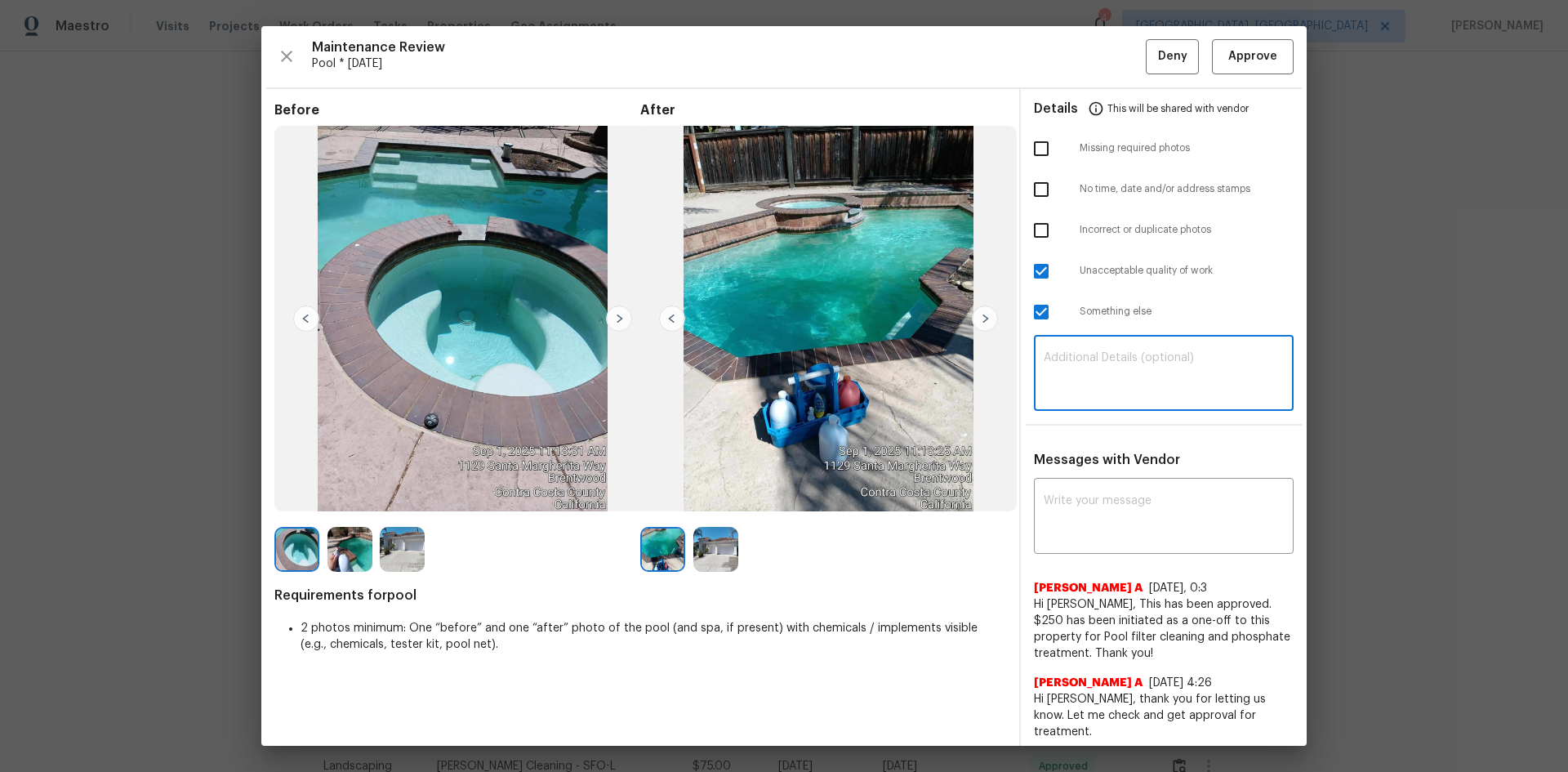
paste textarea "Maintenance Audit Team: Hello! Unfortunately, this Pool visit completed on 09/0…"
type textarea "Maintenance Audit Team: Hello! Unfortunately, this Pool visit completed on 09/0…"
click at [1055, 498] on textarea at bounding box center [1164, 517] width 240 height 46
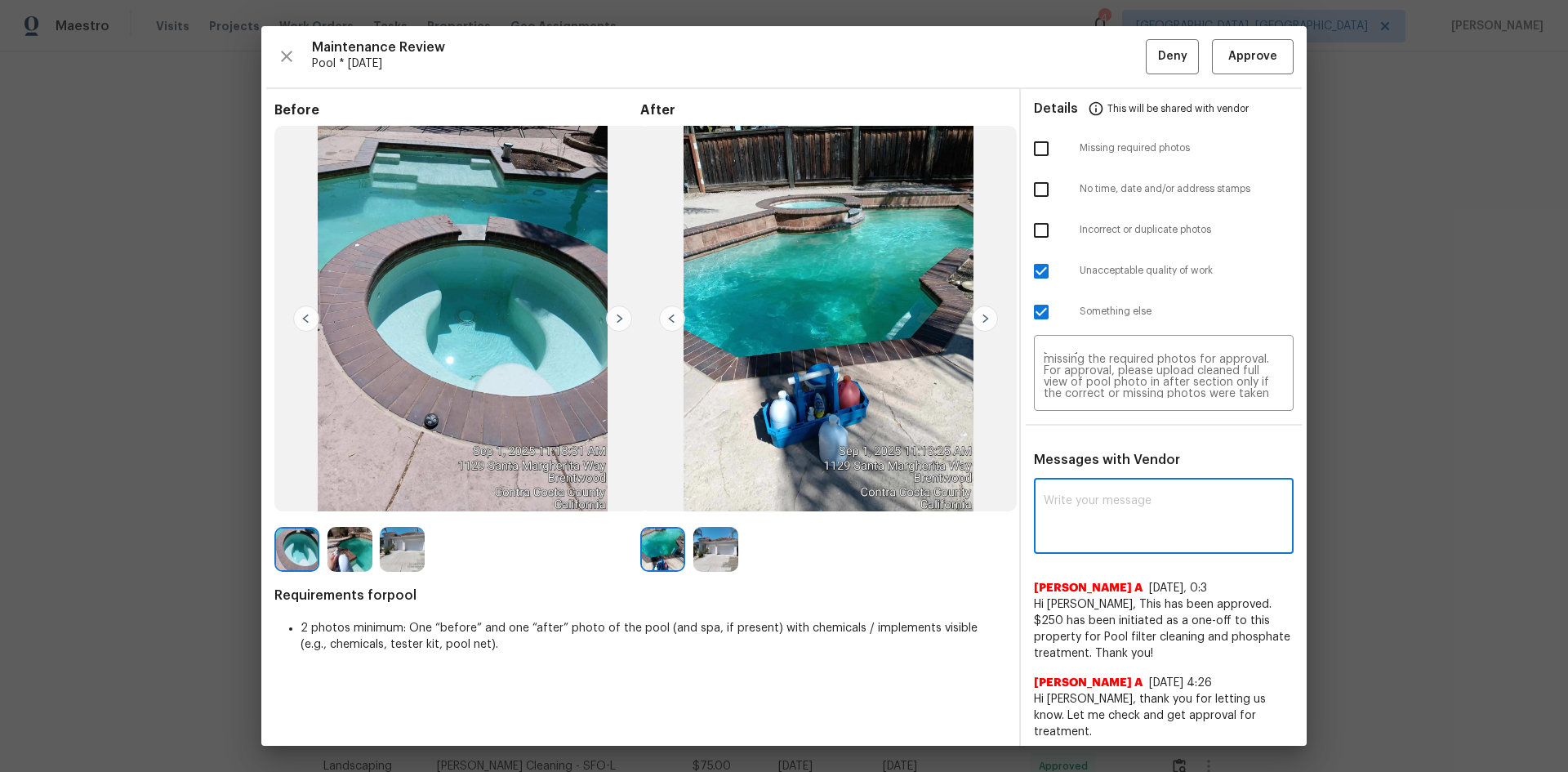
paste textarea "Maintenance Audit Team: Hello! Unfortunately, this Pool visit completed on 09/0…"
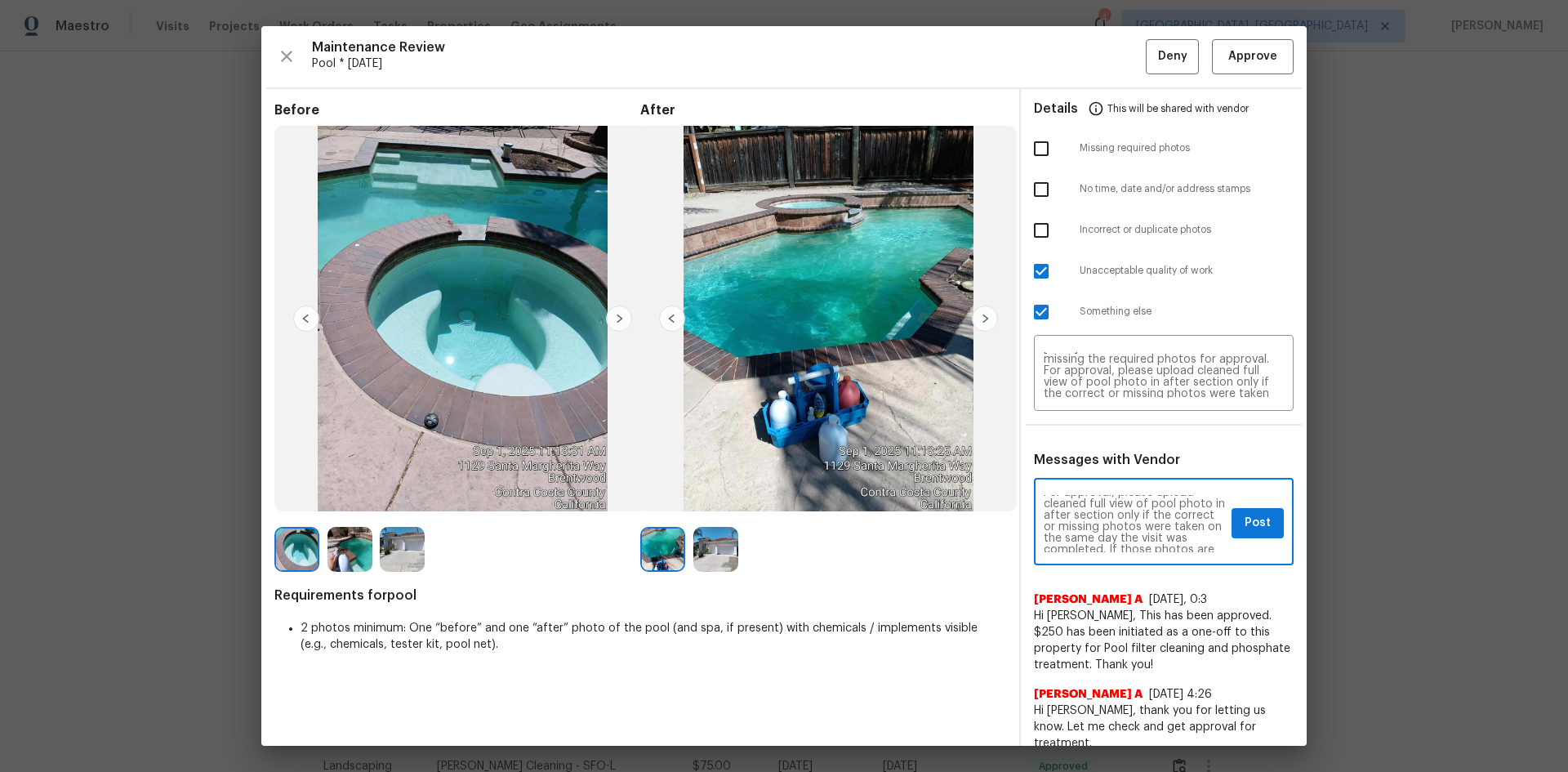
scroll to position [98, 0]
type textarea "Maintenance Audit Team: Hello! Unfortunately, this Pool visit completed on 09/0…"
click at [1245, 517] on span "Post" at bounding box center [1258, 523] width 26 height 21
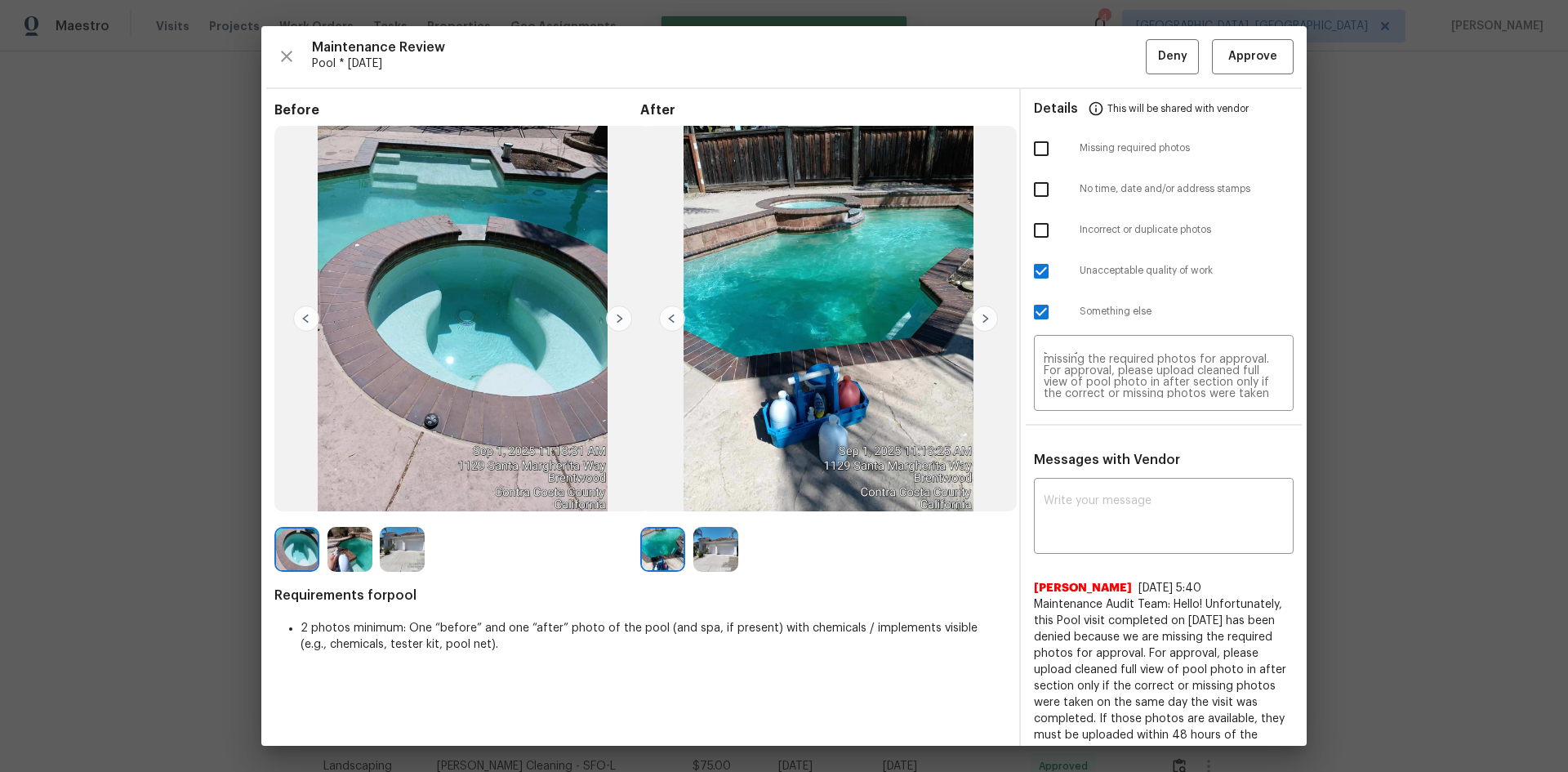
scroll to position [0, 0]
click at [1158, 55] on span "Deny" at bounding box center [1173, 57] width 29 height 21
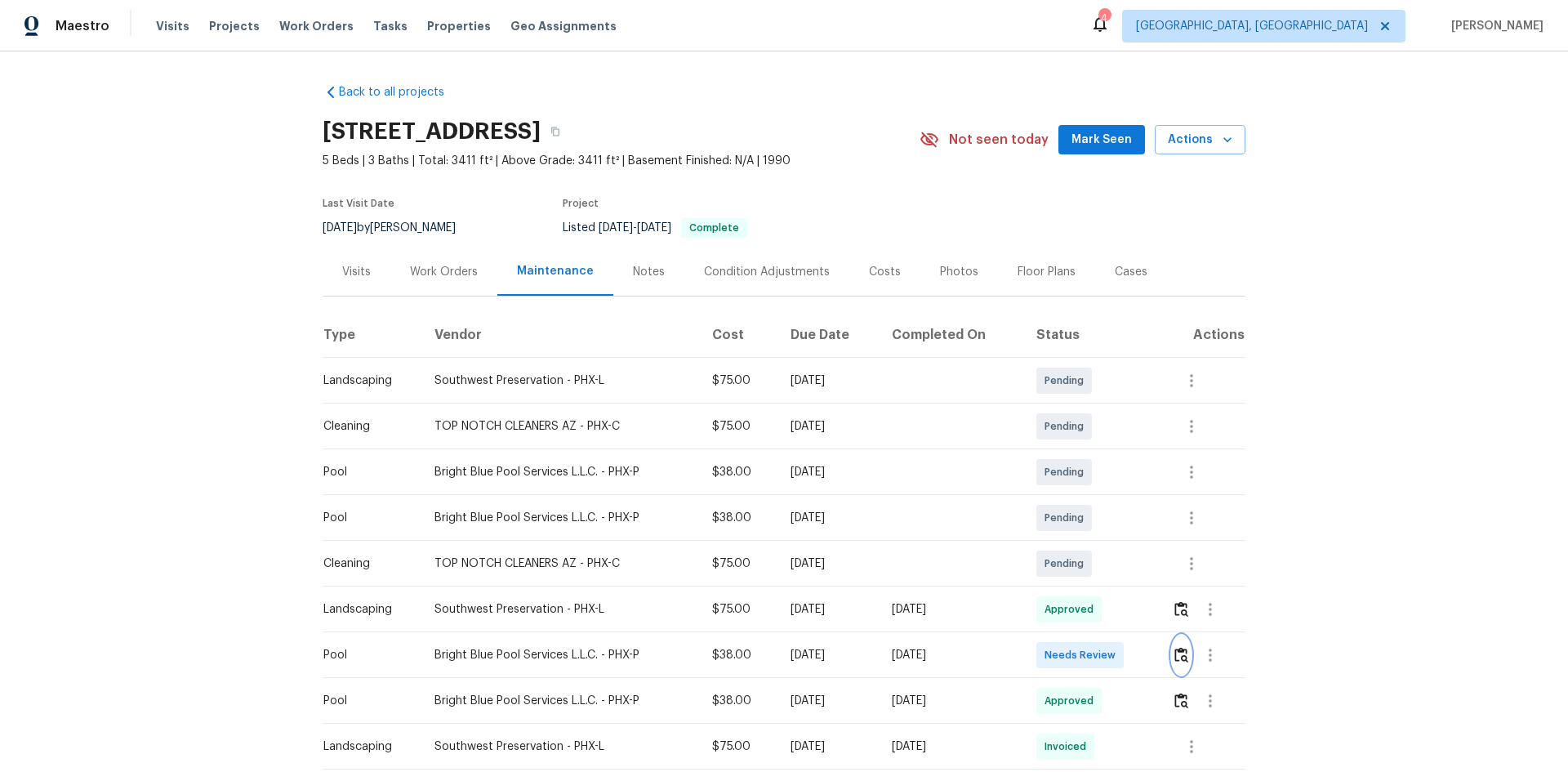
click at [1185, 651] on img "button" at bounding box center [1181, 655] width 14 height 16
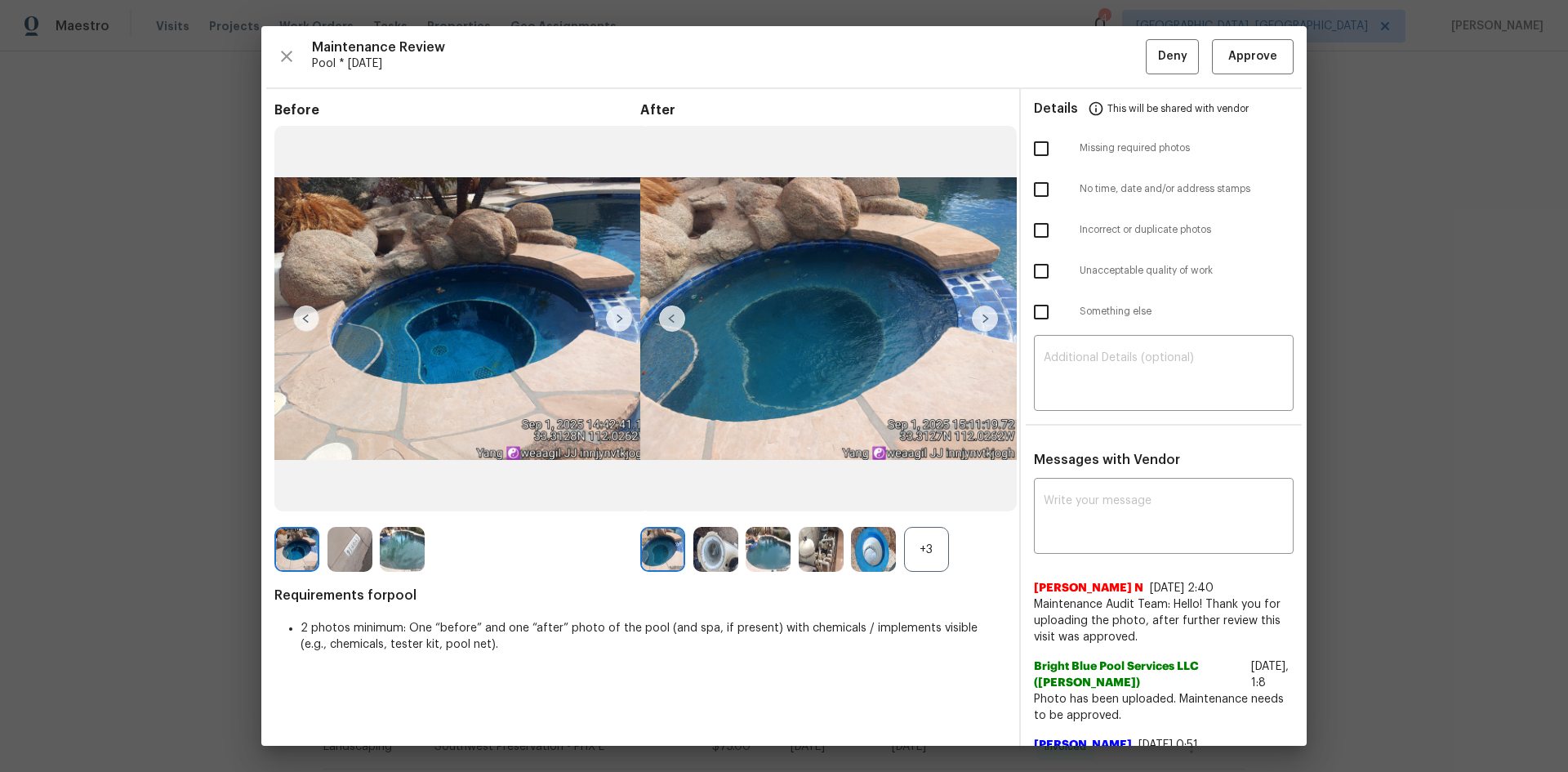
click at [1037, 271] on input "checkbox" at bounding box center [1042, 271] width 34 height 34
checkbox input "true"
click at [1049, 353] on textarea at bounding box center [1164, 375] width 240 height 46
paste textarea "Maintenance Audit Team: Hello! Unfortunately, this Pool visit completed on 09/0…"
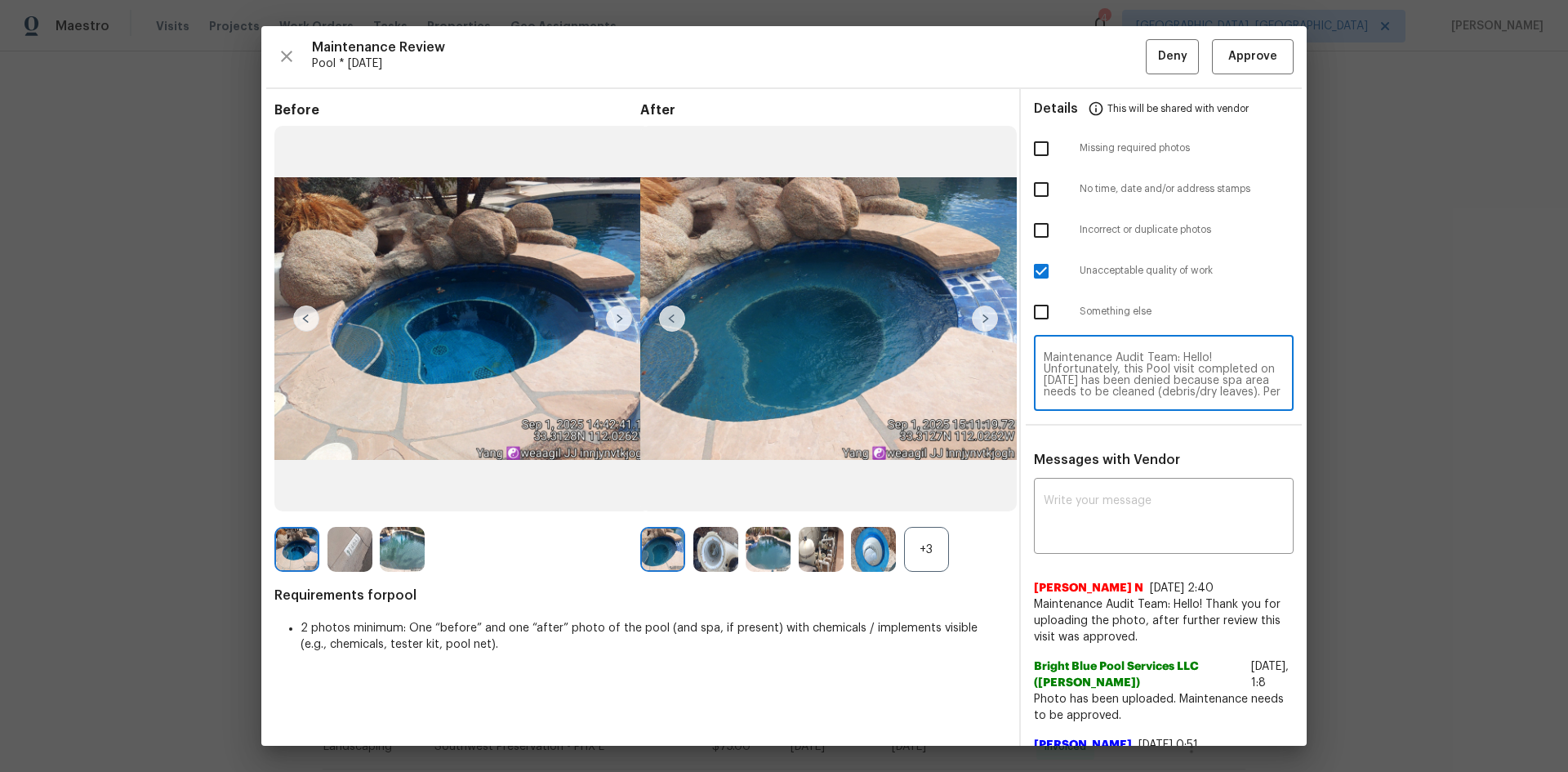
scroll to position [149, 0]
type textarea "Maintenance Audit Team: Hello! Unfortunately, this Pool visit completed on 09/0…"
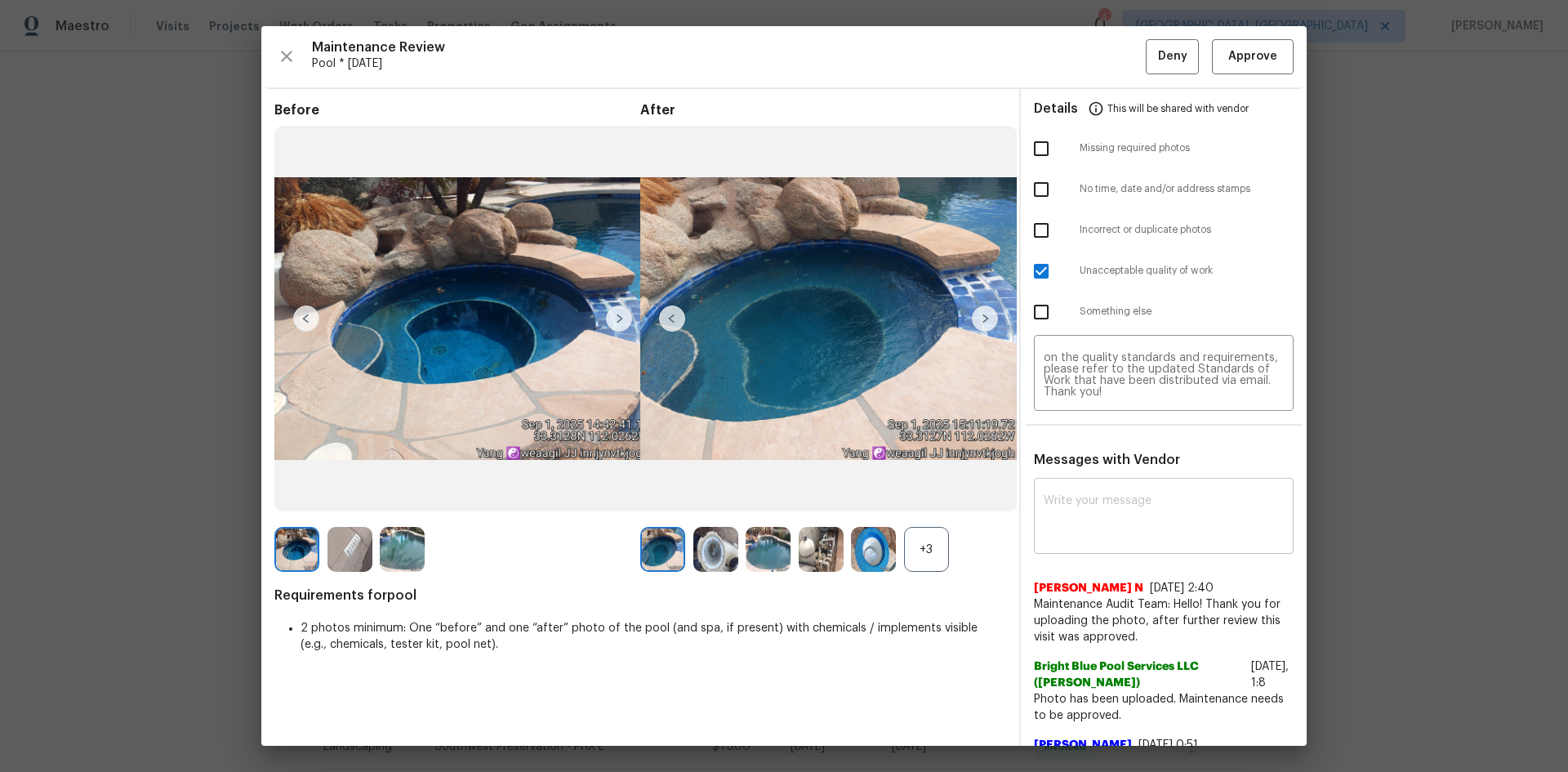
click at [1082, 490] on div "x ​" at bounding box center [1163, 517] width 259 height 72
paste textarea "Maintenance Audit Team: Hello! Unfortunately, this Pool visit completed on 09/0…"
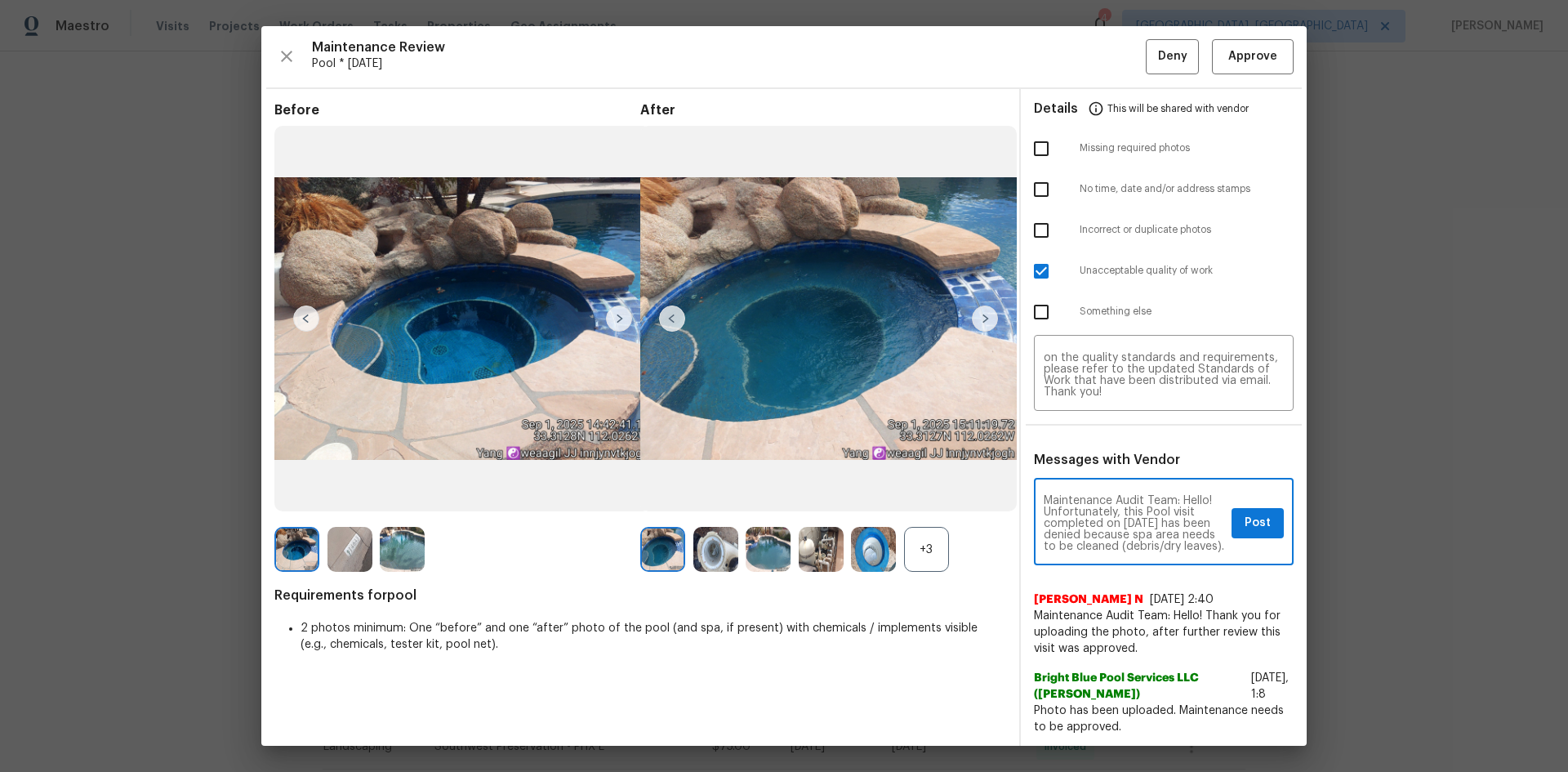
scroll to position [33, 0]
type textarea "Maintenance Audit Team: Hello! Unfortunately, this Pool visit completed on 09/0…"
click at [1245, 519] on span "Post" at bounding box center [1258, 523] width 26 height 21
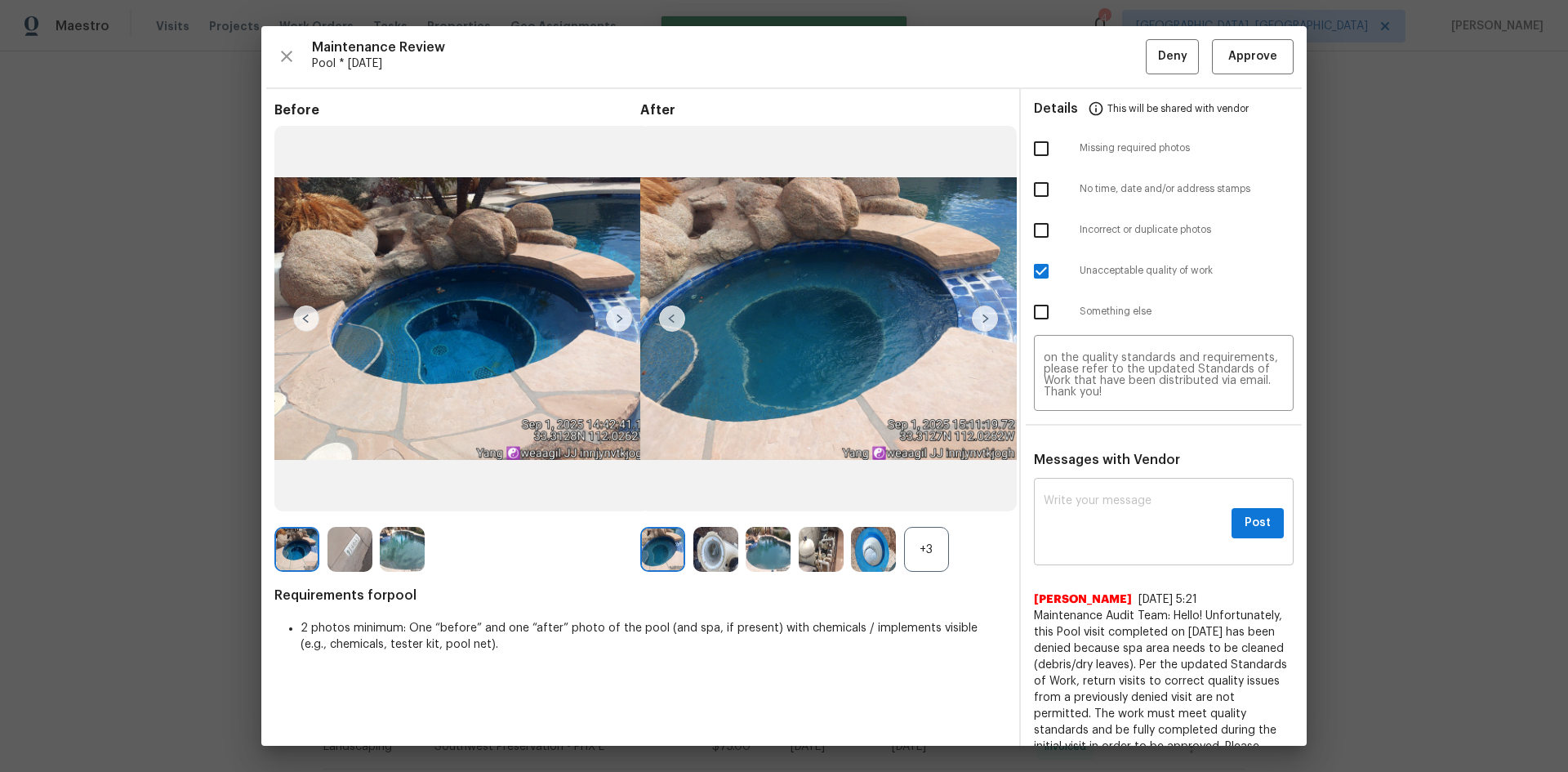
scroll to position [0, 0]
click at [1146, 68] on button "Deny" at bounding box center [1173, 57] width 53 height 35
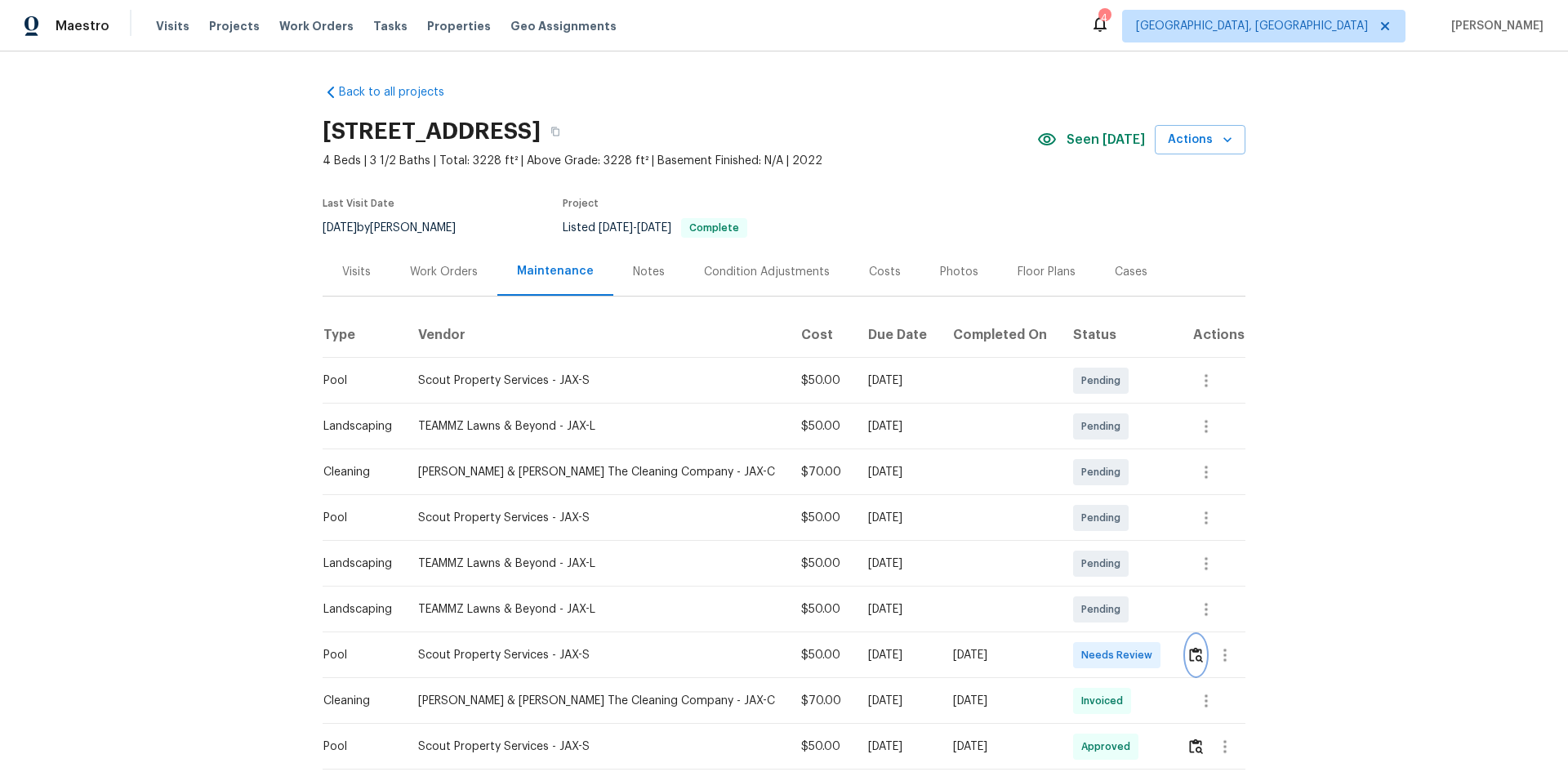
click at [1190, 651] on img "button" at bounding box center [1196, 655] width 14 height 16
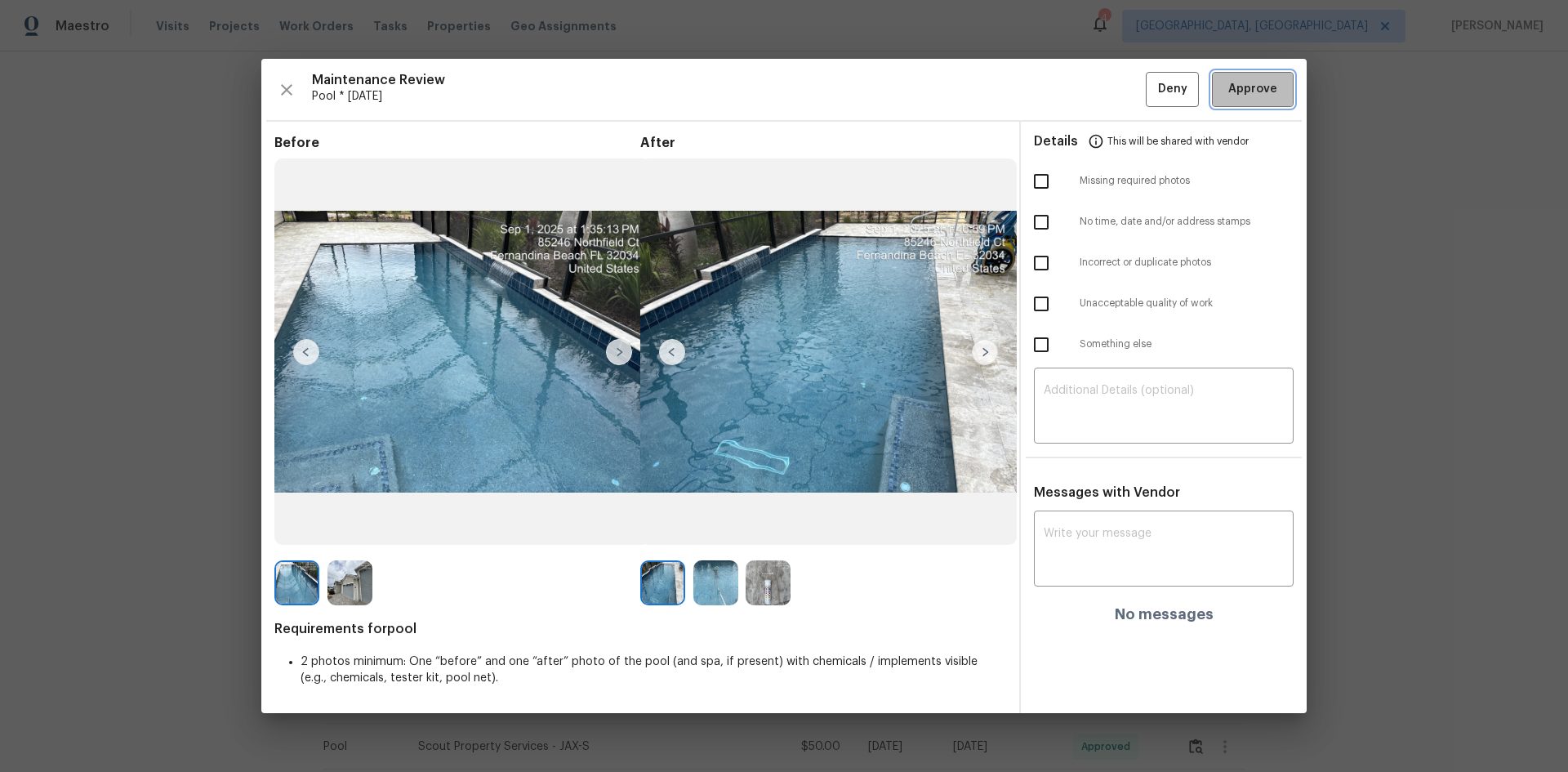
click at [1262, 81] on span "Approve" at bounding box center [1253, 90] width 49 height 21
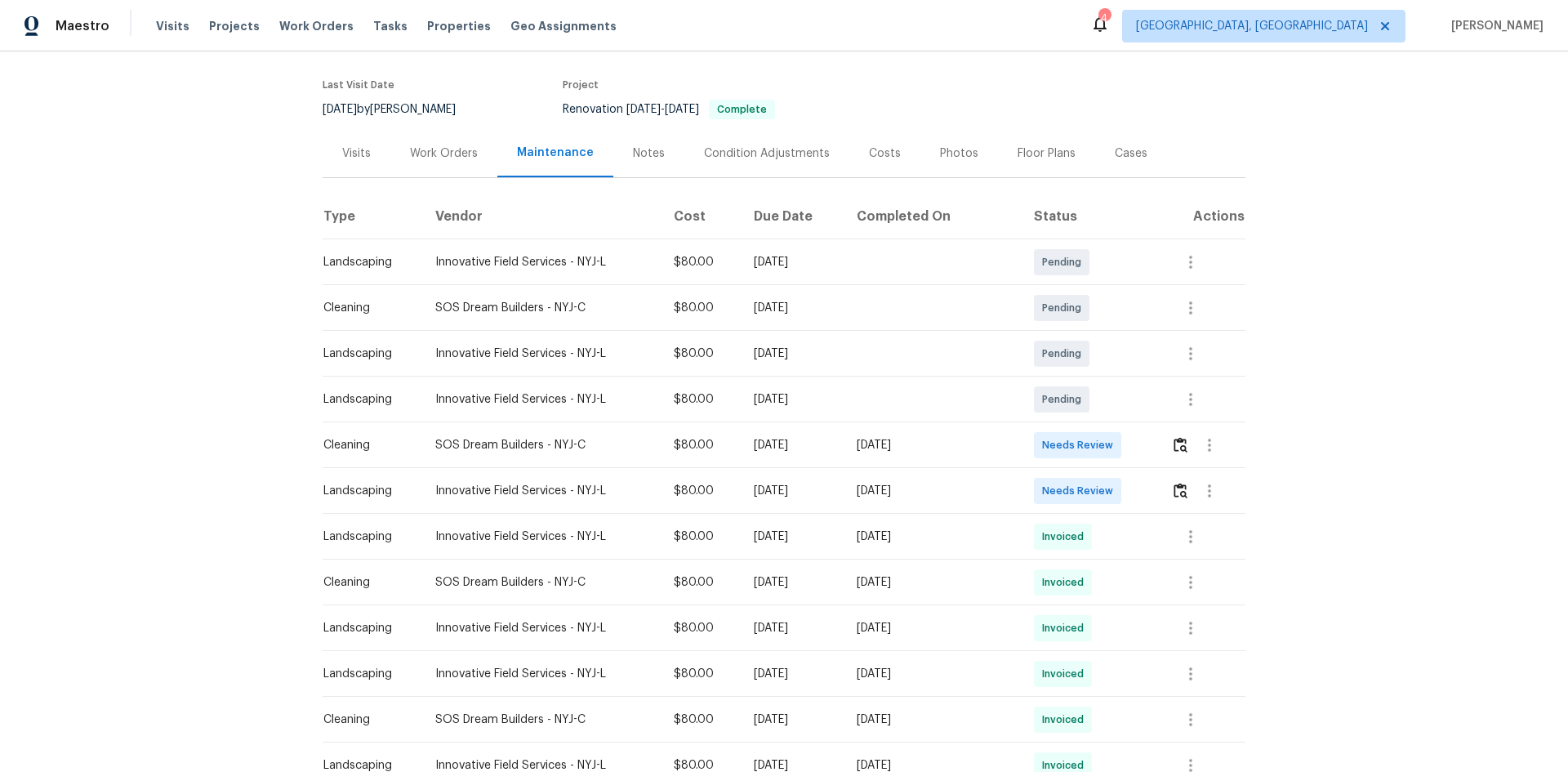
scroll to position [164, 0]
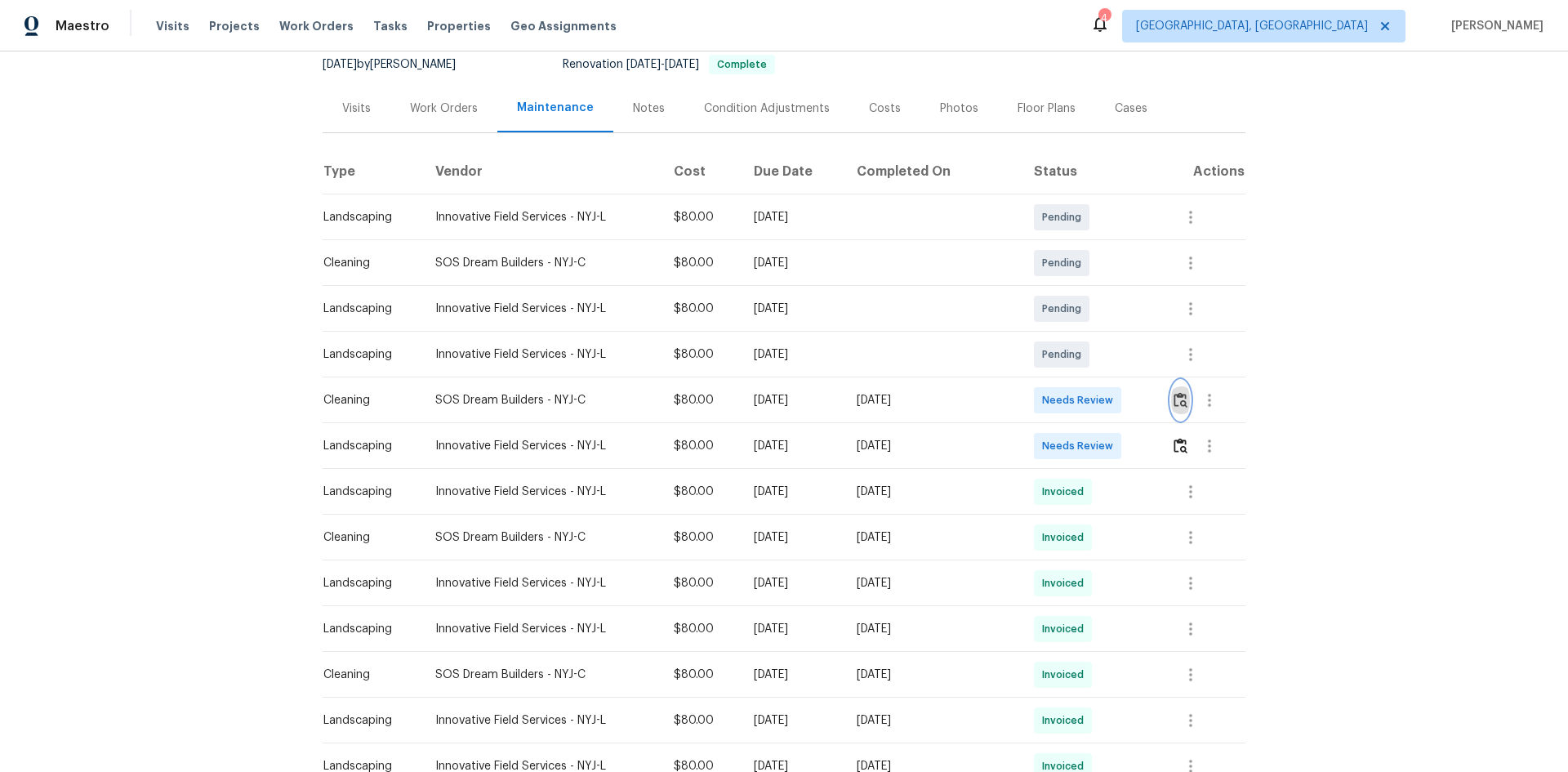
click at [1178, 400] on img "button" at bounding box center [1180, 400] width 14 height 16
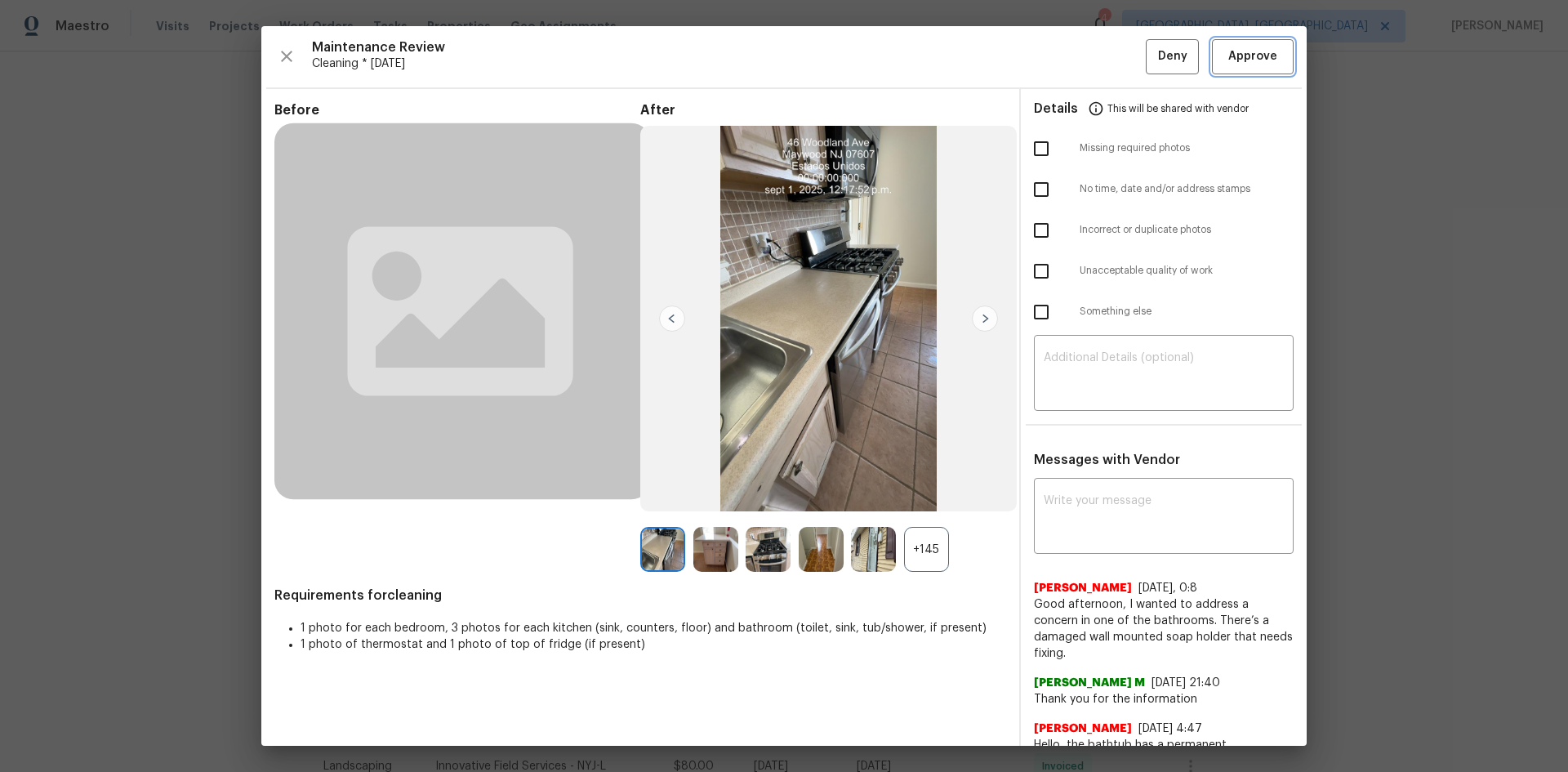
click at [1262, 58] on span "Approve" at bounding box center [1253, 57] width 49 height 21
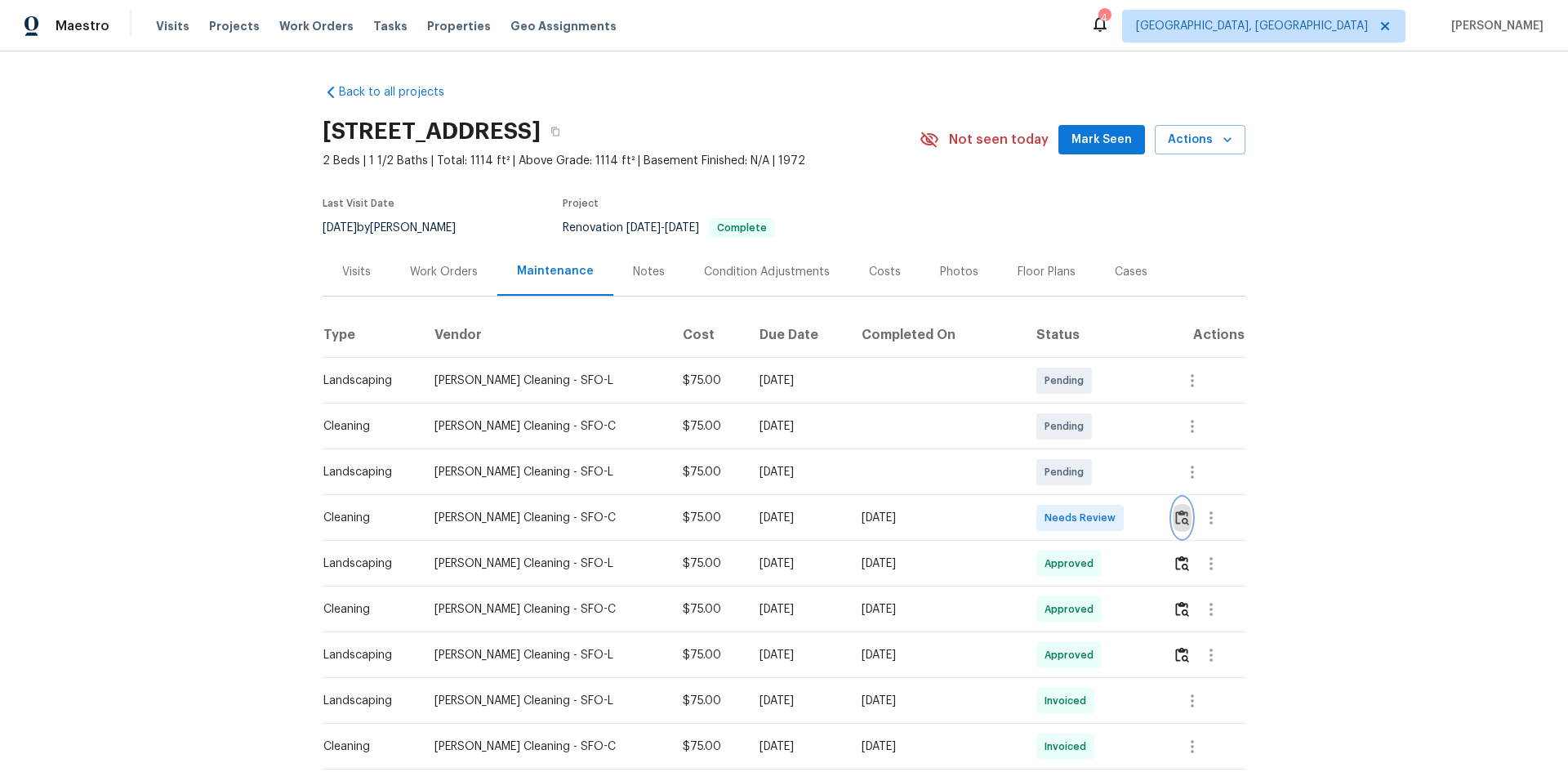
click at [1175, 514] on img "button" at bounding box center [1182, 518] width 14 height 16
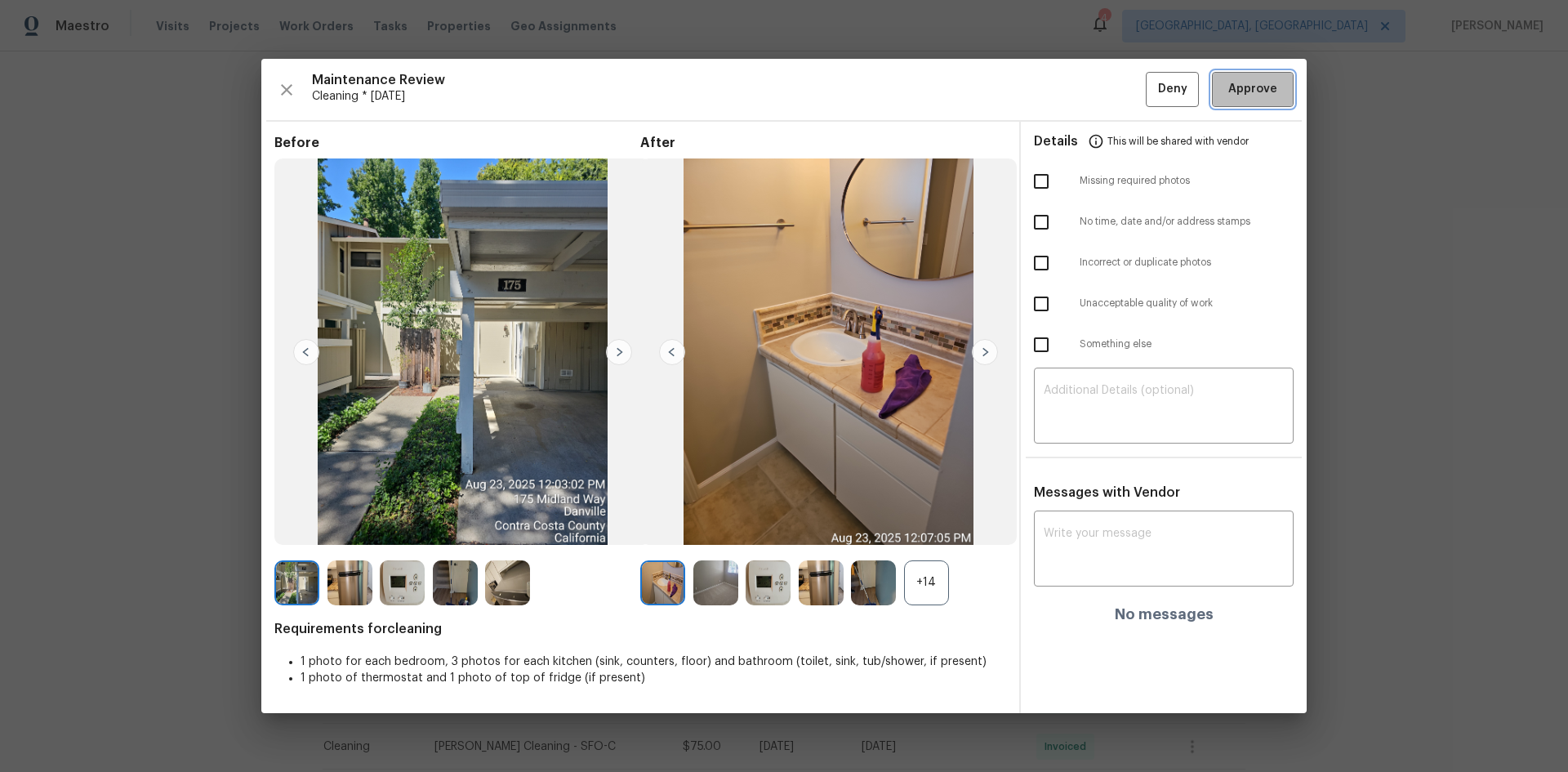
click at [1249, 87] on span "Approve" at bounding box center [1253, 90] width 49 height 21
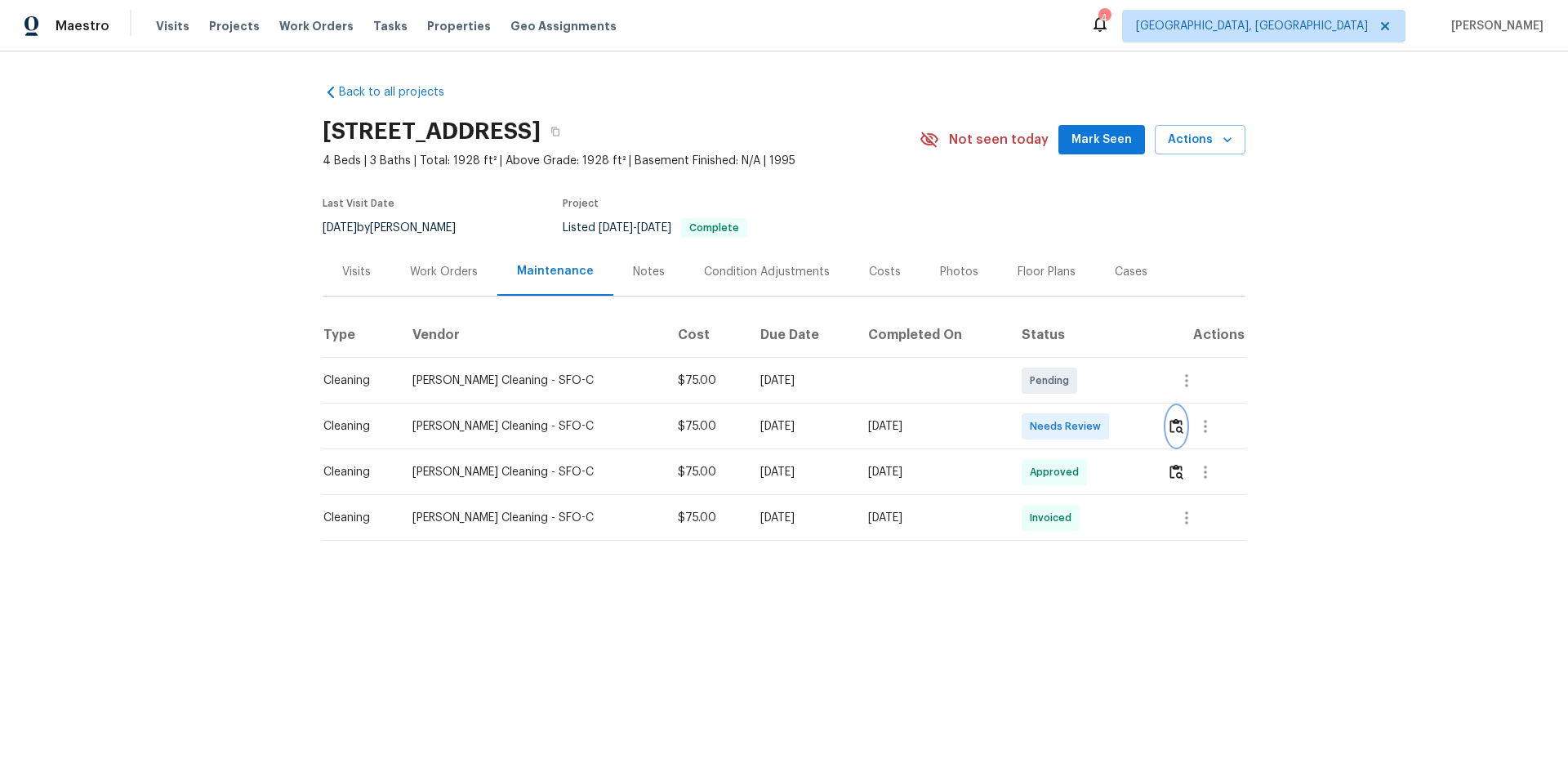
click at [1170, 425] on img "button" at bounding box center [1177, 426] width 14 height 16
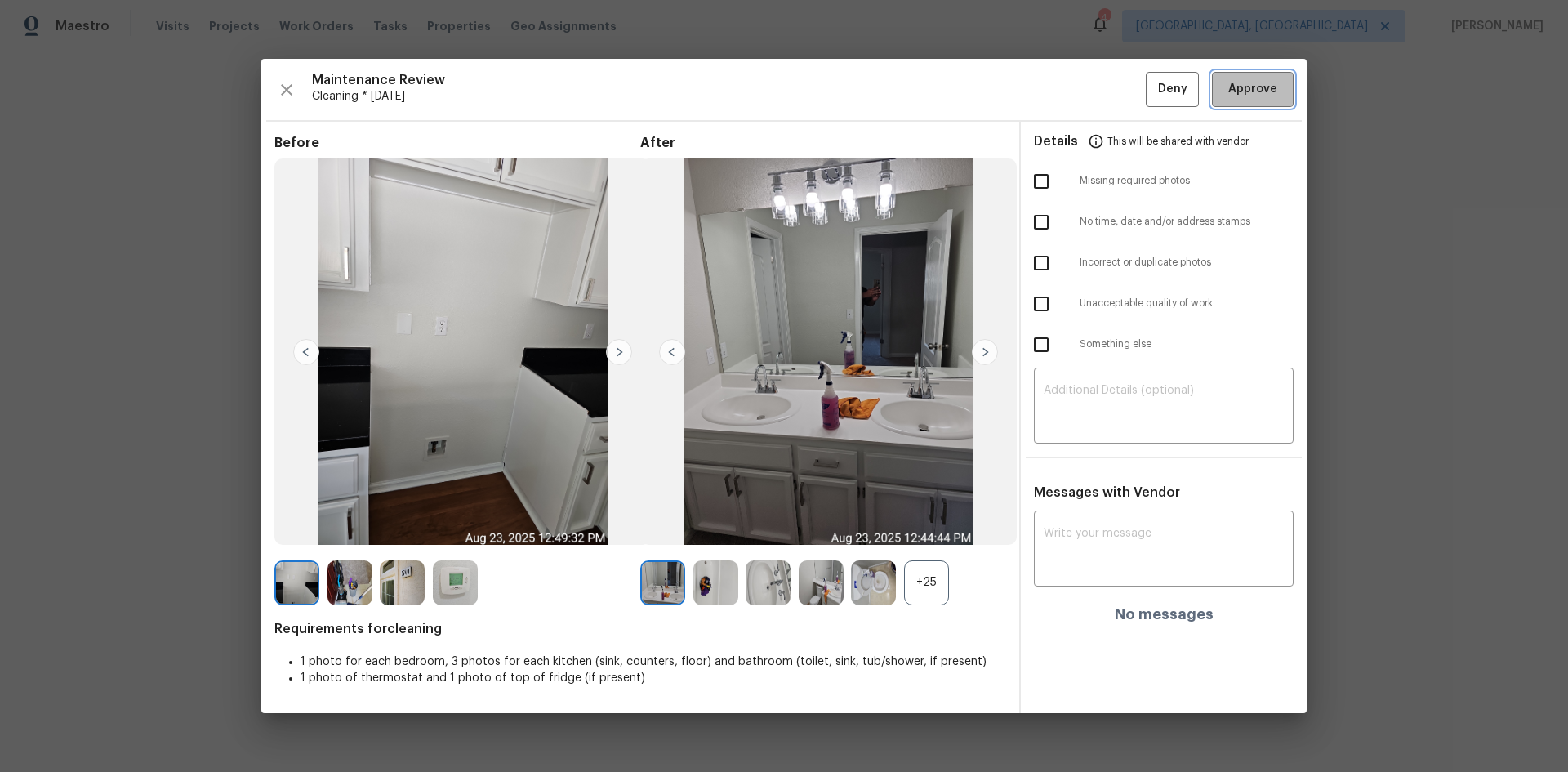
click at [1249, 99] on span "Approve" at bounding box center [1253, 90] width 49 height 21
